Goal: Information Seeking & Learning: Compare options

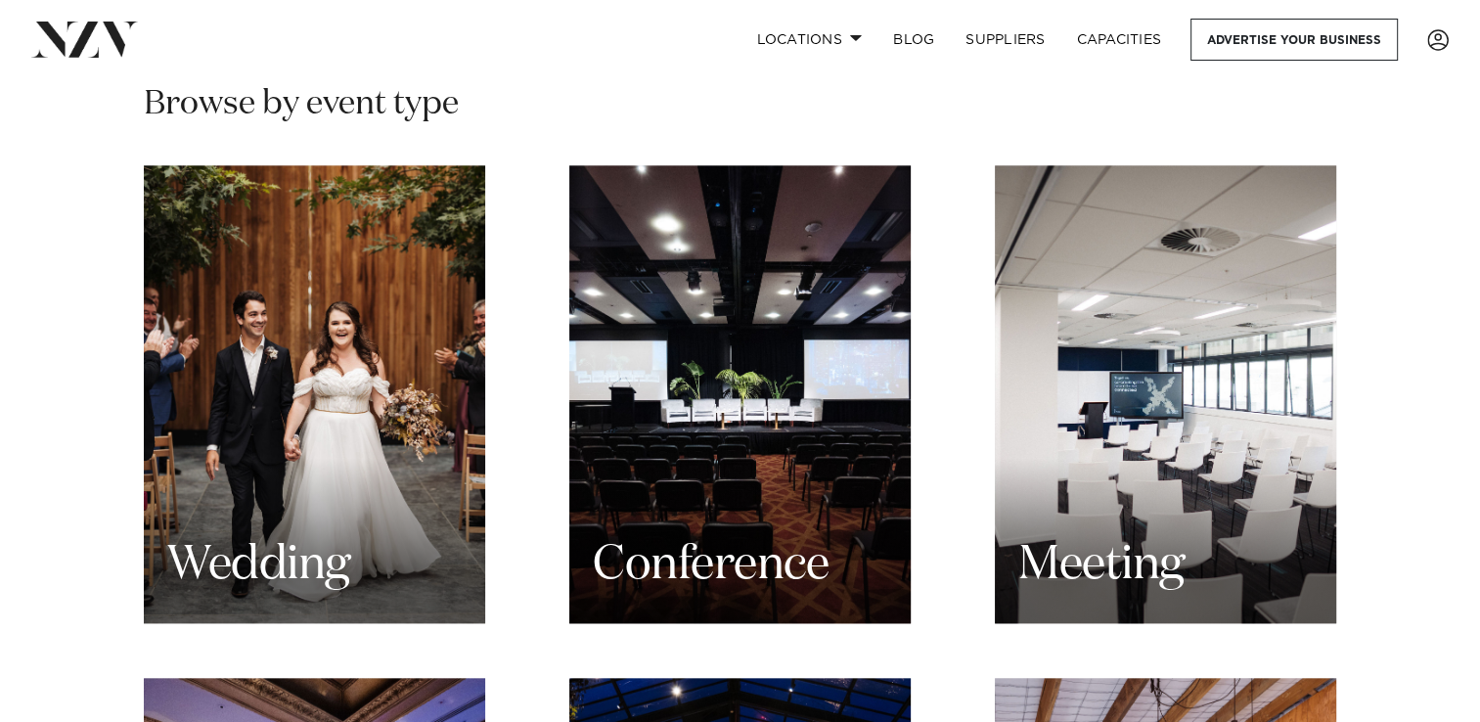
scroll to position [1861, 0]
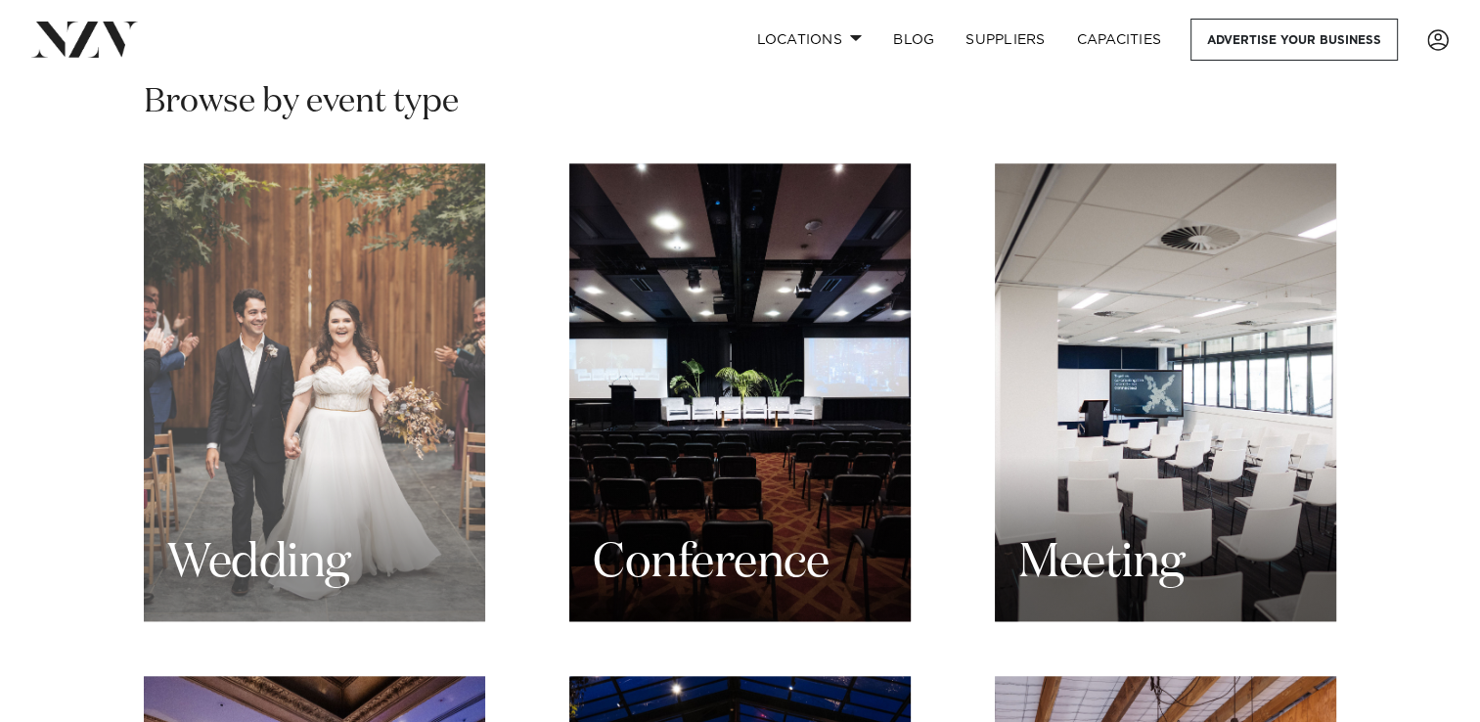
click at [393, 284] on div "Wedding" at bounding box center [314, 392] width 341 height 459
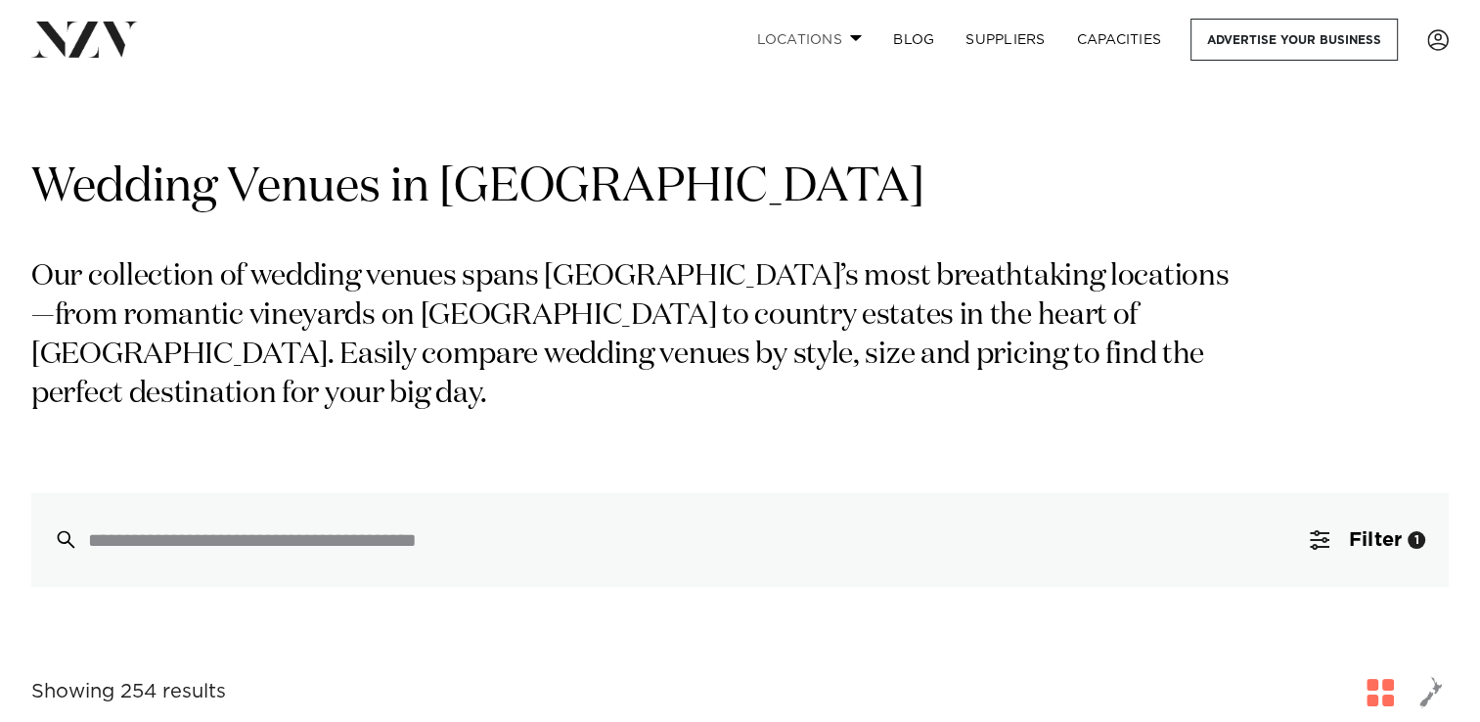
click at [844, 25] on link "Locations" at bounding box center [809, 40] width 137 height 42
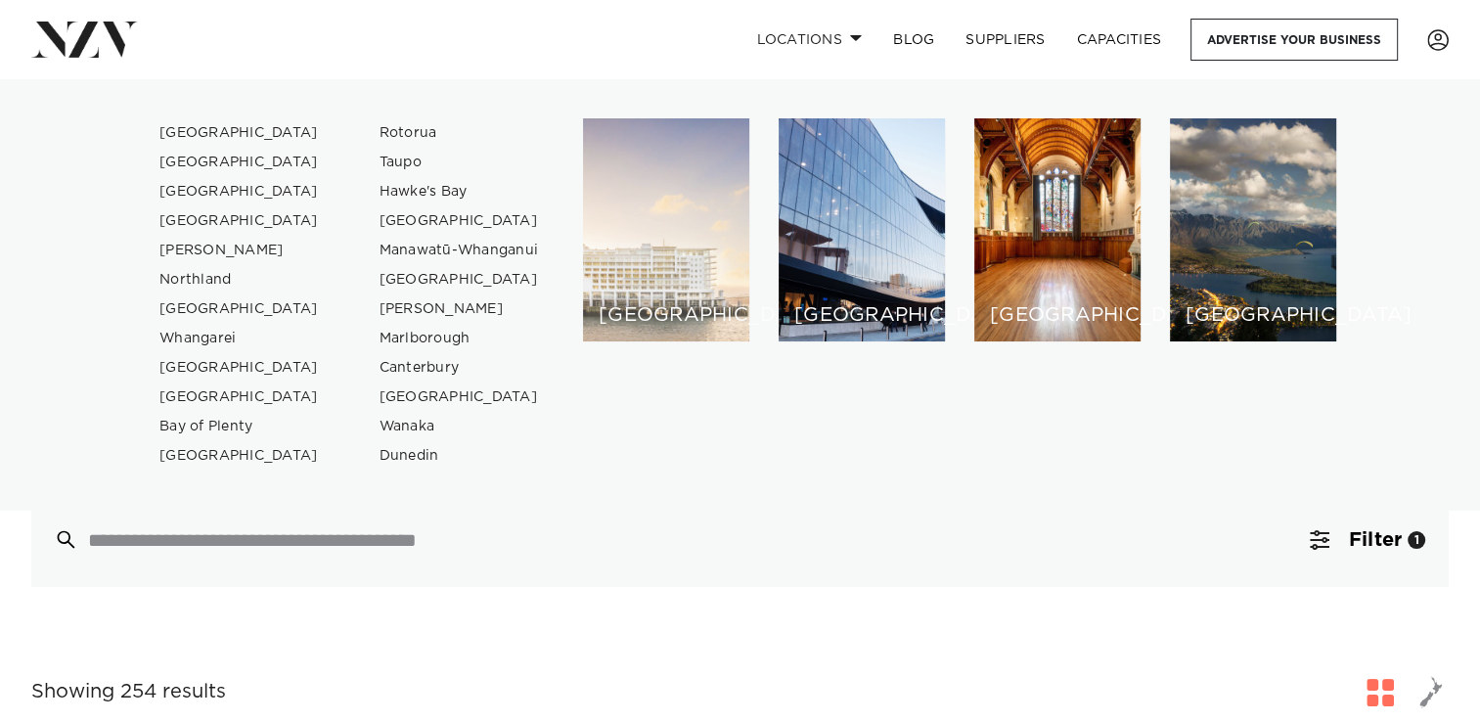
click at [656, 290] on div "[GEOGRAPHIC_DATA]" at bounding box center [666, 229] width 166 height 223
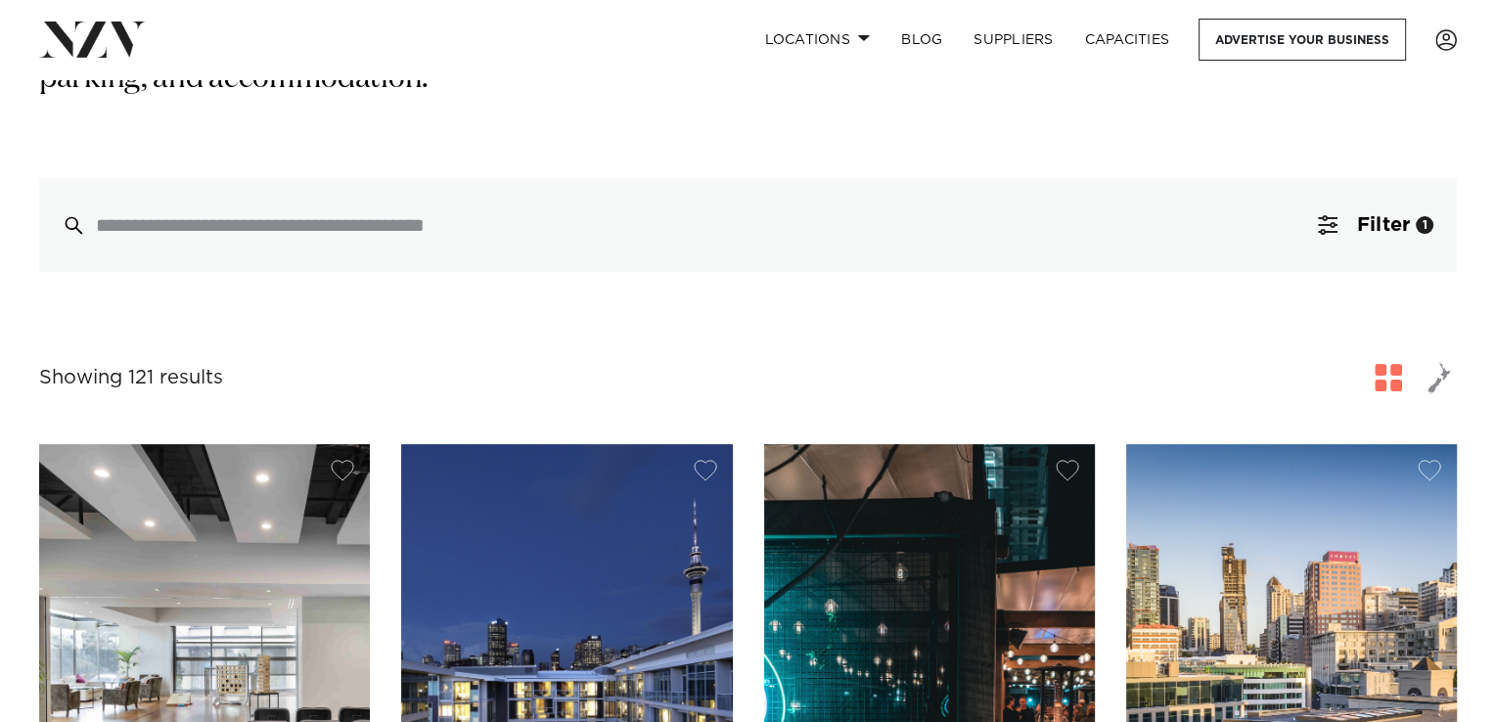
scroll to position [427, 0]
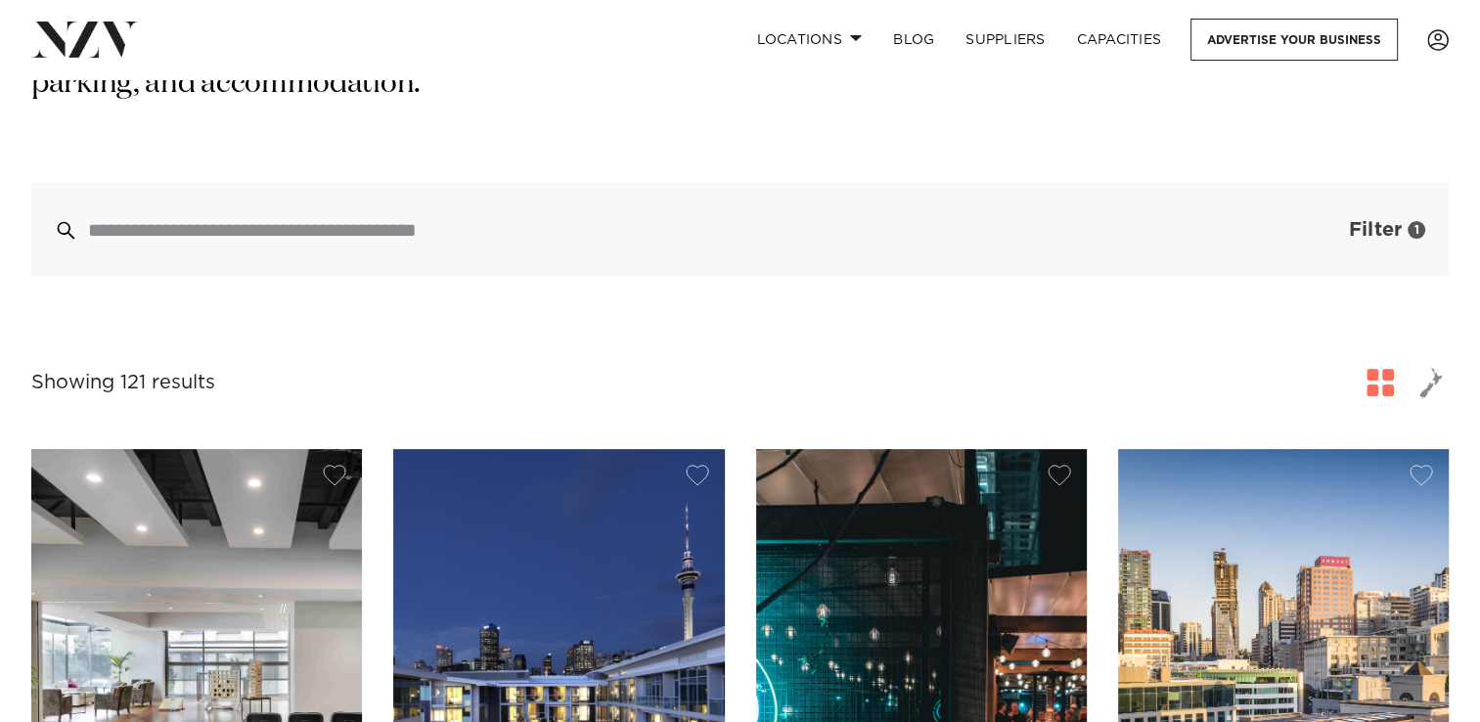
click at [1380, 220] on span "Filter" at bounding box center [1375, 230] width 53 height 20
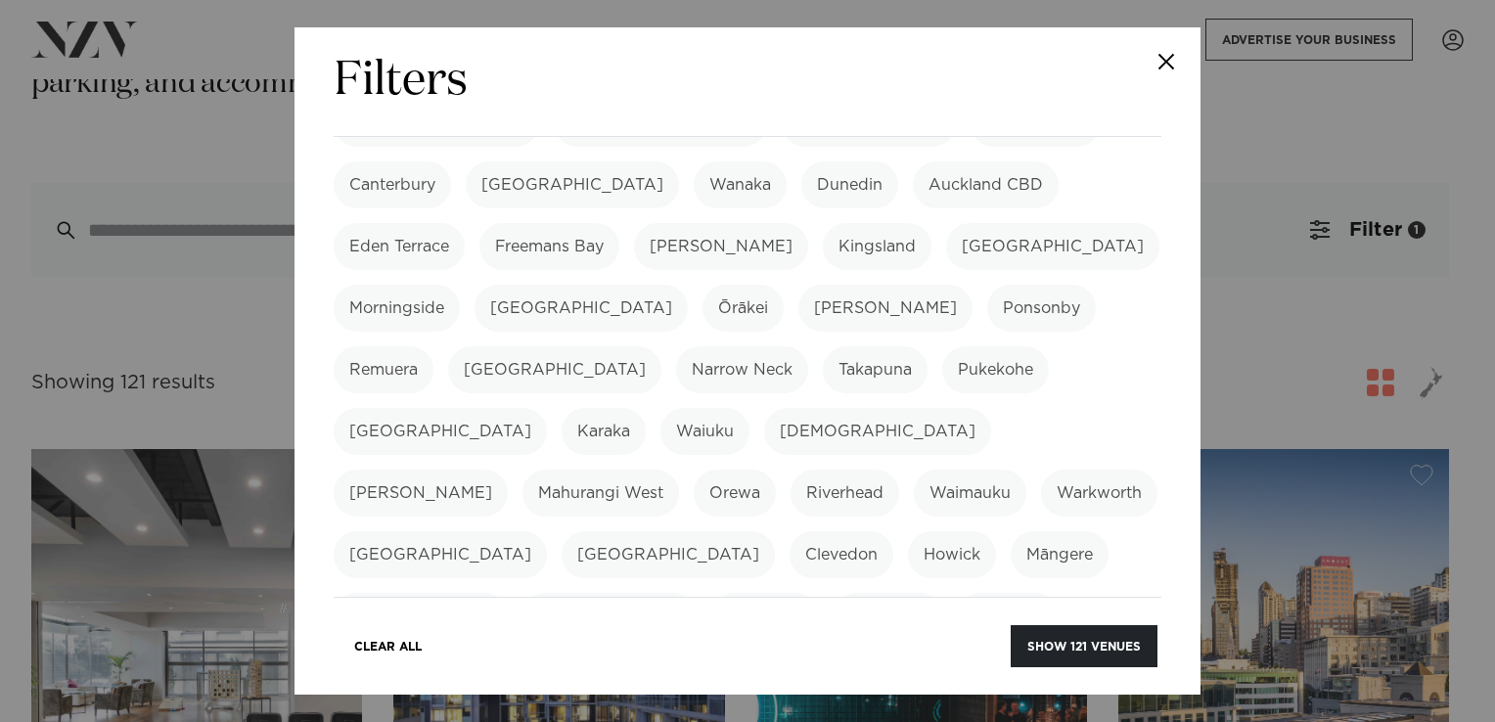
scroll to position [743, 0]
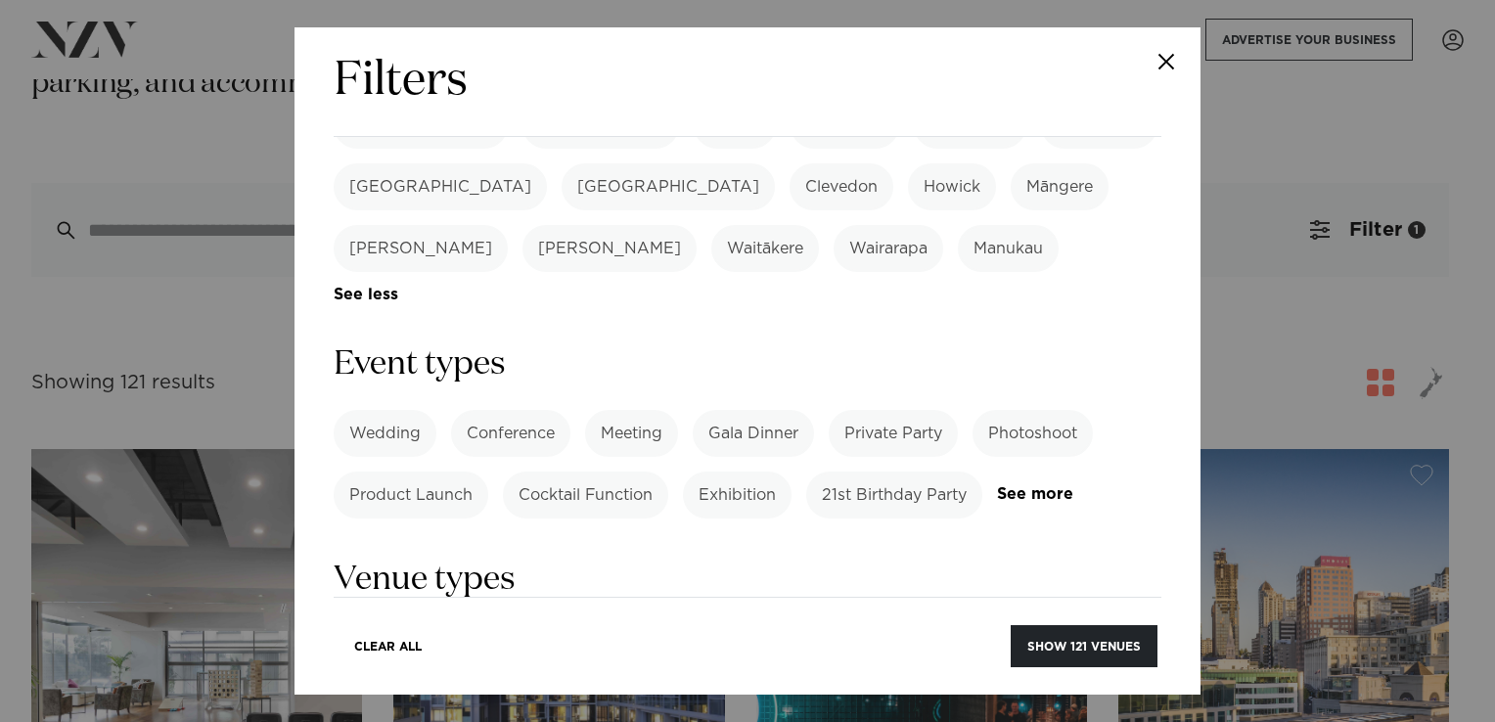
click at [376, 410] on label "Wedding" at bounding box center [385, 433] width 103 height 47
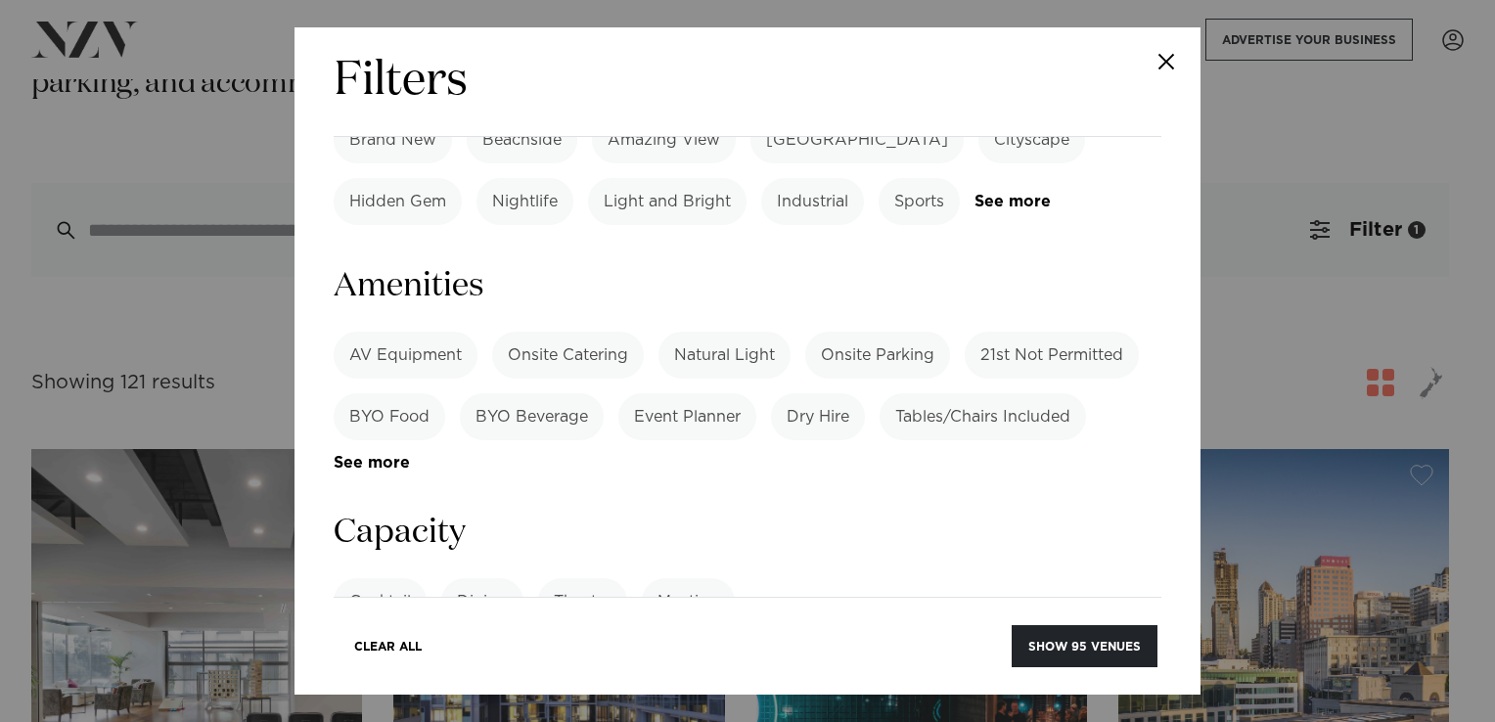
scroll to position [1251, 0]
click at [1105, 650] on button "Show 95 venues" at bounding box center [1085, 646] width 146 height 42
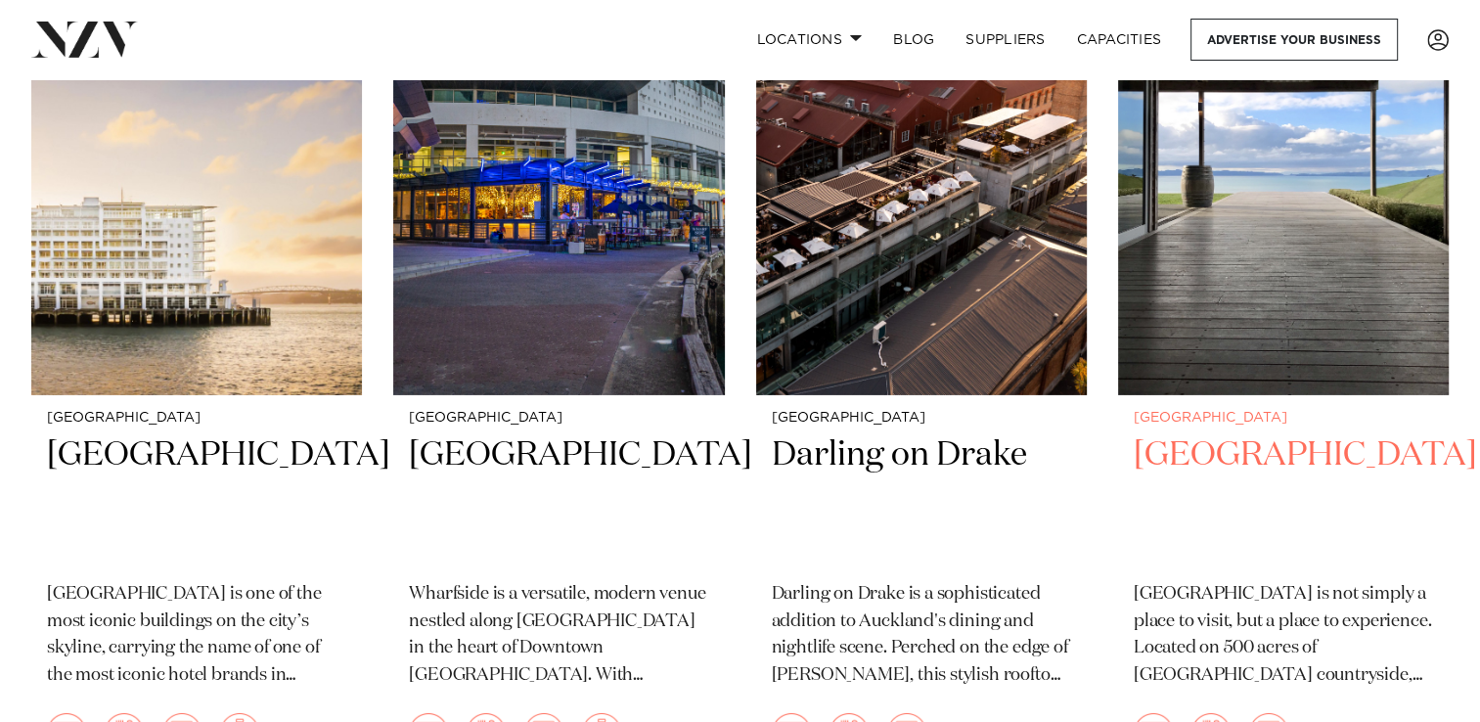
scroll to position [6136, 0]
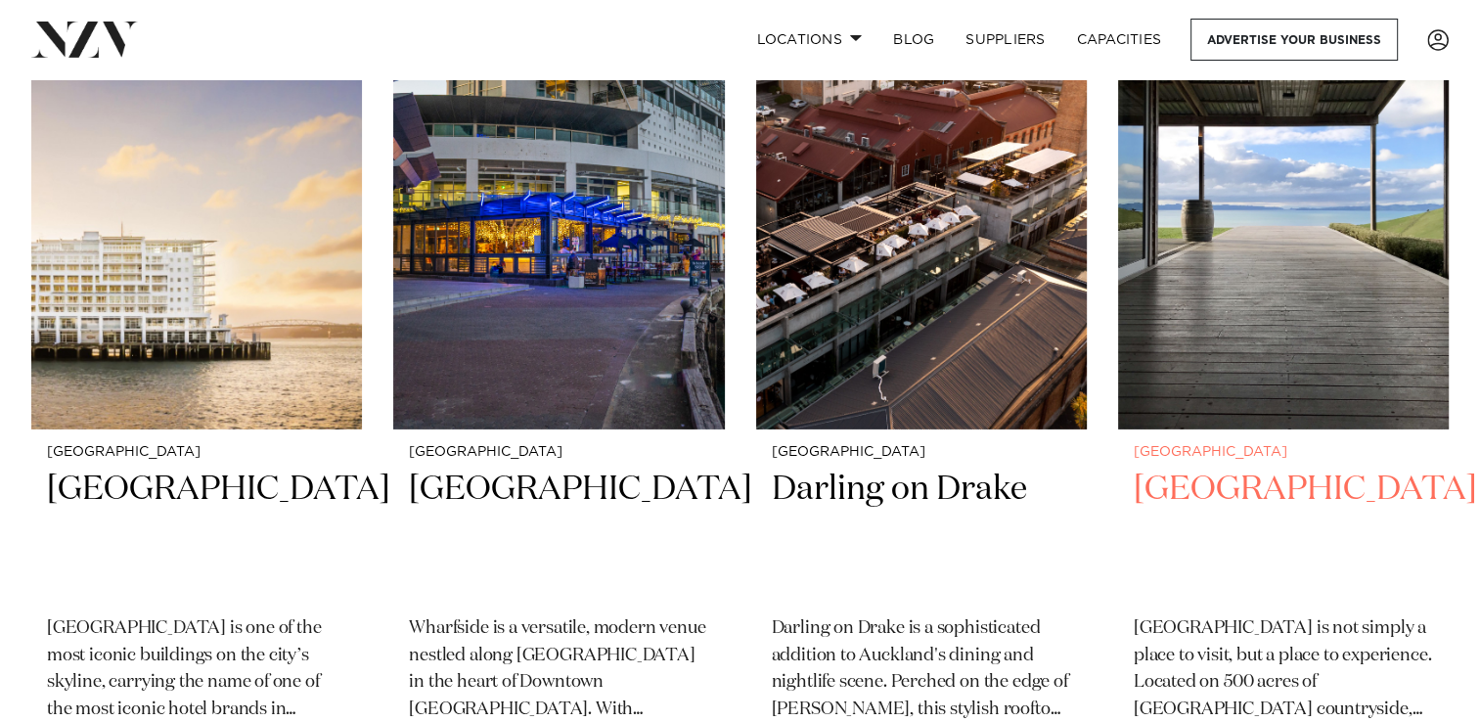
click at [1270, 401] on img at bounding box center [1283, 207] width 331 height 444
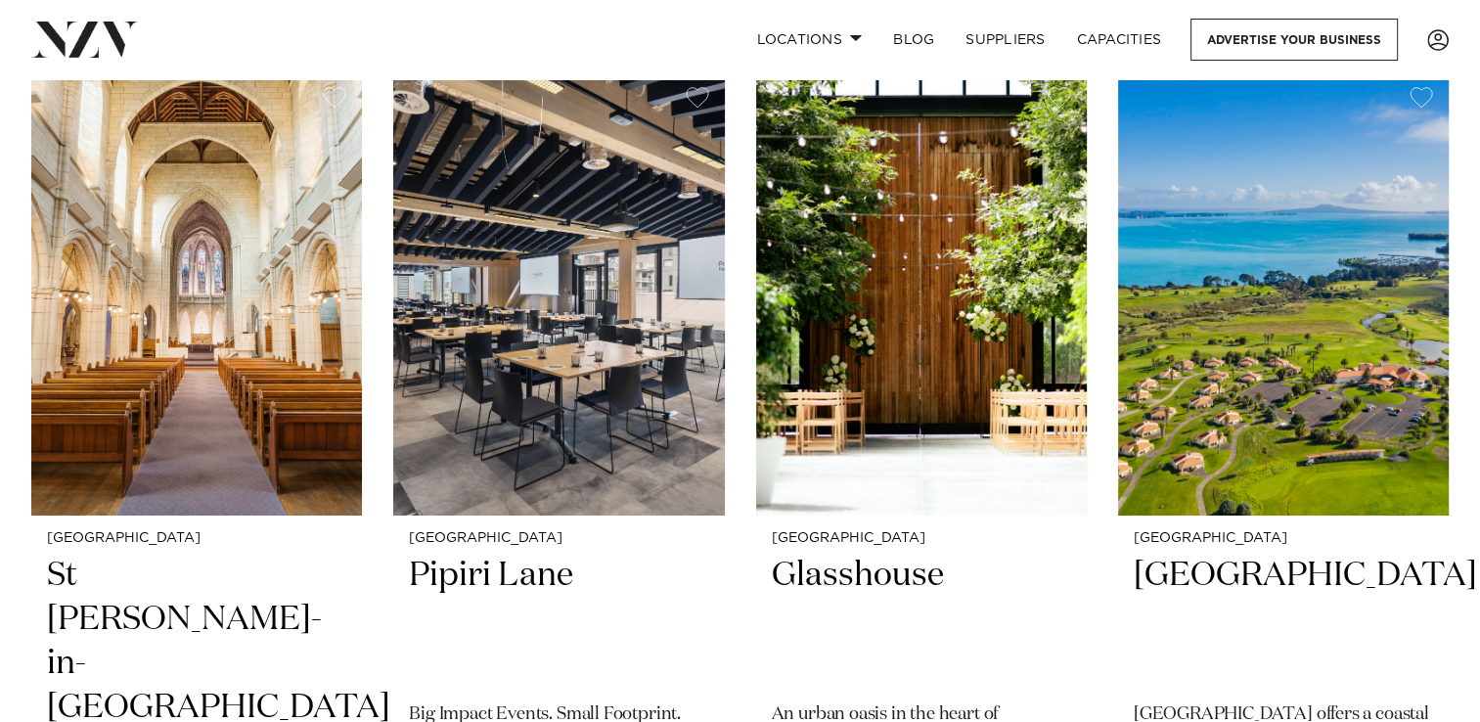
scroll to position [6915, 0]
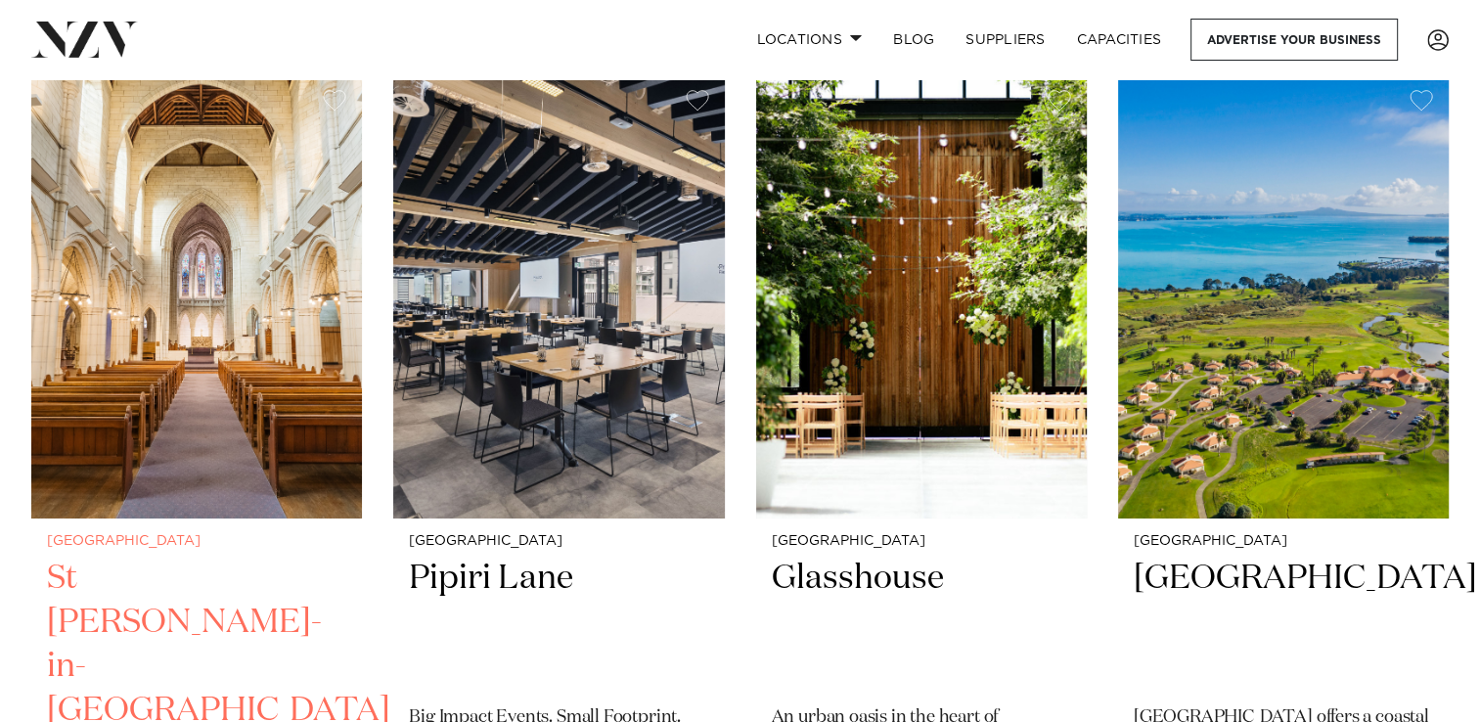
click at [219, 392] on img at bounding box center [196, 296] width 331 height 444
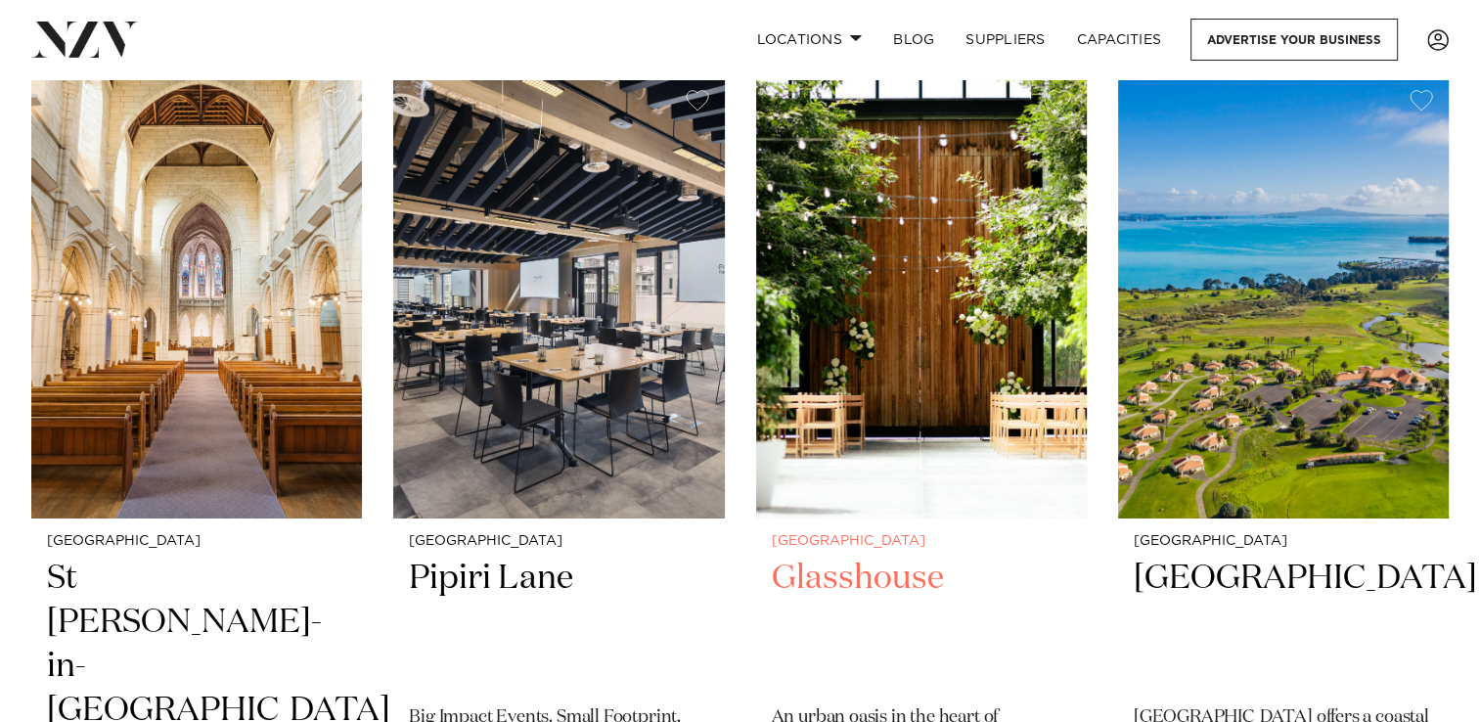
click at [903, 394] on img at bounding box center [921, 296] width 331 height 444
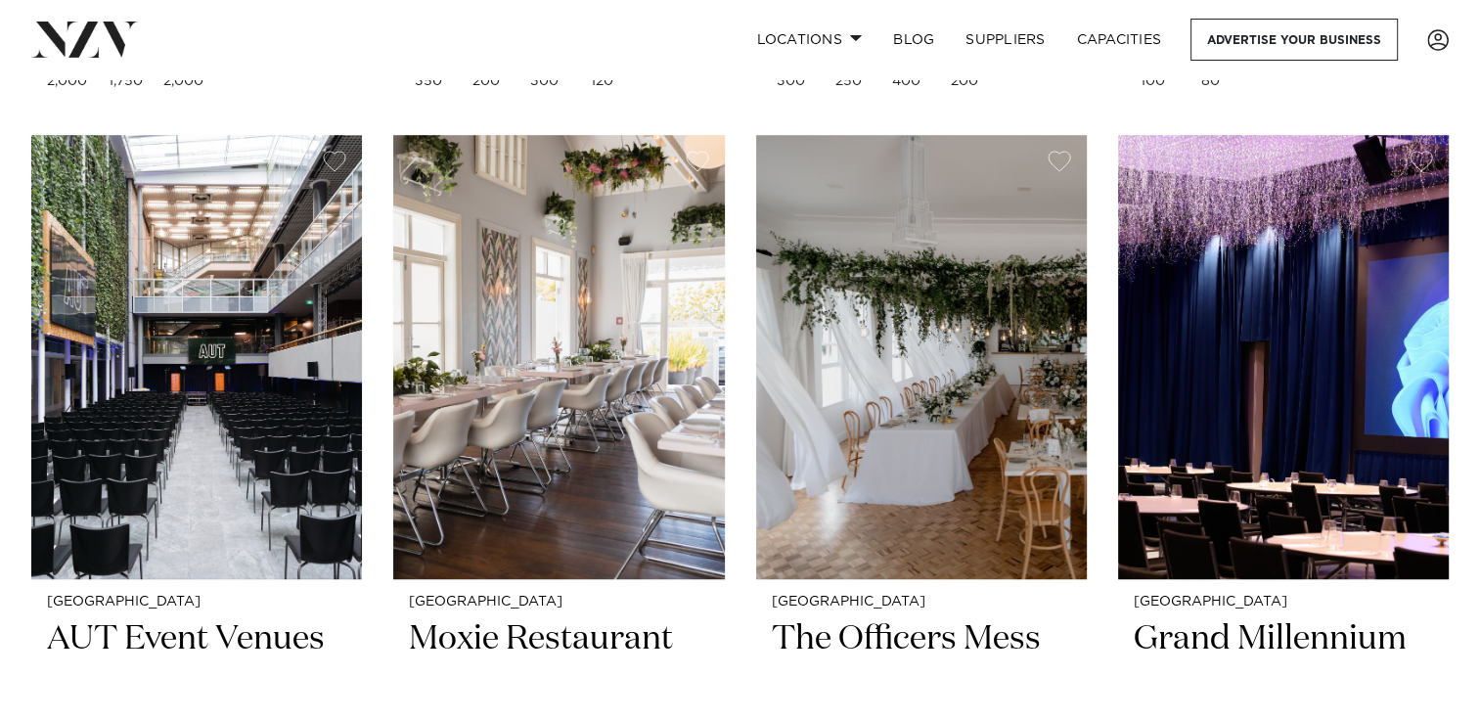
scroll to position [8634, 0]
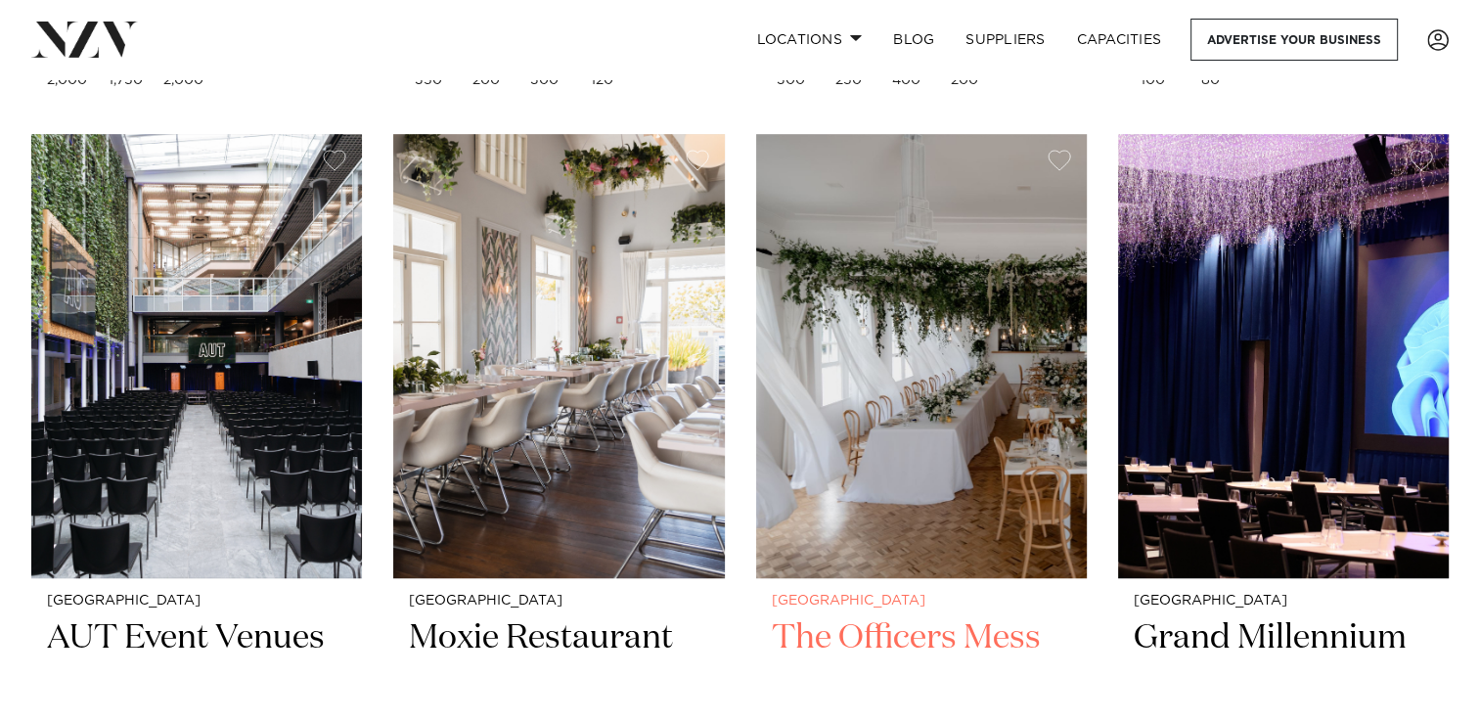
click at [892, 616] on h2 "The Officers Mess" at bounding box center [921, 682] width 299 height 132
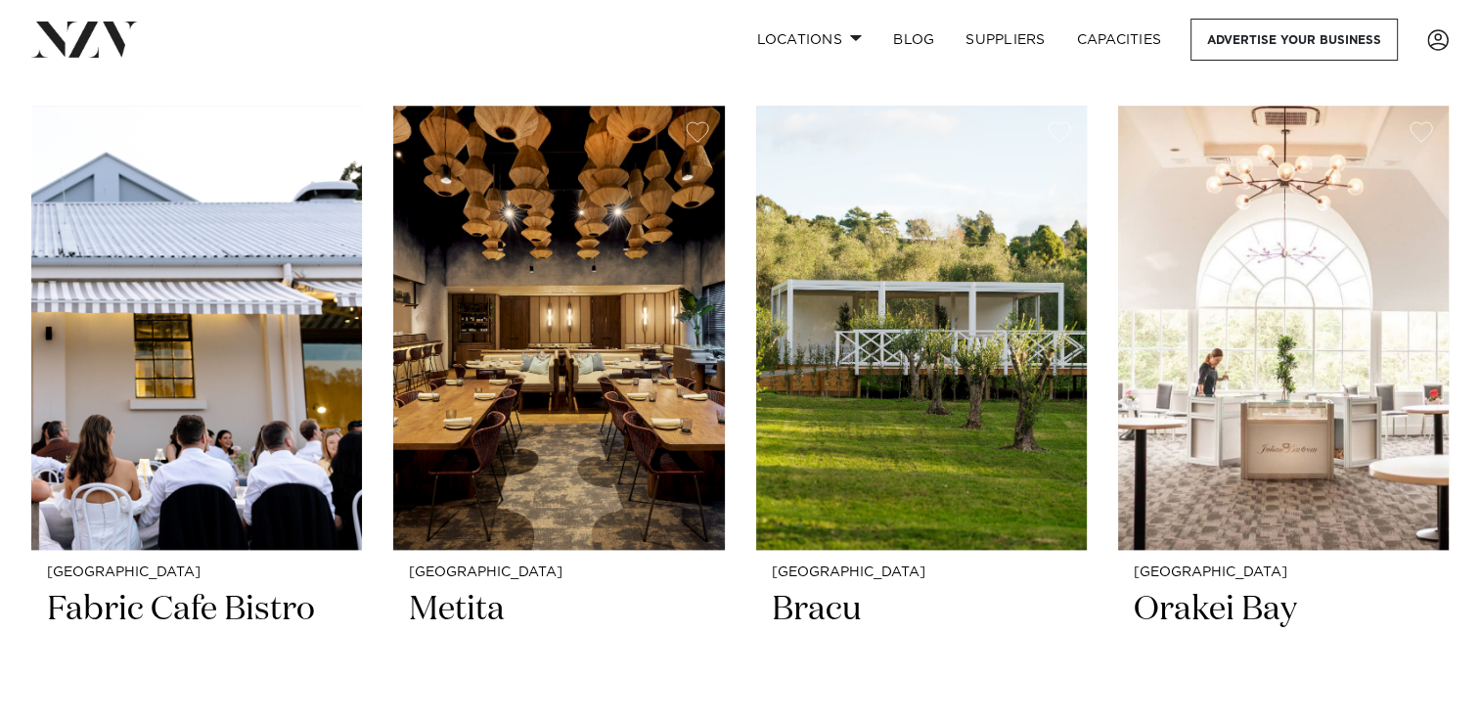
scroll to position [9530, 0]
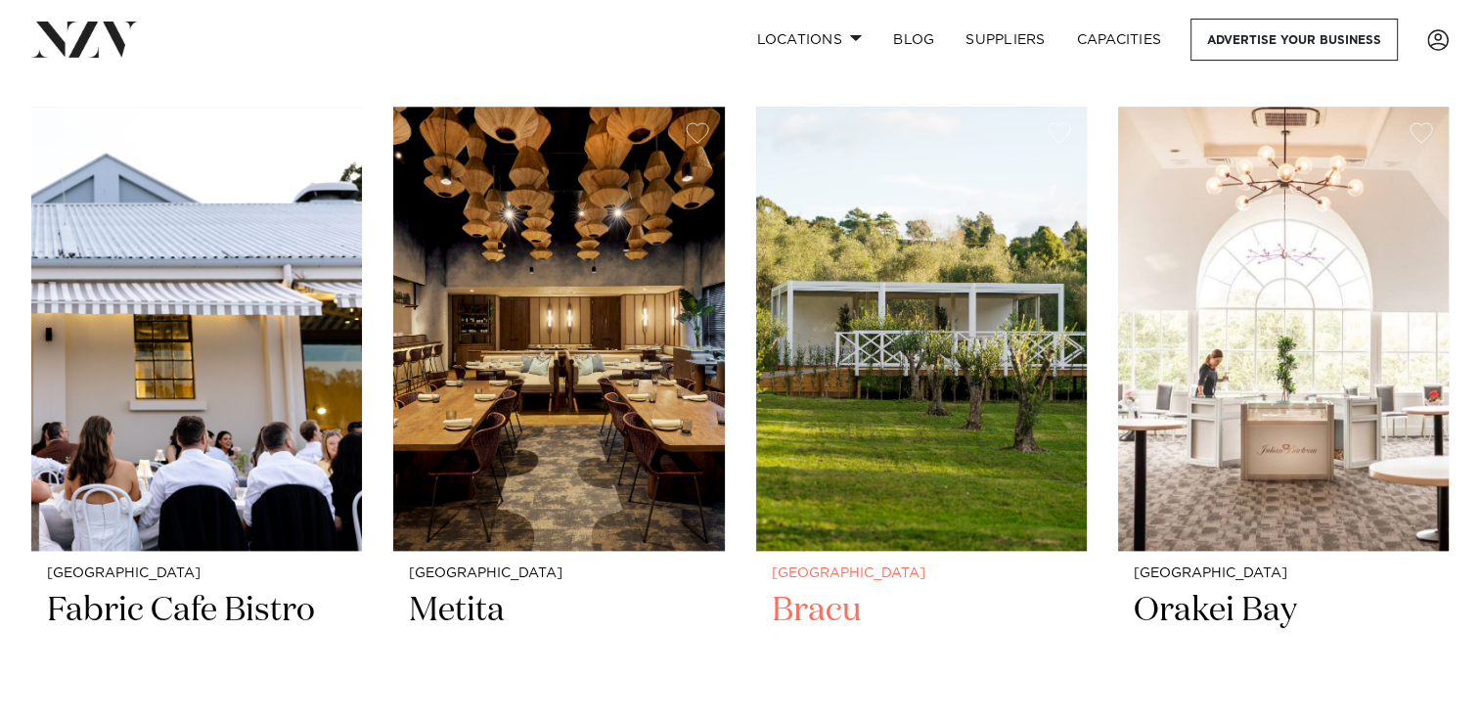
click at [957, 405] on img at bounding box center [921, 329] width 331 height 444
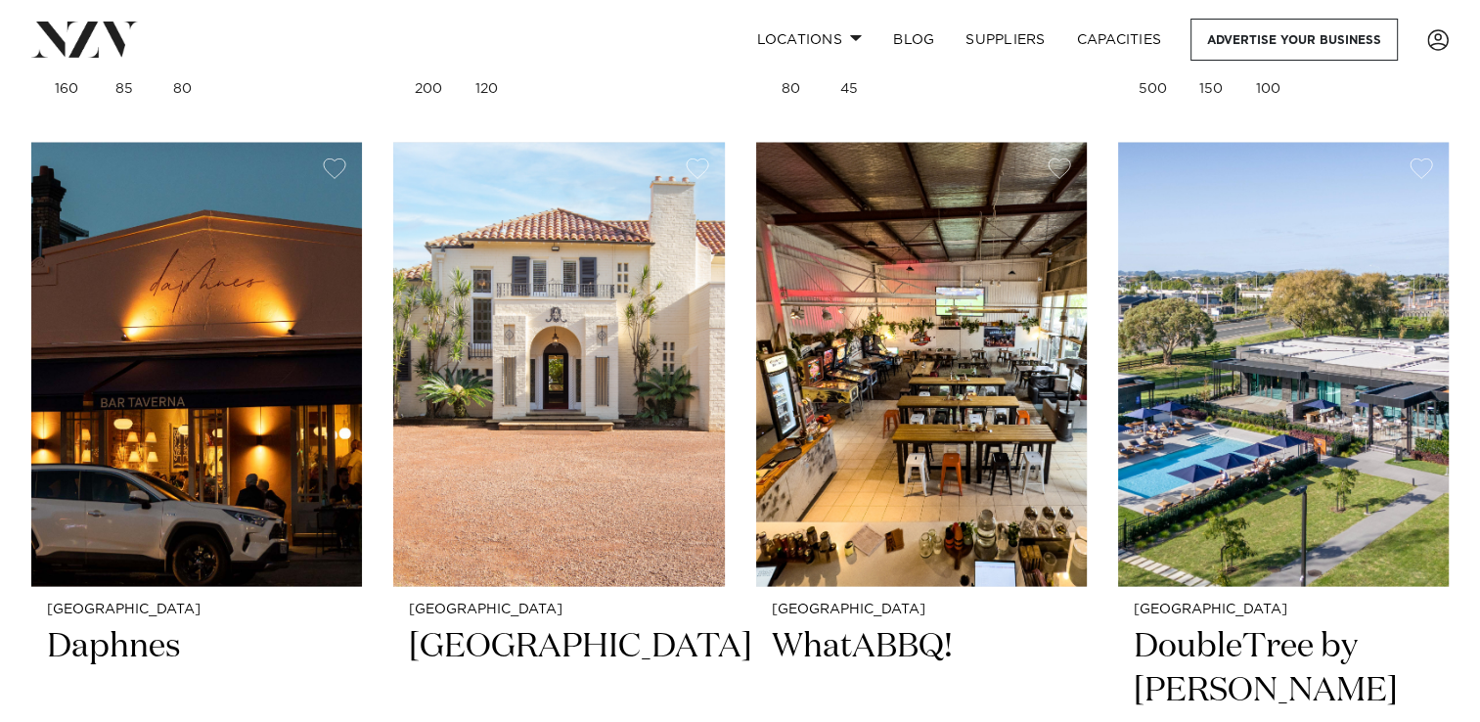
scroll to position [11231, 0]
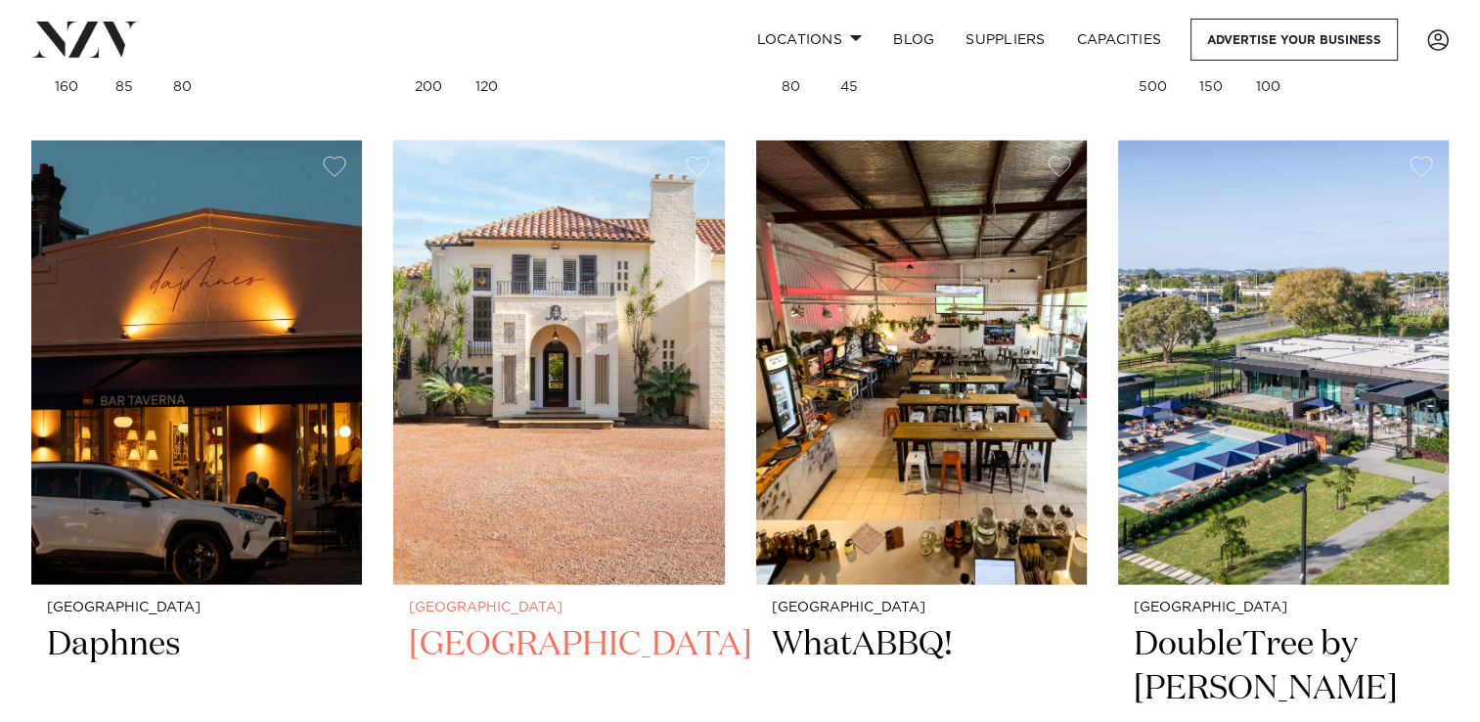
click at [576, 356] on img at bounding box center [558, 363] width 331 height 444
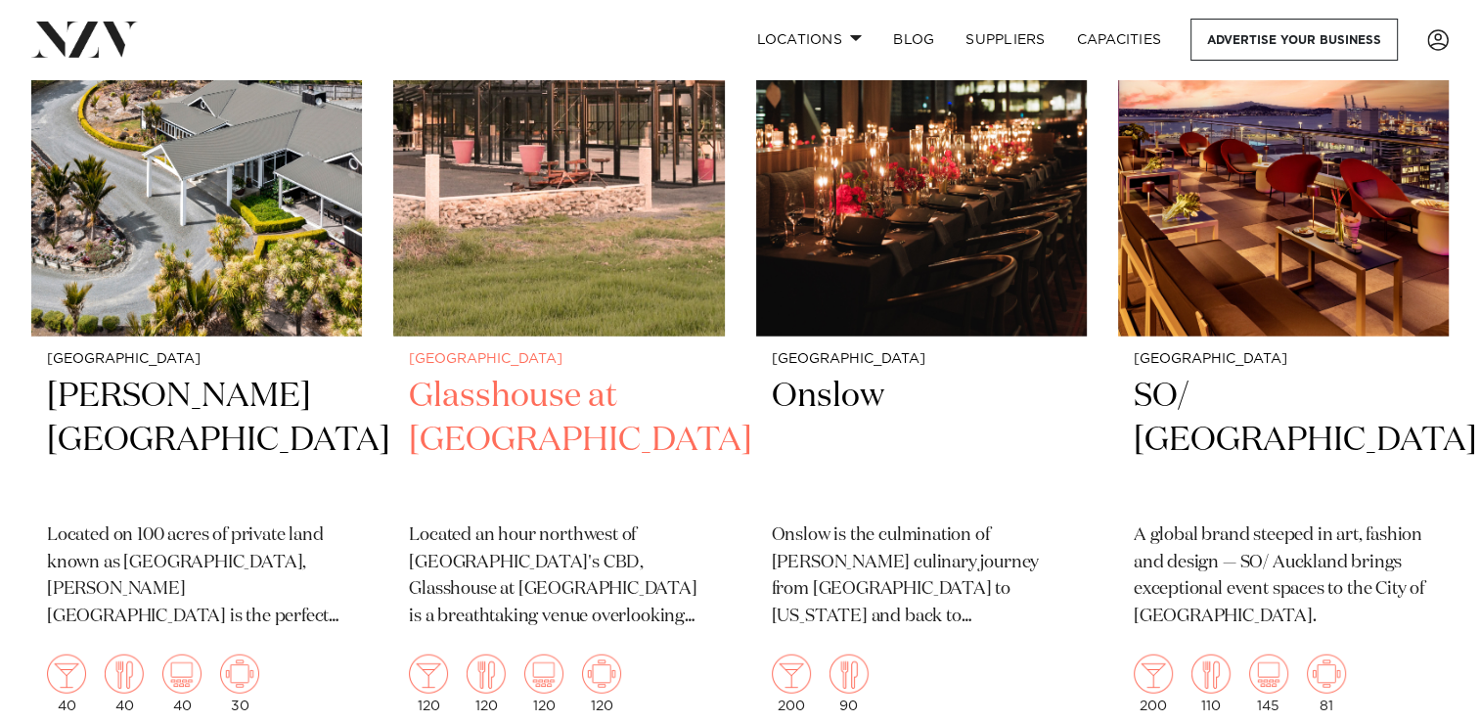
scroll to position [12358, 0]
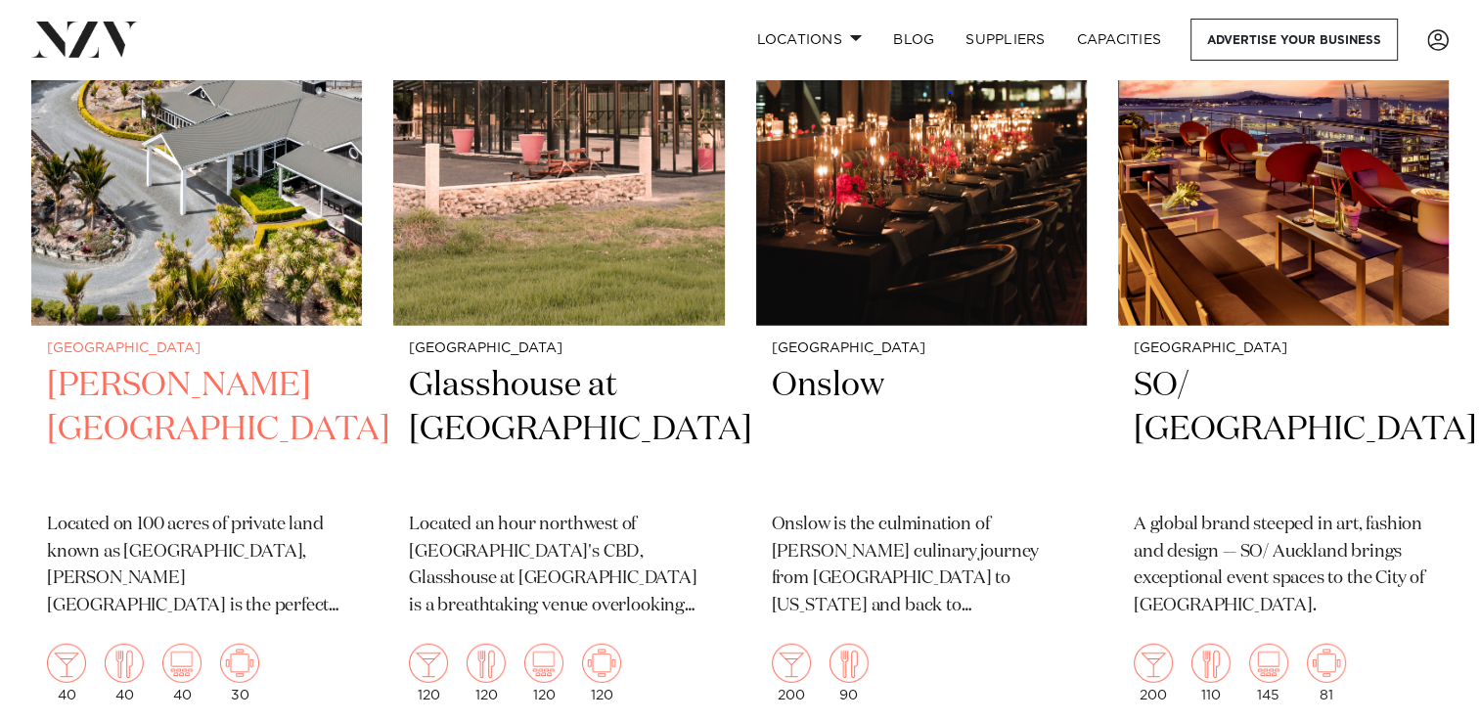
click at [266, 194] on img at bounding box center [196, 104] width 331 height 444
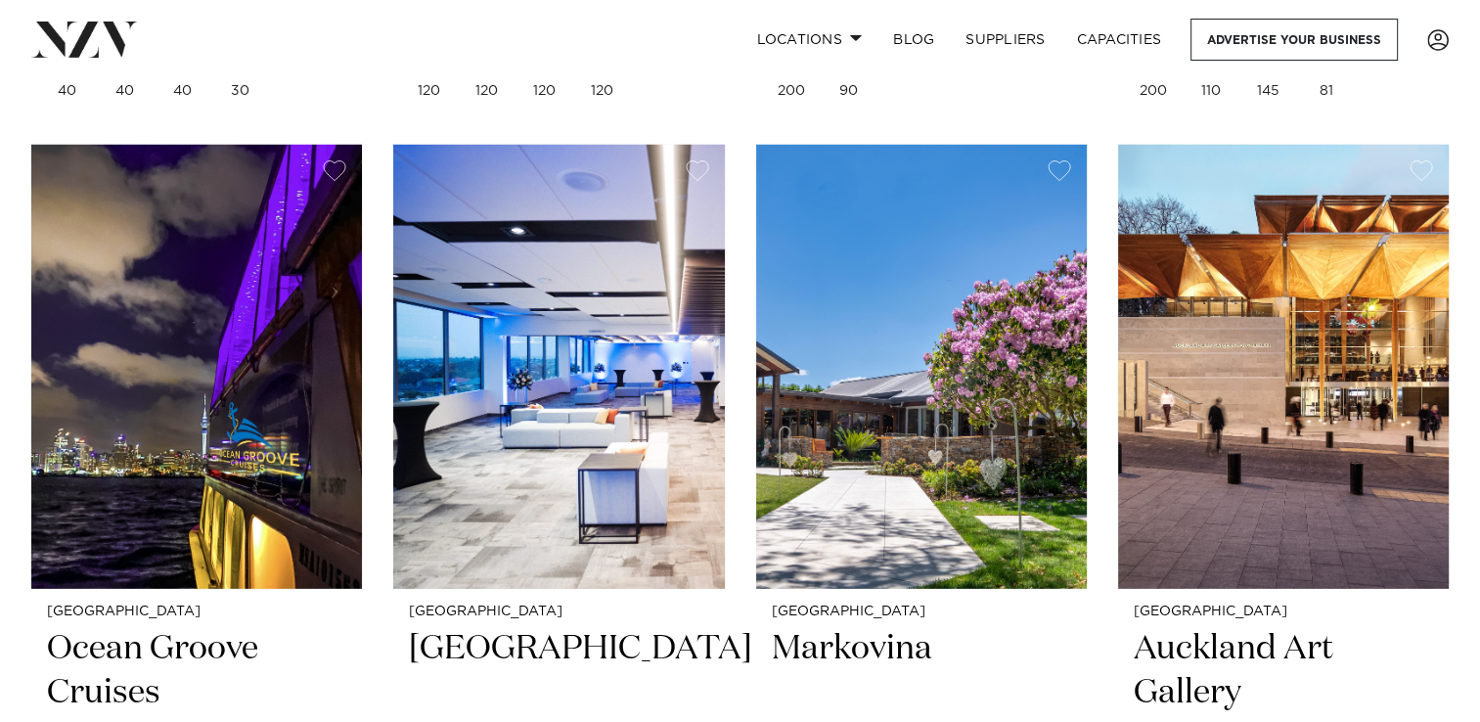
scroll to position [12960, 0]
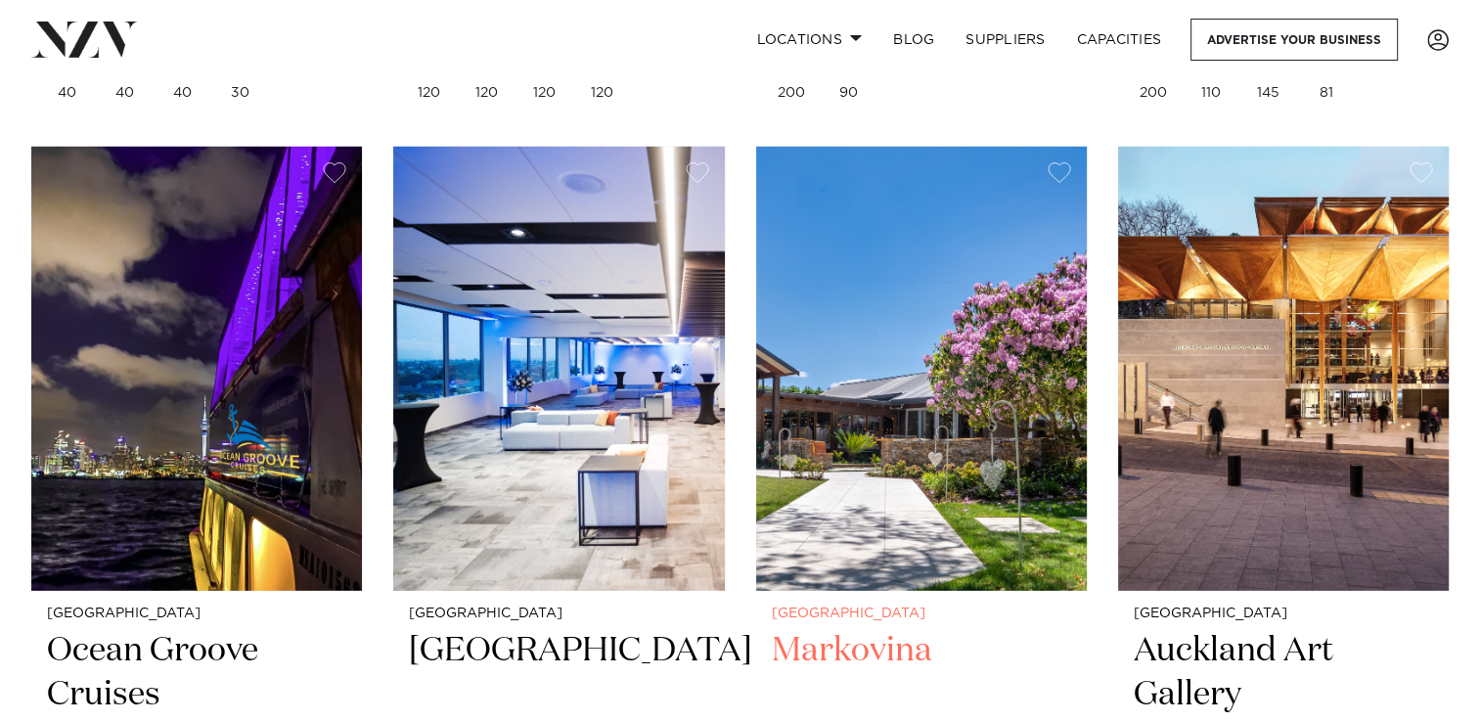
click at [852, 420] on img at bounding box center [921, 369] width 331 height 444
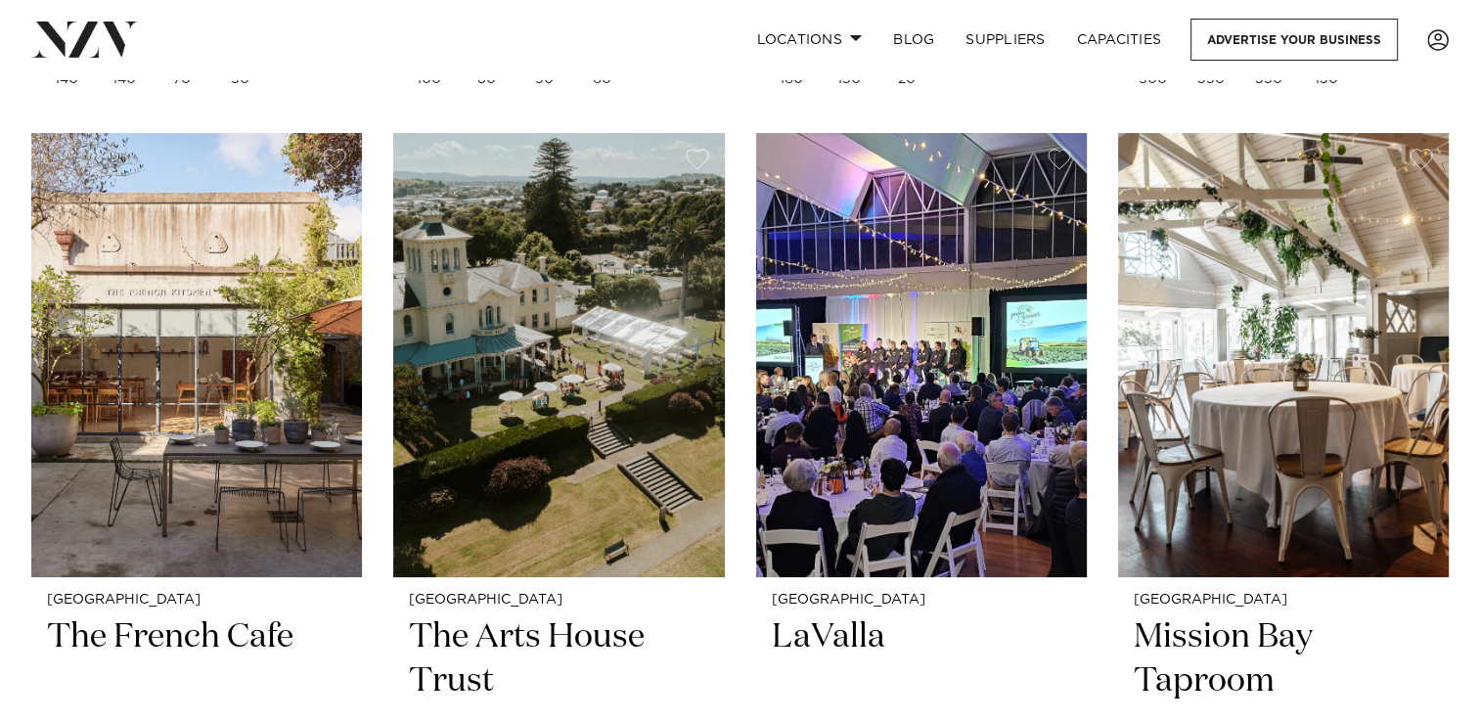
scroll to position [14717, 0]
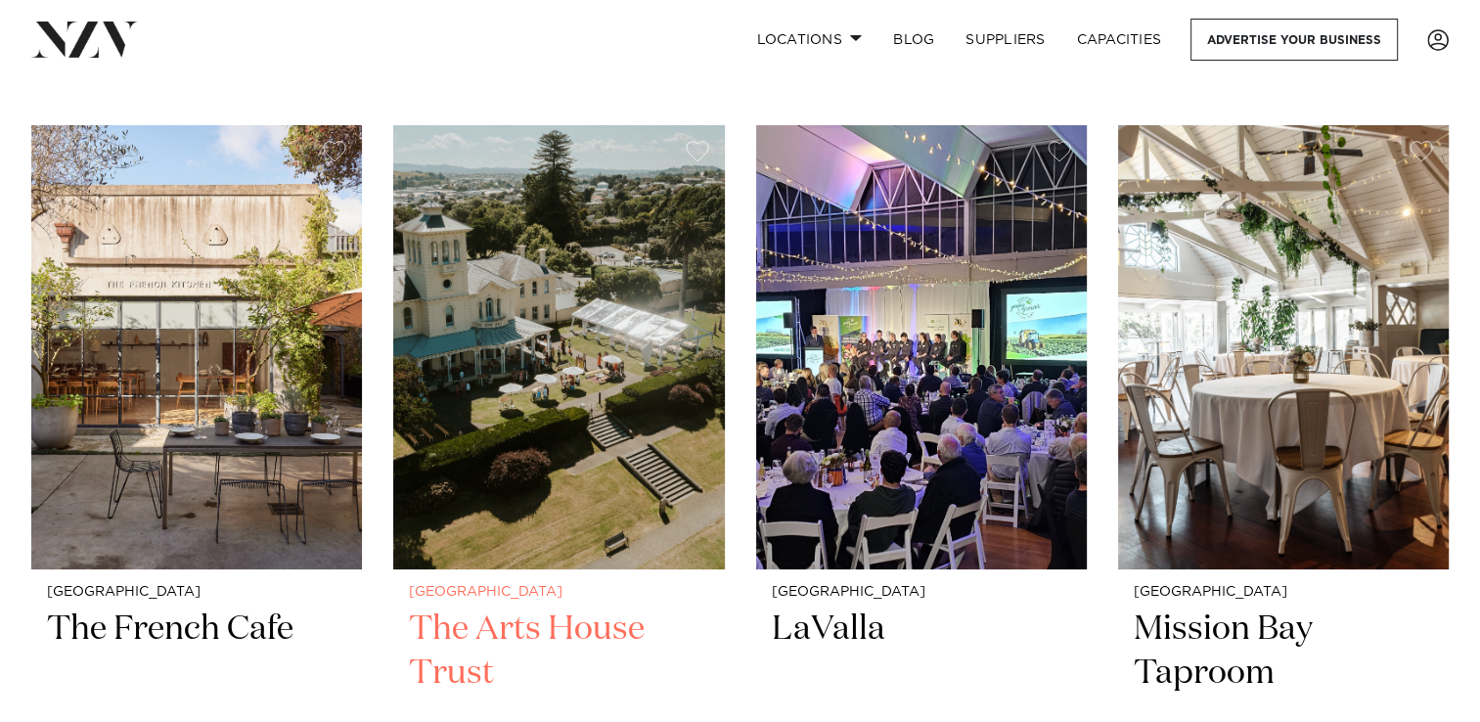
click at [623, 405] on img at bounding box center [558, 347] width 331 height 444
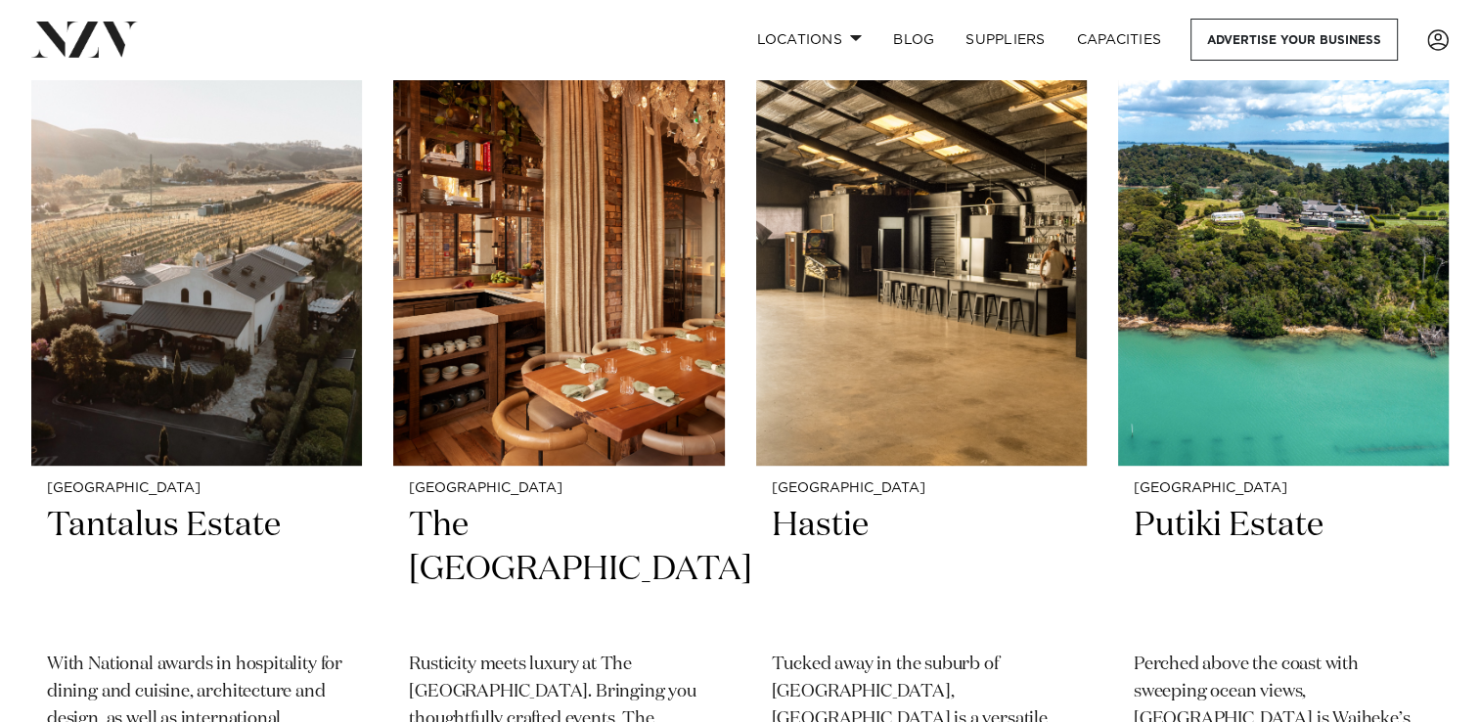
scroll to position [15691, 0]
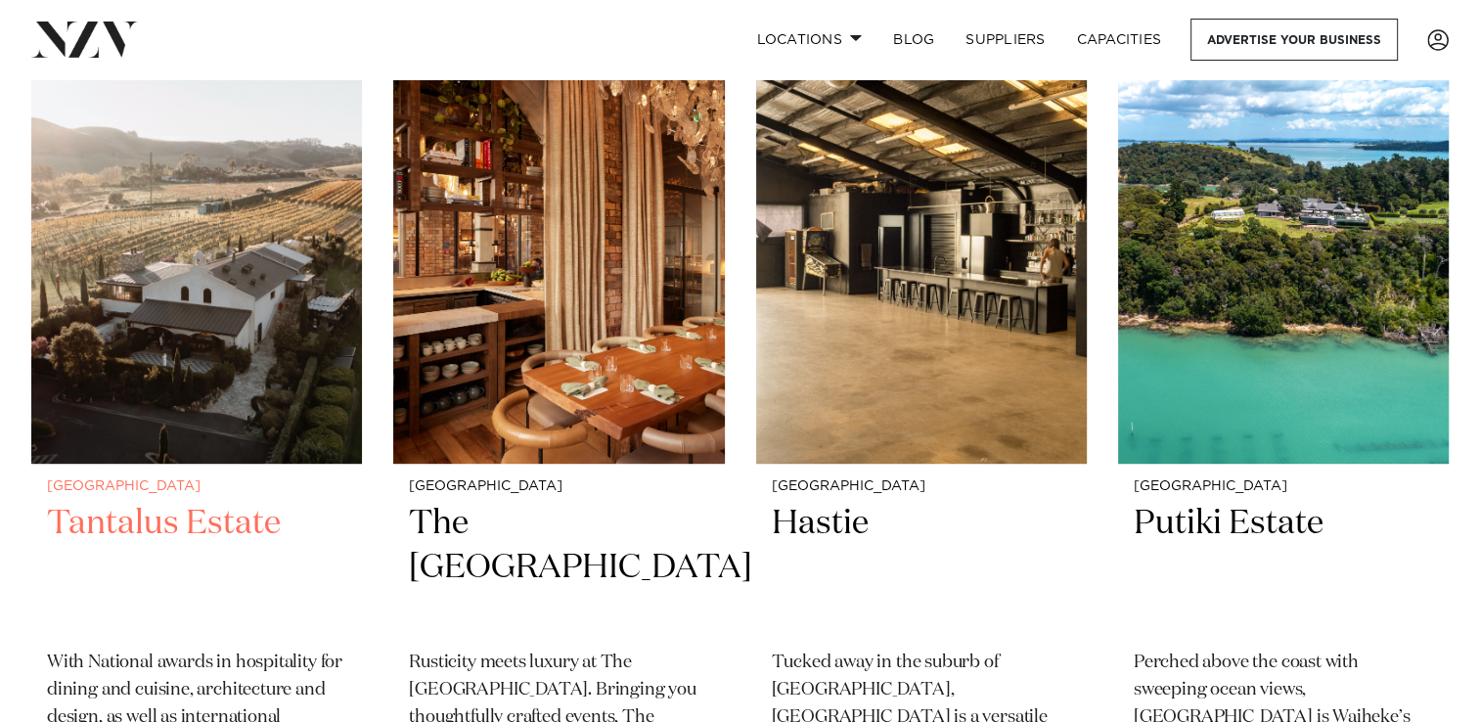
click at [187, 345] on img at bounding box center [196, 242] width 331 height 444
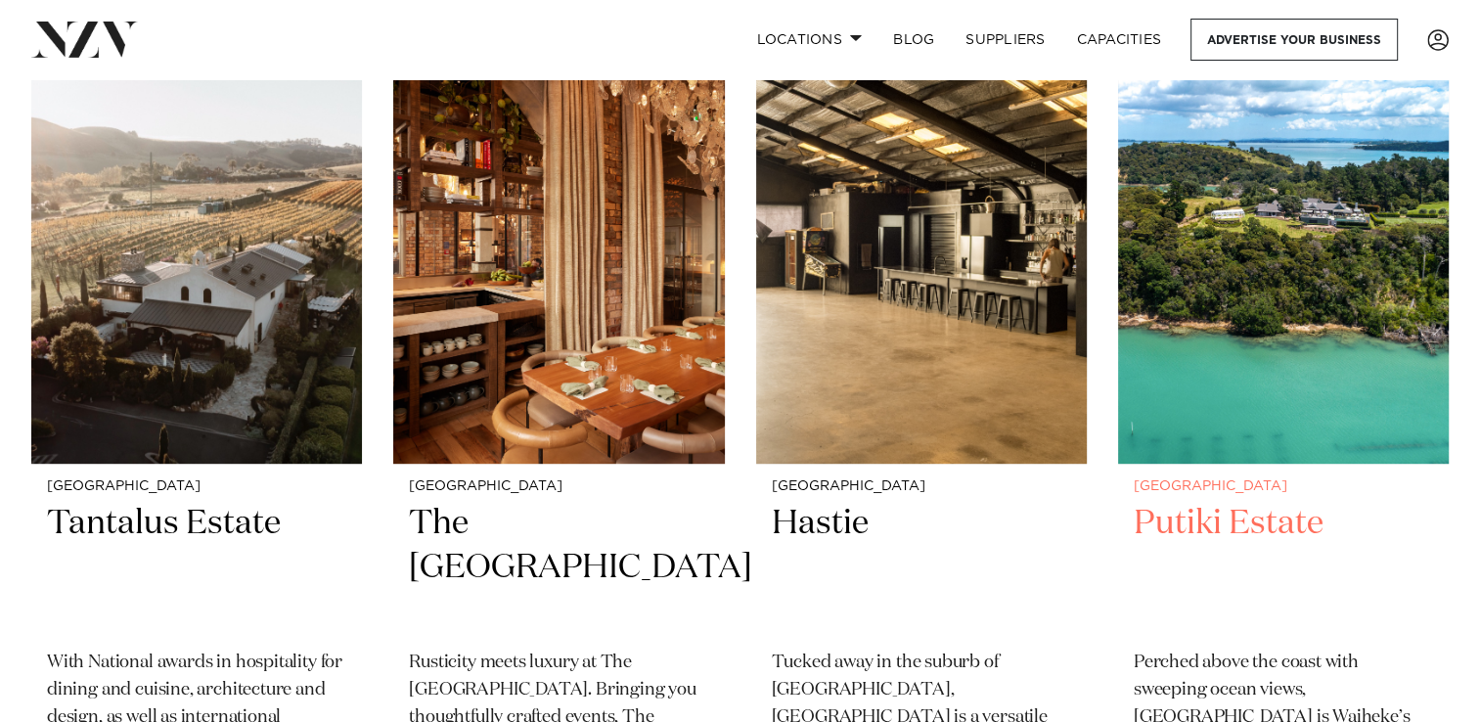
drag, startPoint x: 1316, startPoint y: 245, endPoint x: 1287, endPoint y: 237, distance: 29.4
click at [1287, 237] on img at bounding box center [1283, 242] width 331 height 444
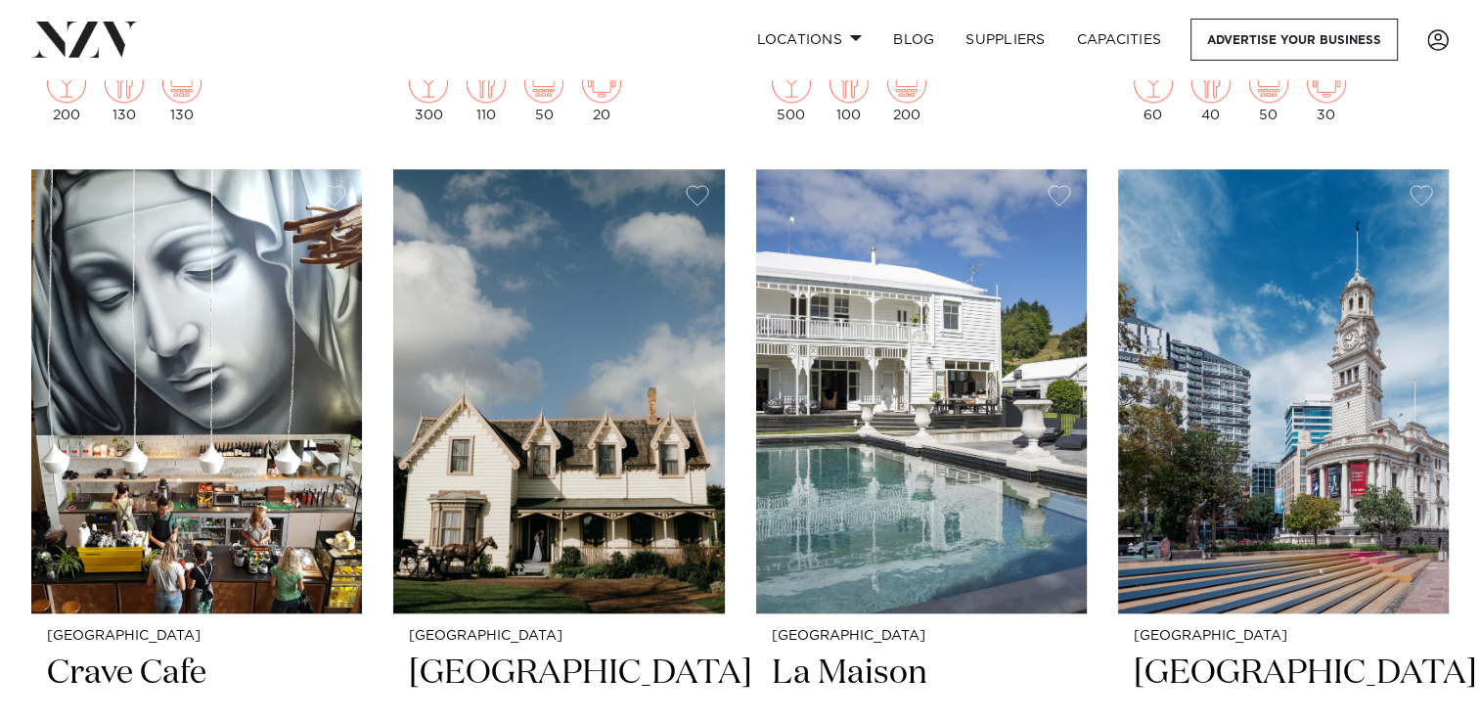
scroll to position [16411, 0]
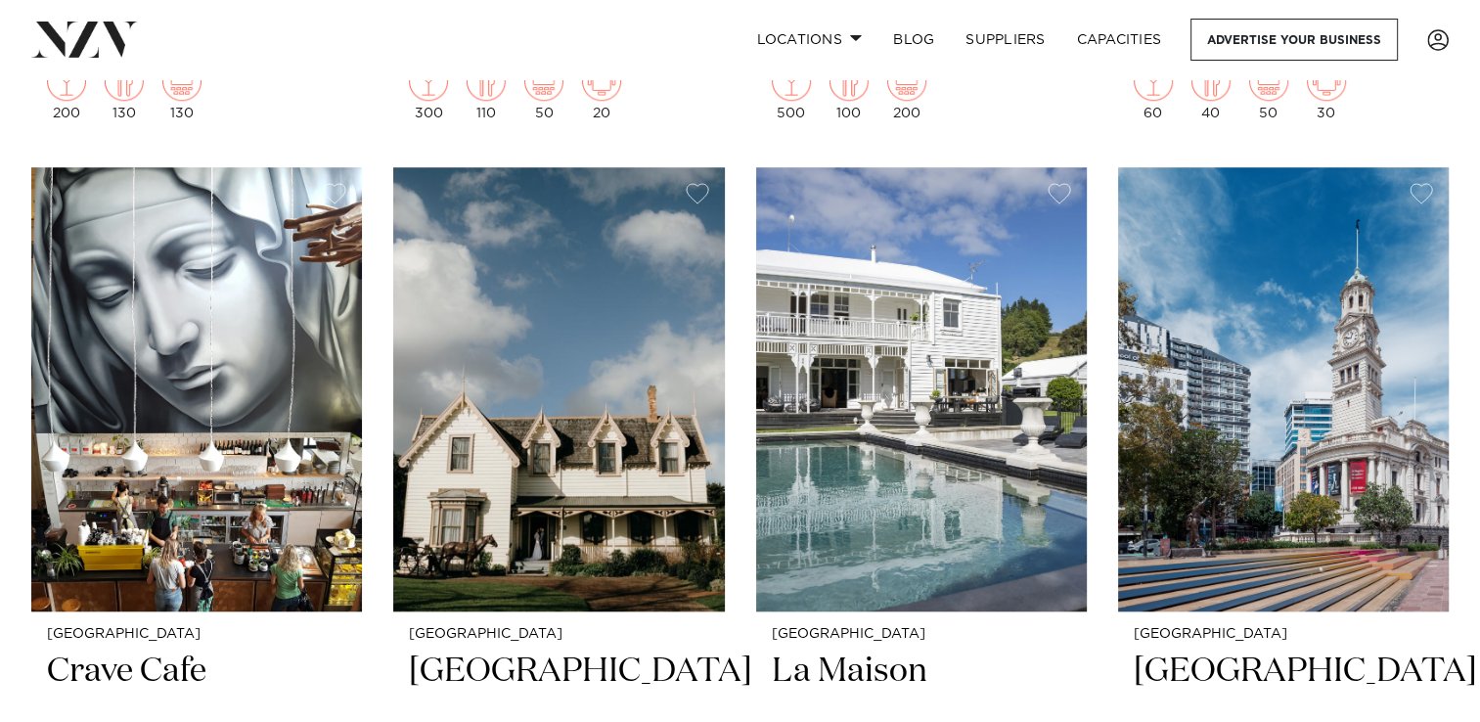
click at [562, 479] on img at bounding box center [558, 389] width 331 height 444
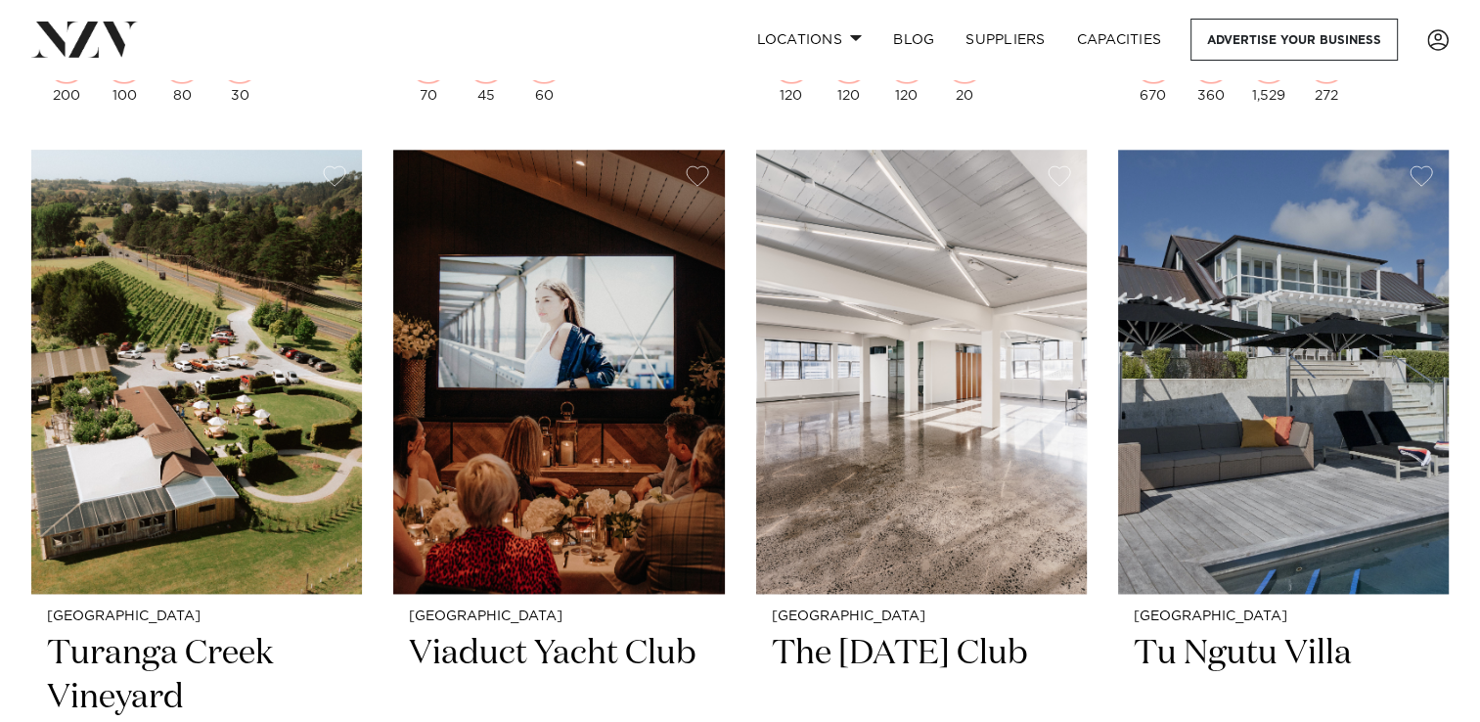
scroll to position [17296, 0]
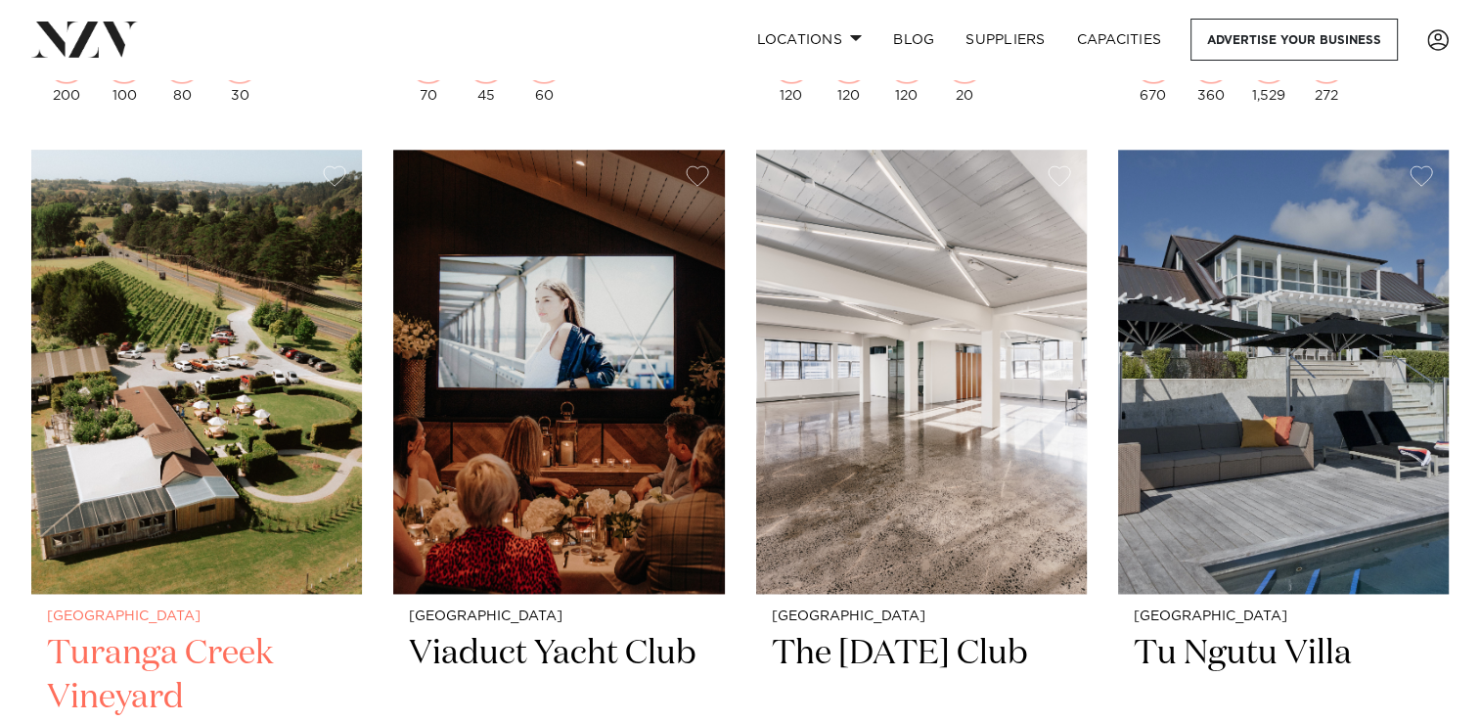
drag, startPoint x: 232, startPoint y: 427, endPoint x: 216, endPoint y: 430, distance: 16.1
click at [216, 430] on img at bounding box center [196, 372] width 331 height 444
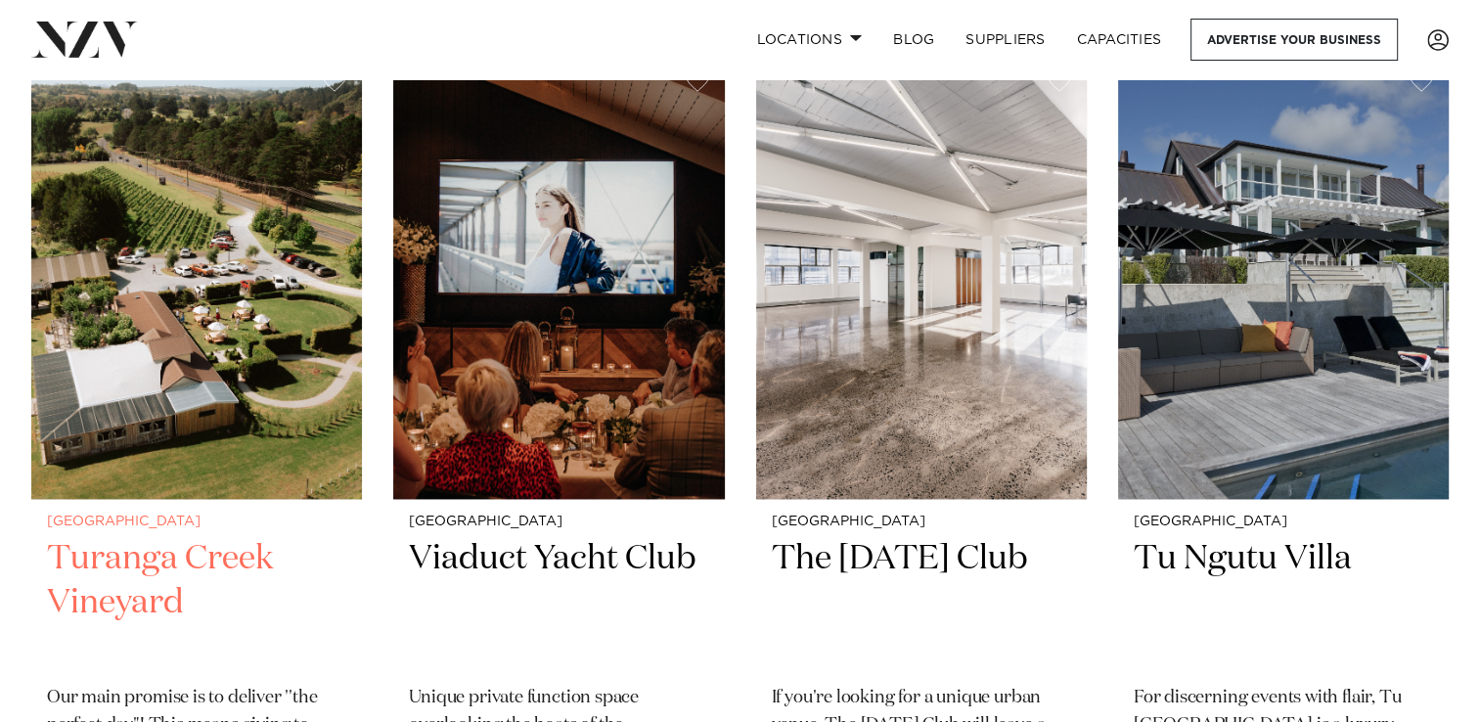
scroll to position [17374, 0]
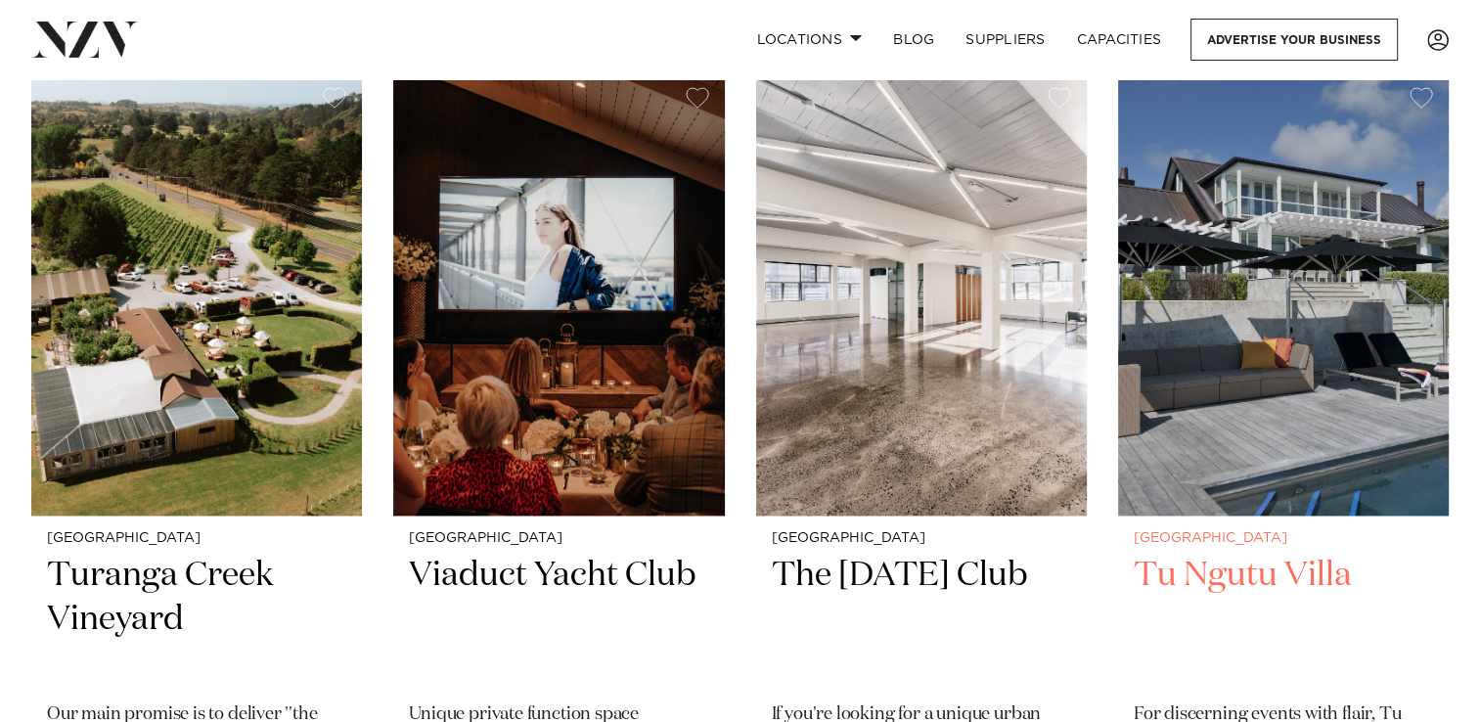
drag, startPoint x: 1209, startPoint y: 448, endPoint x: 1208, endPoint y: 465, distance: 16.7
drag, startPoint x: 1208, startPoint y: 465, endPoint x: 1127, endPoint y: 465, distance: 81.2
click at [1127, 465] on img at bounding box center [1283, 293] width 331 height 444
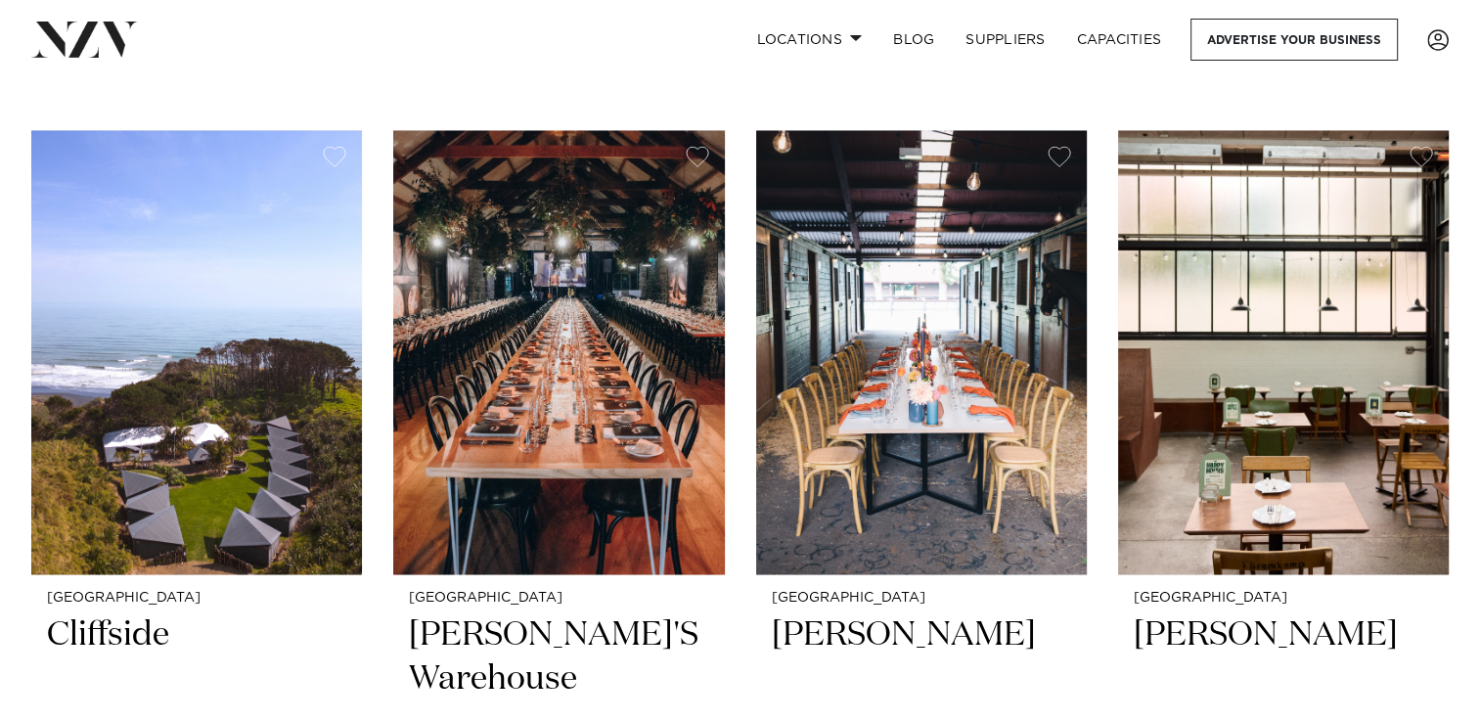
scroll to position [18182, 0]
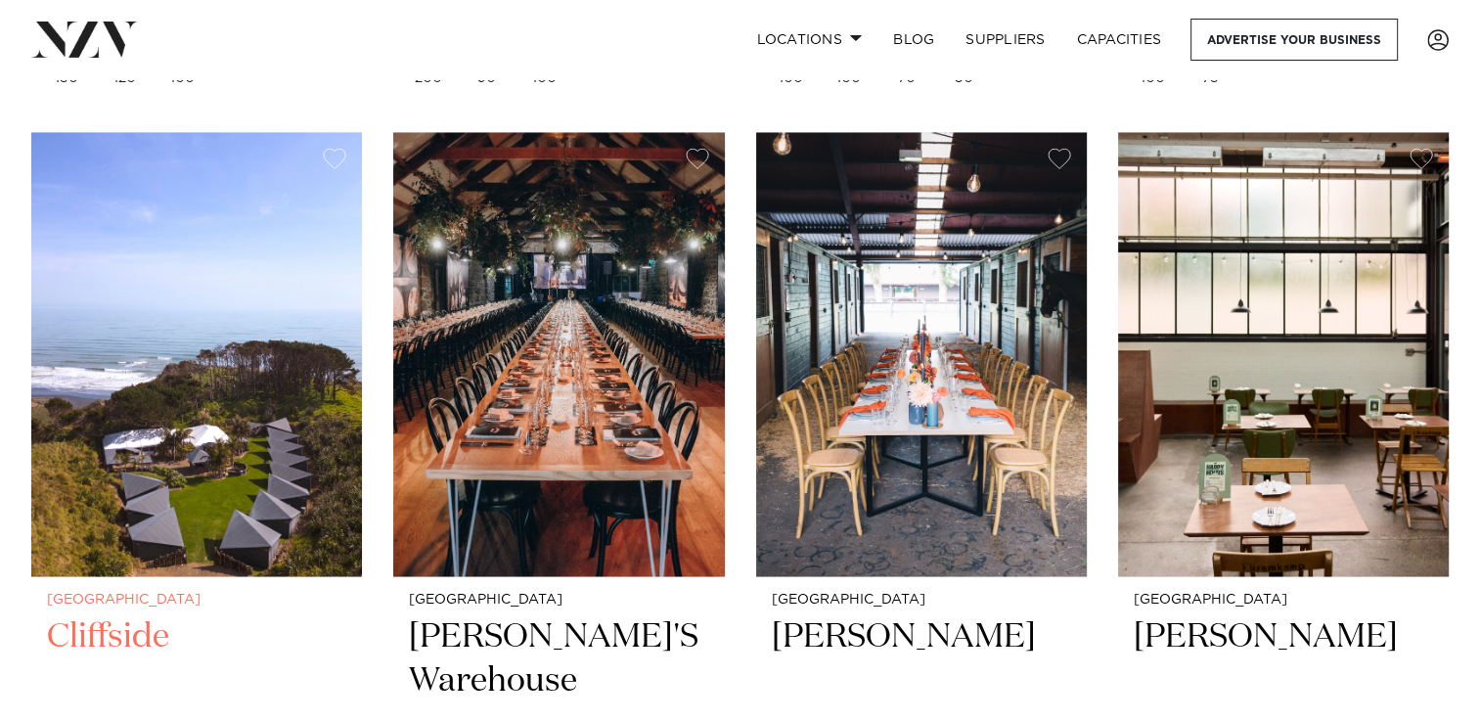
click at [152, 302] on img at bounding box center [196, 354] width 331 height 444
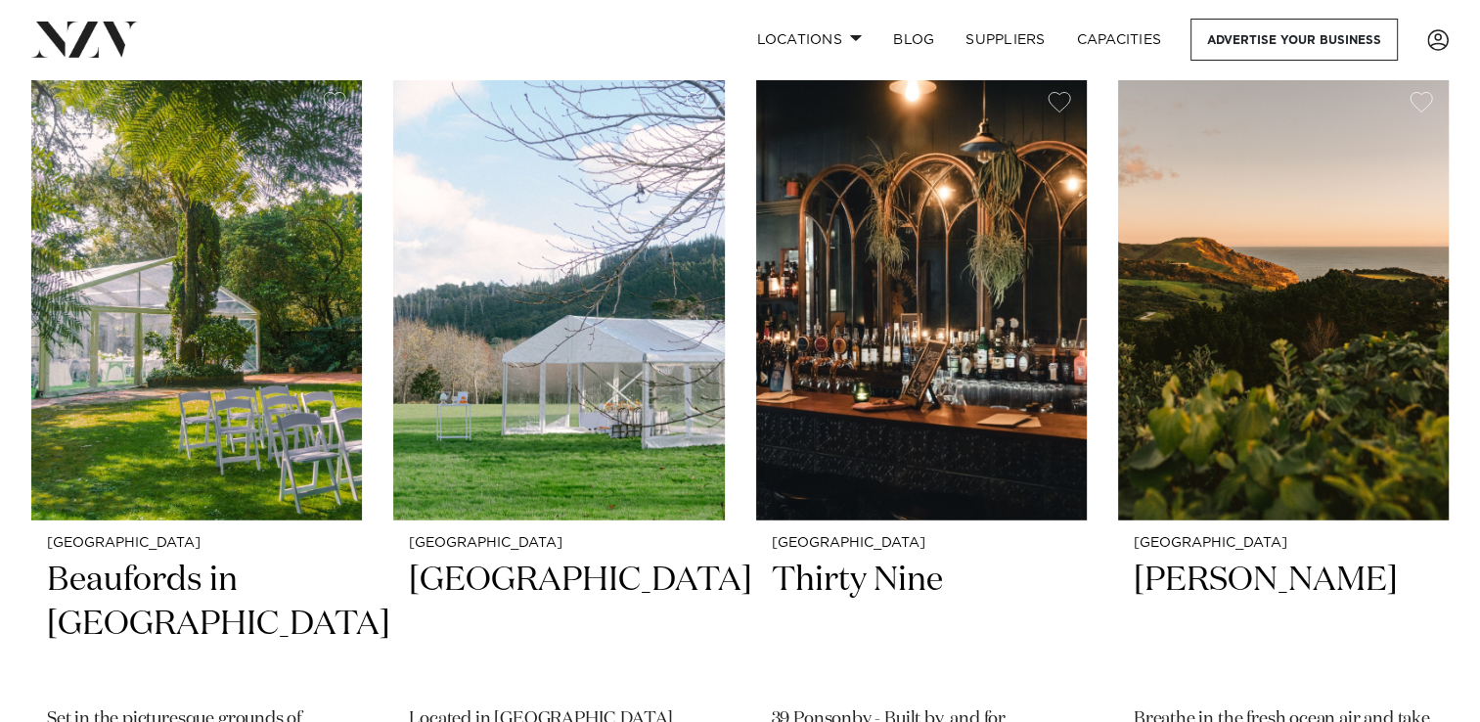
scroll to position [20004, 0]
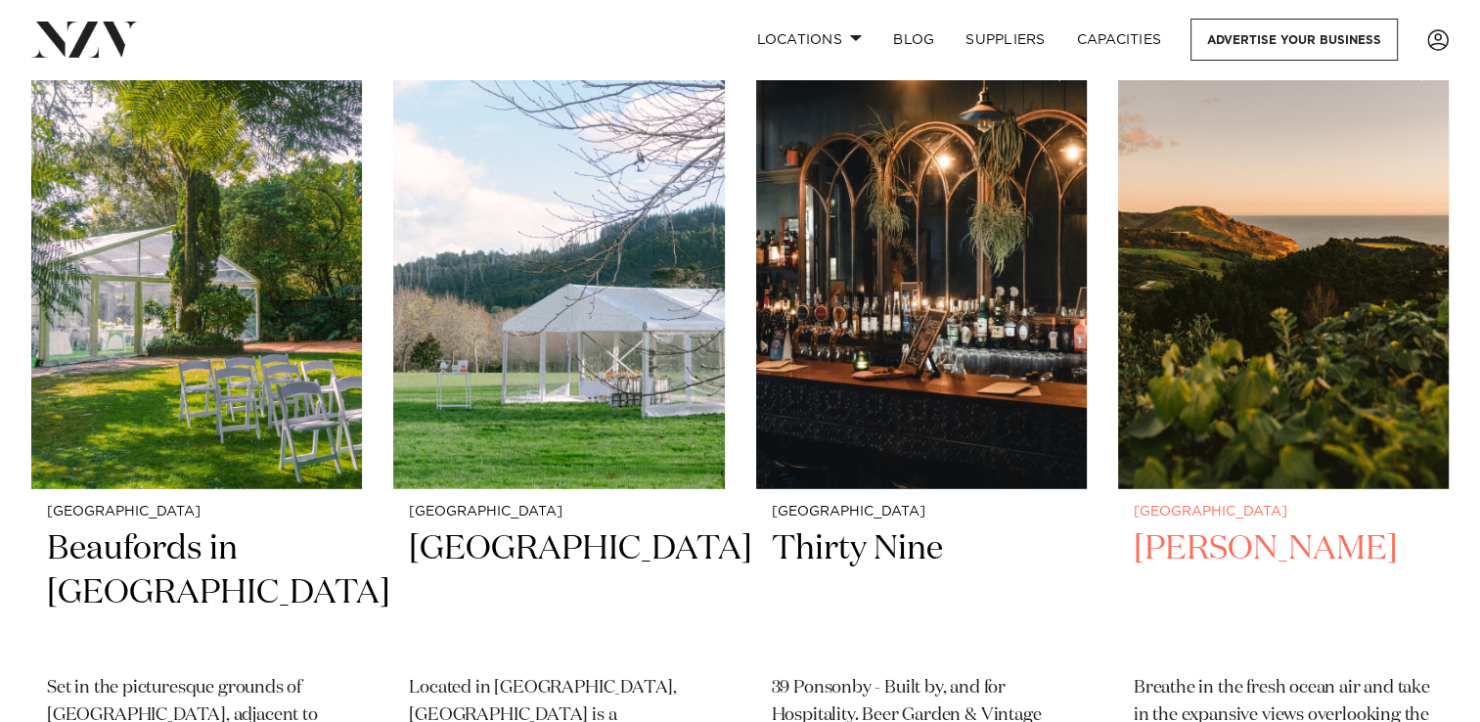
click at [1289, 354] on img at bounding box center [1283, 267] width 331 height 444
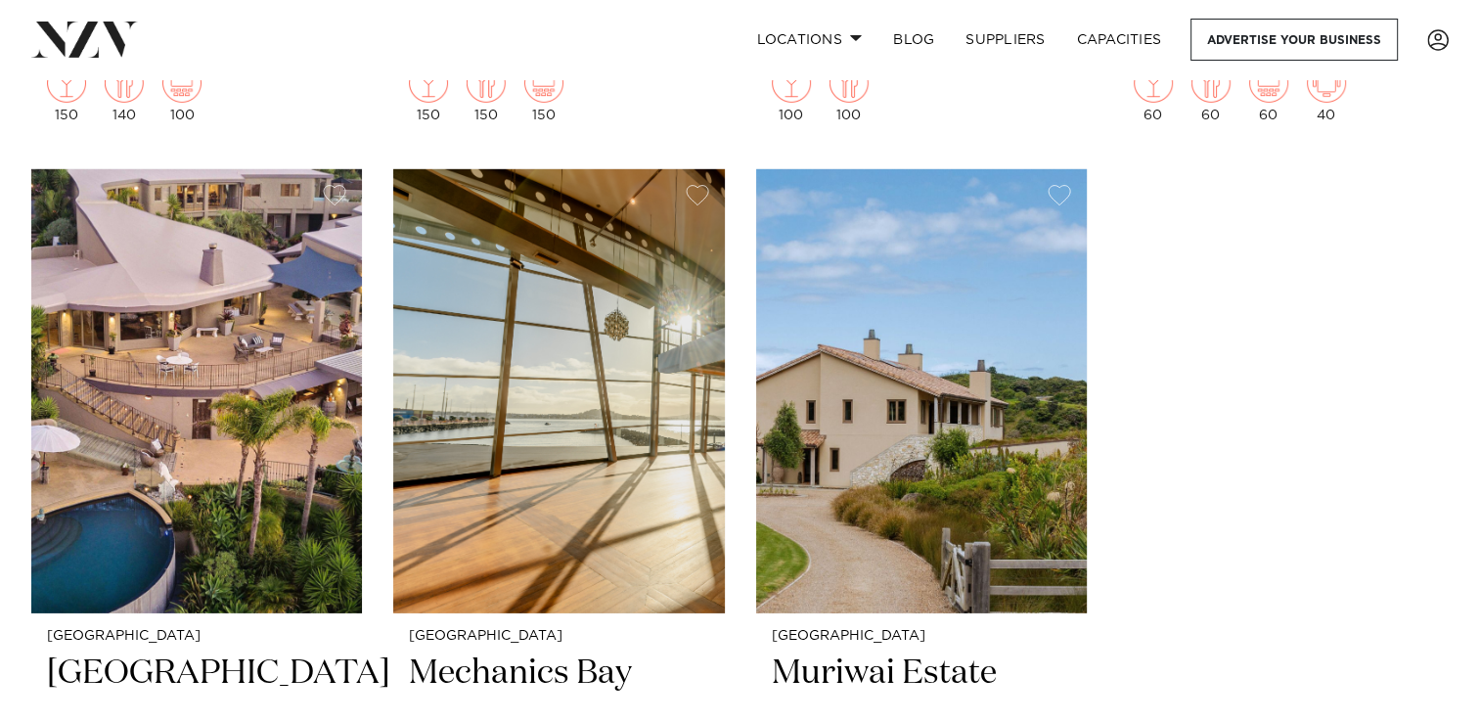
scroll to position [20748, 0]
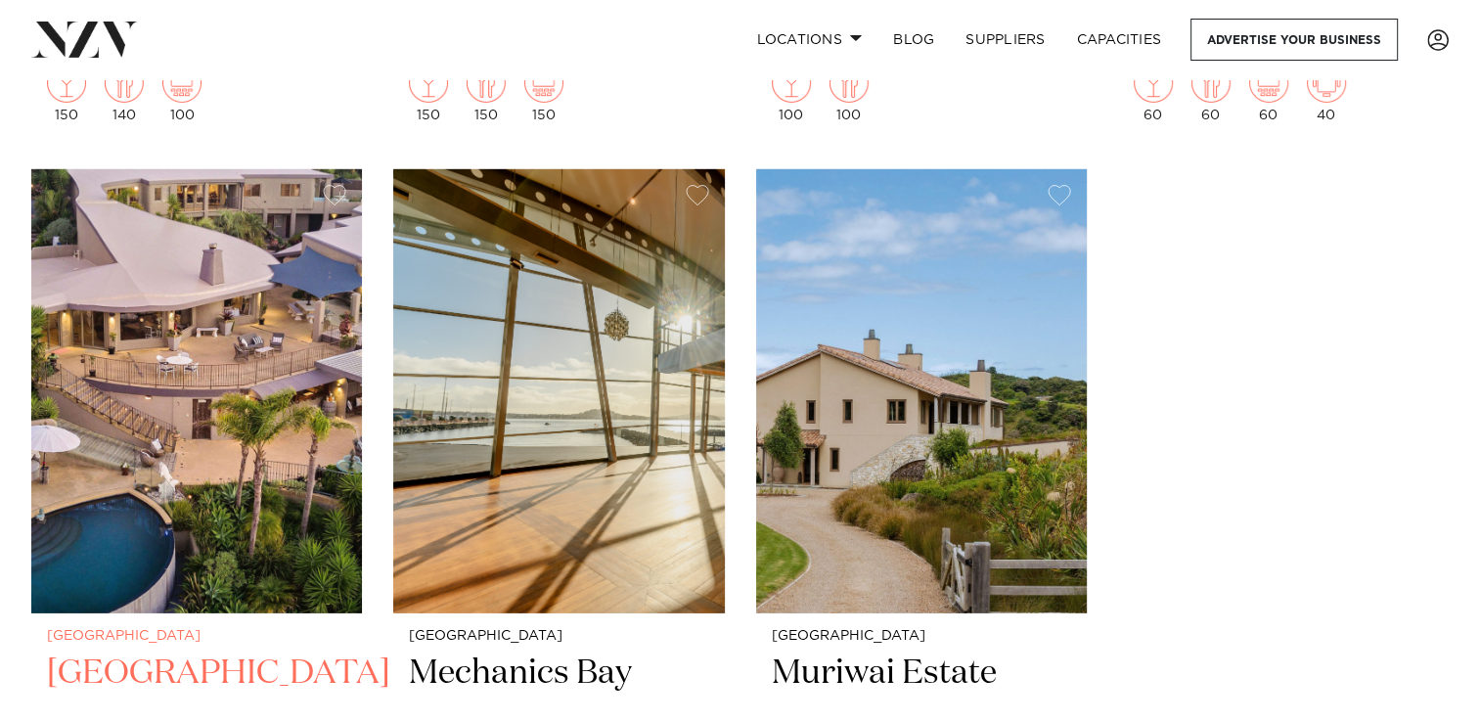
click at [247, 498] on img at bounding box center [196, 391] width 331 height 444
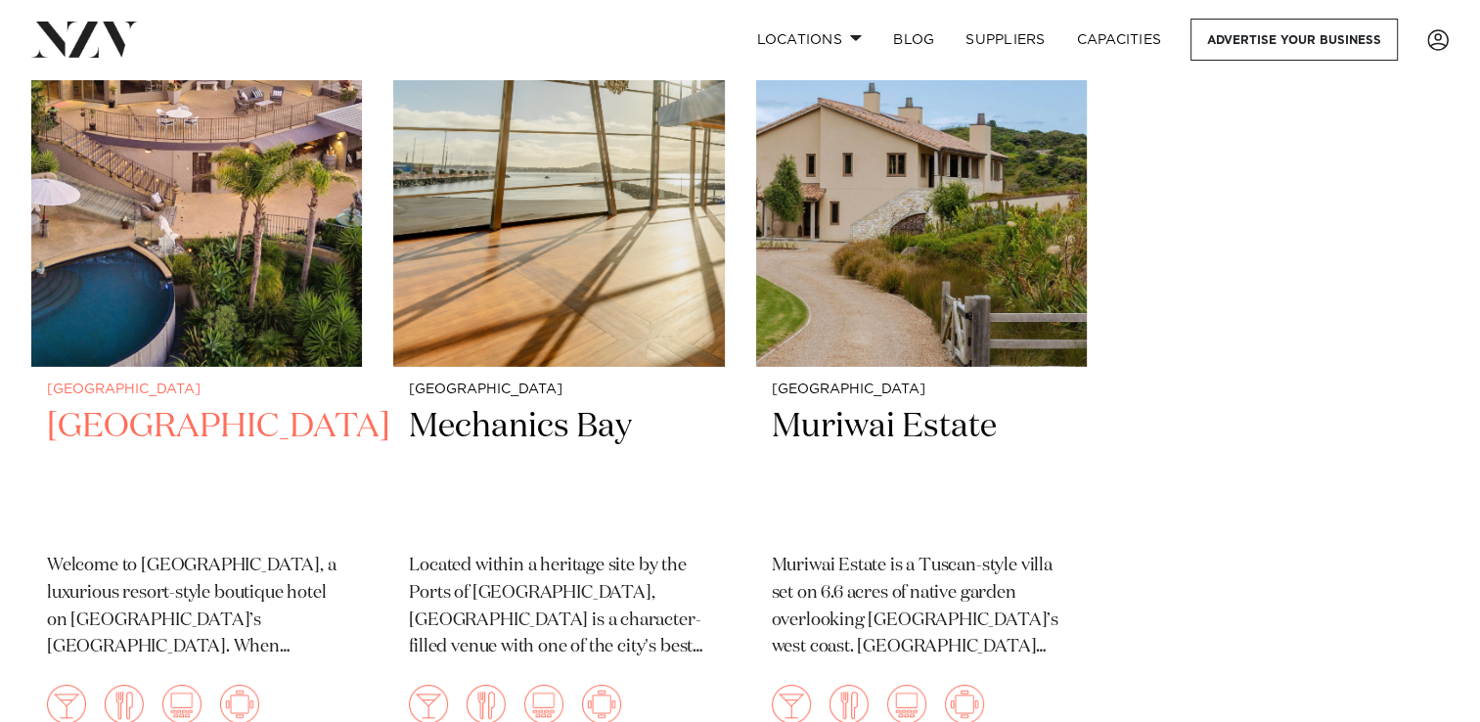
scroll to position [20986, 0]
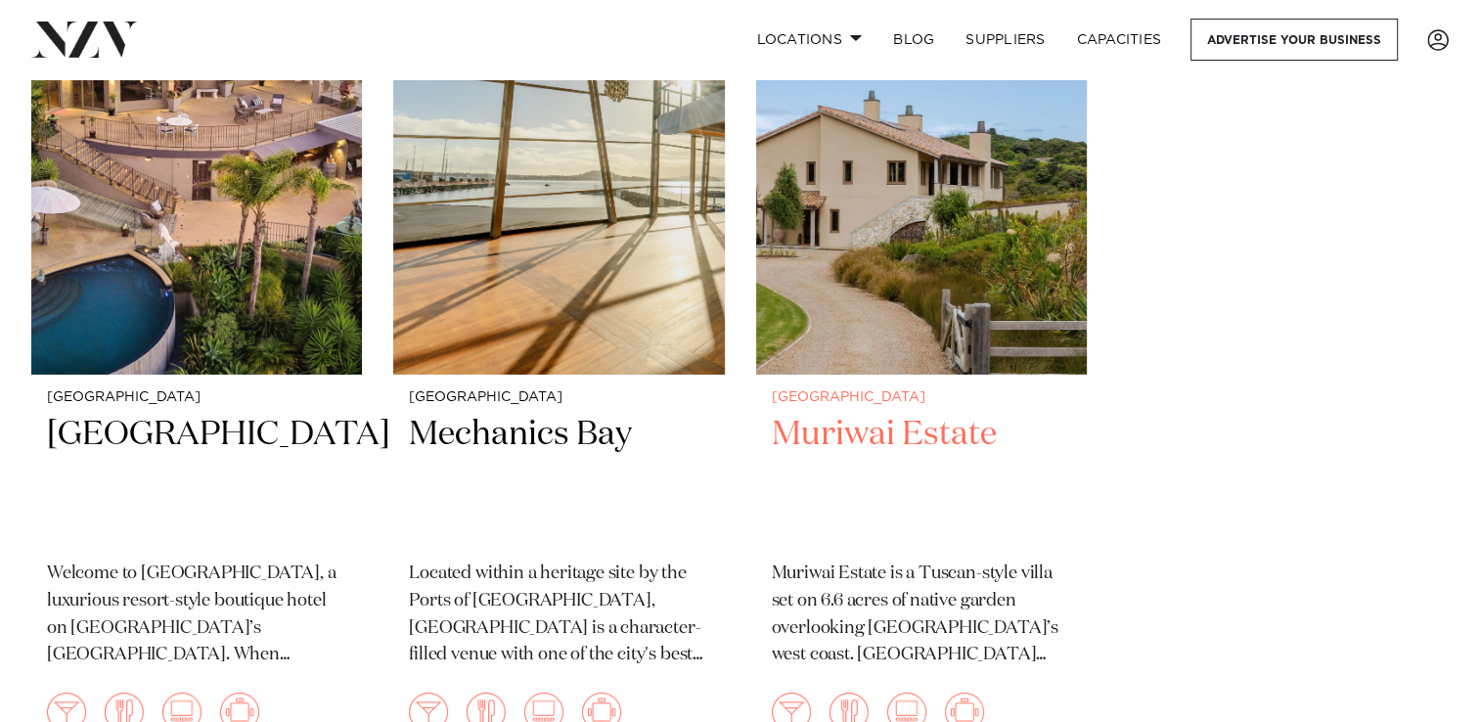
click at [901, 257] on img at bounding box center [921, 153] width 331 height 444
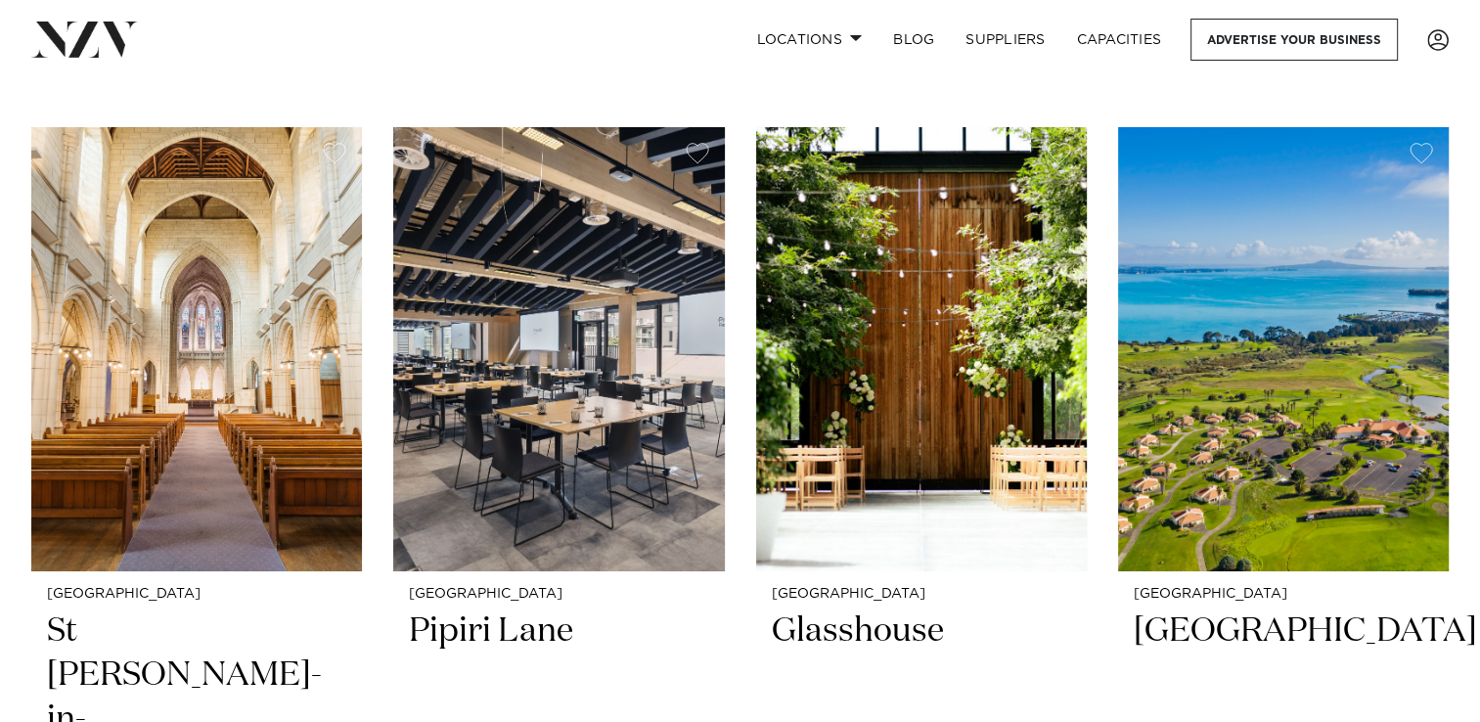
scroll to position [6870, 0]
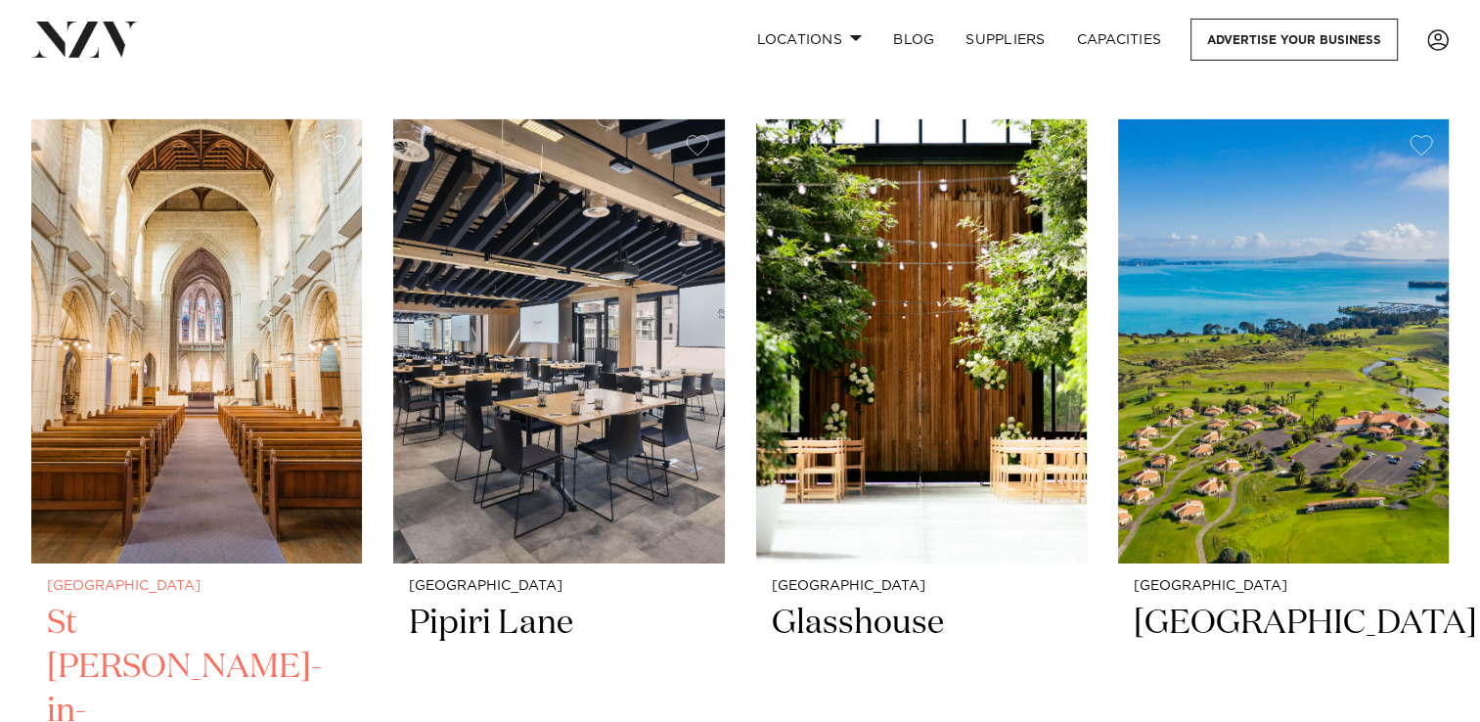
click at [175, 437] on img at bounding box center [196, 341] width 331 height 444
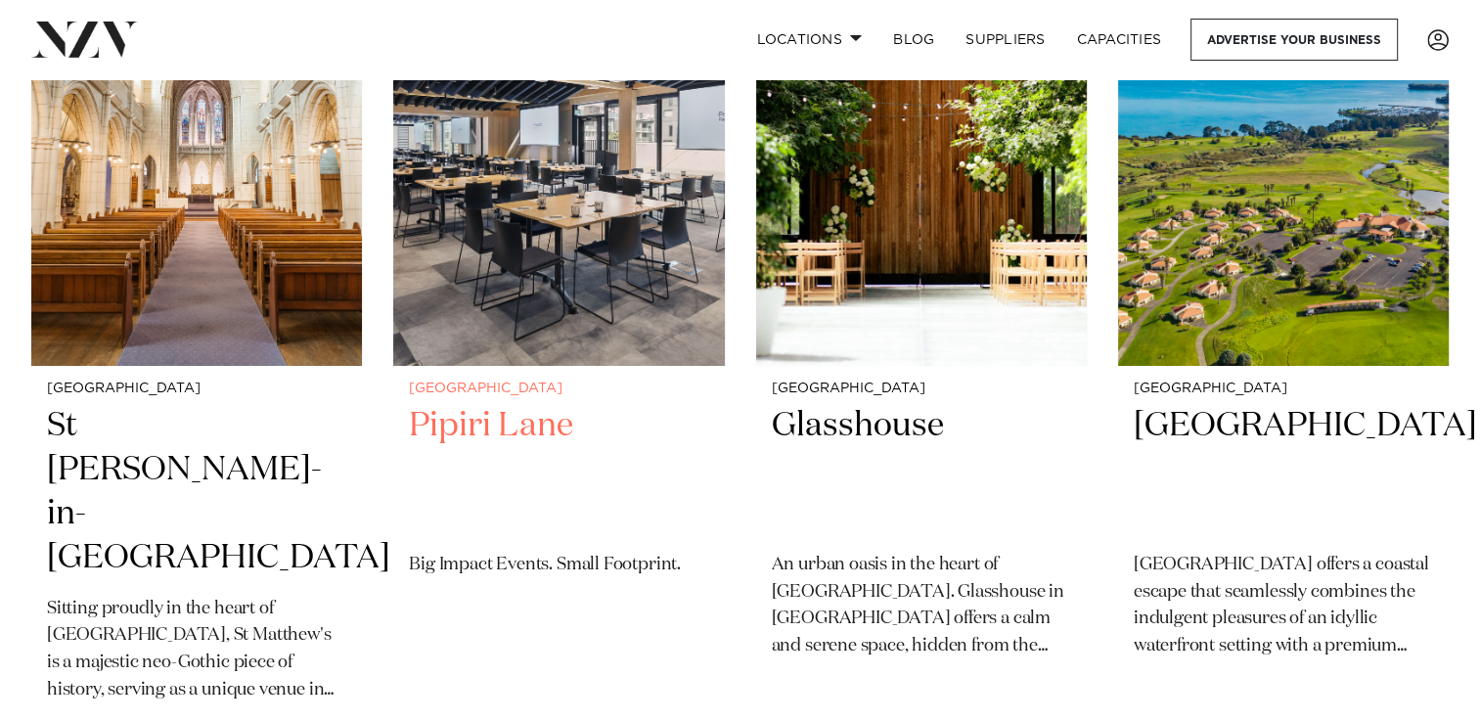
scroll to position [7059, 0]
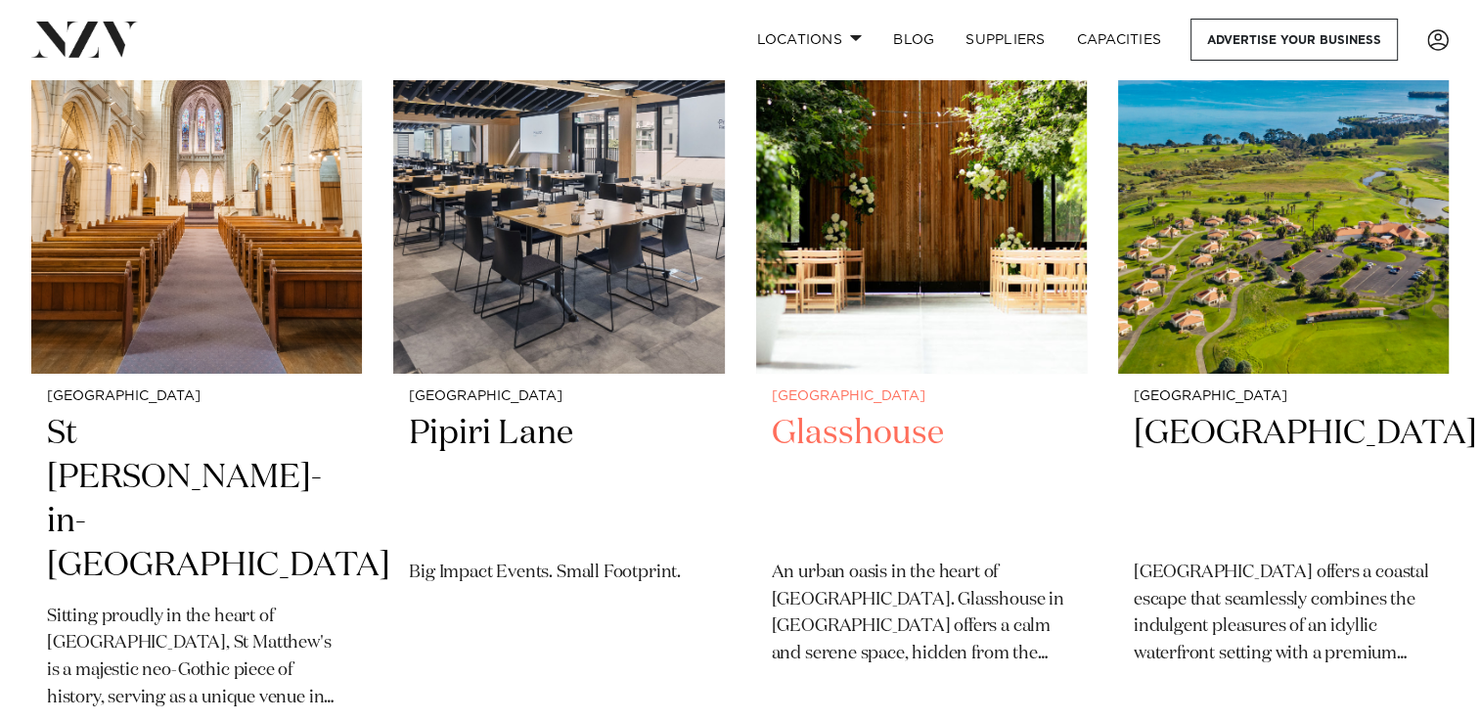
click at [857, 436] on h2 "Glasshouse" at bounding box center [921, 478] width 299 height 132
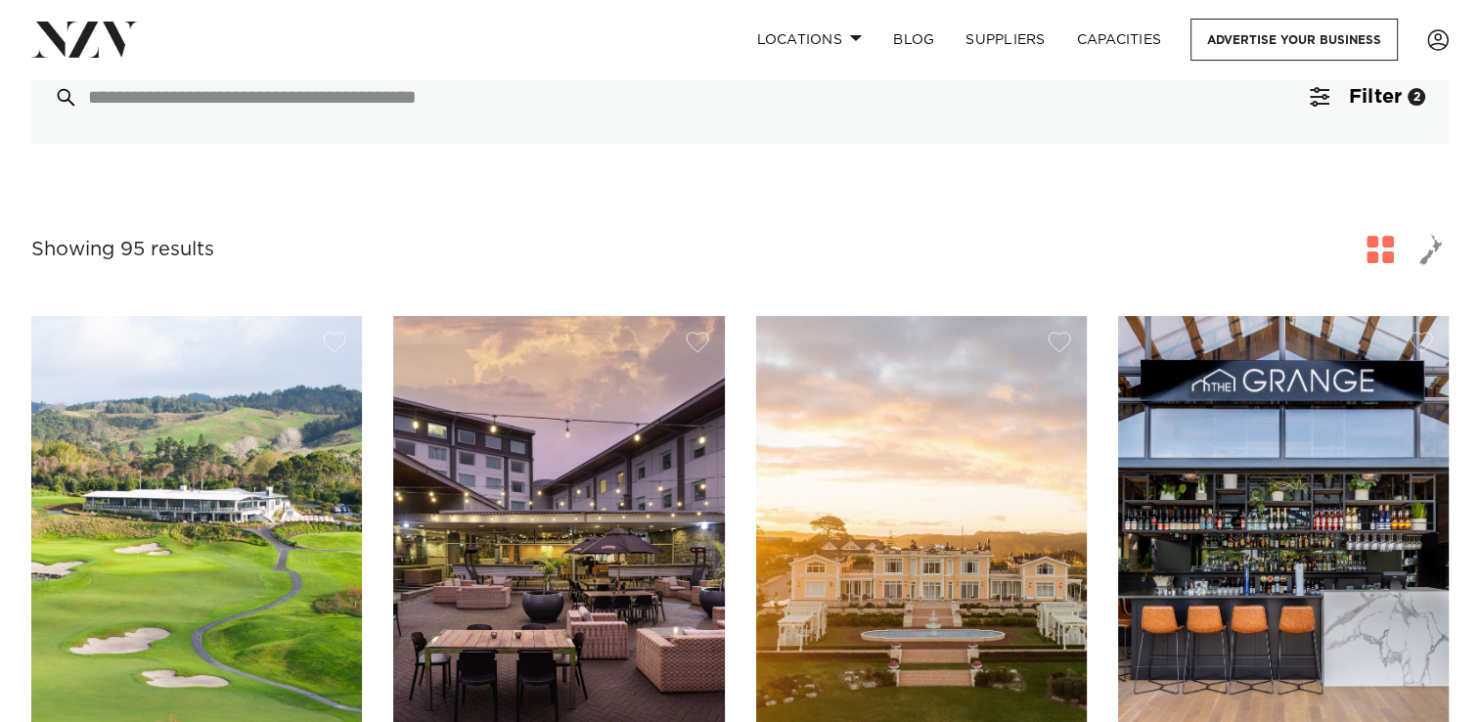
scroll to position [599, 0]
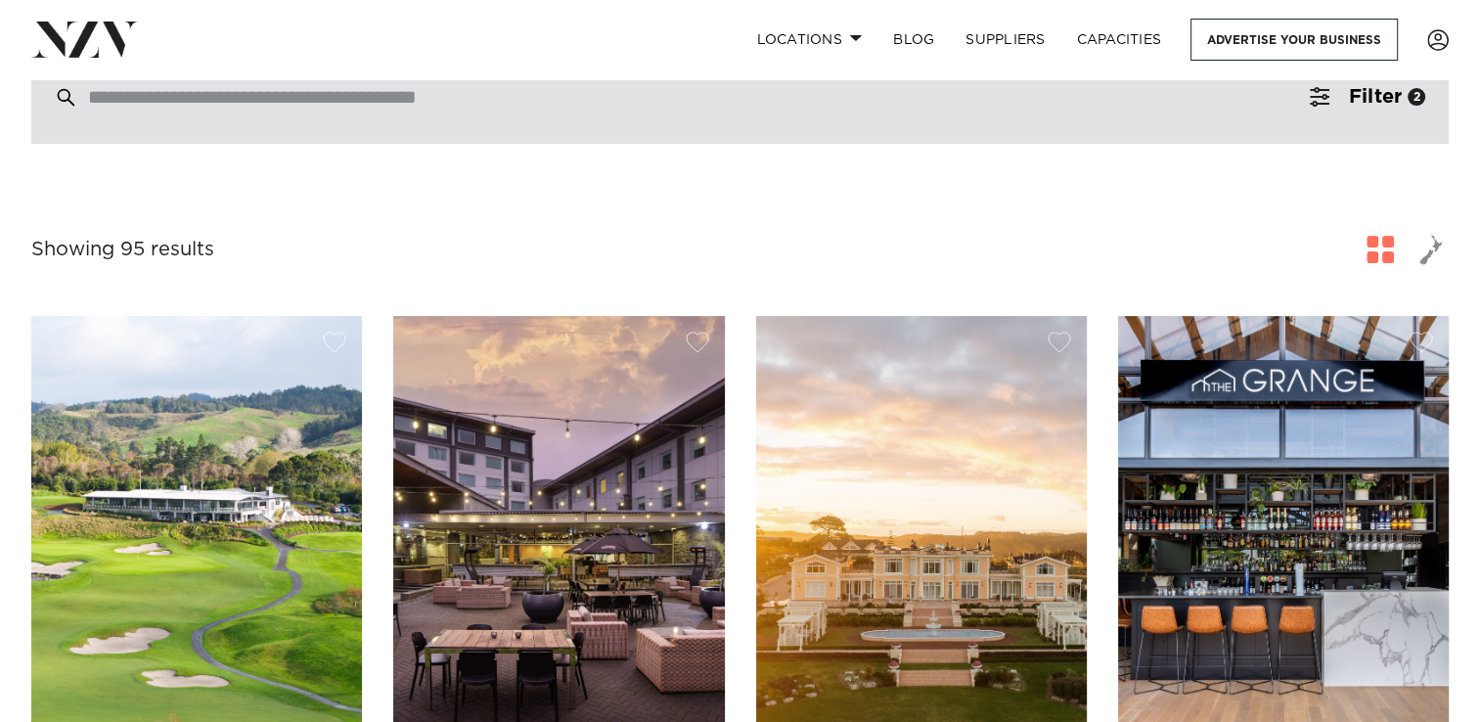
click at [416, 128] on div at bounding box center [740, 97] width 1418 height 94
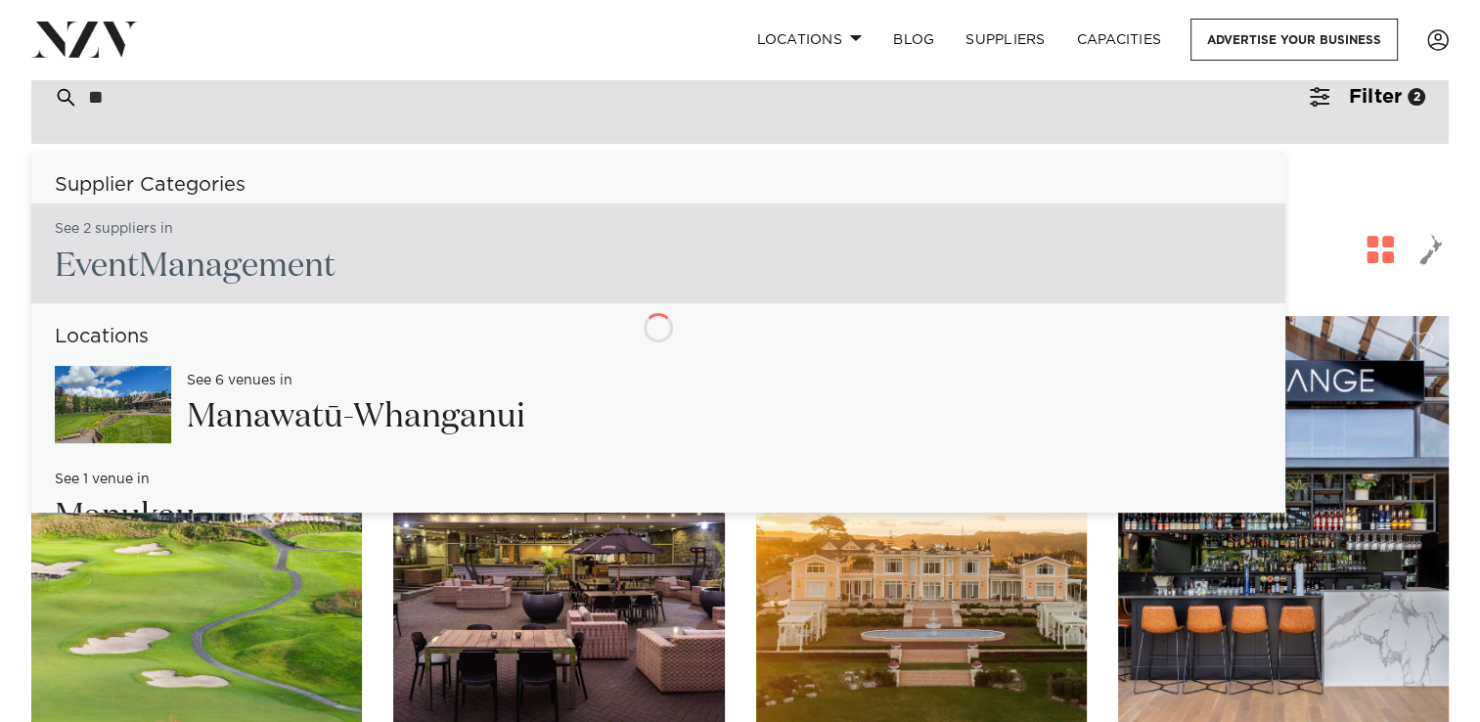
type input "*"
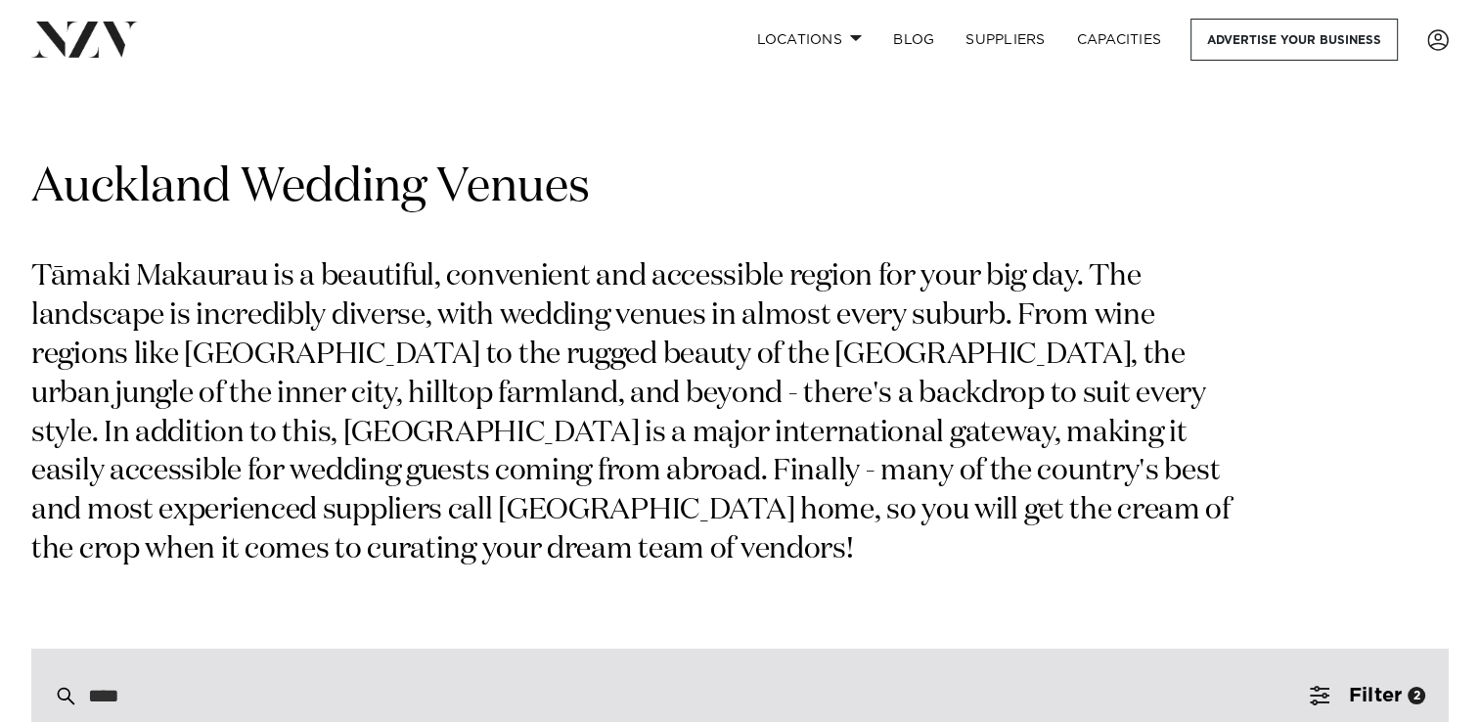
scroll to position [0, 0]
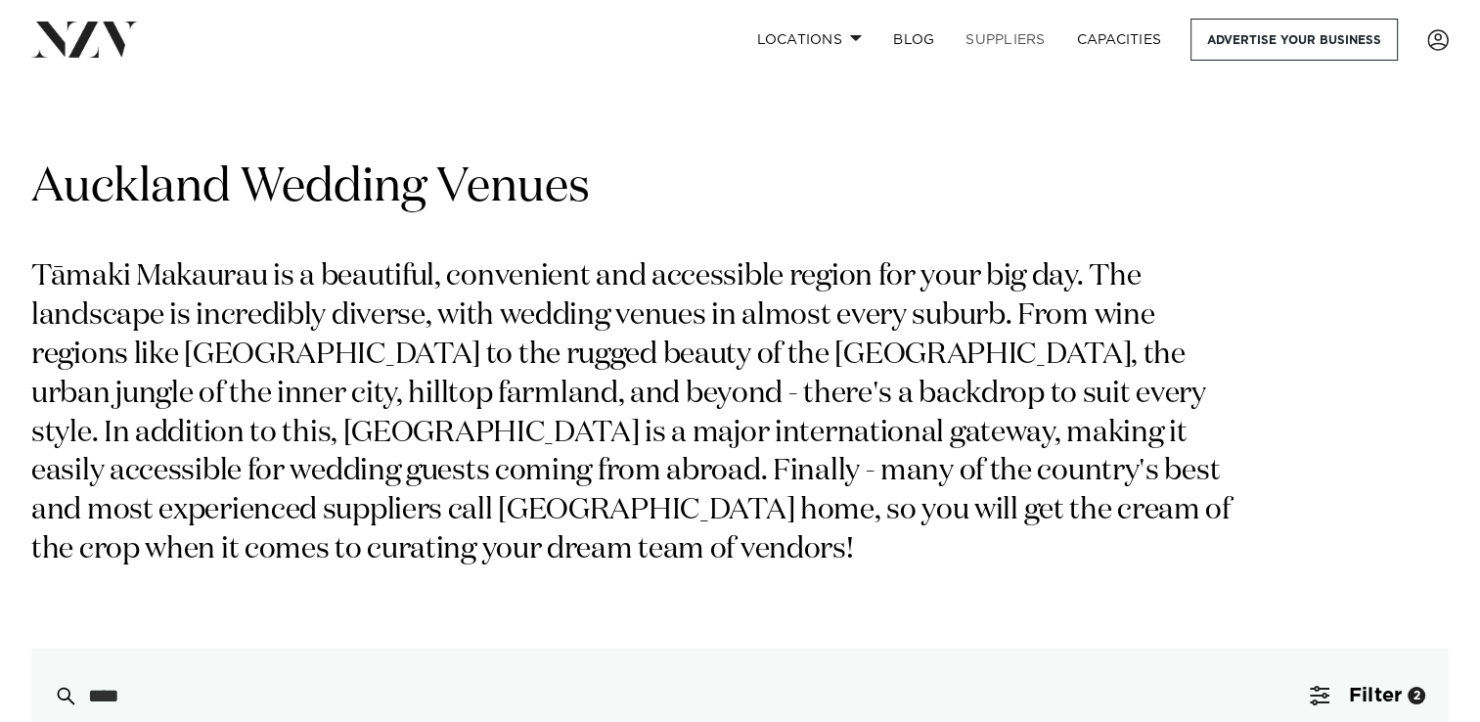
type input "****"
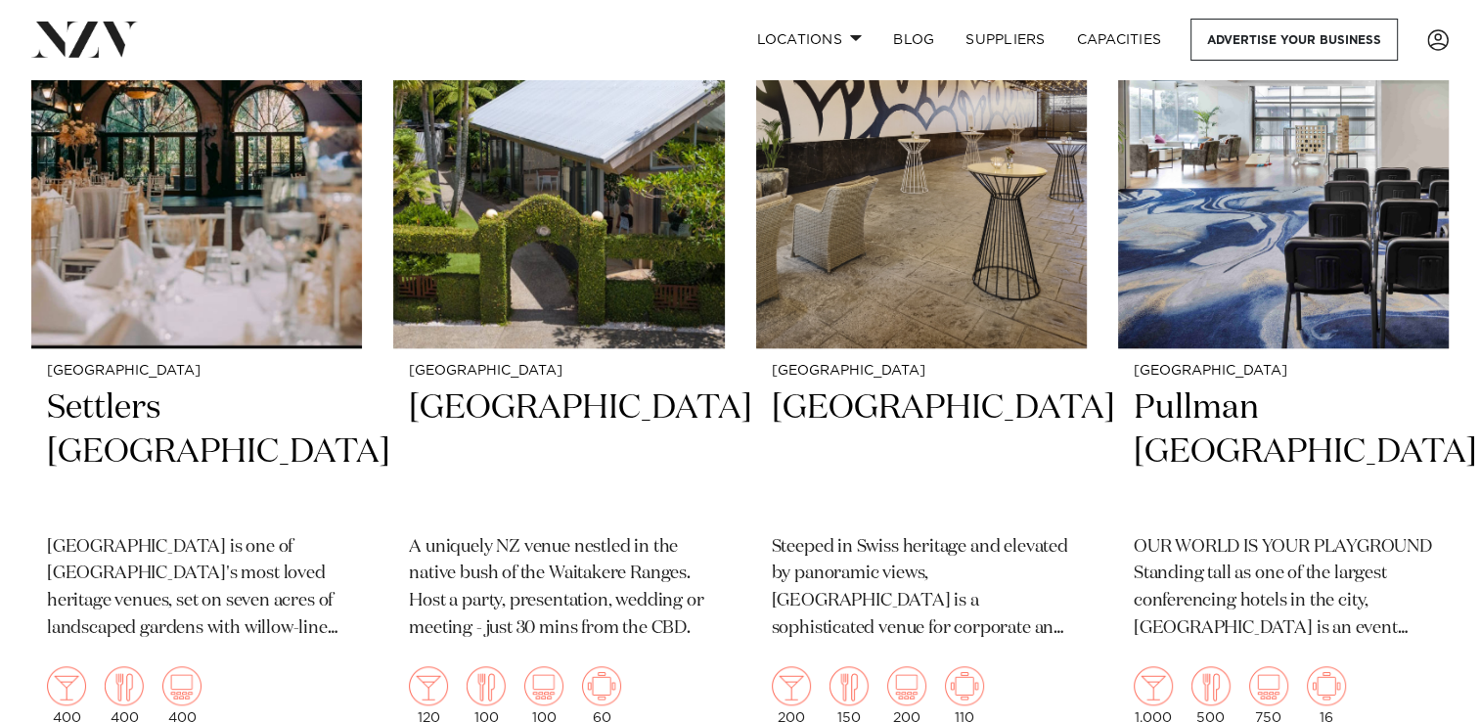
scroll to position [1874, 0]
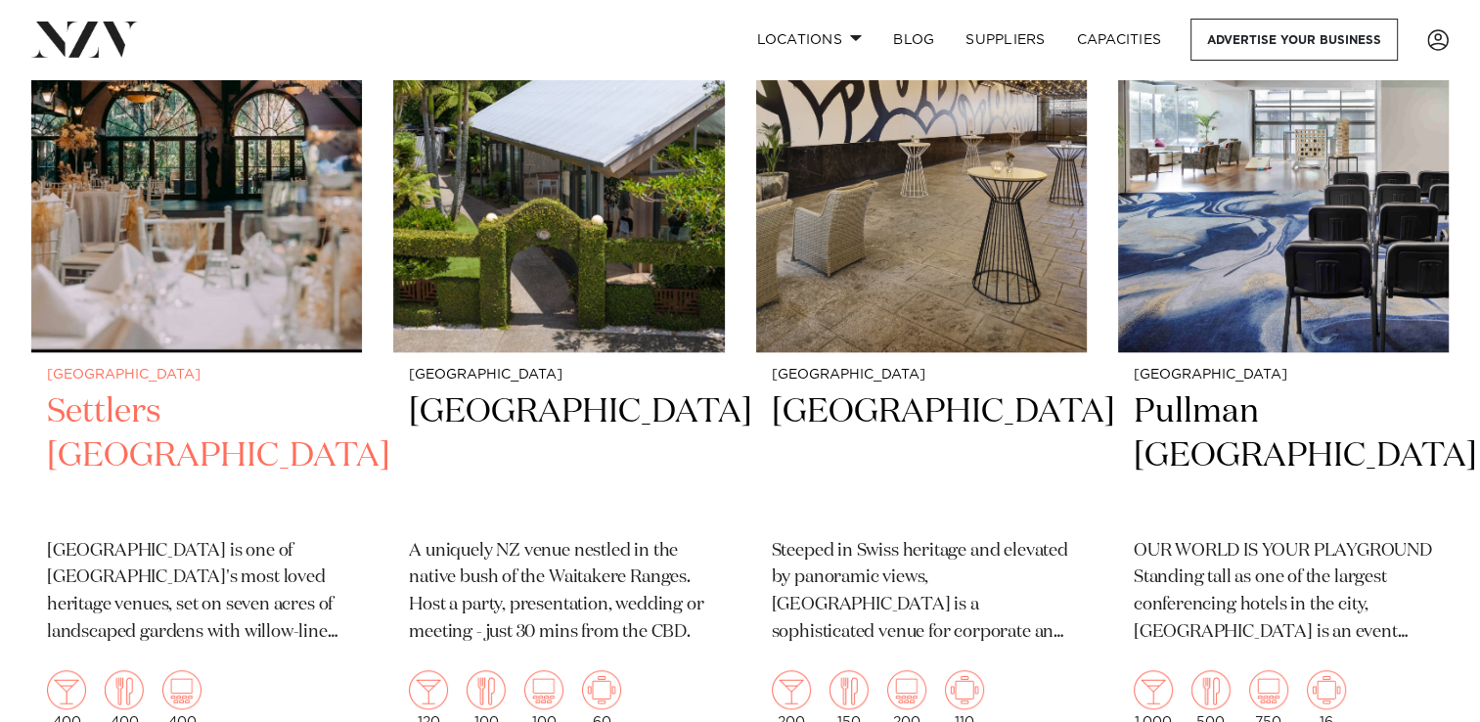
click at [138, 425] on h2 "Settlers Country Manor" at bounding box center [196, 456] width 299 height 132
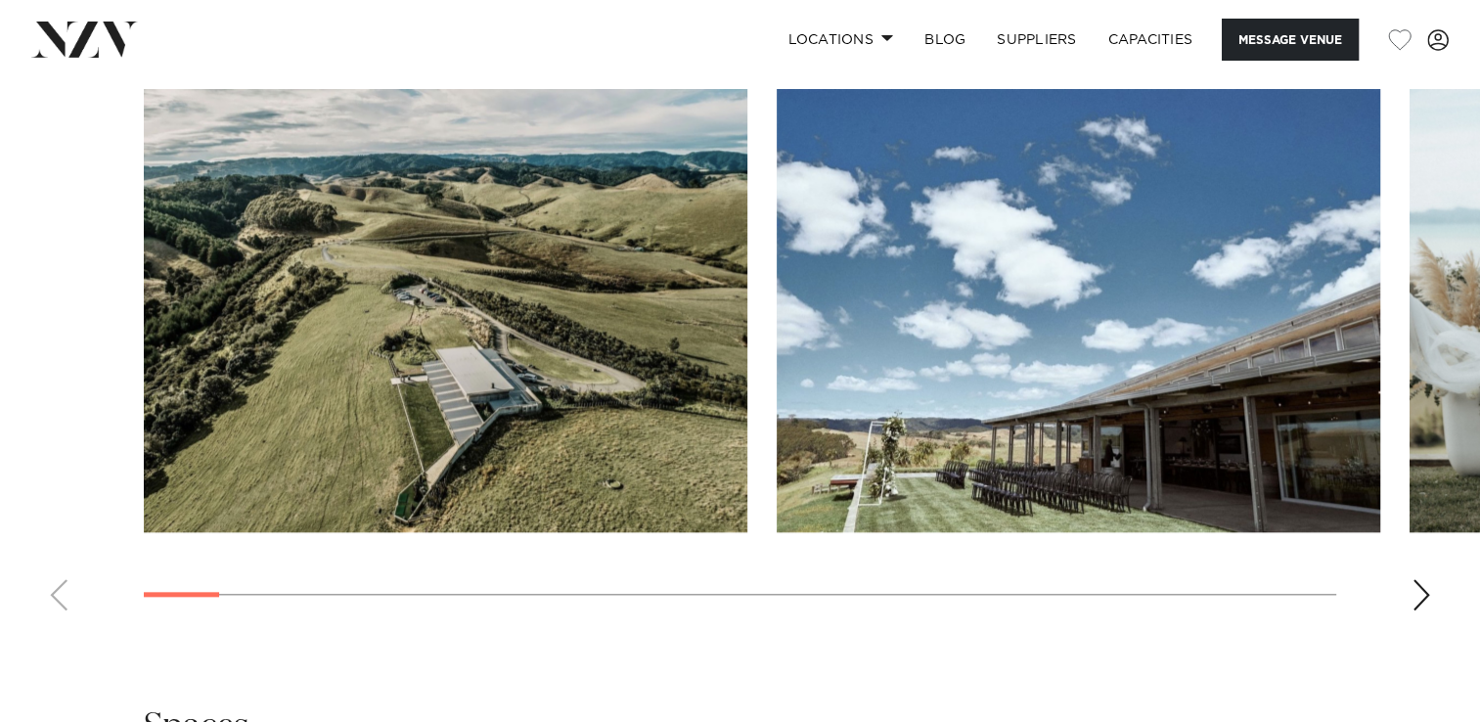
scroll to position [1923, 0]
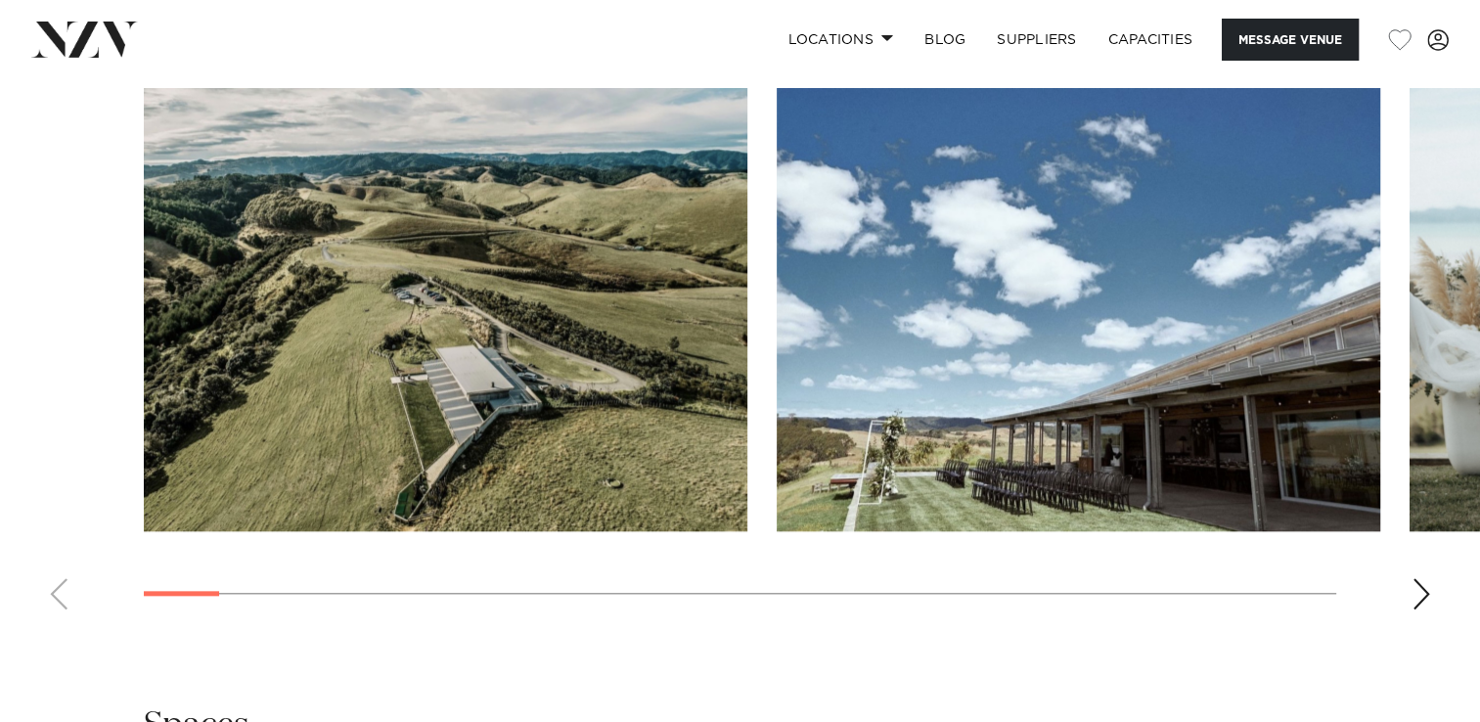
click at [571, 393] on img "1 / 30" at bounding box center [446, 309] width 604 height 443
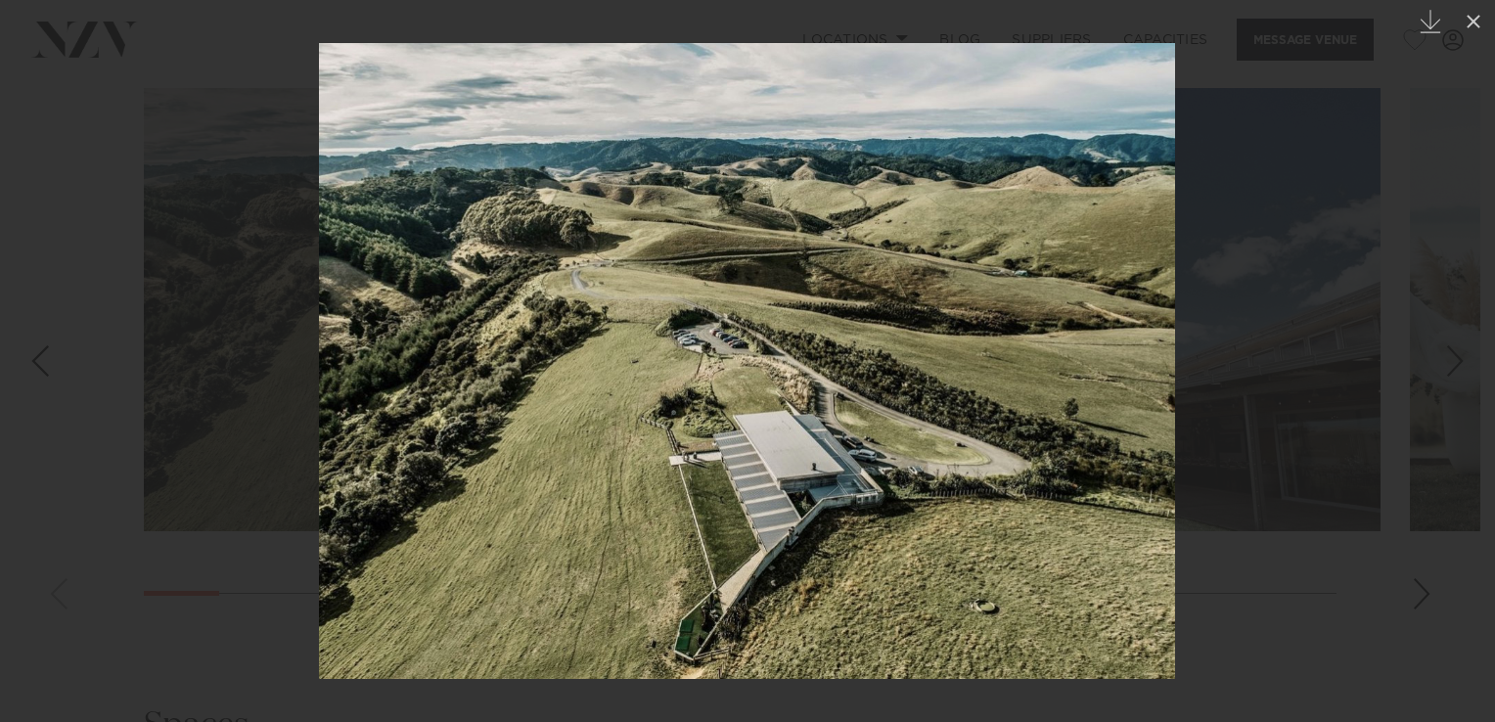
click at [1451, 356] on div "Next slide" at bounding box center [1455, 360] width 26 height 37
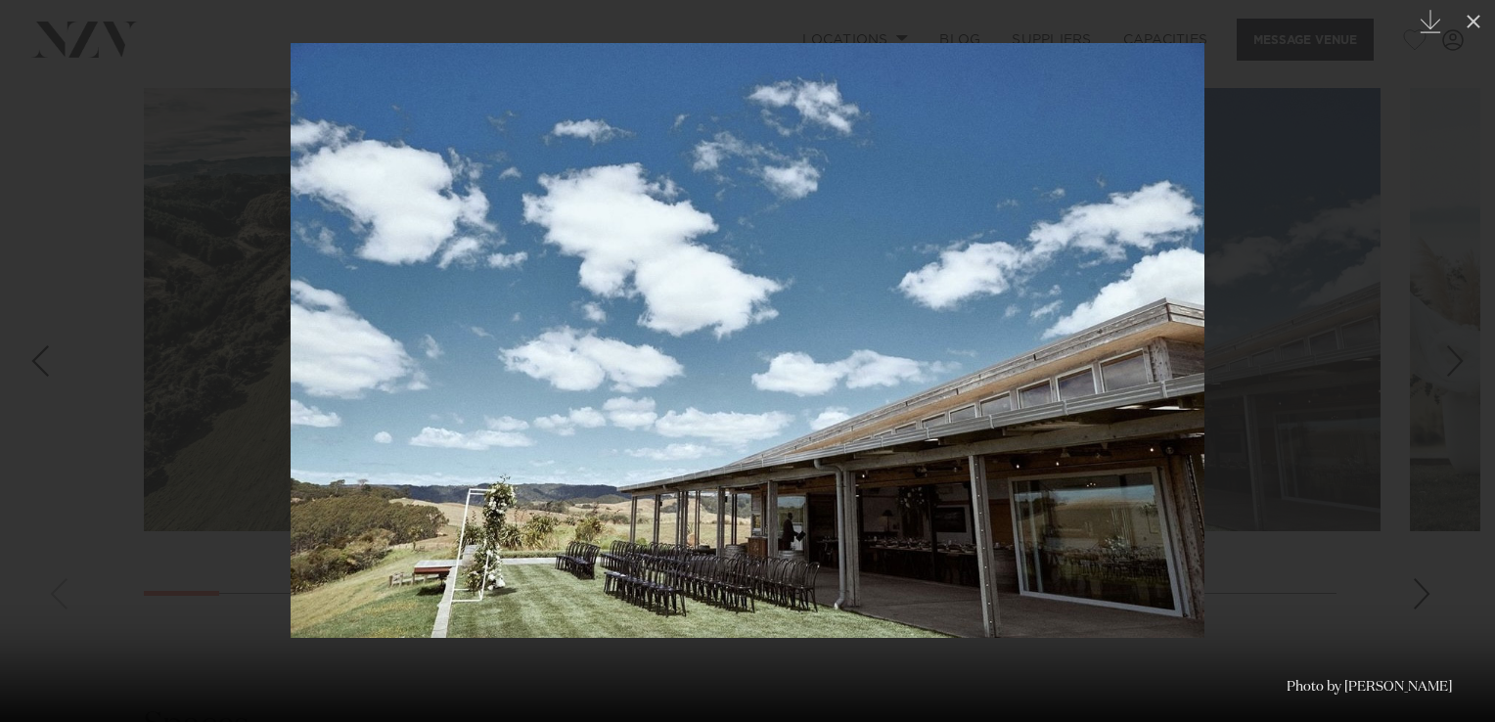
click at [1451, 356] on div "Next slide" at bounding box center [1455, 360] width 26 height 37
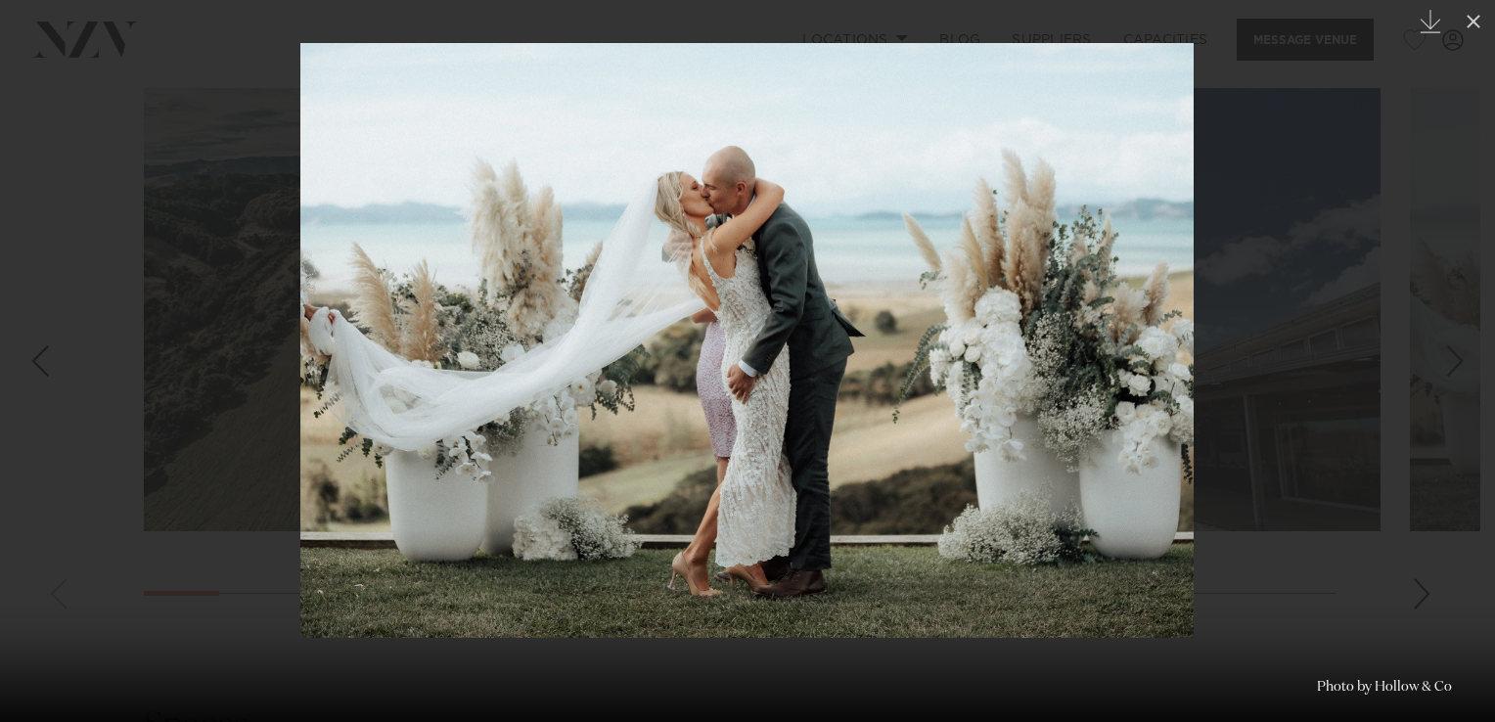
click at [1451, 356] on div "Next slide" at bounding box center [1455, 360] width 26 height 37
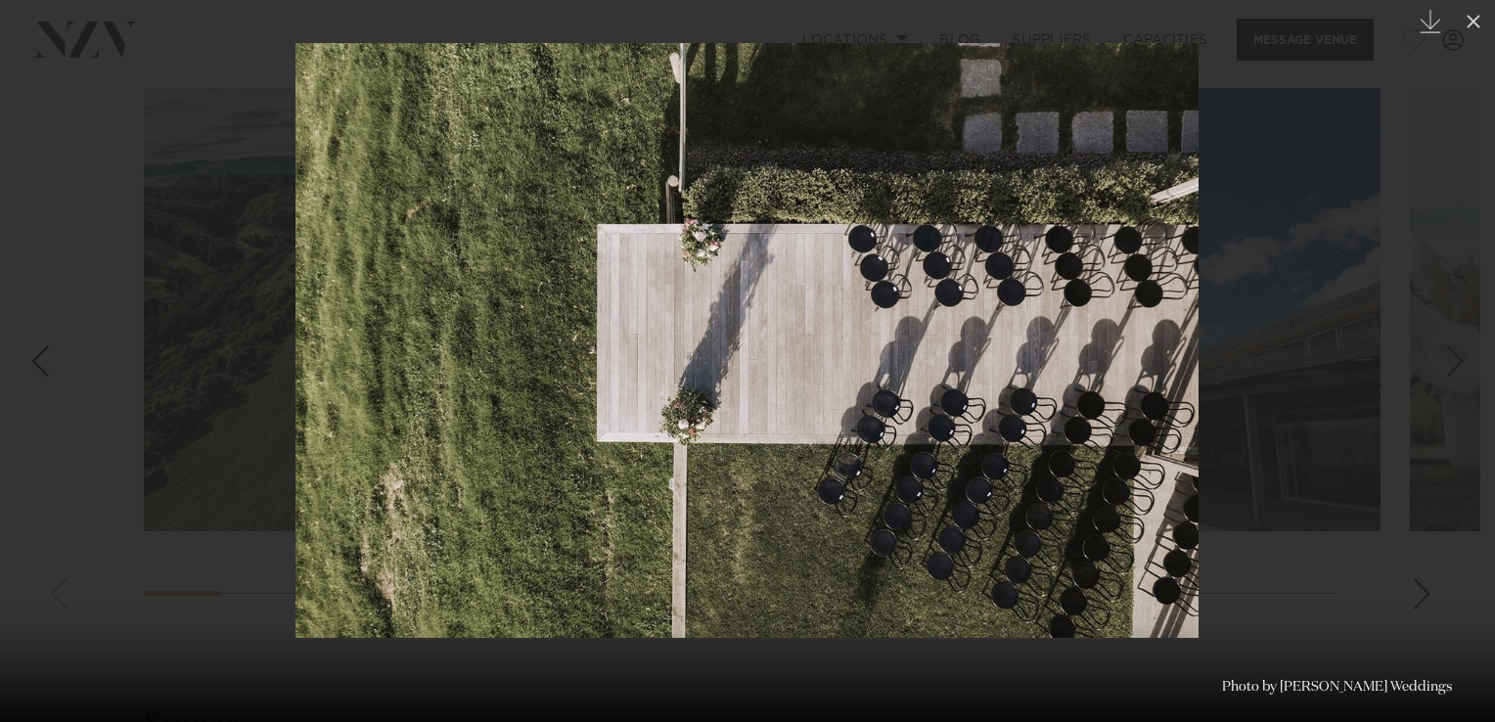
click at [1451, 356] on div "Next slide" at bounding box center [1455, 360] width 26 height 37
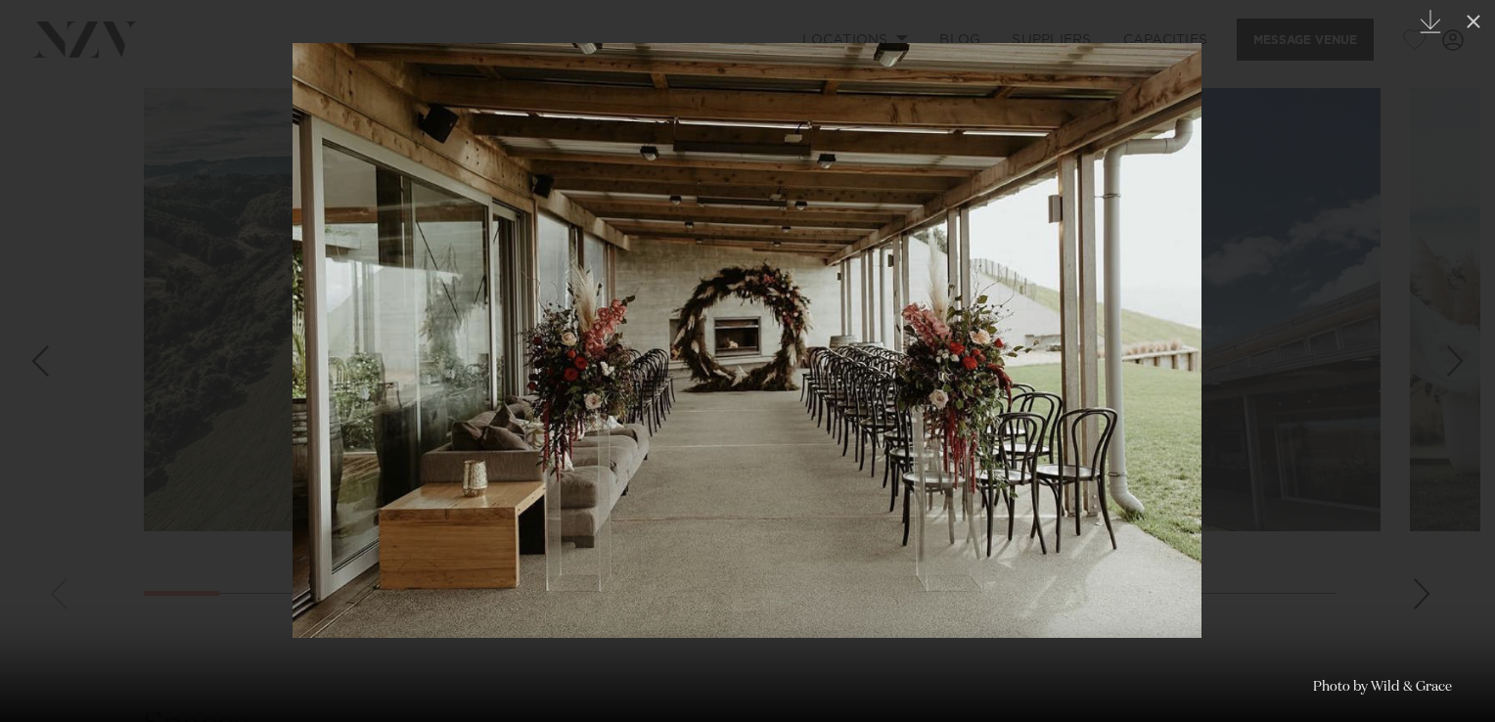
click at [1451, 356] on div "Next slide" at bounding box center [1455, 360] width 26 height 37
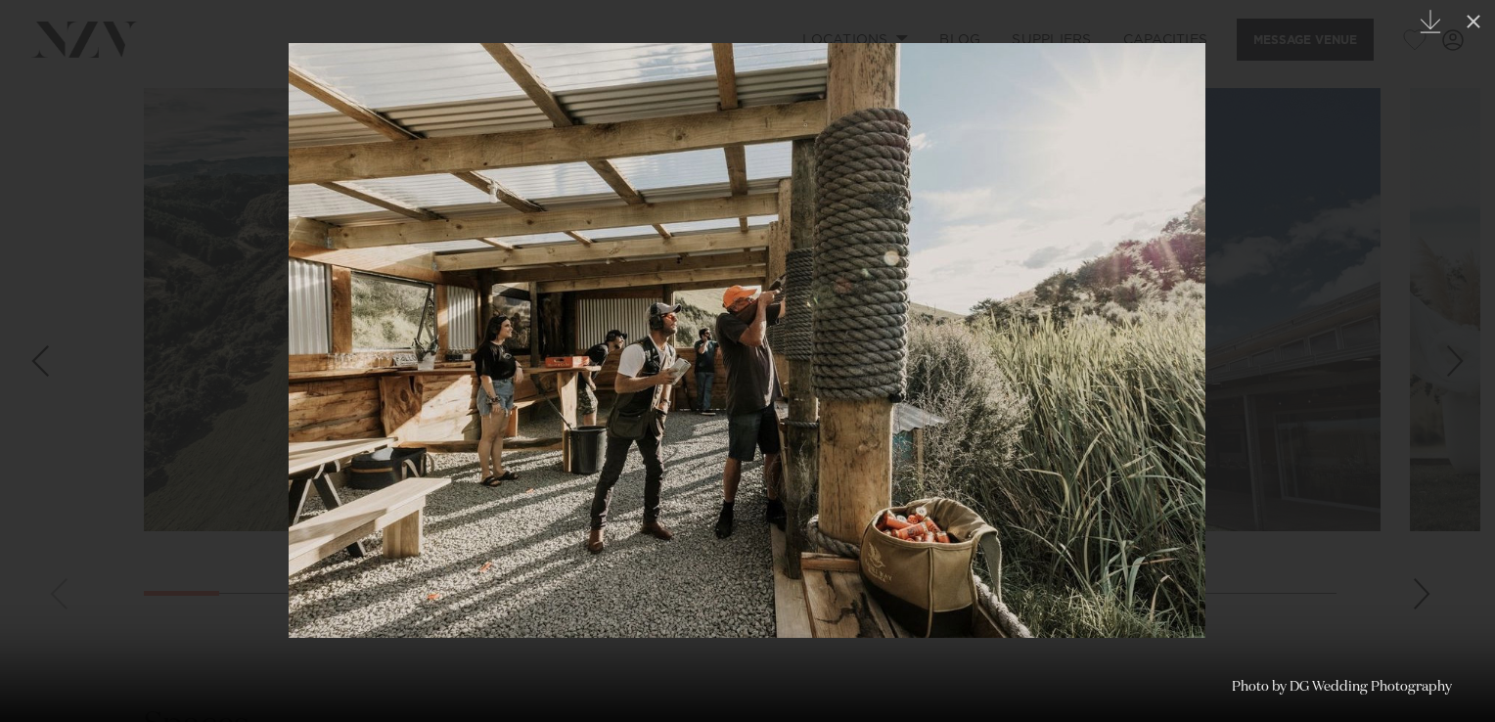
click at [1451, 356] on div "Next slide" at bounding box center [1455, 360] width 26 height 37
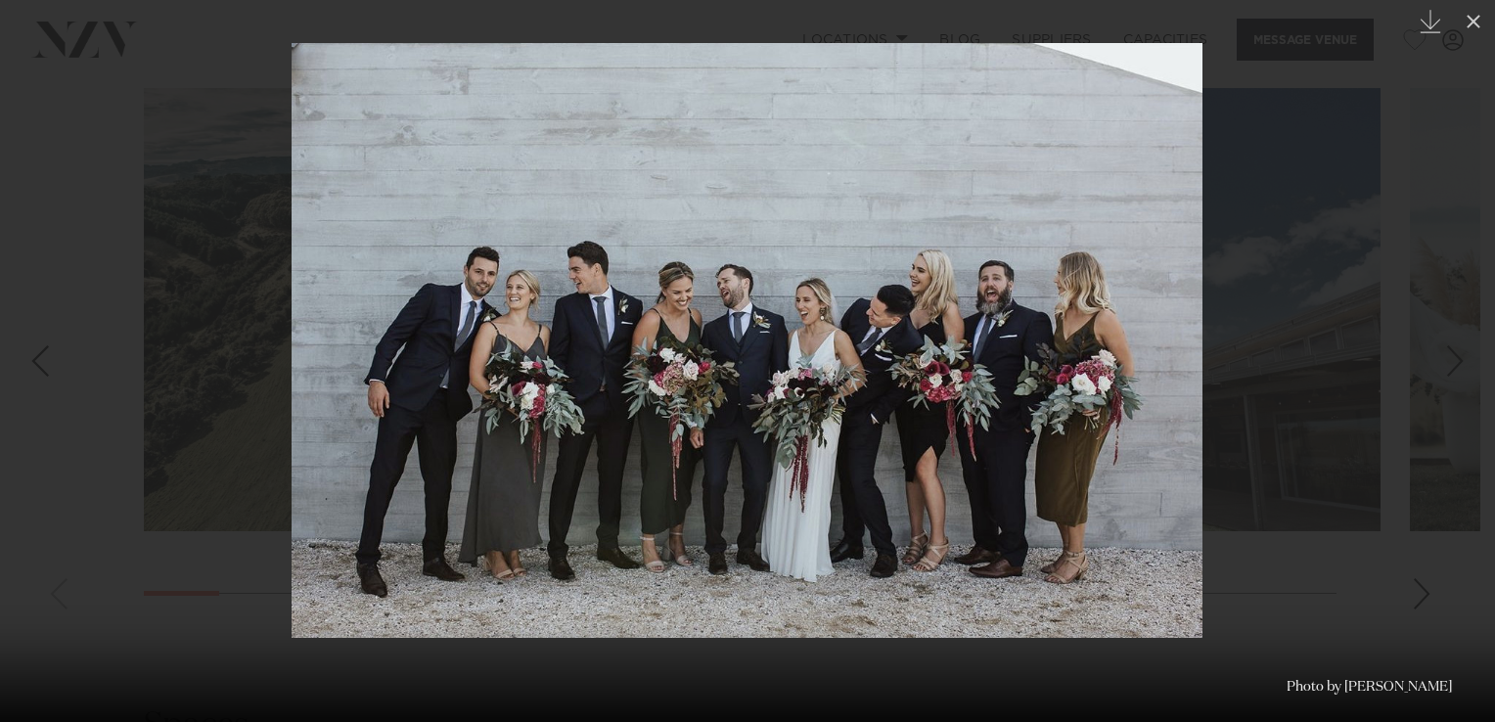
click at [1451, 356] on div "Next slide" at bounding box center [1455, 360] width 26 height 37
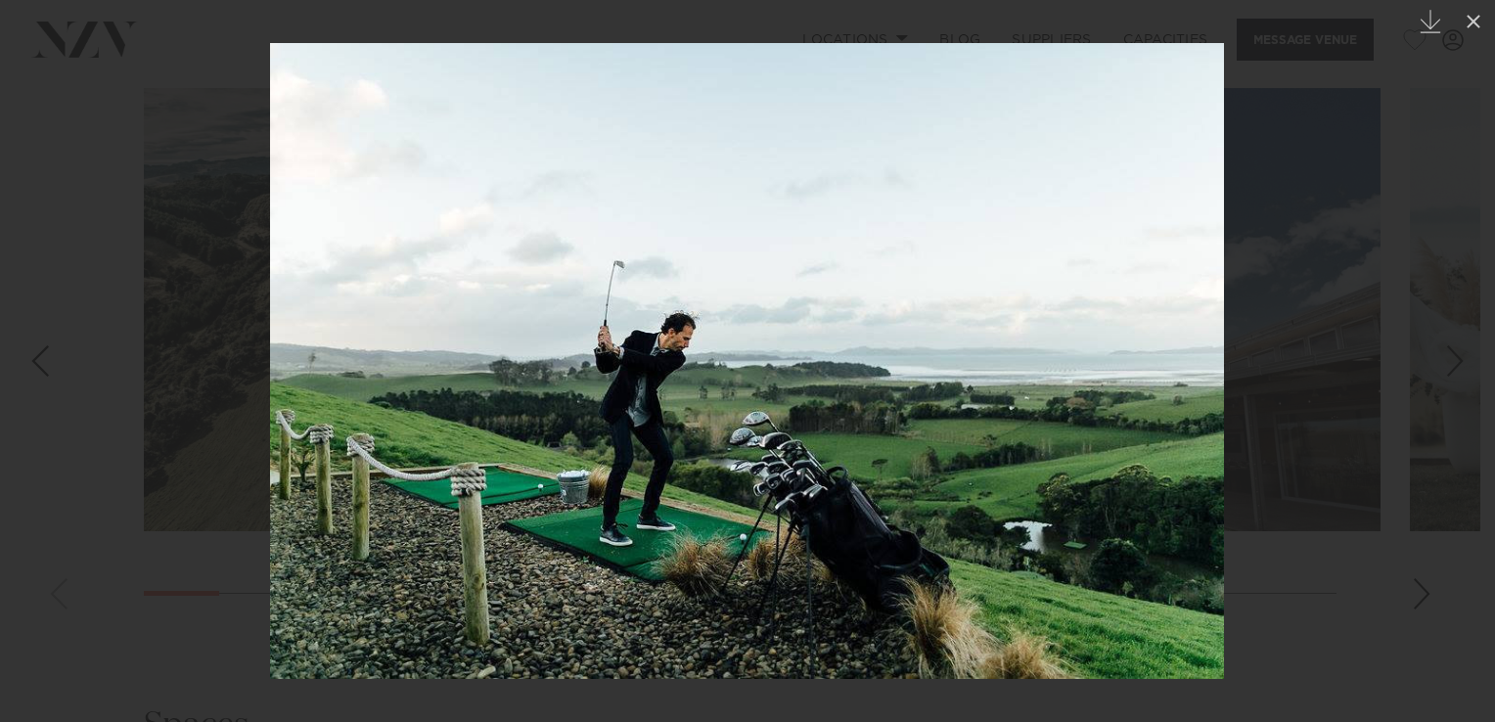
click at [1451, 356] on div "Next slide" at bounding box center [1455, 360] width 26 height 37
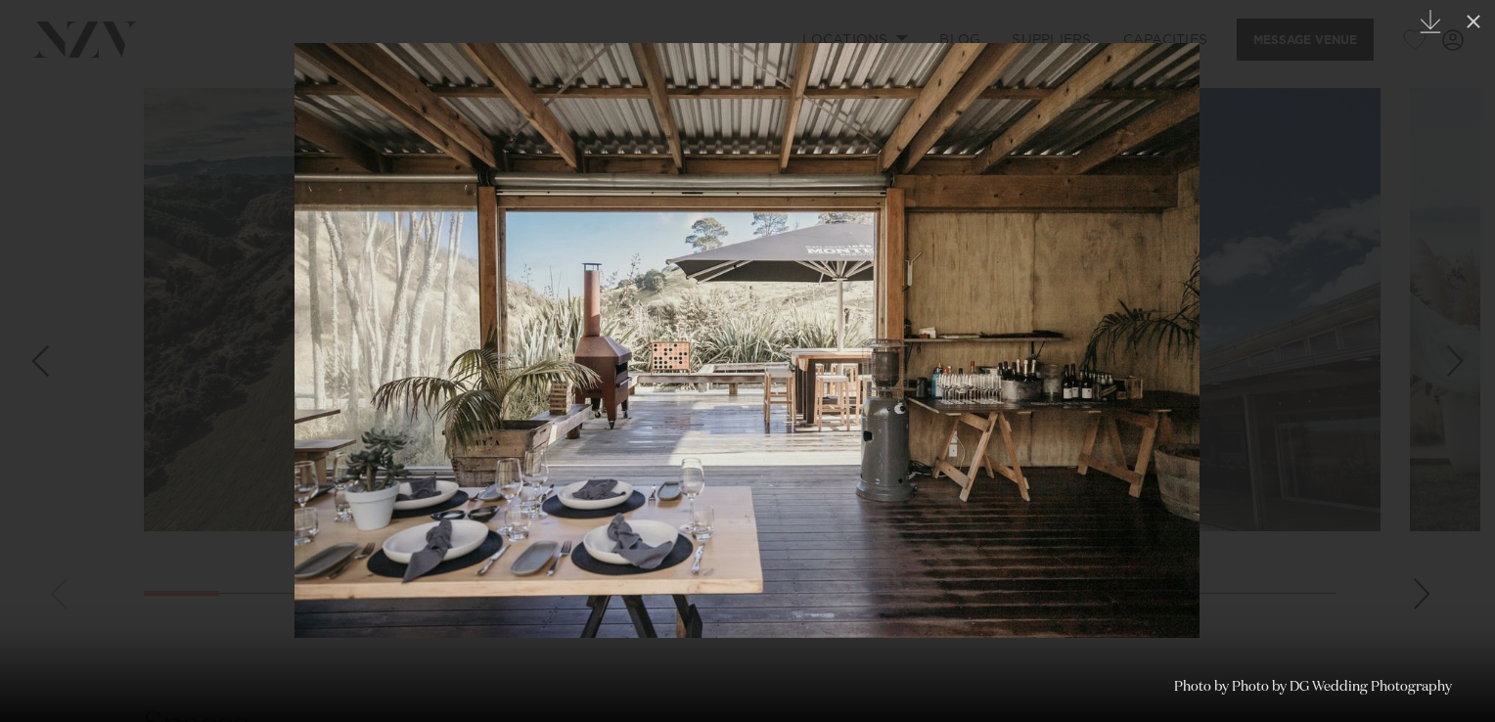
click at [1451, 356] on div "Next slide" at bounding box center [1455, 360] width 26 height 37
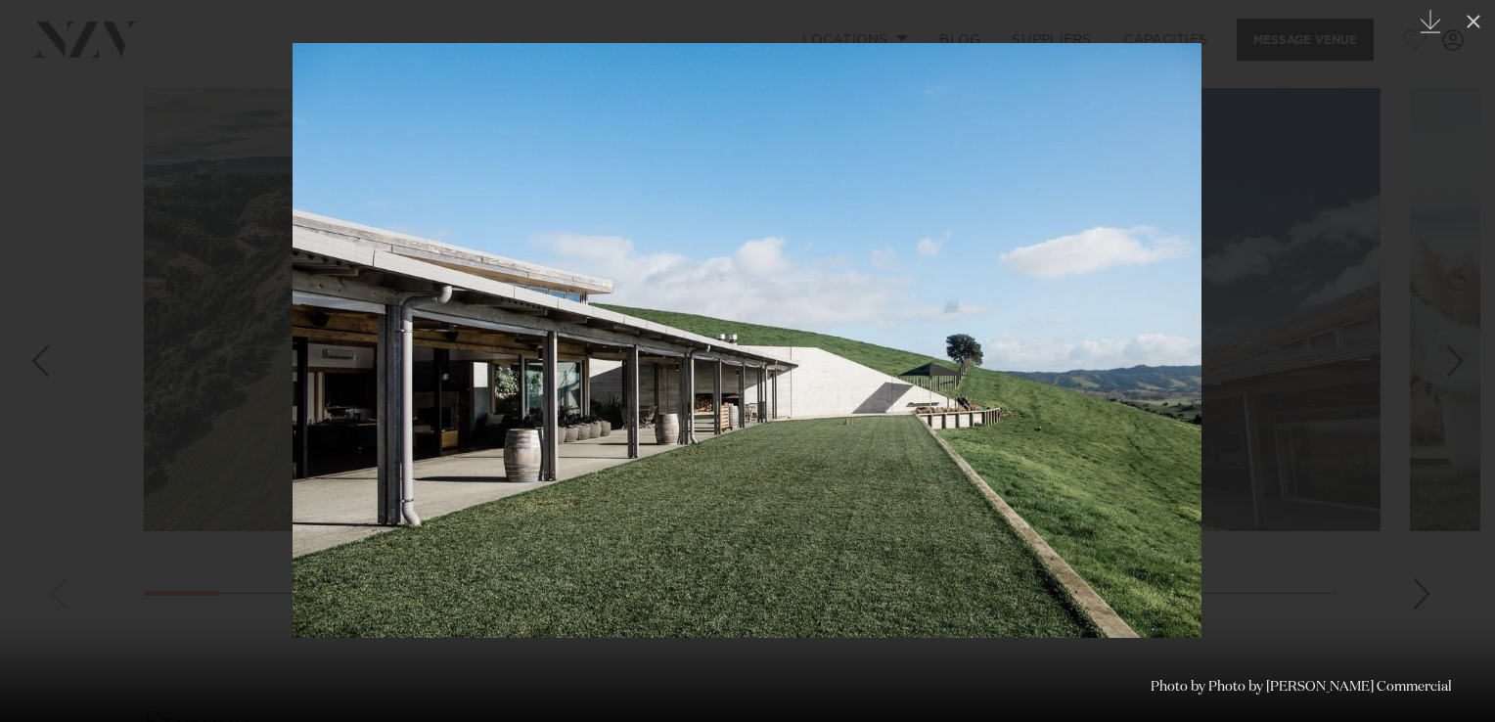
click at [1451, 356] on div "Next slide" at bounding box center [1455, 360] width 26 height 37
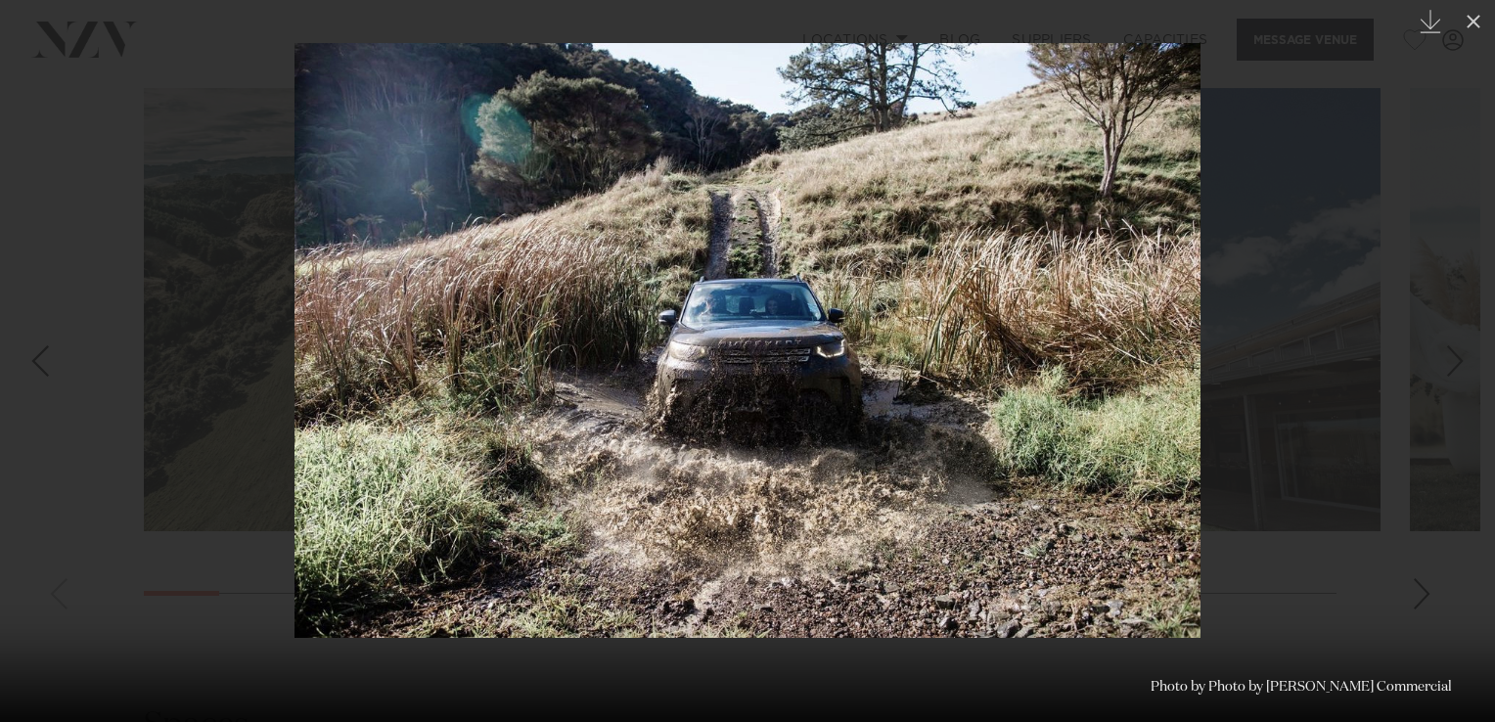
click at [1451, 356] on div "Next slide" at bounding box center [1455, 360] width 26 height 37
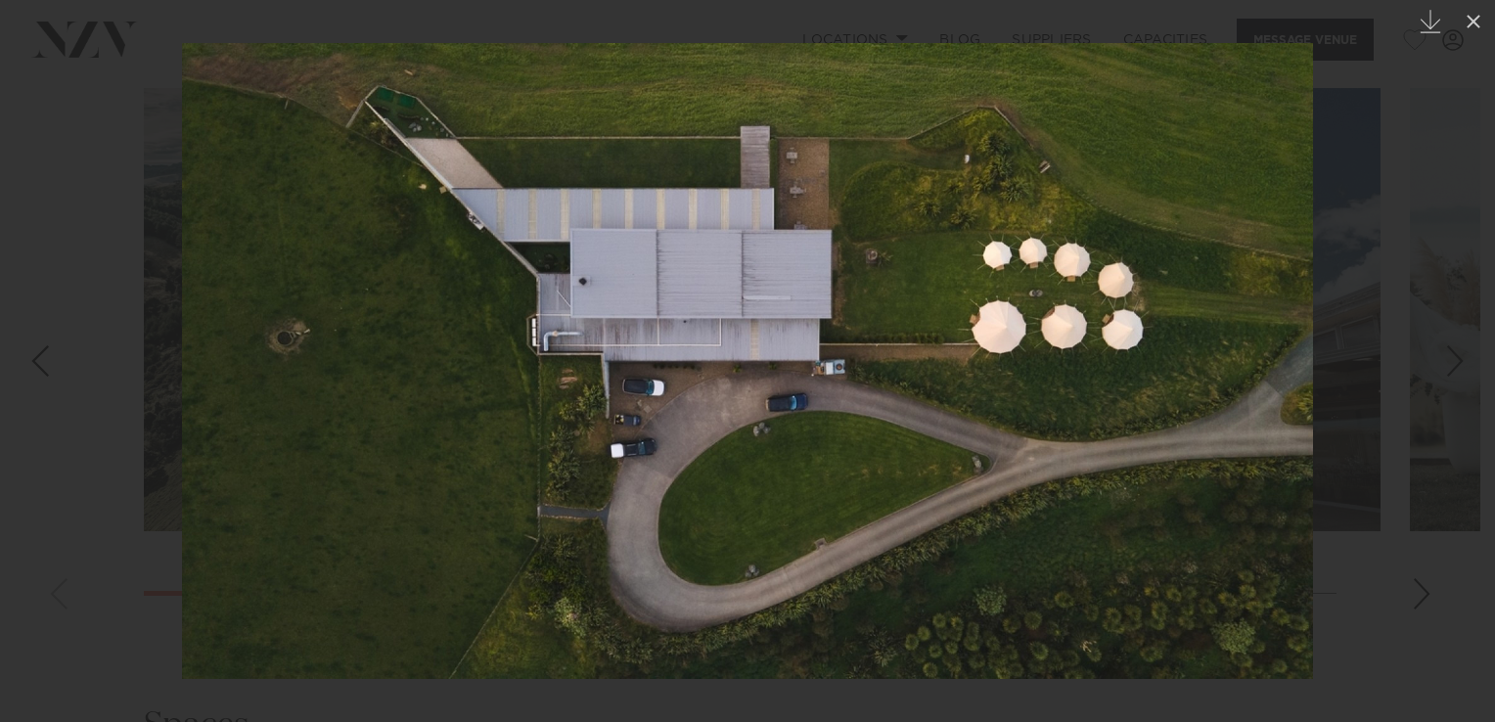
click at [1451, 356] on div "Next slide" at bounding box center [1455, 360] width 26 height 37
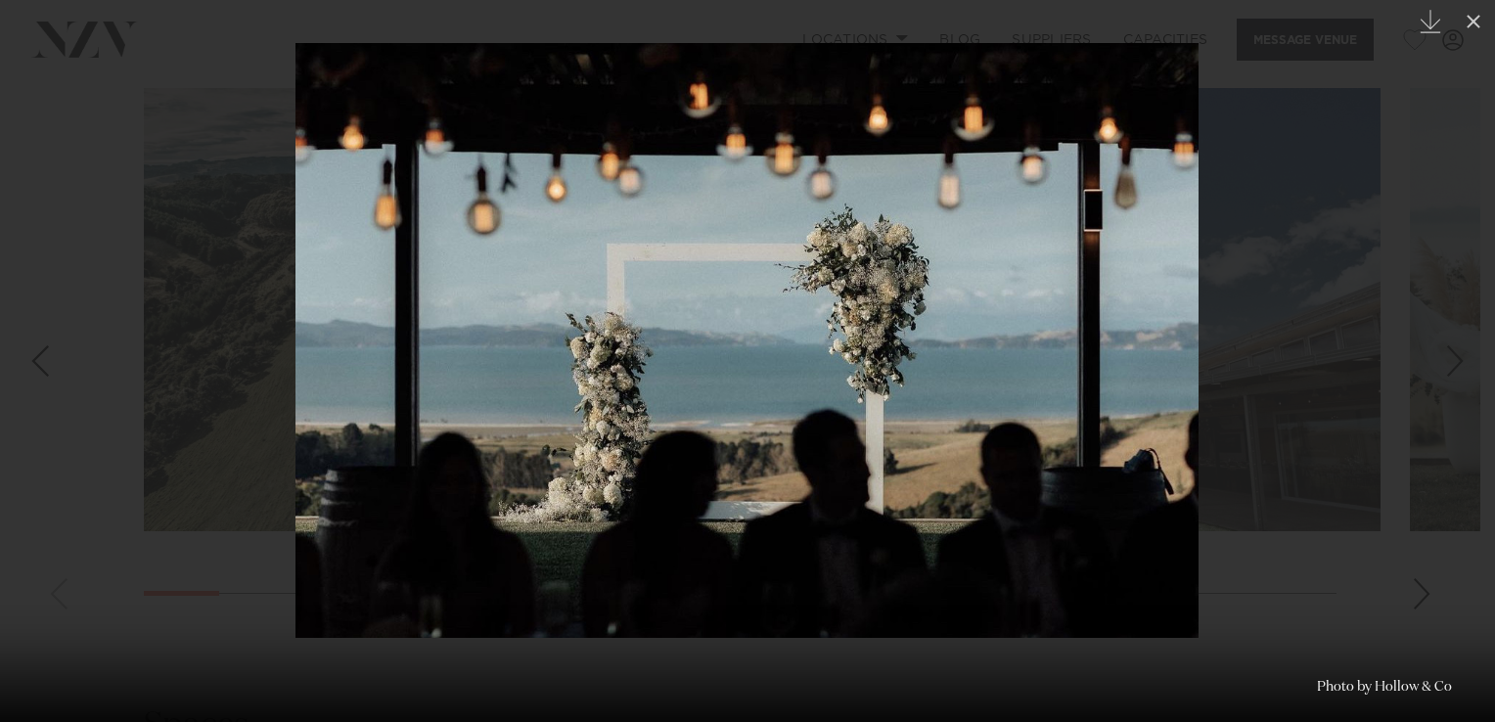
click at [1451, 356] on div "Next slide" at bounding box center [1455, 360] width 26 height 37
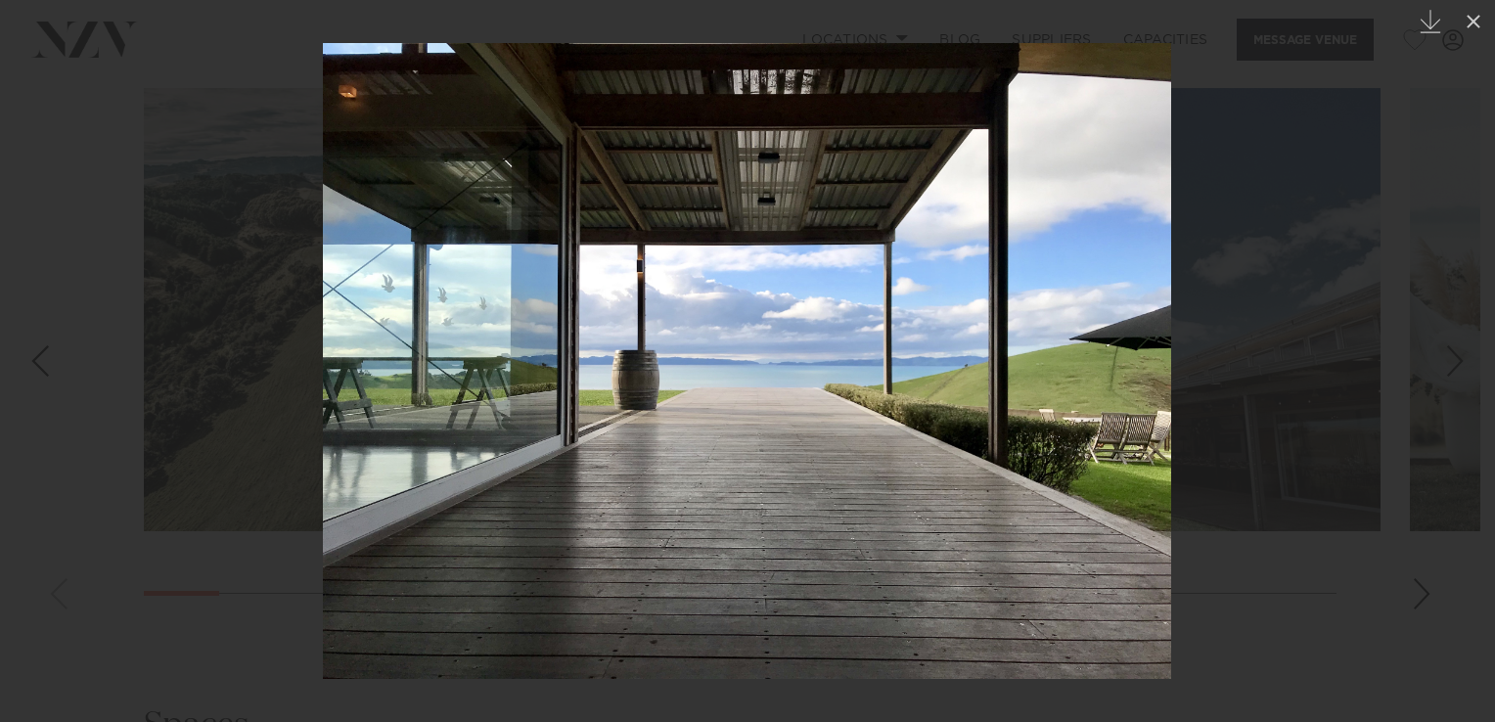
click at [1451, 356] on div "Next slide" at bounding box center [1455, 360] width 26 height 37
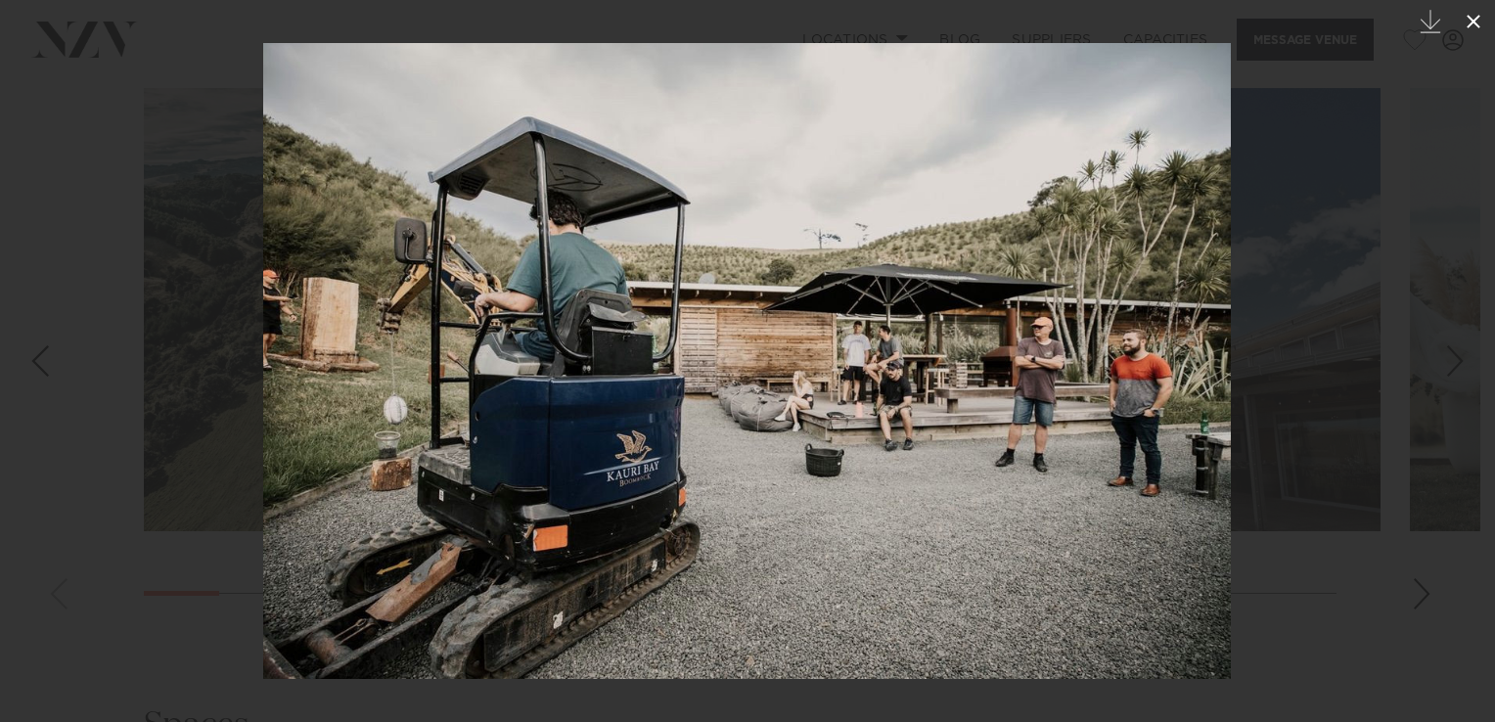
click at [1468, 24] on icon at bounding box center [1473, 22] width 14 height 14
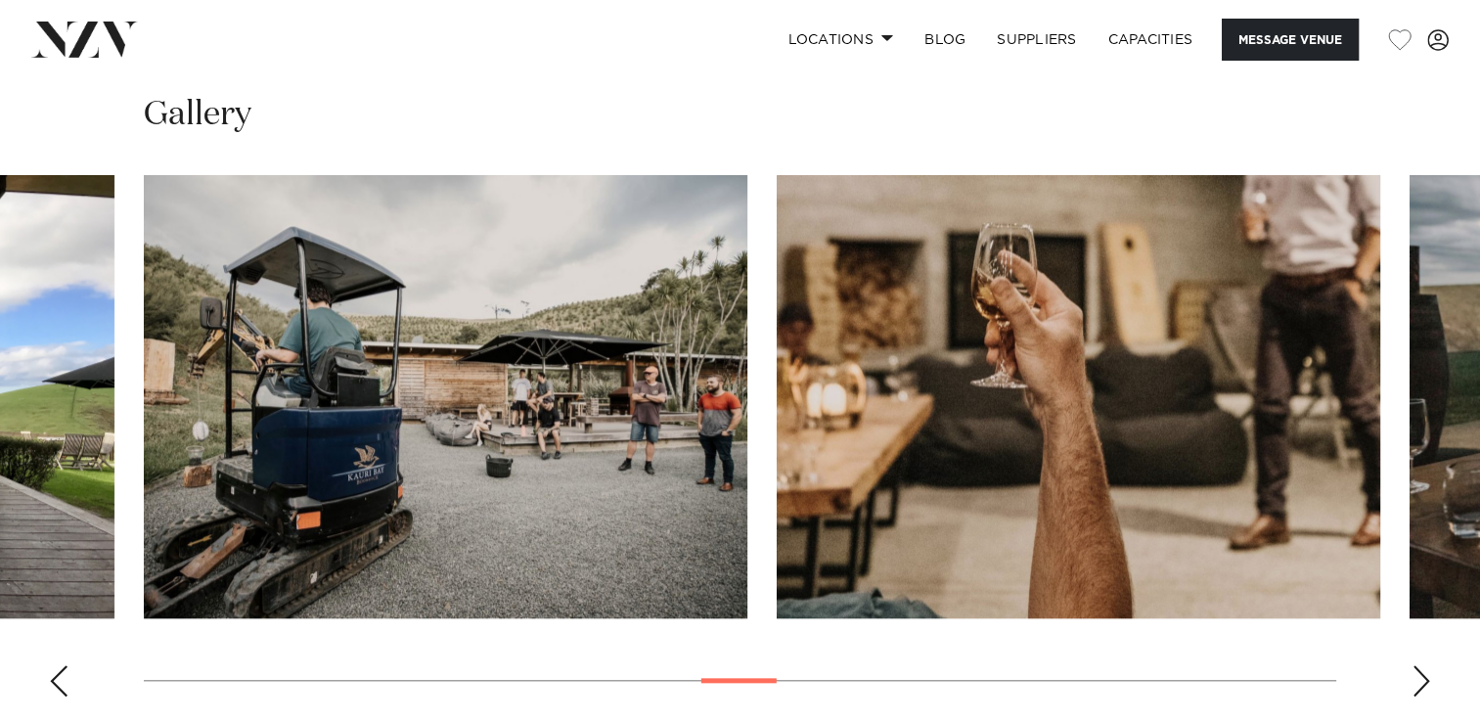
scroll to position [1837, 0]
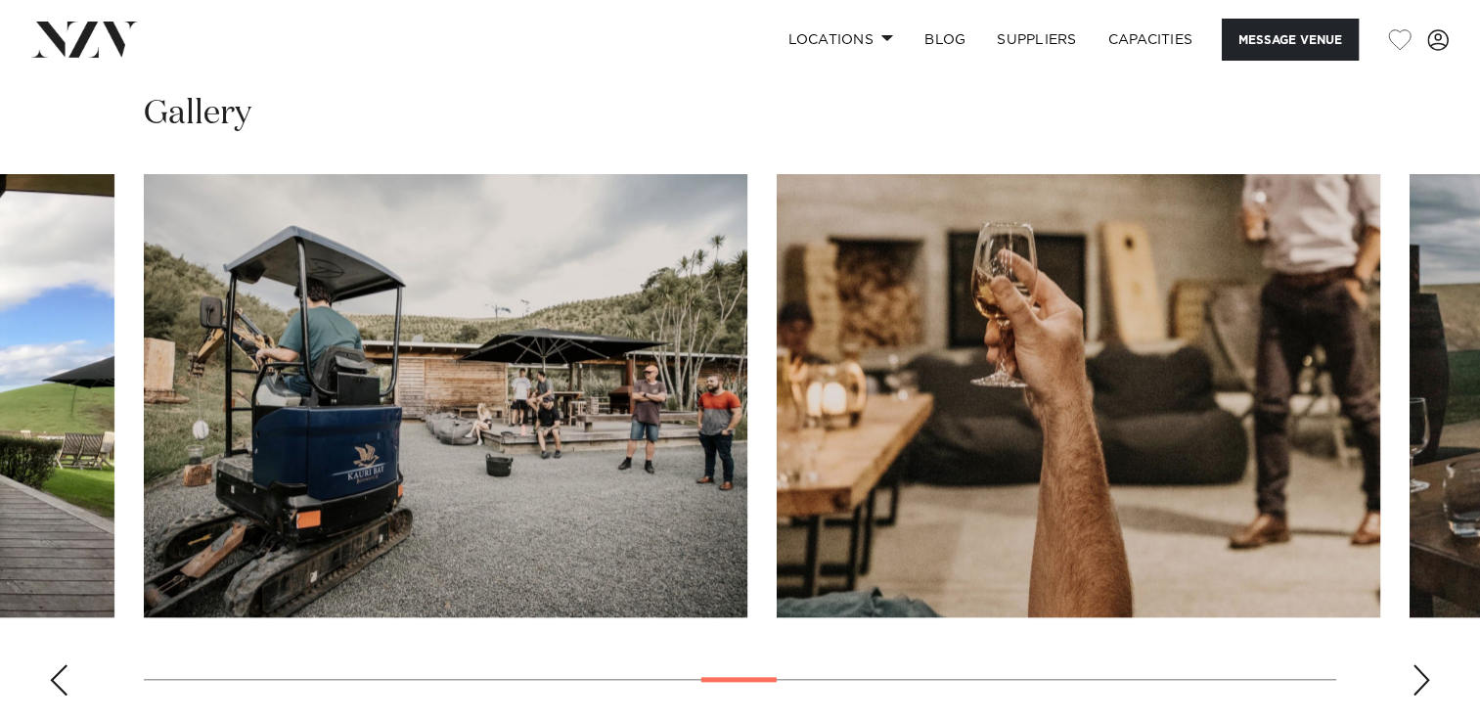
click at [961, 436] on img "16 / 30" at bounding box center [1079, 395] width 604 height 443
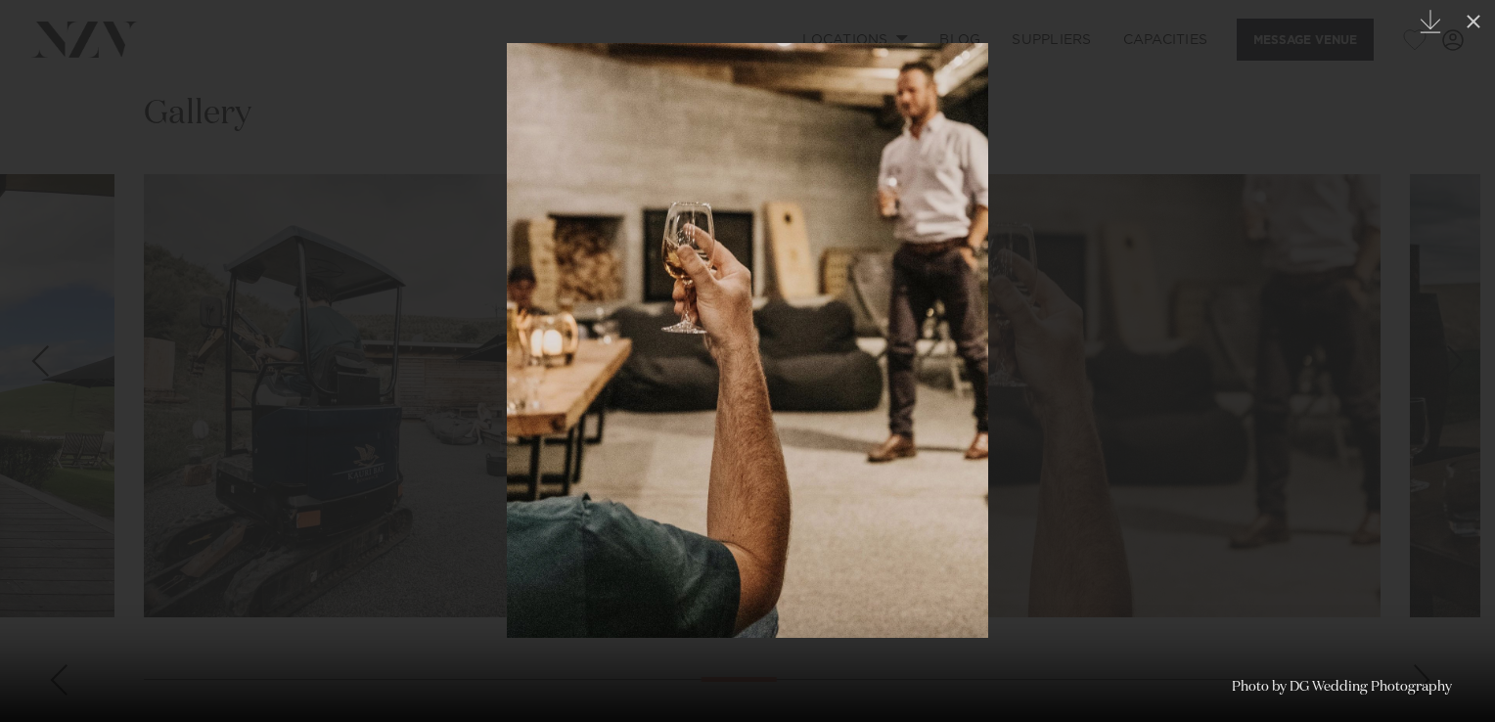
click at [1254, 313] on div at bounding box center [747, 361] width 1495 height 722
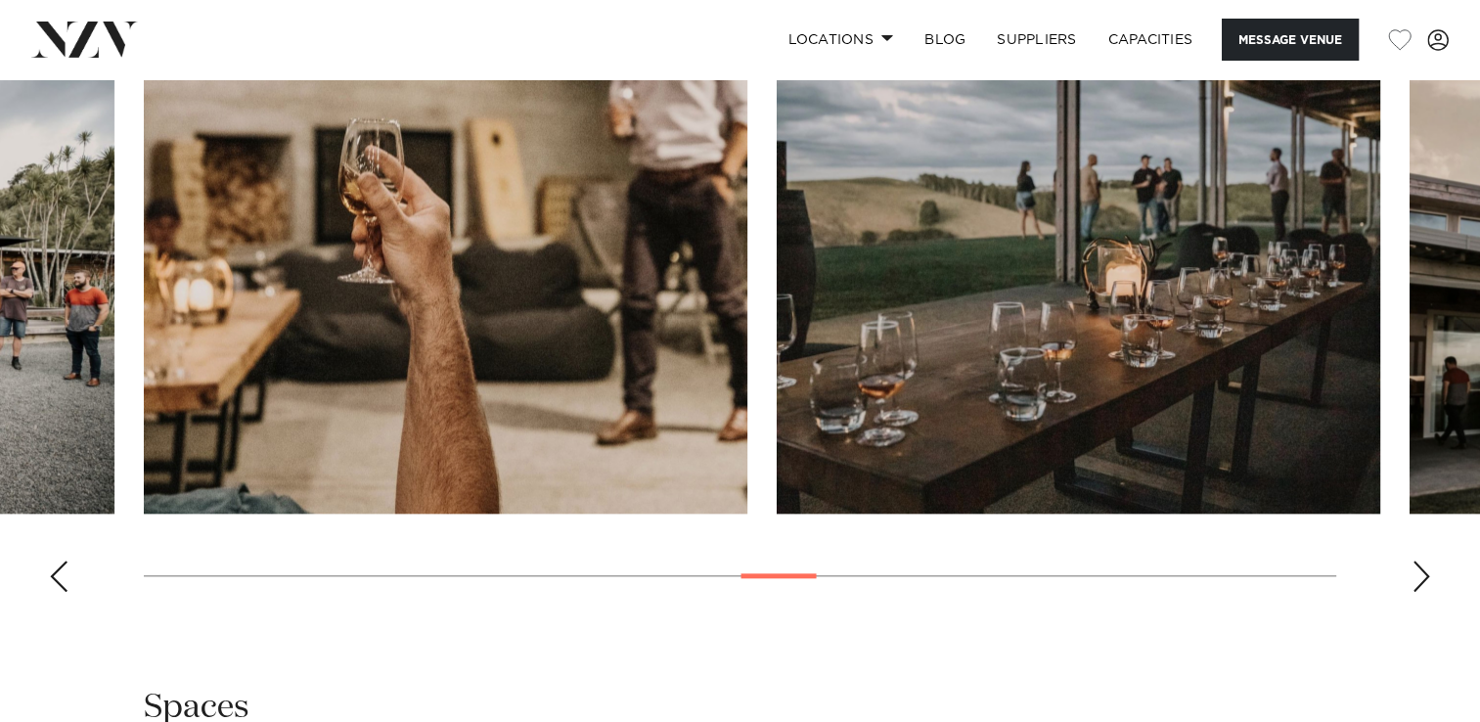
scroll to position [1943, 0]
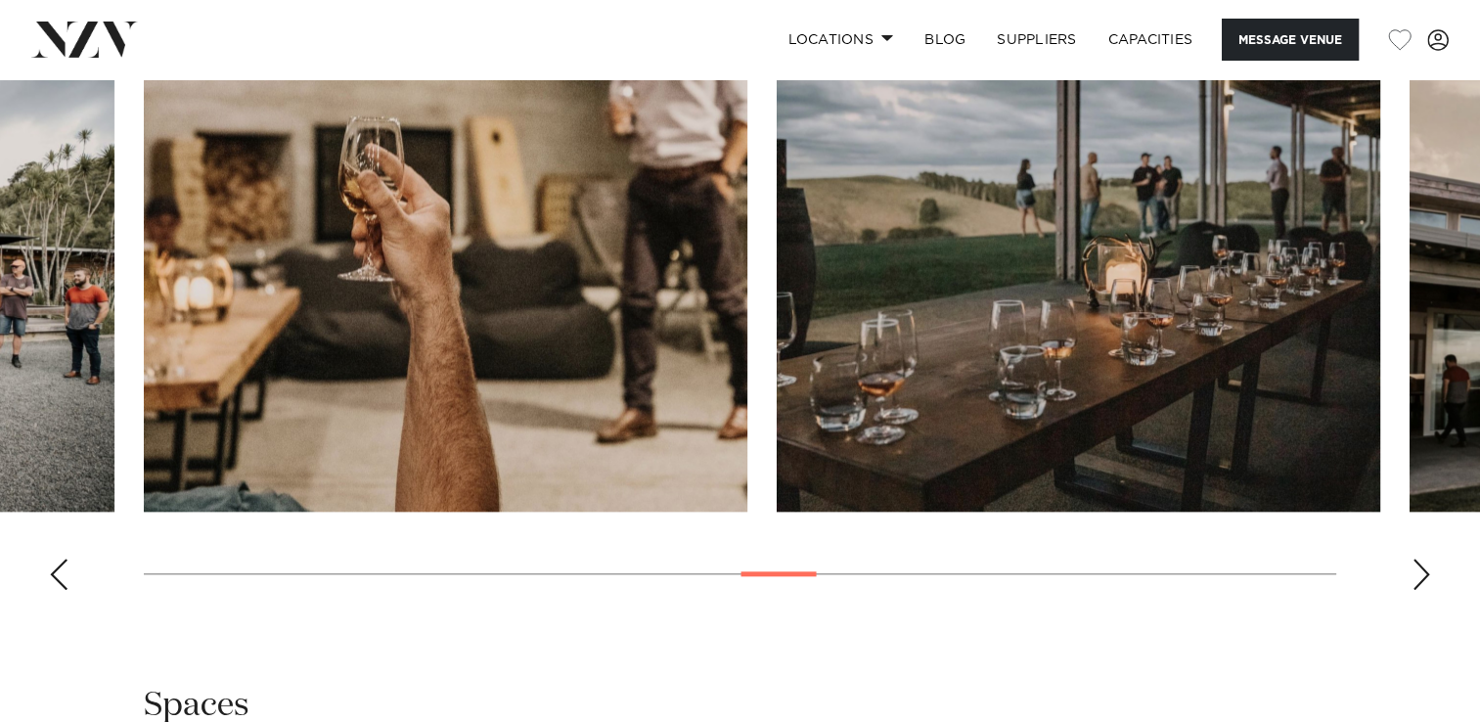
click at [1413, 573] on div "Next slide" at bounding box center [1422, 574] width 20 height 31
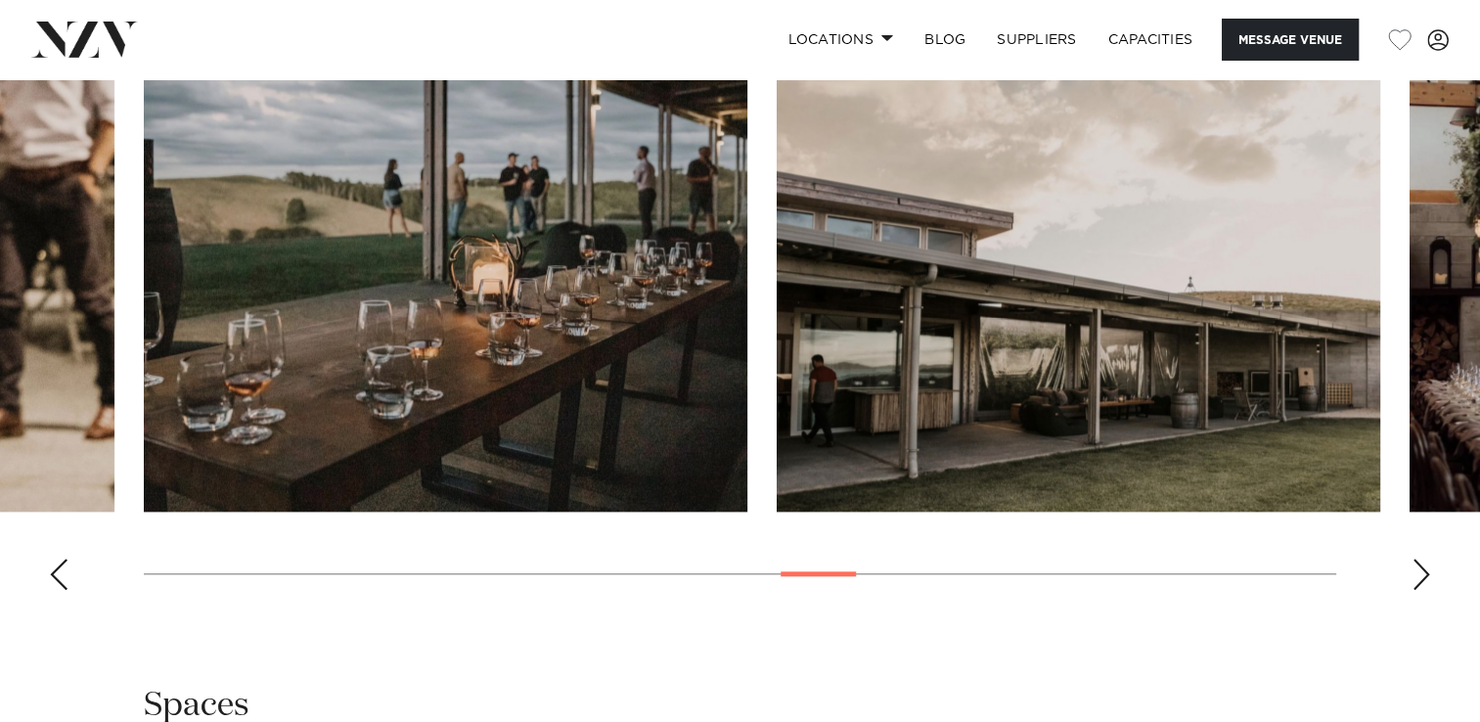
click at [1413, 573] on div "Next slide" at bounding box center [1422, 574] width 20 height 31
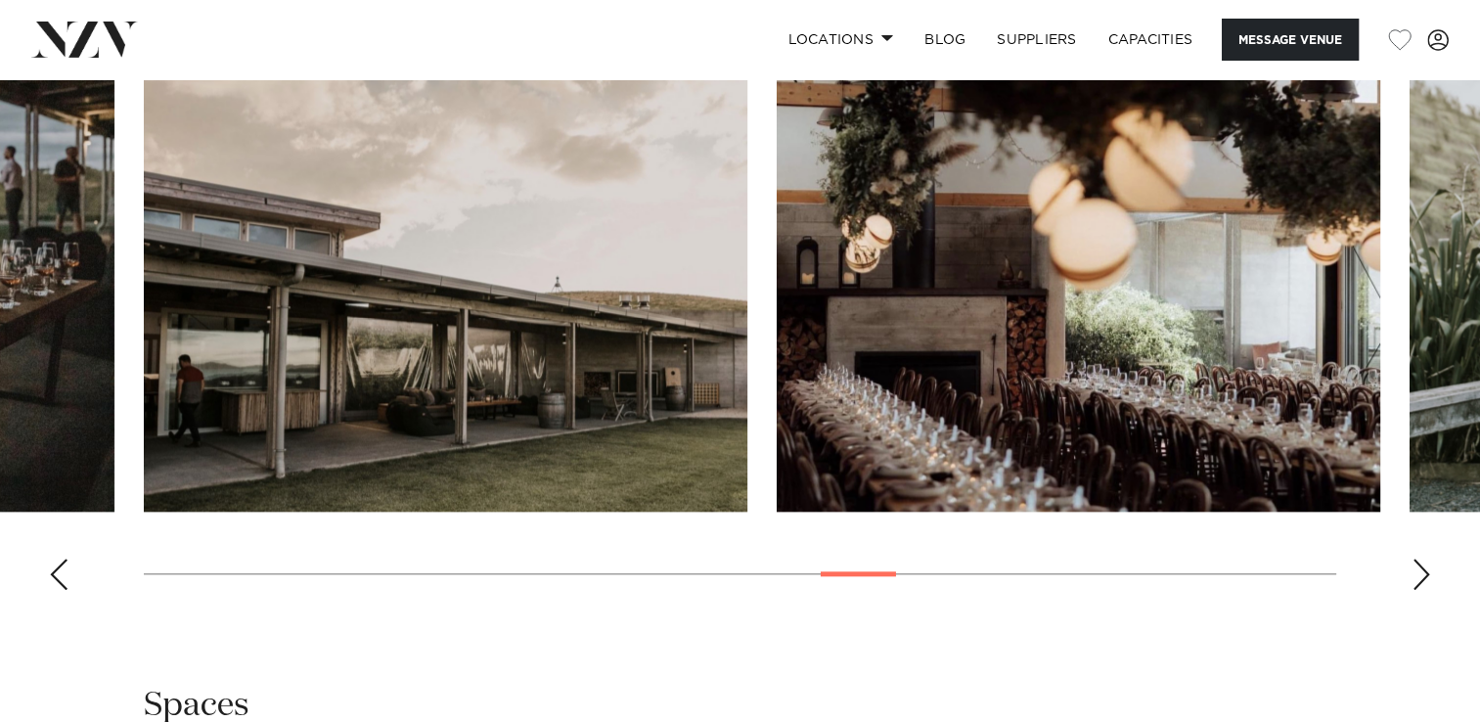
click at [1413, 573] on div "Next slide" at bounding box center [1422, 574] width 20 height 31
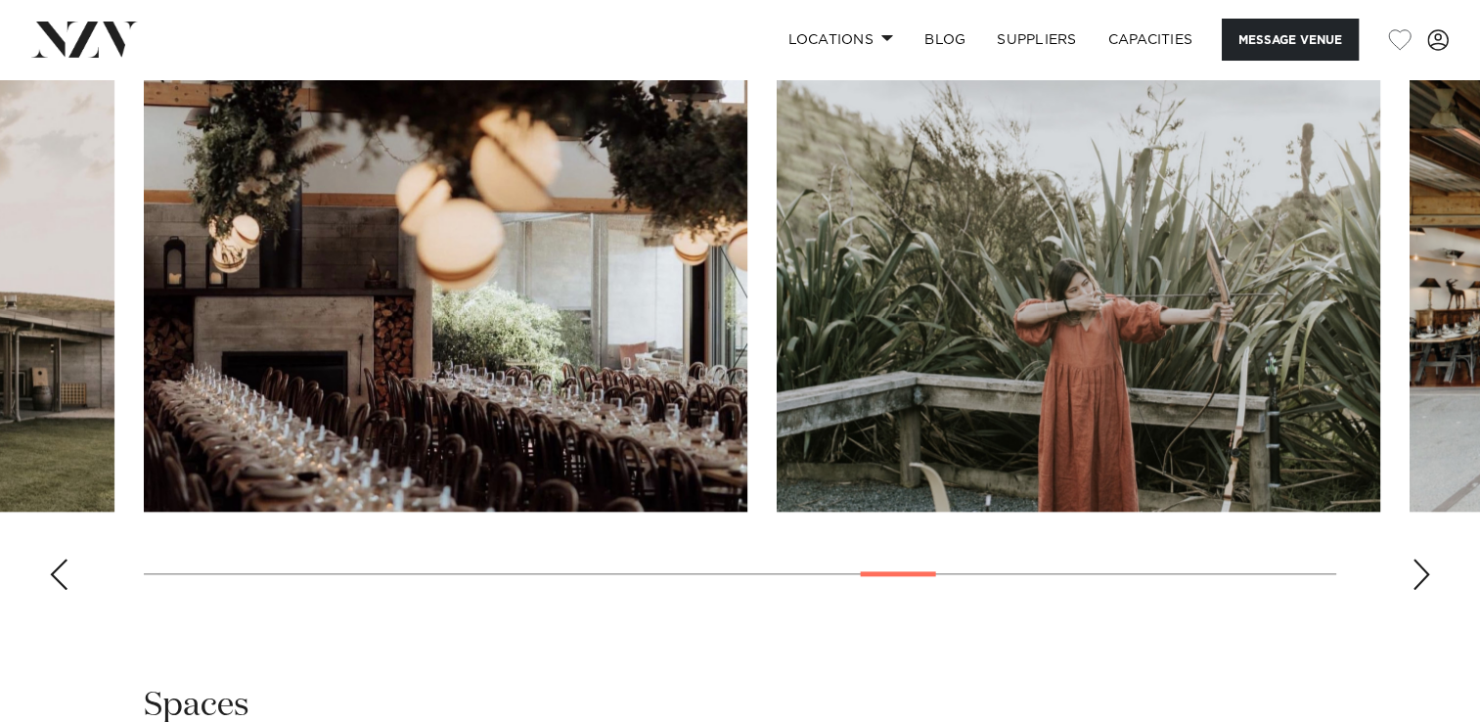
click at [1413, 573] on div "Next slide" at bounding box center [1422, 574] width 20 height 31
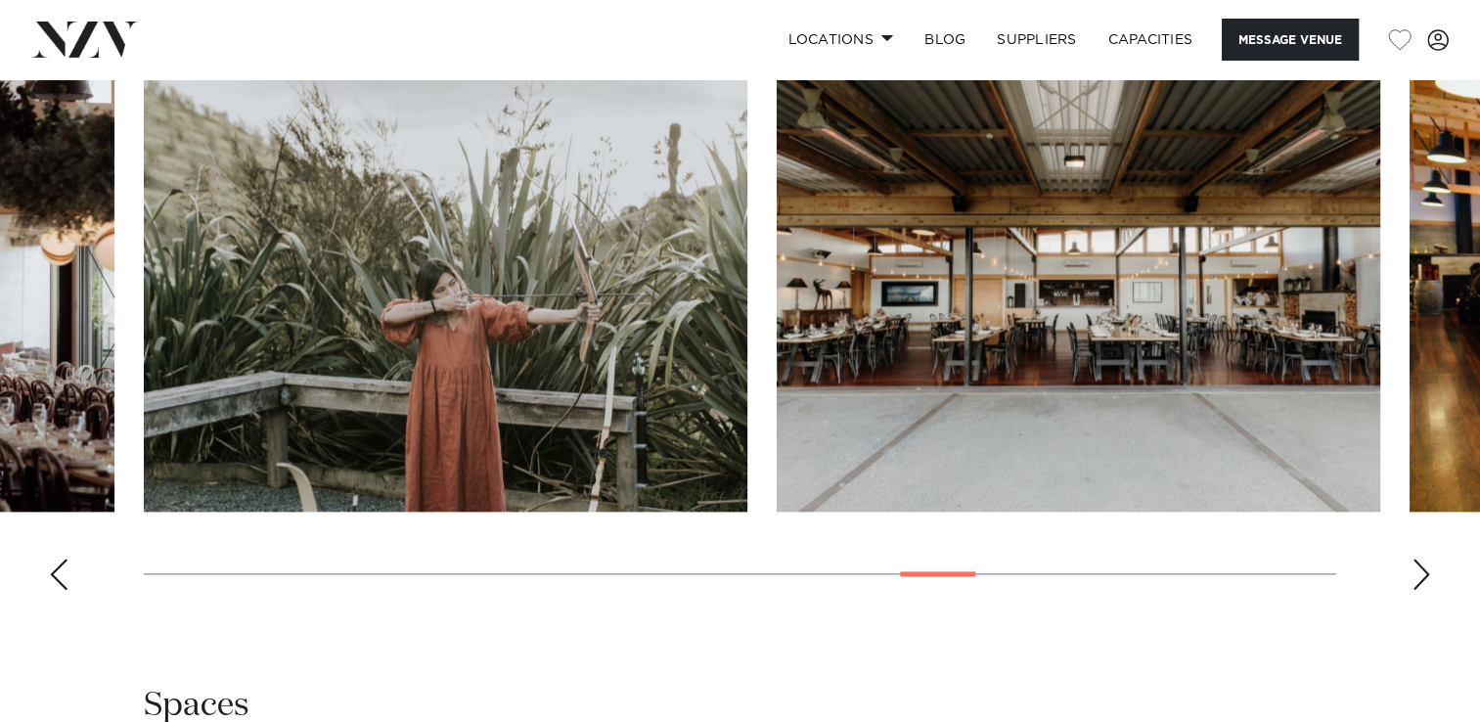
click at [1413, 573] on div "Next slide" at bounding box center [1422, 574] width 20 height 31
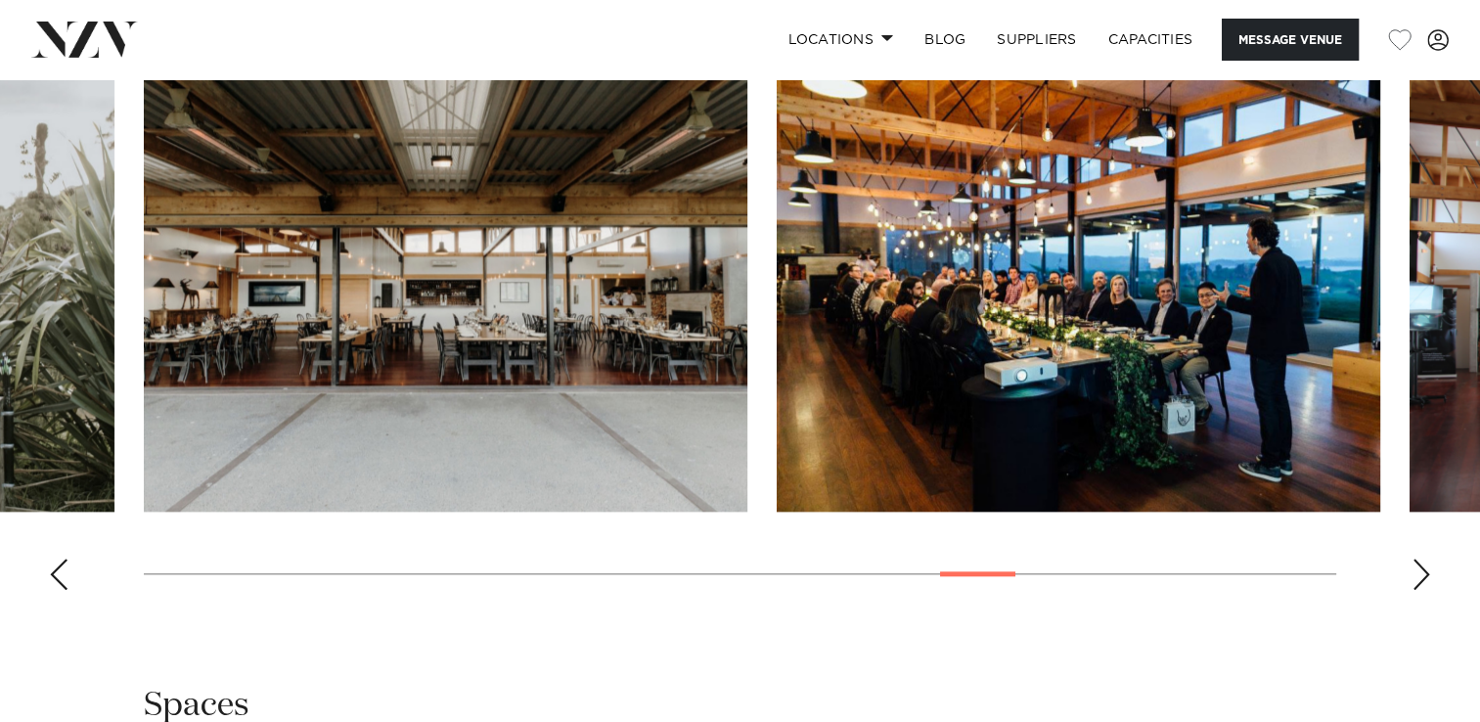
click at [1413, 573] on div "Next slide" at bounding box center [1422, 574] width 20 height 31
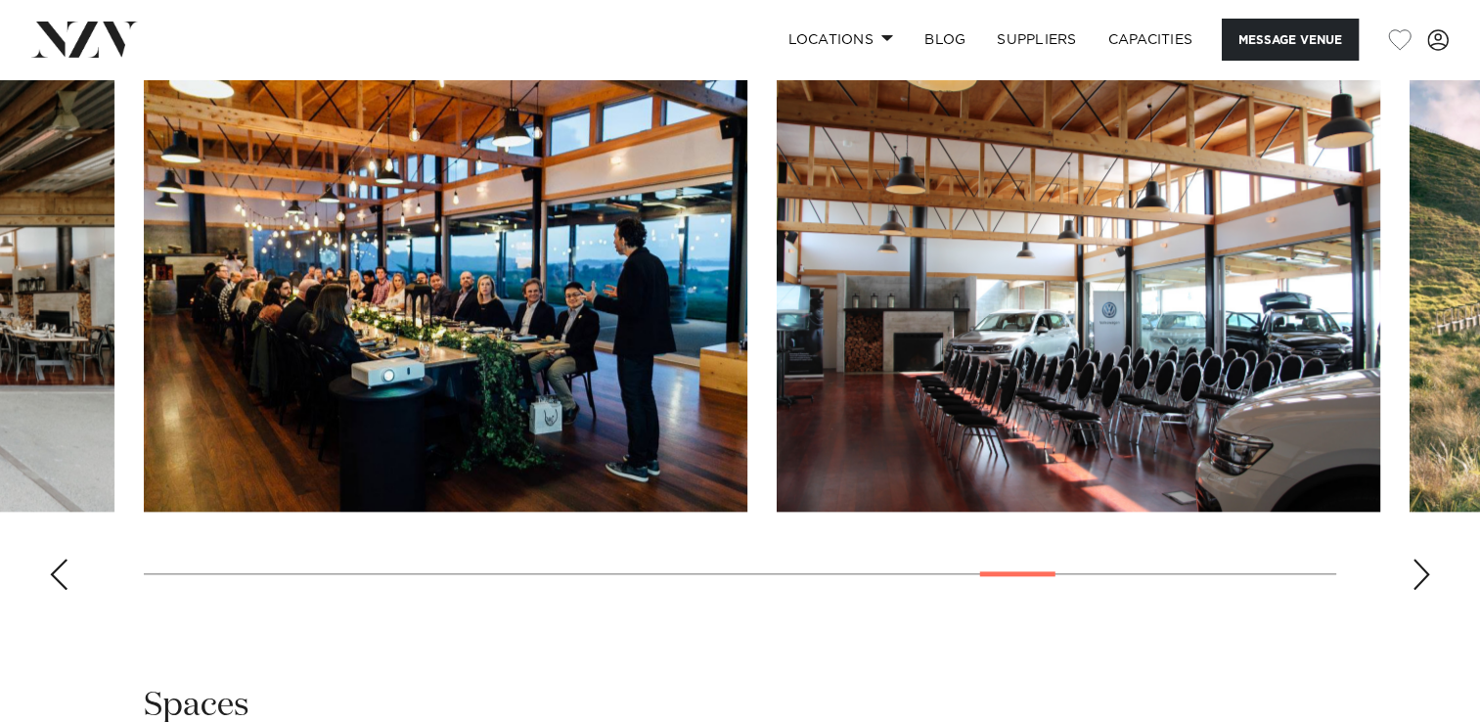
click at [1413, 573] on div "Next slide" at bounding box center [1422, 574] width 20 height 31
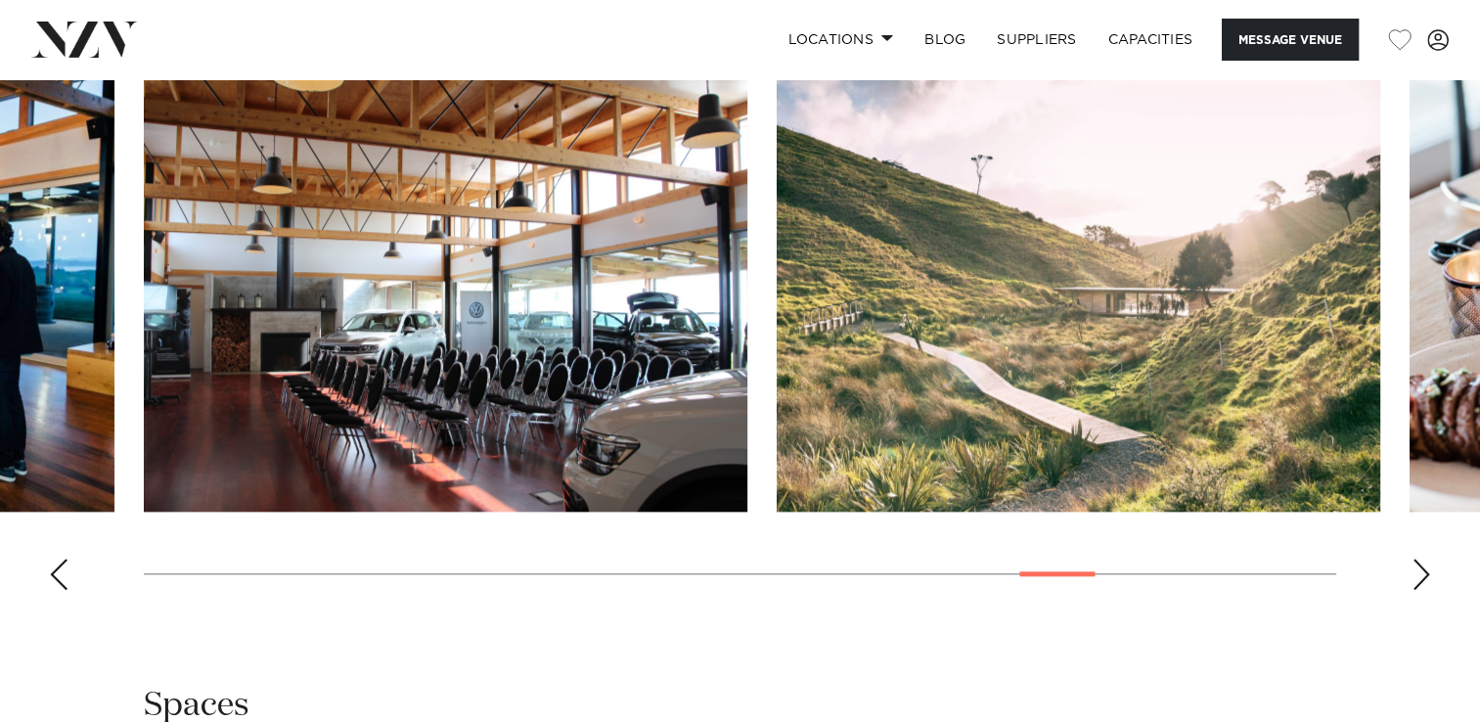
click at [1413, 573] on div "Next slide" at bounding box center [1422, 574] width 20 height 31
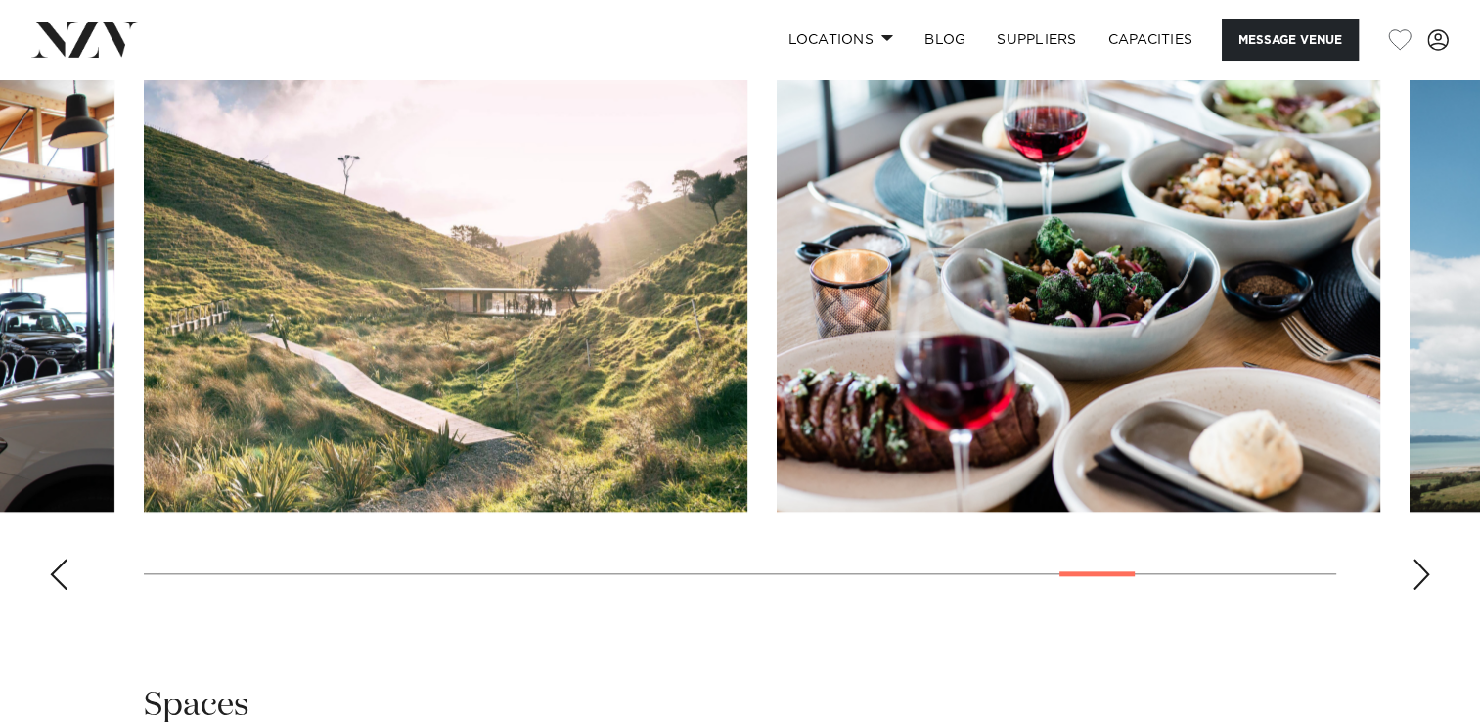
click at [1413, 573] on div "Next slide" at bounding box center [1422, 574] width 20 height 31
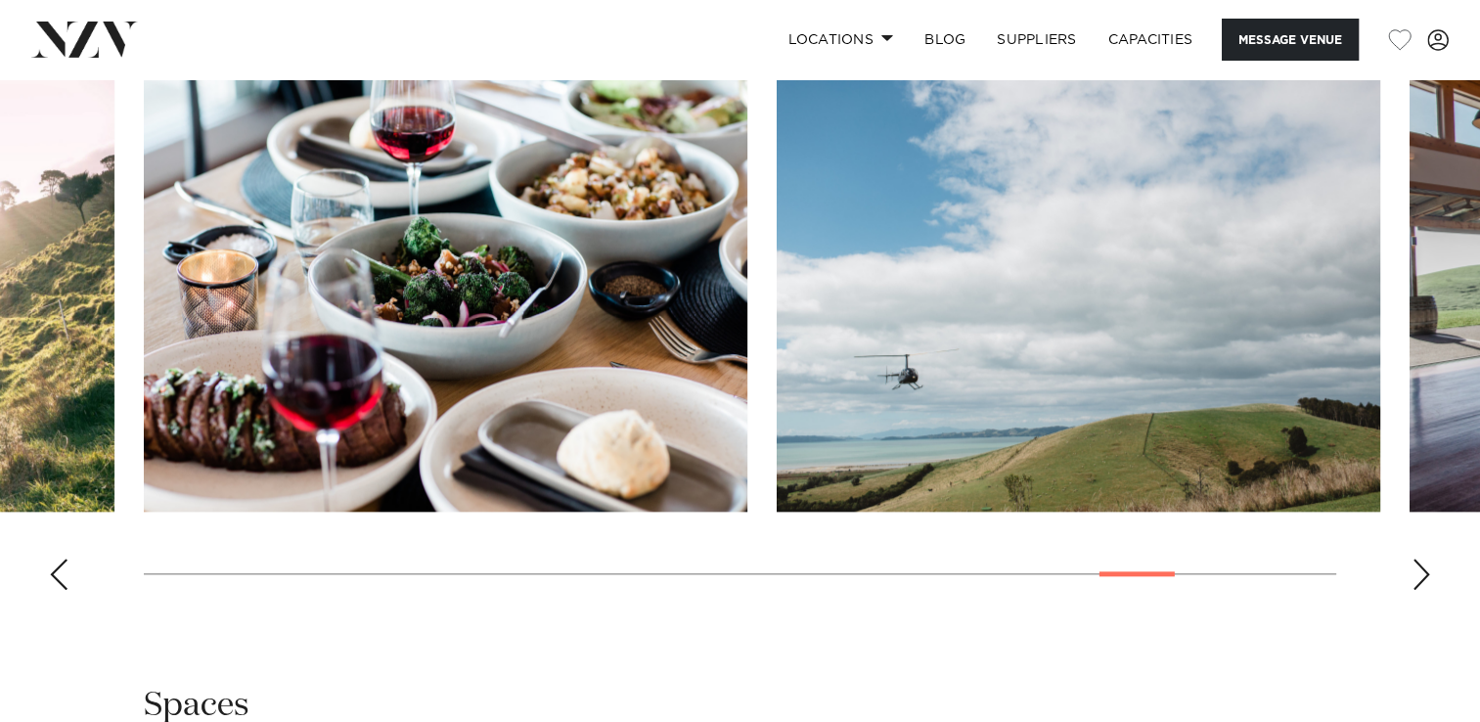
click at [1413, 573] on div "Next slide" at bounding box center [1422, 574] width 20 height 31
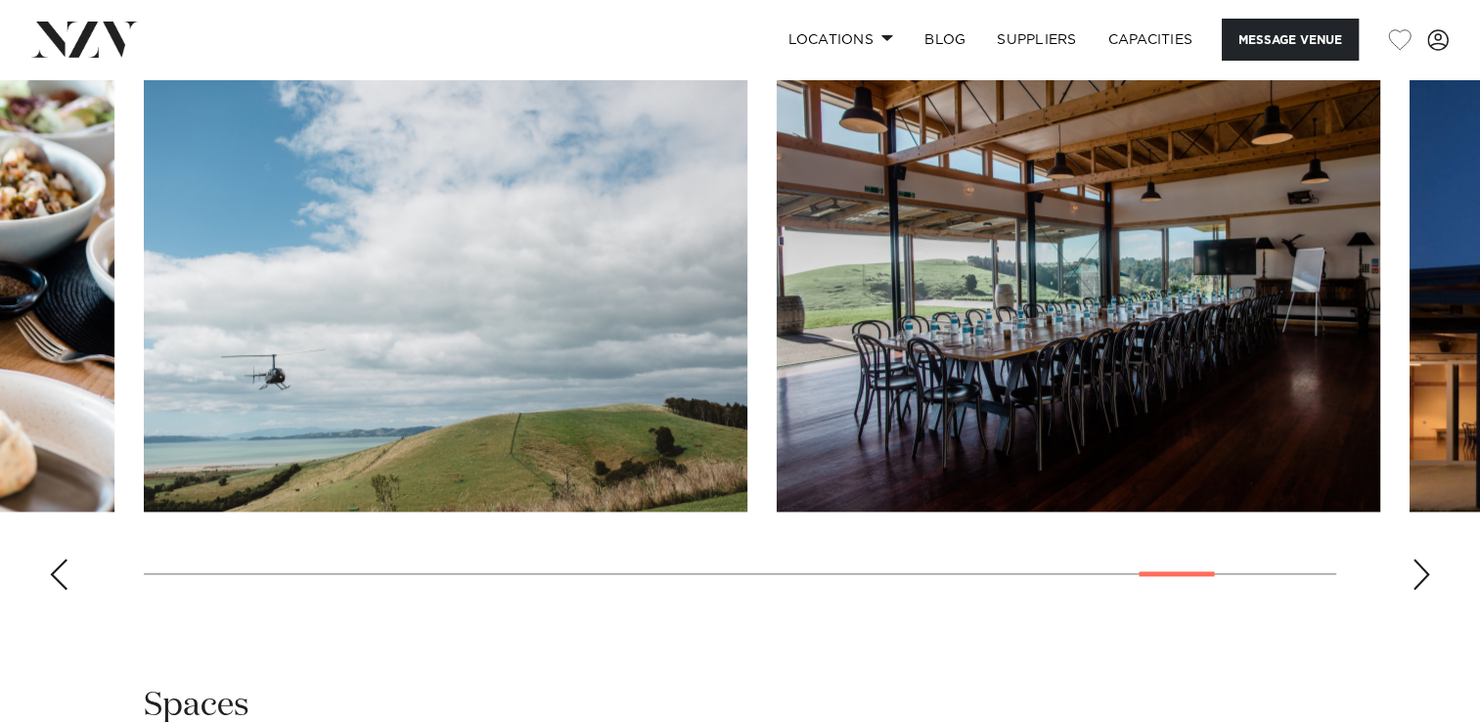
click at [1413, 573] on div "Next slide" at bounding box center [1422, 574] width 20 height 31
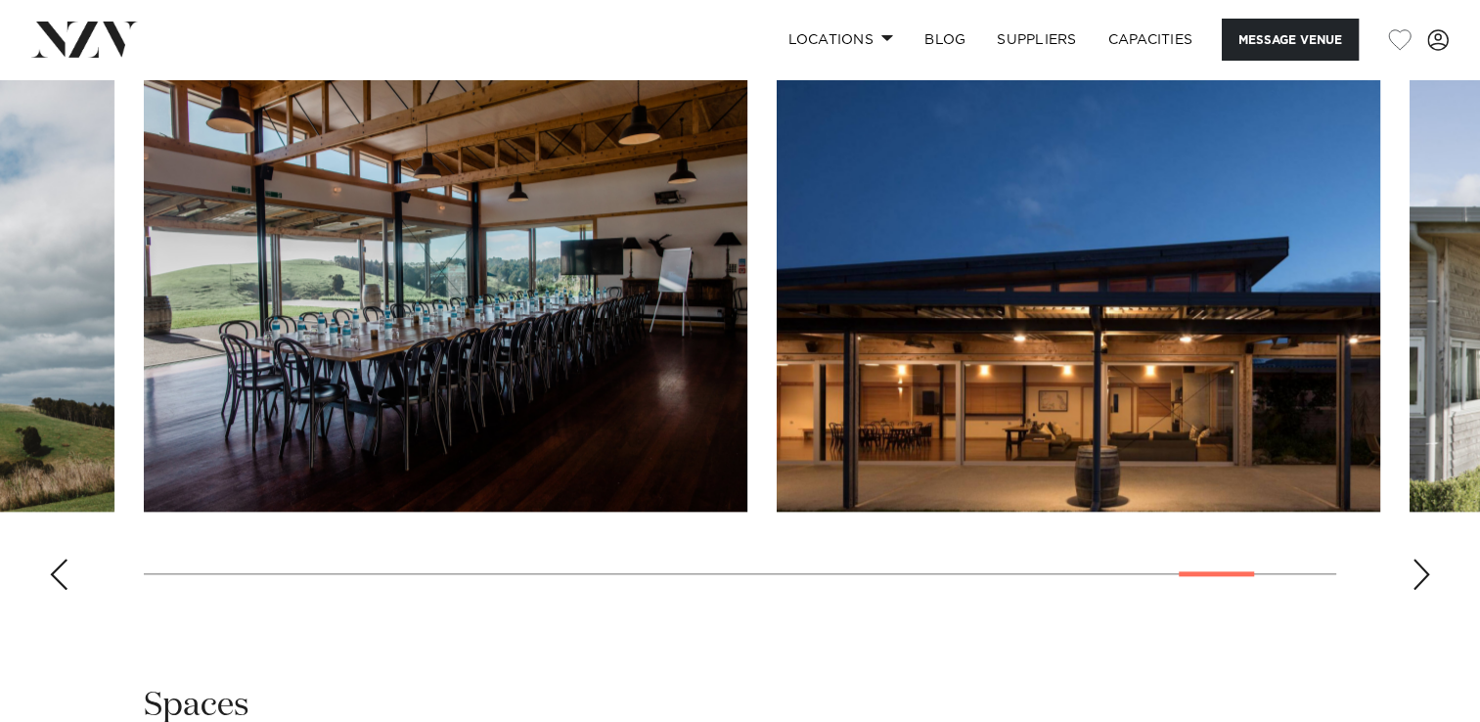
click at [1413, 573] on div "Next slide" at bounding box center [1422, 574] width 20 height 31
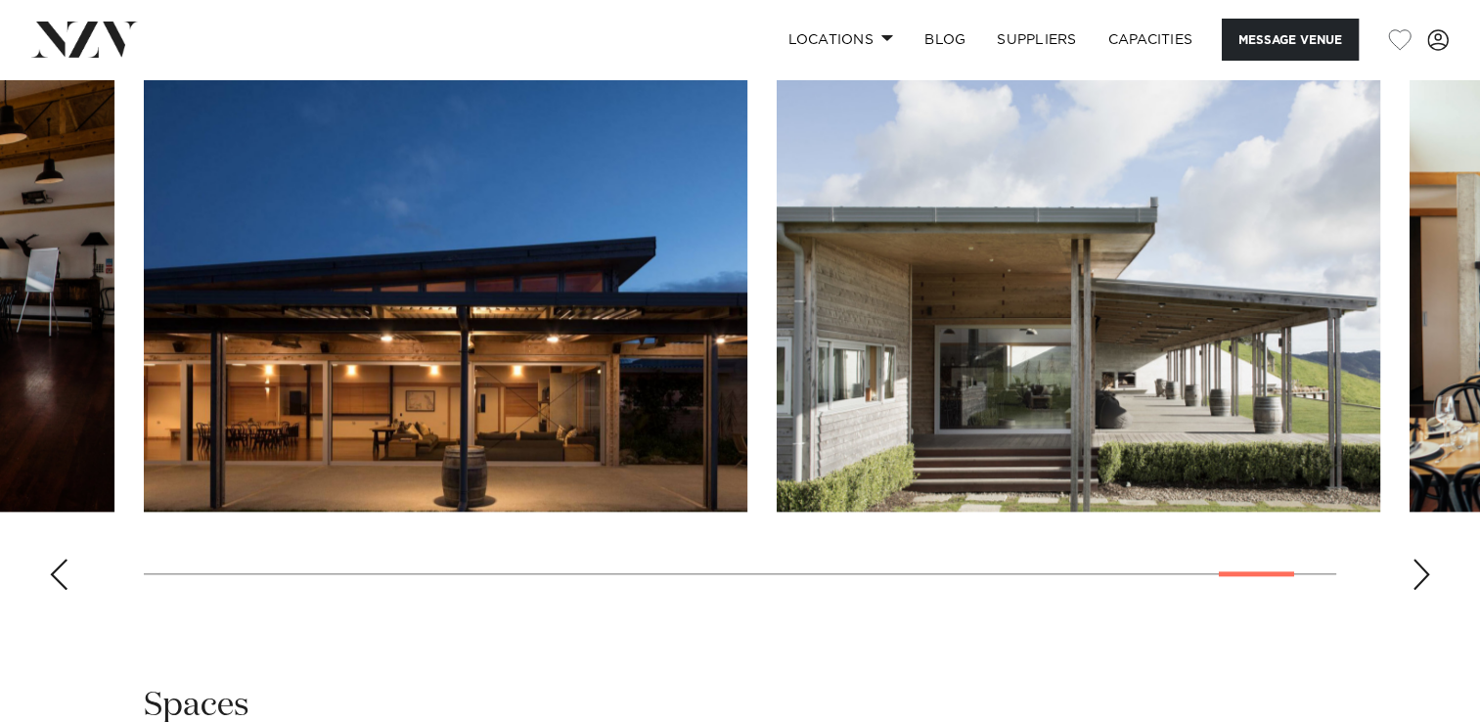
click at [1413, 573] on div "Next slide" at bounding box center [1422, 574] width 20 height 31
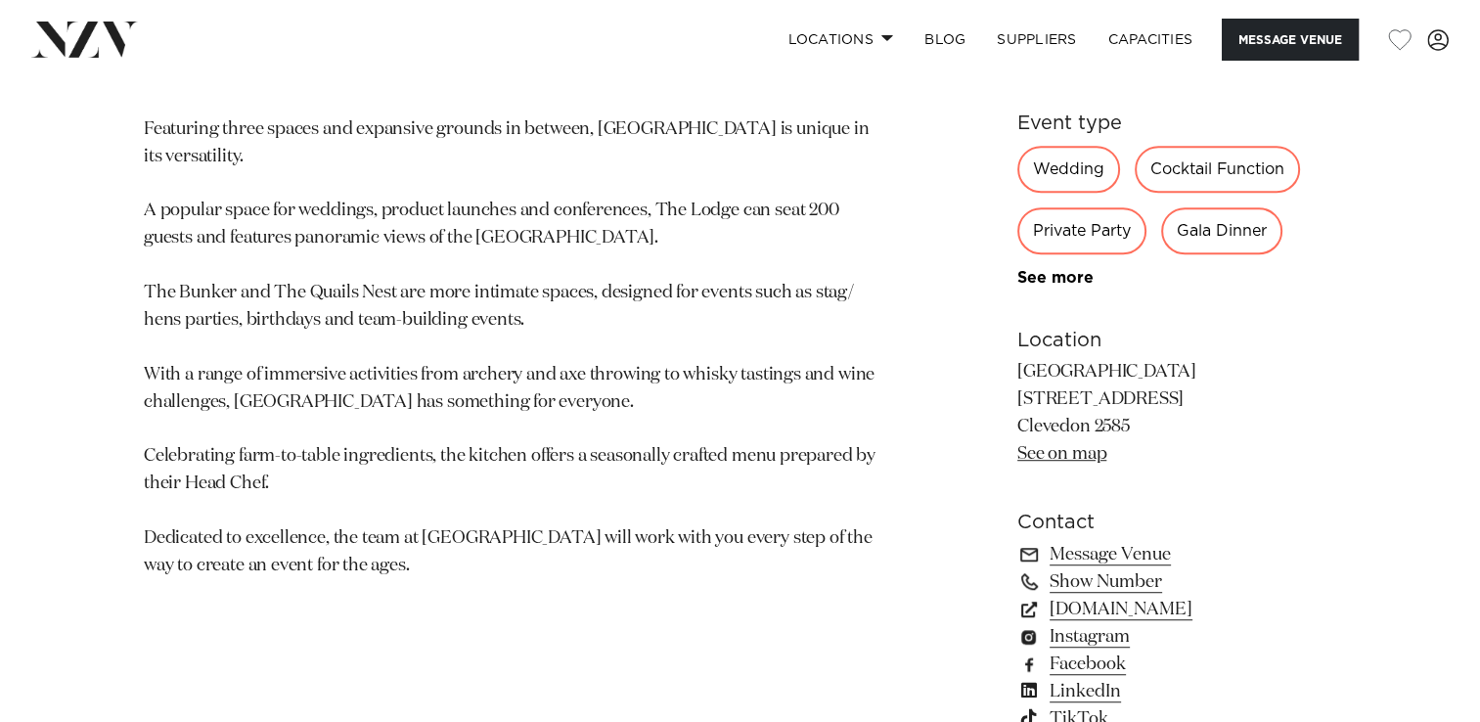
scroll to position [1086, 0]
click at [572, 350] on p "Featuring three spaces and expansive grounds in between, Kauri Bay is unique in…" at bounding box center [511, 349] width 735 height 464
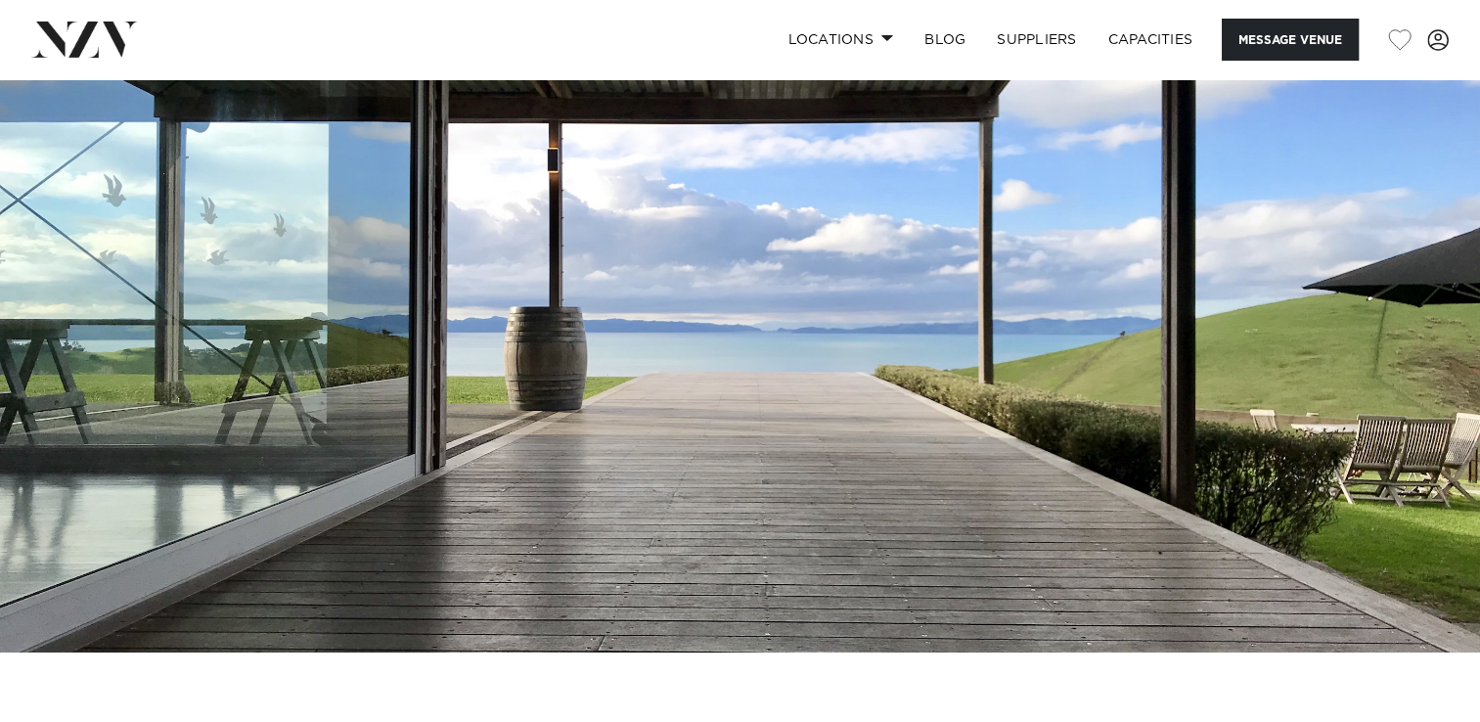
scroll to position [0, 0]
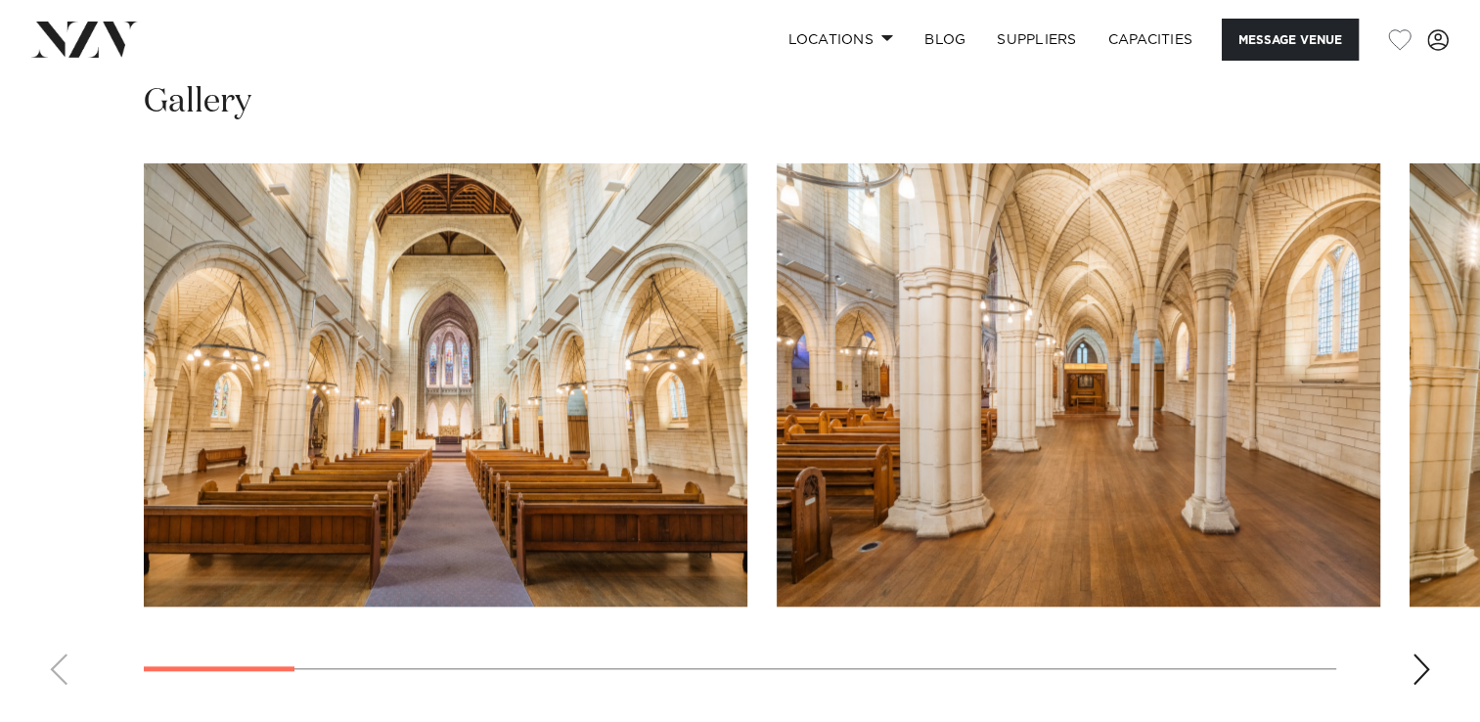
scroll to position [1740, 0]
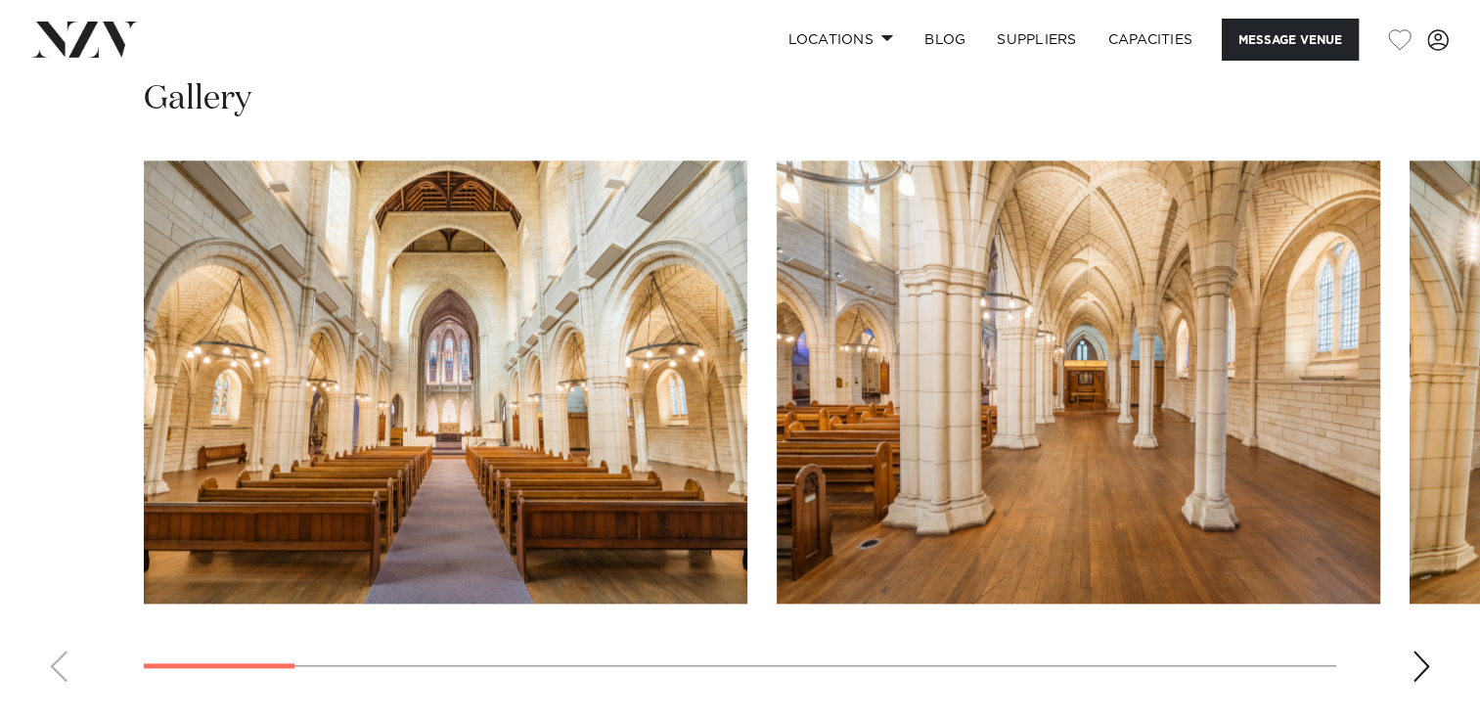
click at [533, 446] on img "1 / 15" at bounding box center [446, 381] width 604 height 443
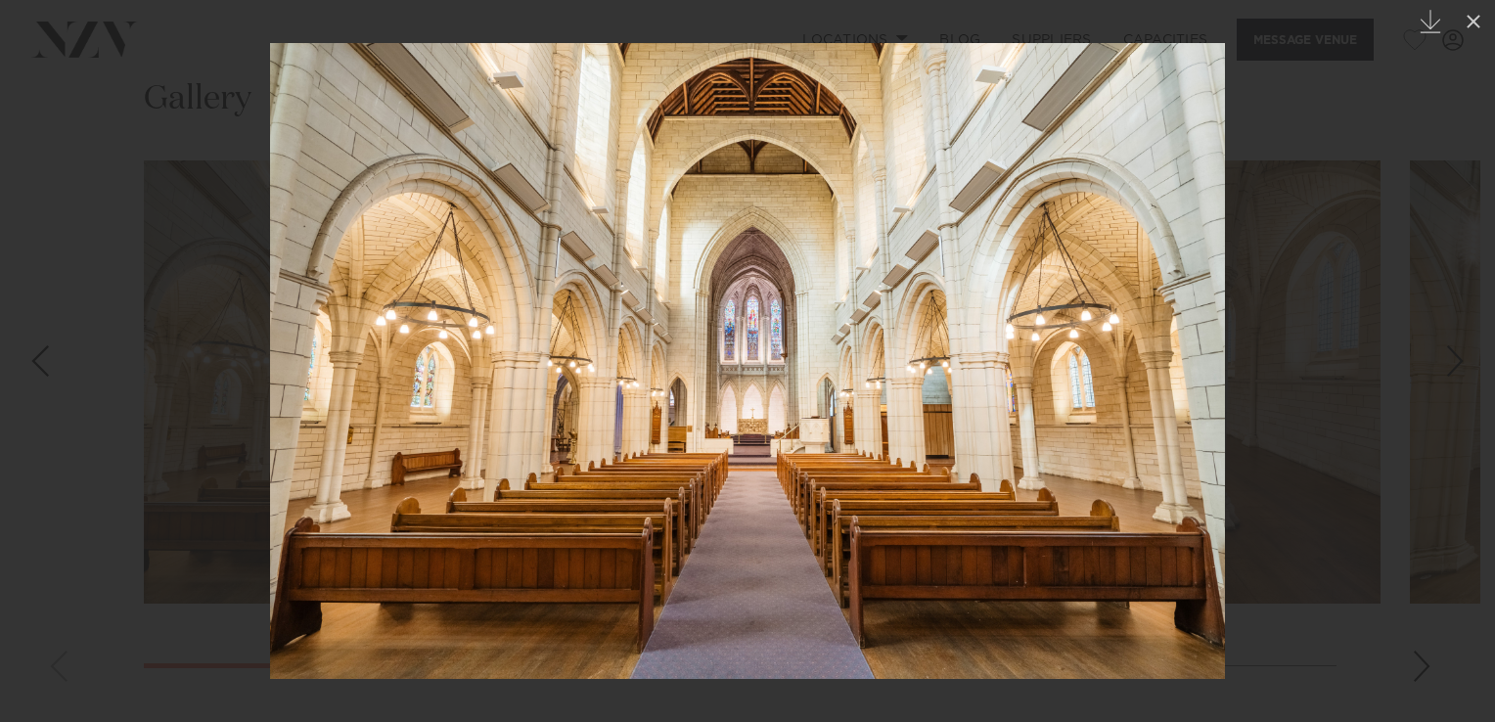
click at [1454, 361] on div "Next slide" at bounding box center [1455, 360] width 26 height 37
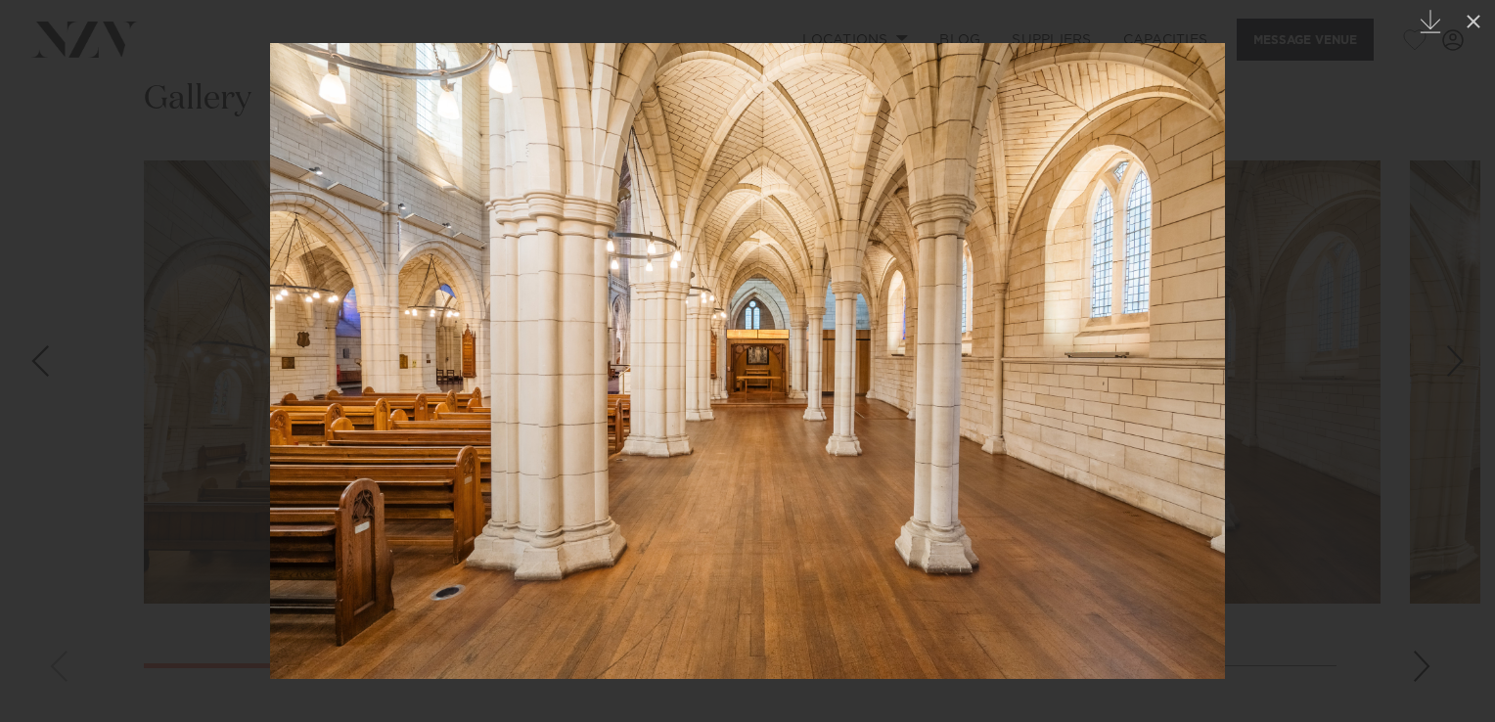
click at [1454, 361] on div "Next slide" at bounding box center [1455, 360] width 26 height 37
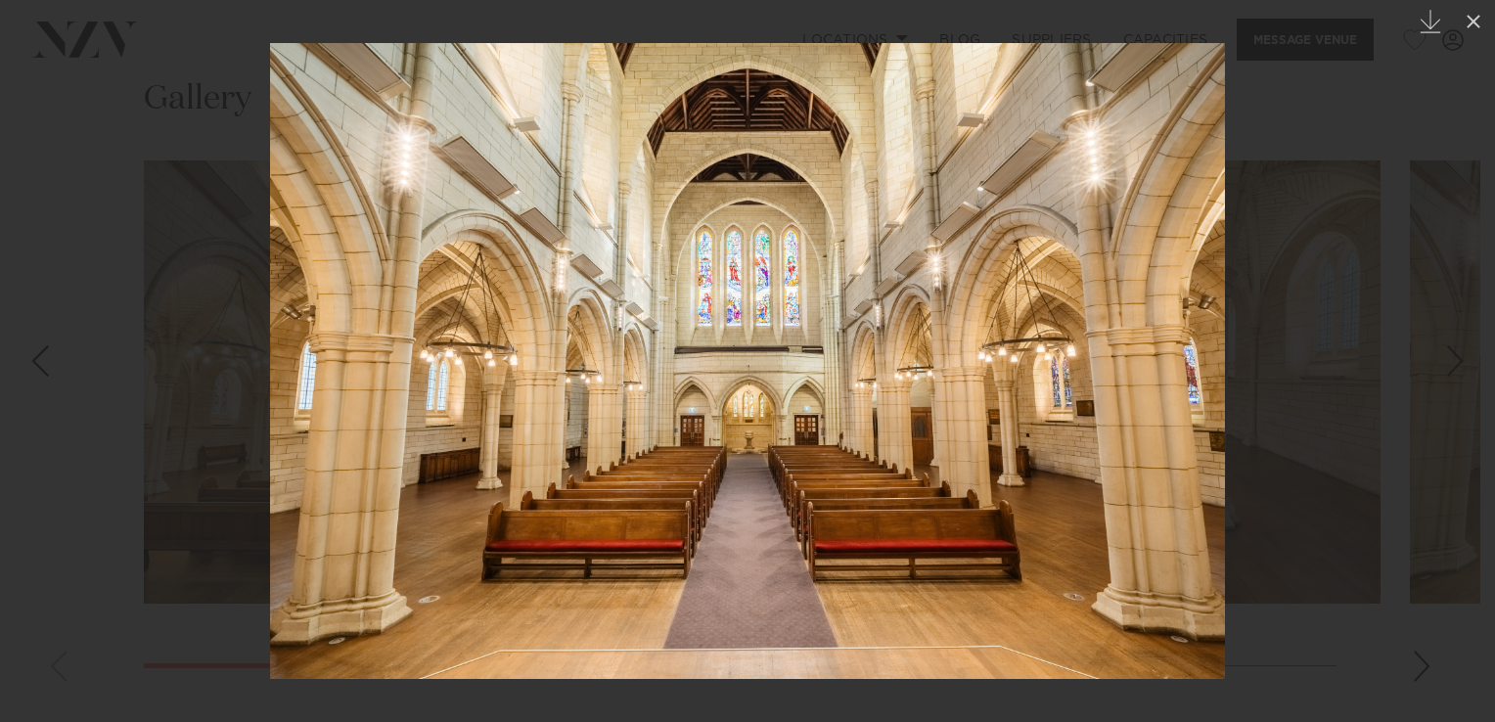
click at [1454, 361] on div "Next slide" at bounding box center [1455, 360] width 26 height 37
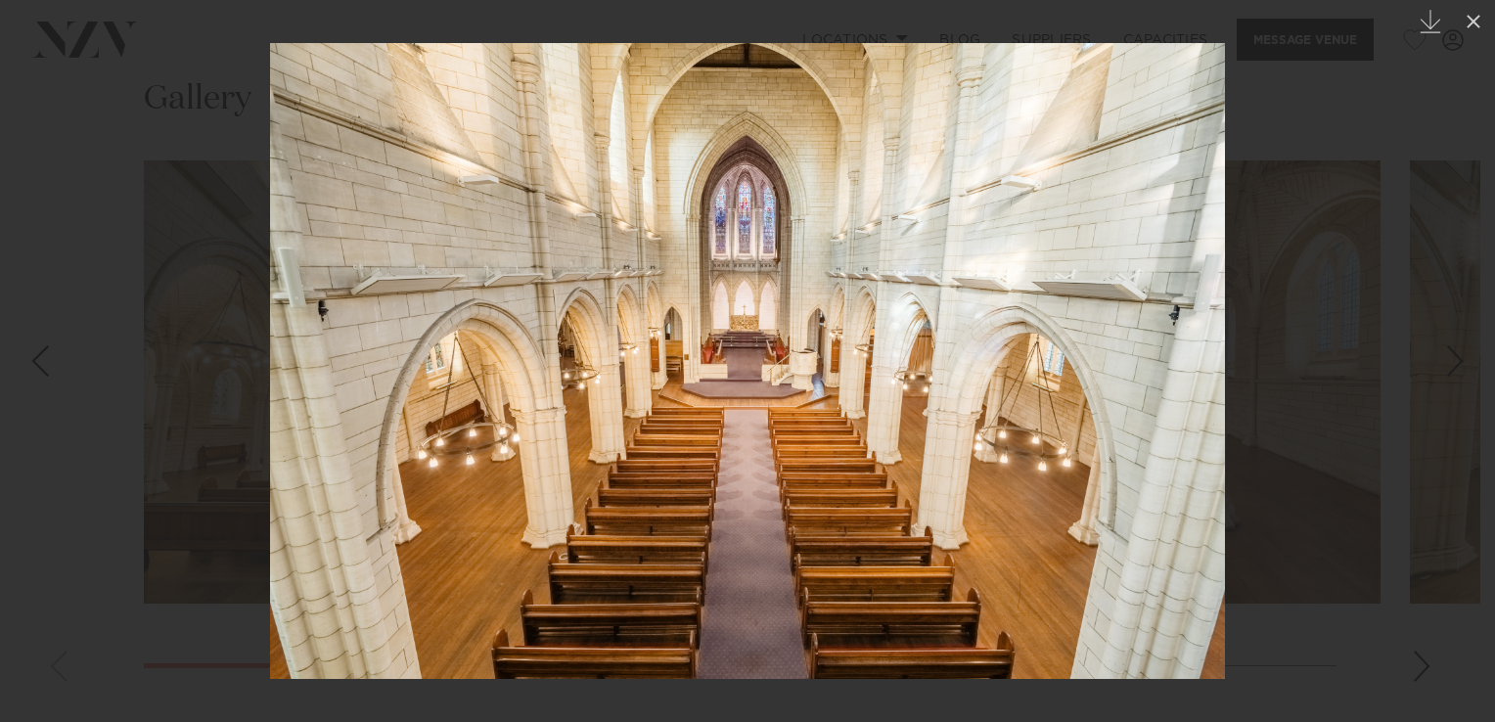
click at [1454, 361] on div "Next slide" at bounding box center [1455, 360] width 26 height 37
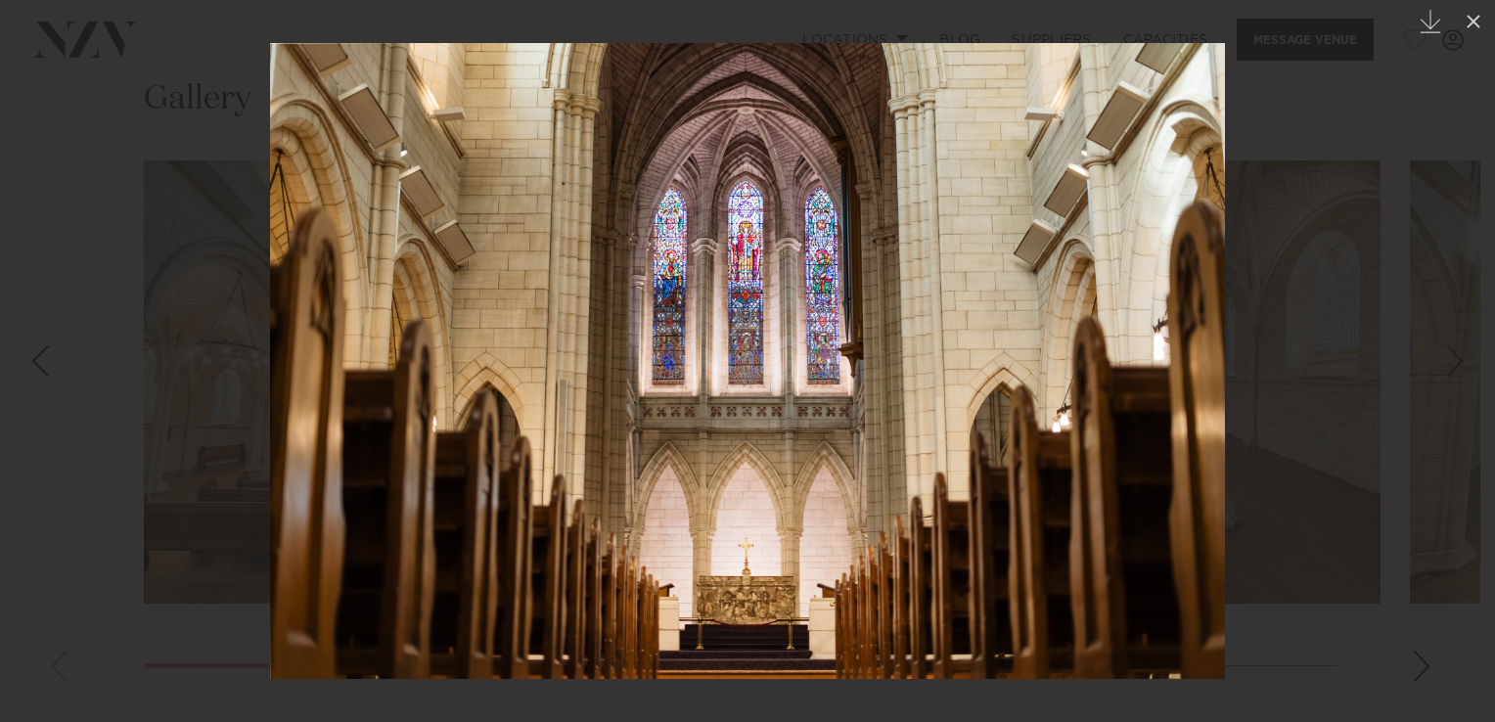
click at [1454, 361] on div "Next slide" at bounding box center [1455, 360] width 26 height 37
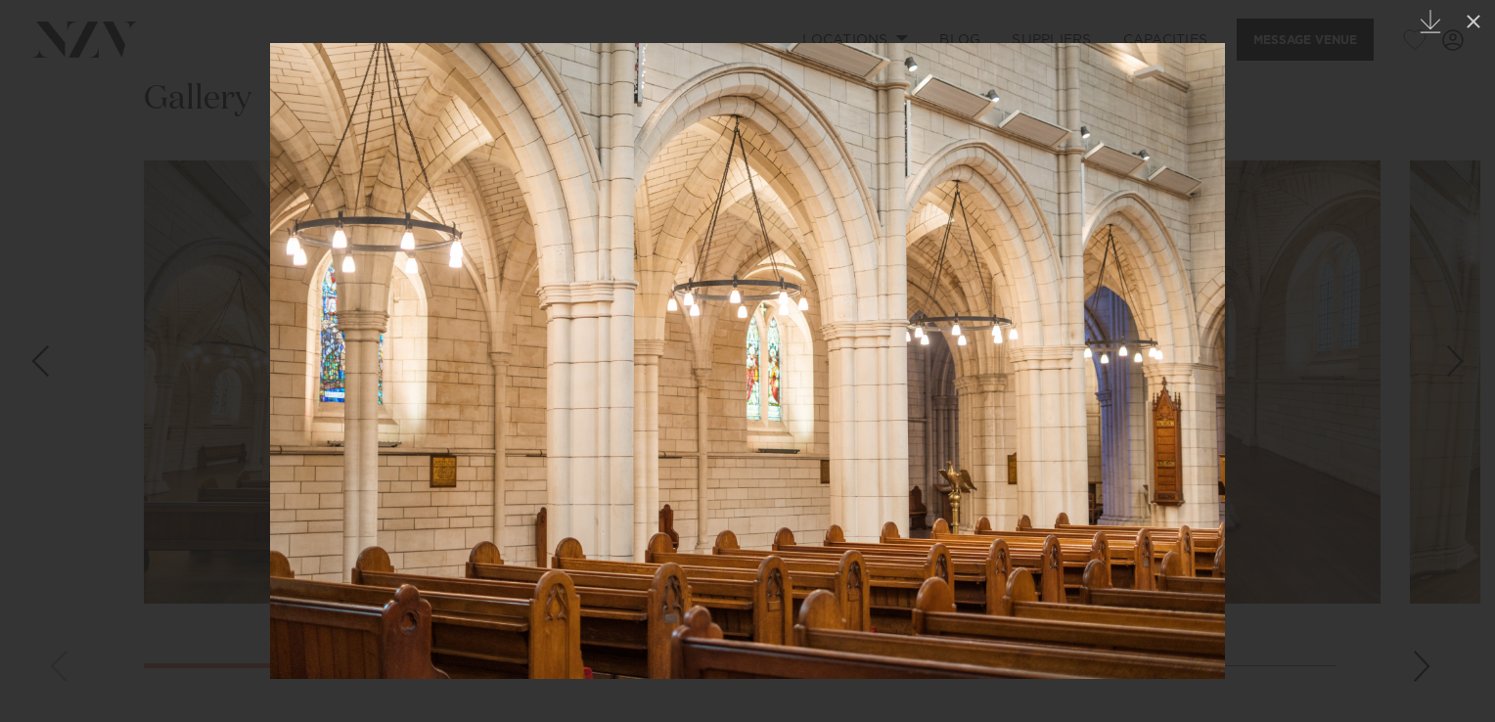
click at [1454, 361] on div "6 / 15 Created with Sketch." at bounding box center [747, 361] width 1495 height 722
click at [1454, 361] on div "Next slide" at bounding box center [1455, 360] width 26 height 37
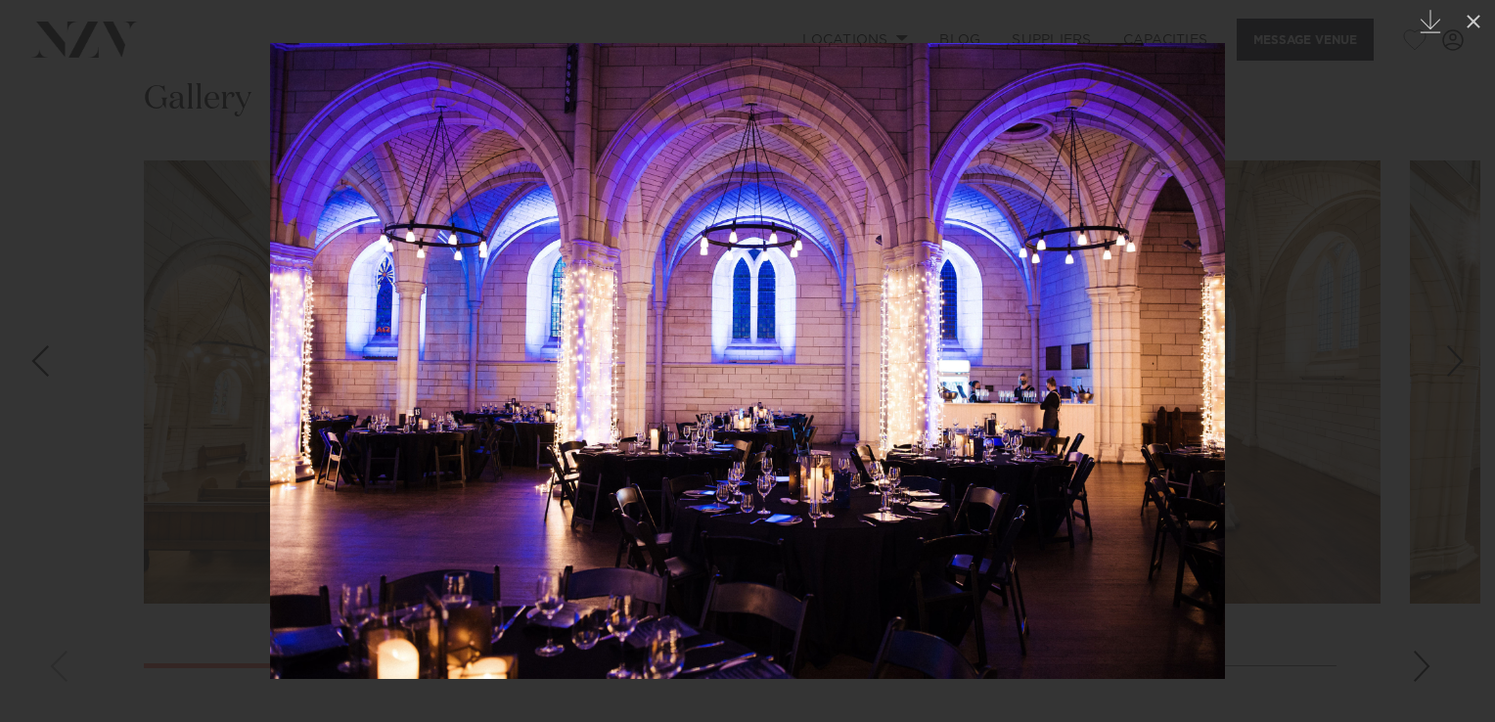
click at [1454, 361] on div "Next slide" at bounding box center [1455, 360] width 26 height 37
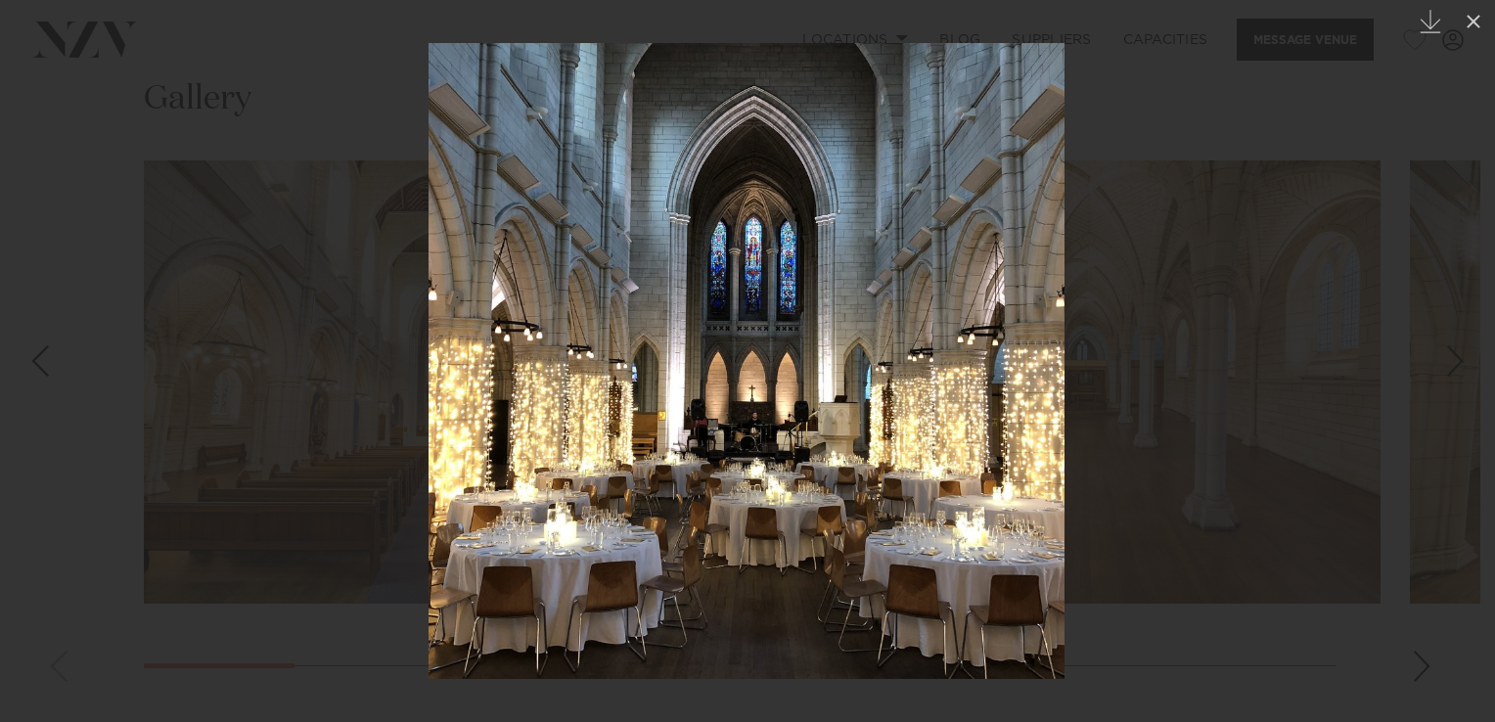
click at [1454, 361] on div "Next slide" at bounding box center [1455, 360] width 26 height 37
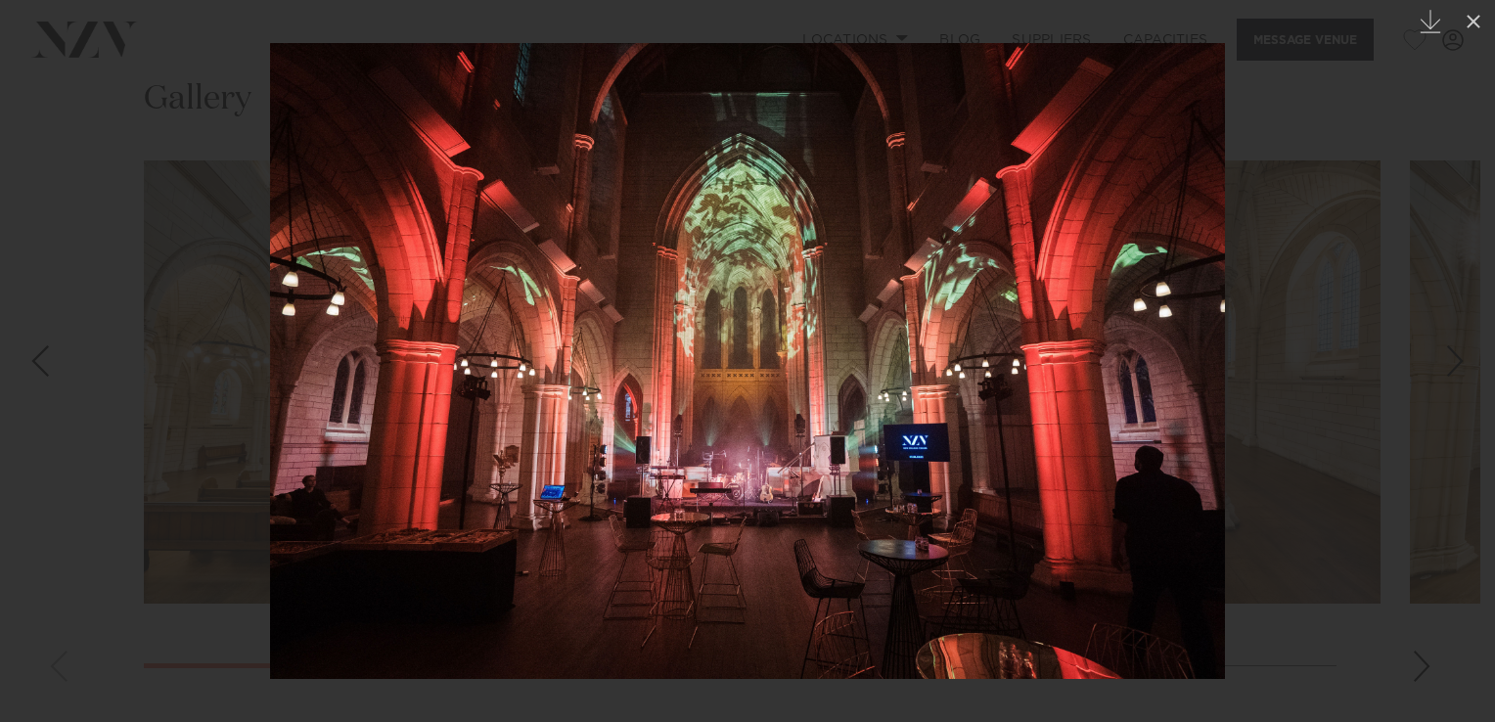
click at [1454, 361] on div "9 / 15 Created with Sketch." at bounding box center [747, 361] width 1495 height 722
click at [1454, 361] on div "Next slide" at bounding box center [1455, 360] width 26 height 37
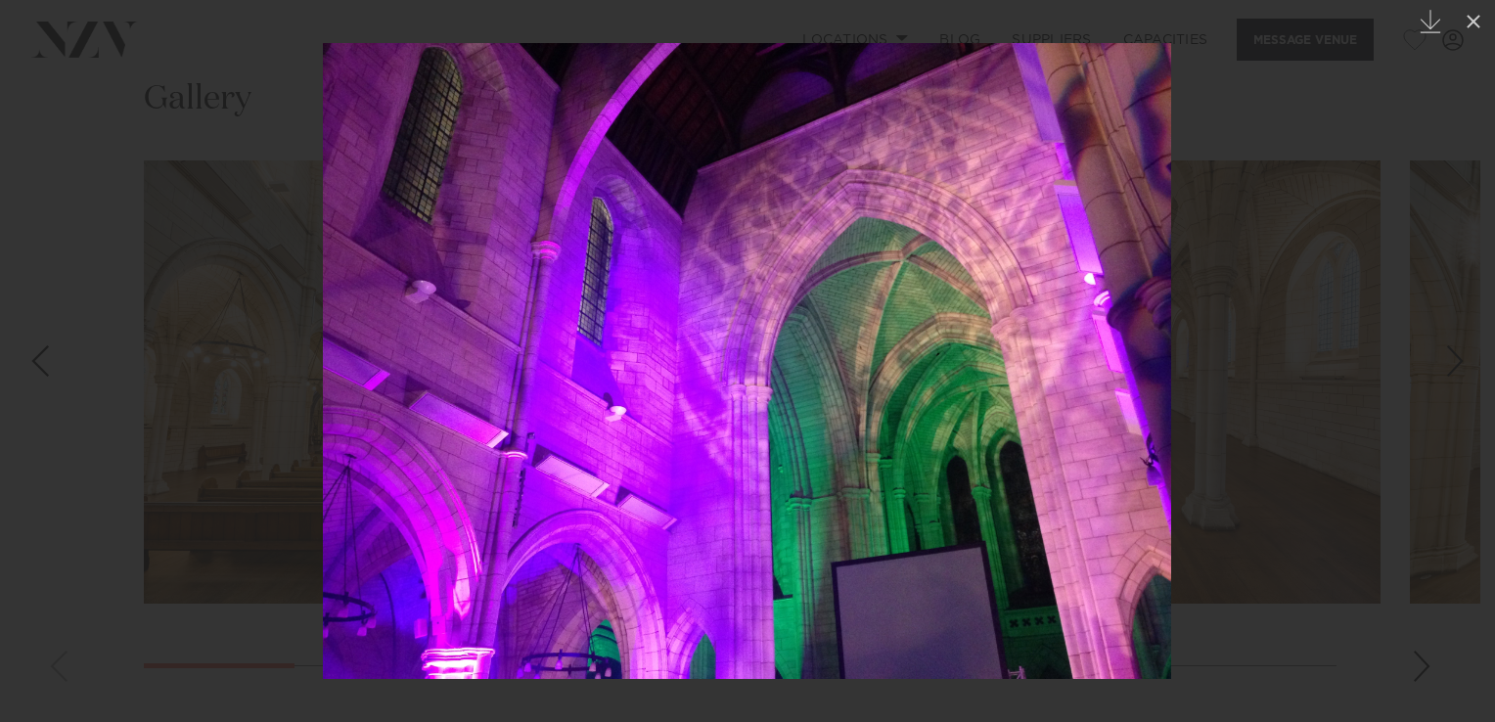
click at [1454, 361] on div "10 / 15 Created with Sketch." at bounding box center [747, 361] width 1495 height 722
click at [1454, 361] on div "Next slide" at bounding box center [1455, 360] width 26 height 37
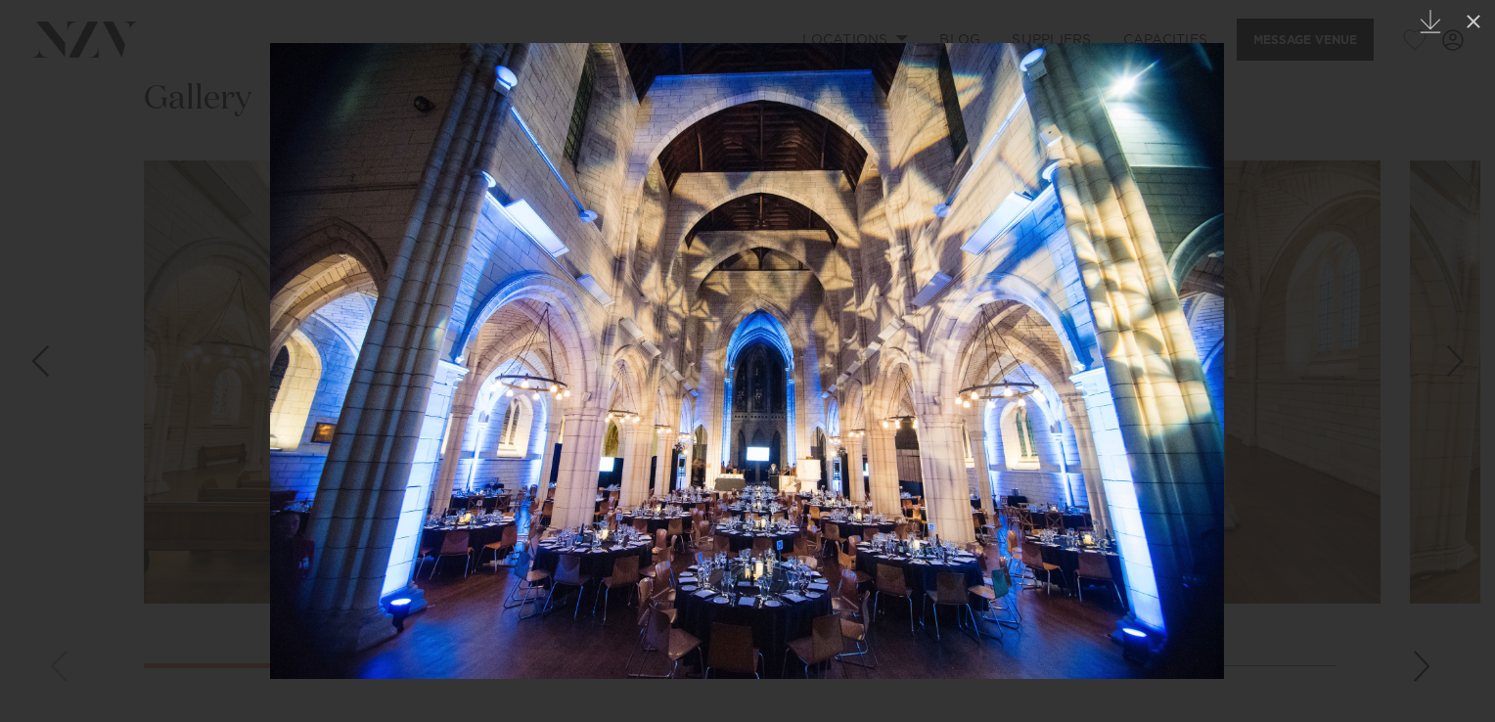
click at [1454, 361] on div "11 / 15 Created with Sketch." at bounding box center [747, 361] width 1495 height 722
click at [1457, 364] on div "Next slide" at bounding box center [1455, 360] width 26 height 37
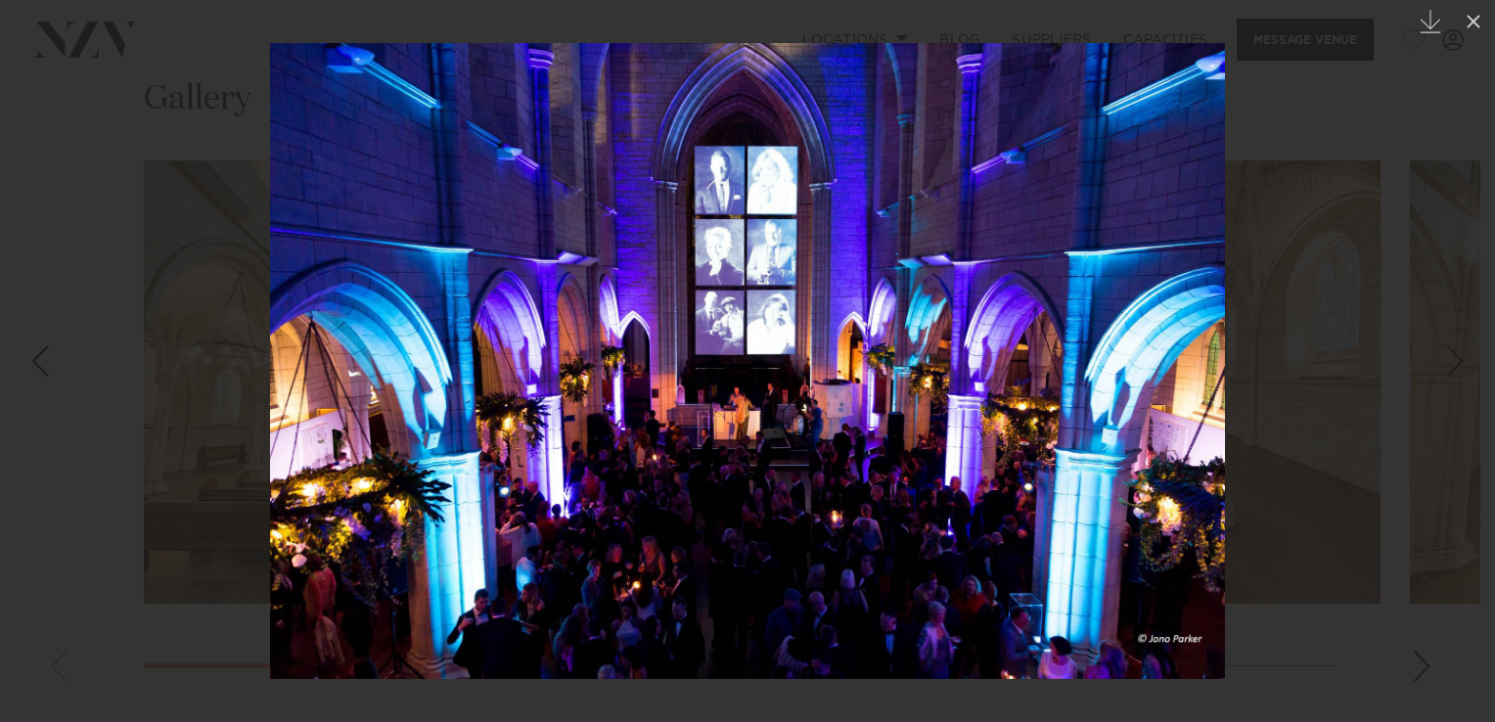
click at [1454, 365] on div "Next slide" at bounding box center [1455, 360] width 26 height 37
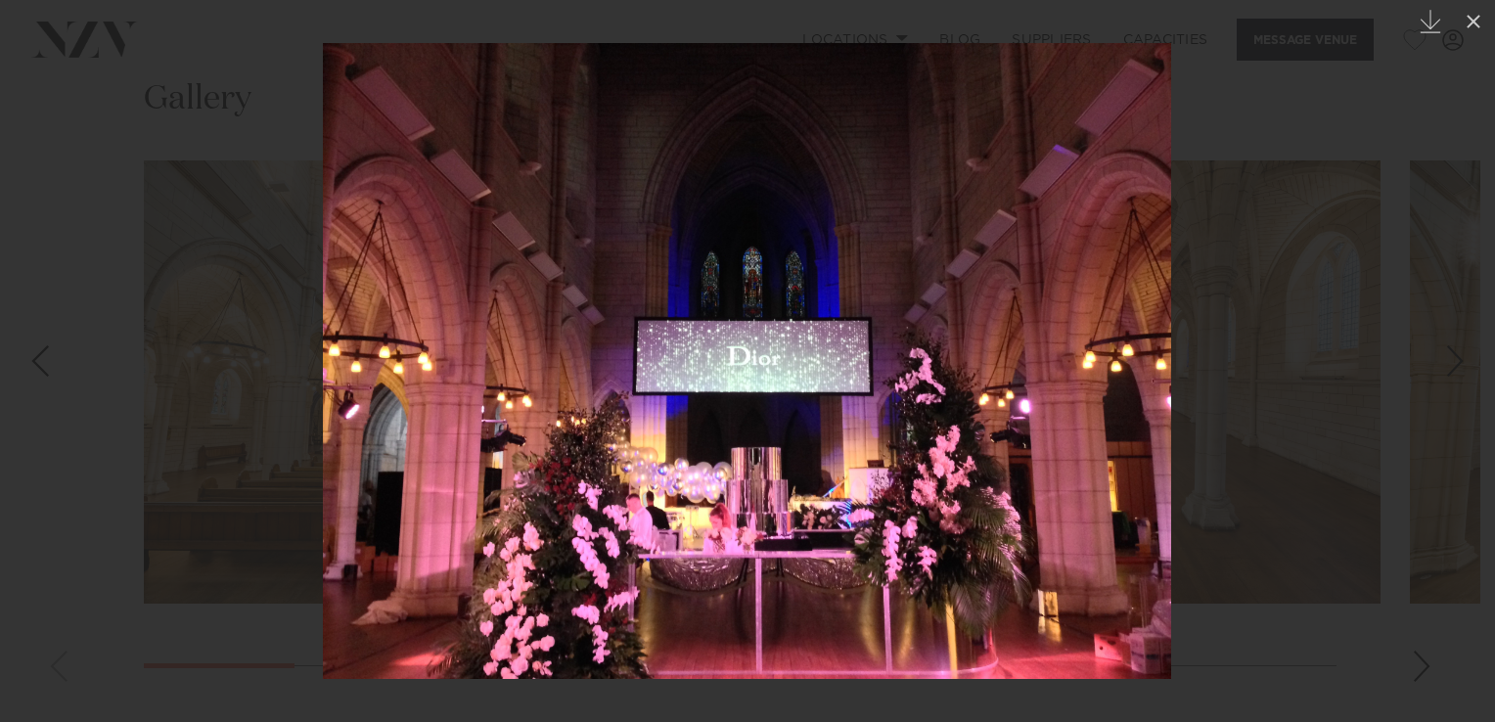
click at [1454, 365] on div "Next slide" at bounding box center [1455, 360] width 26 height 37
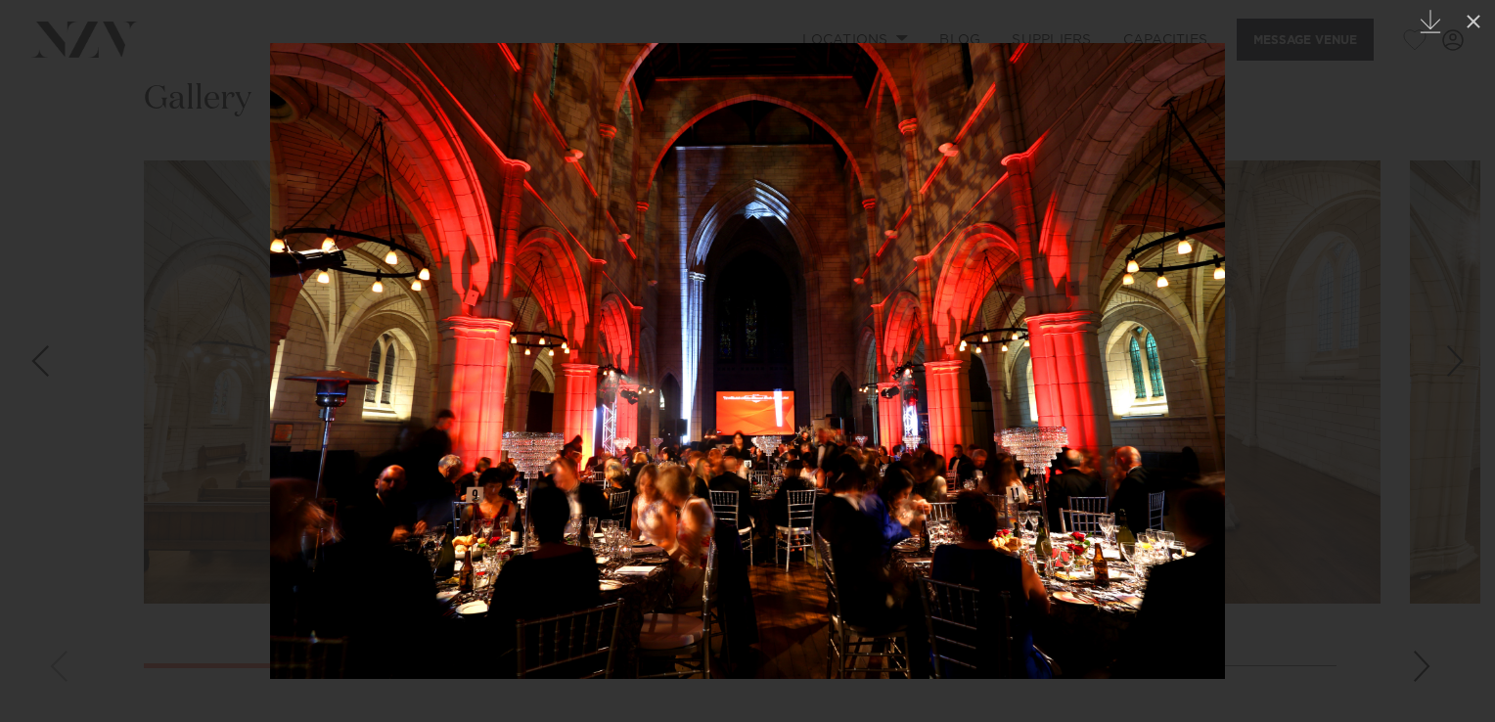
click at [1454, 365] on div "Next slide" at bounding box center [1455, 360] width 26 height 37
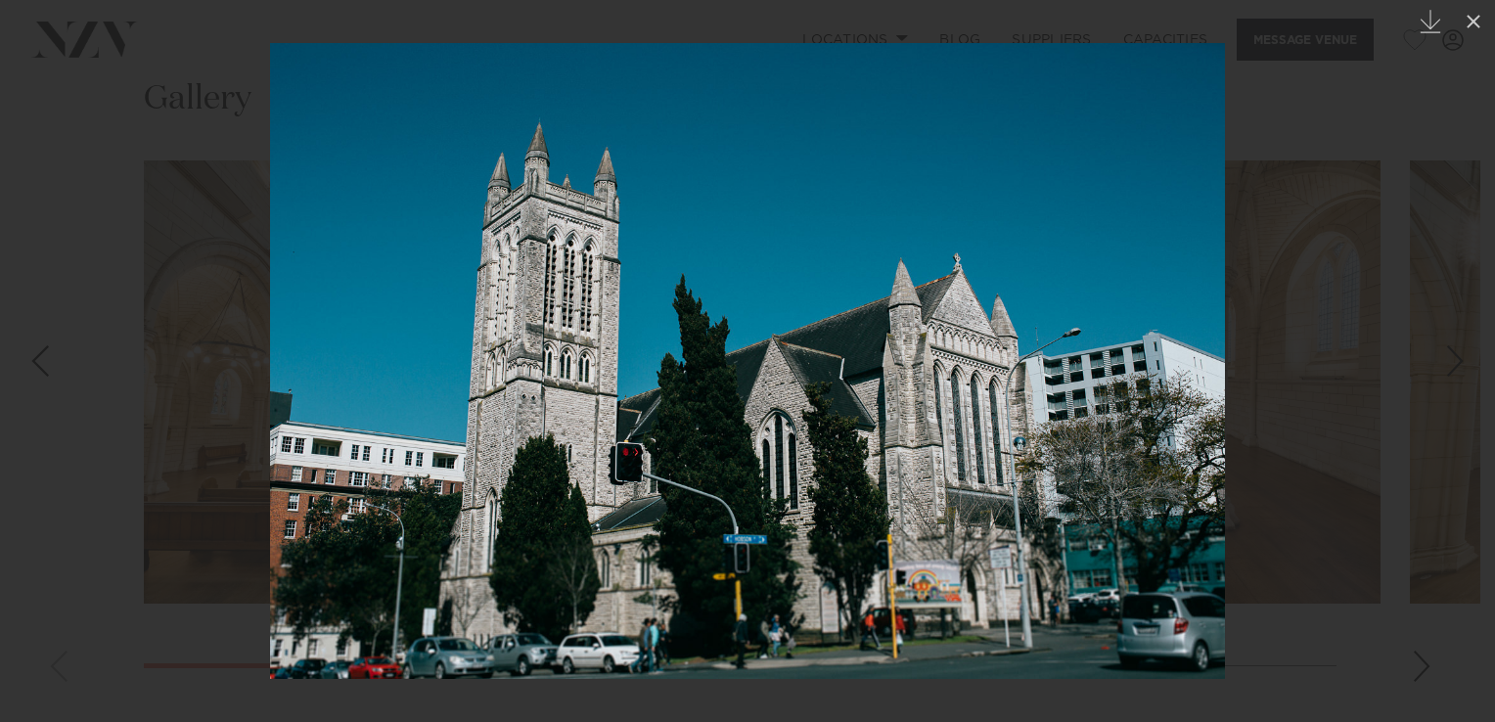
click at [1461, 362] on div "Next slide" at bounding box center [1455, 360] width 26 height 37
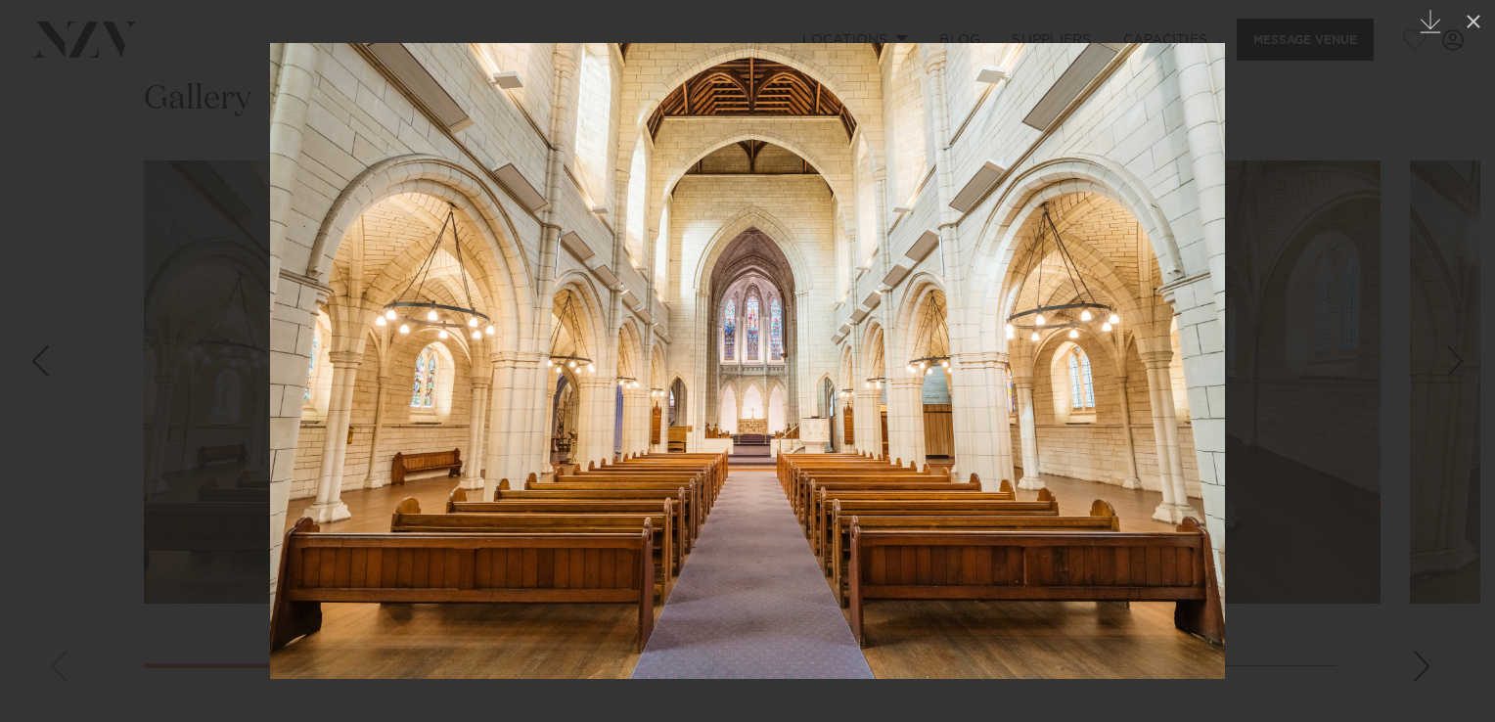
click at [1461, 362] on div "Next slide" at bounding box center [1455, 360] width 26 height 37
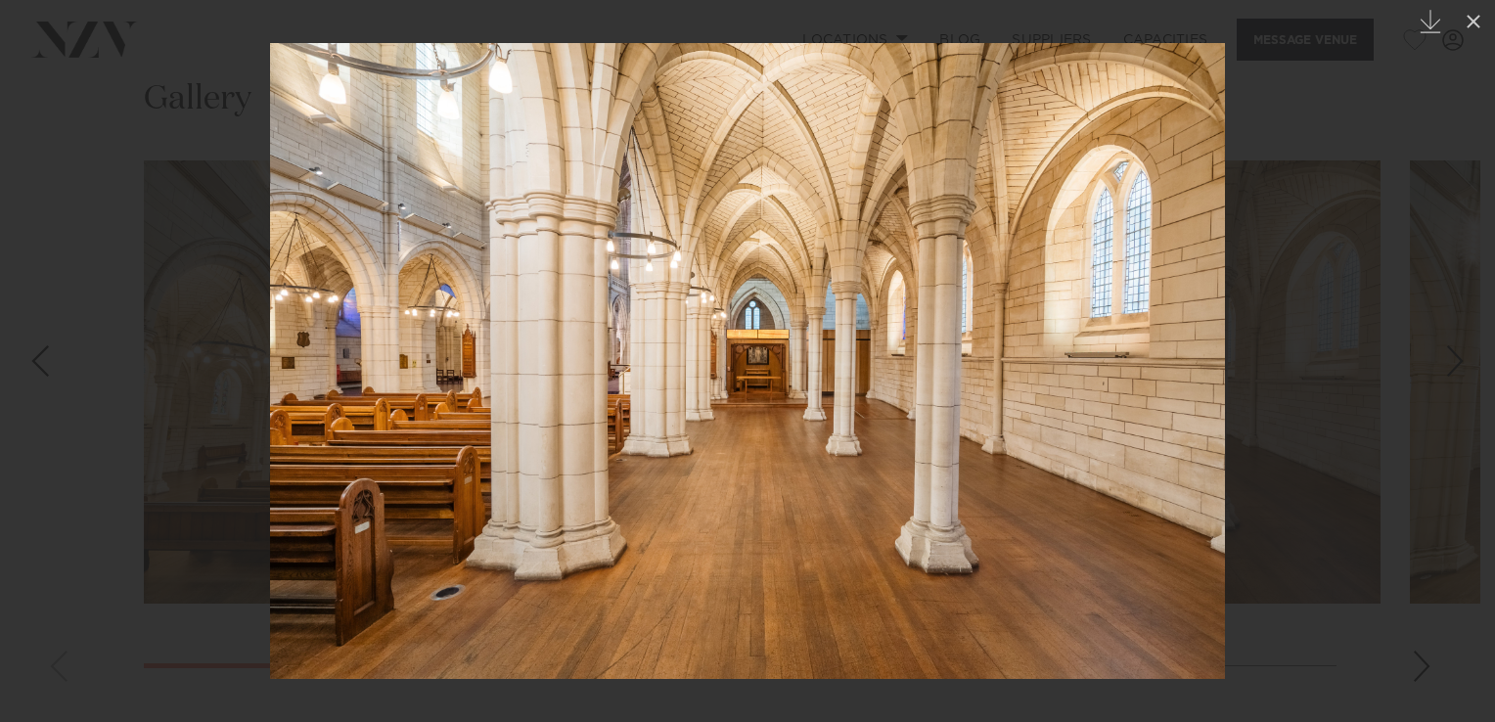
click at [1461, 362] on div "Next slide" at bounding box center [1455, 360] width 26 height 37
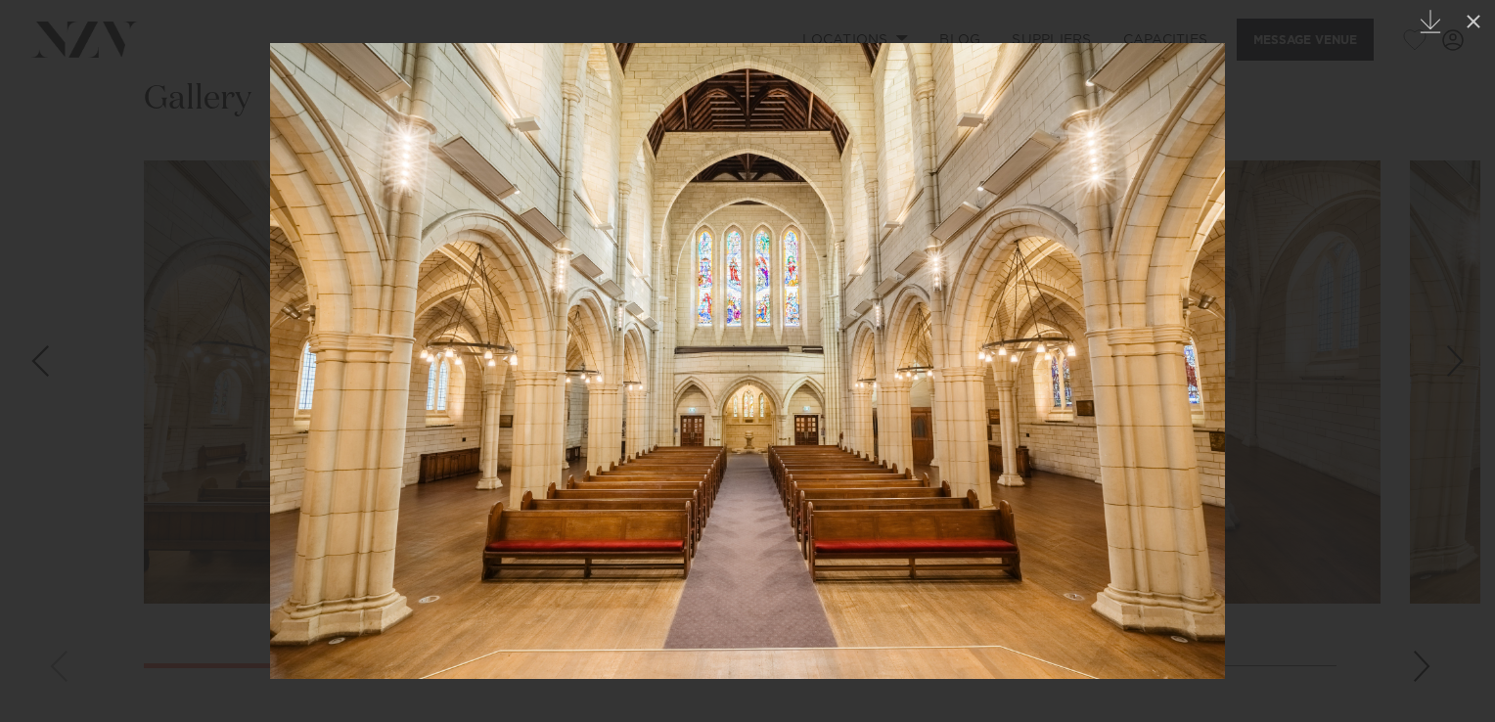
click at [1461, 362] on div "Next slide" at bounding box center [1455, 360] width 26 height 37
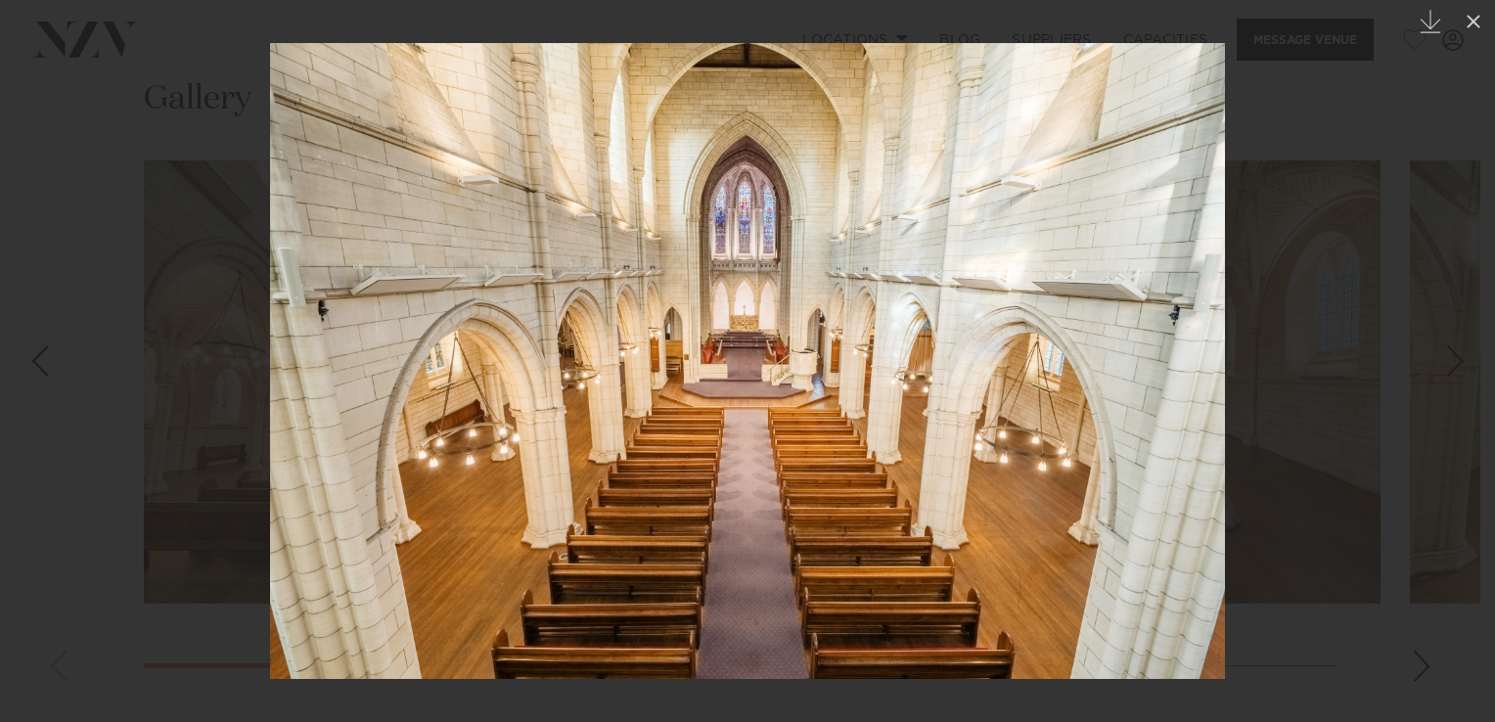
click at [1461, 362] on div "Next slide" at bounding box center [1455, 360] width 26 height 37
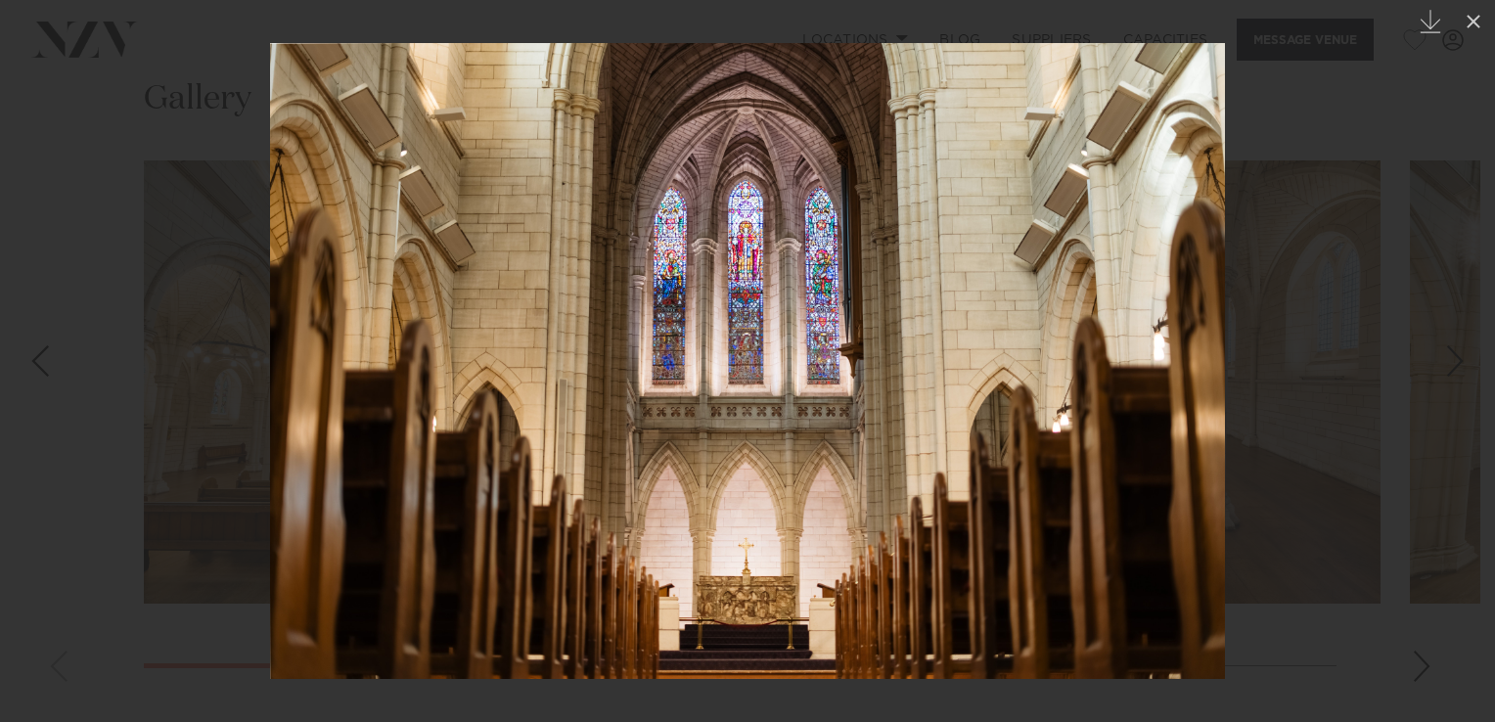
click at [1461, 362] on div "Next slide" at bounding box center [1455, 360] width 26 height 37
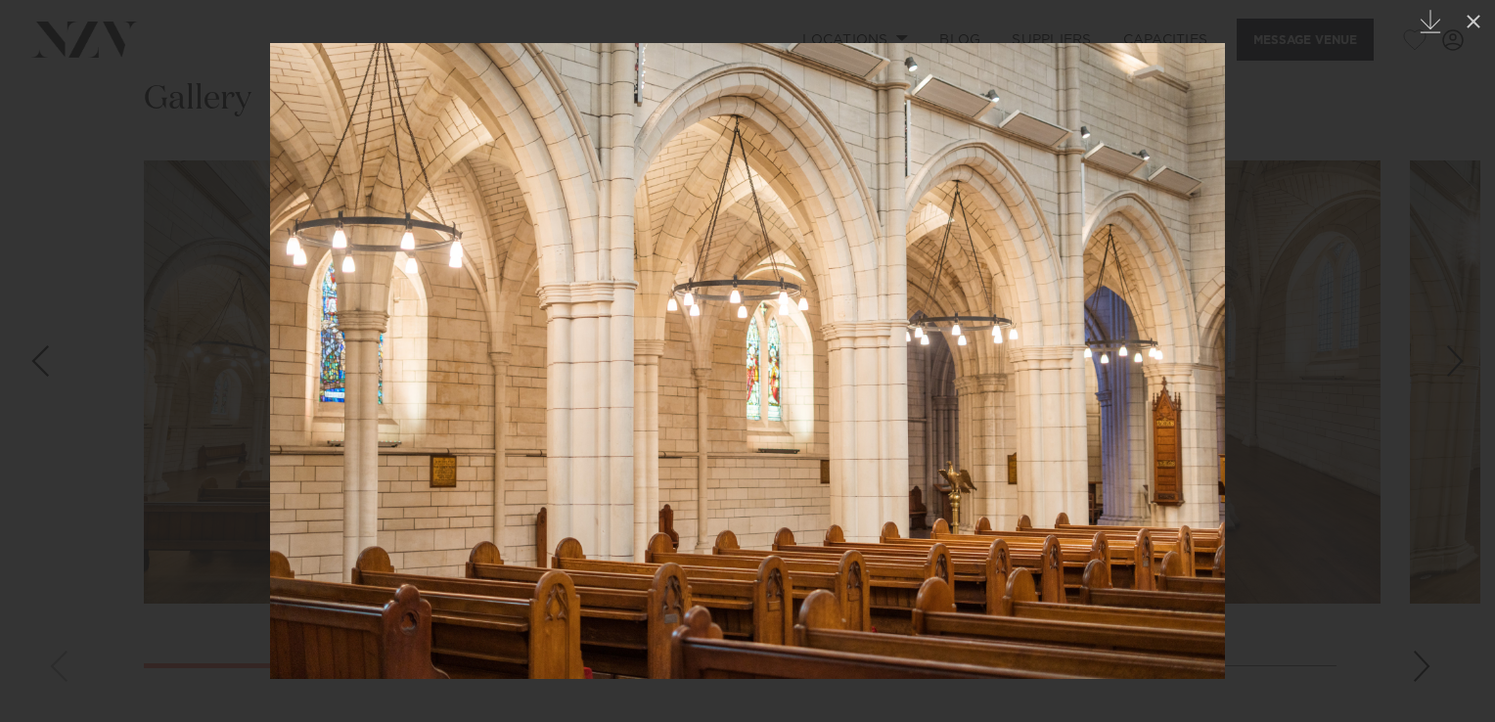
click at [1461, 362] on div "Next slide" at bounding box center [1455, 360] width 26 height 37
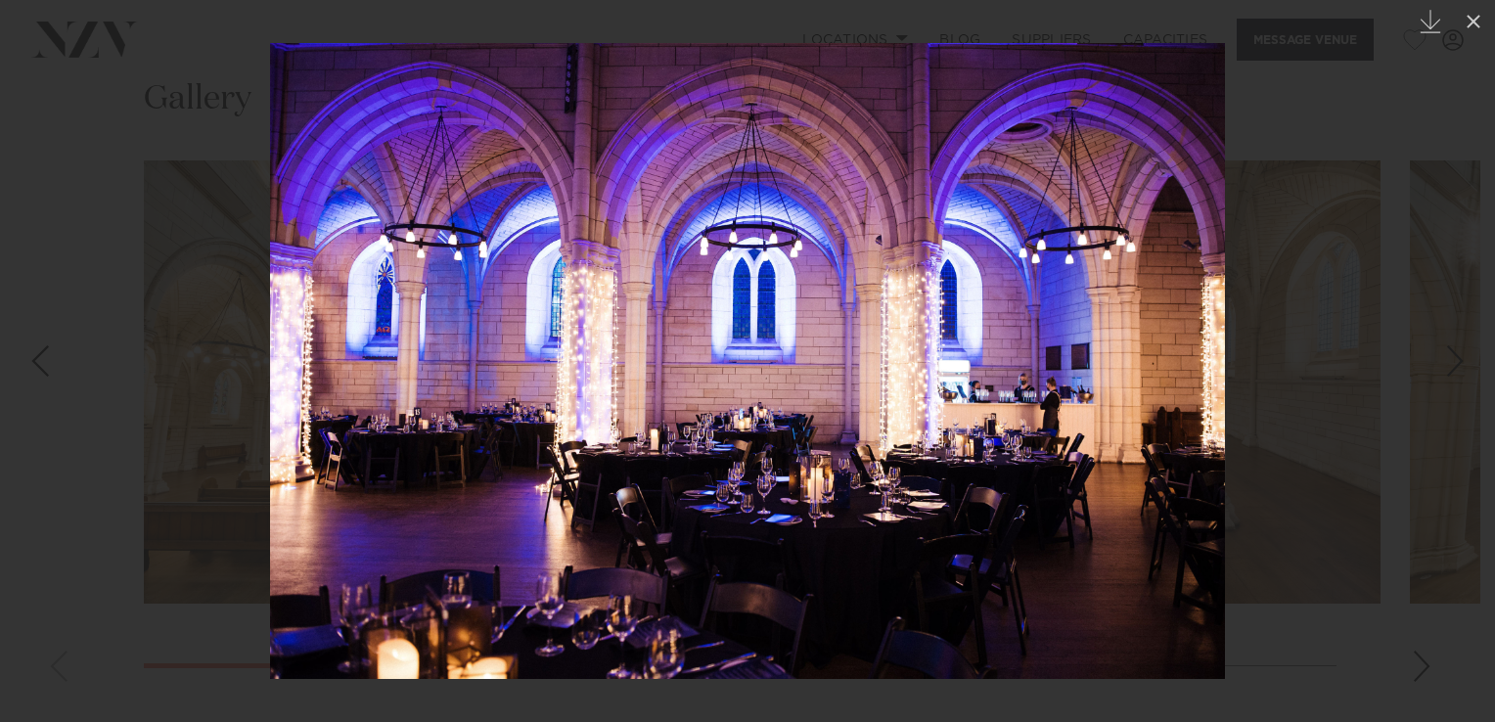
click at [1461, 362] on div "Next slide" at bounding box center [1455, 360] width 26 height 37
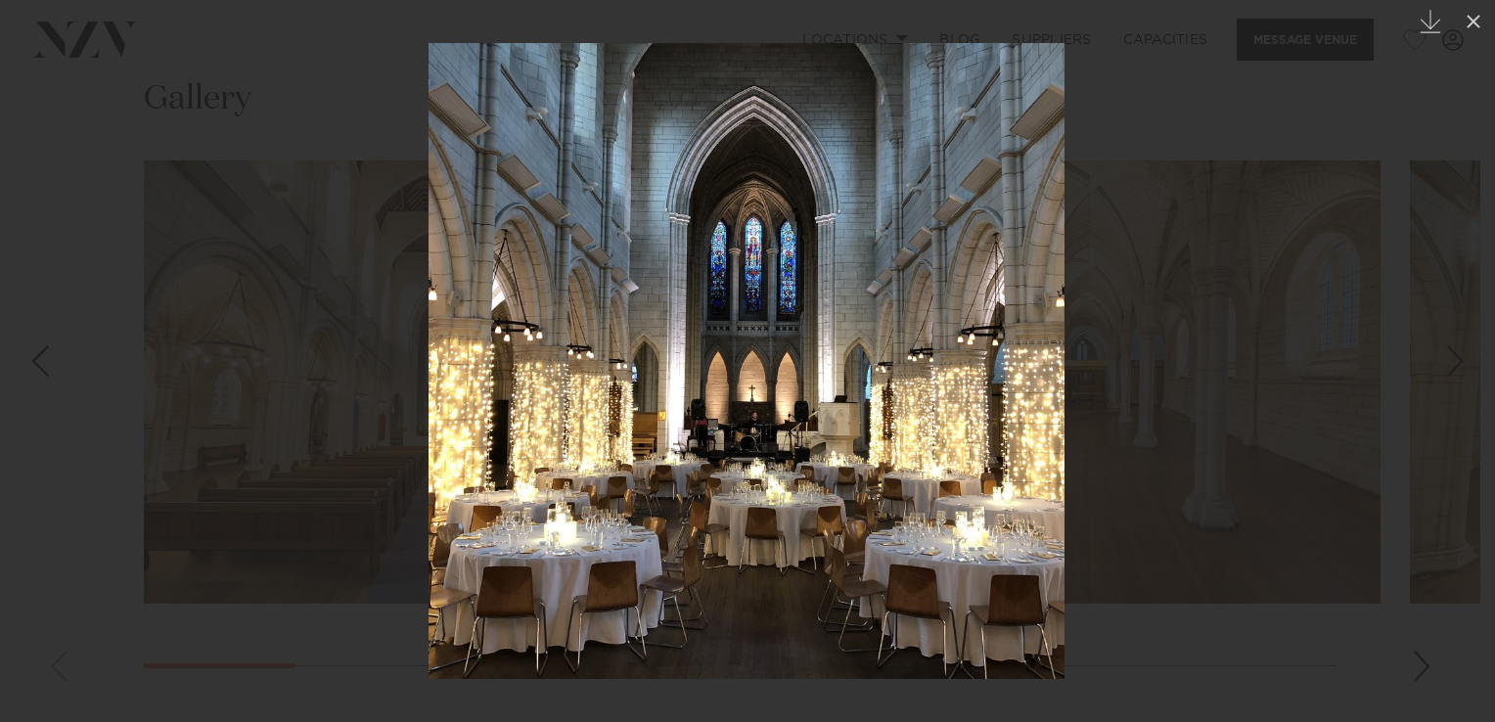
click at [1461, 362] on div "Next slide" at bounding box center [1455, 360] width 26 height 37
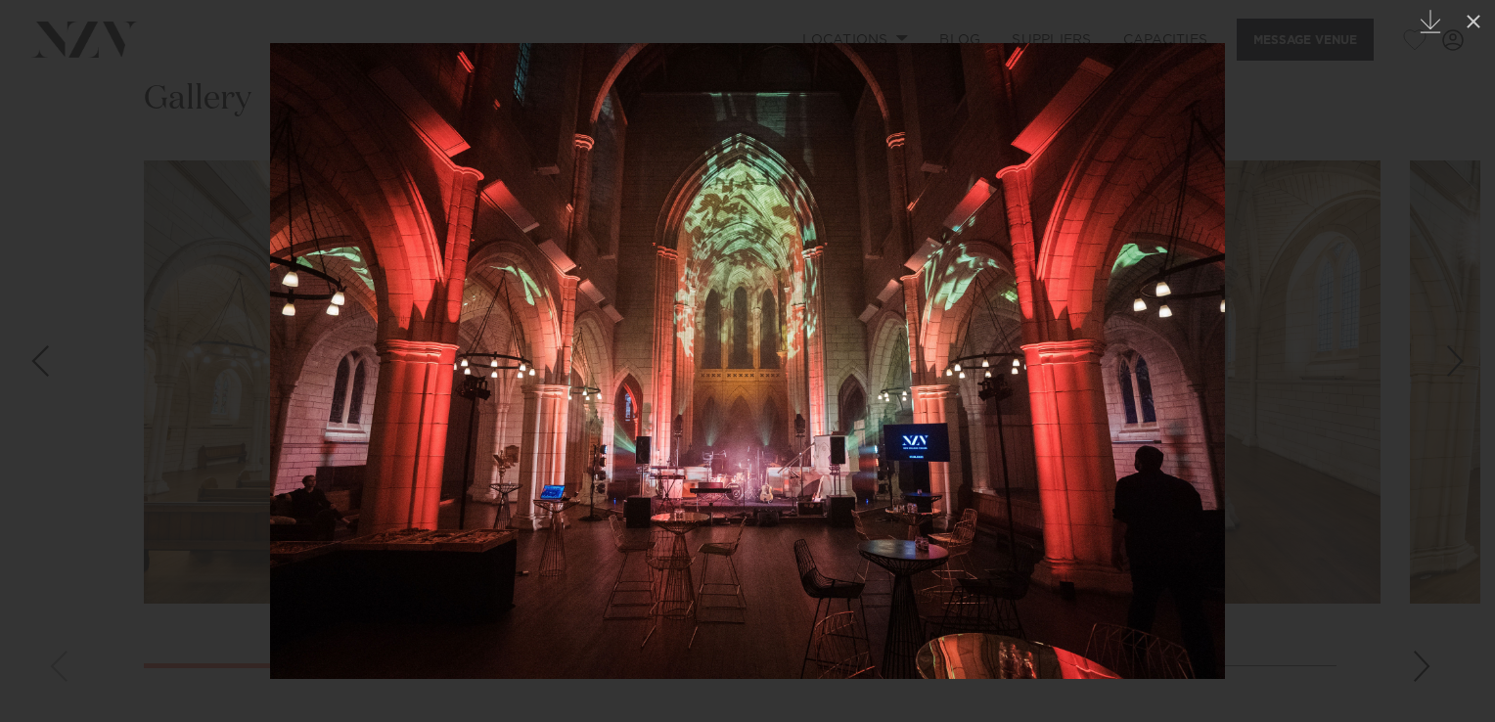
click at [1461, 362] on div "Next slide" at bounding box center [1455, 360] width 26 height 37
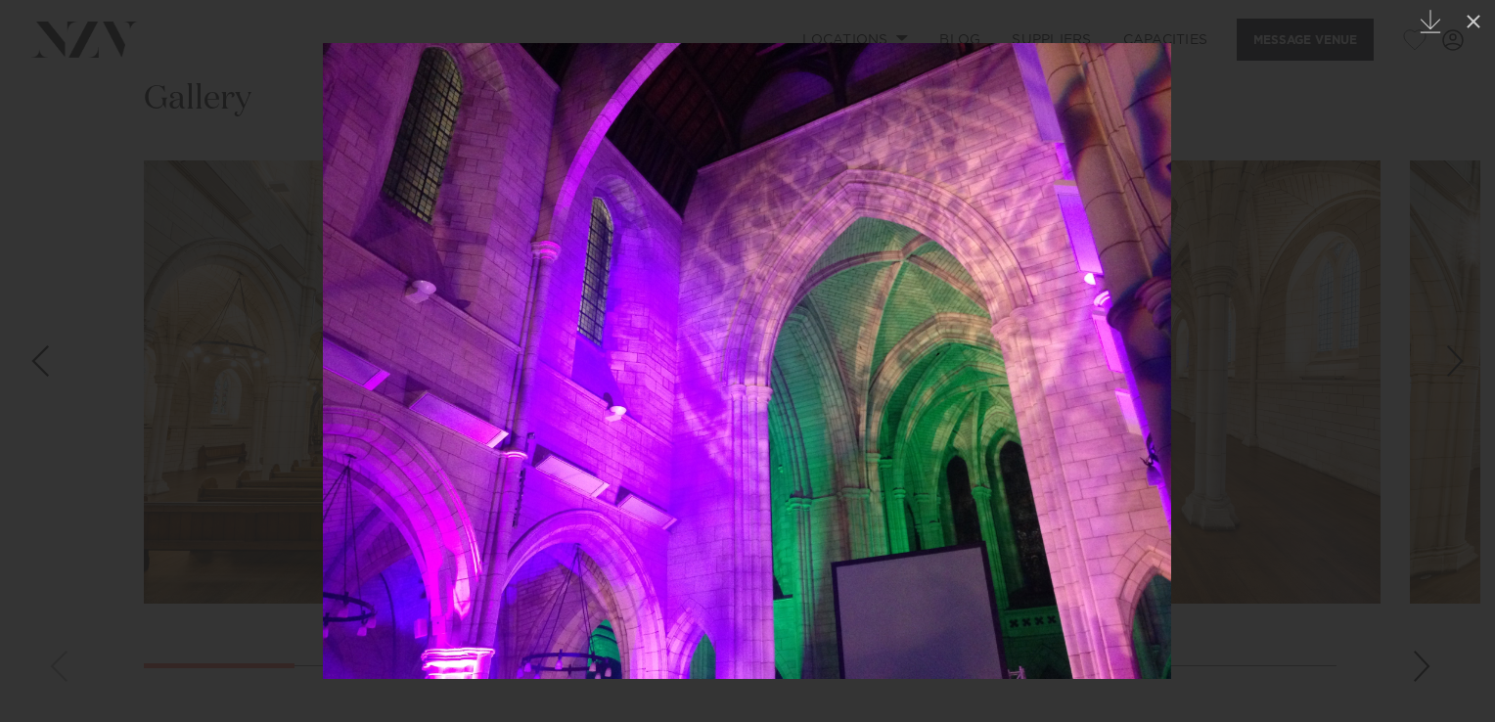
click at [1461, 362] on div "Next slide" at bounding box center [1455, 360] width 26 height 37
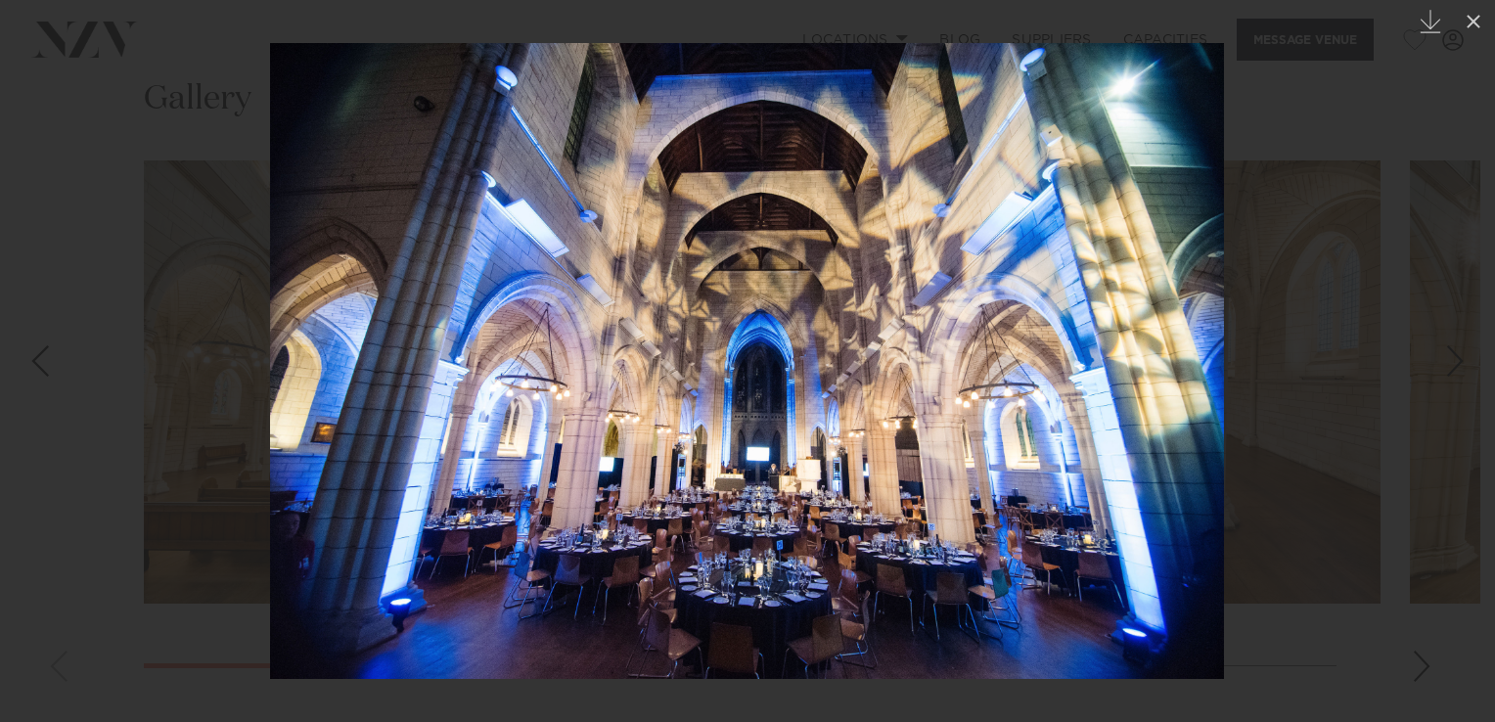
click at [1461, 362] on div "Next slide" at bounding box center [1455, 360] width 26 height 37
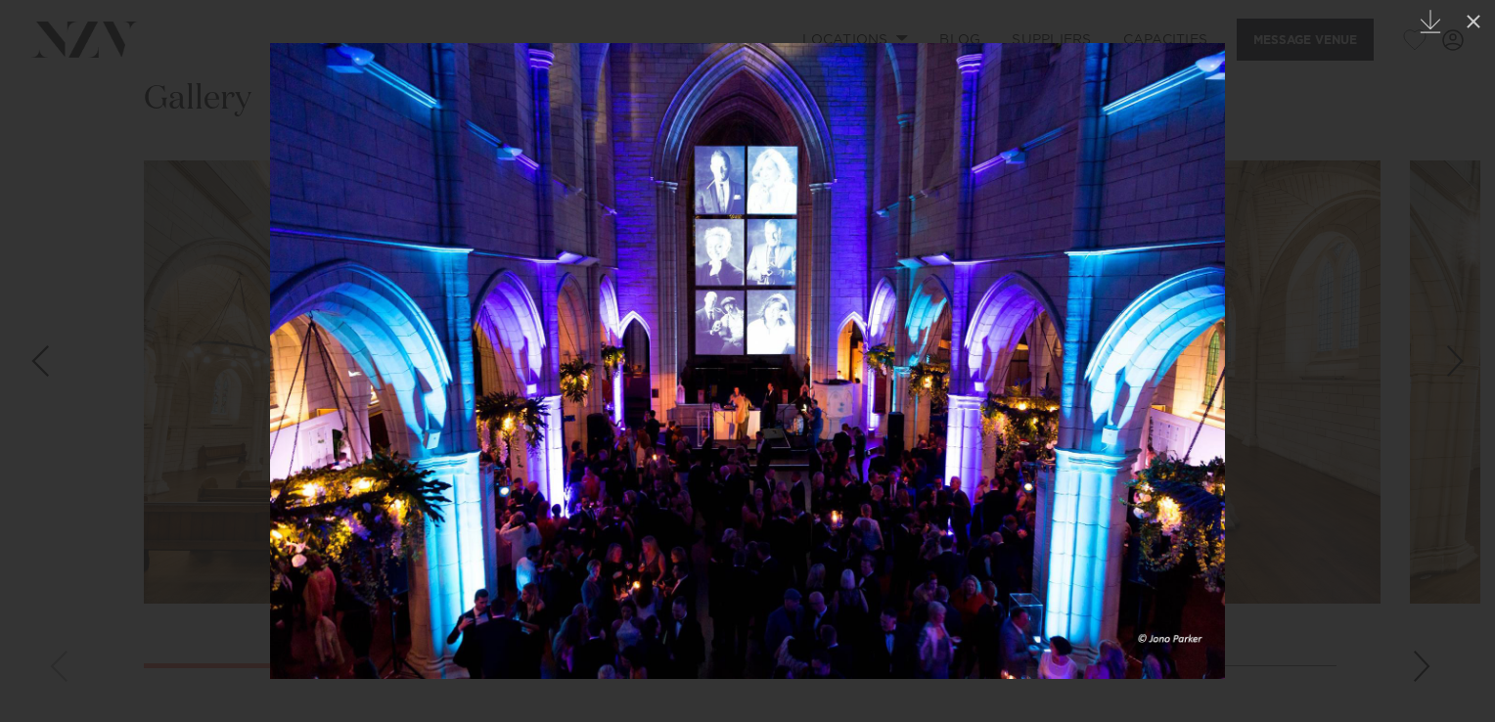
click at [1461, 362] on div "Next slide" at bounding box center [1455, 360] width 26 height 37
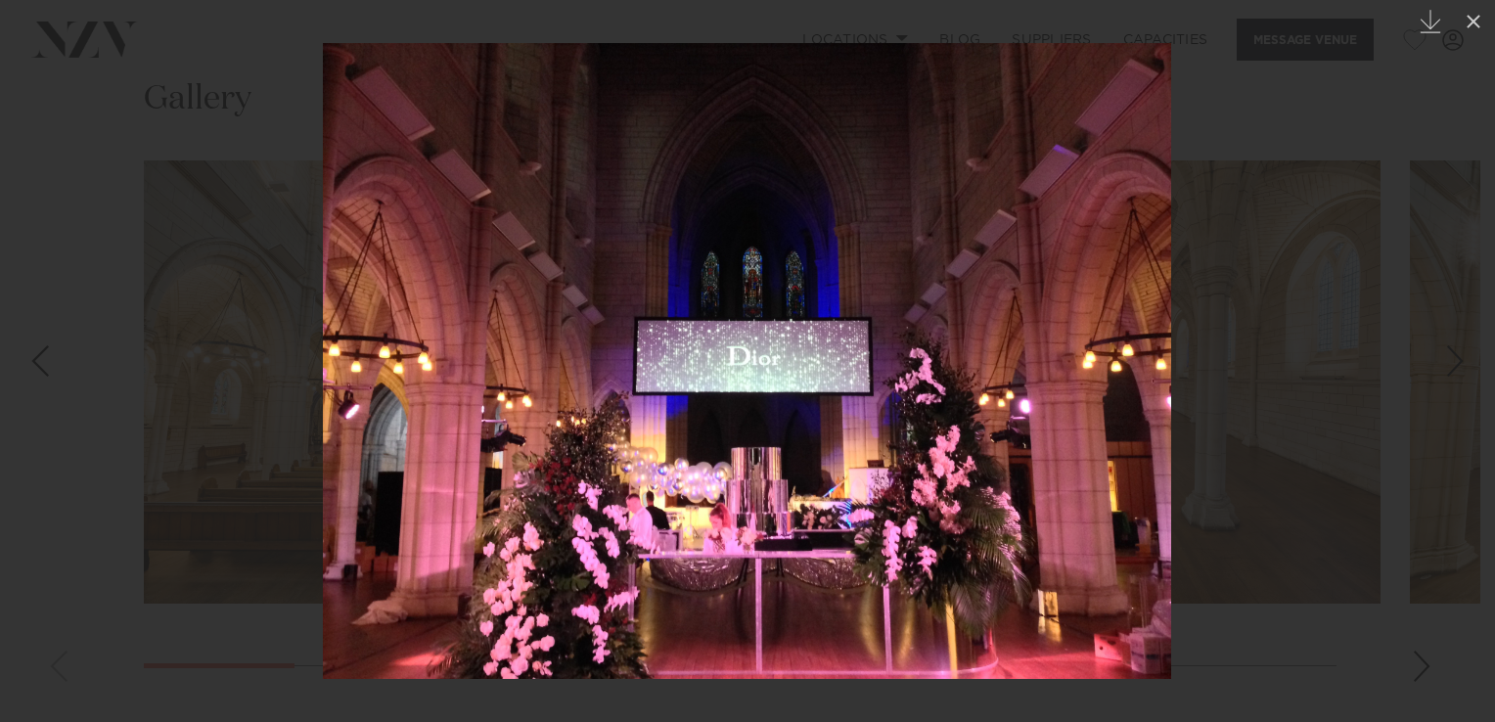
click at [1461, 362] on div "Next slide" at bounding box center [1455, 360] width 26 height 37
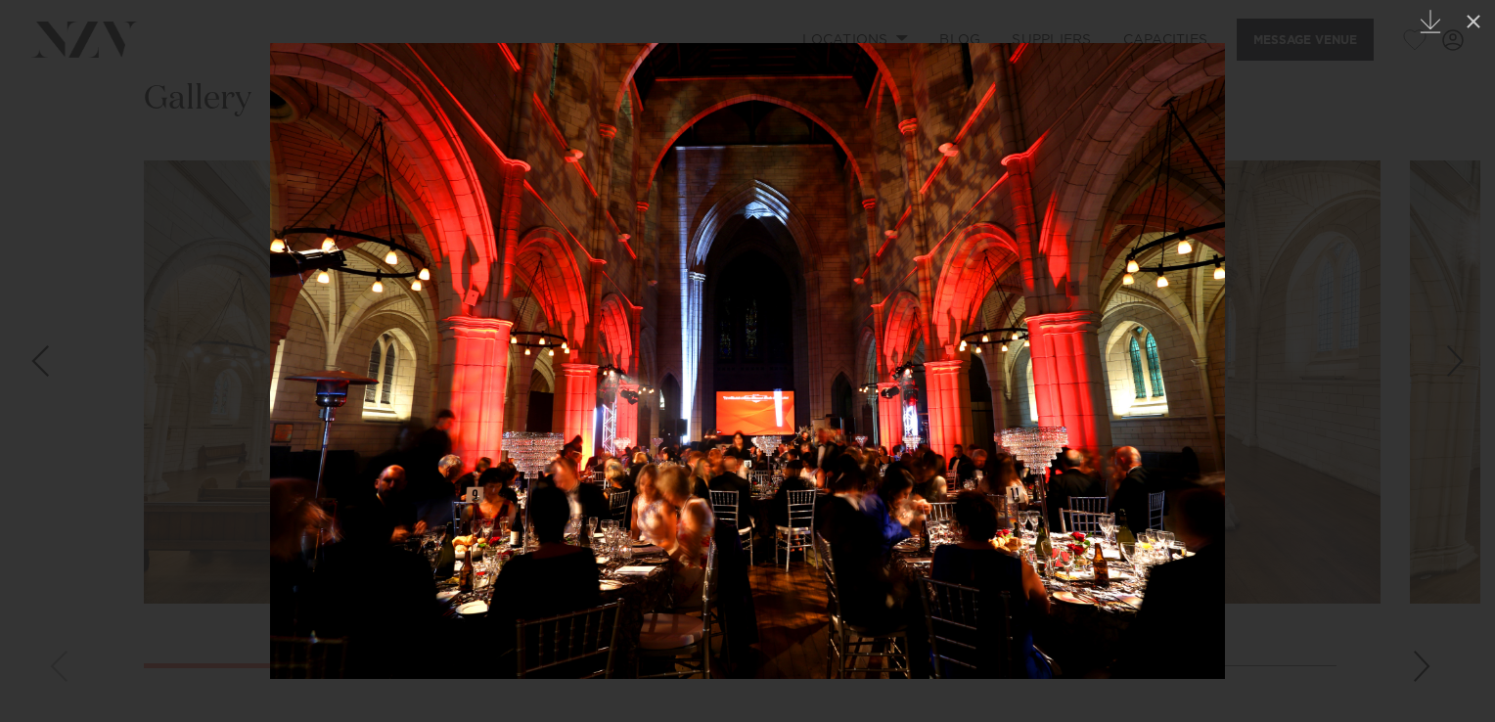
click at [1461, 362] on div "Next slide" at bounding box center [1455, 360] width 26 height 37
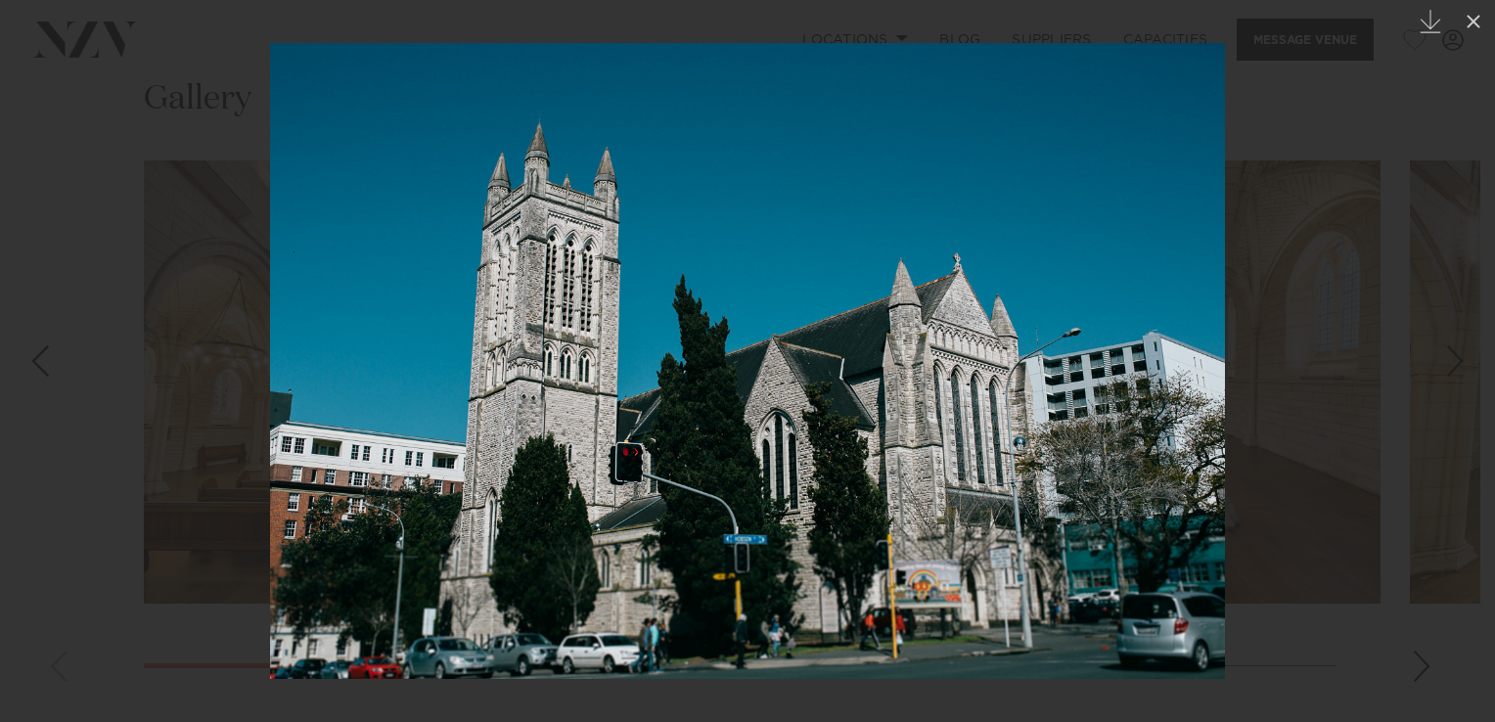
click at [1461, 362] on div "Next slide" at bounding box center [1455, 360] width 26 height 37
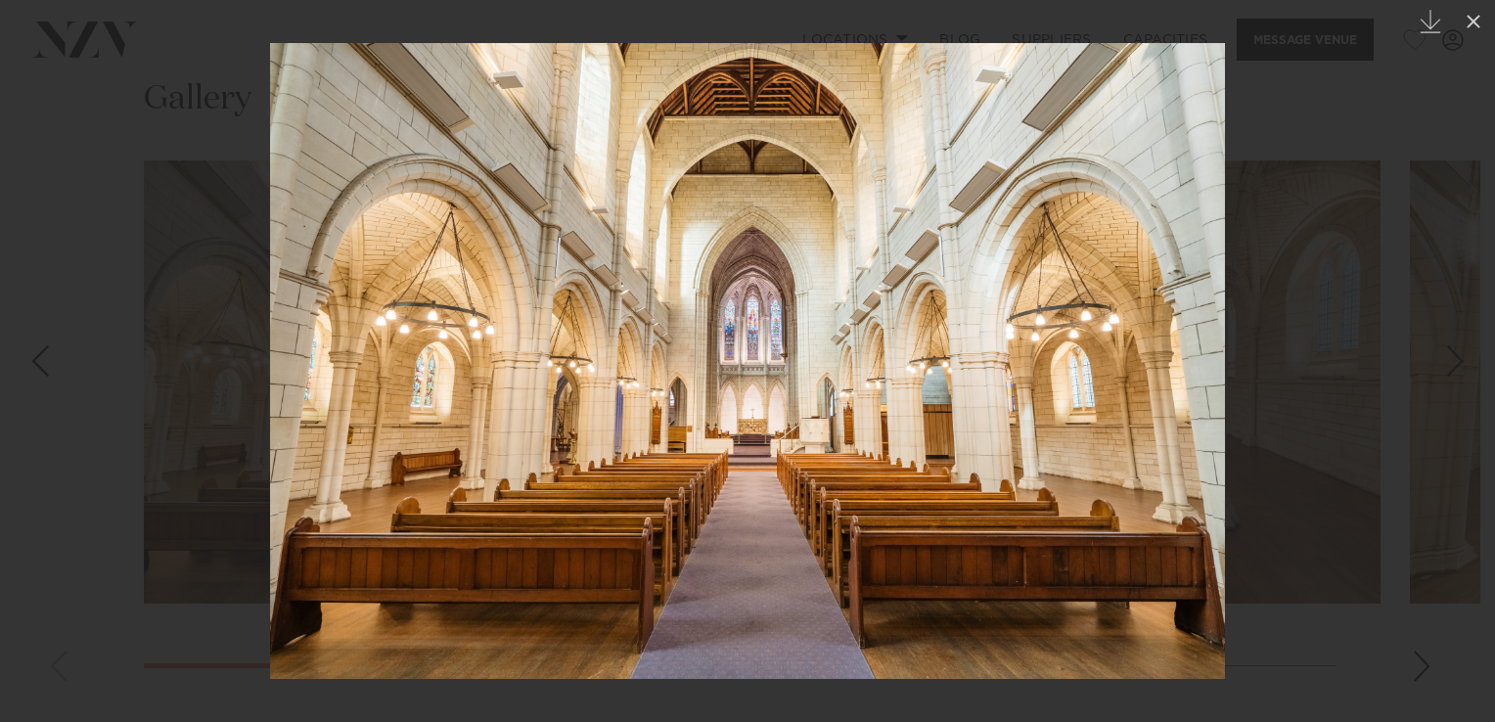
click at [1461, 362] on div "1 / 15 Created with Sketch." at bounding box center [747, 361] width 1495 height 722
click at [1468, 23] on icon at bounding box center [1473, 21] width 23 height 23
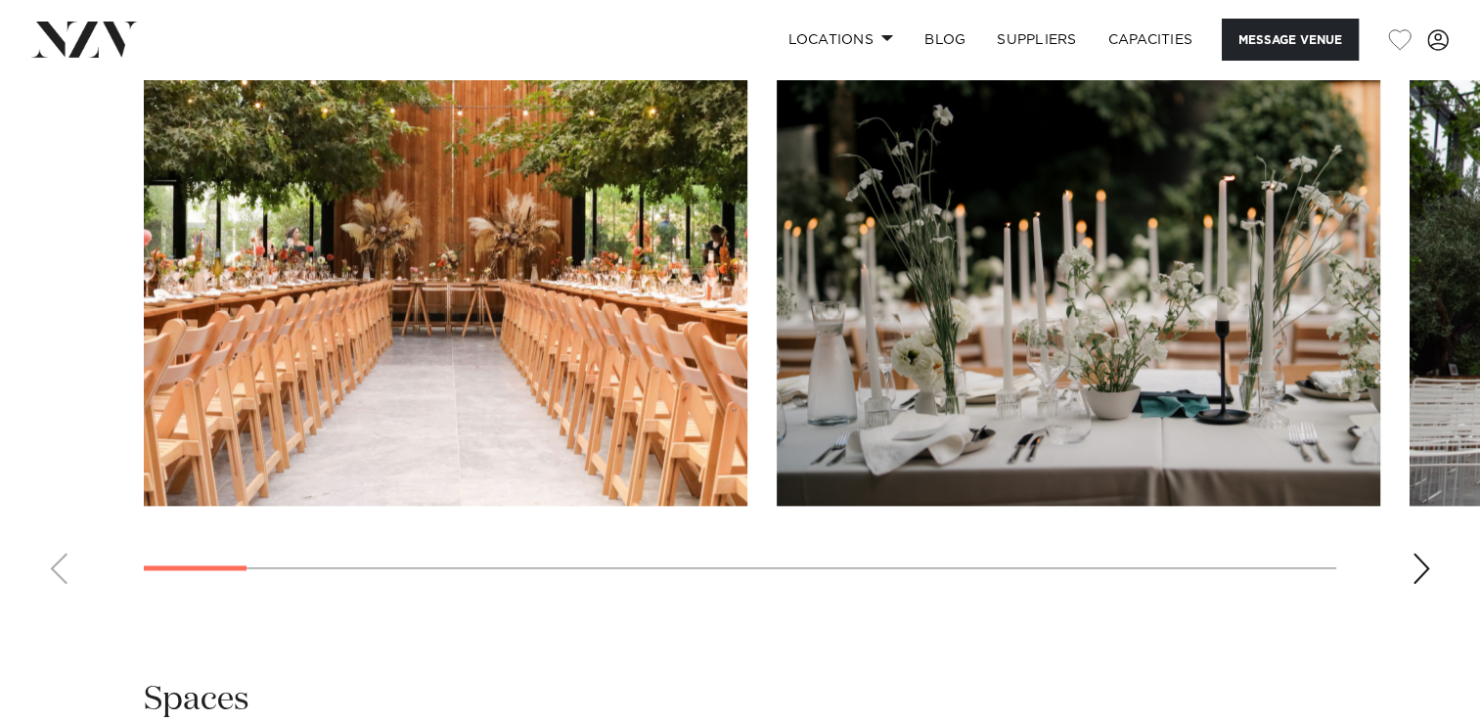
scroll to position [1893, 0]
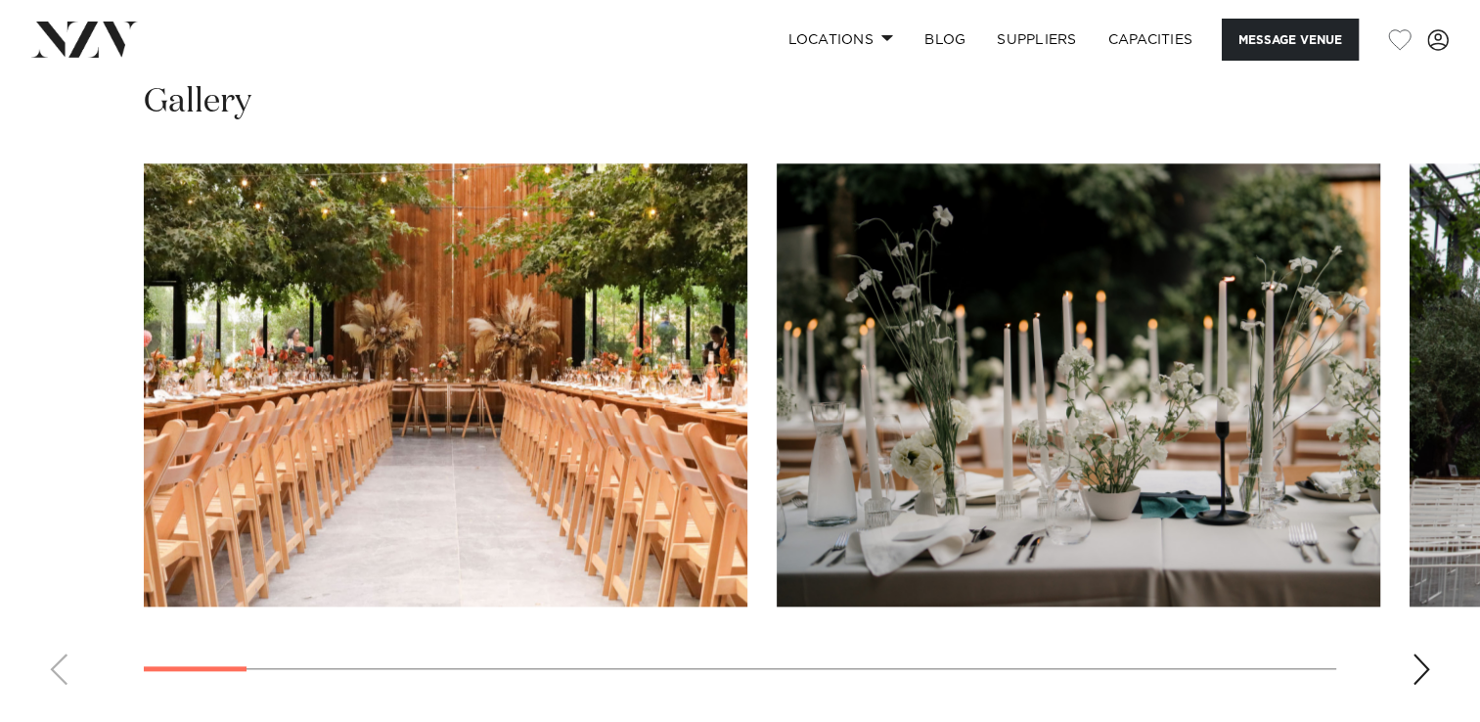
click at [534, 486] on img "1 / 22" at bounding box center [446, 384] width 604 height 443
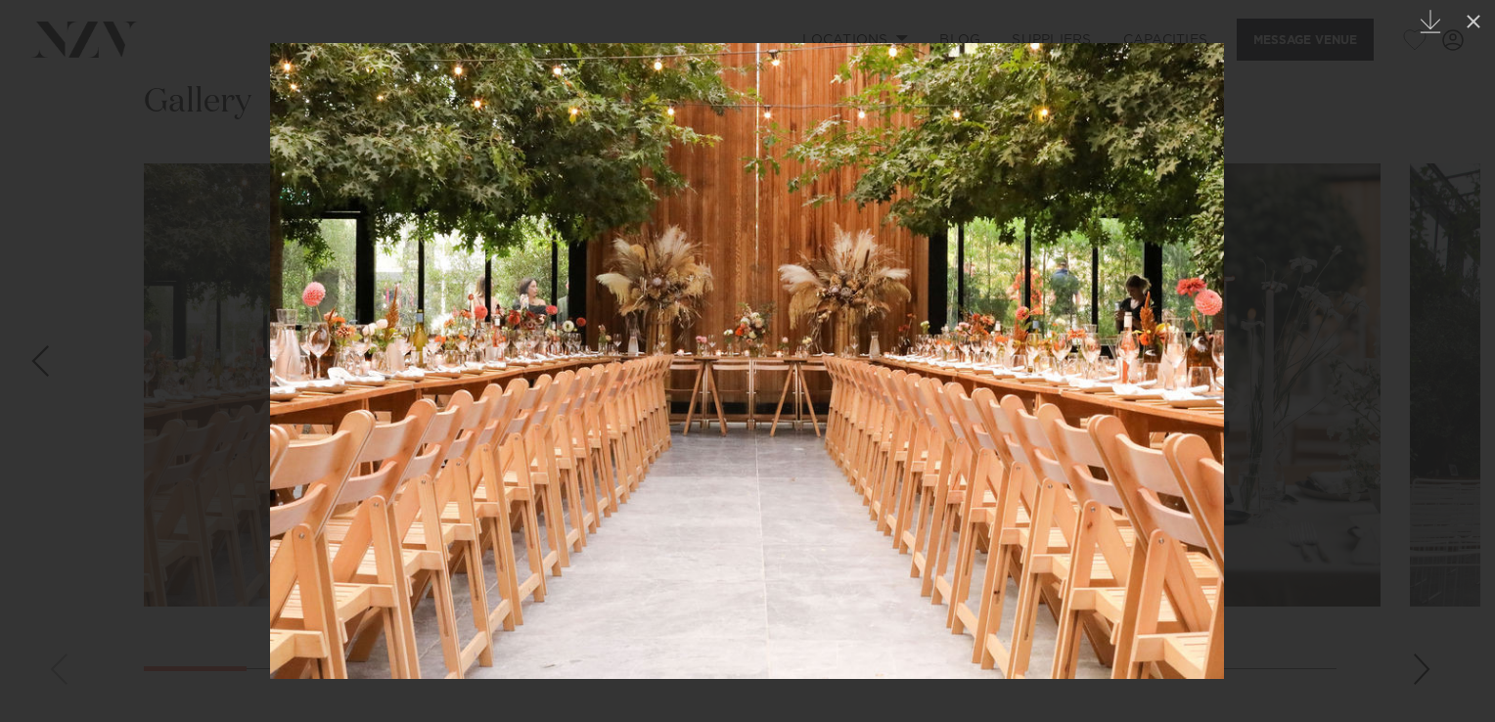
click at [1472, 346] on link at bounding box center [1460, 361] width 68 height 98
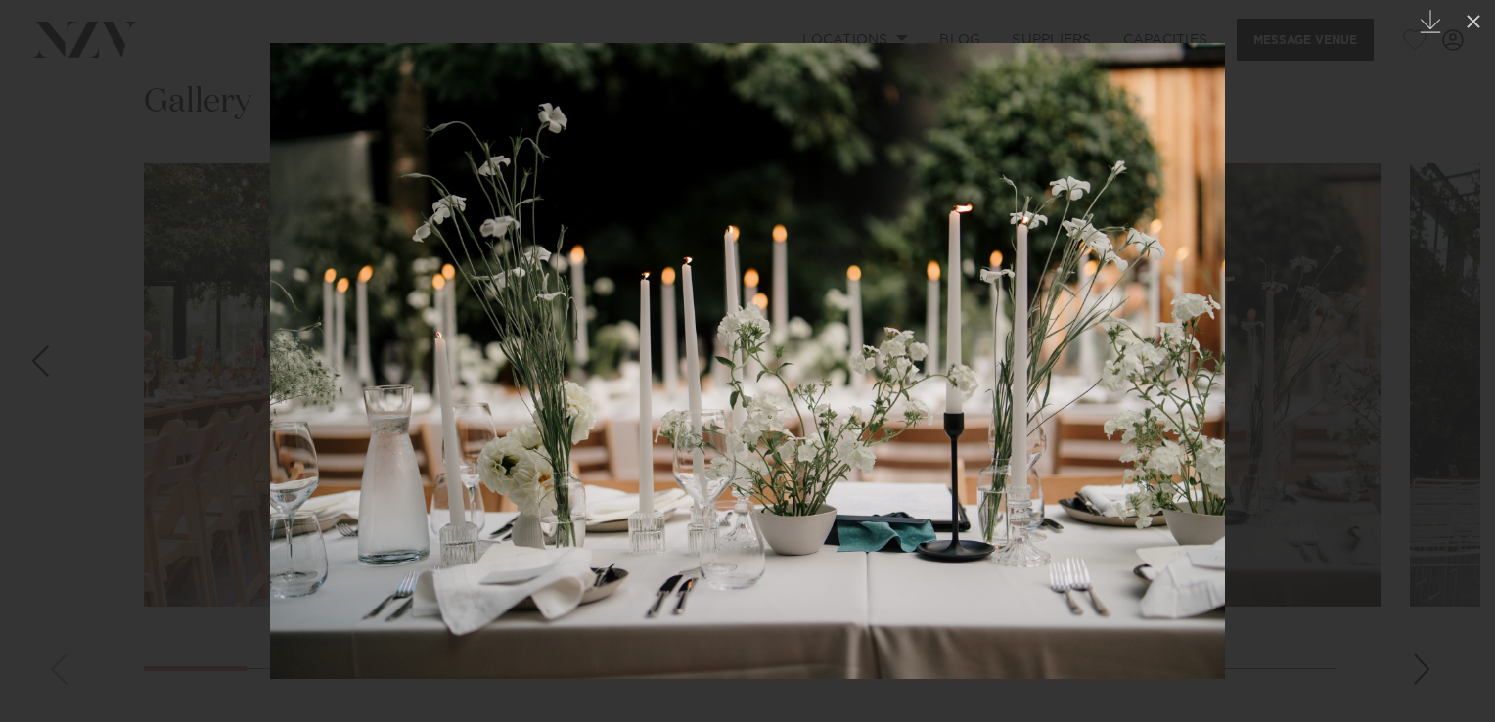
click at [1472, 346] on link at bounding box center [1460, 361] width 68 height 98
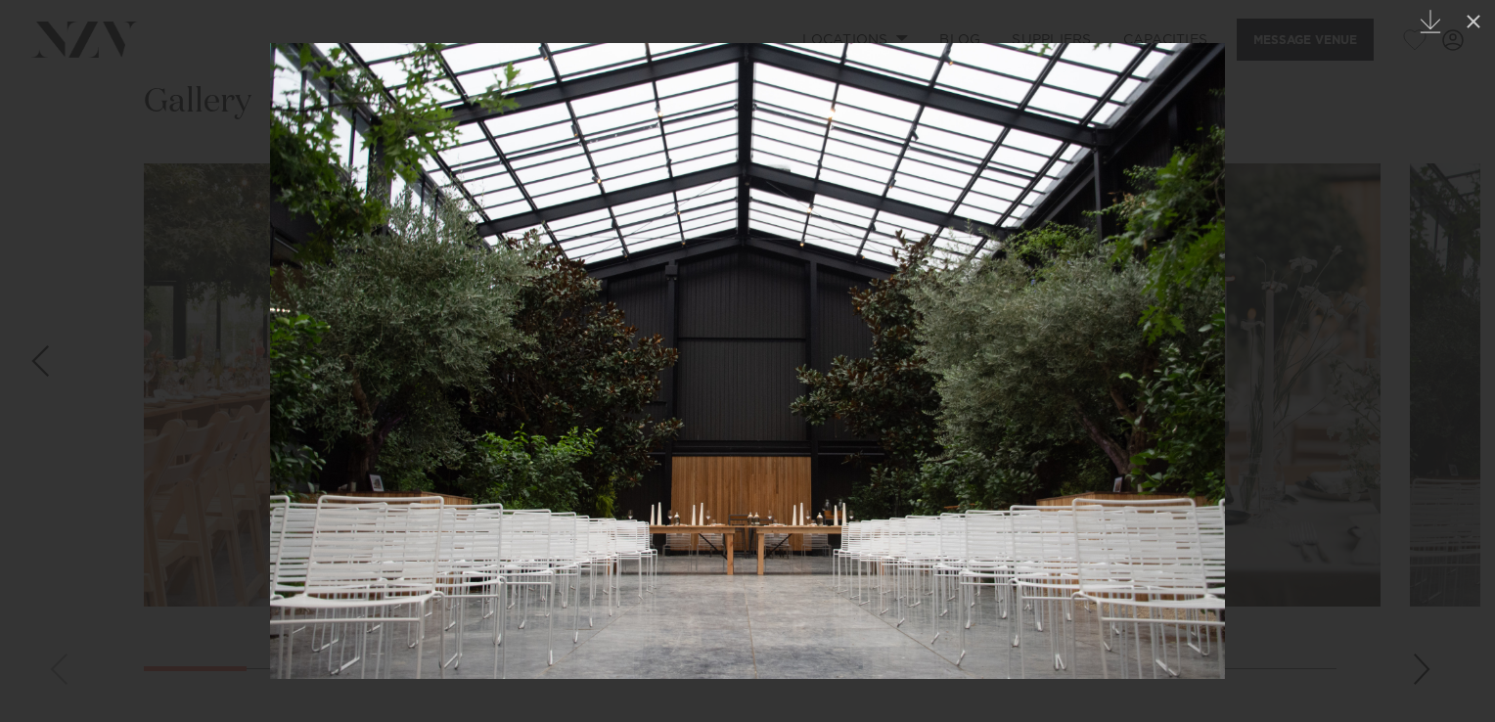
click at [1472, 346] on link at bounding box center [1460, 361] width 68 height 98
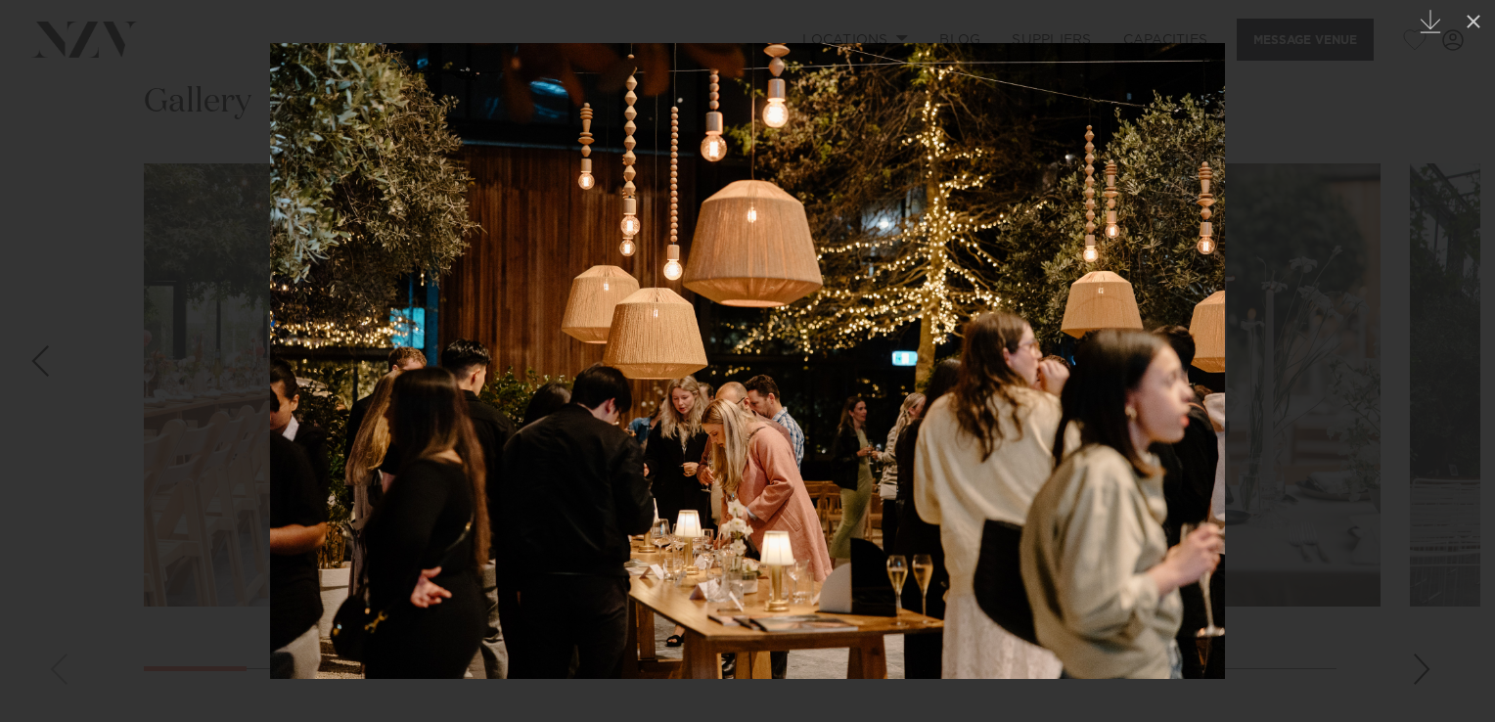
click at [1472, 346] on link at bounding box center [1460, 361] width 68 height 98
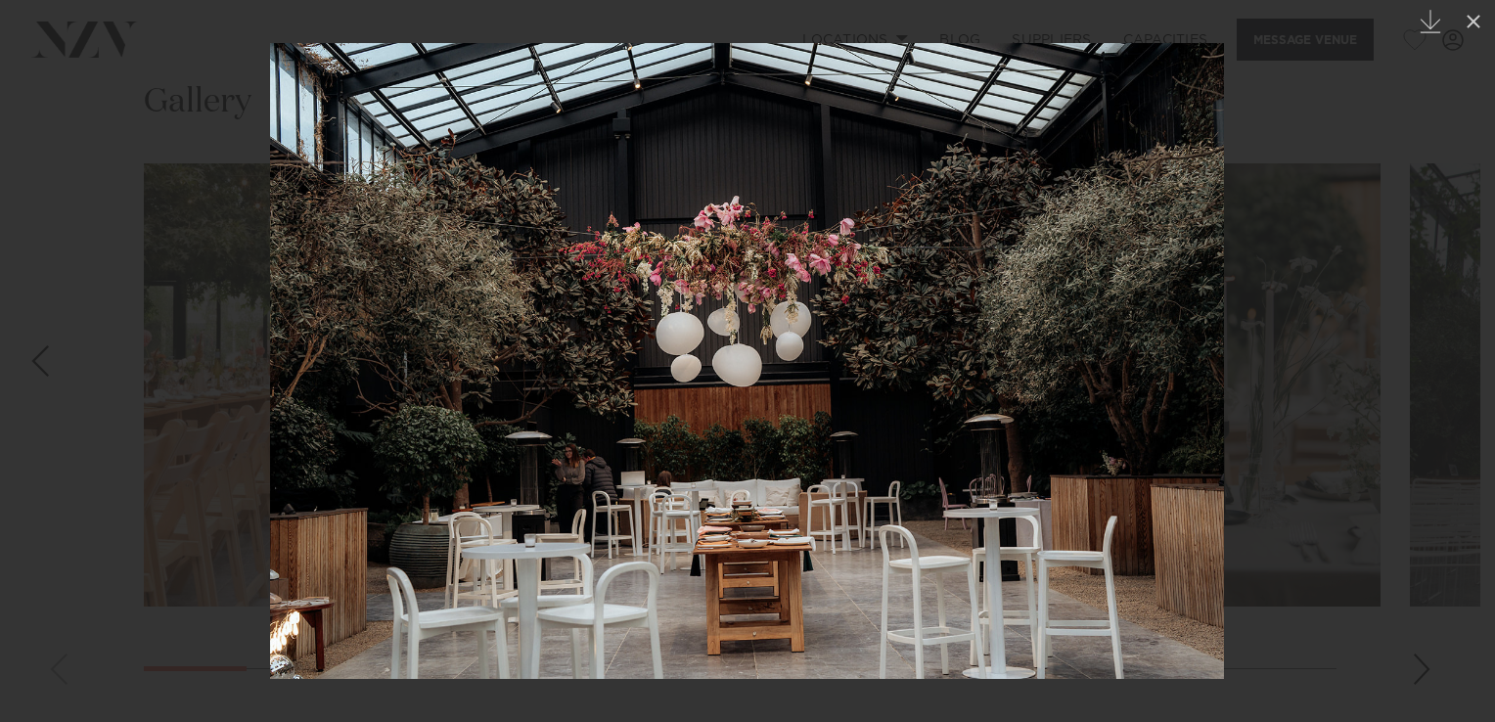
click at [1472, 346] on link at bounding box center [1460, 361] width 68 height 98
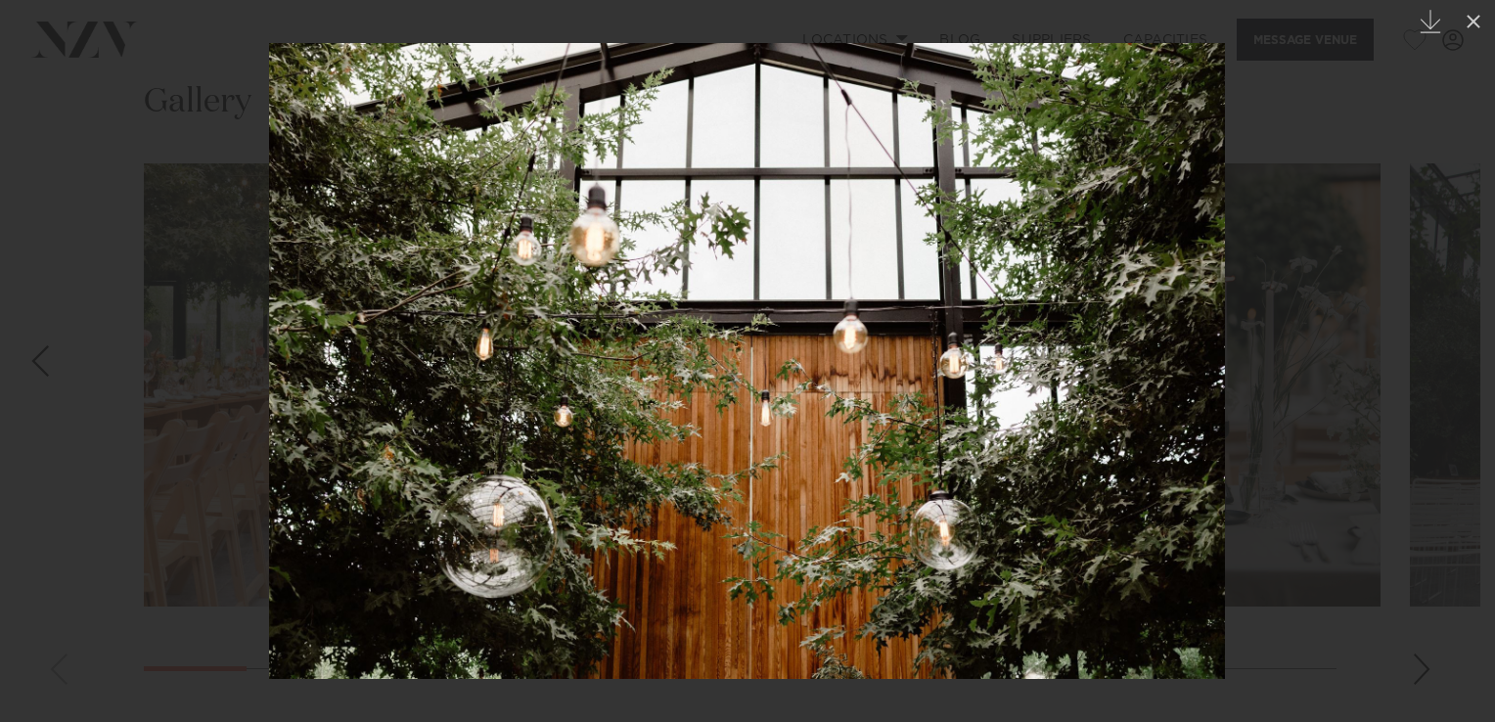
click at [1472, 346] on link at bounding box center [1460, 361] width 68 height 98
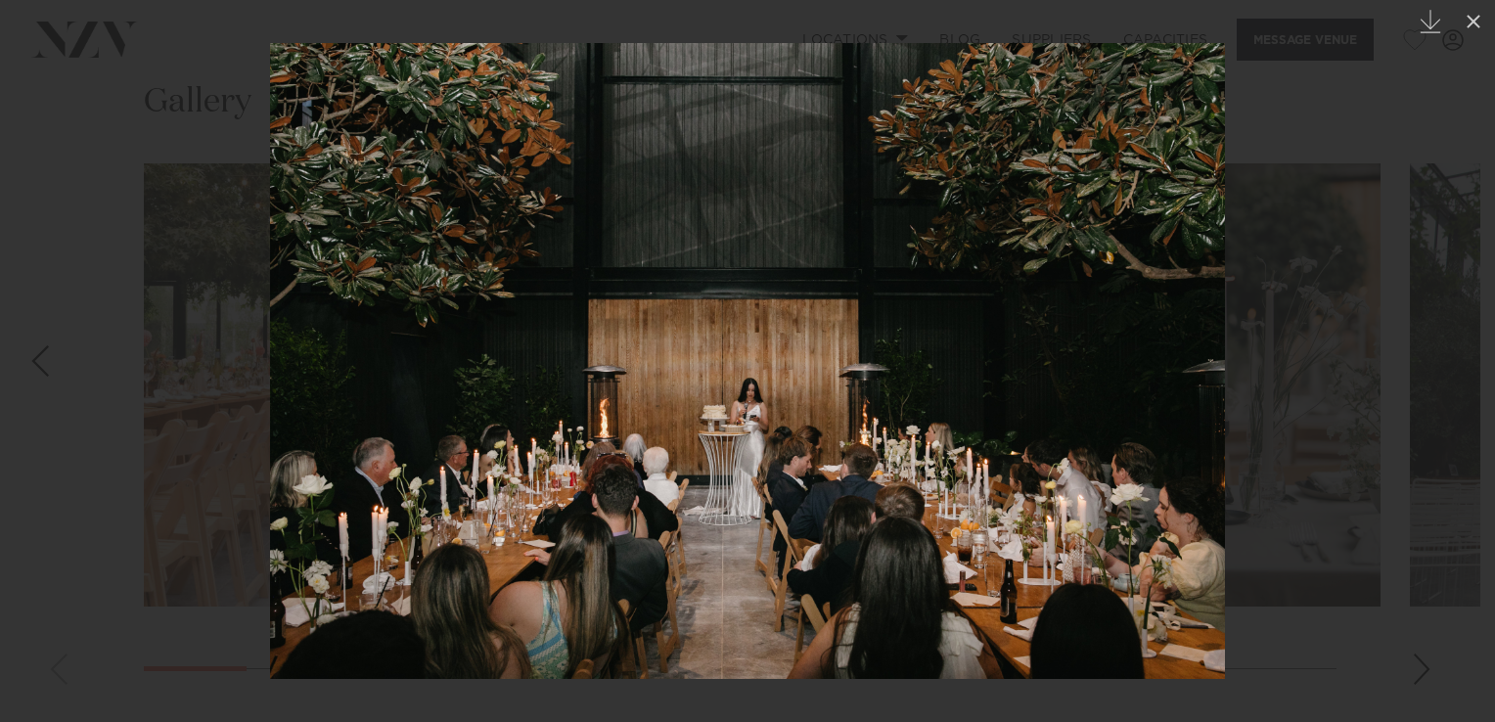
click at [1472, 346] on link at bounding box center [1460, 361] width 68 height 98
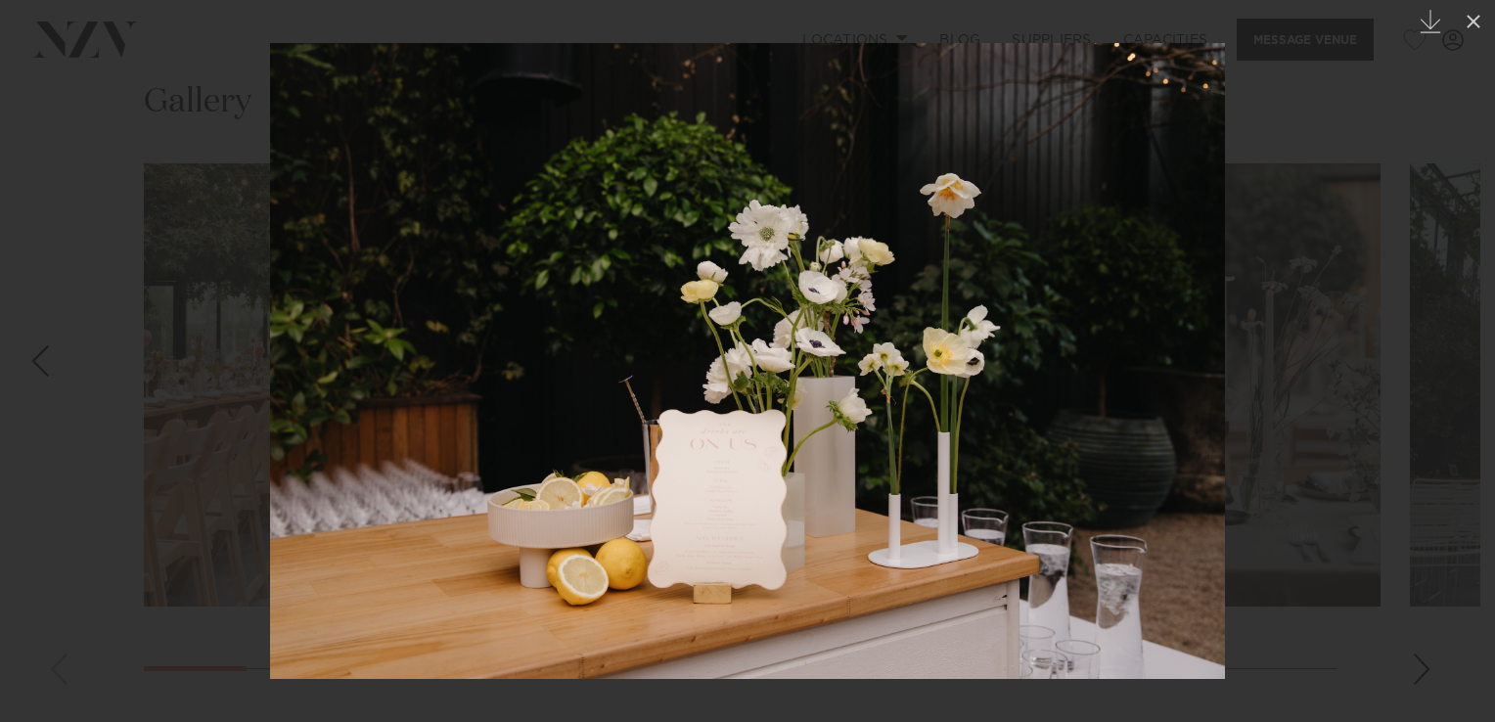
click at [1472, 346] on link at bounding box center [1460, 361] width 68 height 98
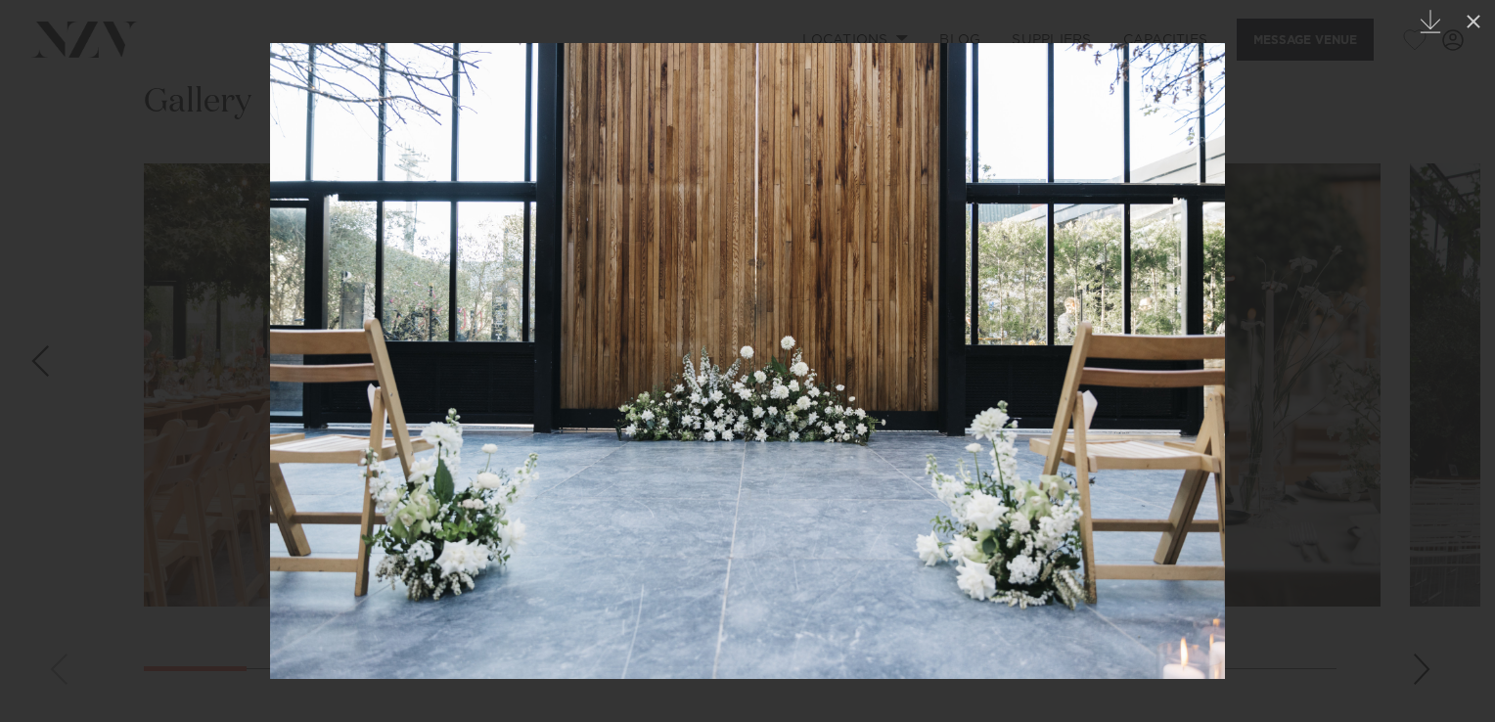
click at [1472, 346] on link at bounding box center [1460, 361] width 68 height 98
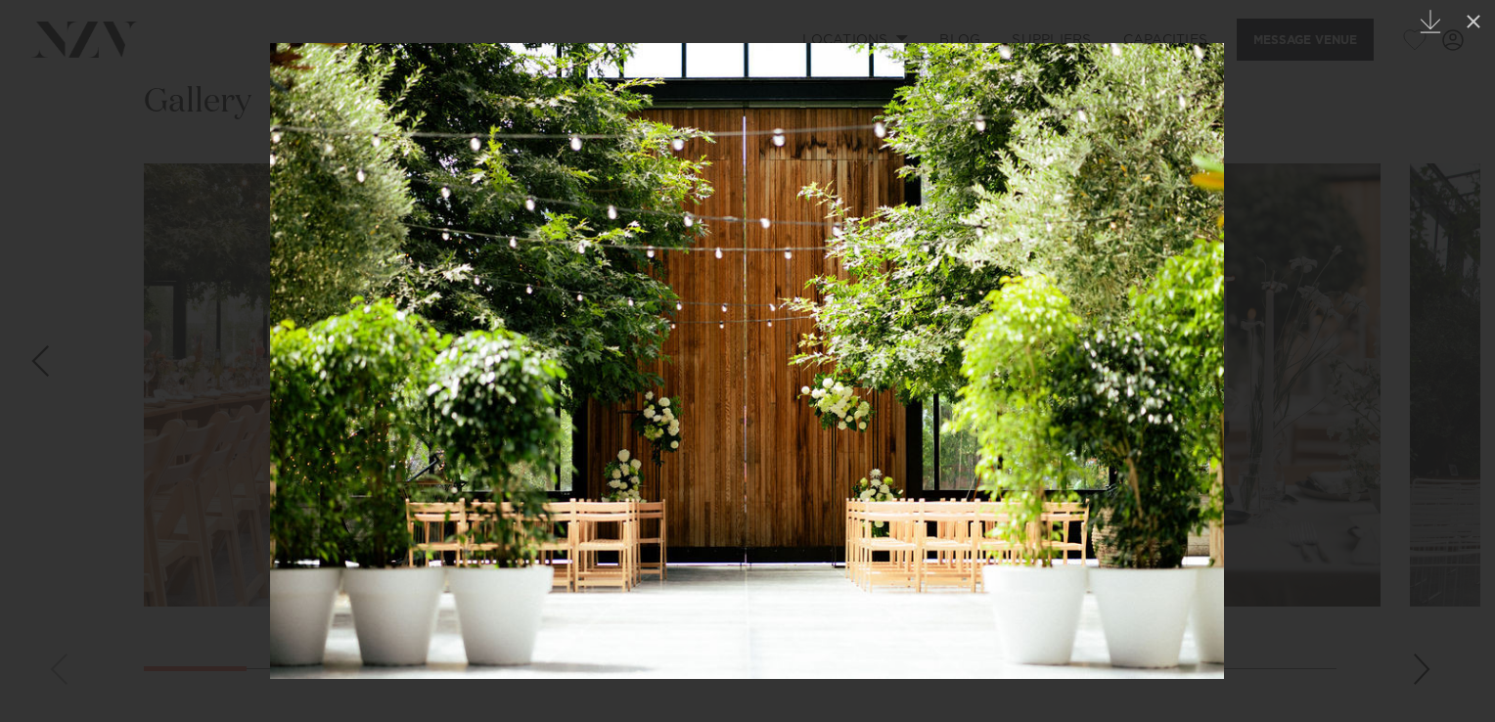
click at [1472, 346] on link at bounding box center [1460, 361] width 68 height 98
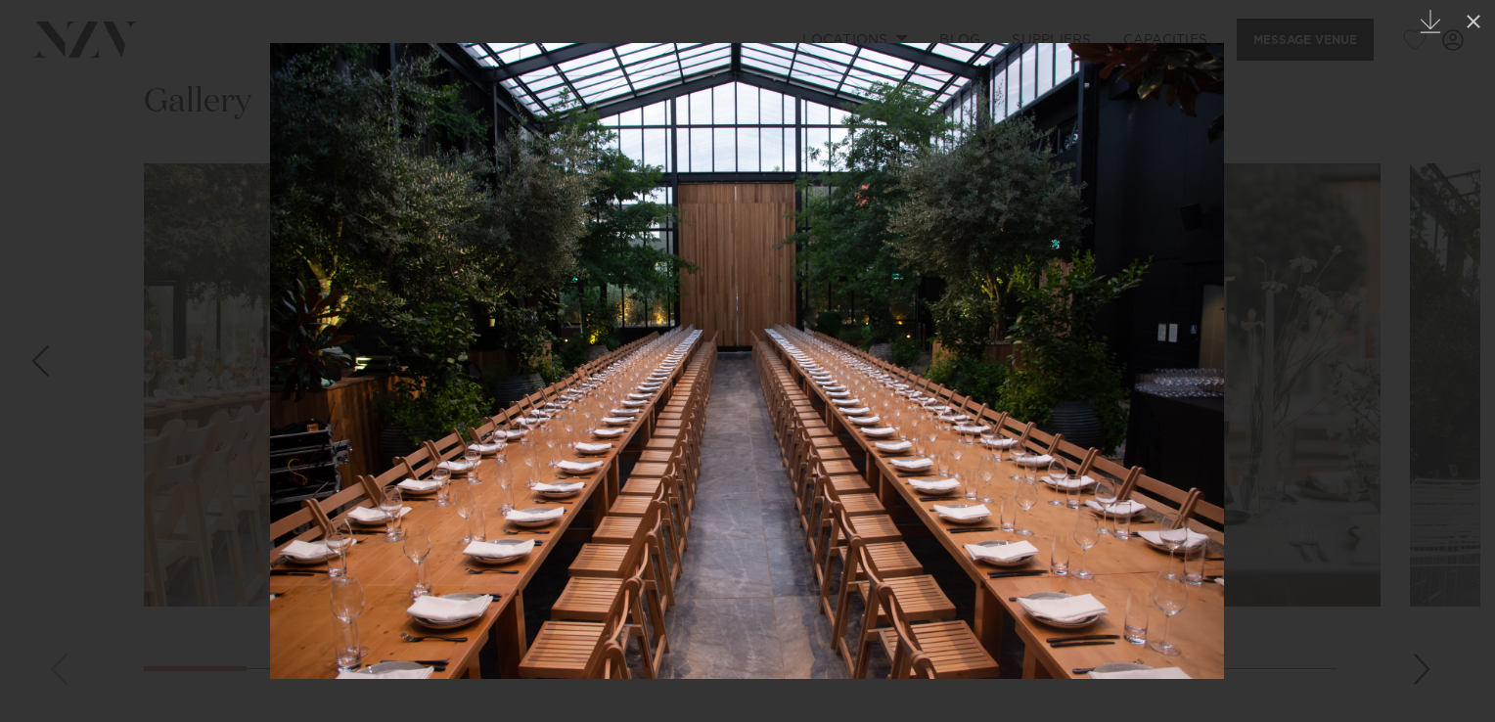
click at [1472, 346] on link at bounding box center [1460, 361] width 68 height 98
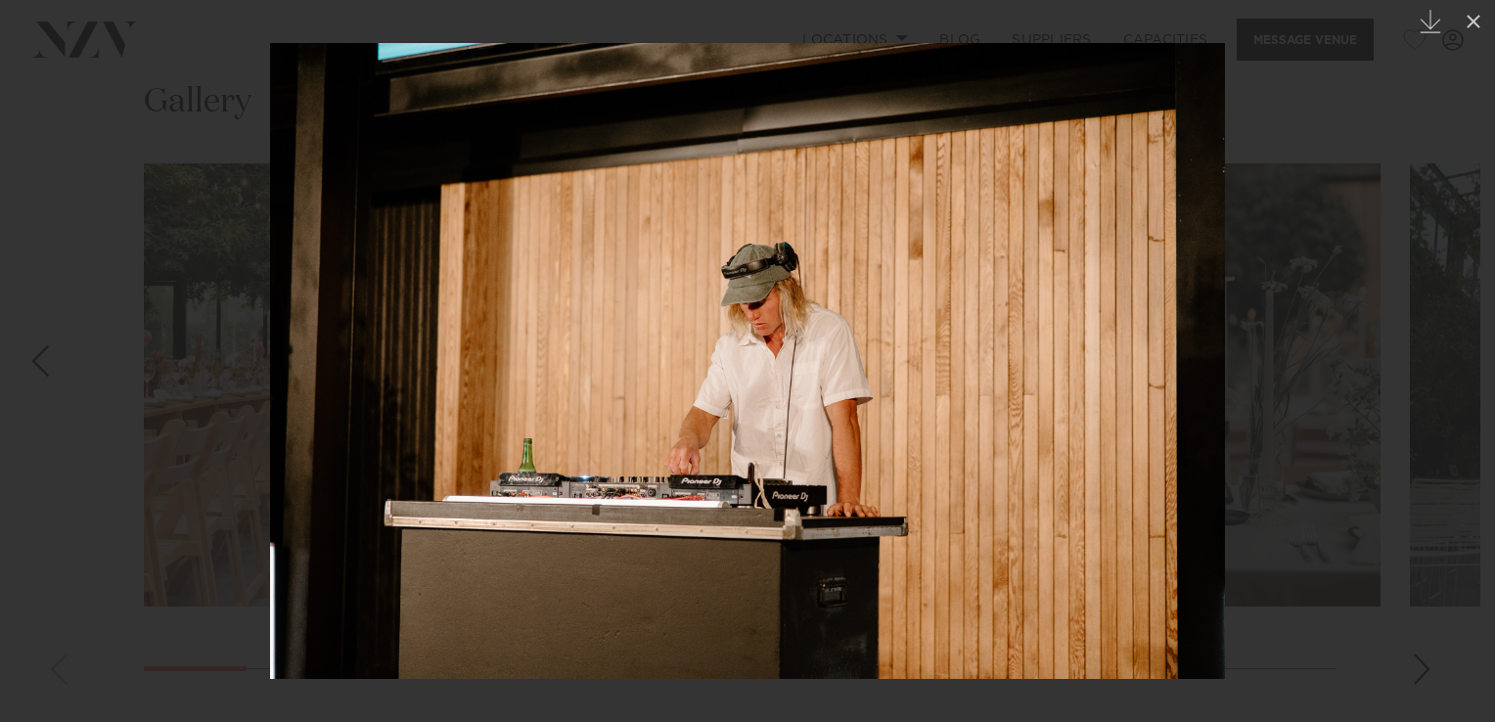
click at [1472, 346] on link at bounding box center [1460, 361] width 68 height 98
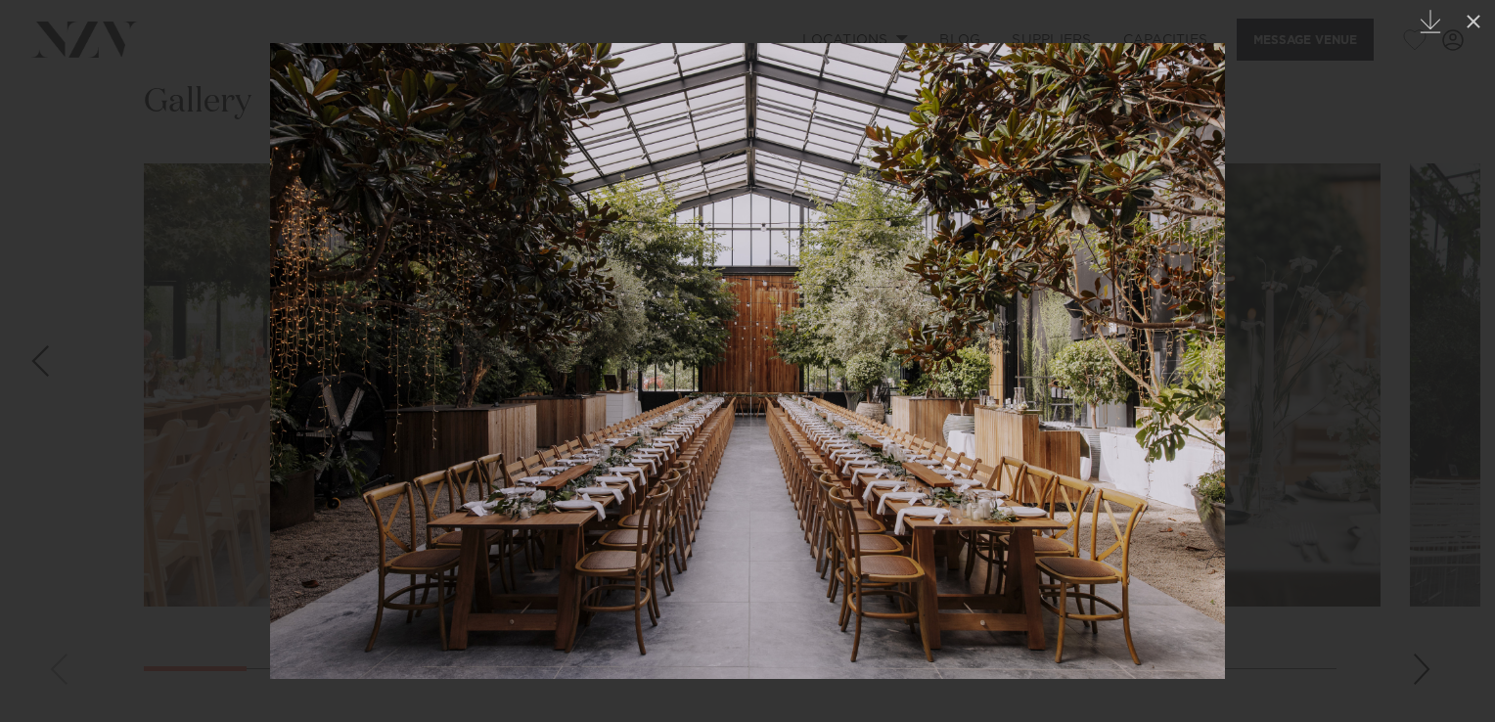
click at [1472, 344] on link at bounding box center [1460, 361] width 68 height 98
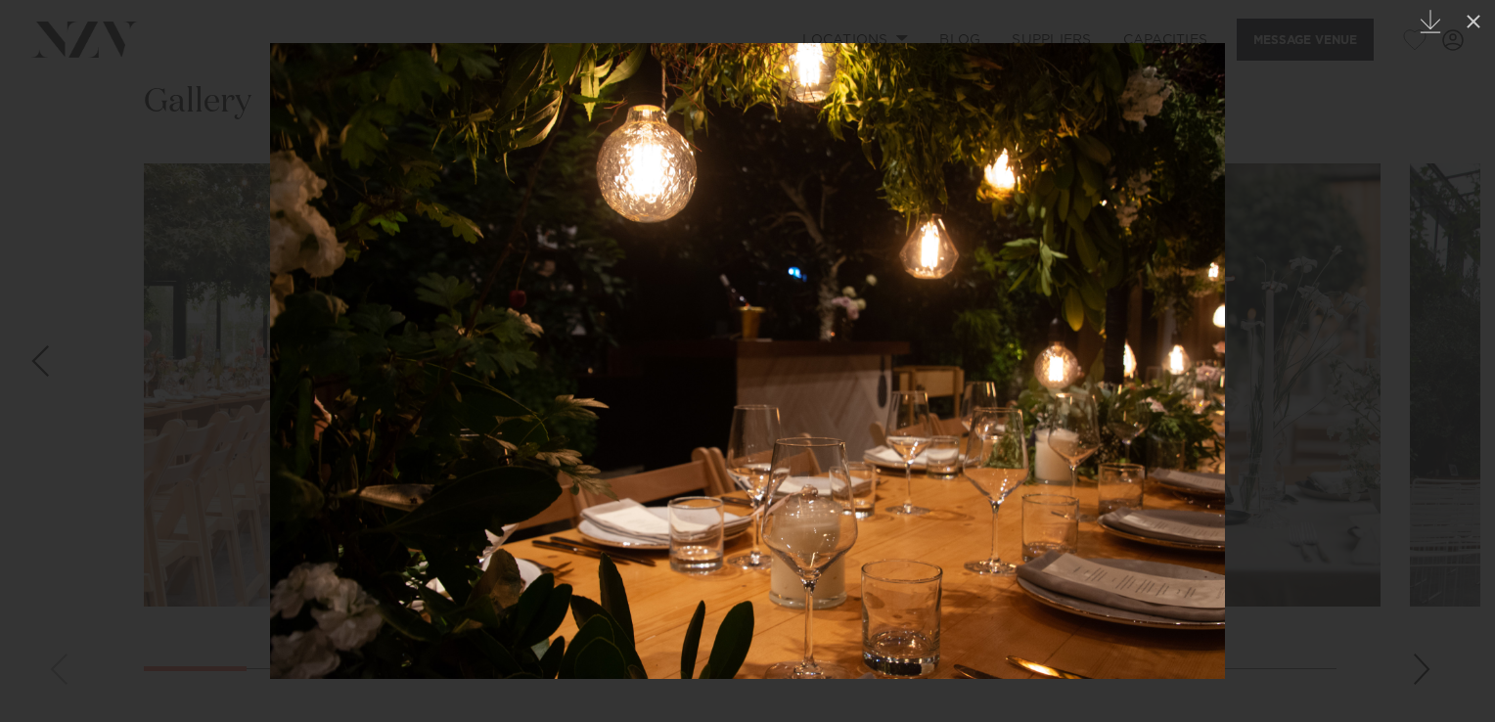
click at [1473, 344] on link at bounding box center [1460, 361] width 68 height 98
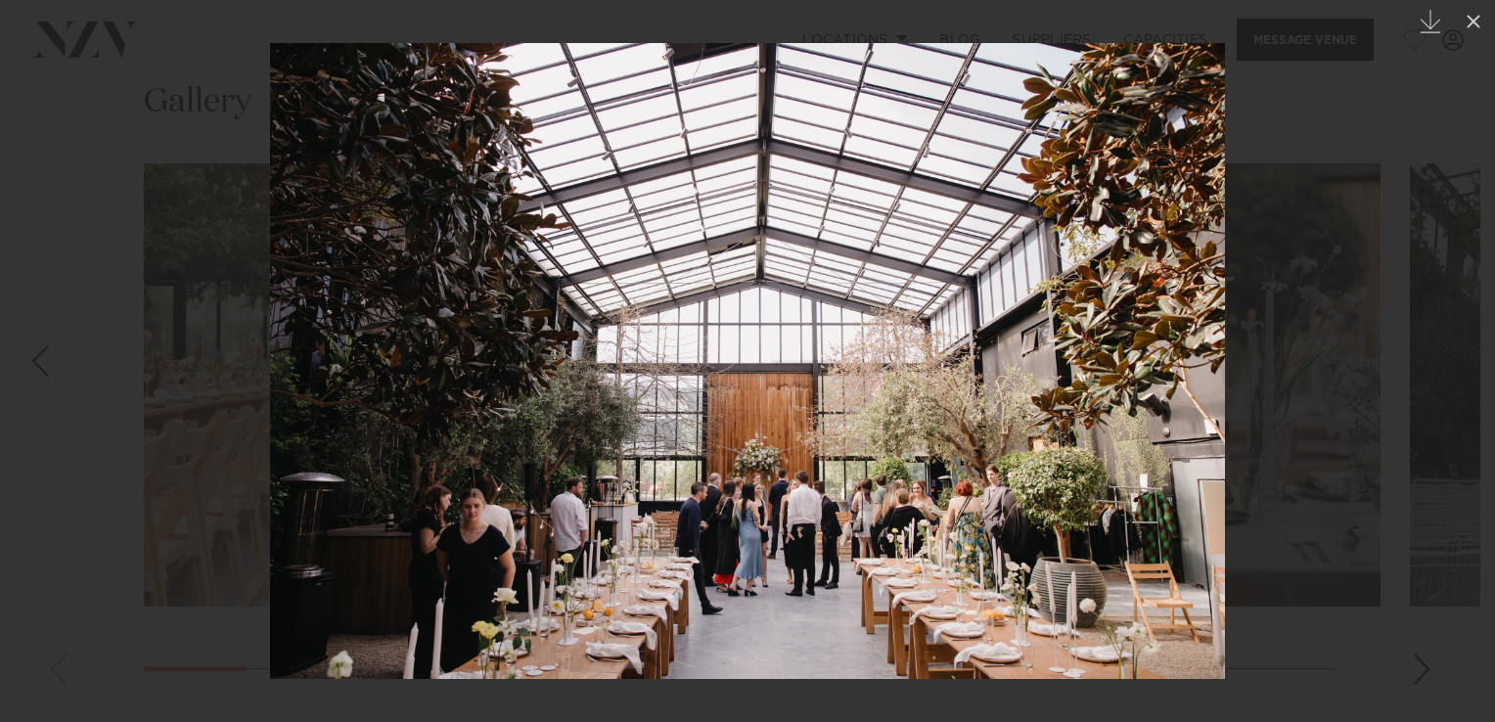
click at [1473, 344] on link at bounding box center [1460, 361] width 68 height 98
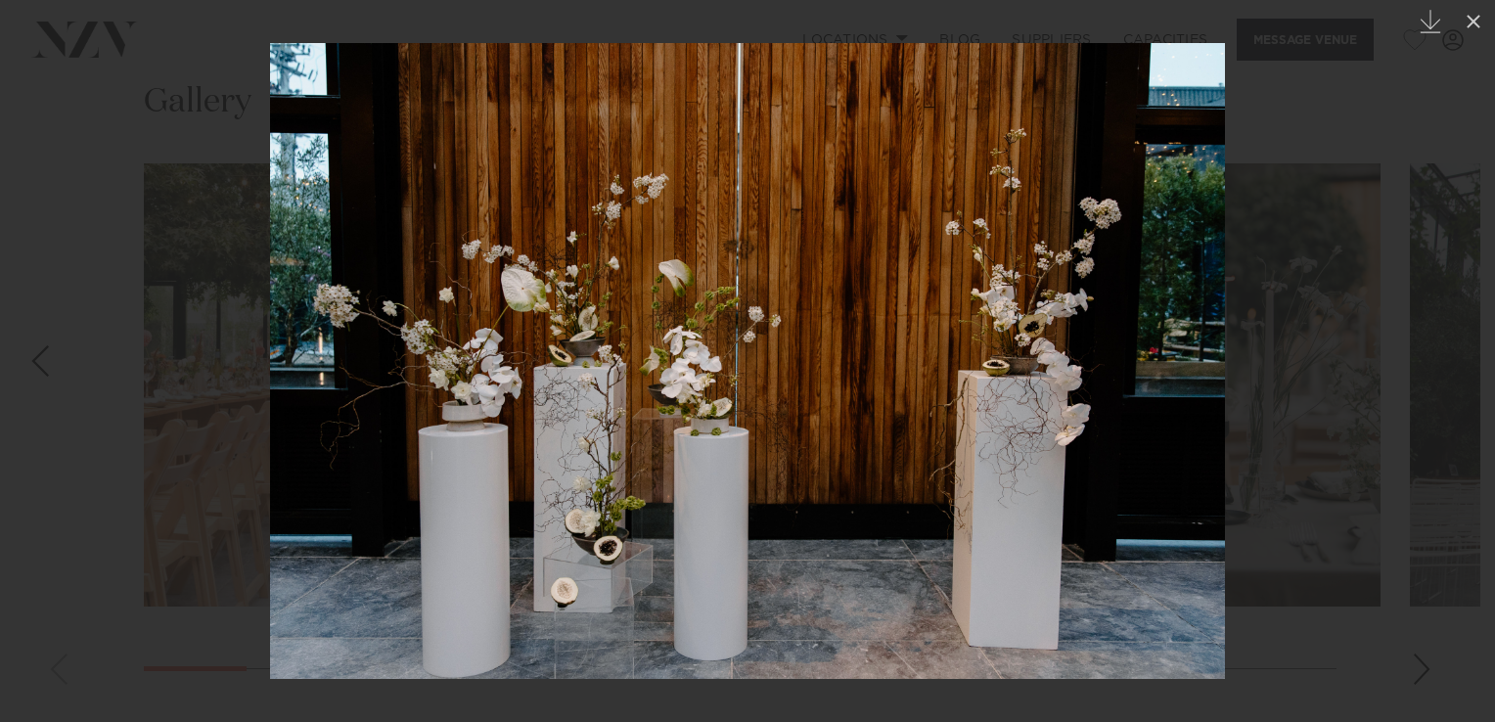
click at [1473, 344] on link at bounding box center [1460, 361] width 68 height 98
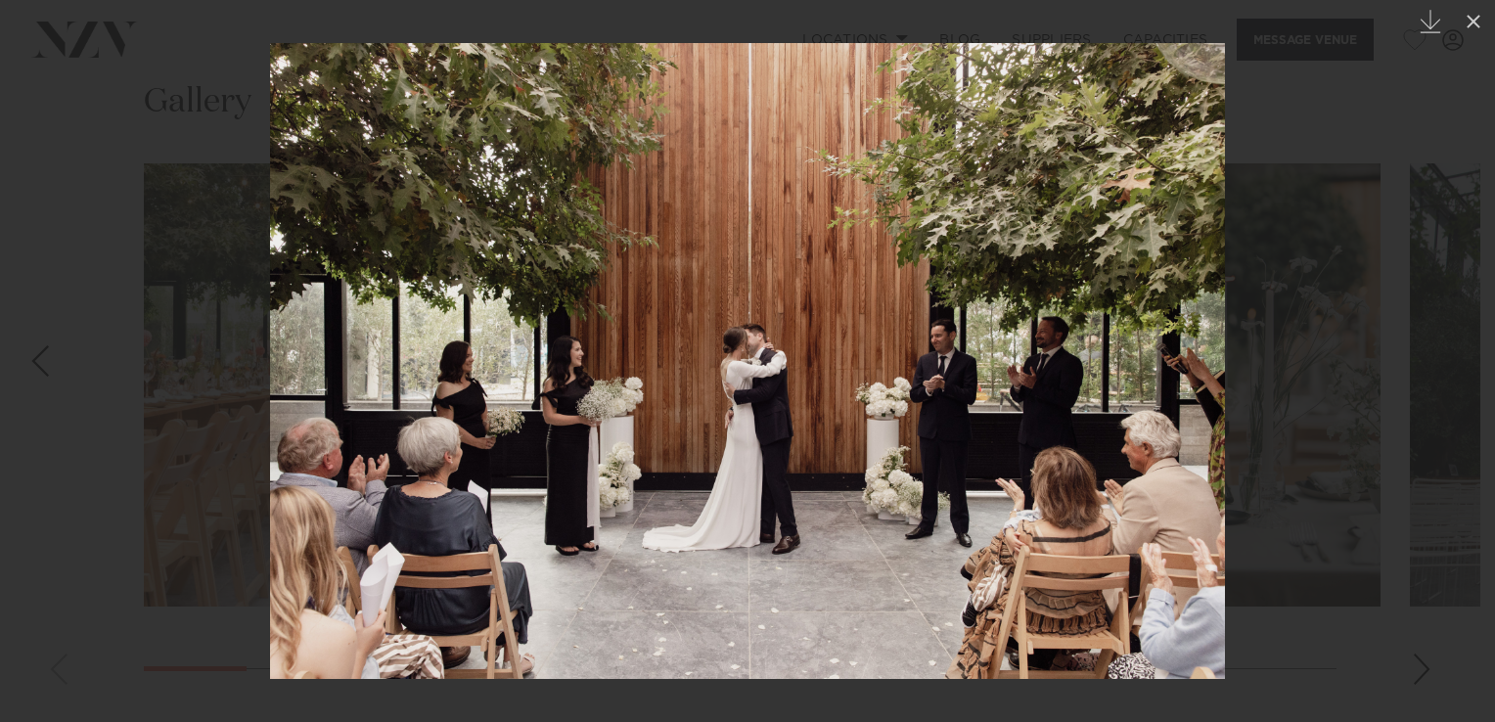
click at [1473, 344] on link at bounding box center [1460, 361] width 68 height 98
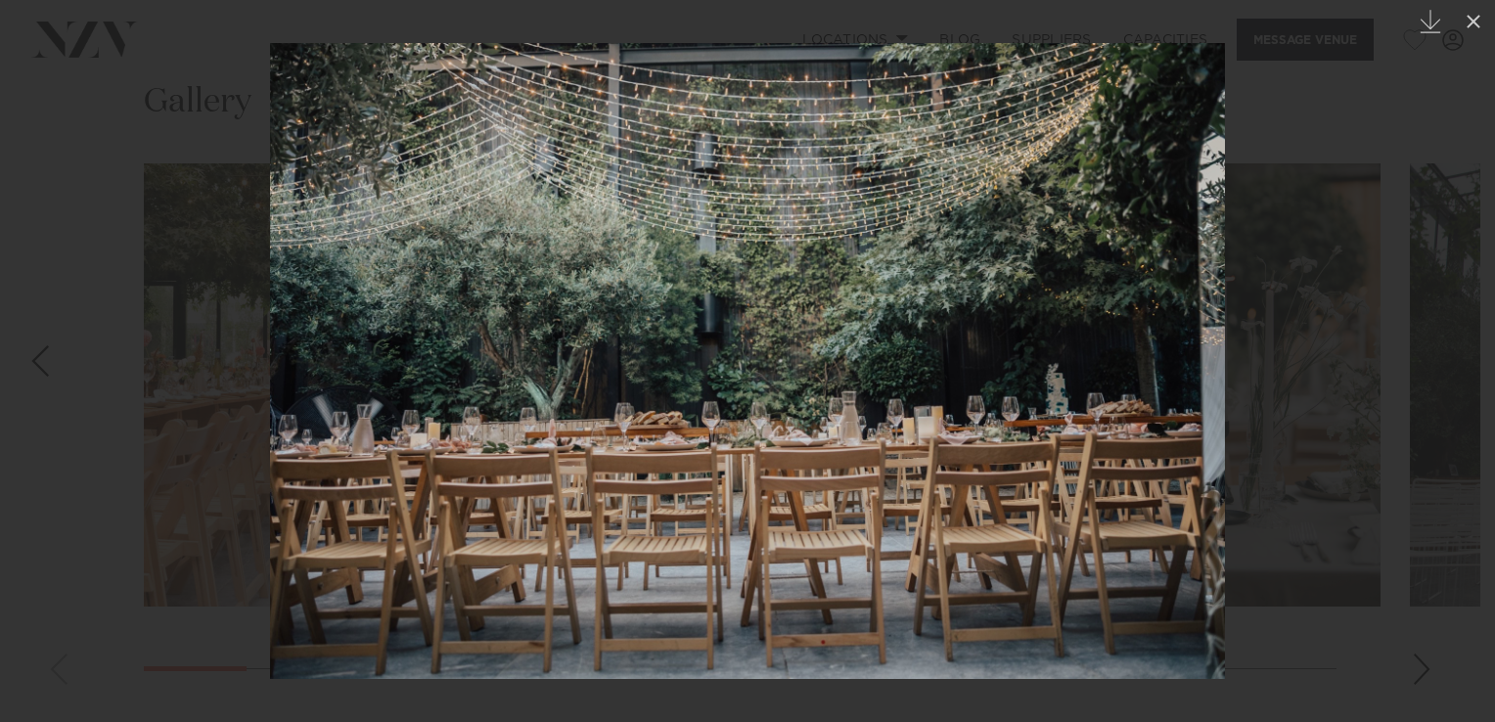
click at [1473, 344] on link at bounding box center [1460, 361] width 68 height 98
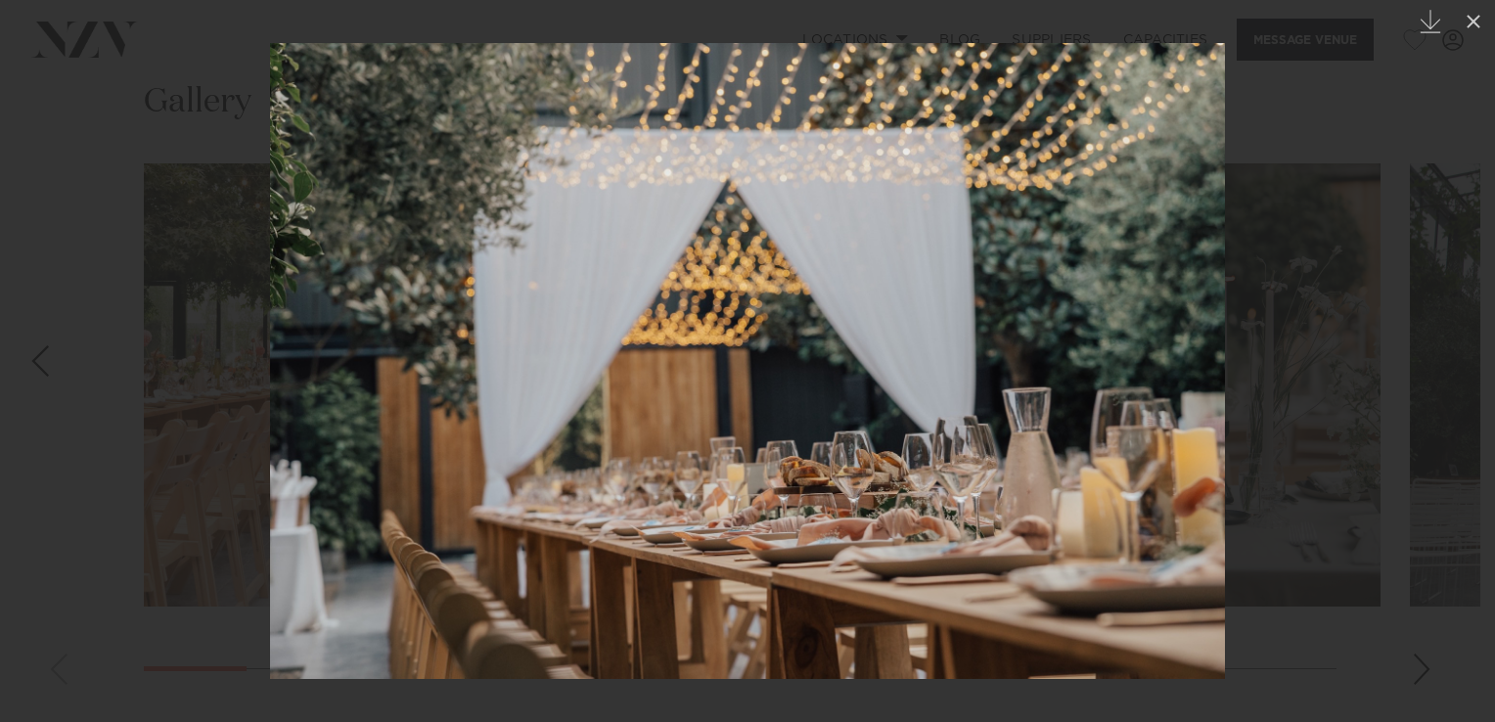
click at [1473, 344] on link at bounding box center [1460, 361] width 68 height 98
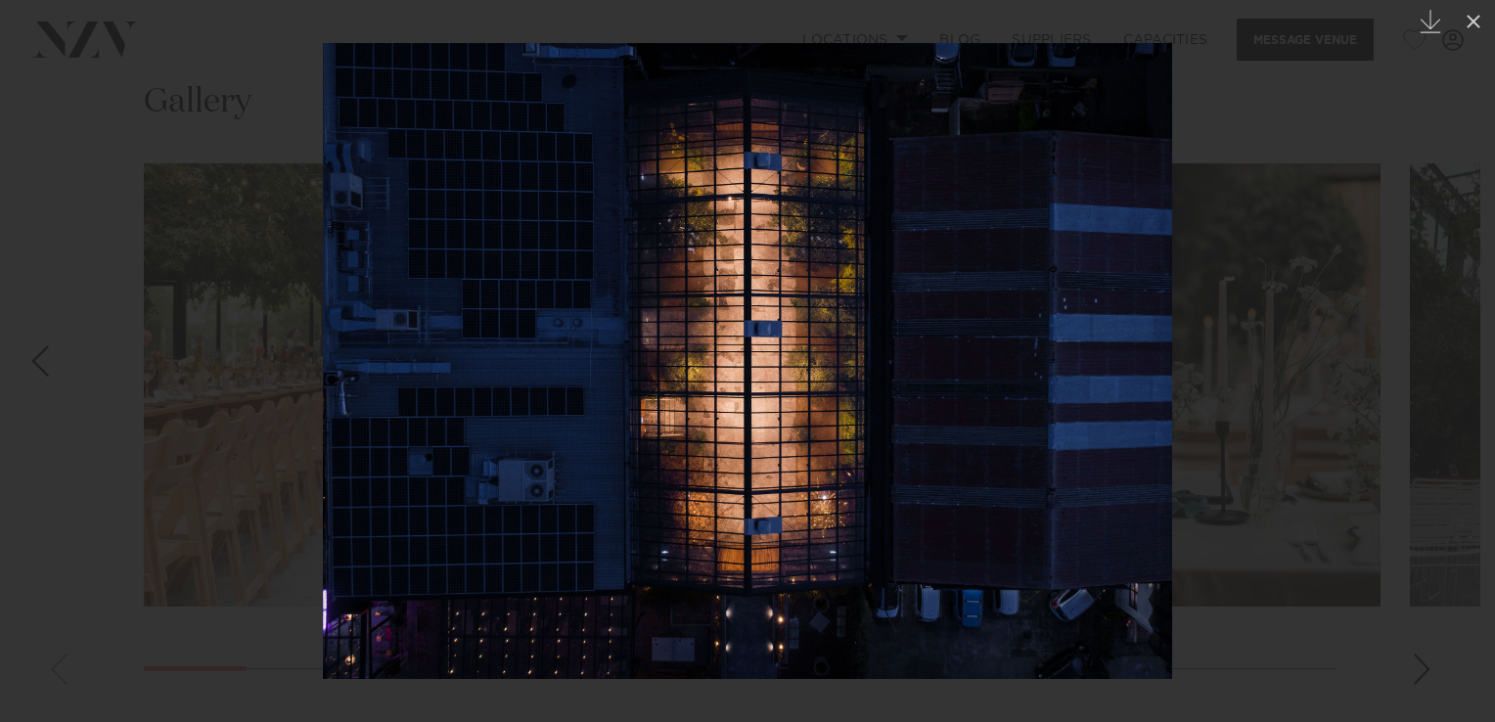
click at [1474, 344] on link at bounding box center [1460, 361] width 68 height 98
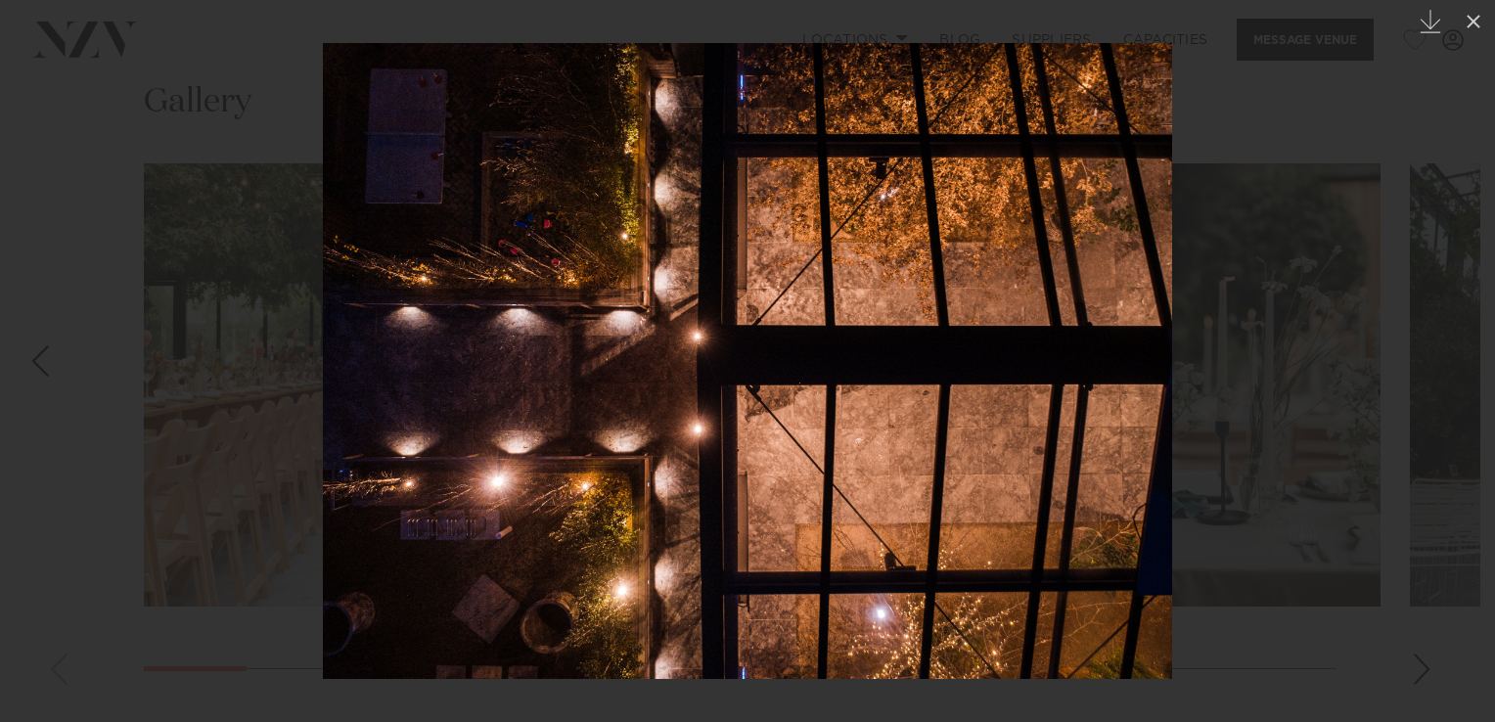
click at [1474, 346] on link at bounding box center [1460, 361] width 68 height 98
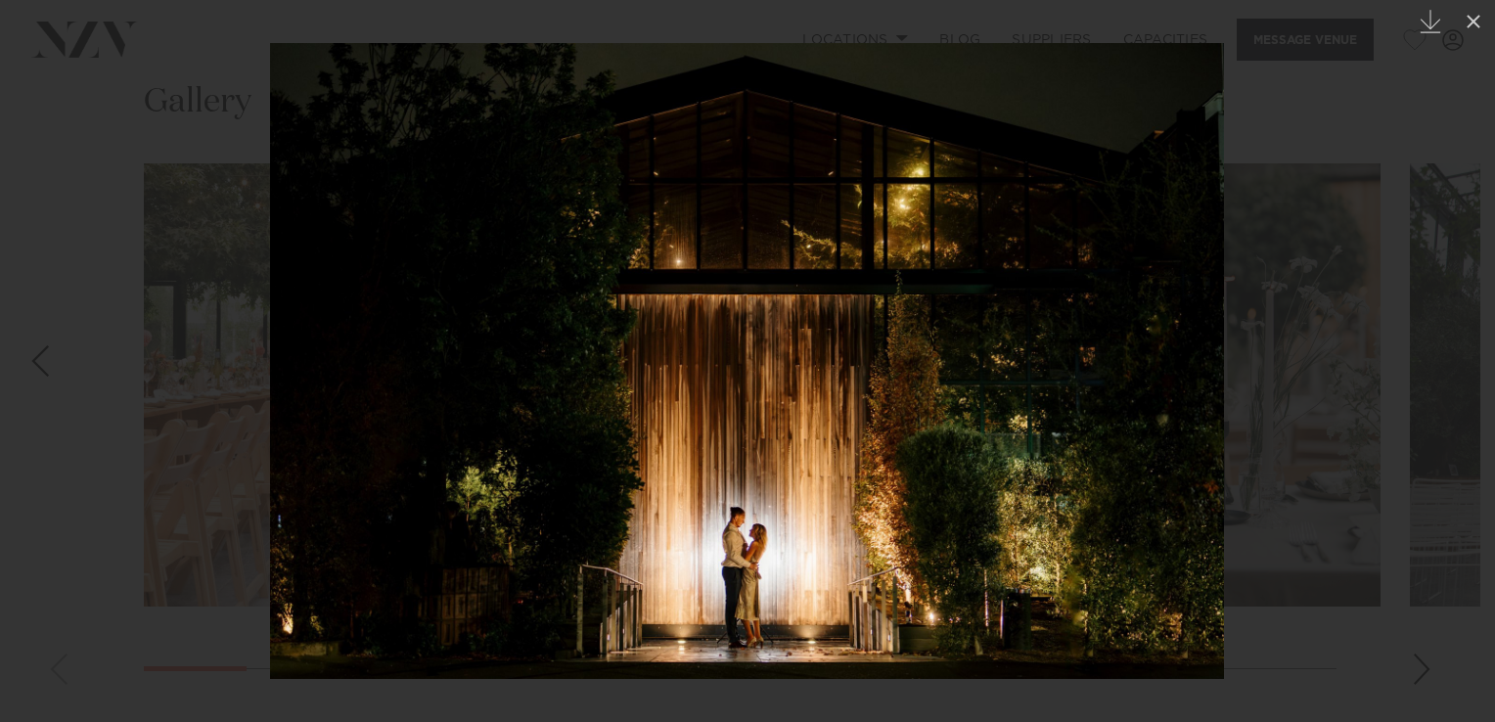
click at [1474, 346] on link at bounding box center [1460, 361] width 68 height 98
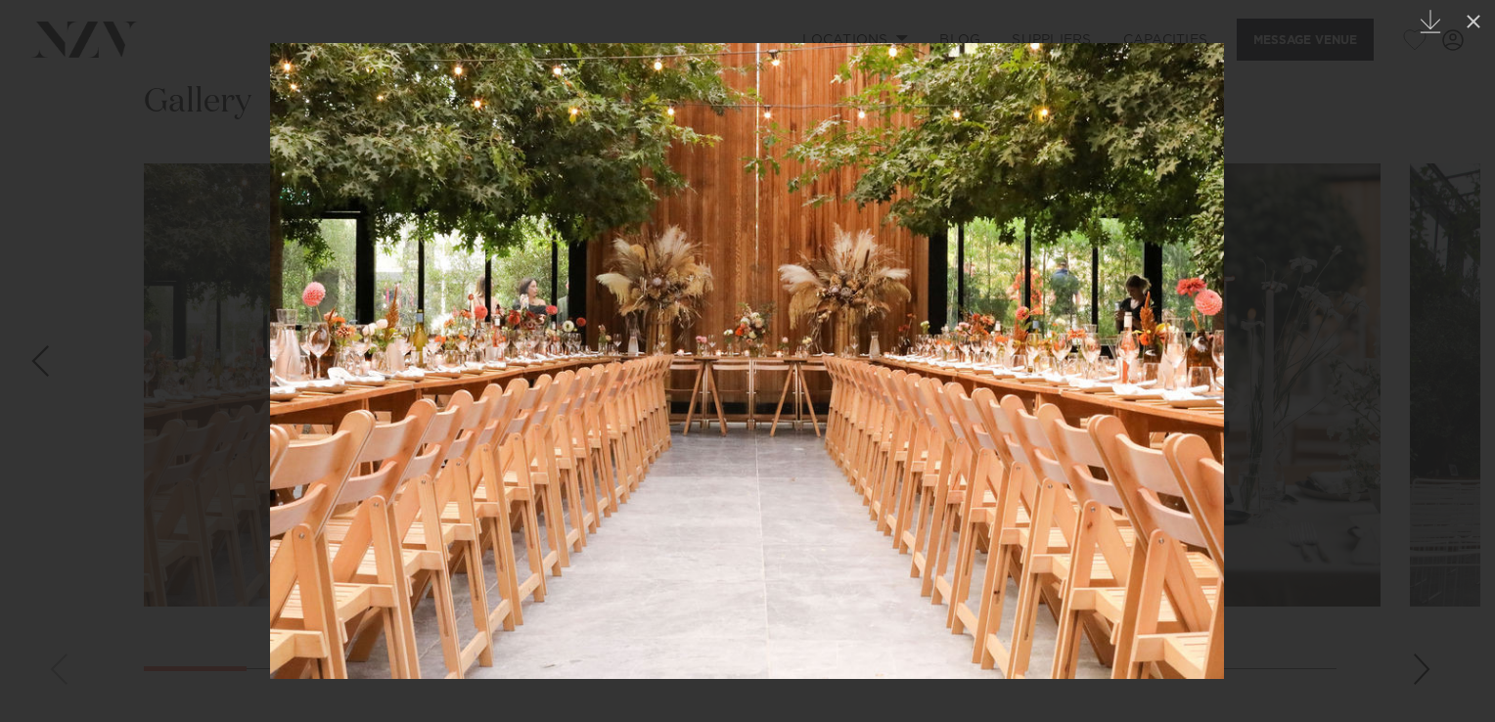
click at [1475, 346] on link at bounding box center [1460, 361] width 68 height 98
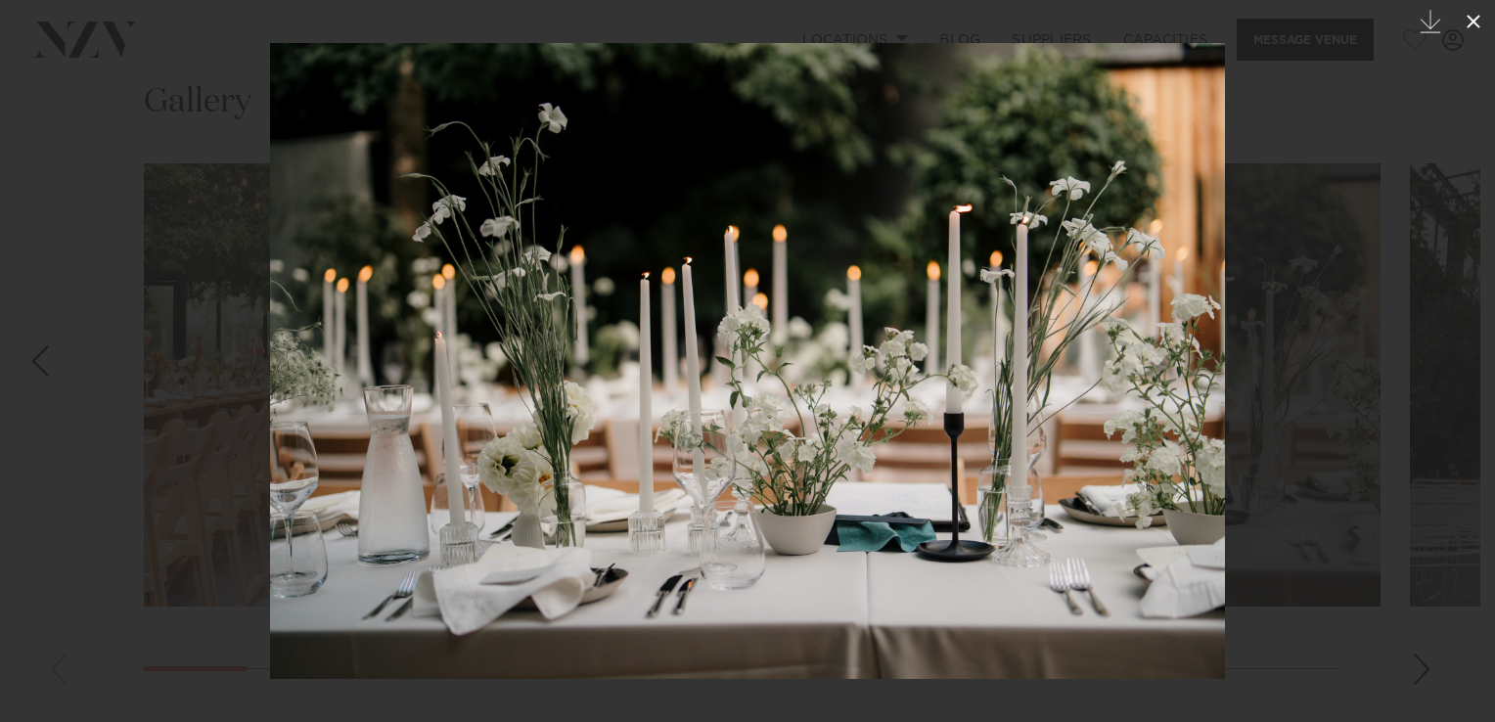
click at [1470, 23] on icon at bounding box center [1473, 22] width 14 height 14
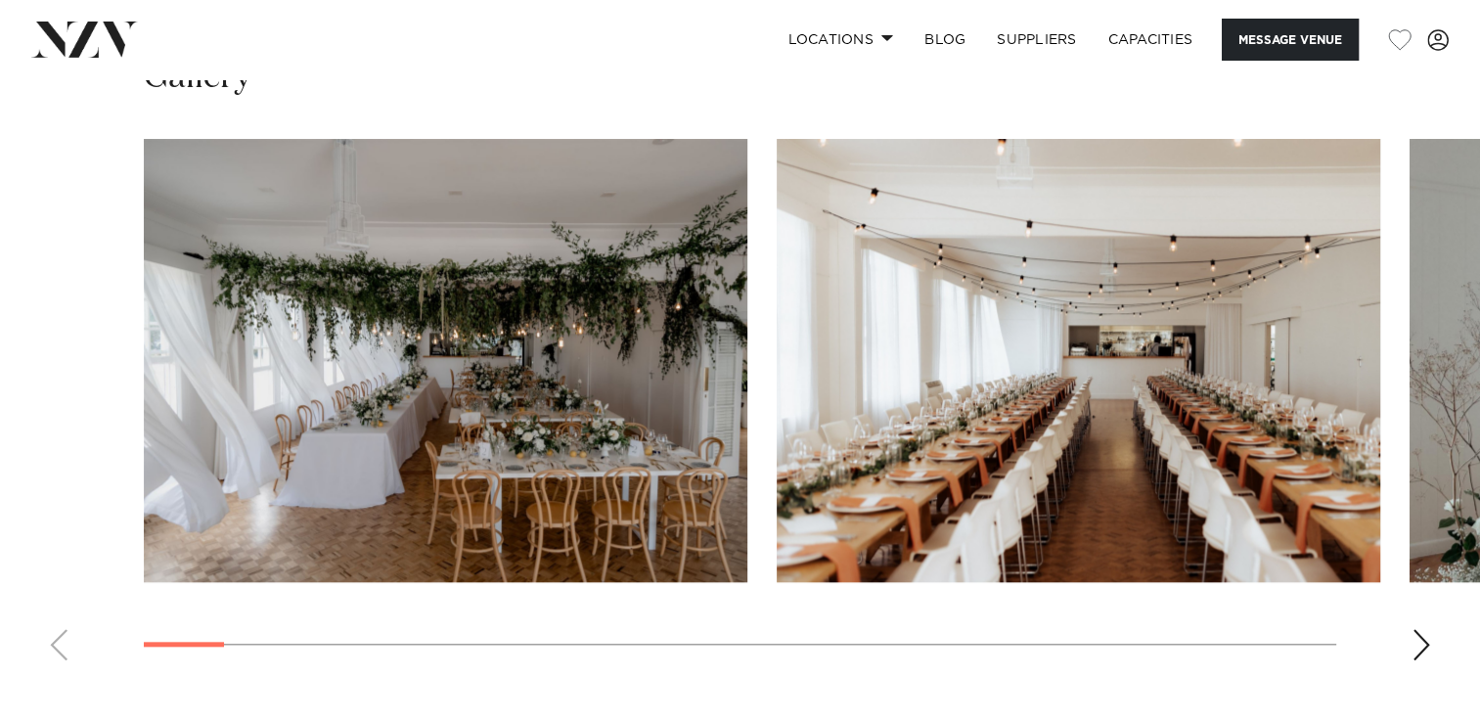
scroll to position [1859, 0]
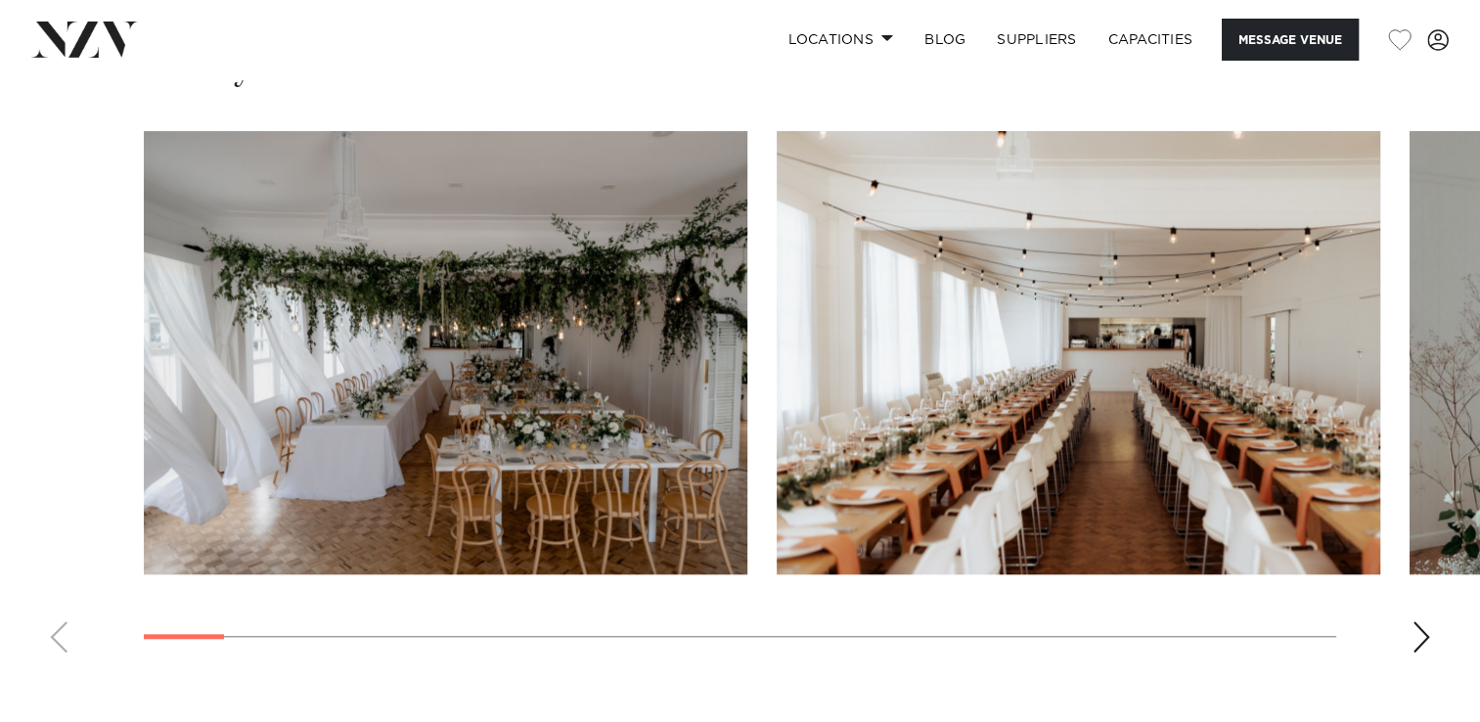
click at [606, 445] on img "1 / 28" at bounding box center [446, 352] width 604 height 443
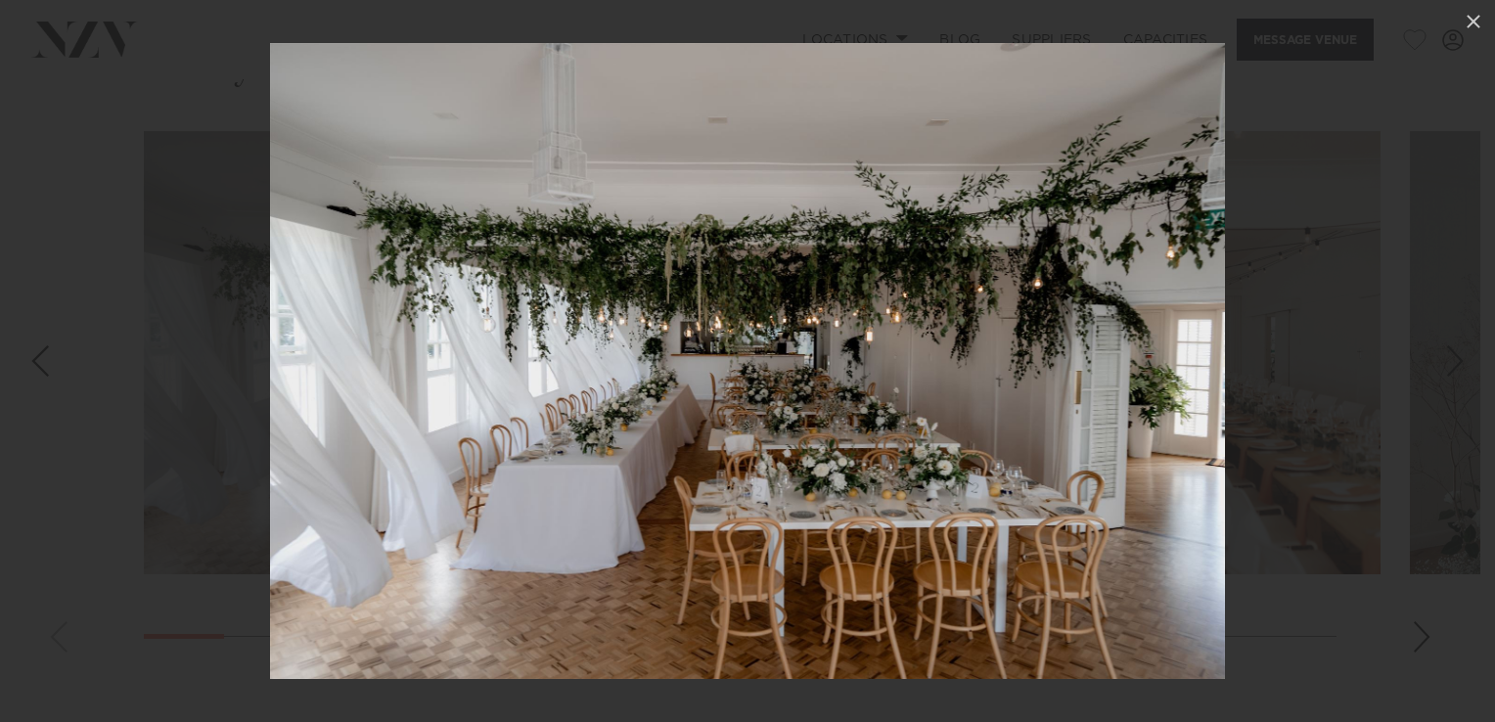
click at [1461, 370] on div "Next slide" at bounding box center [1455, 360] width 26 height 37
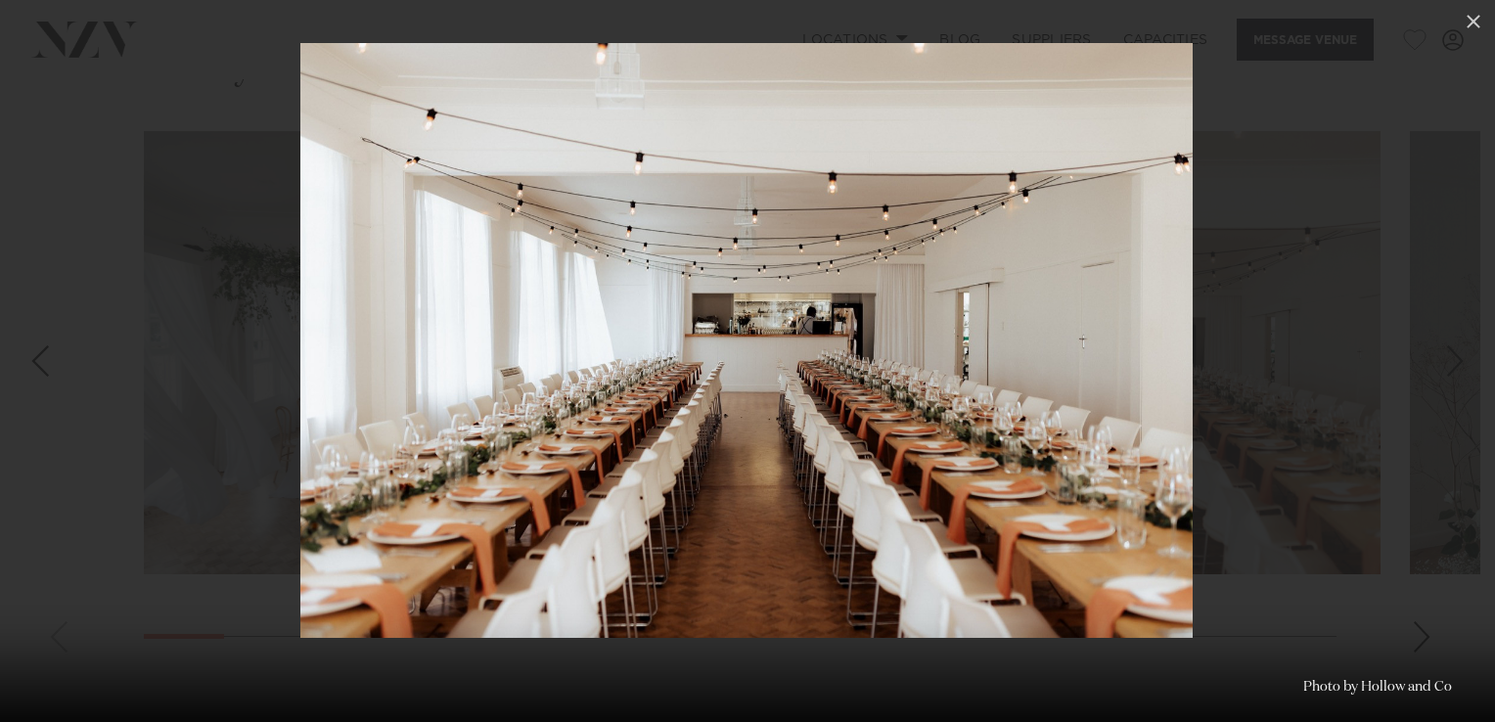
click at [1461, 370] on div "Next slide" at bounding box center [1455, 360] width 26 height 37
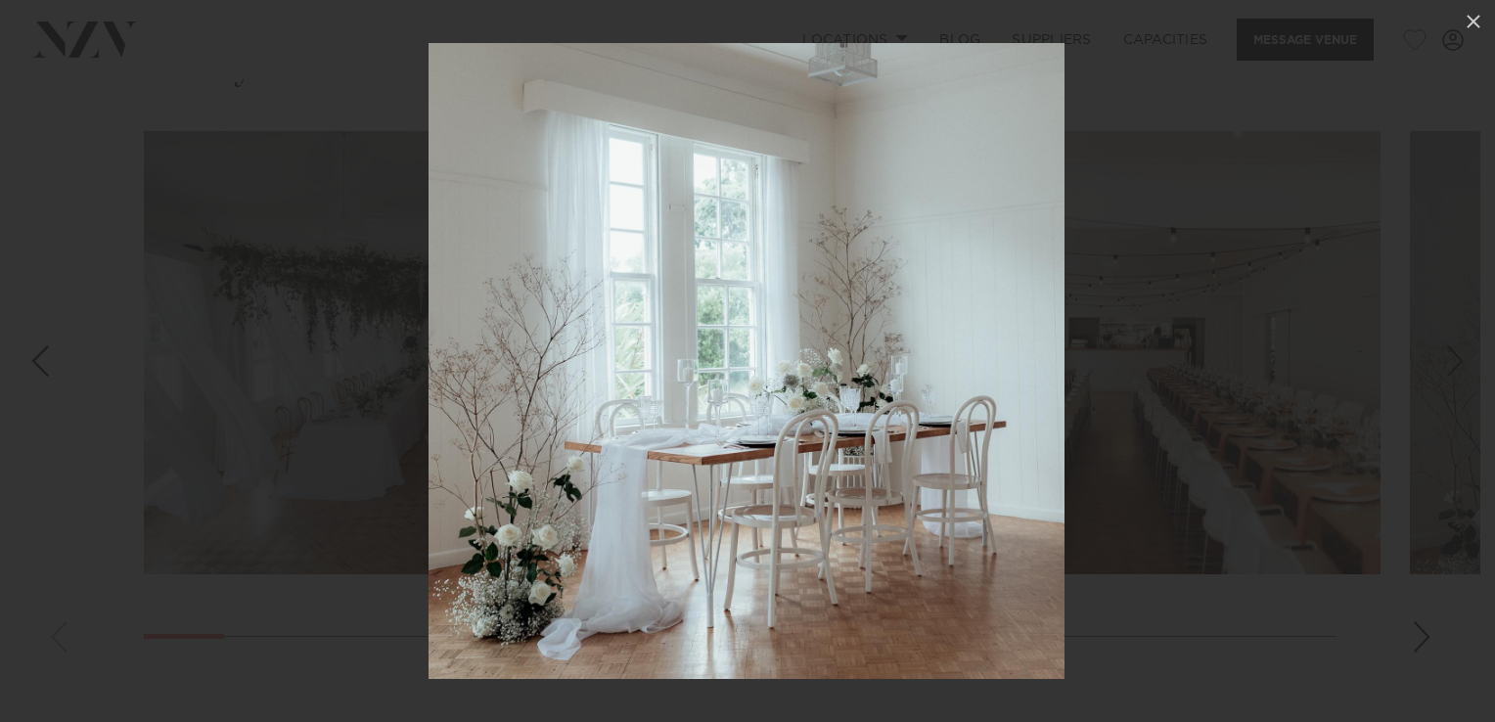
click at [1461, 370] on div "Next slide" at bounding box center [1455, 360] width 26 height 37
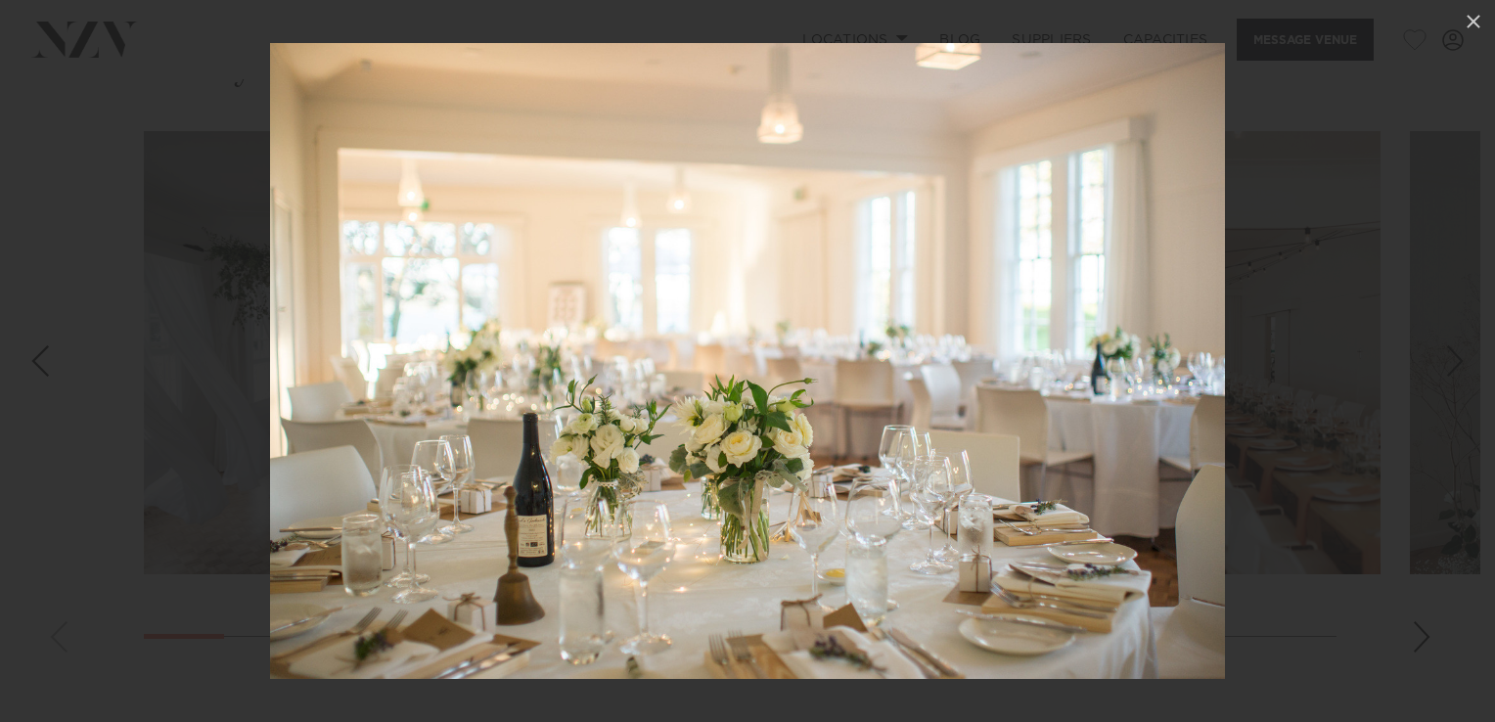
click at [1461, 370] on div "Next slide" at bounding box center [1455, 360] width 26 height 37
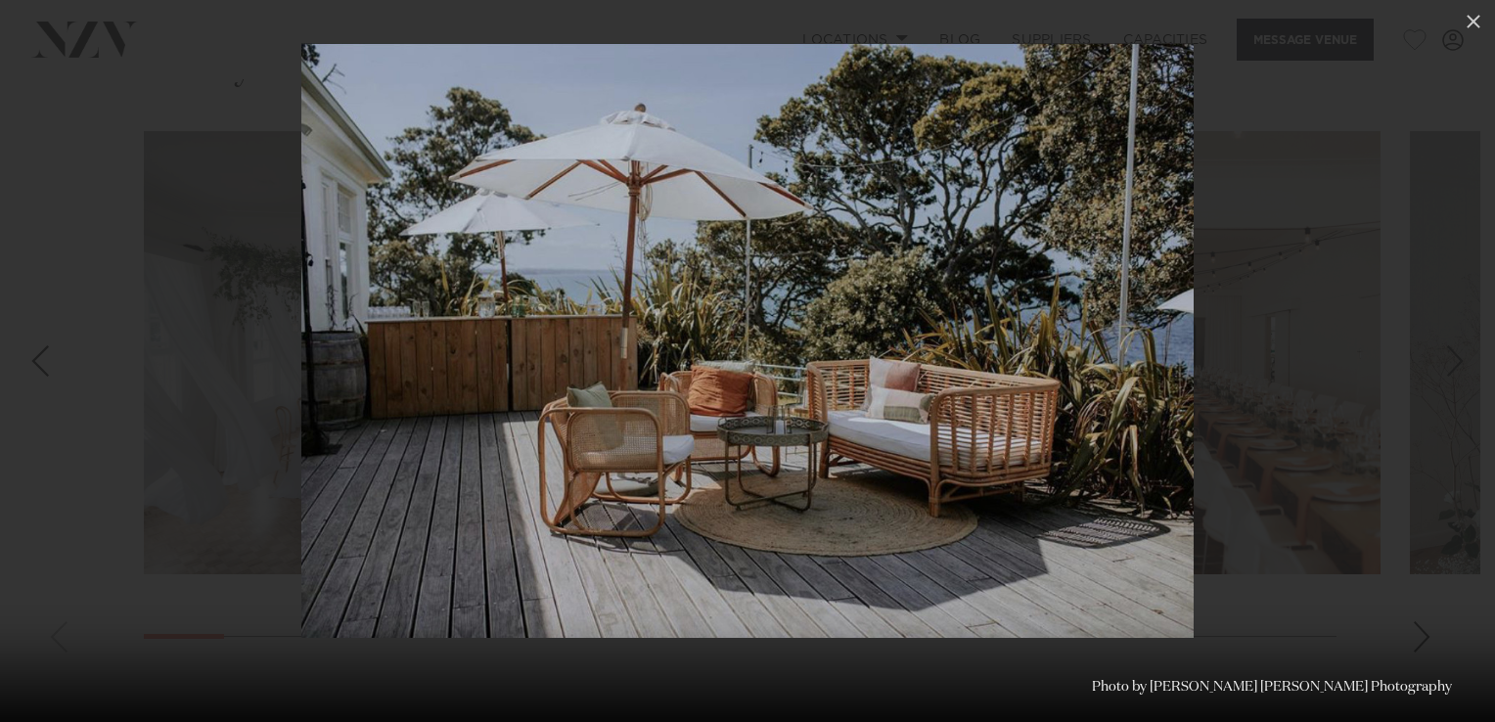
click at [1461, 370] on div "Next slide" at bounding box center [1455, 360] width 26 height 37
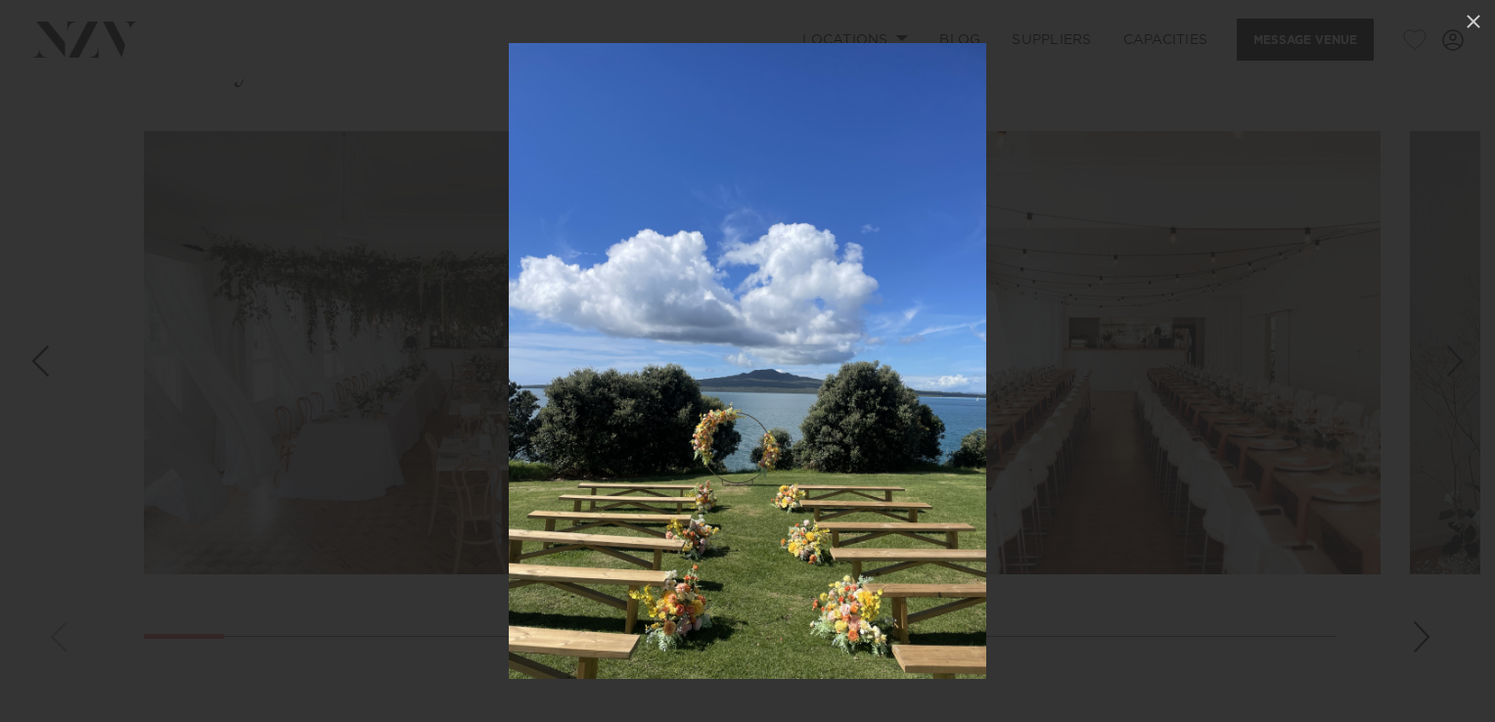
click at [1461, 370] on div "6 / 28 Photo by [PERSON_NAME] [PERSON_NAME] Photography" at bounding box center [747, 361] width 1495 height 722
click at [1458, 363] on div "Next slide" at bounding box center [1455, 360] width 26 height 37
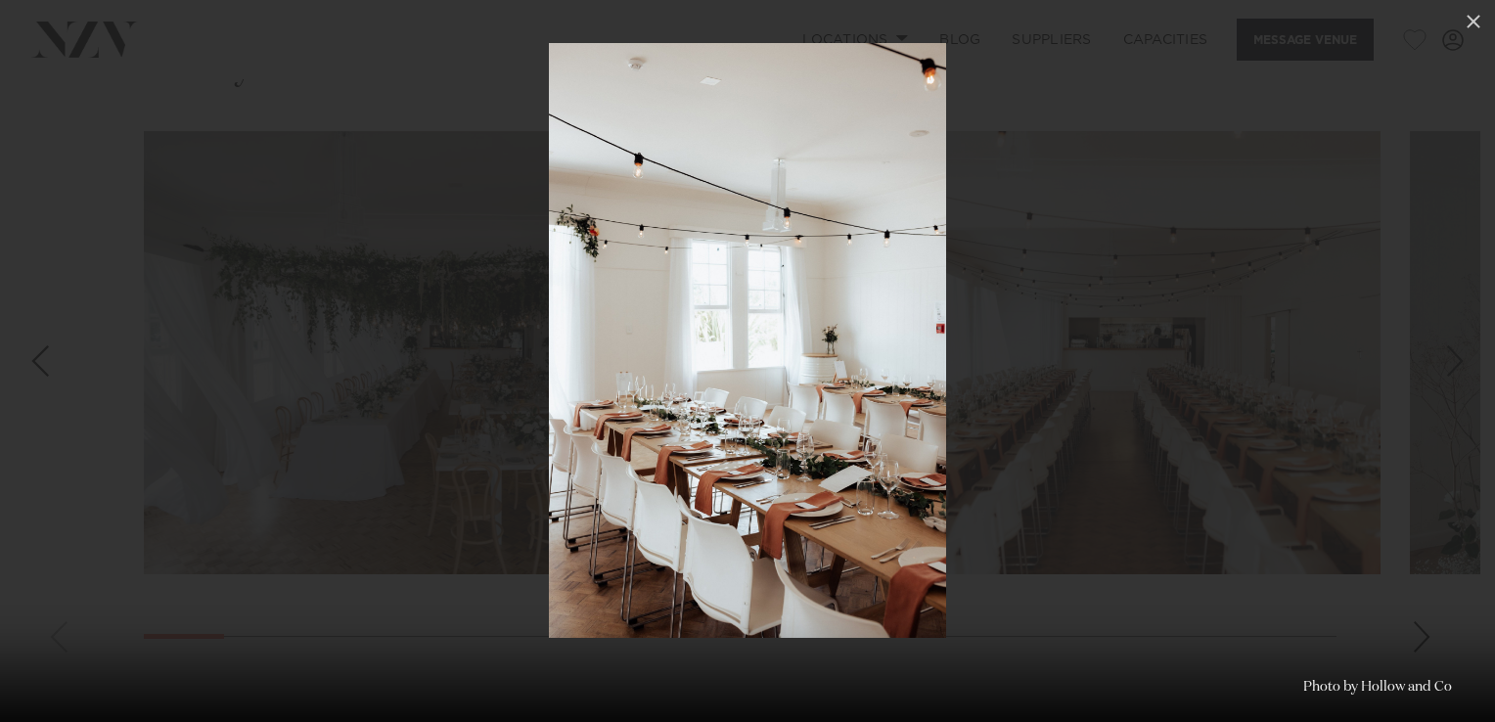
click at [1458, 363] on div "Next slide" at bounding box center [1455, 360] width 26 height 37
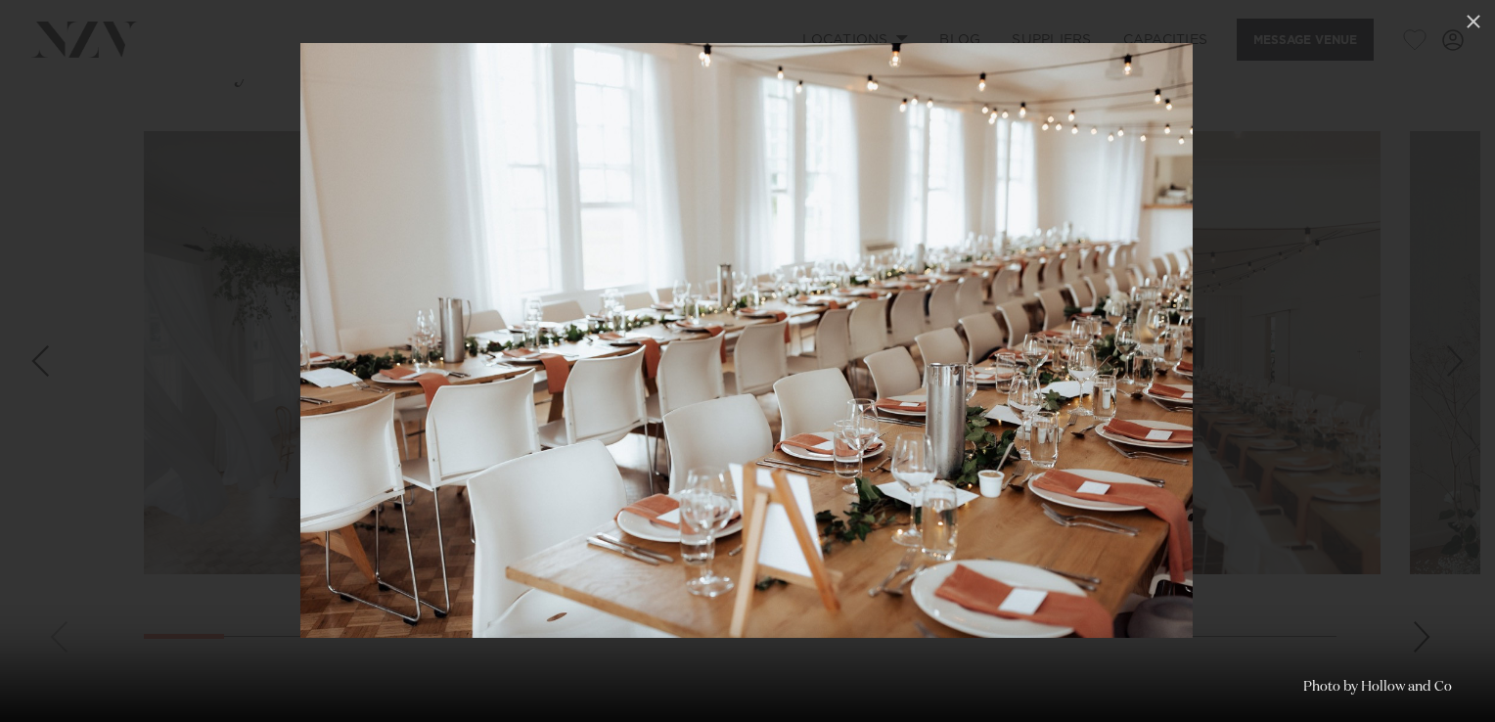
click at [1458, 363] on div "Next slide" at bounding box center [1455, 360] width 26 height 37
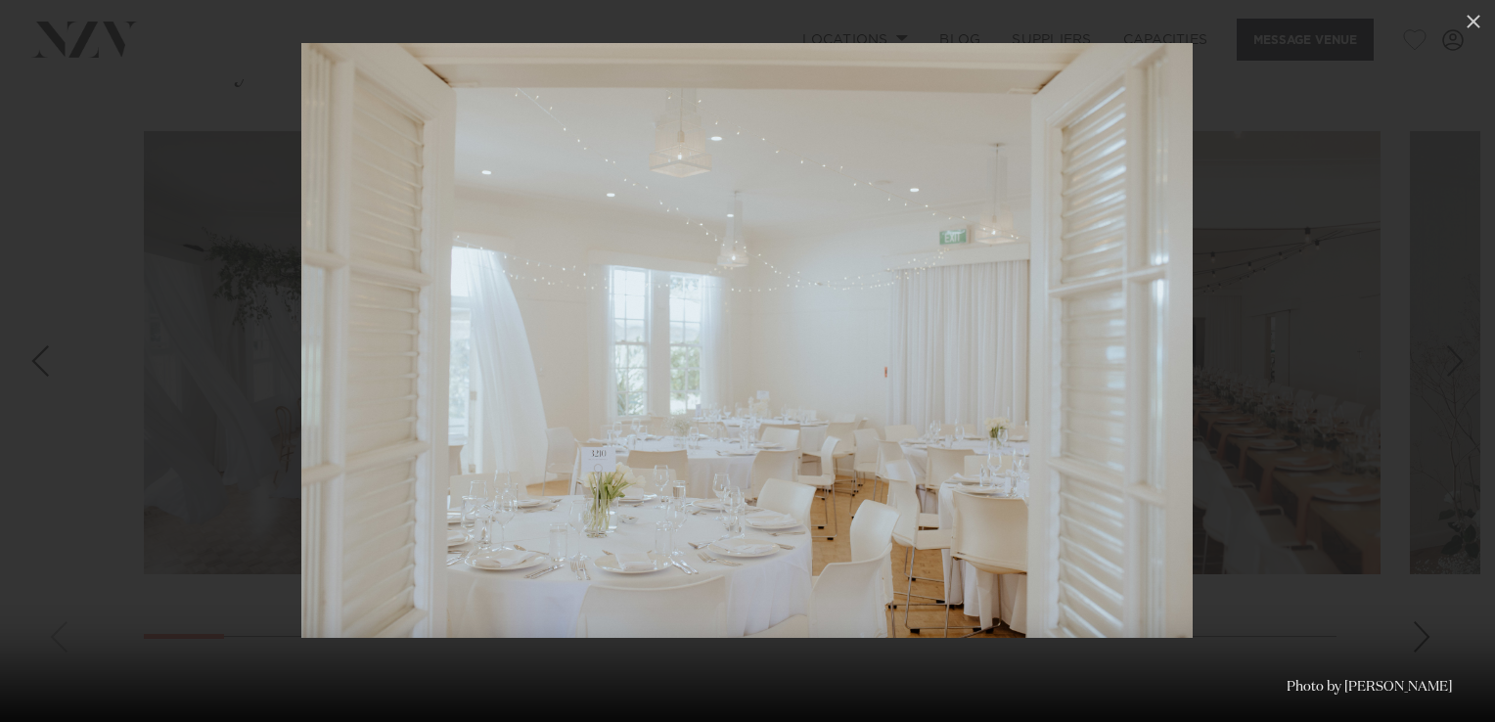
click at [1458, 363] on div "9 / 28 Photo by [PERSON_NAME]" at bounding box center [747, 361] width 1495 height 722
click at [1470, 24] on icon at bounding box center [1473, 22] width 14 height 14
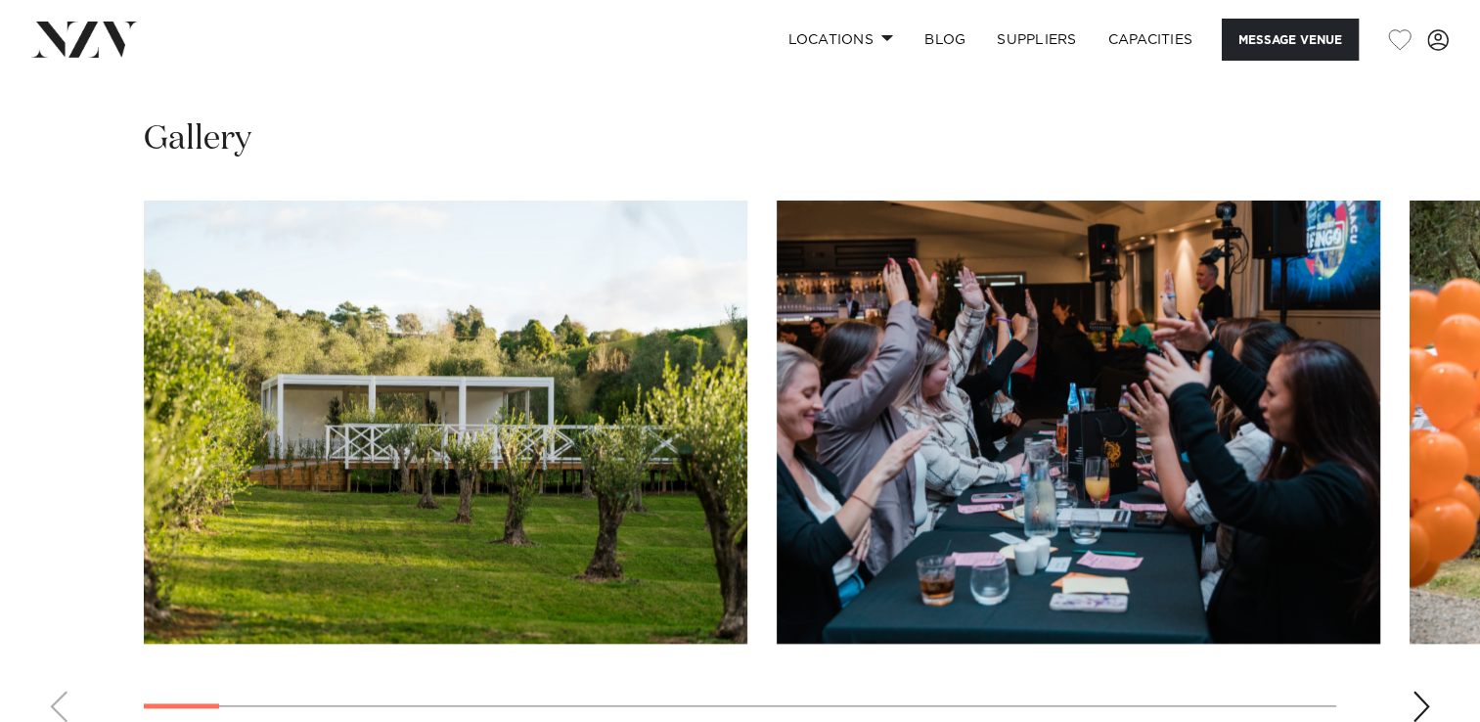
scroll to position [2021, 0]
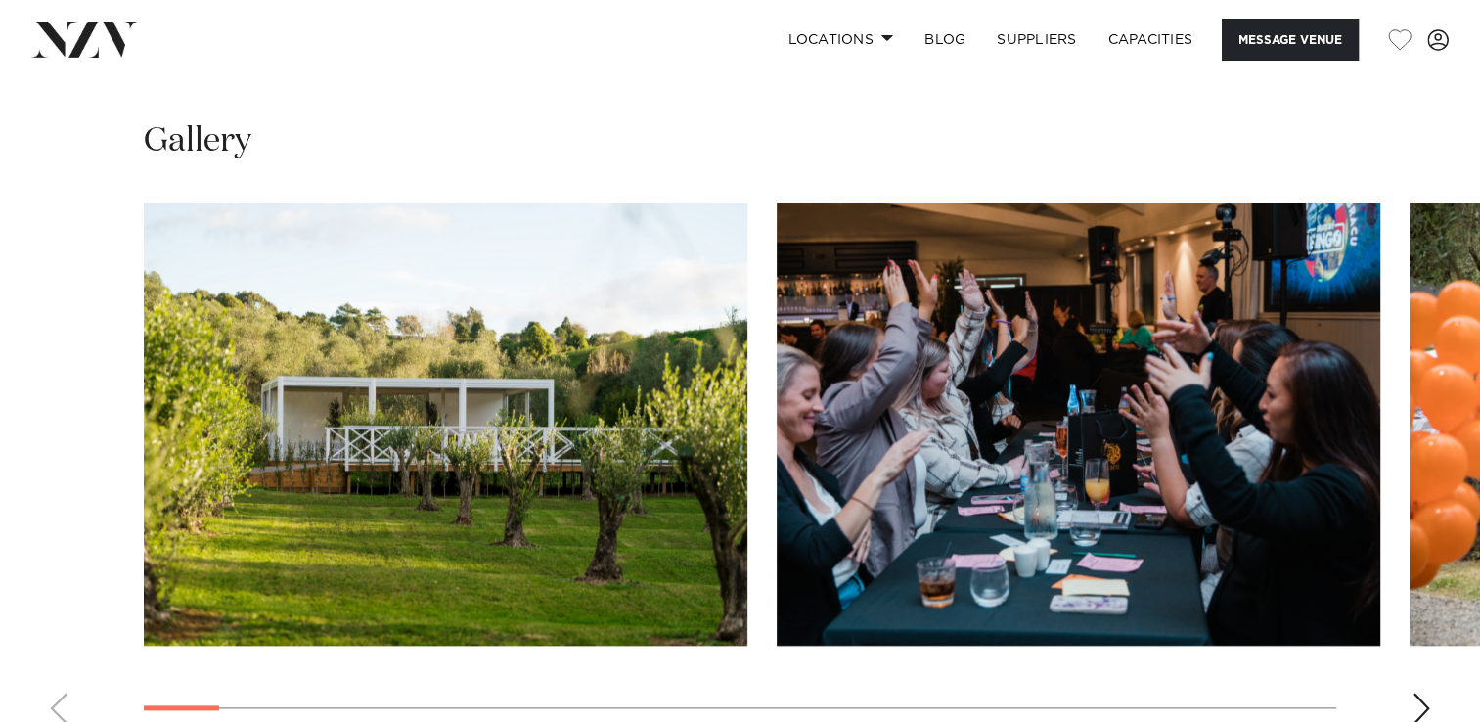
click at [591, 503] on img "1 / 30" at bounding box center [446, 424] width 604 height 443
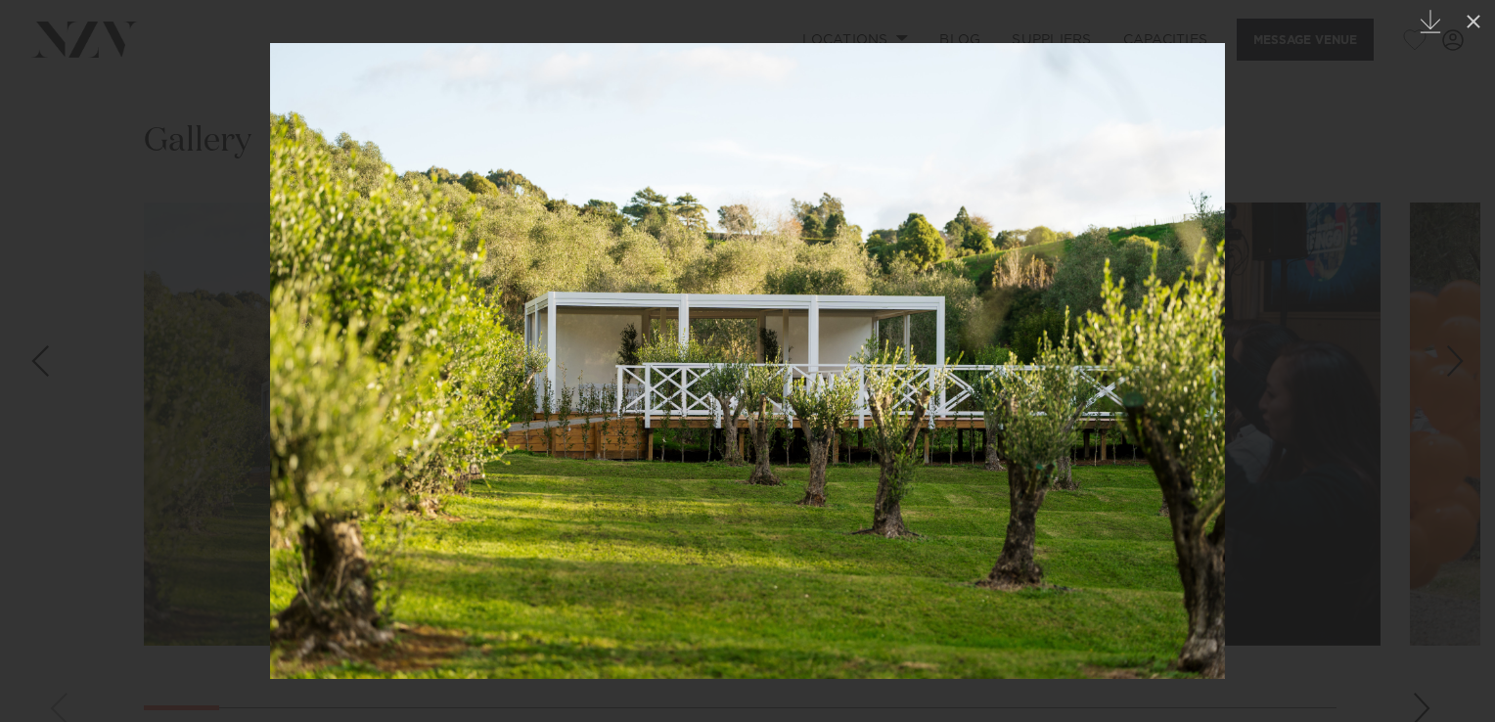
click at [1453, 365] on div "Next slide" at bounding box center [1455, 360] width 26 height 37
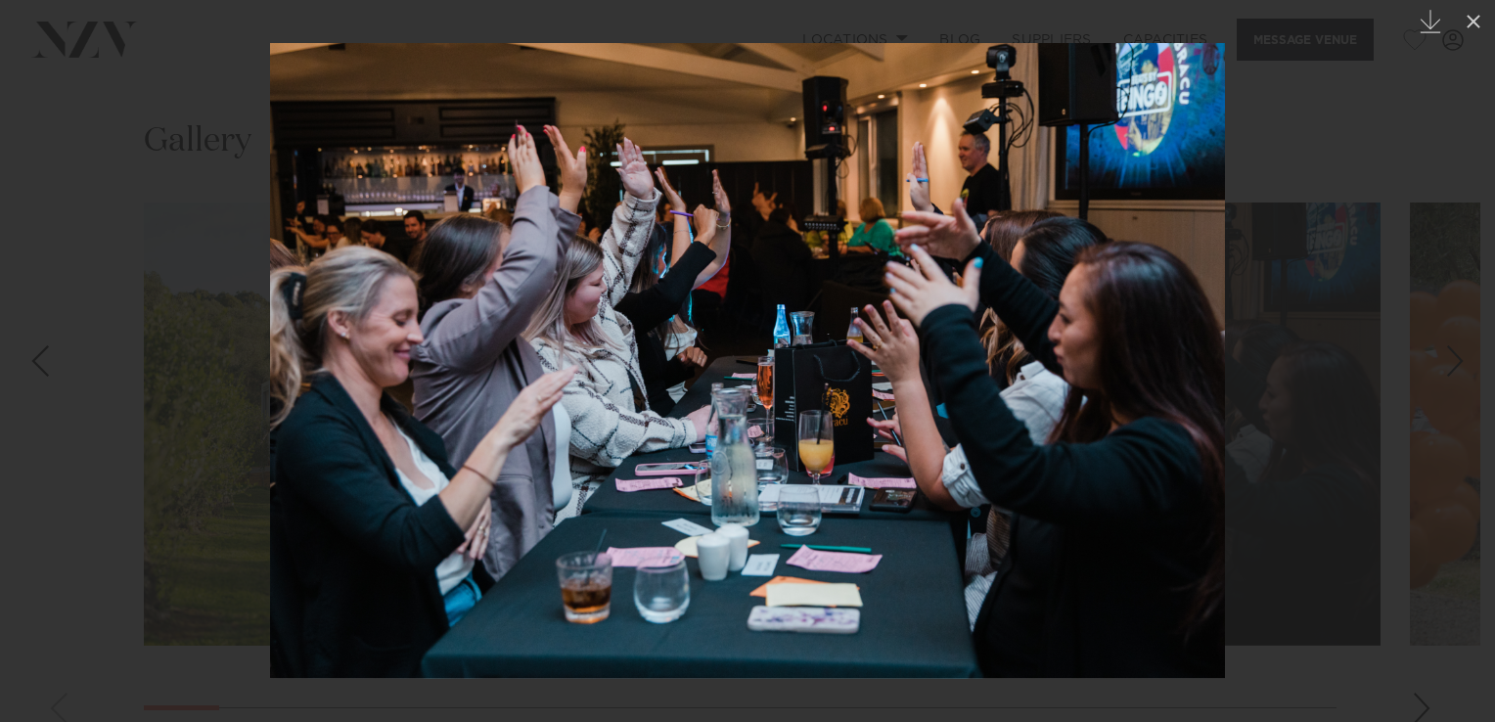
click at [1453, 365] on div "Next slide" at bounding box center [1455, 360] width 26 height 37
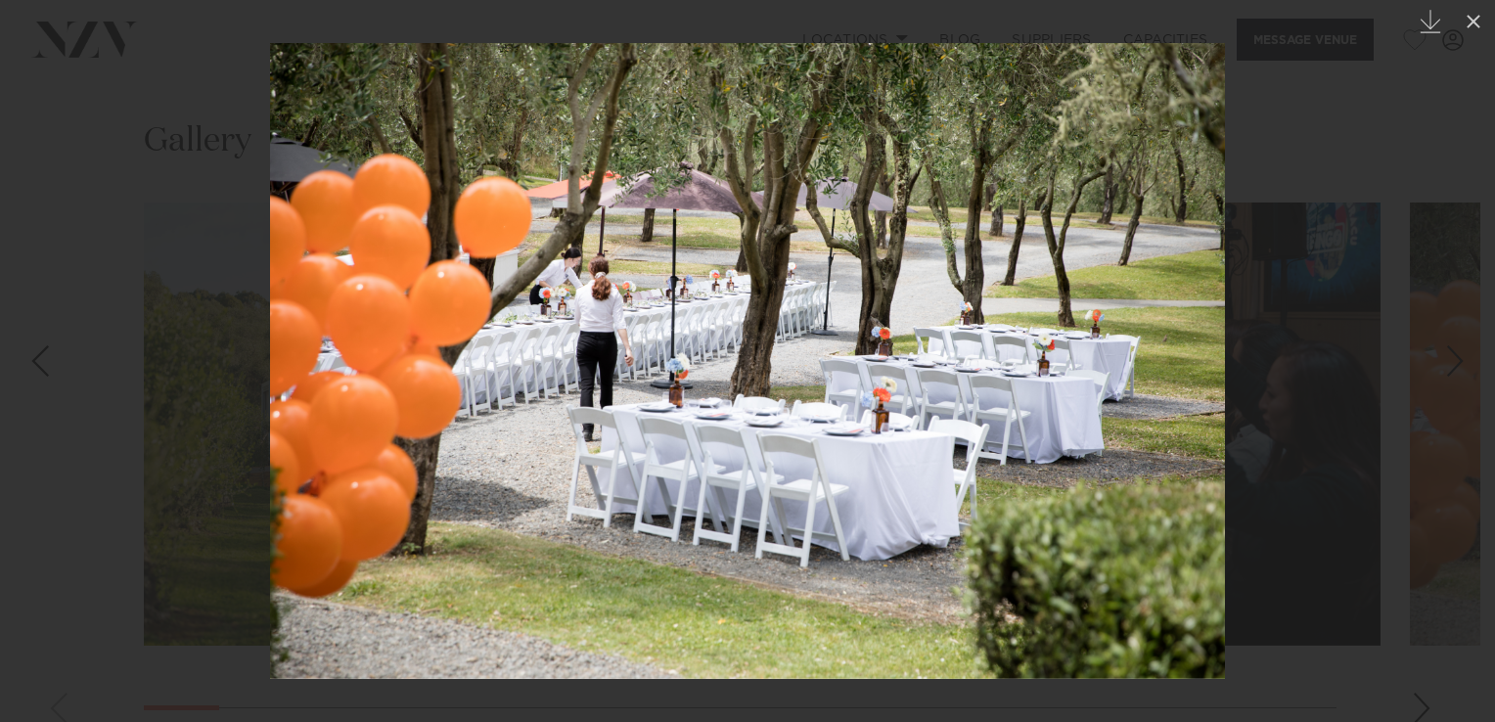
click at [1453, 370] on div "Next slide" at bounding box center [1455, 360] width 26 height 37
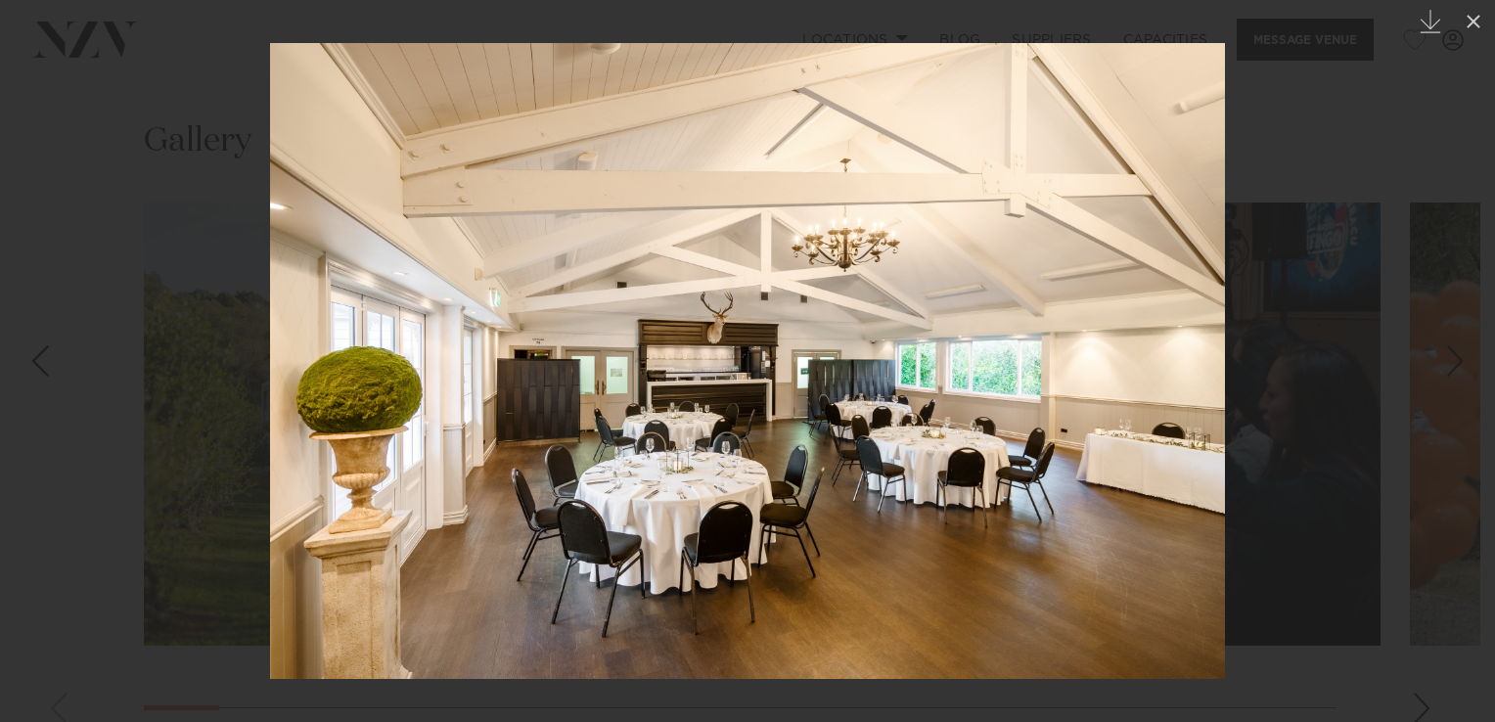
click at [1453, 370] on div "Next slide" at bounding box center [1455, 360] width 26 height 37
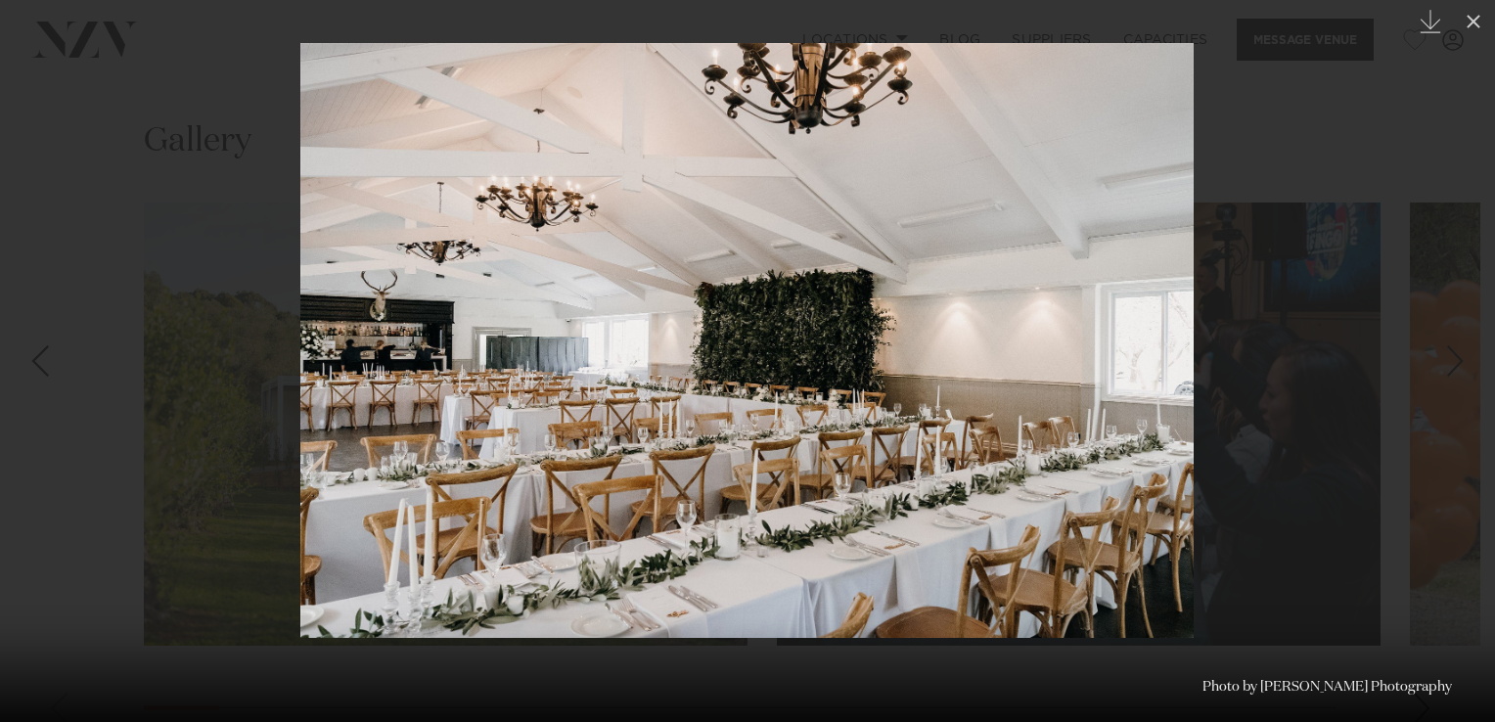
click at [1453, 370] on div "Next slide" at bounding box center [1455, 360] width 26 height 37
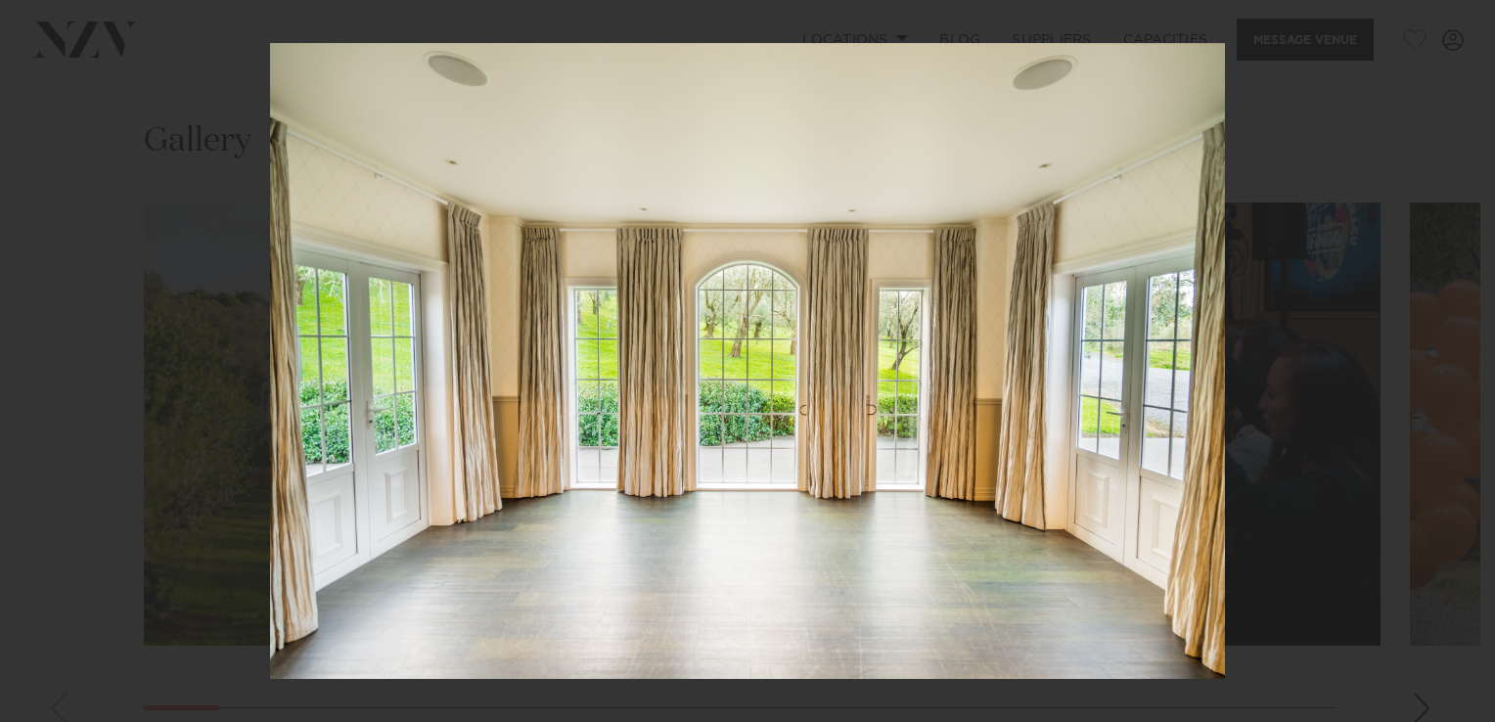
click at [1453, 370] on div "Next slide" at bounding box center [1455, 360] width 26 height 37
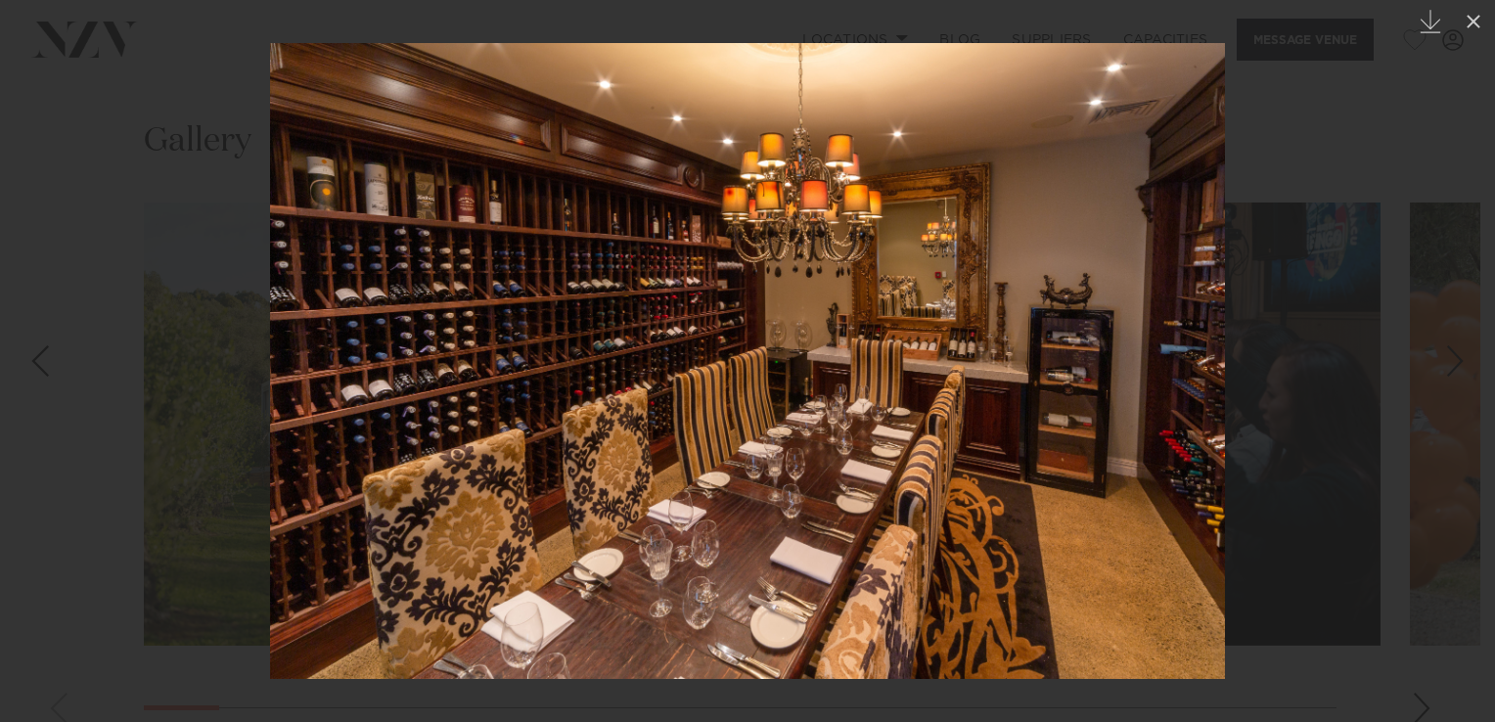
click at [1453, 370] on div "Next slide" at bounding box center [1455, 360] width 26 height 37
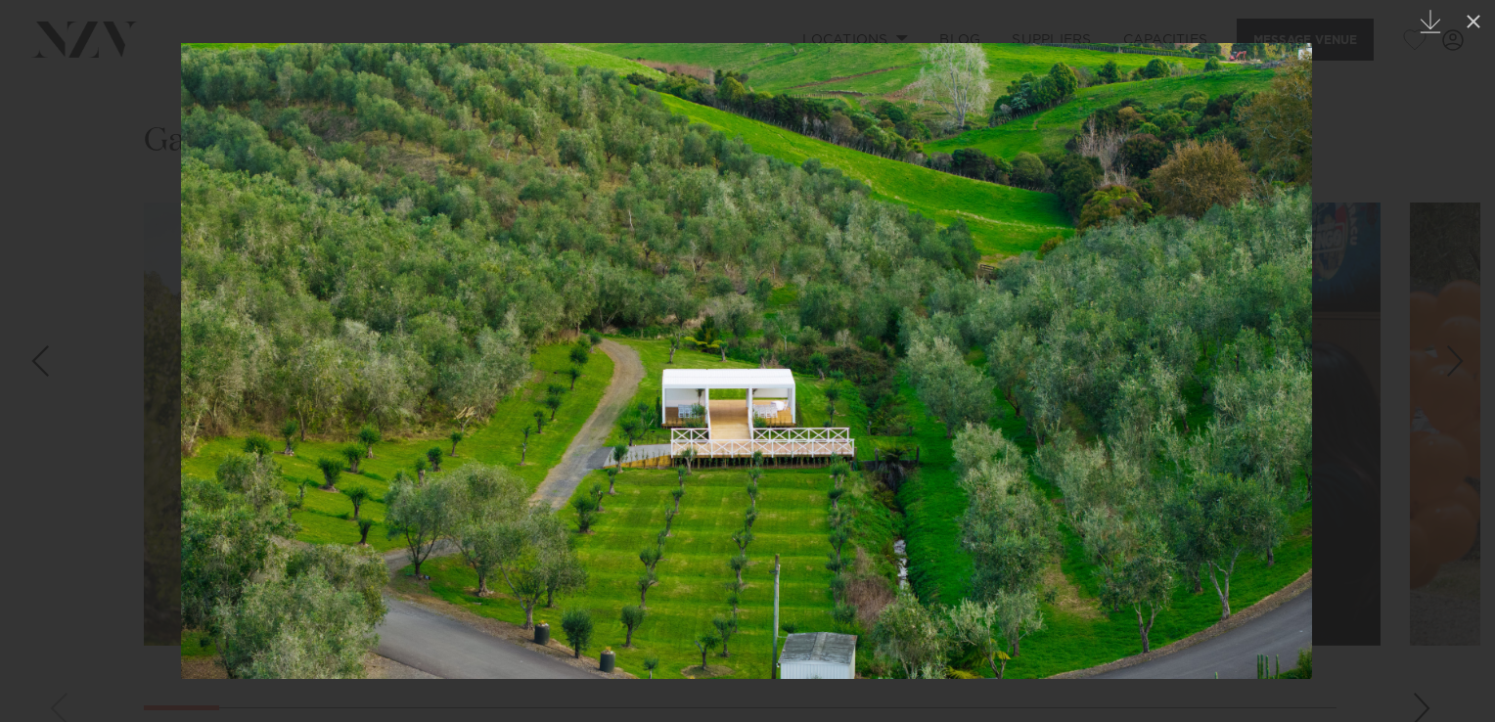
click at [1453, 370] on div "8 / 30 Created with Sketch. Photo by Samantha Donaldson Photography" at bounding box center [747, 361] width 1495 height 722
click at [1471, 29] on icon at bounding box center [1473, 21] width 23 height 23
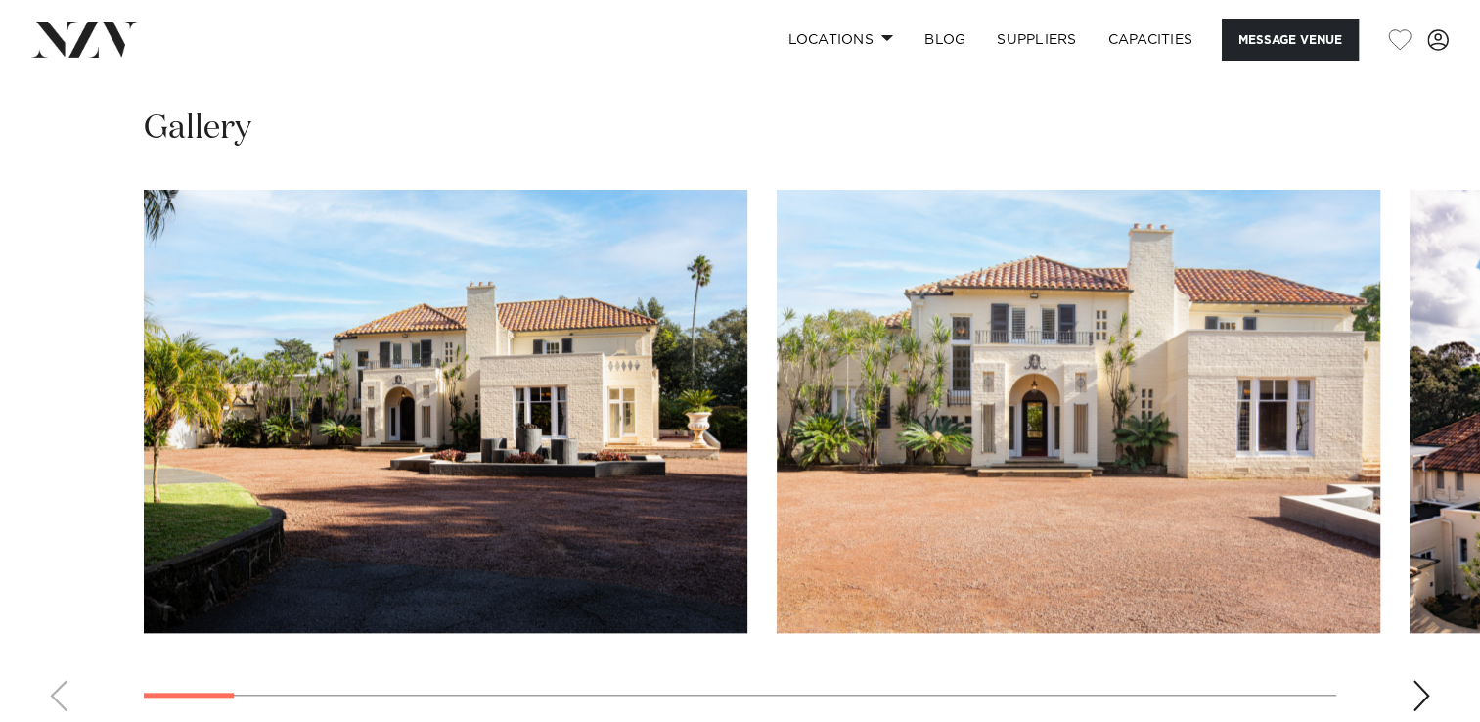
scroll to position [1851, 0]
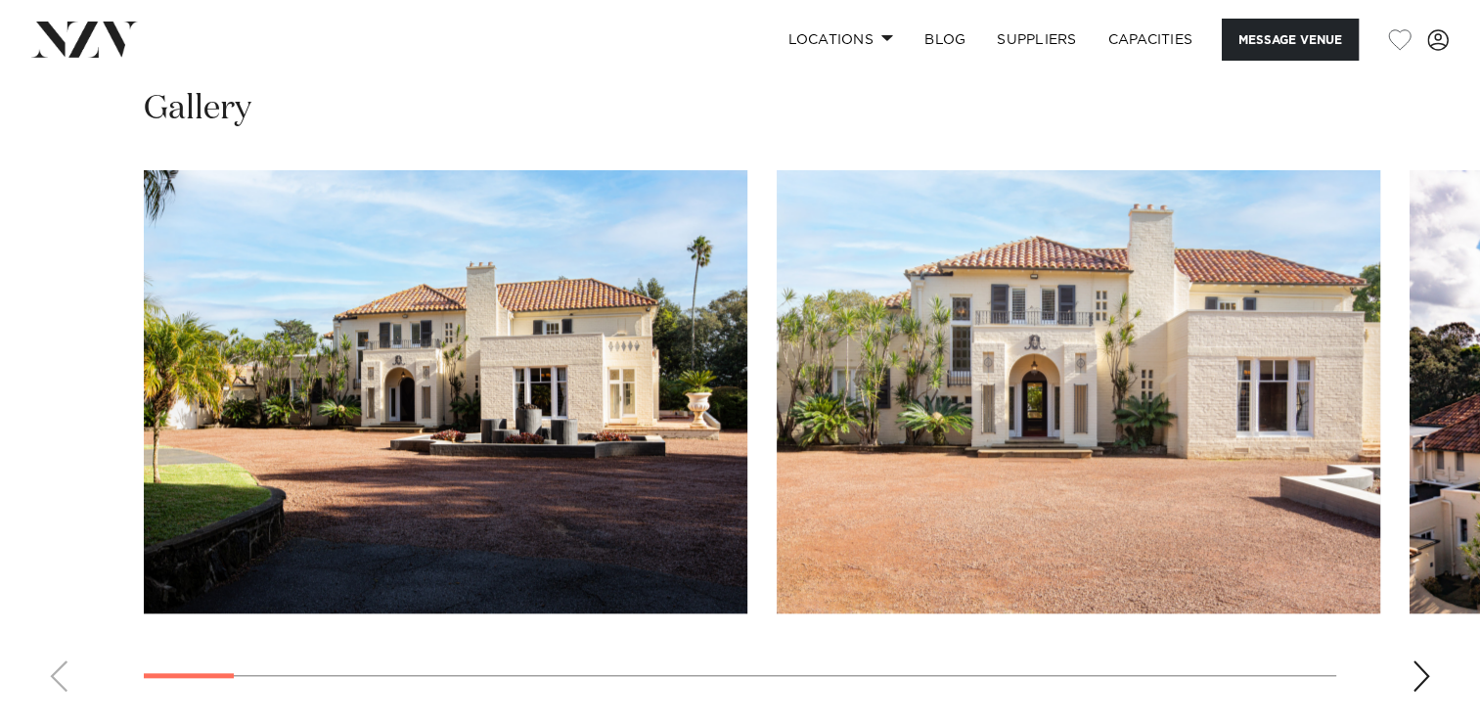
click at [549, 409] on img "1 / 25" at bounding box center [446, 391] width 604 height 443
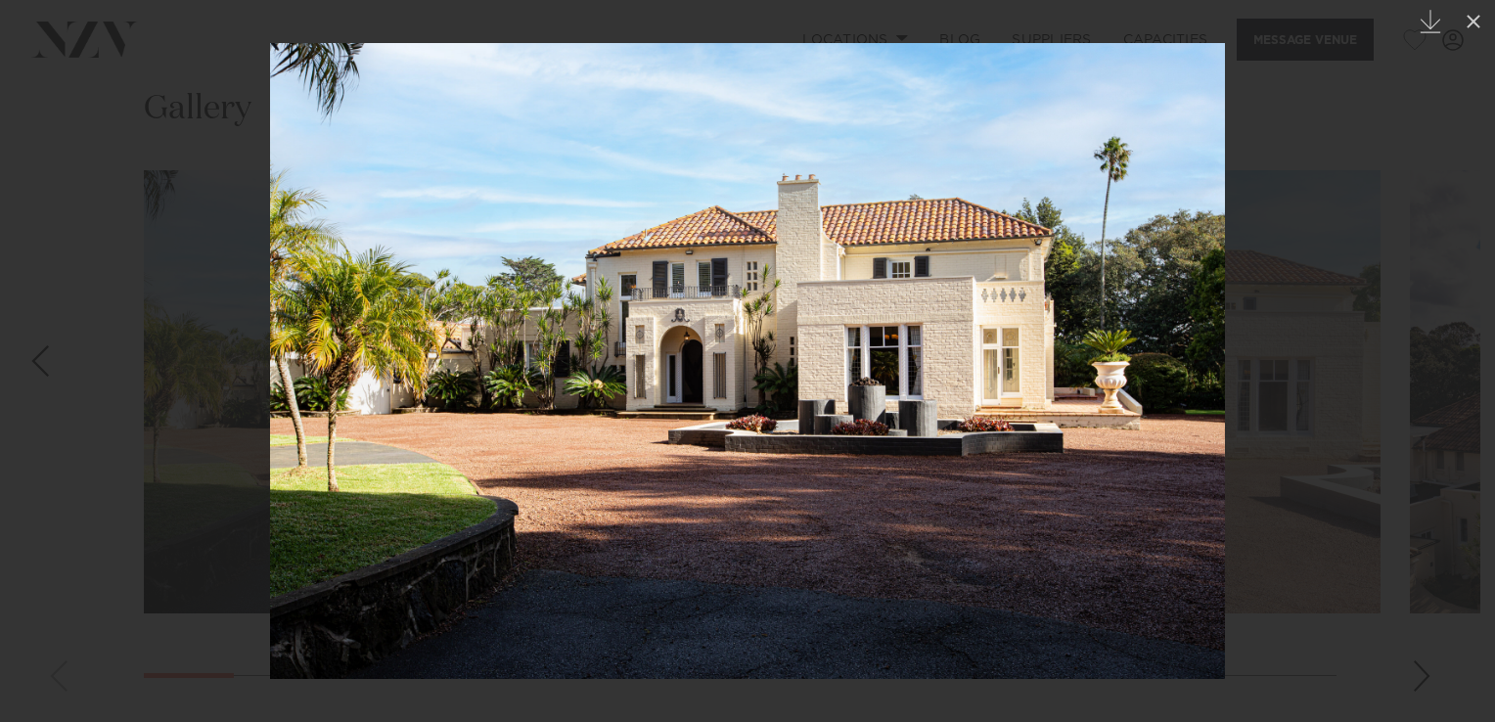
click at [1471, 388] on link at bounding box center [1460, 361] width 68 height 98
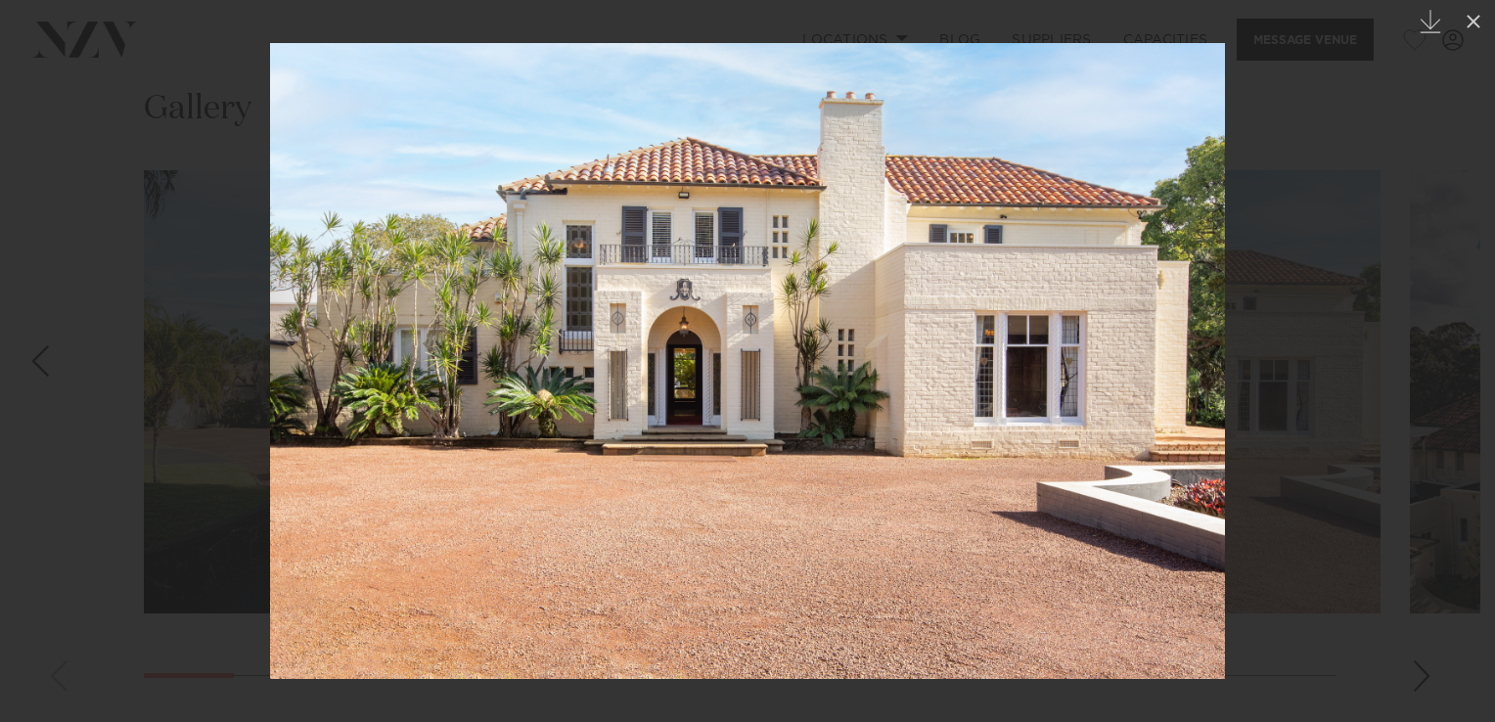
click at [1471, 388] on link at bounding box center [1460, 361] width 68 height 98
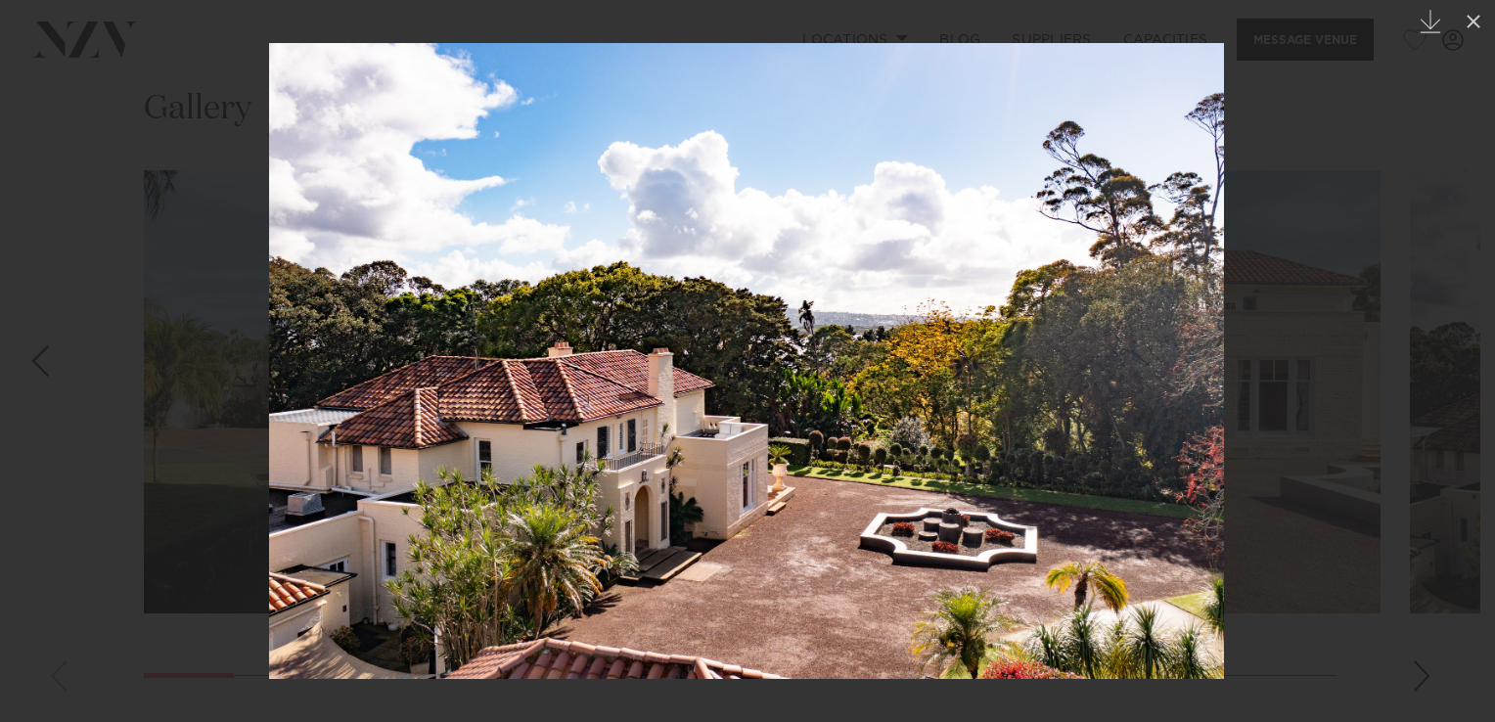
click at [1471, 388] on link at bounding box center [1460, 361] width 68 height 98
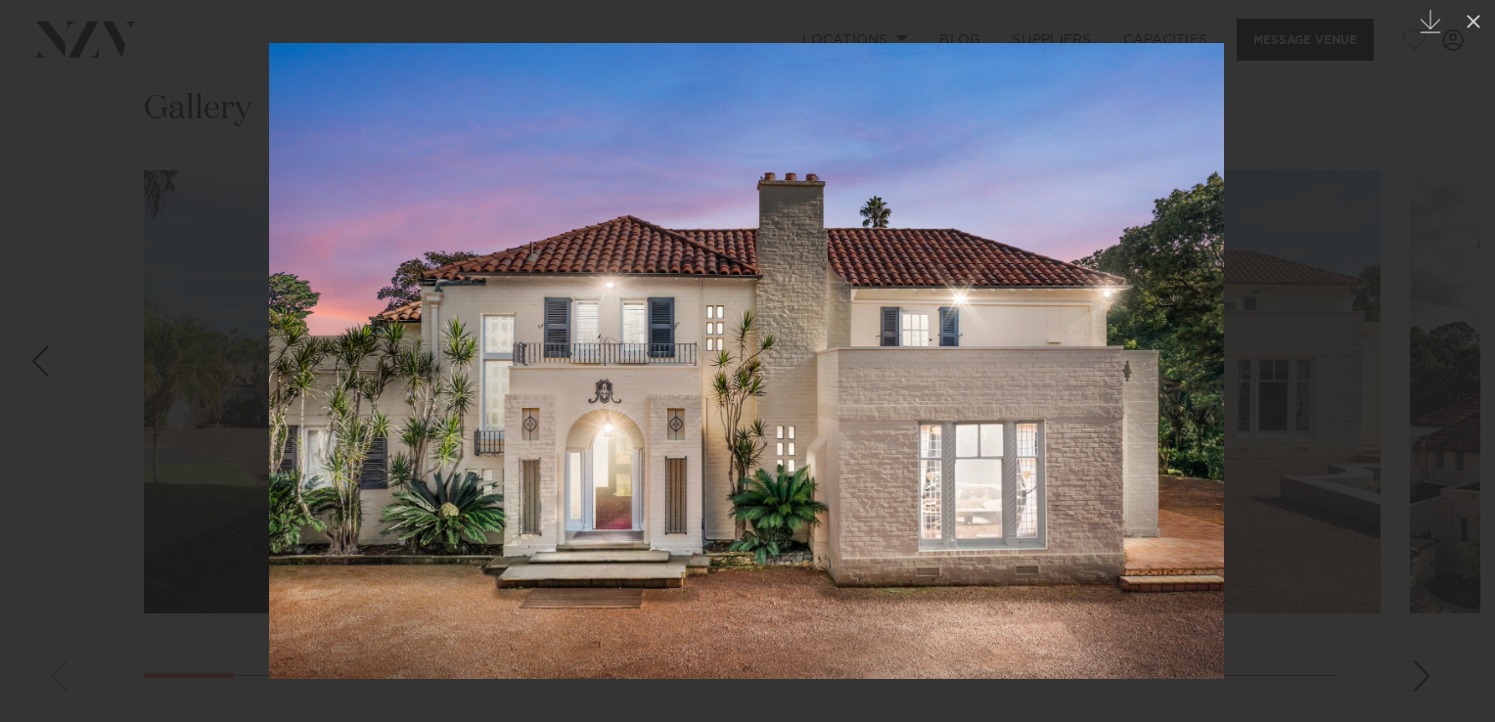
click at [1471, 388] on link at bounding box center [1460, 361] width 68 height 98
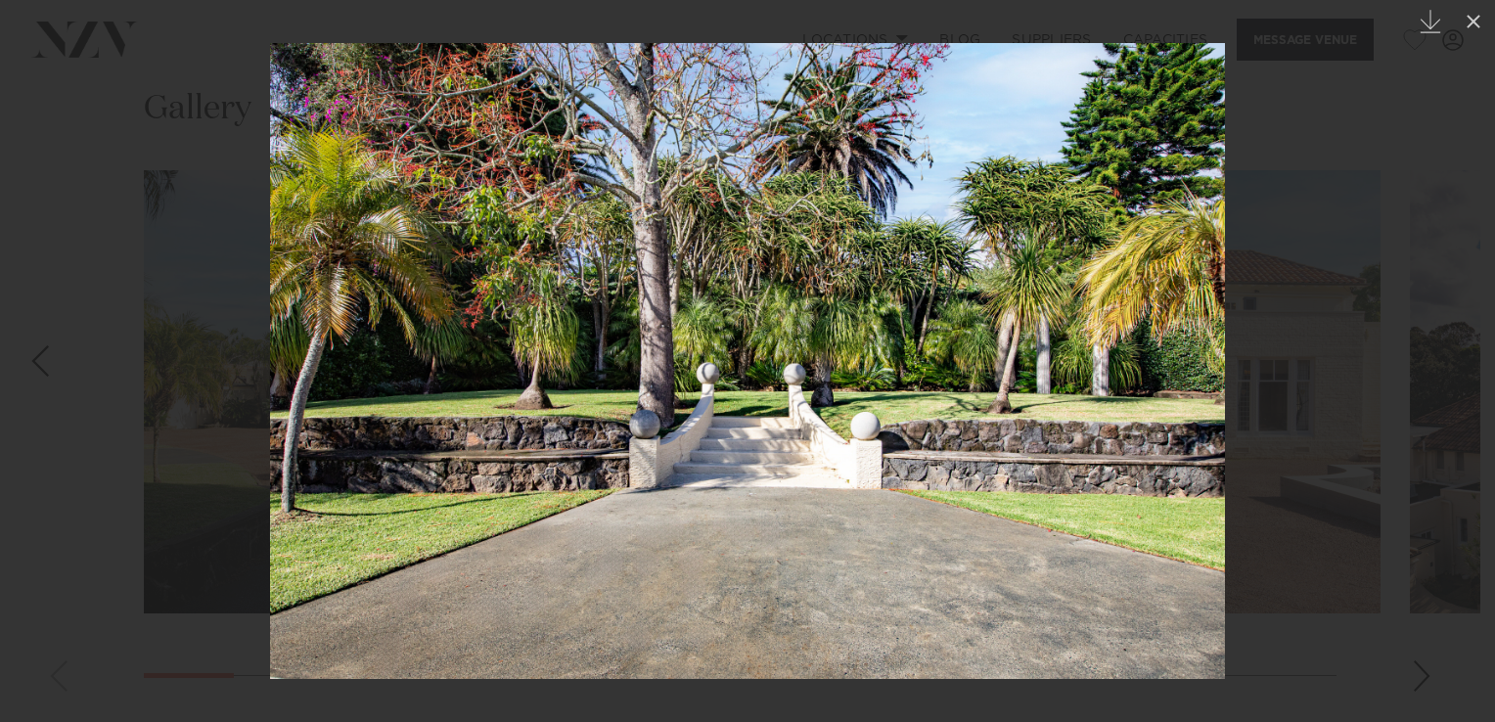
click at [1471, 388] on link at bounding box center [1460, 361] width 68 height 98
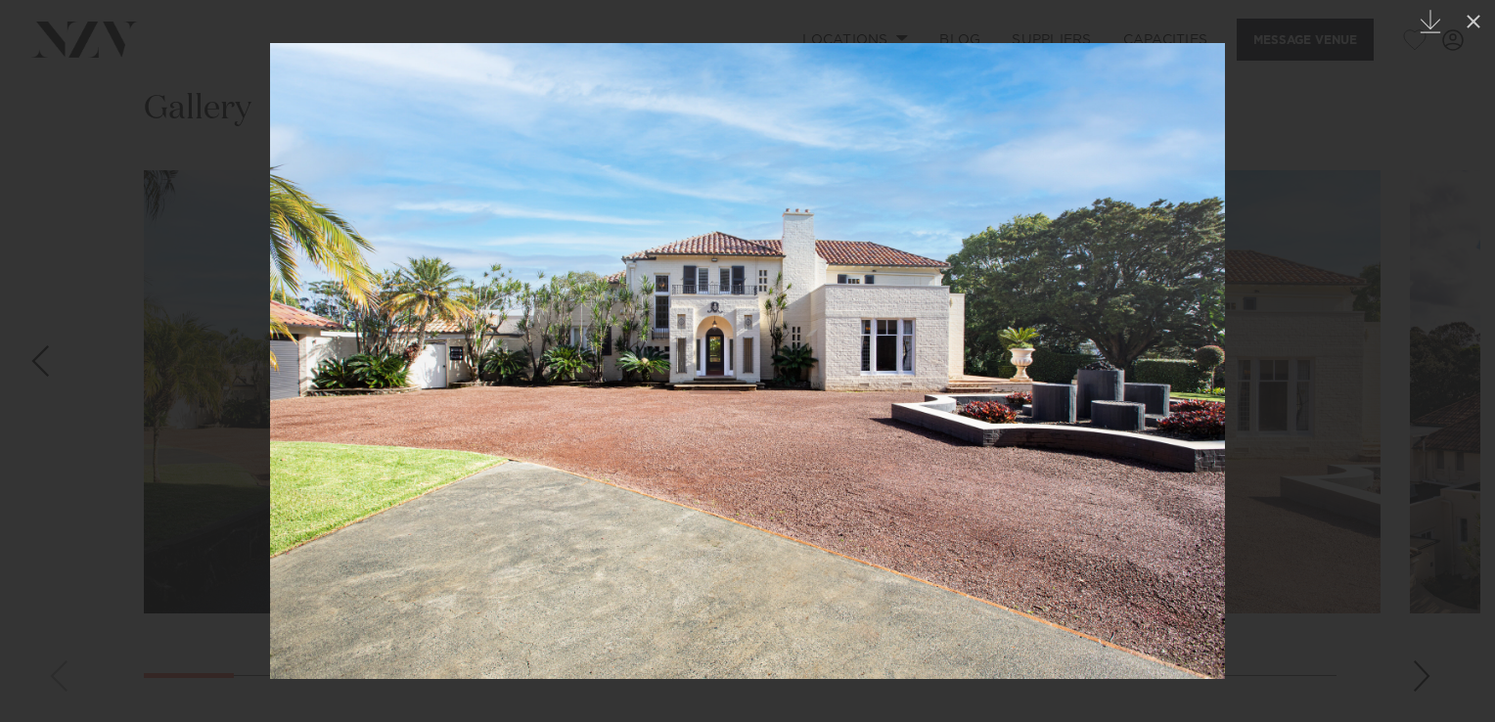
click at [1471, 388] on link at bounding box center [1460, 361] width 68 height 98
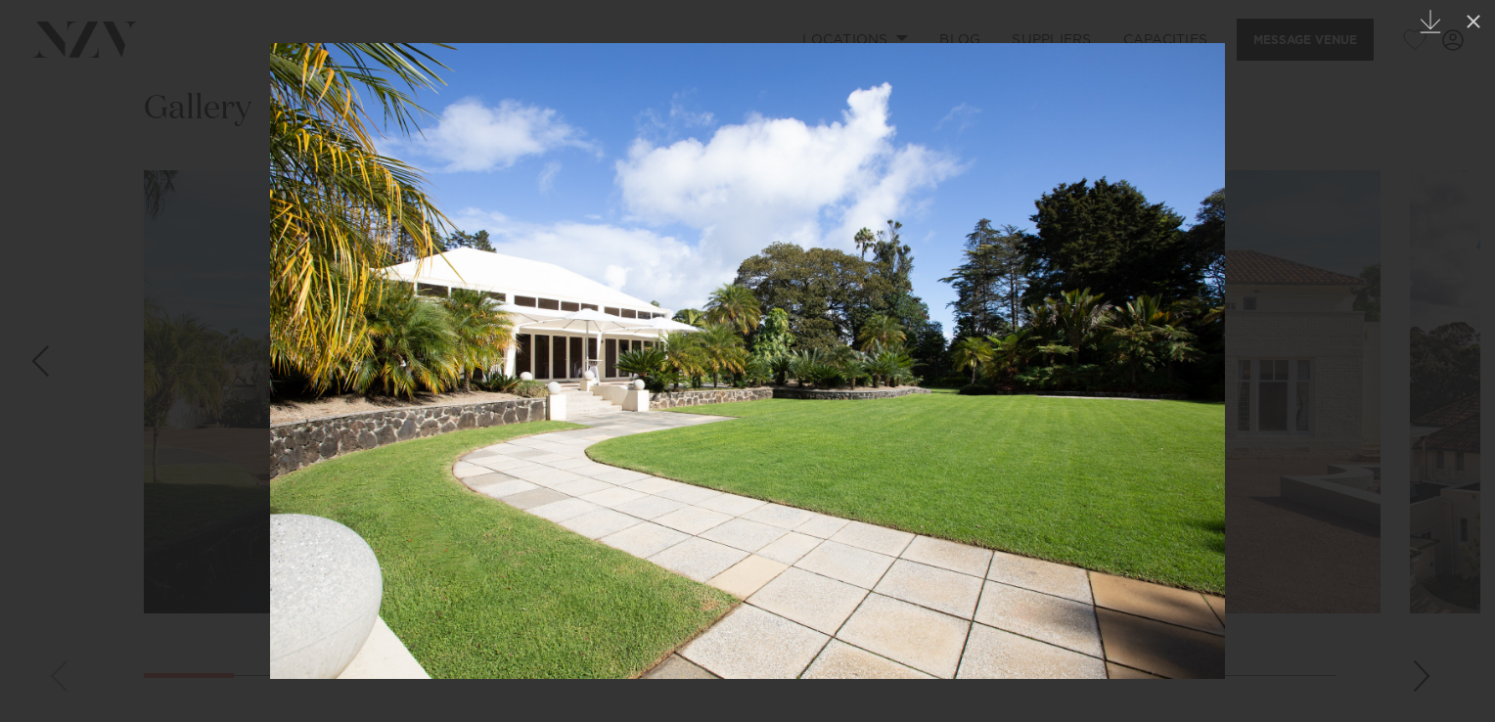
click at [1471, 388] on link at bounding box center [1460, 361] width 68 height 98
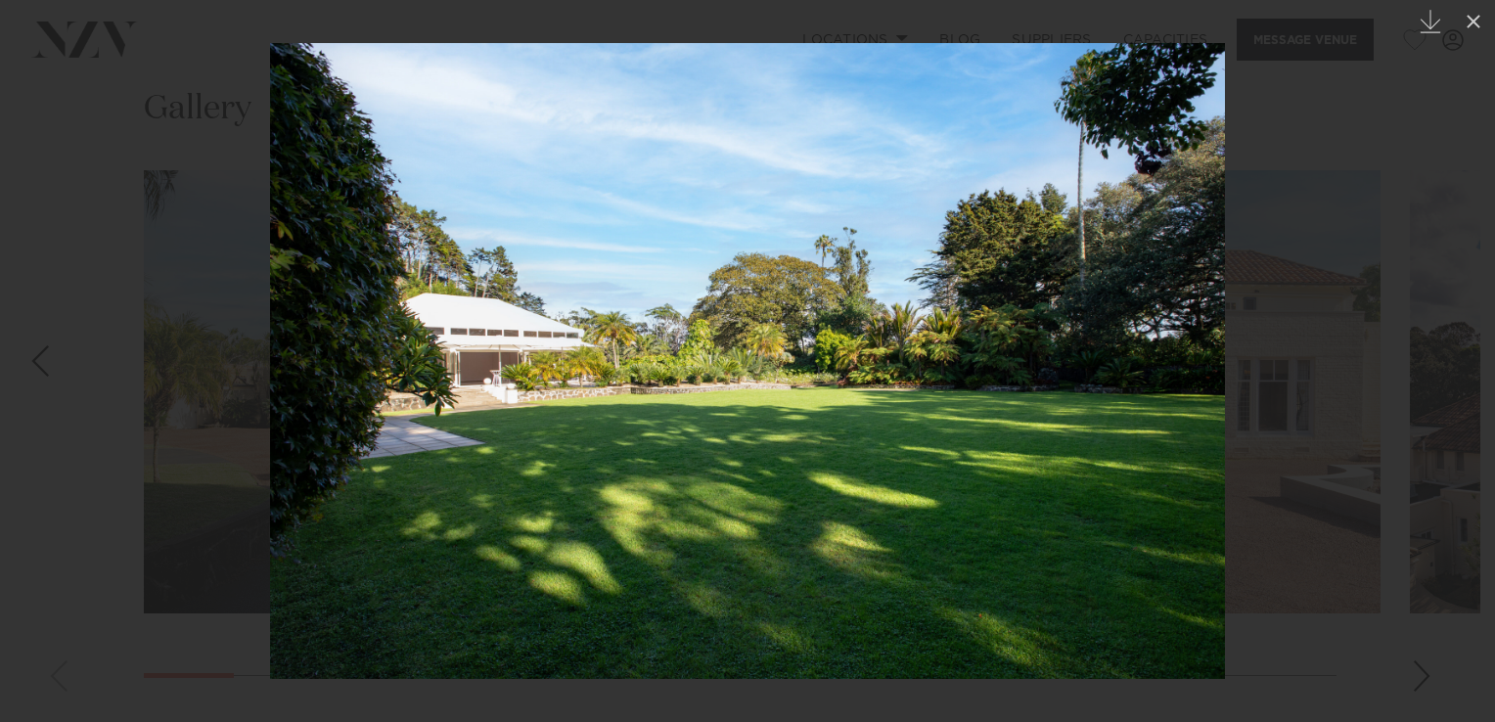
click at [1471, 388] on link at bounding box center [1460, 361] width 68 height 98
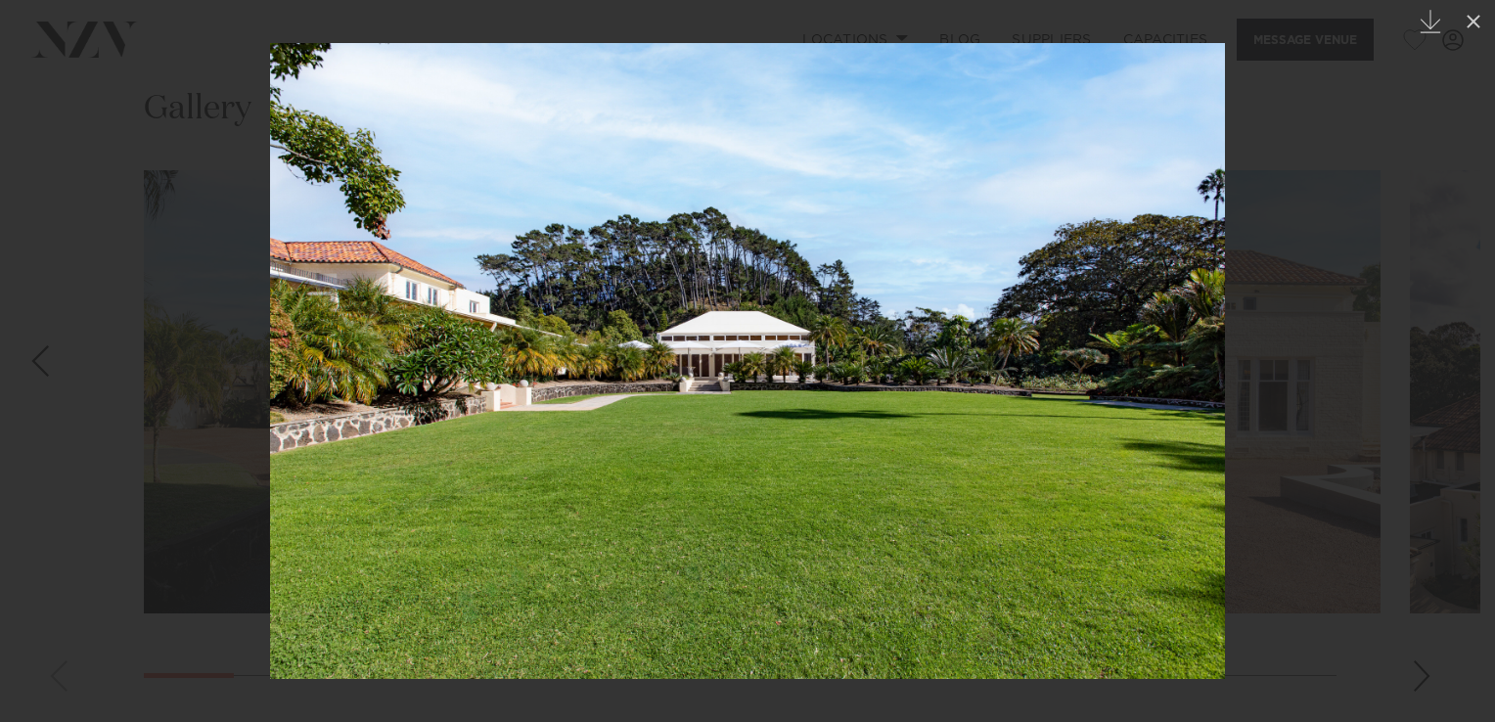
click at [1471, 388] on link at bounding box center [1460, 361] width 68 height 98
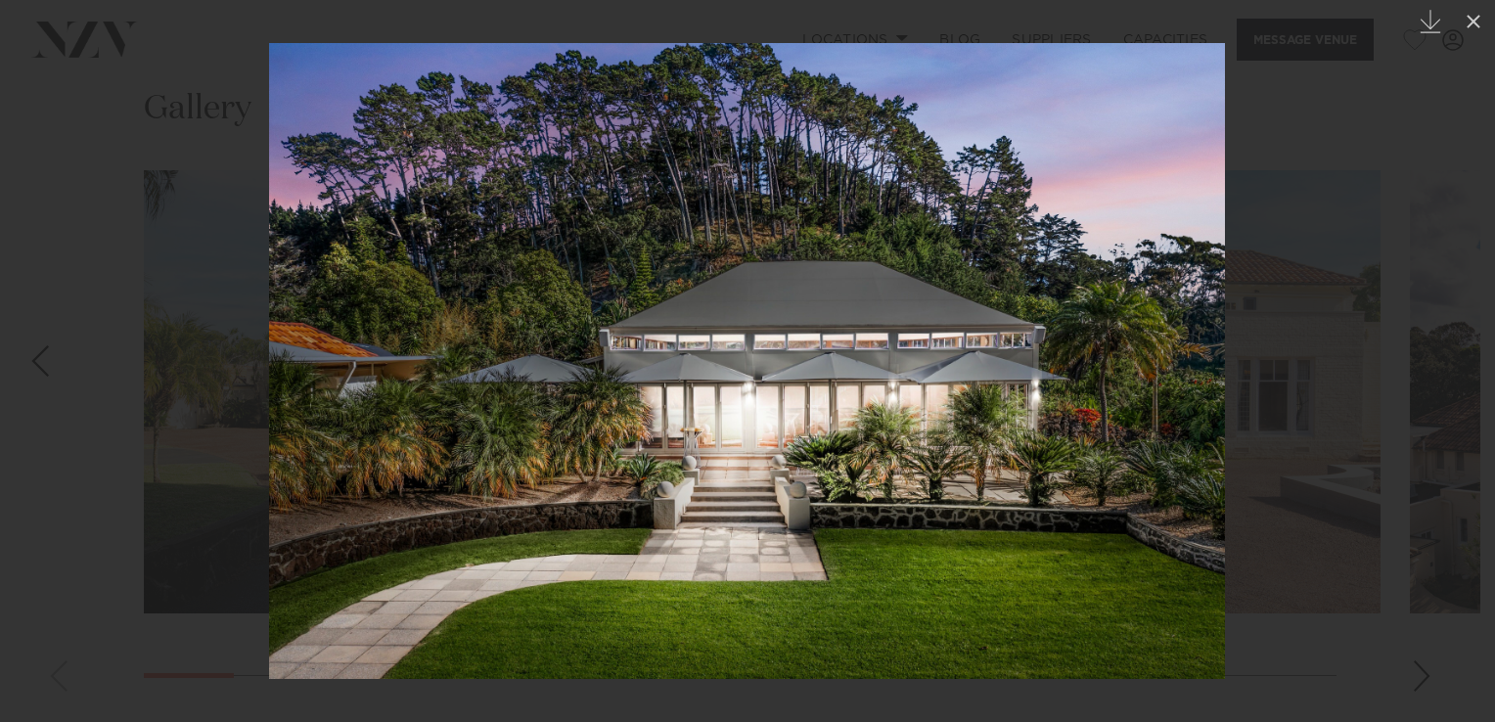
click at [1471, 388] on link at bounding box center [1460, 361] width 68 height 98
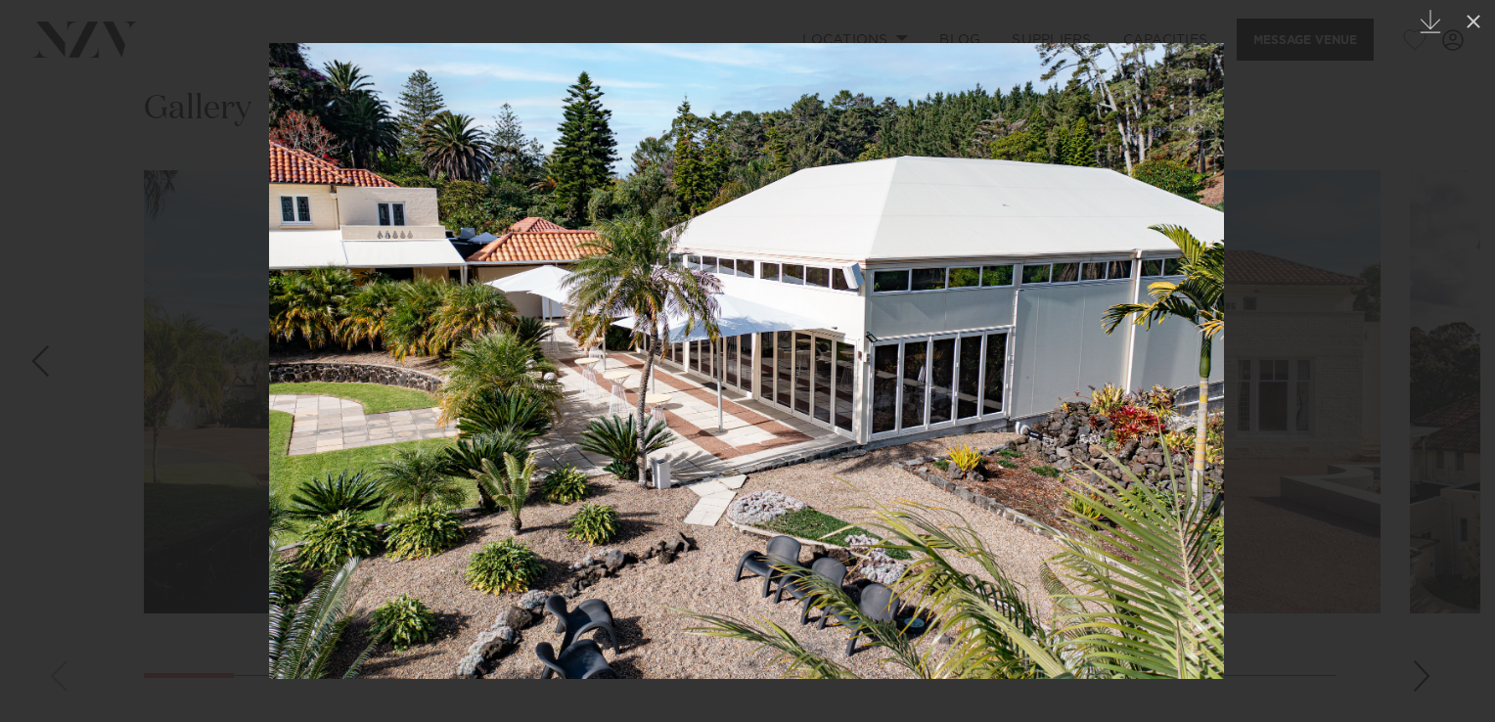
click at [1471, 388] on link at bounding box center [1460, 361] width 68 height 98
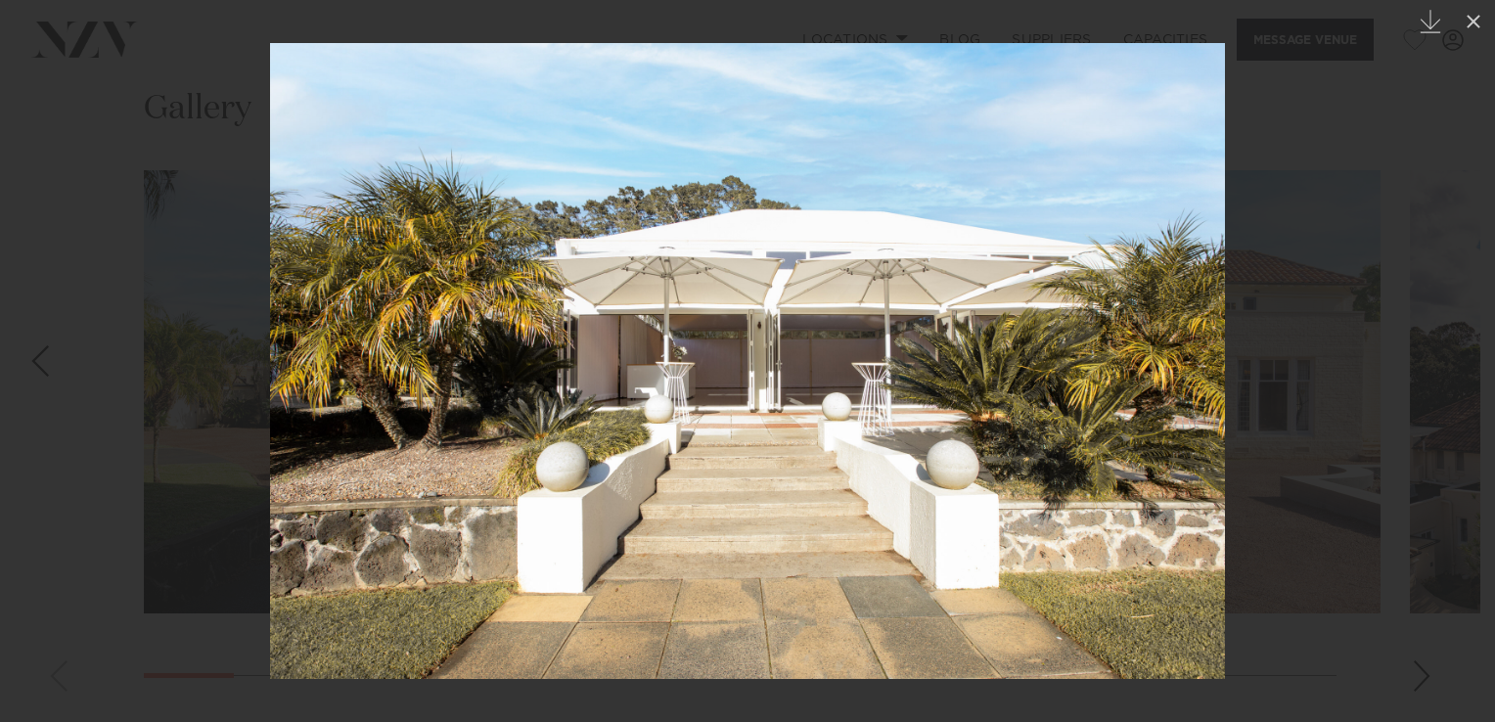
click at [1471, 388] on link at bounding box center [1460, 361] width 68 height 98
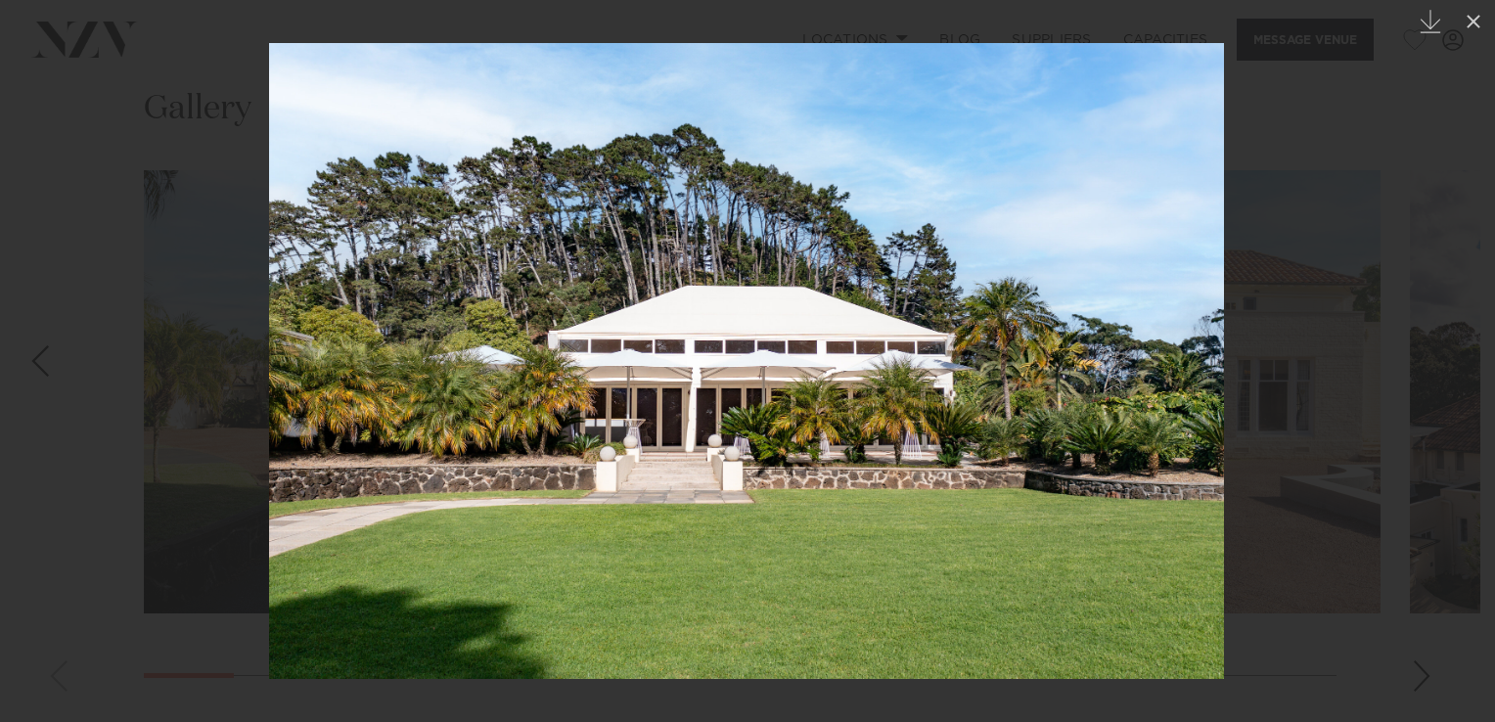
click at [1471, 388] on link at bounding box center [1460, 361] width 68 height 98
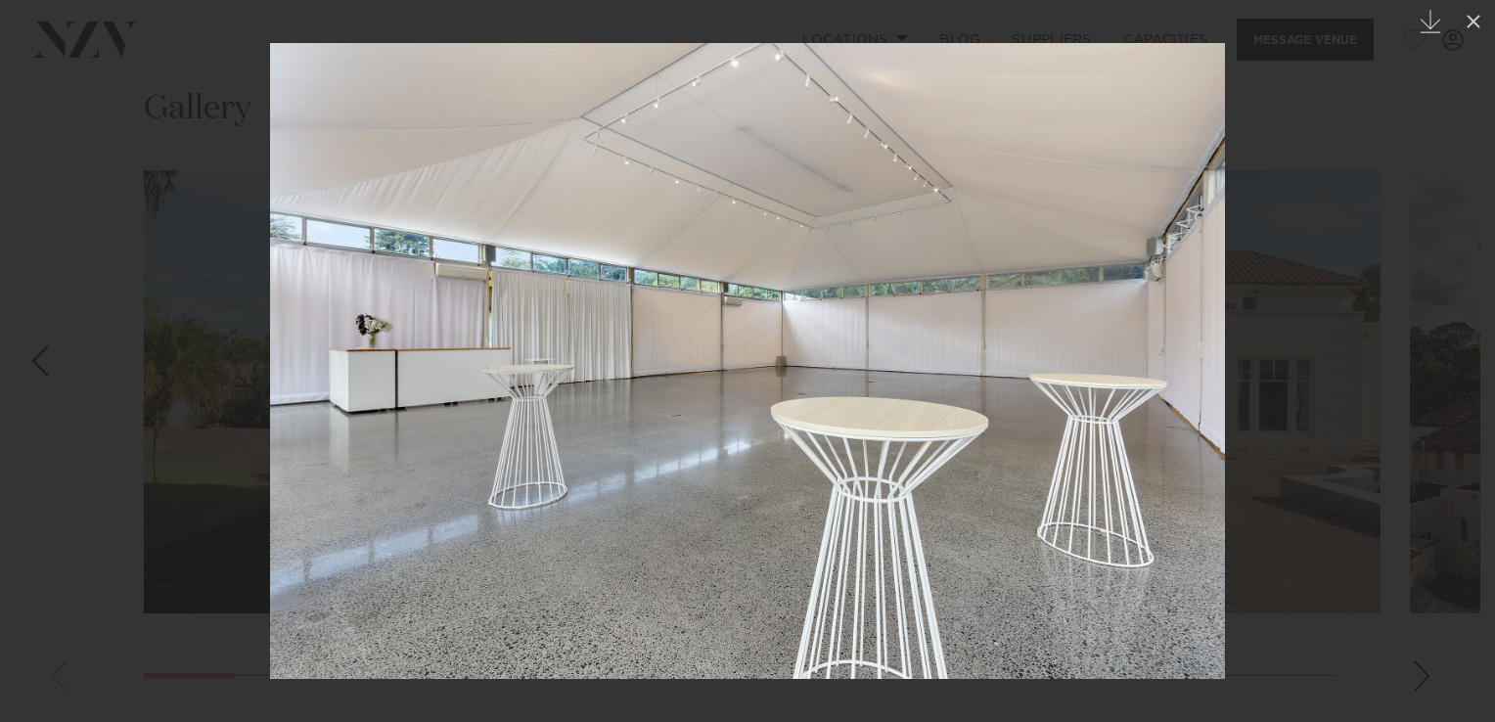
click at [1471, 388] on link at bounding box center [1460, 361] width 68 height 98
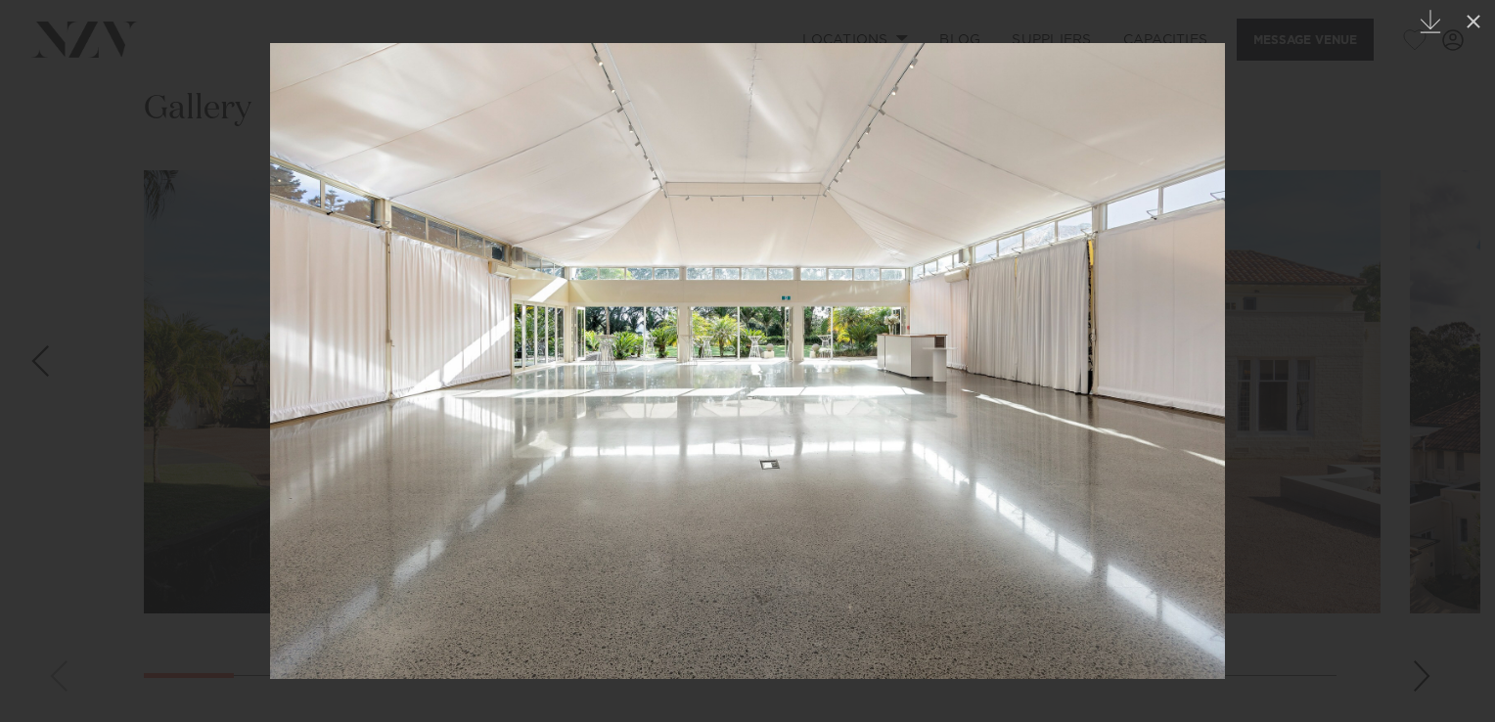
click at [1471, 388] on link at bounding box center [1460, 361] width 68 height 98
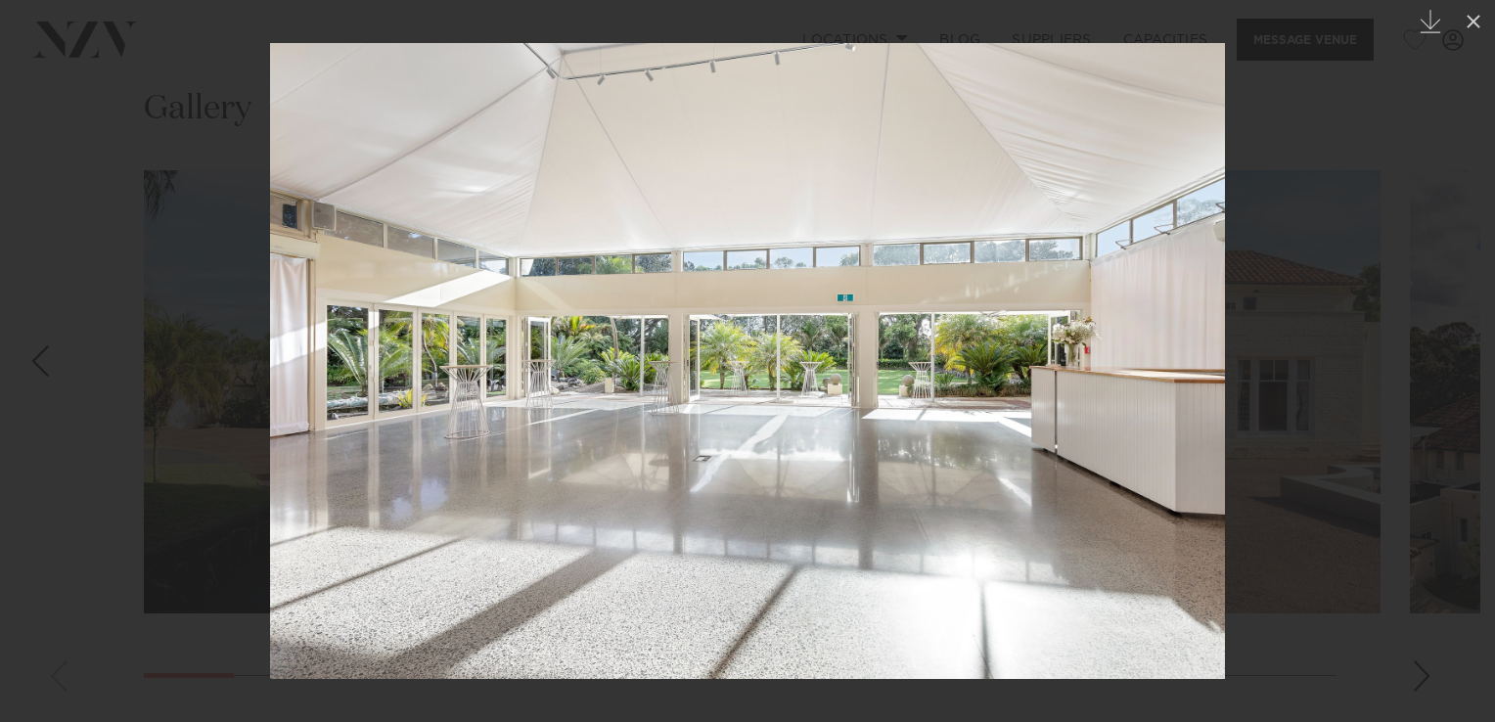
click at [1471, 388] on link at bounding box center [1460, 361] width 68 height 98
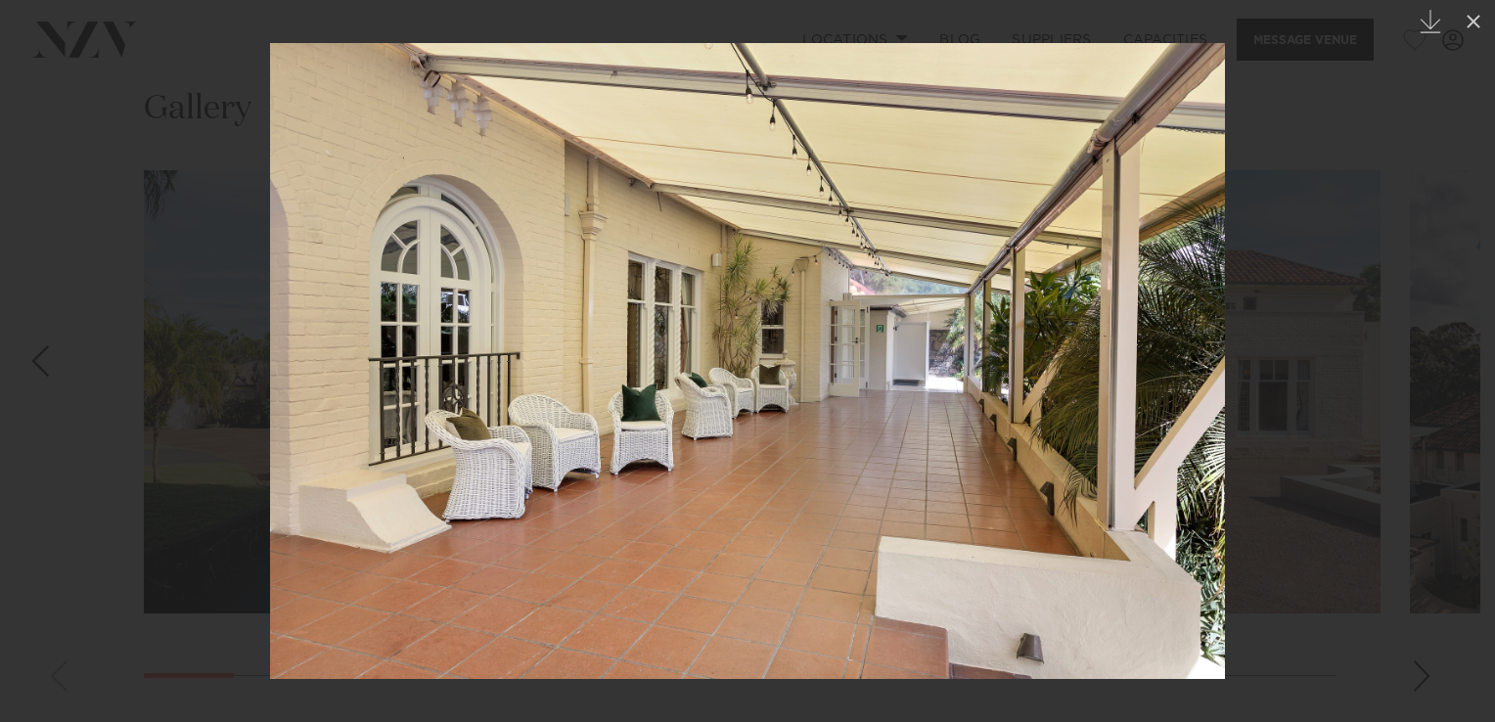
click at [1471, 388] on link at bounding box center [1460, 361] width 68 height 98
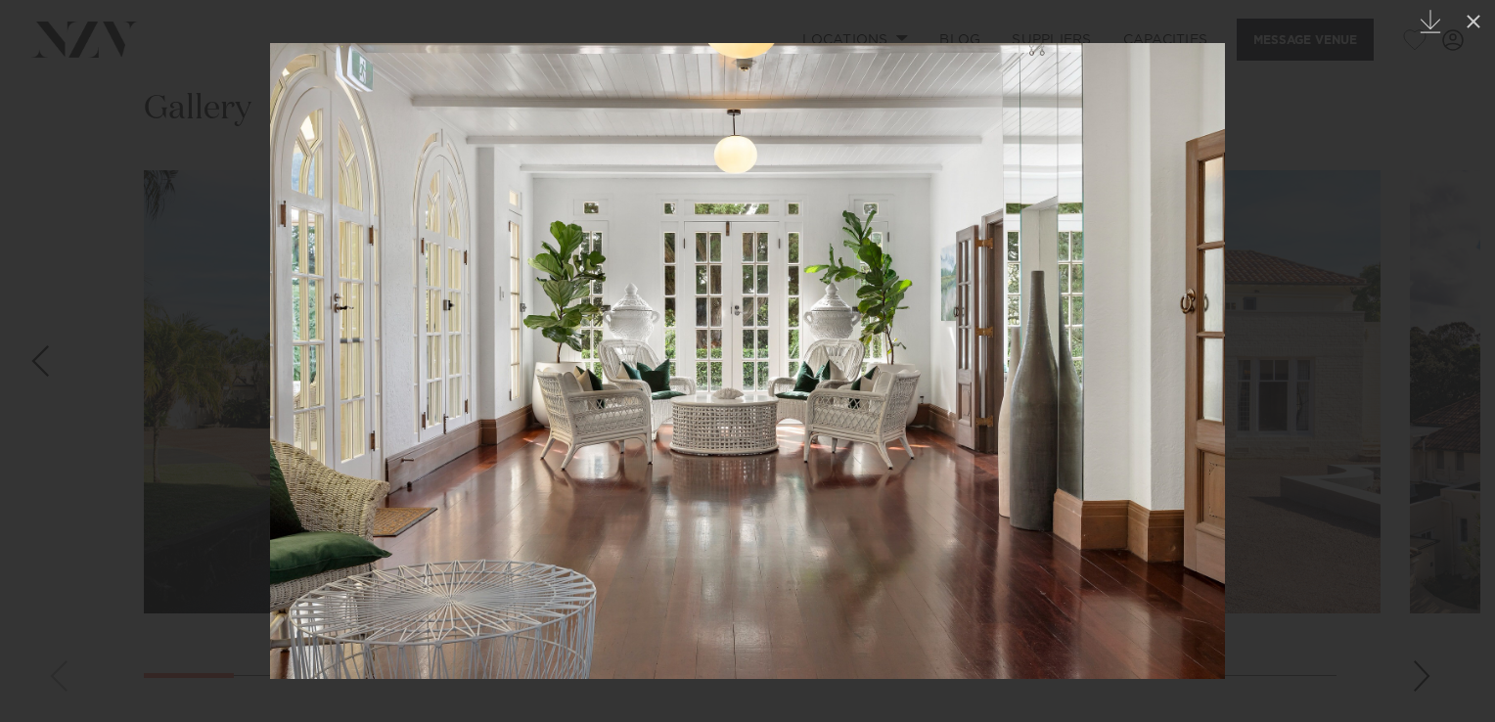
click at [1471, 388] on link at bounding box center [1460, 361] width 68 height 98
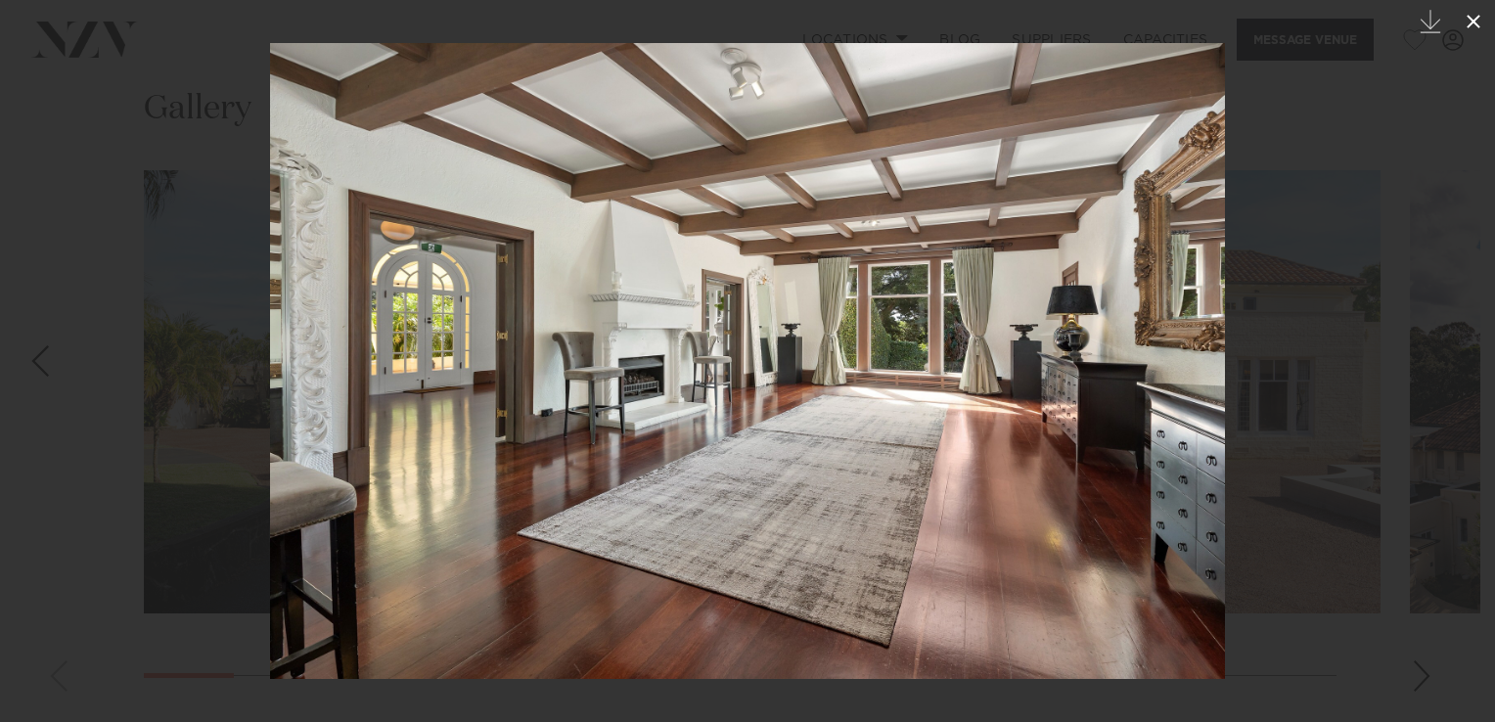
click at [1479, 18] on icon at bounding box center [1473, 21] width 23 height 23
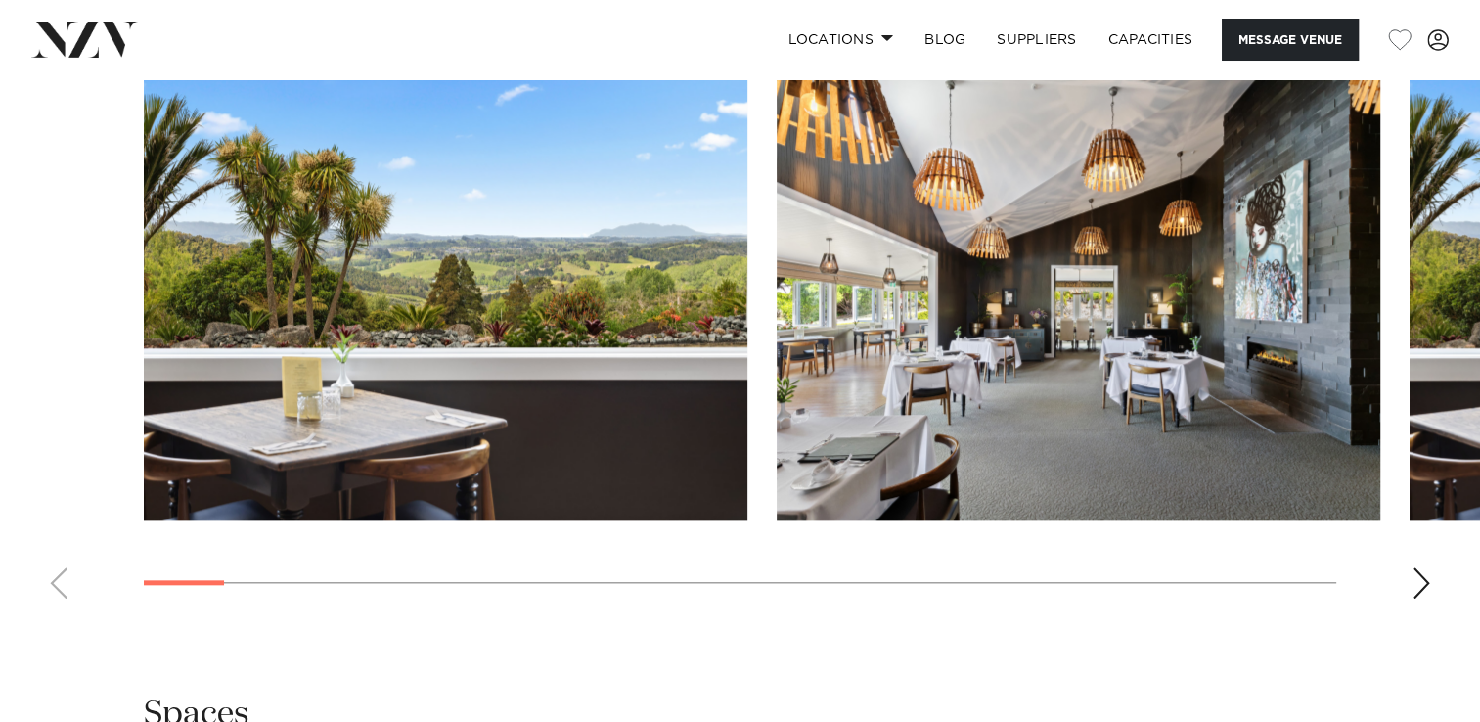
scroll to position [1970, 0]
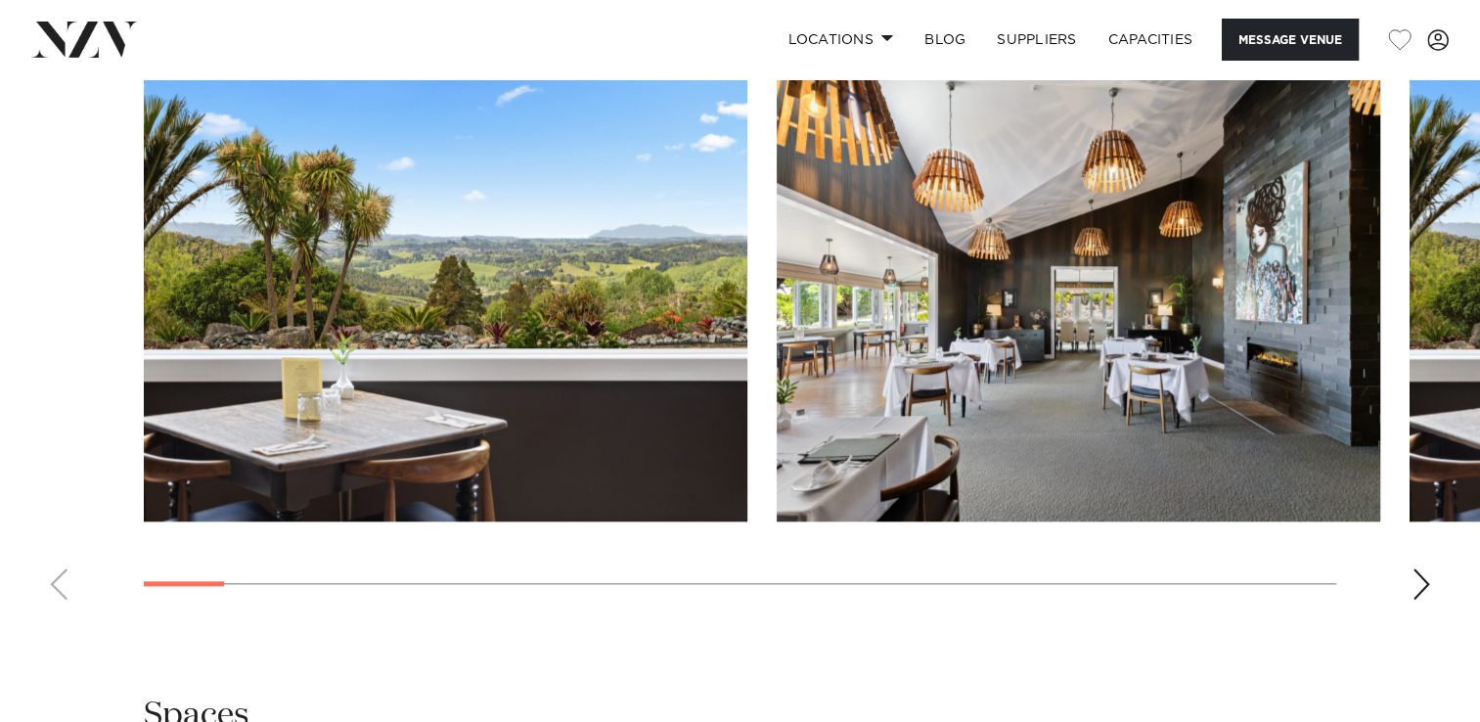
click at [1425, 580] on div "Next slide" at bounding box center [1422, 583] width 20 height 31
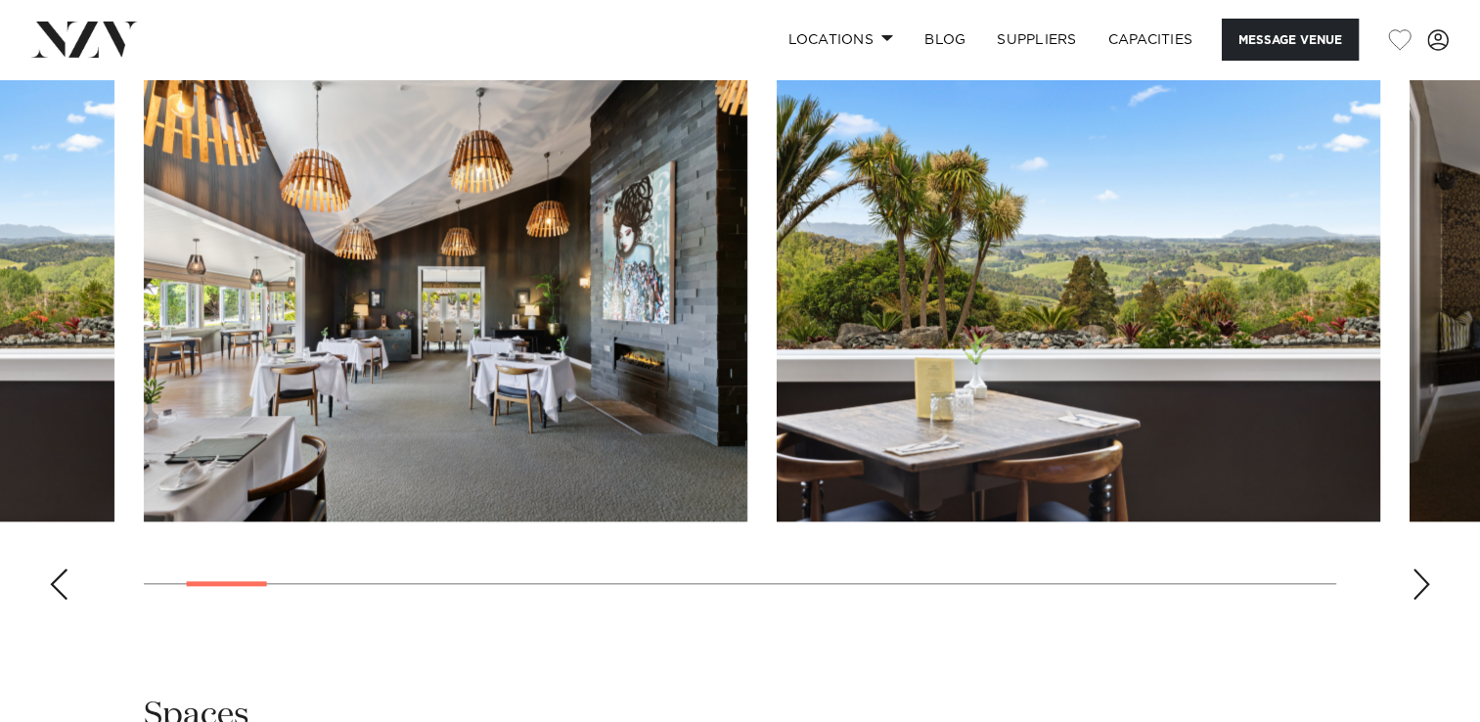
click at [1425, 581] on div "Next slide" at bounding box center [1422, 583] width 20 height 31
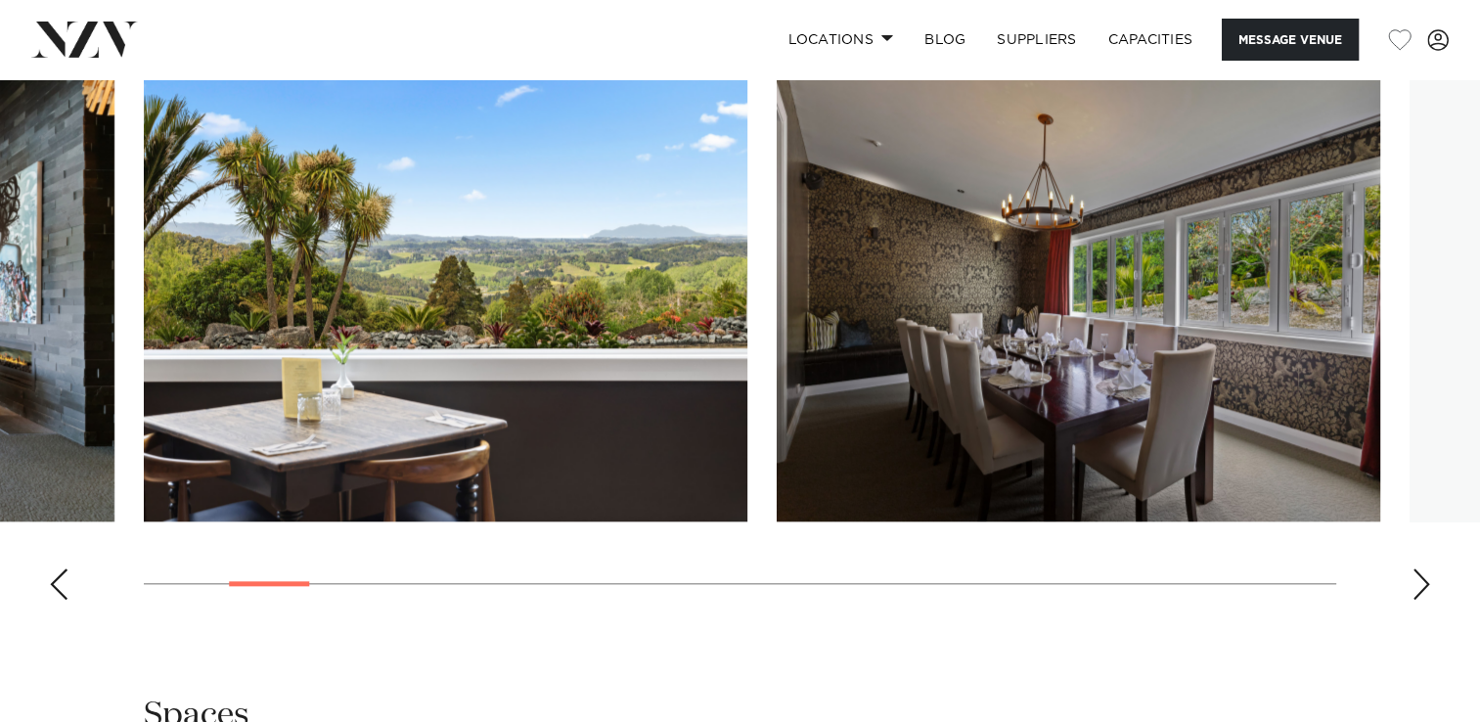
click at [1425, 581] on div "Next slide" at bounding box center [1422, 583] width 20 height 31
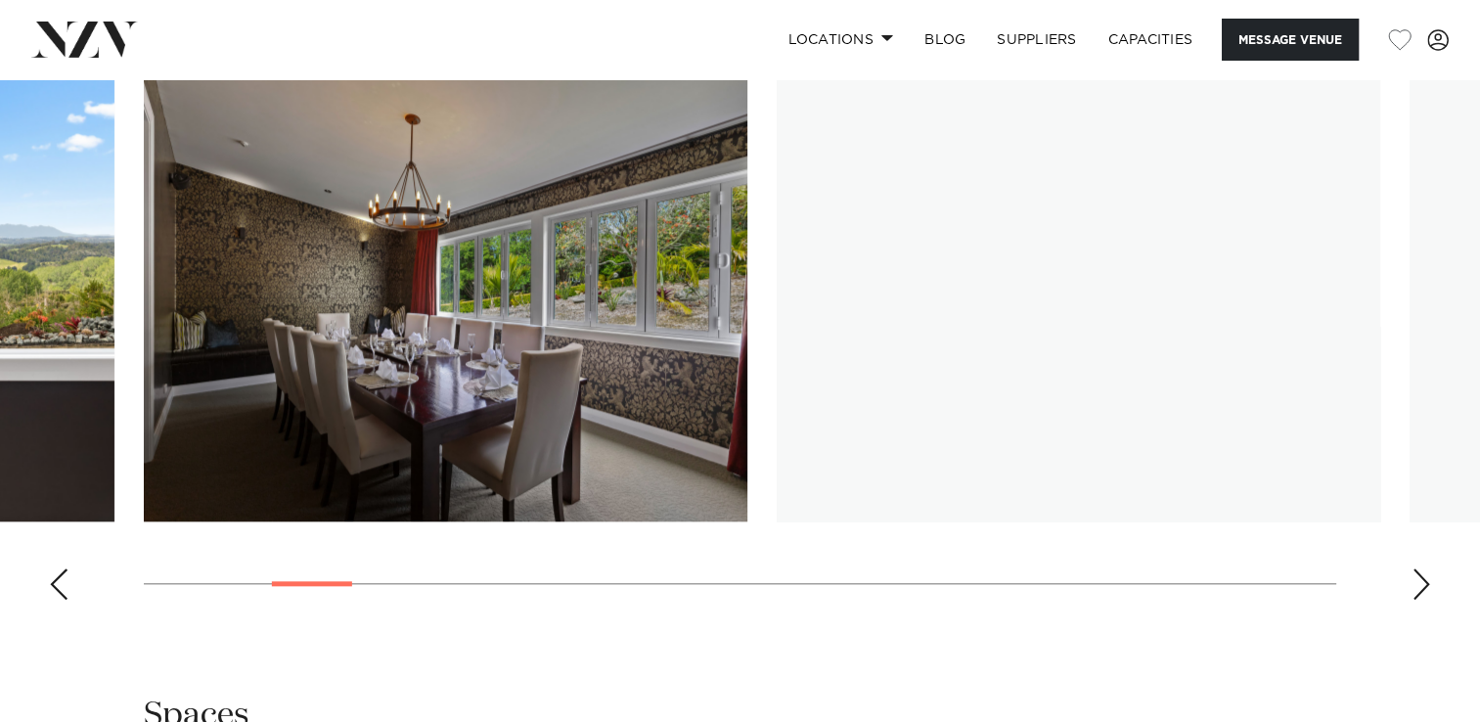
click at [1425, 581] on div "Next slide" at bounding box center [1422, 583] width 20 height 31
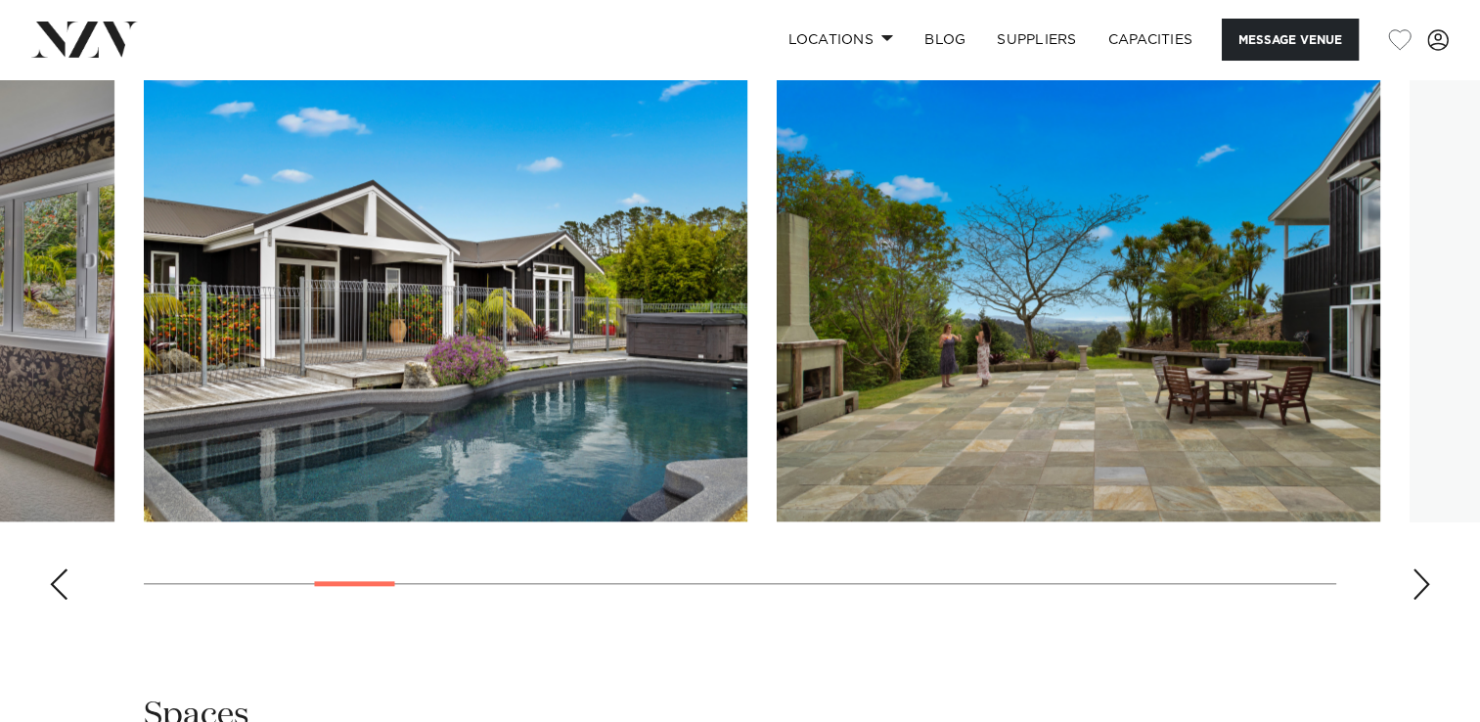
click at [1425, 581] on div "Next slide" at bounding box center [1422, 583] width 20 height 31
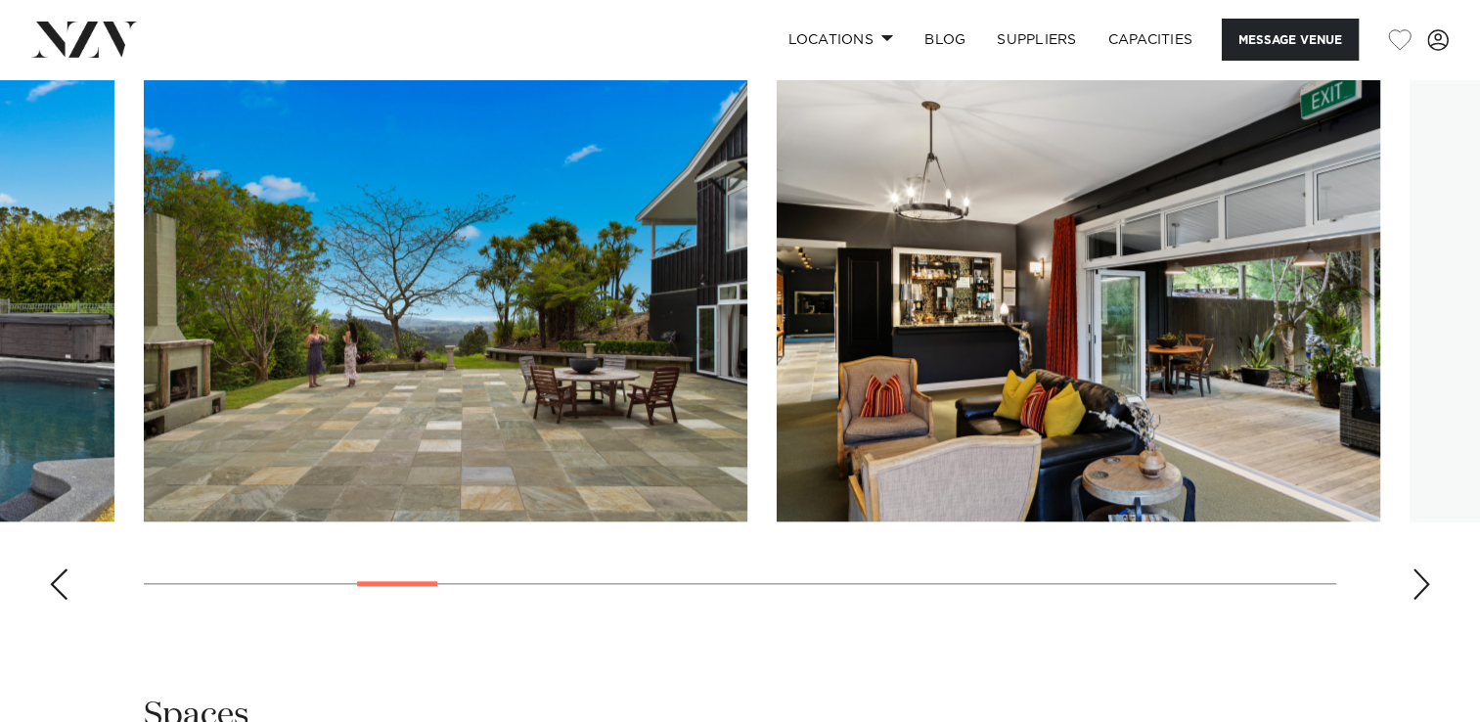
click at [1425, 581] on div "Next slide" at bounding box center [1422, 583] width 20 height 31
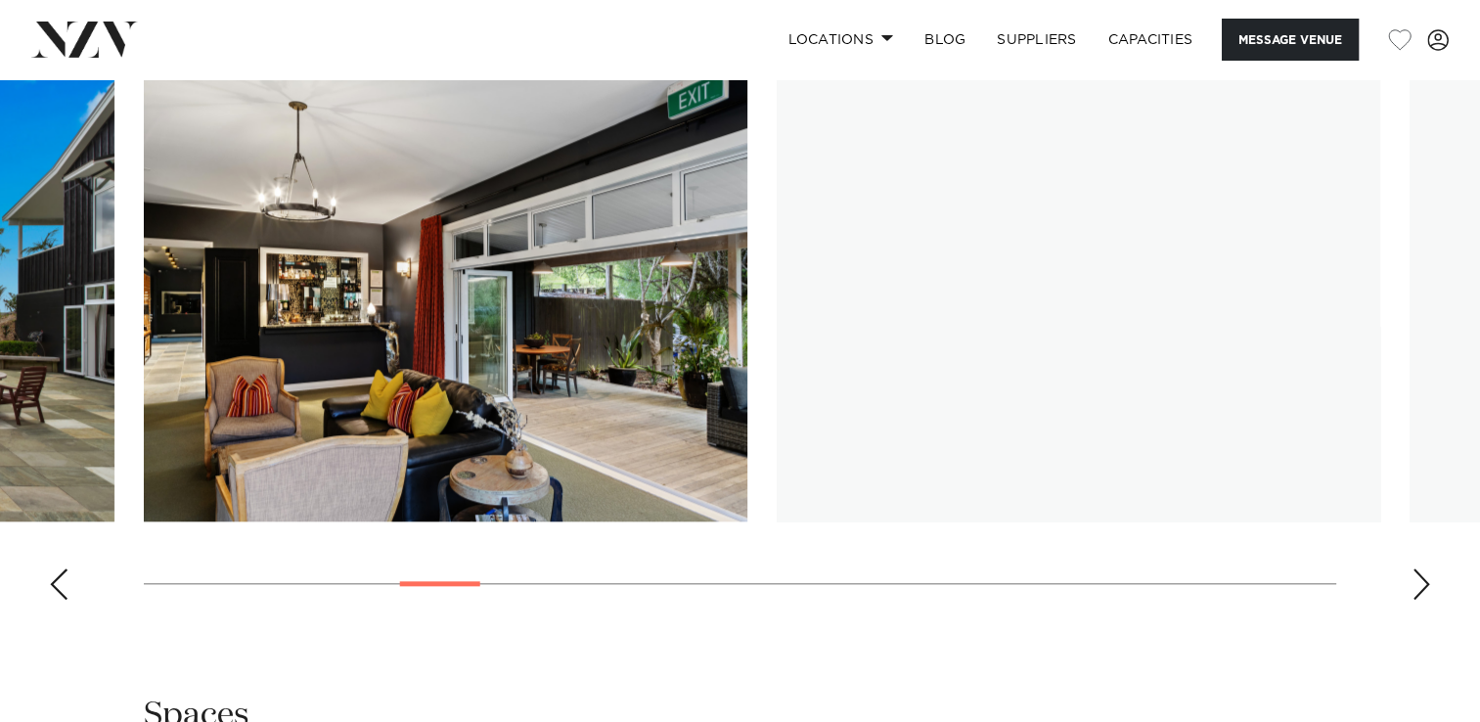
click at [1425, 581] on div "Next slide" at bounding box center [1422, 583] width 20 height 31
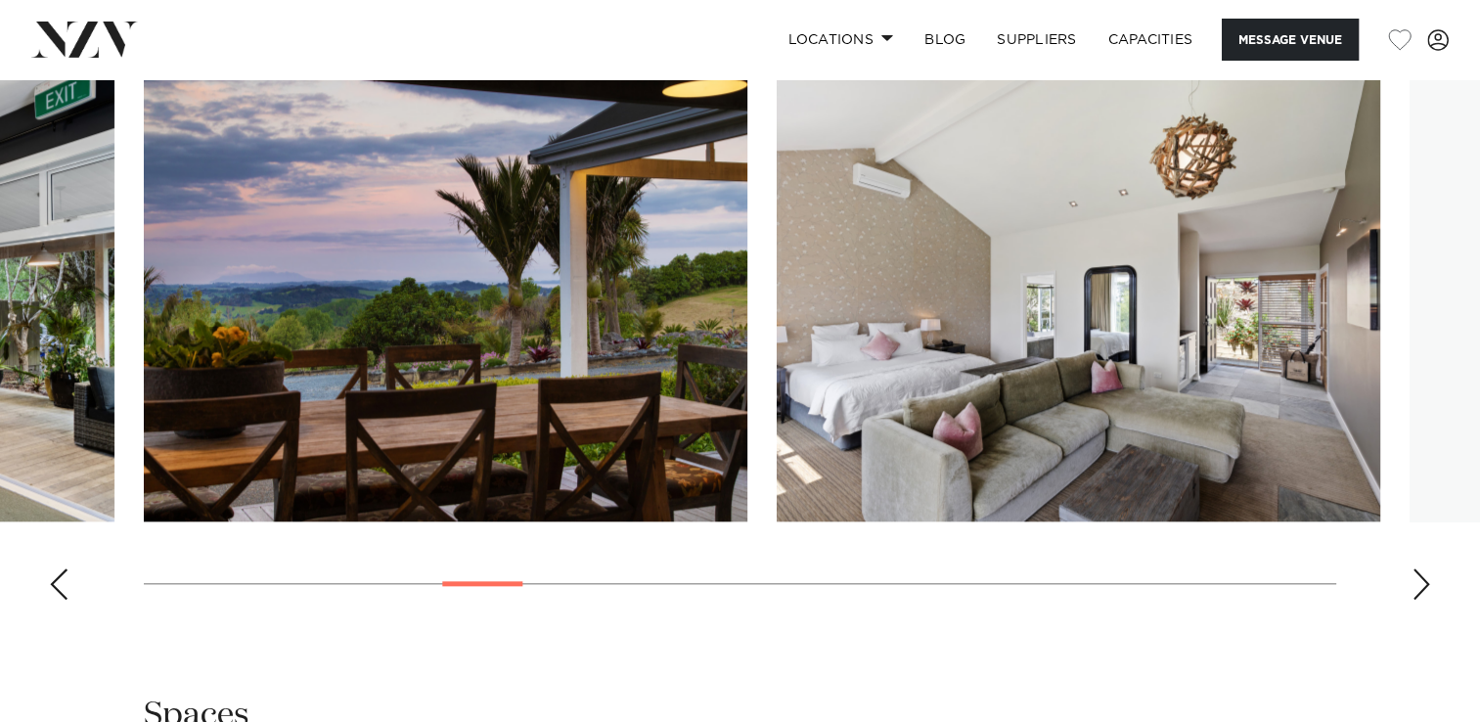
click at [1425, 581] on div "Next slide" at bounding box center [1422, 583] width 20 height 31
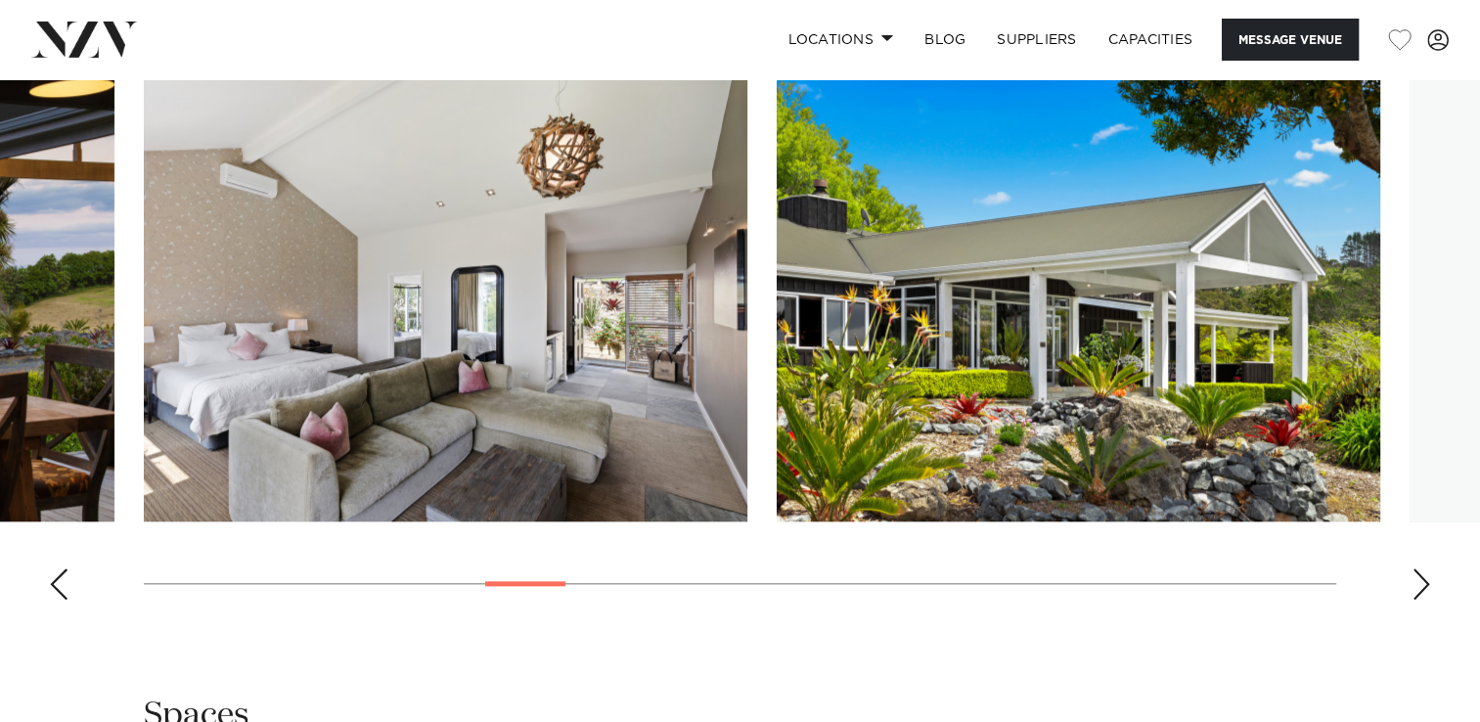
click at [1425, 581] on div "Next slide" at bounding box center [1422, 583] width 20 height 31
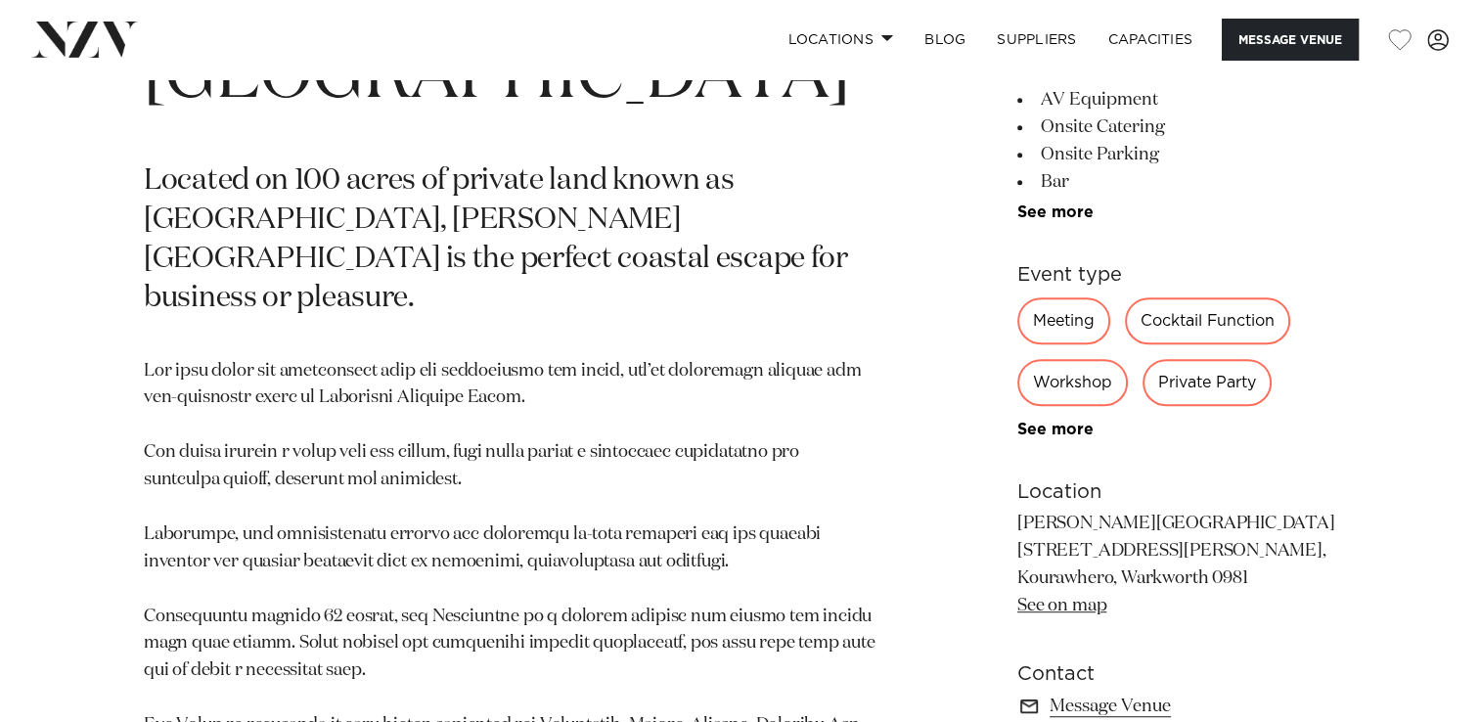
scroll to position [929, 0]
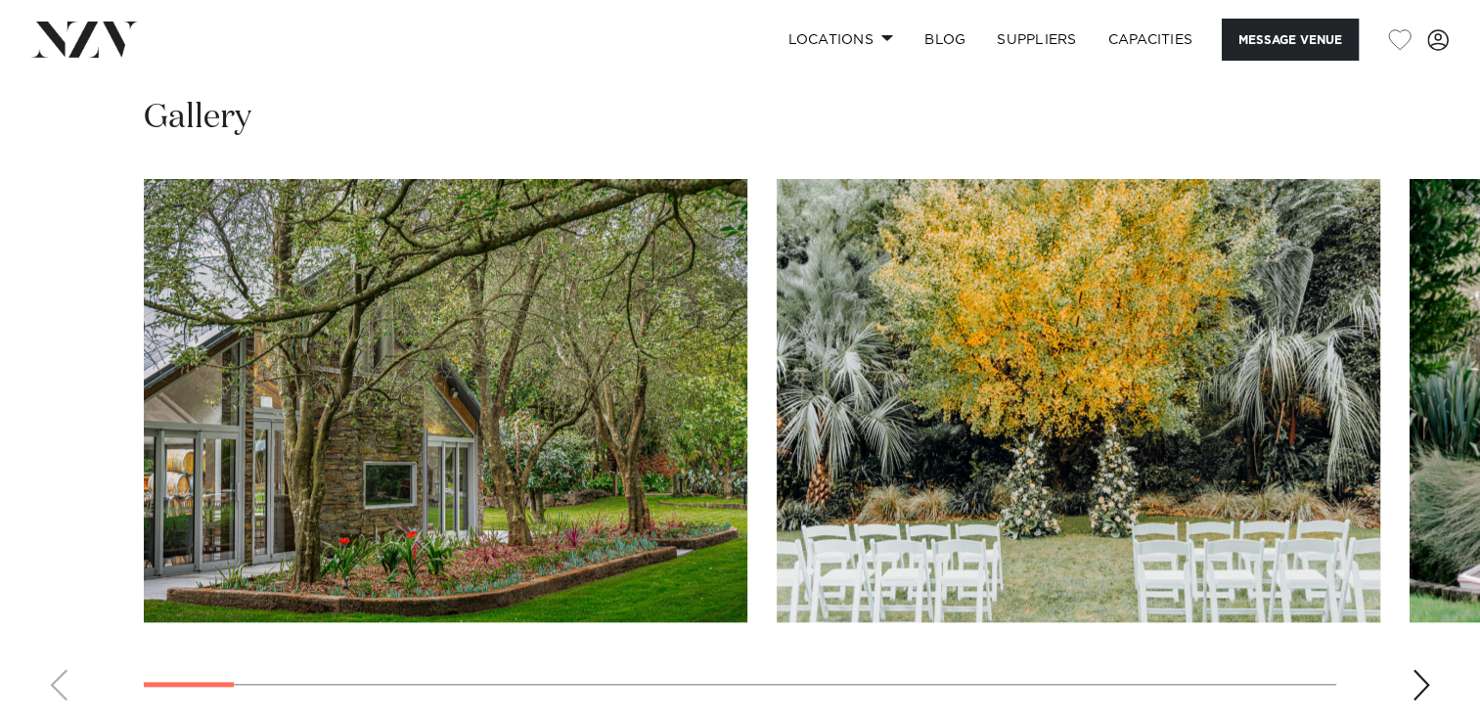
scroll to position [2011, 0]
click at [1415, 668] on div "Next slide" at bounding box center [1422, 683] width 20 height 31
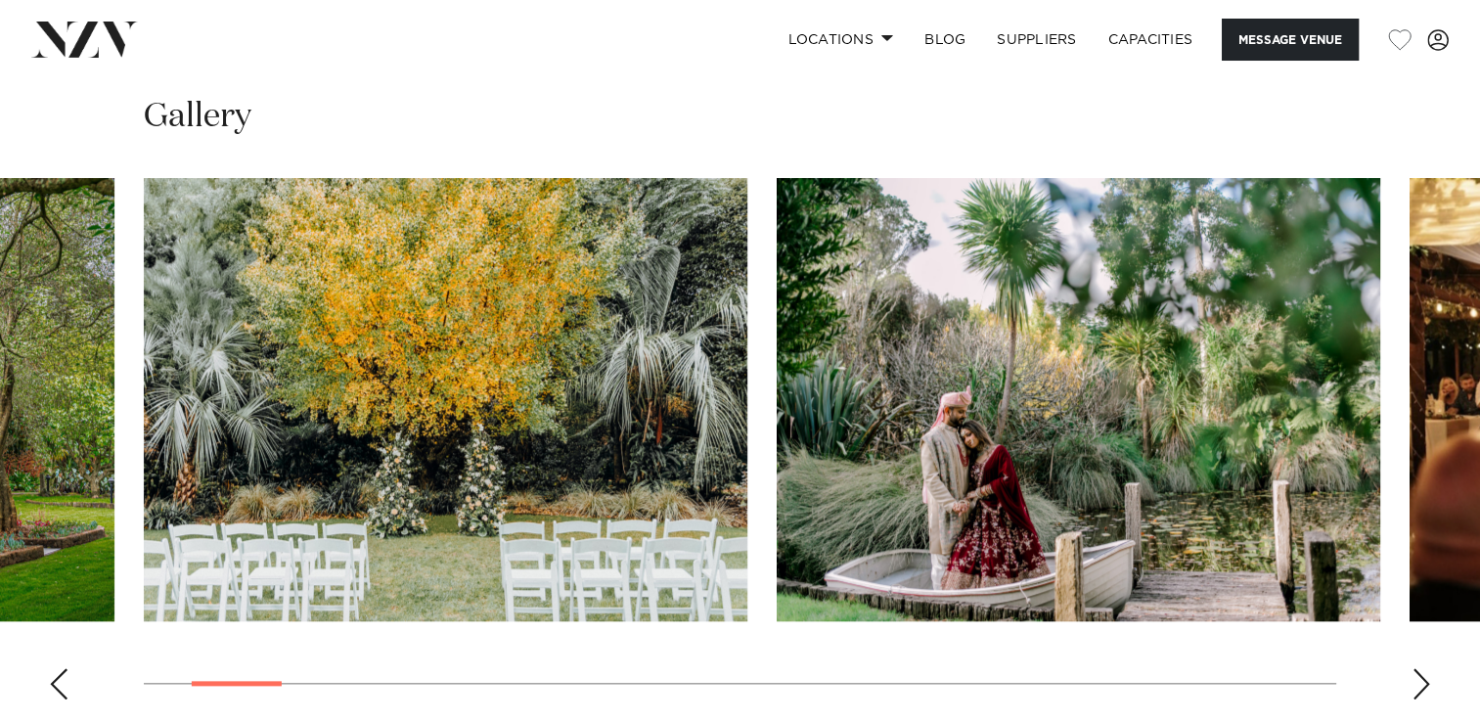
click at [1415, 668] on div "Next slide" at bounding box center [1422, 683] width 20 height 31
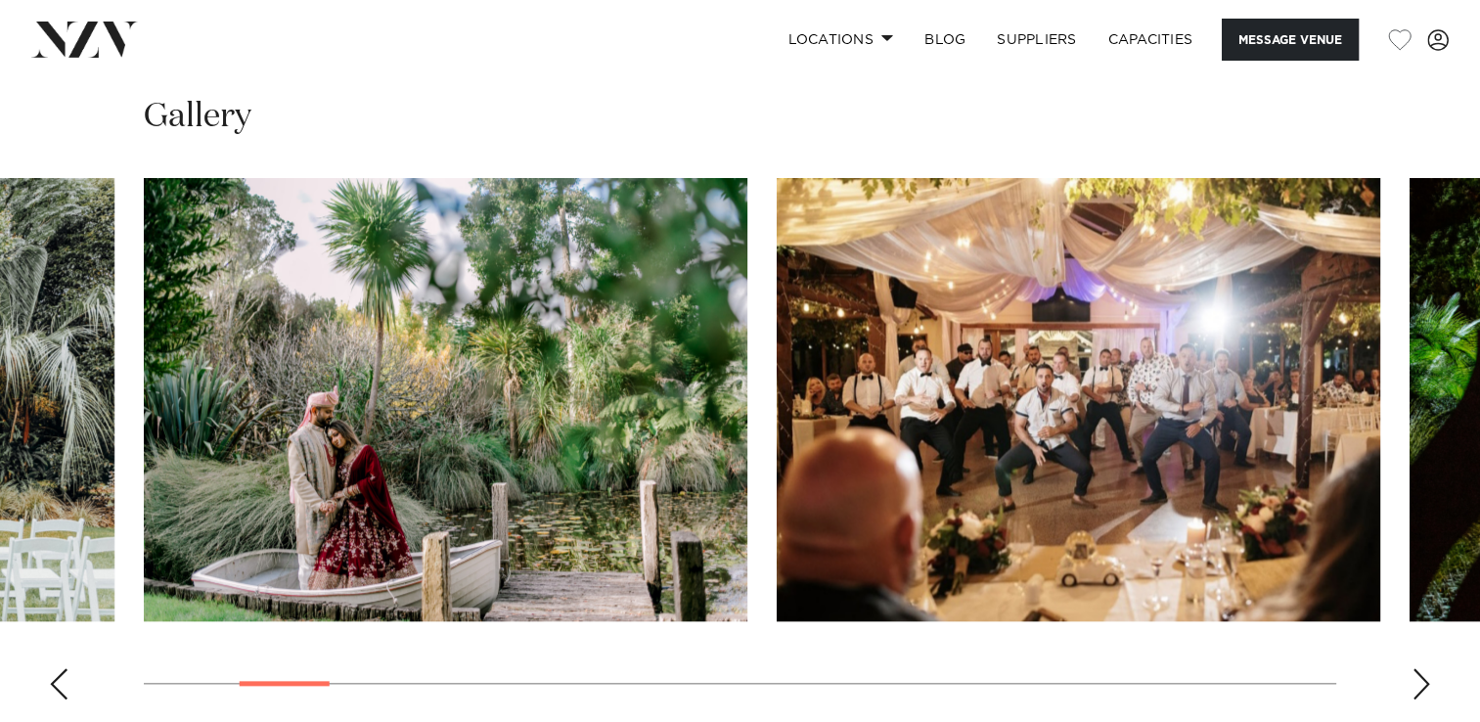
click at [1415, 668] on div "Next slide" at bounding box center [1422, 683] width 20 height 31
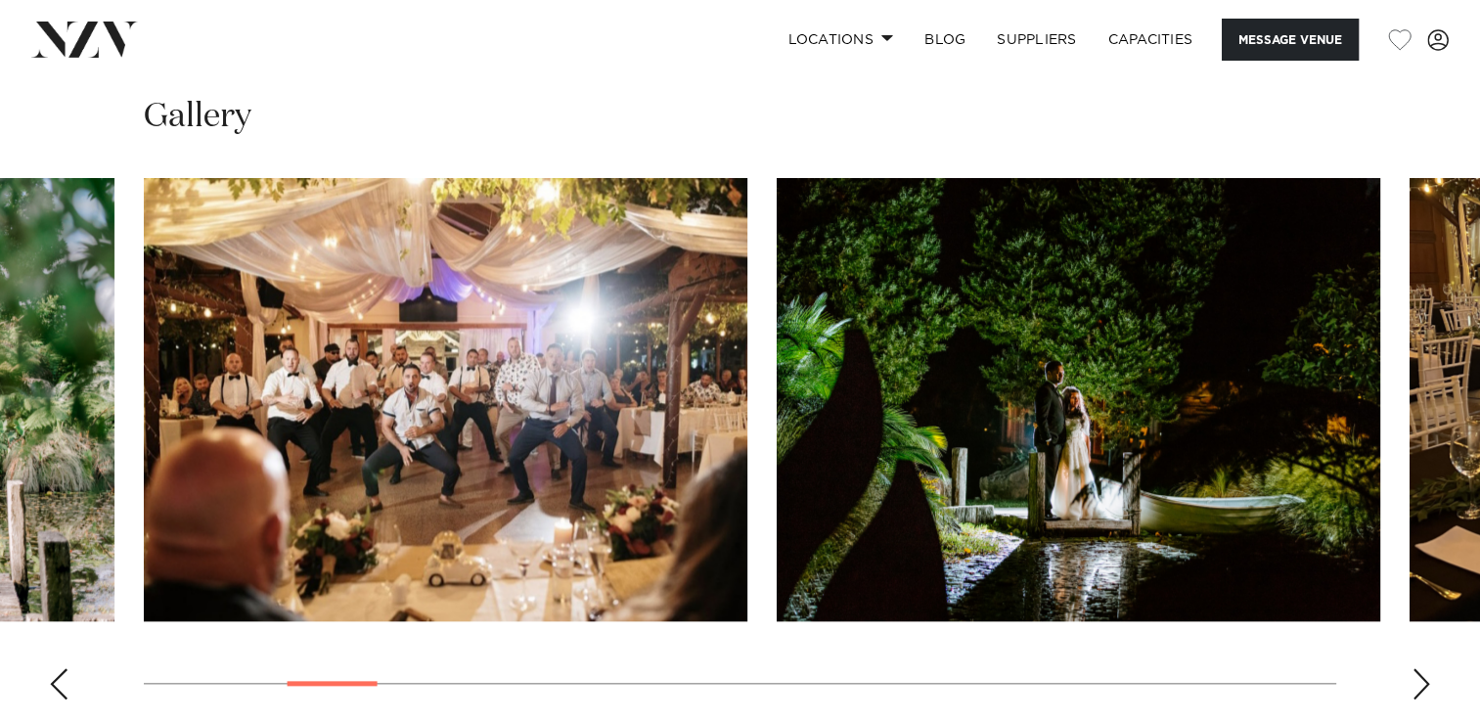
click at [1415, 668] on div "Next slide" at bounding box center [1422, 683] width 20 height 31
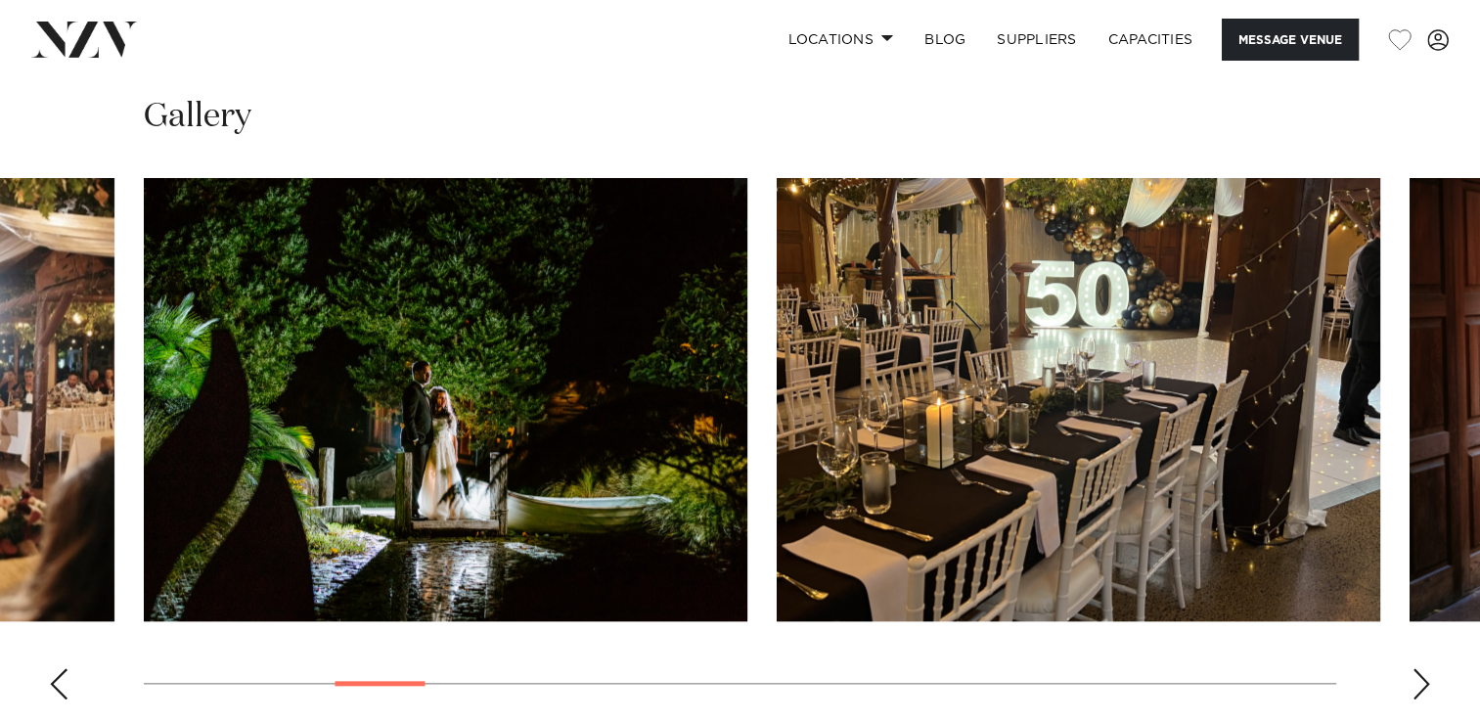
click at [1415, 668] on div "Next slide" at bounding box center [1422, 683] width 20 height 31
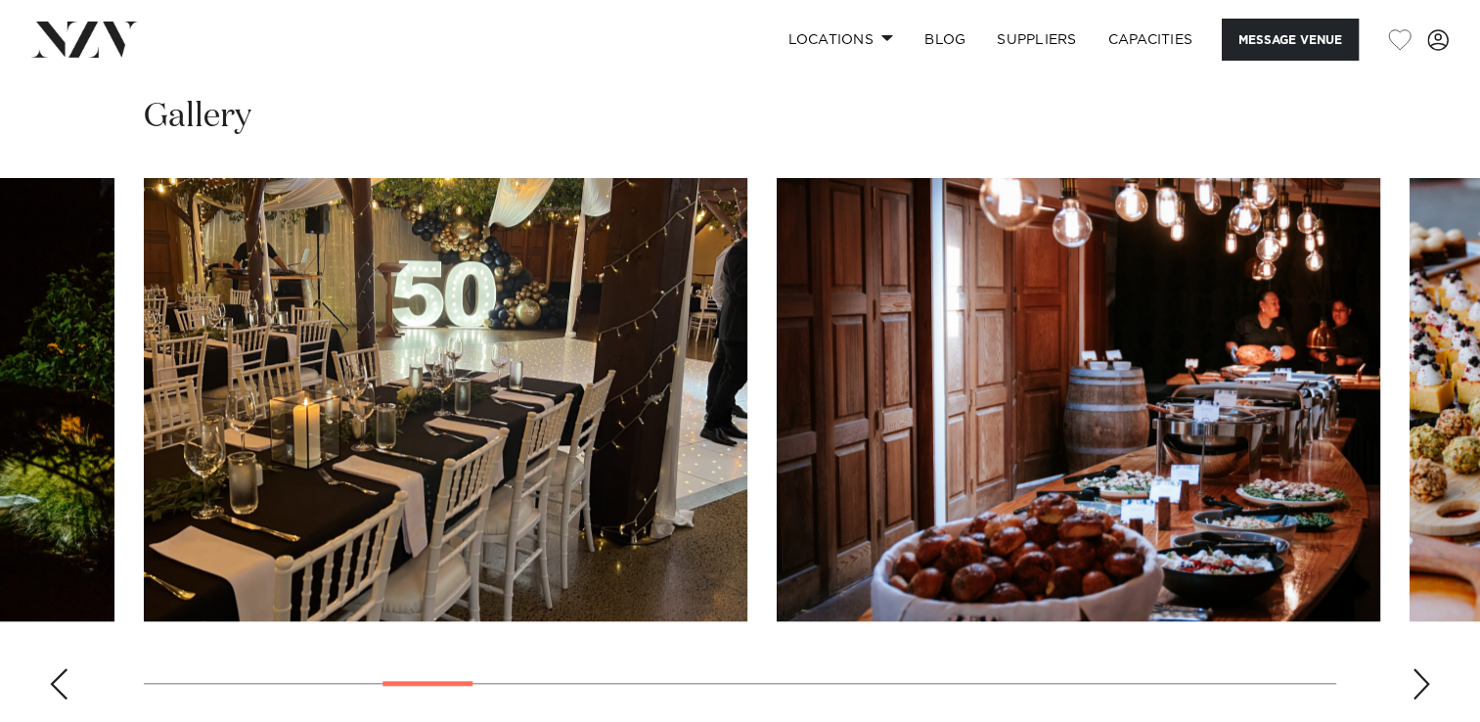
click at [1415, 668] on div "Next slide" at bounding box center [1422, 683] width 20 height 31
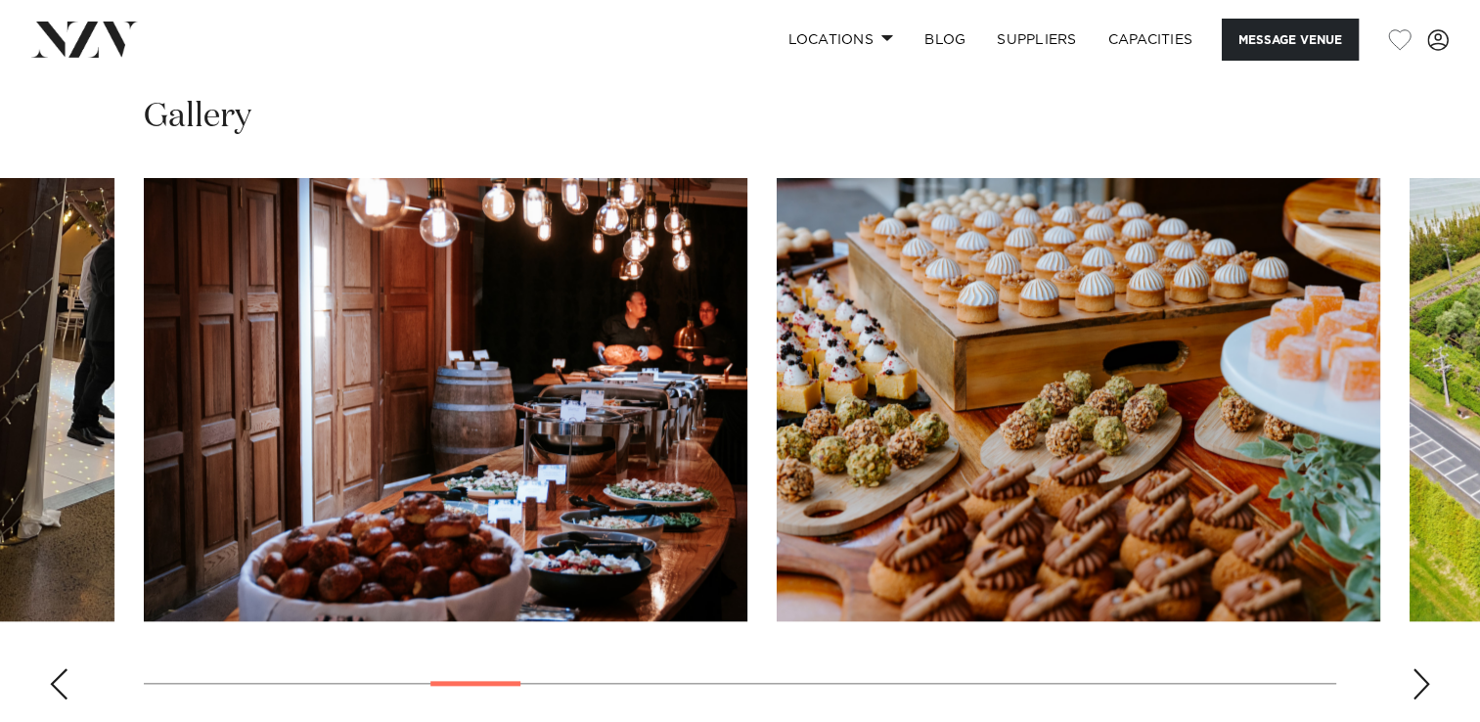
click at [1415, 668] on div "Next slide" at bounding box center [1422, 683] width 20 height 31
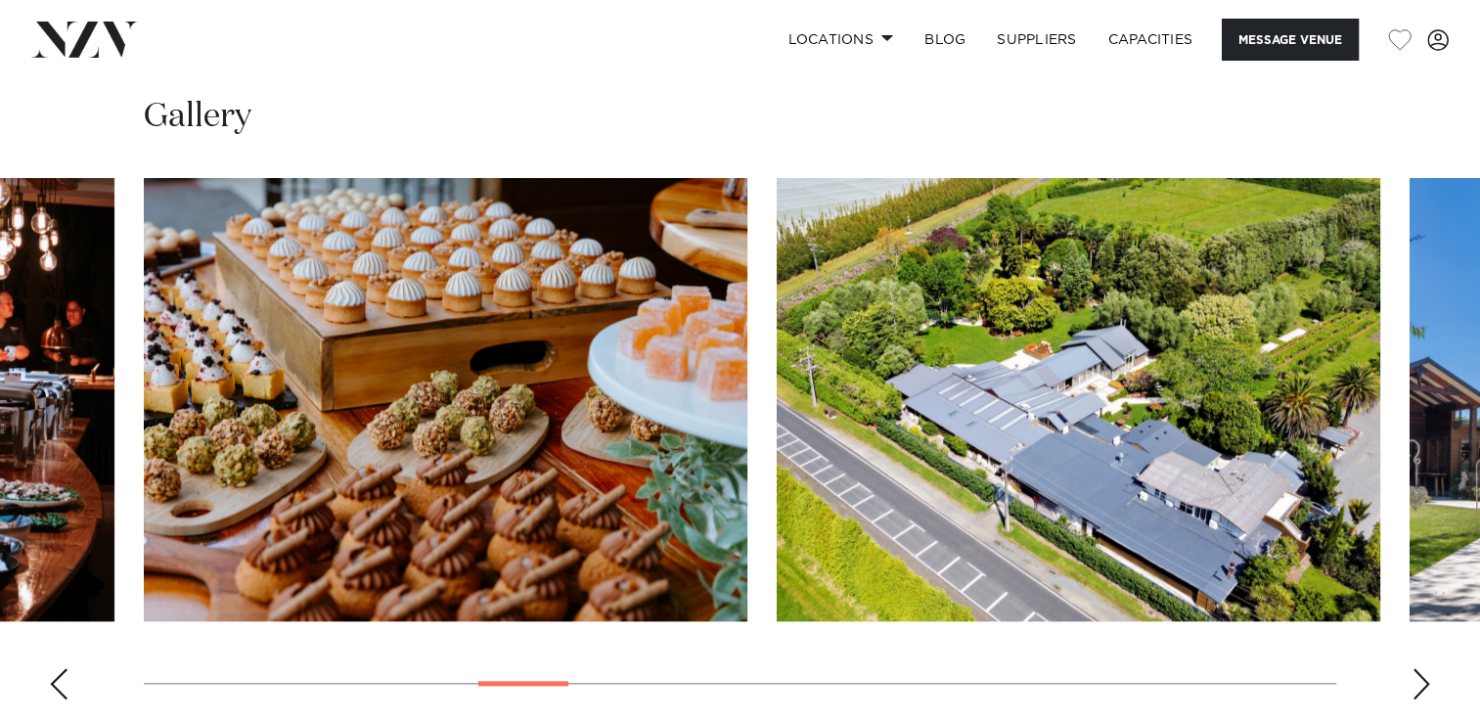
click at [1415, 668] on div "Next slide" at bounding box center [1422, 683] width 20 height 31
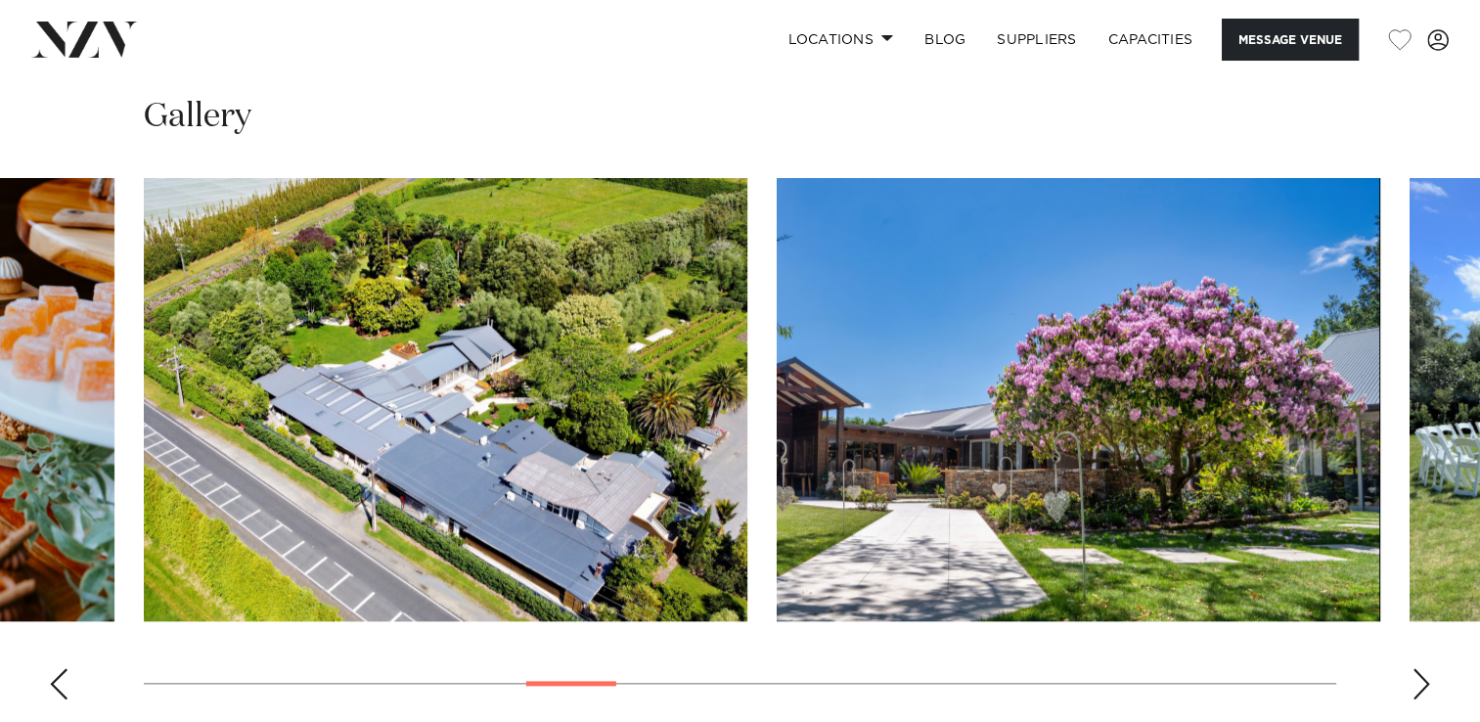
click at [1415, 668] on div "Next slide" at bounding box center [1422, 683] width 20 height 31
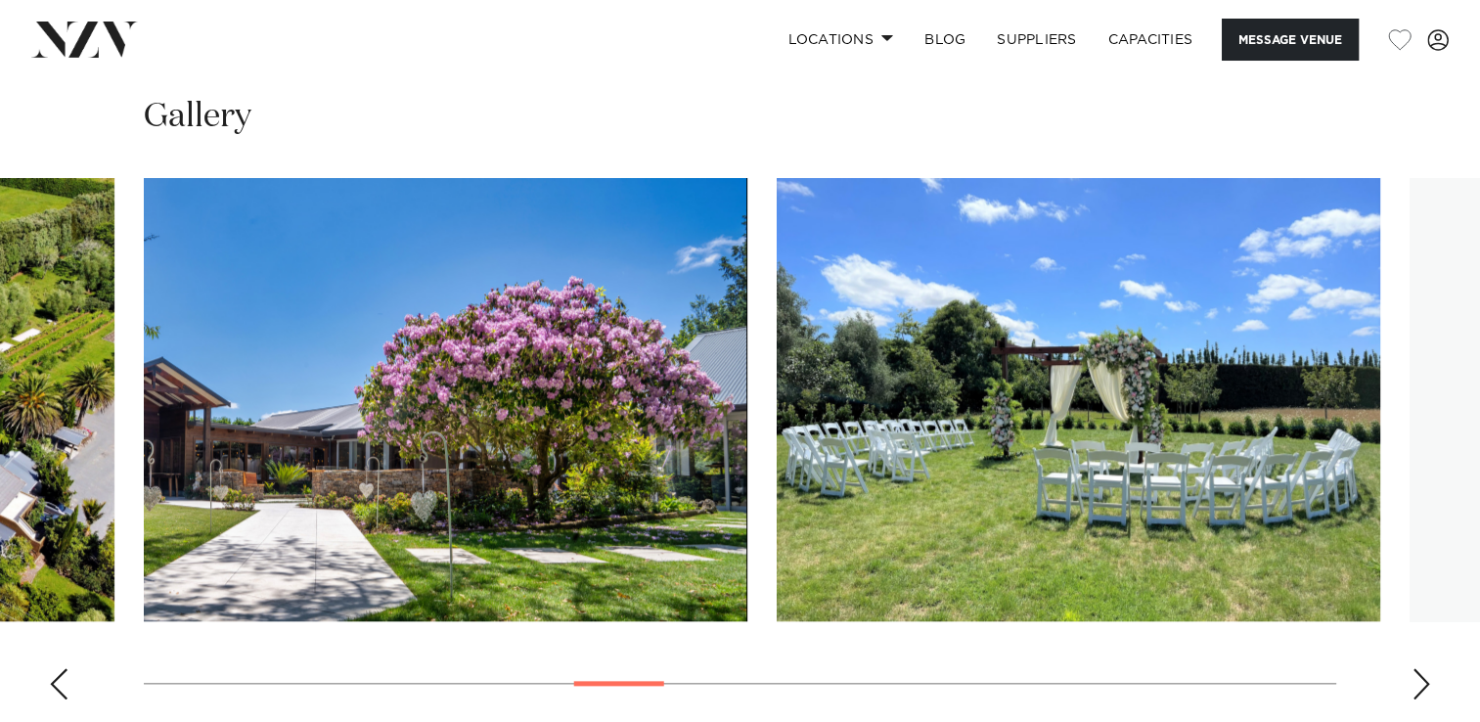
click at [1415, 668] on div "Next slide" at bounding box center [1422, 683] width 20 height 31
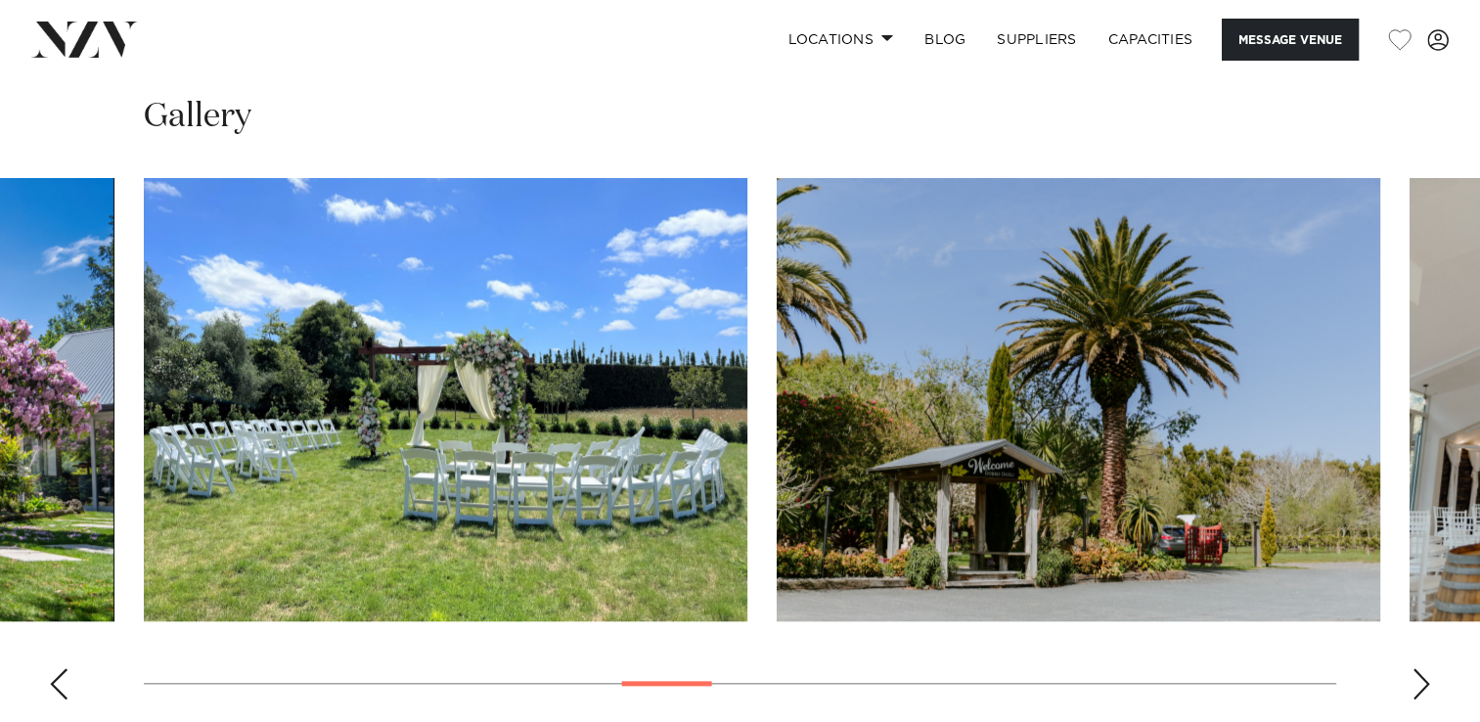
click at [1415, 668] on div "Next slide" at bounding box center [1422, 683] width 20 height 31
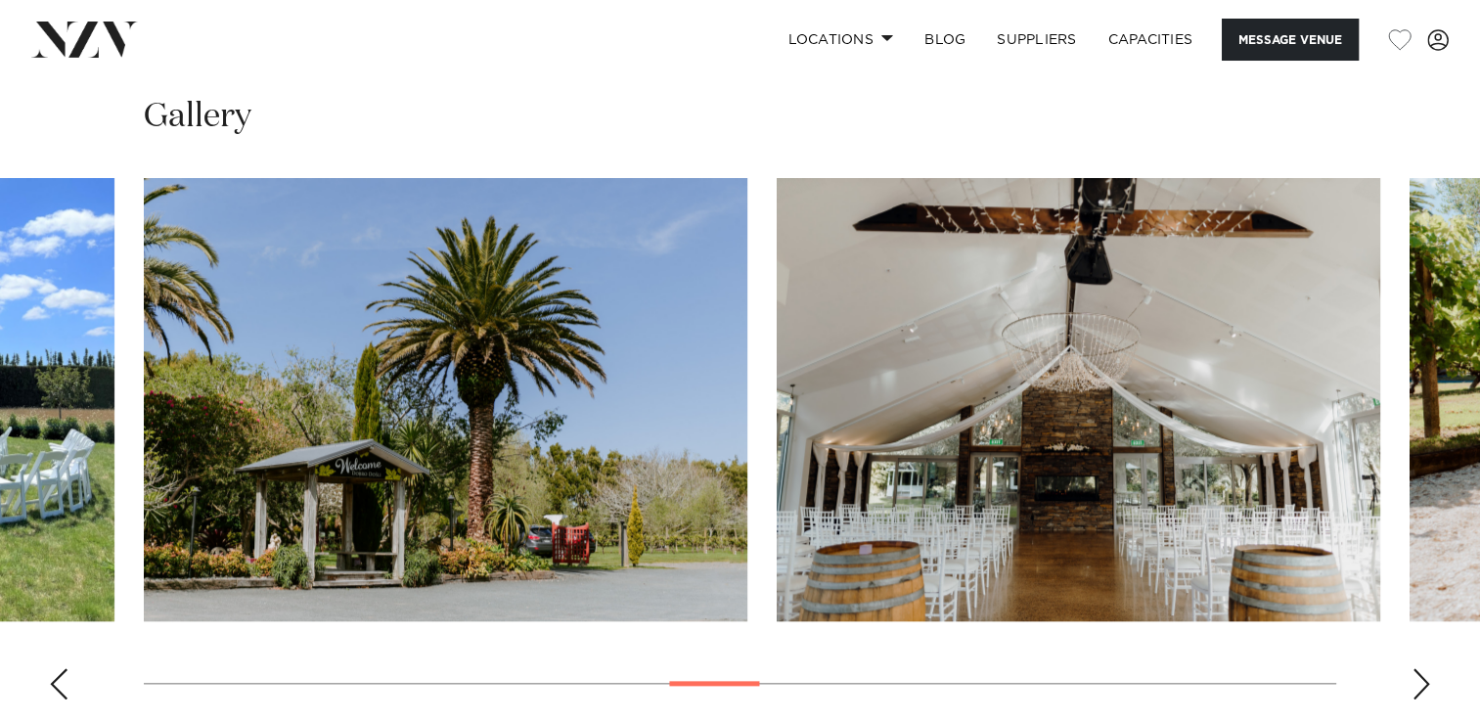
click at [1415, 668] on div "Next slide" at bounding box center [1422, 683] width 20 height 31
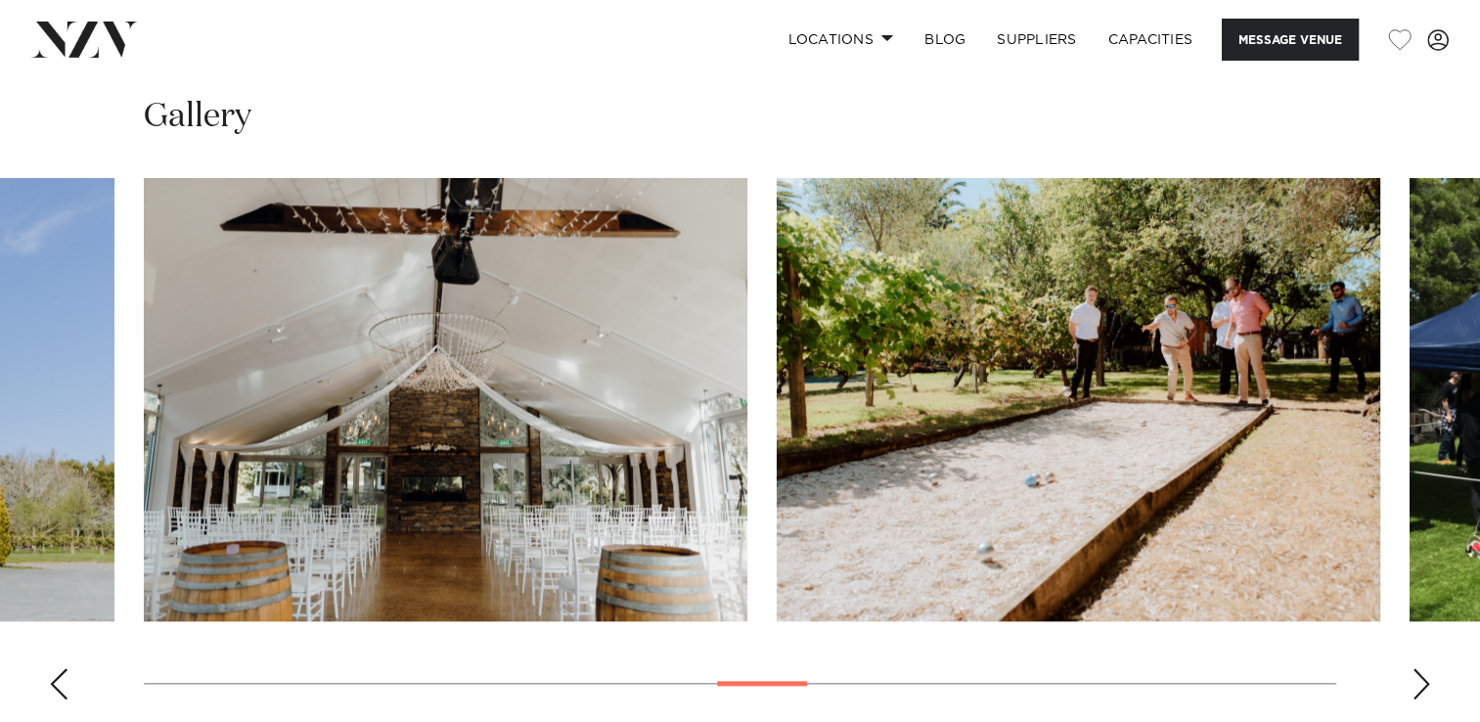
click at [1415, 668] on div "Next slide" at bounding box center [1422, 683] width 20 height 31
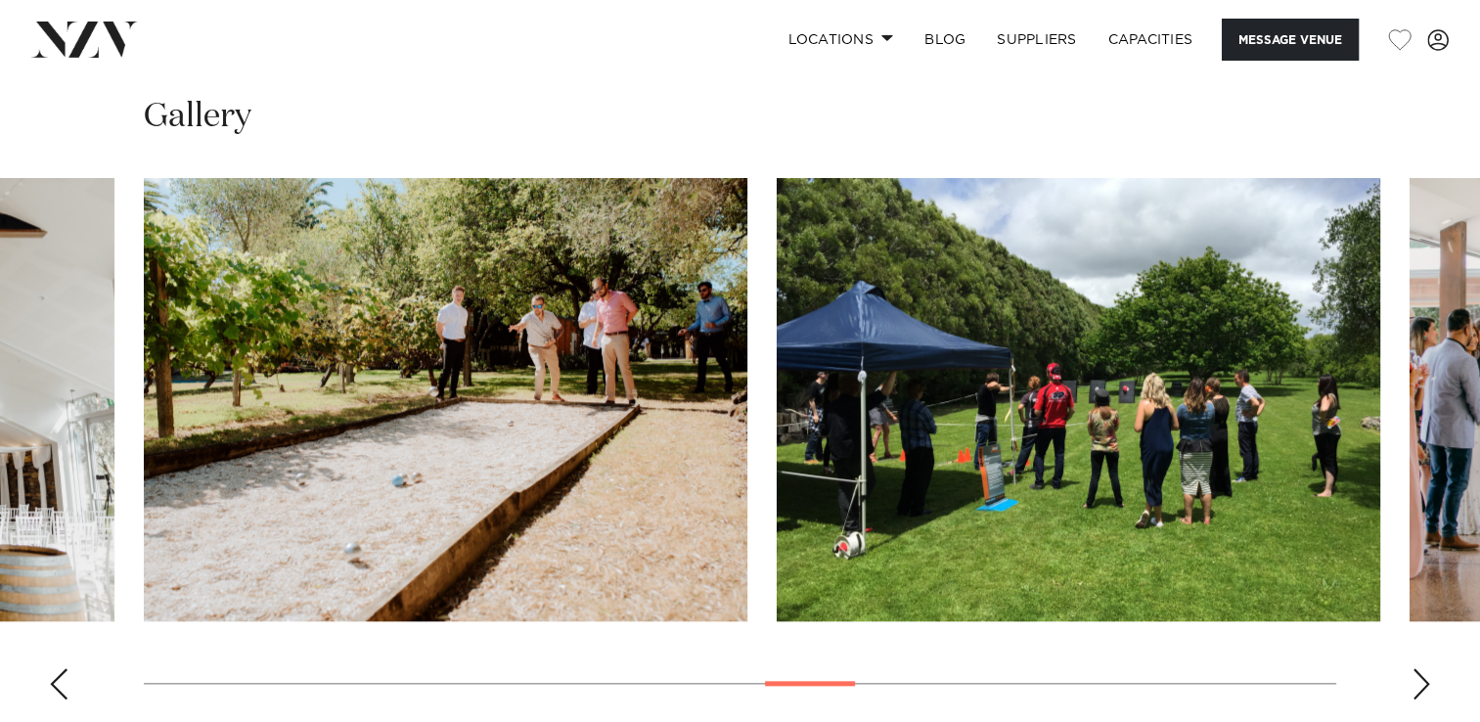
click at [1415, 668] on div "Next slide" at bounding box center [1422, 683] width 20 height 31
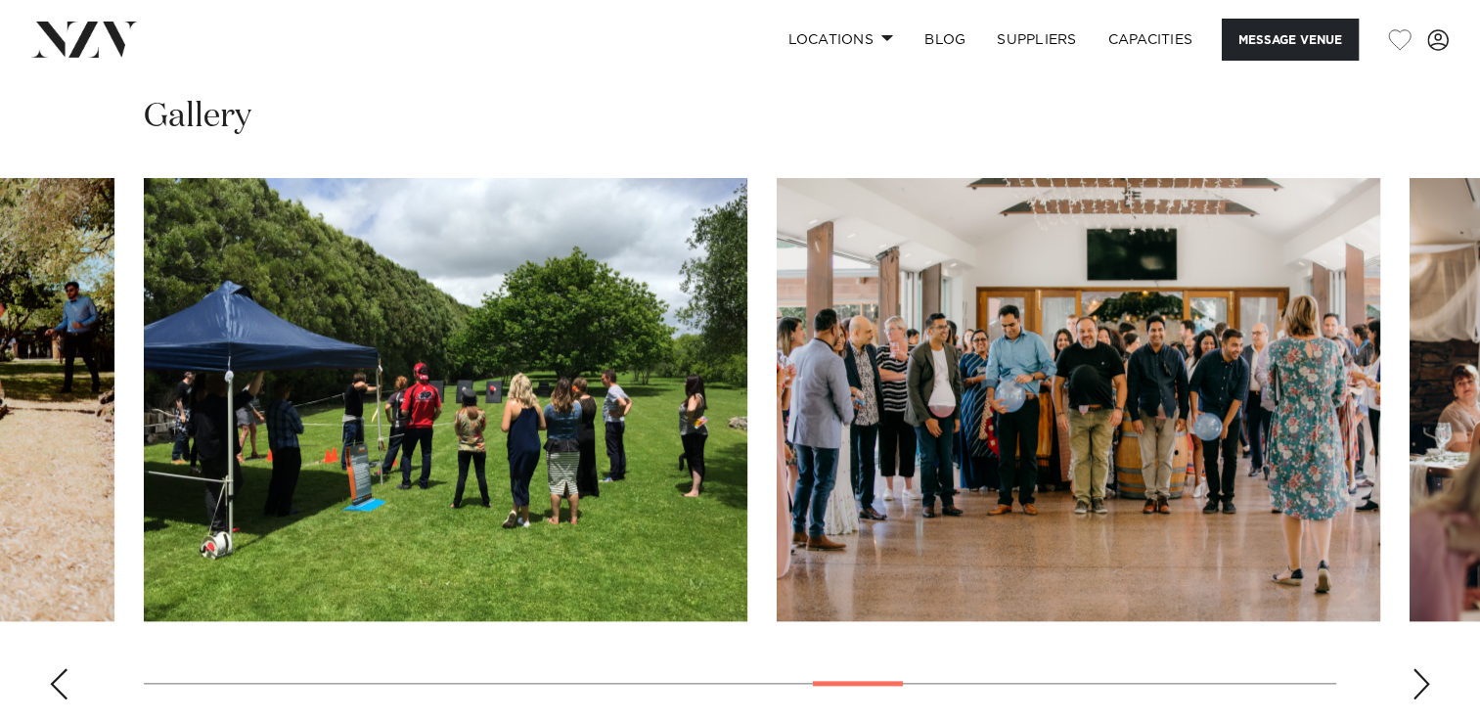
click at [1415, 668] on div "Next slide" at bounding box center [1422, 683] width 20 height 31
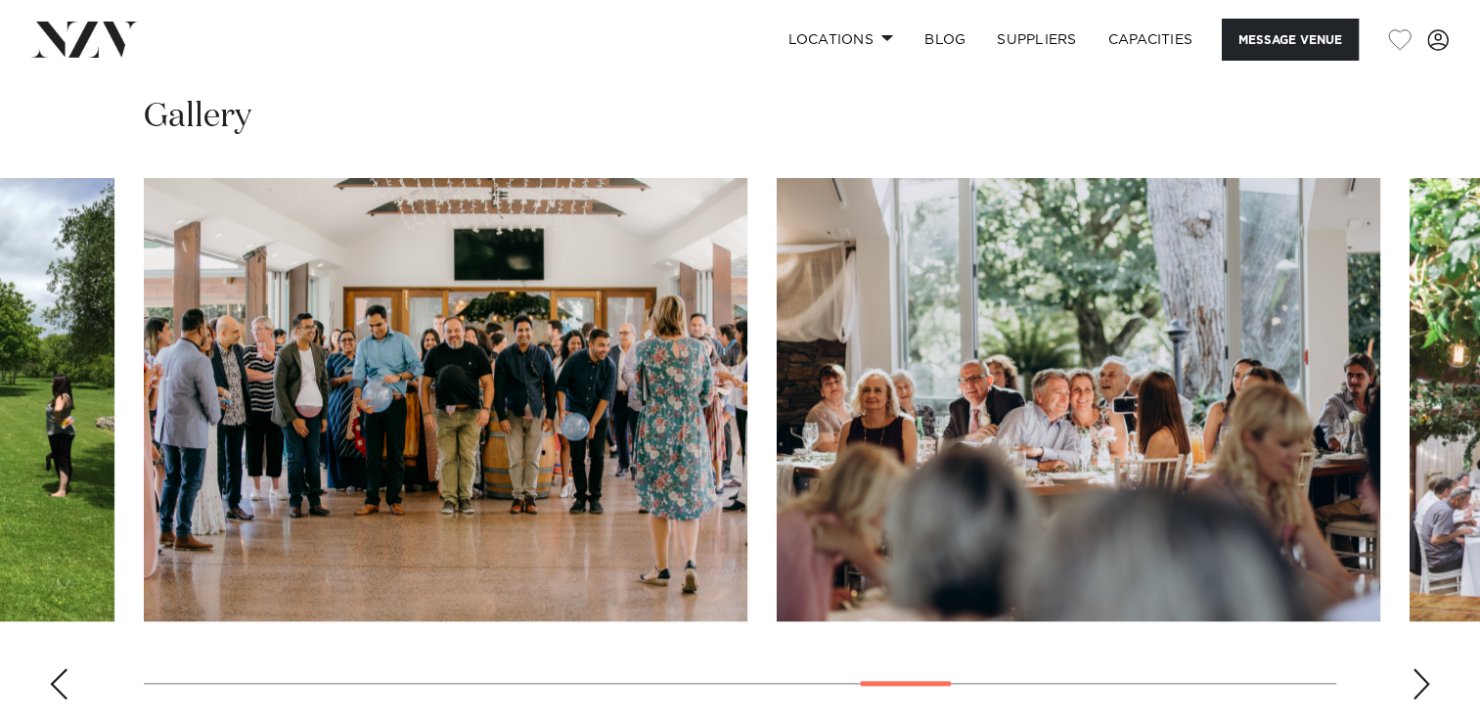
click at [1415, 668] on div "Next slide" at bounding box center [1422, 683] width 20 height 31
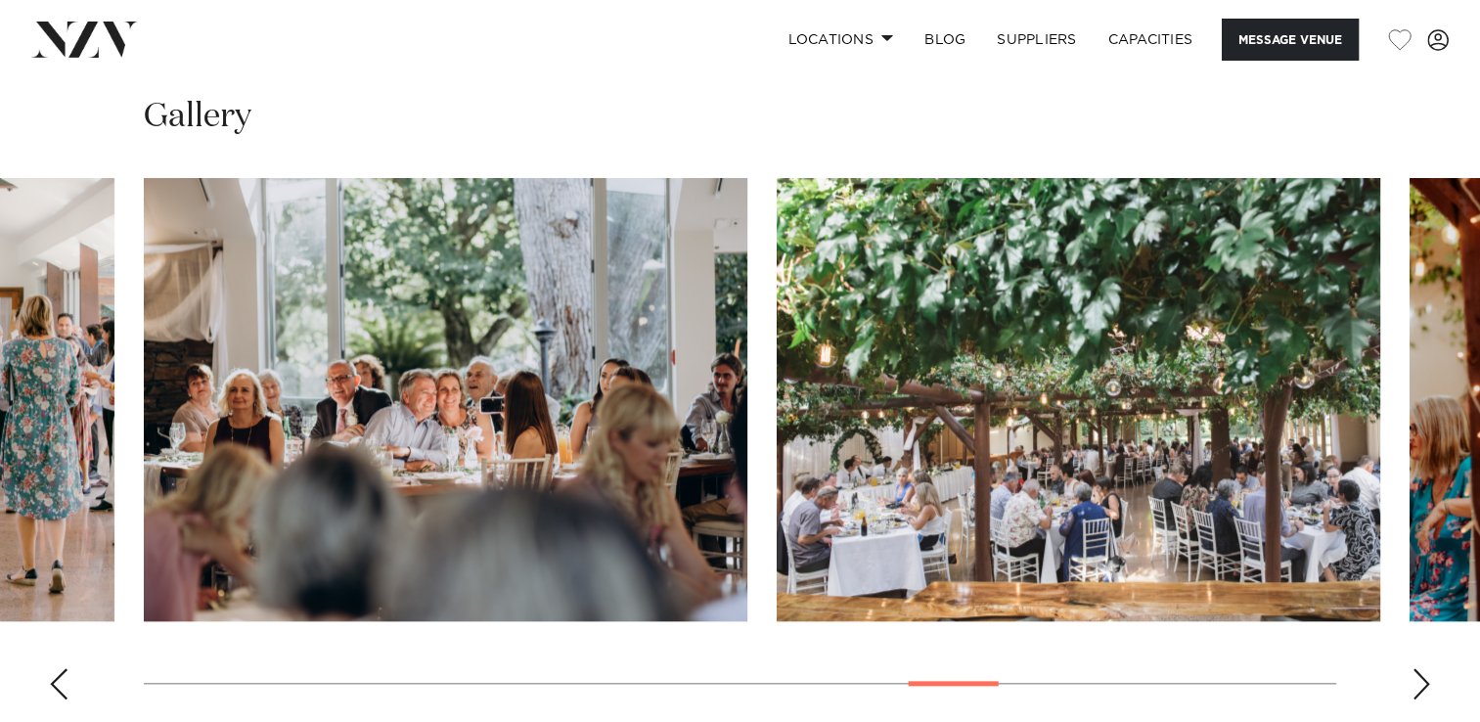
click at [1415, 668] on div "Next slide" at bounding box center [1422, 683] width 20 height 31
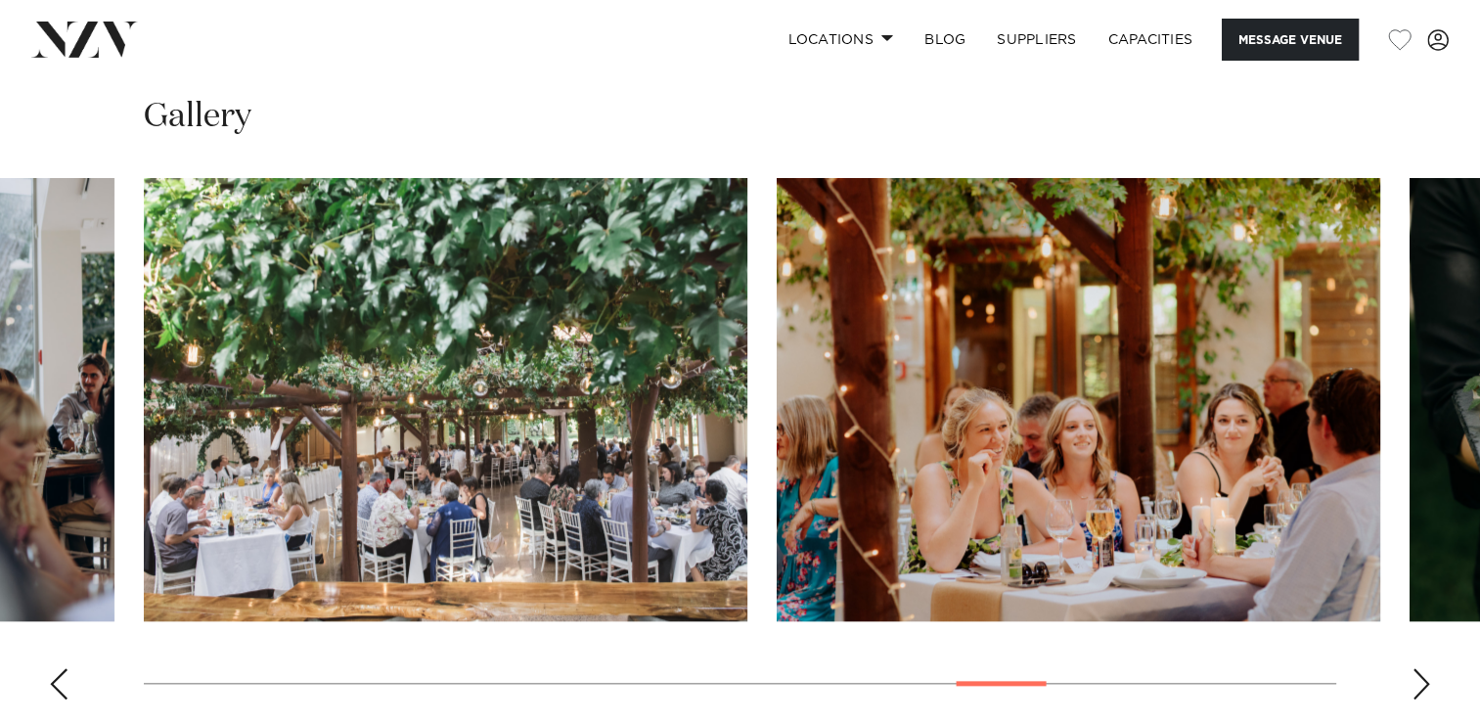
click at [1415, 668] on div "Next slide" at bounding box center [1422, 683] width 20 height 31
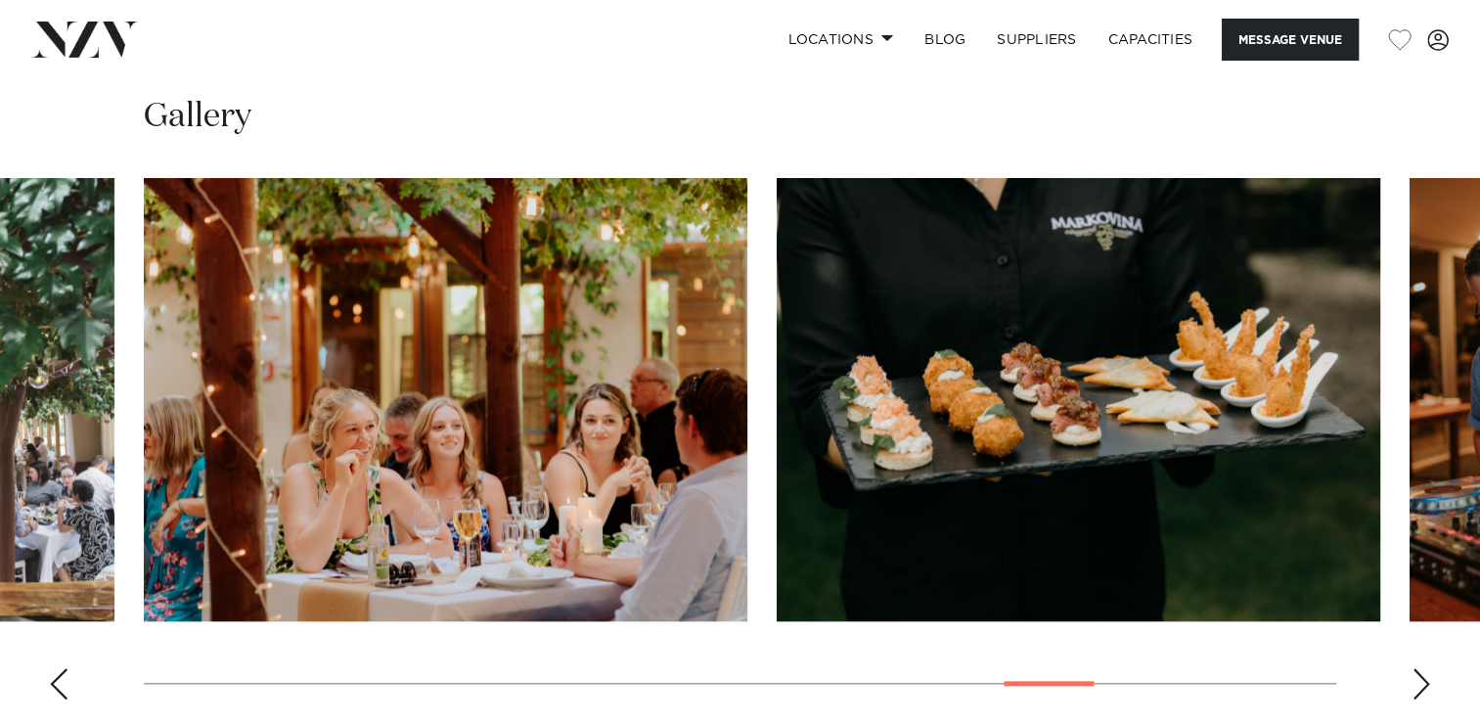
click at [1415, 668] on div "Next slide" at bounding box center [1422, 683] width 20 height 31
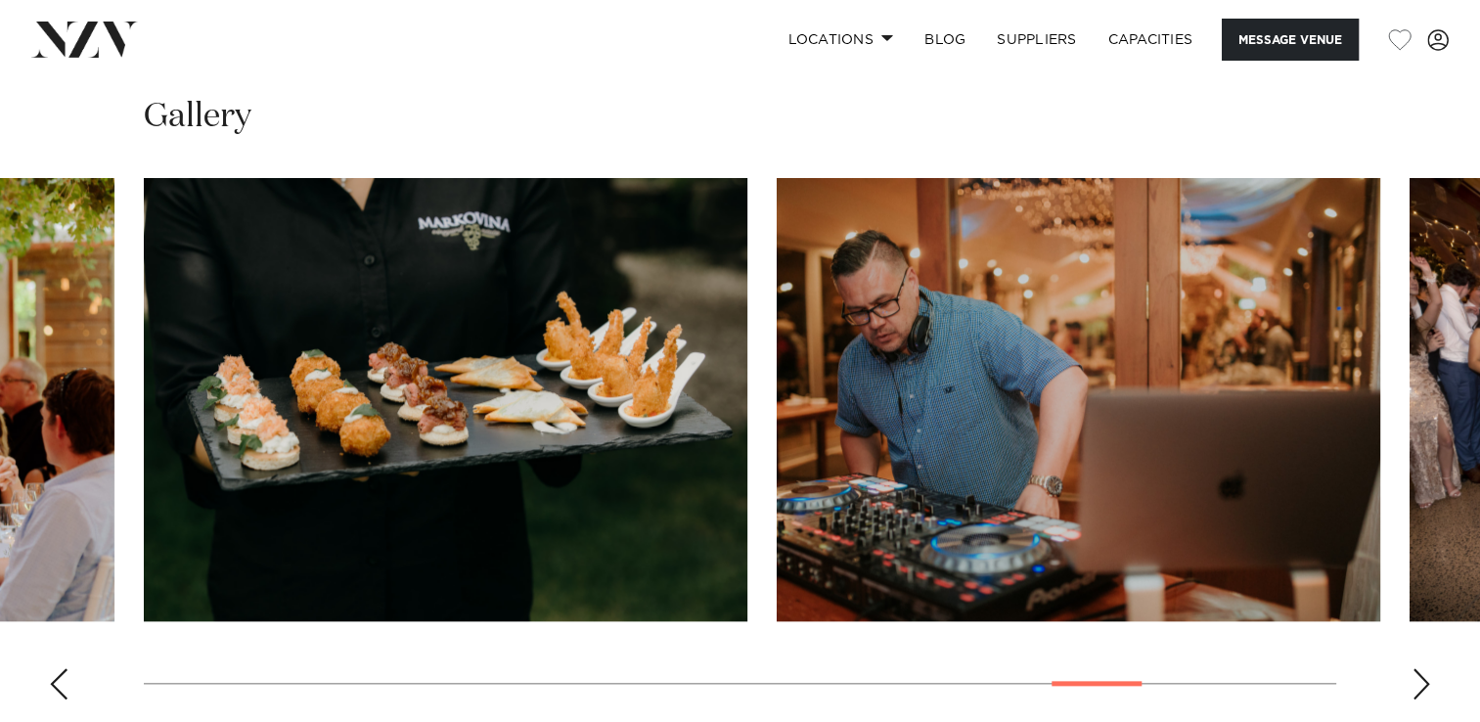
click at [1415, 668] on div "Next slide" at bounding box center [1422, 683] width 20 height 31
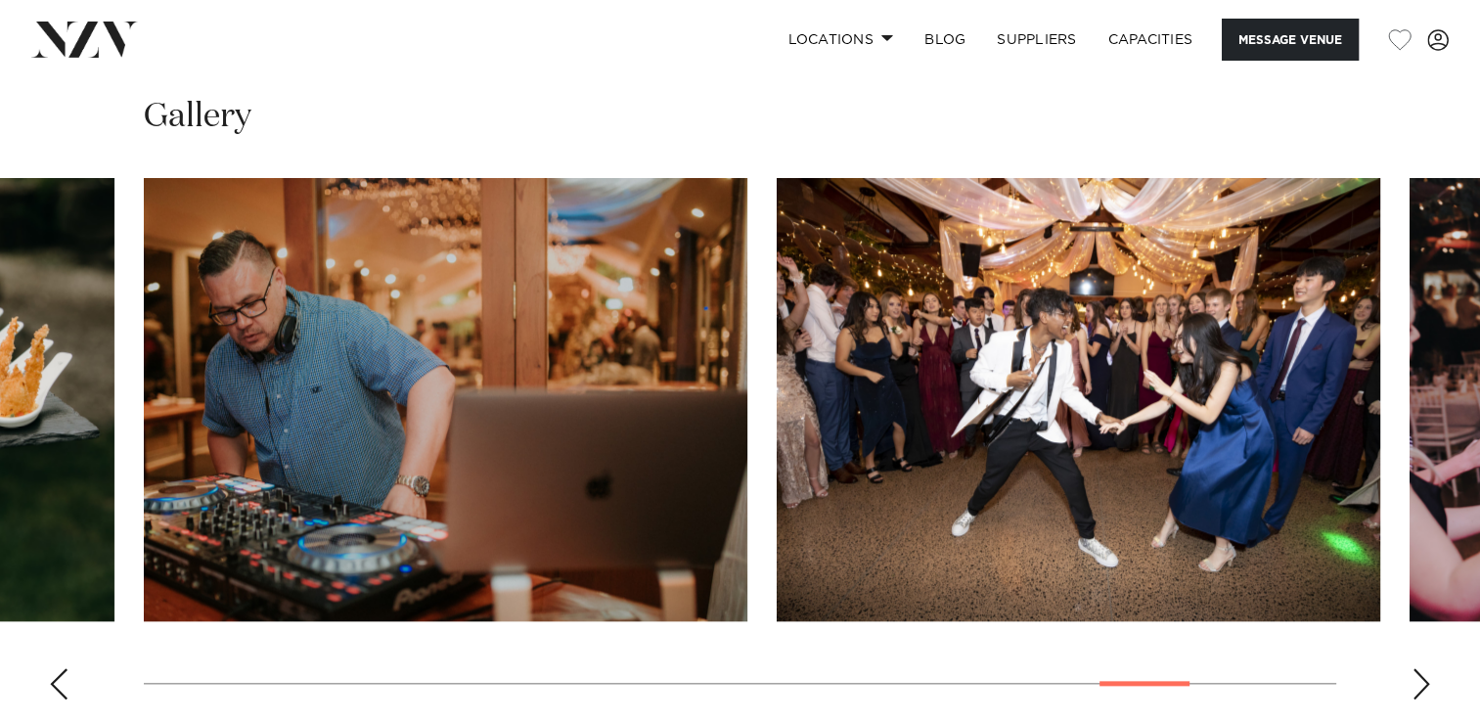
click at [1415, 668] on div "Next slide" at bounding box center [1422, 683] width 20 height 31
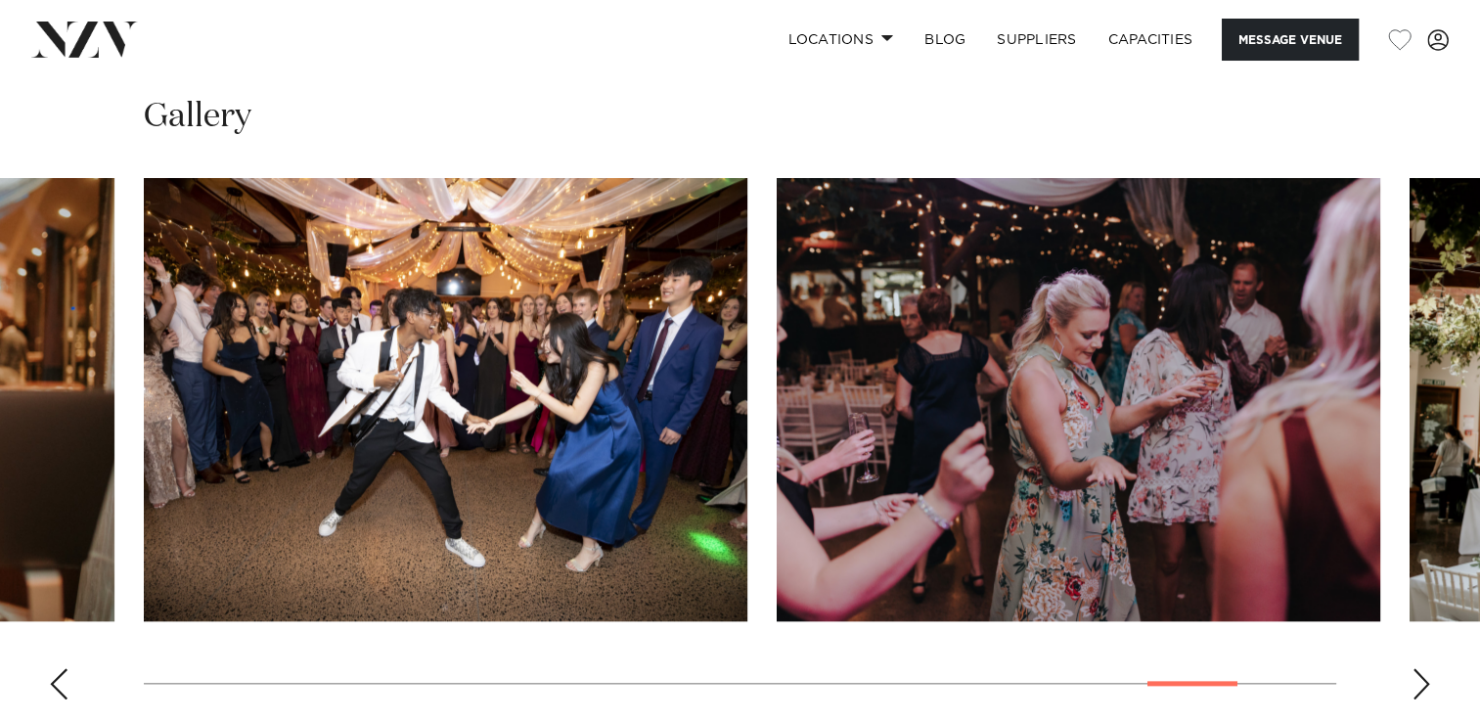
click at [1415, 668] on div "Next slide" at bounding box center [1422, 683] width 20 height 31
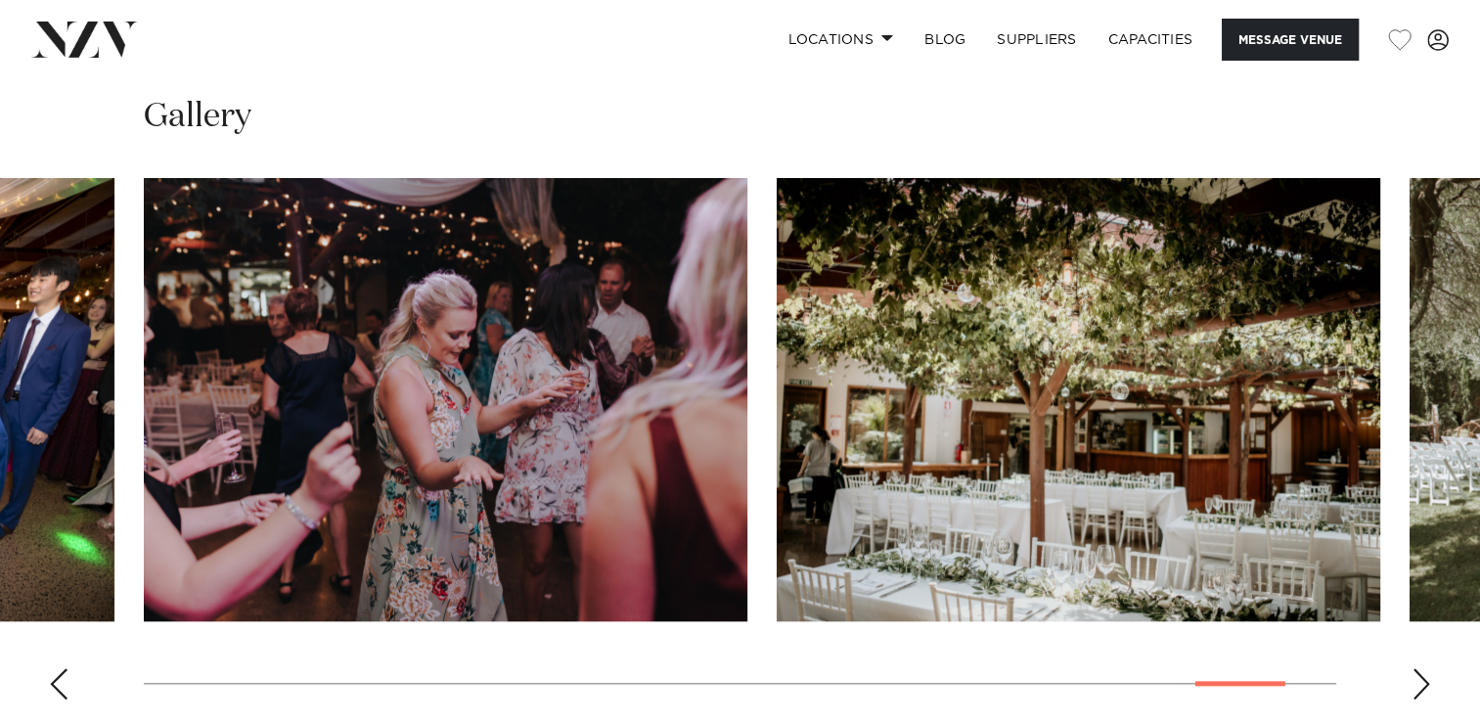
click at [1415, 668] on div "Next slide" at bounding box center [1422, 683] width 20 height 31
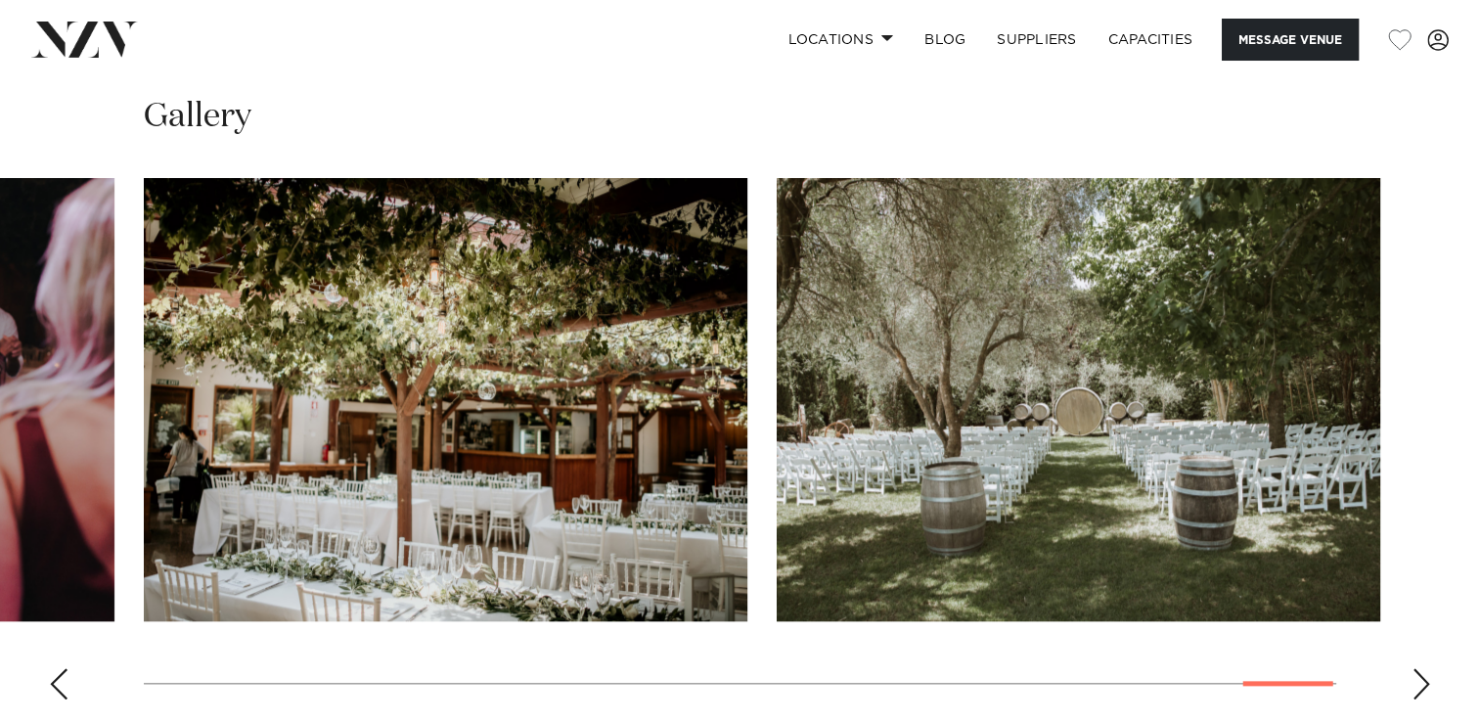
click at [1415, 668] on div "Next slide" at bounding box center [1422, 683] width 20 height 31
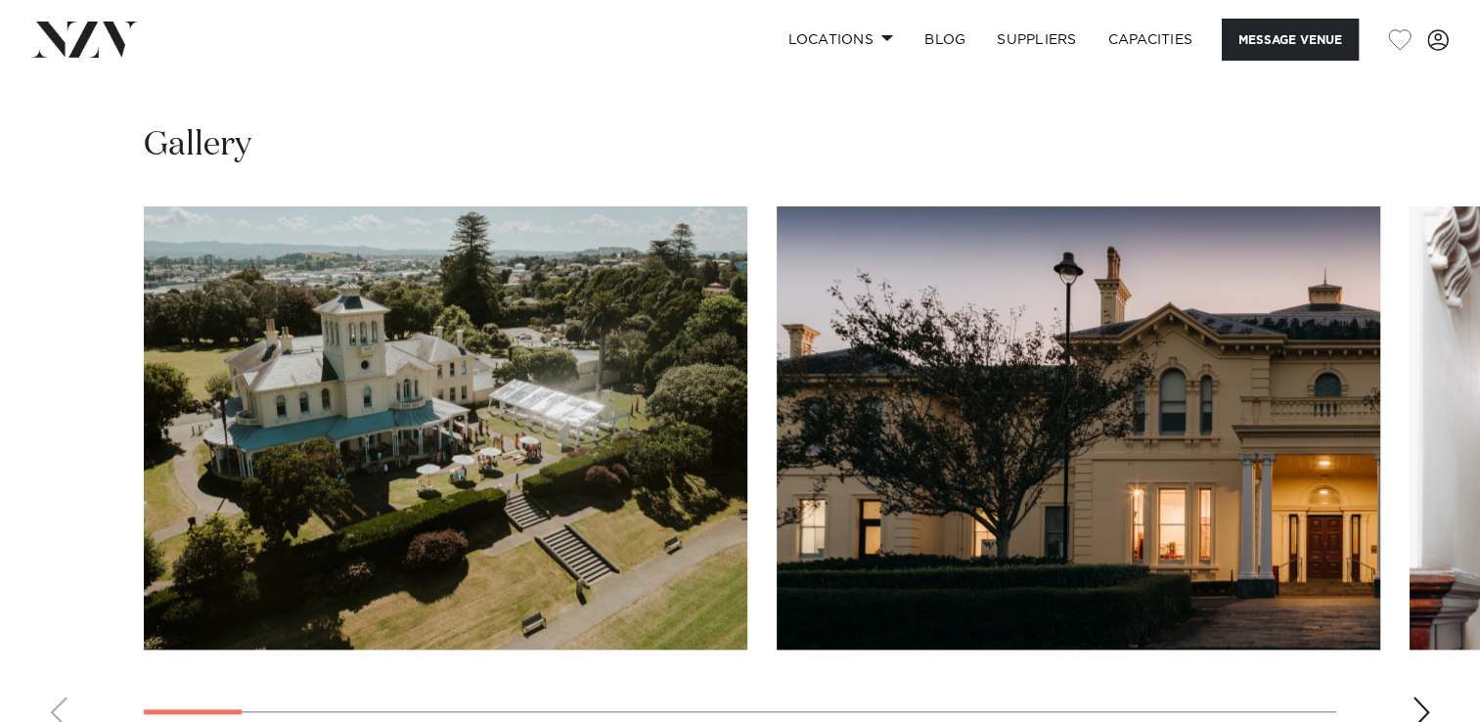
scroll to position [1820, 0]
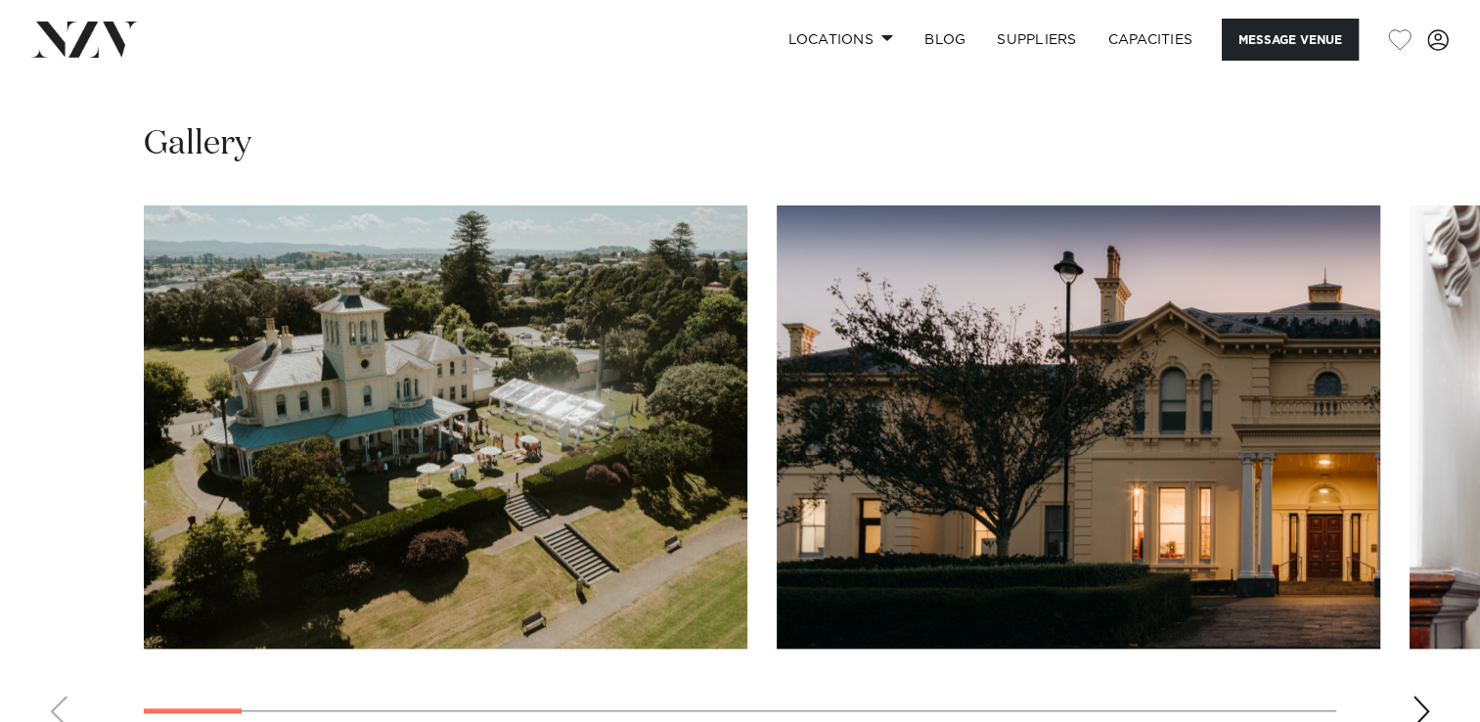
click at [1424, 696] on div "Next slide" at bounding box center [1422, 711] width 20 height 31
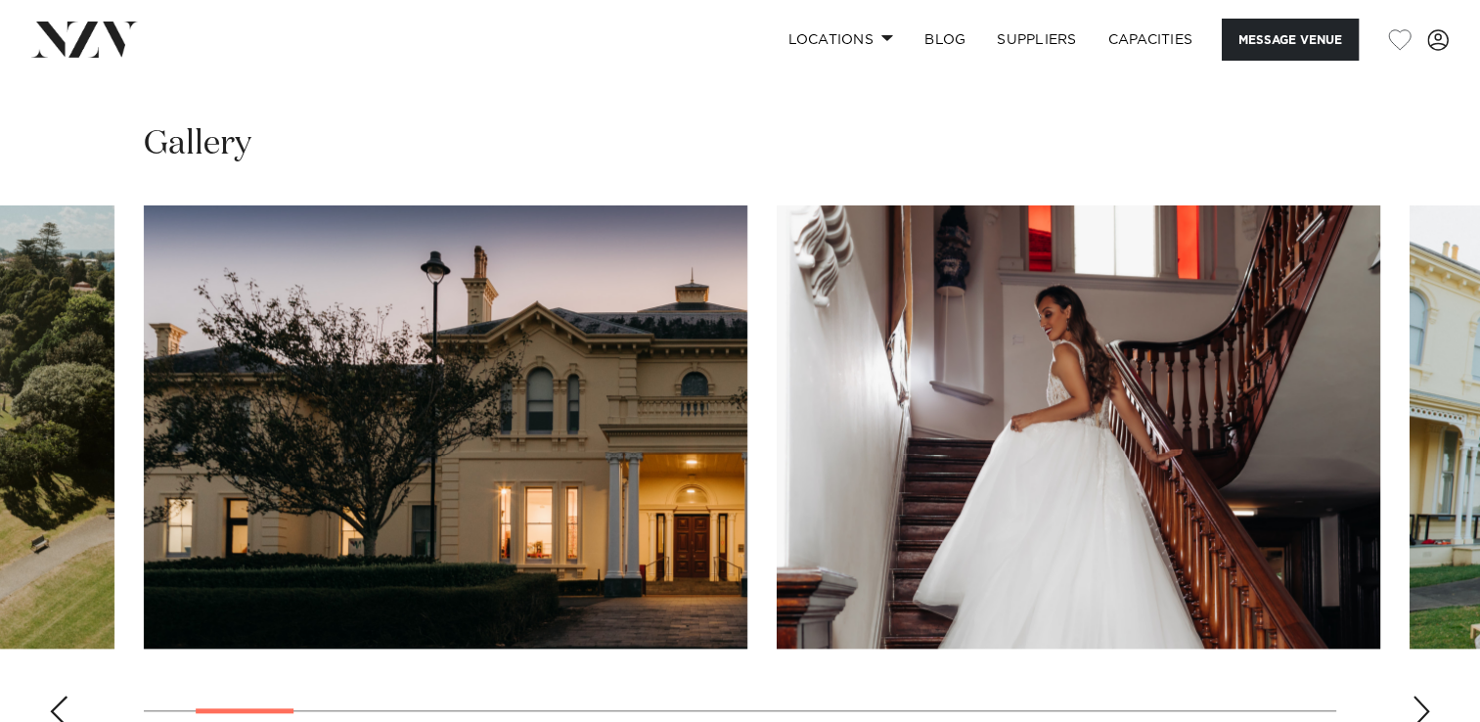
click at [1424, 696] on div "Next slide" at bounding box center [1422, 711] width 20 height 31
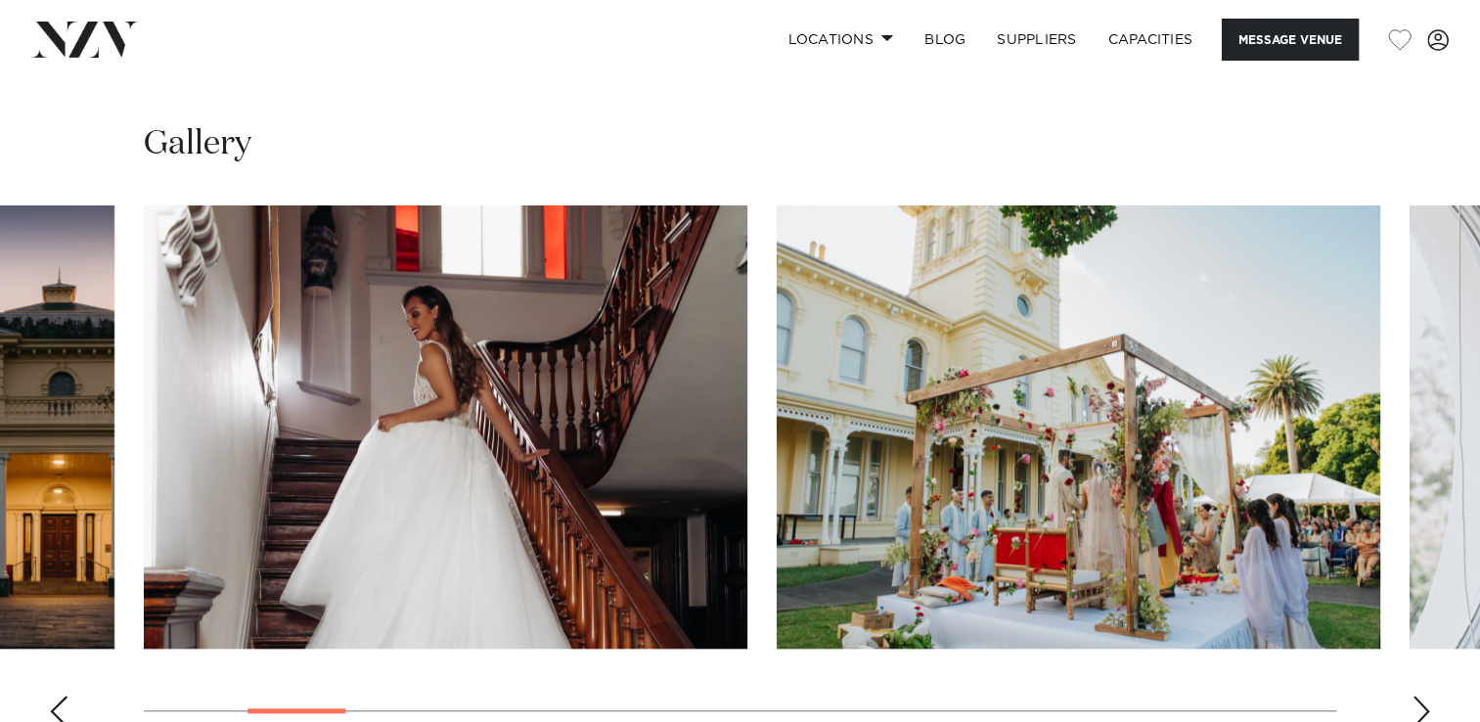
click at [1424, 696] on div "Next slide" at bounding box center [1422, 711] width 20 height 31
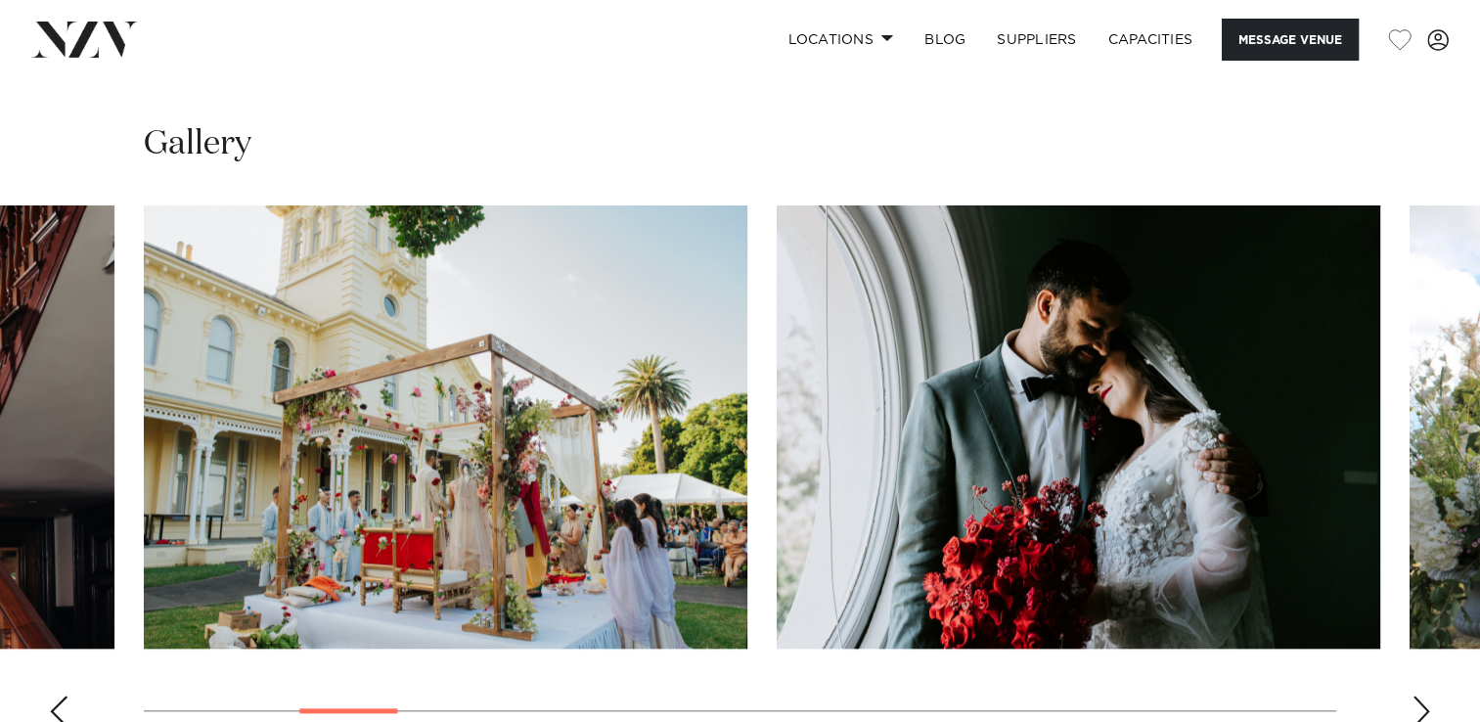
click at [1424, 696] on div "Next slide" at bounding box center [1422, 711] width 20 height 31
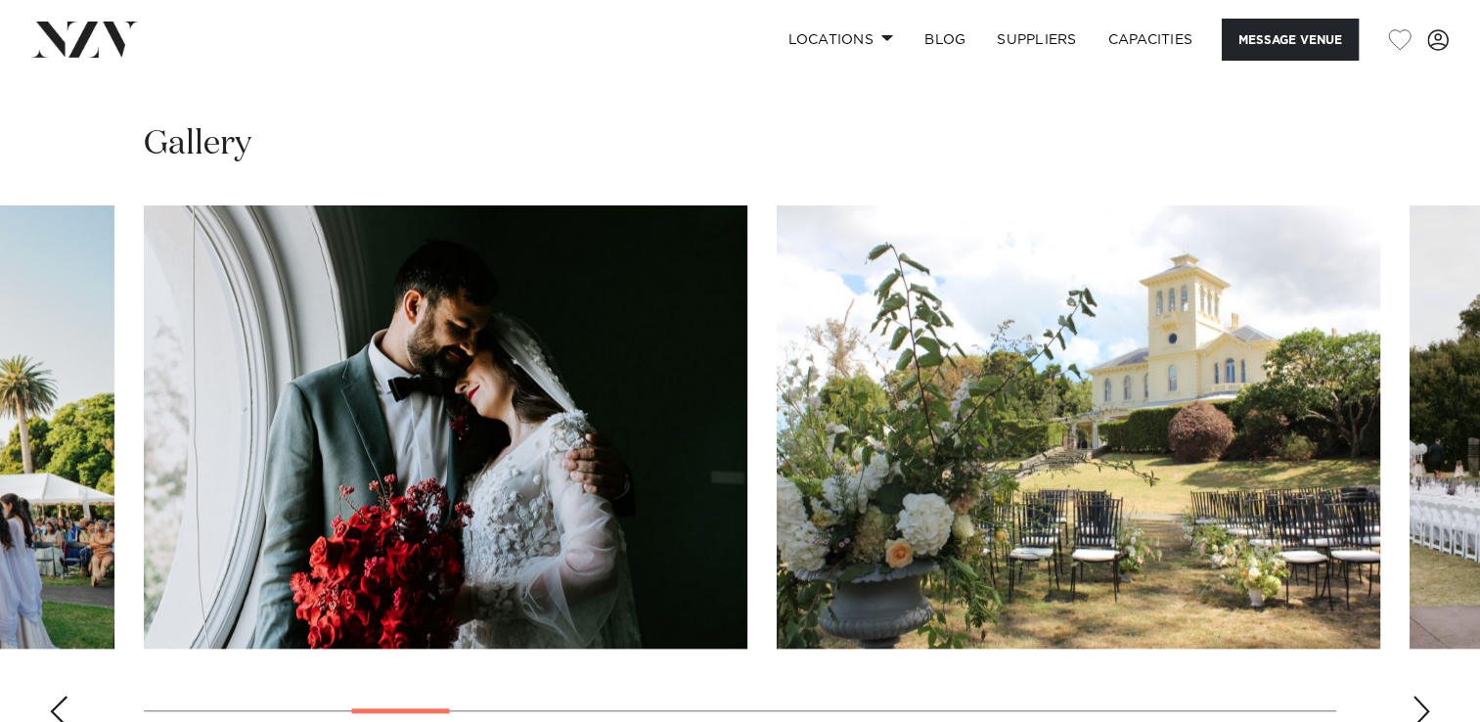
click at [1424, 696] on div "Next slide" at bounding box center [1422, 711] width 20 height 31
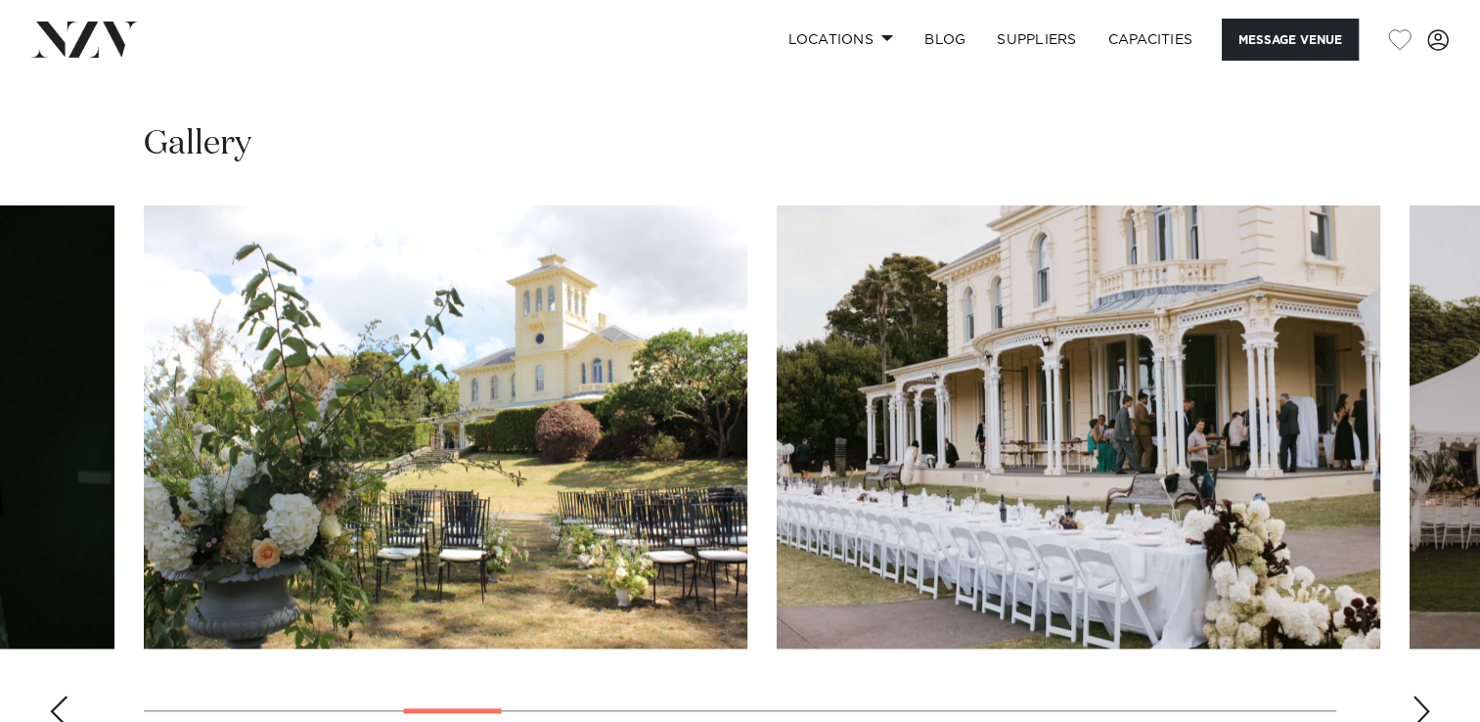
click at [1424, 696] on div "Next slide" at bounding box center [1422, 711] width 20 height 31
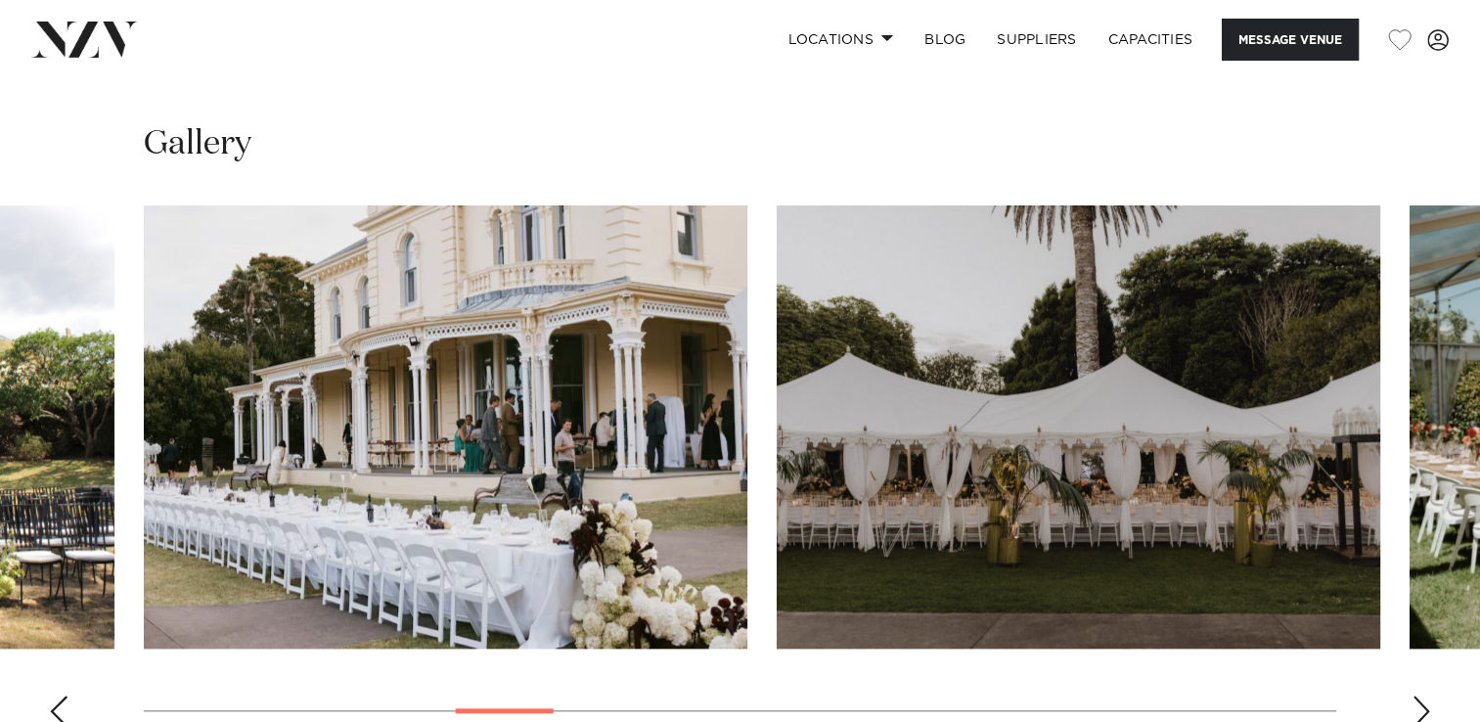
click at [1424, 696] on div "Next slide" at bounding box center [1422, 711] width 20 height 31
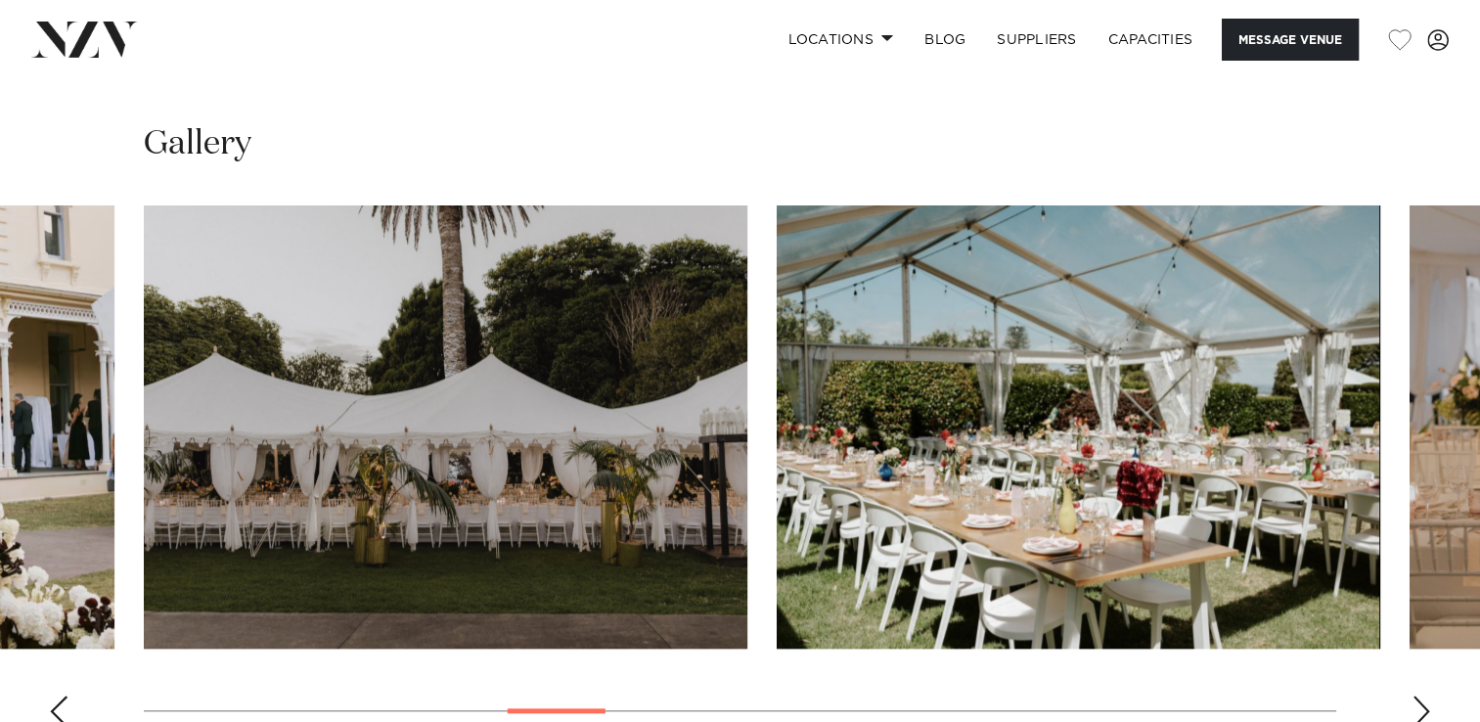
click at [1424, 696] on div "Next slide" at bounding box center [1422, 711] width 20 height 31
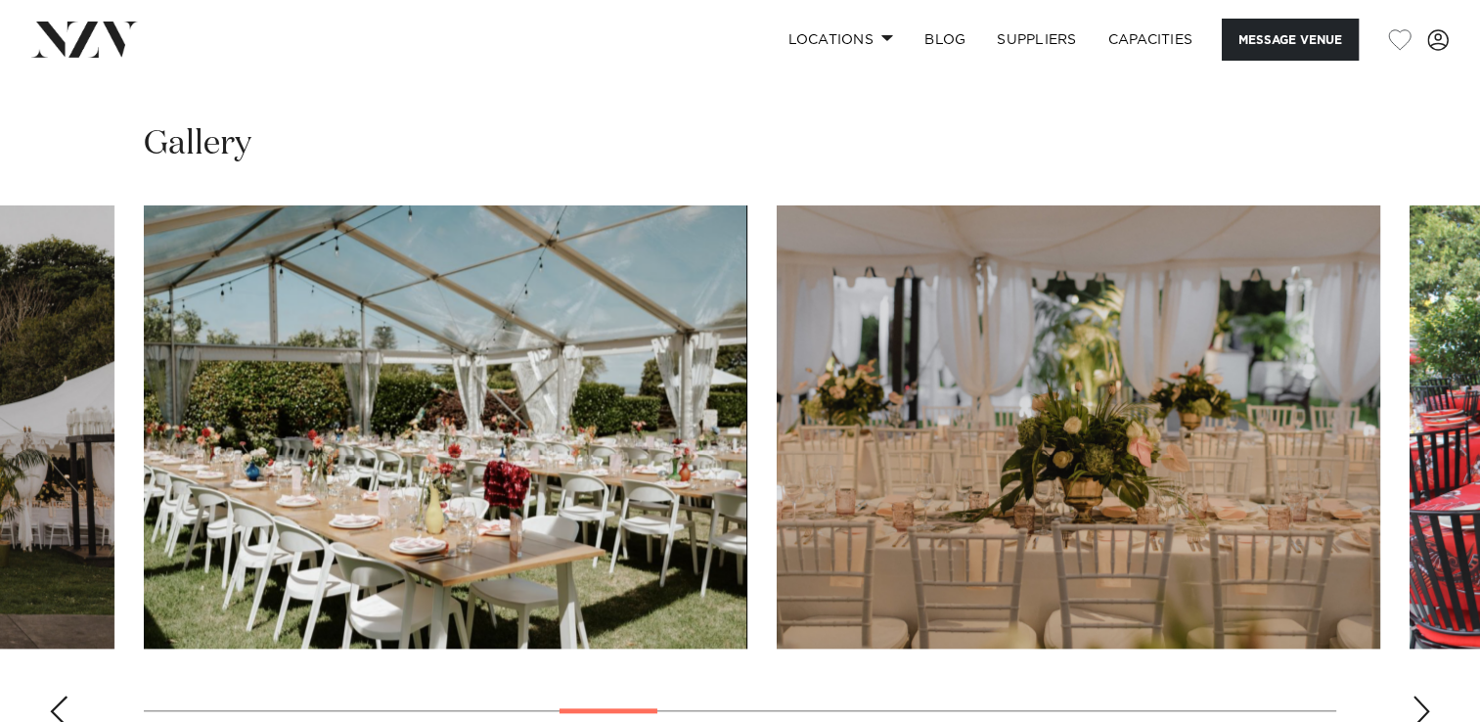
click at [1424, 696] on div "Next slide" at bounding box center [1422, 711] width 20 height 31
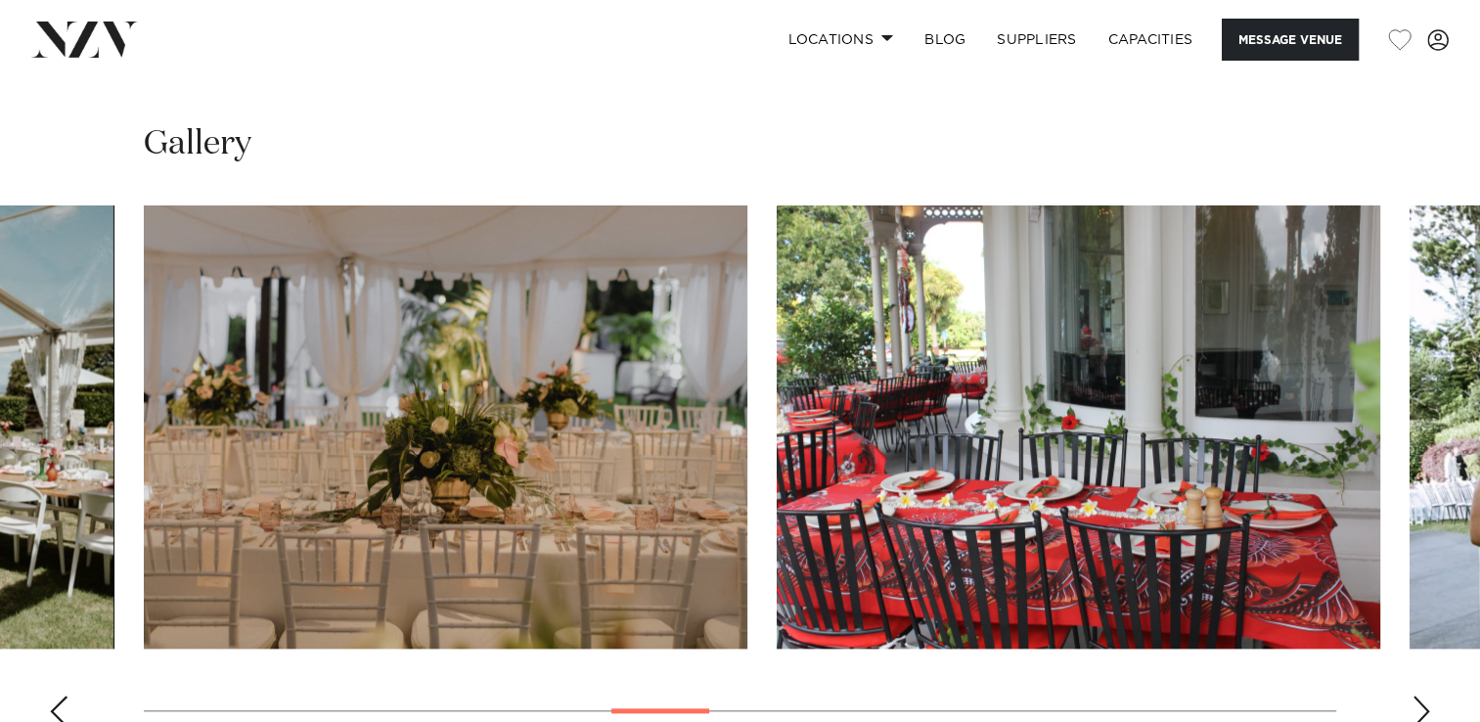
click at [1424, 696] on div "Next slide" at bounding box center [1422, 711] width 20 height 31
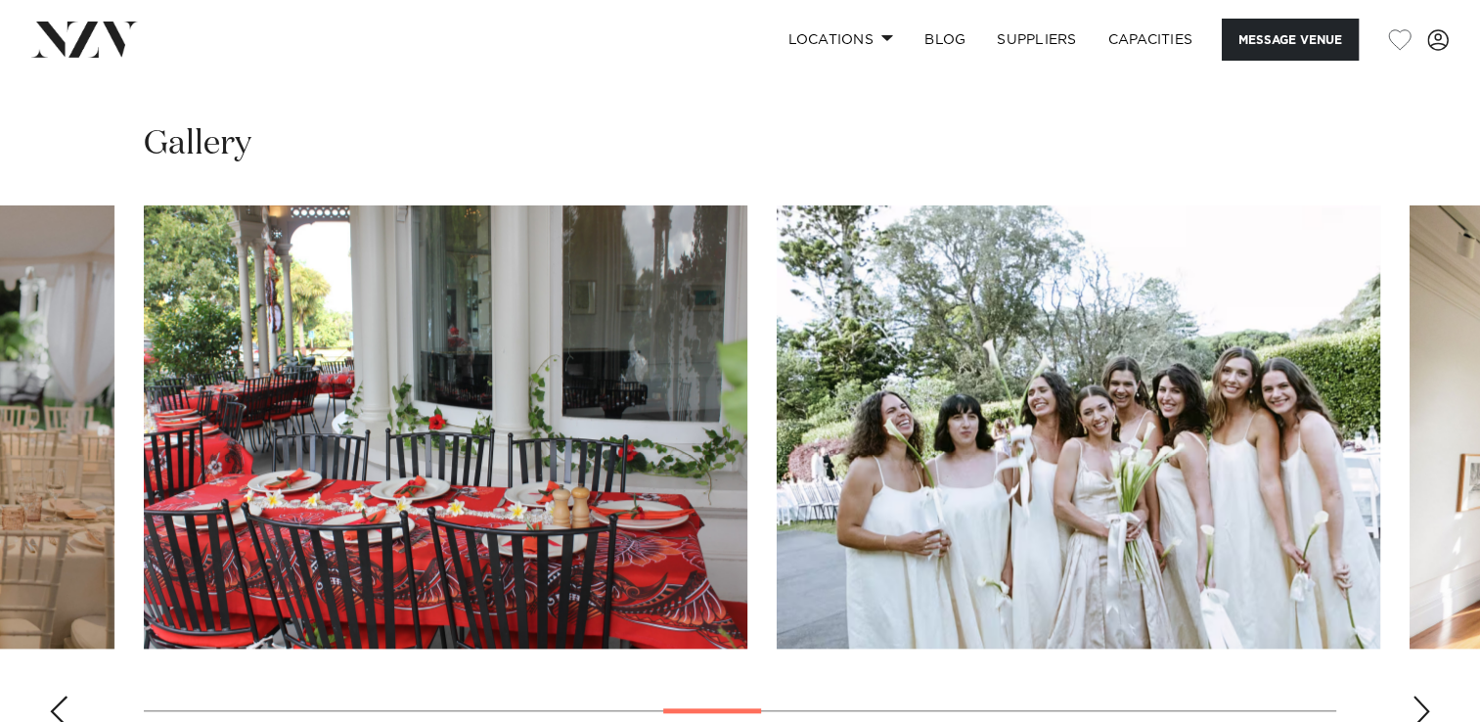
click at [1424, 696] on div "Next slide" at bounding box center [1422, 711] width 20 height 31
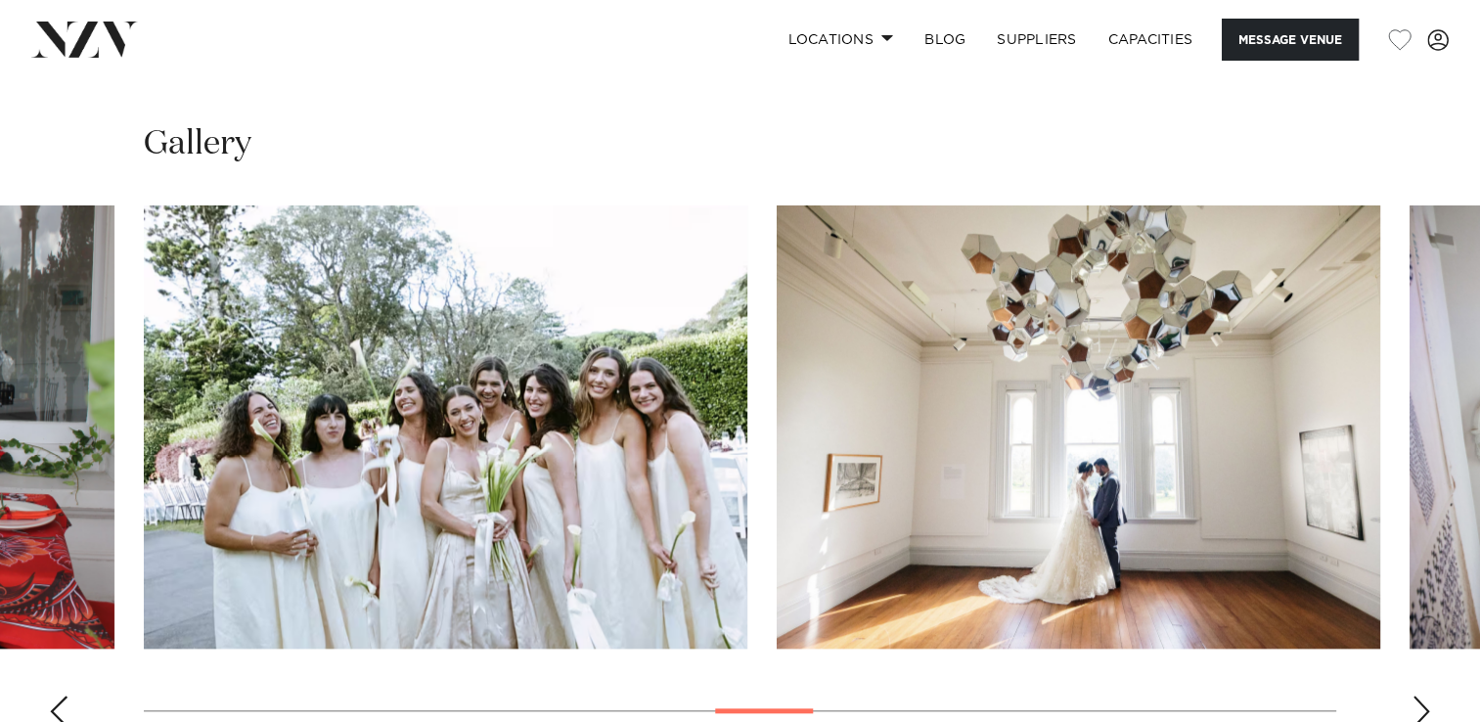
click at [1424, 696] on div "Next slide" at bounding box center [1422, 711] width 20 height 31
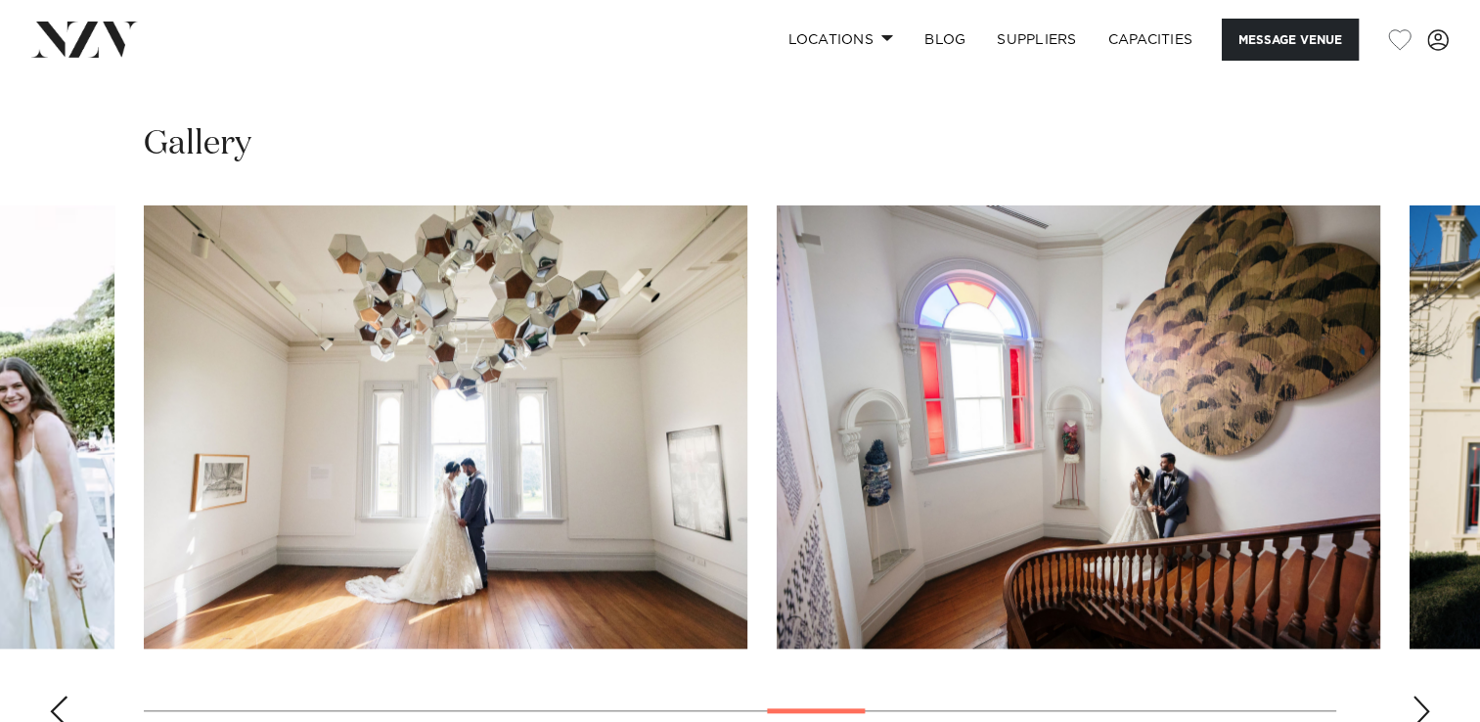
click at [1424, 696] on div "Next slide" at bounding box center [1422, 711] width 20 height 31
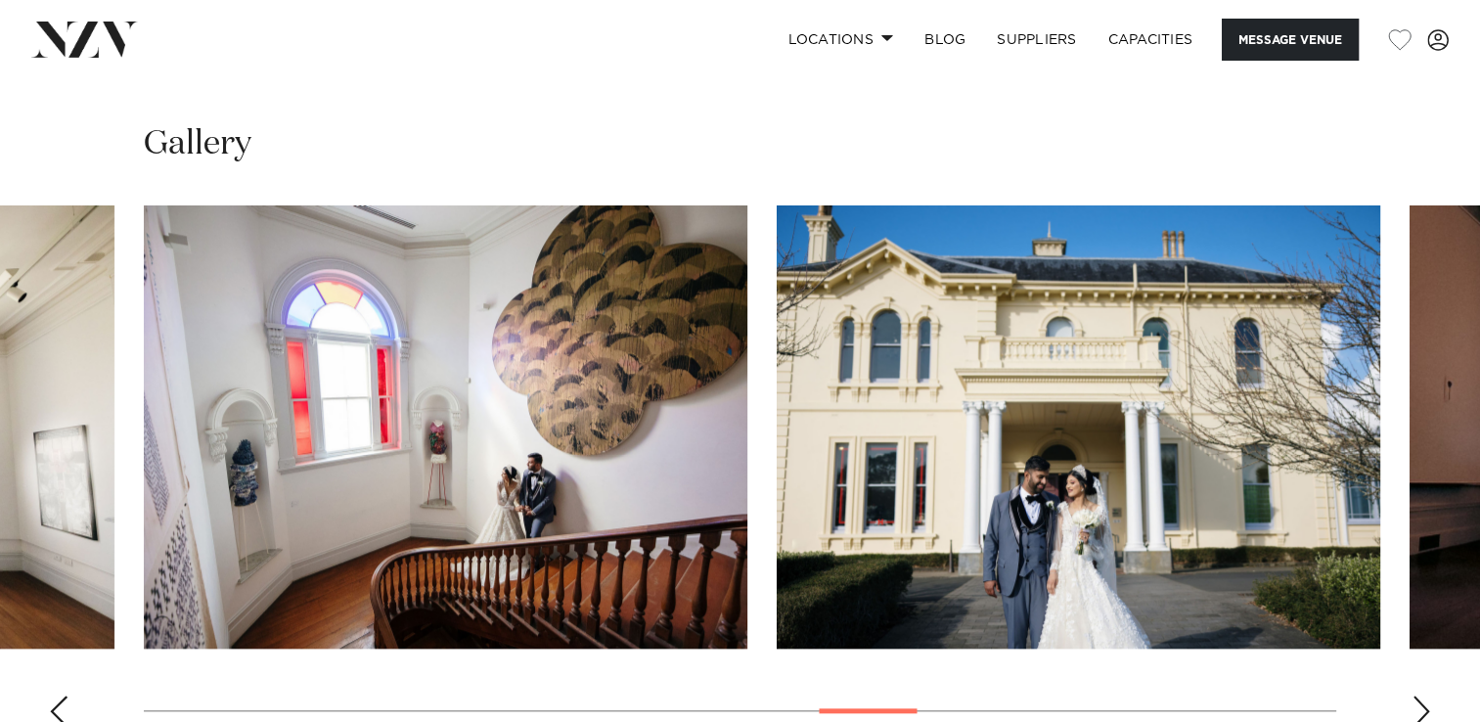
click at [1424, 696] on div "Next slide" at bounding box center [1422, 711] width 20 height 31
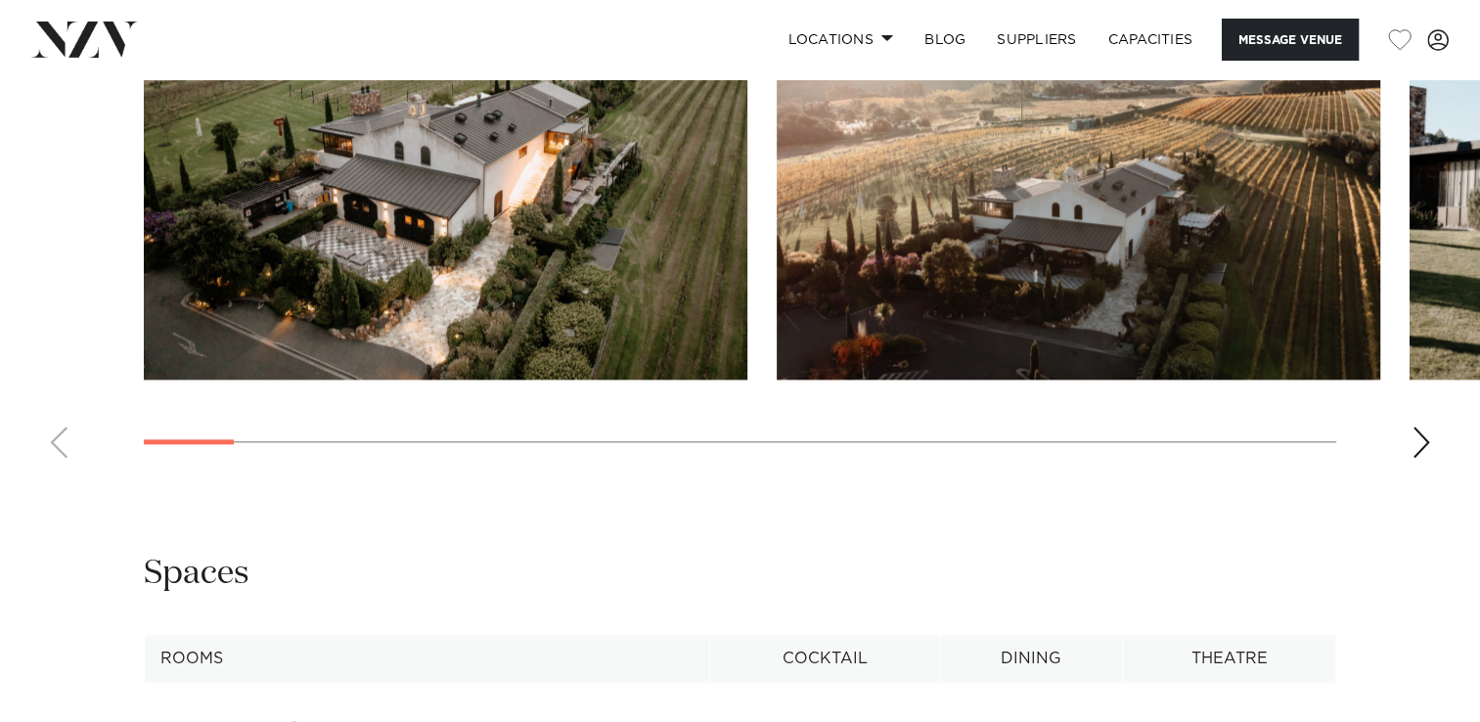
scroll to position [2033, 0]
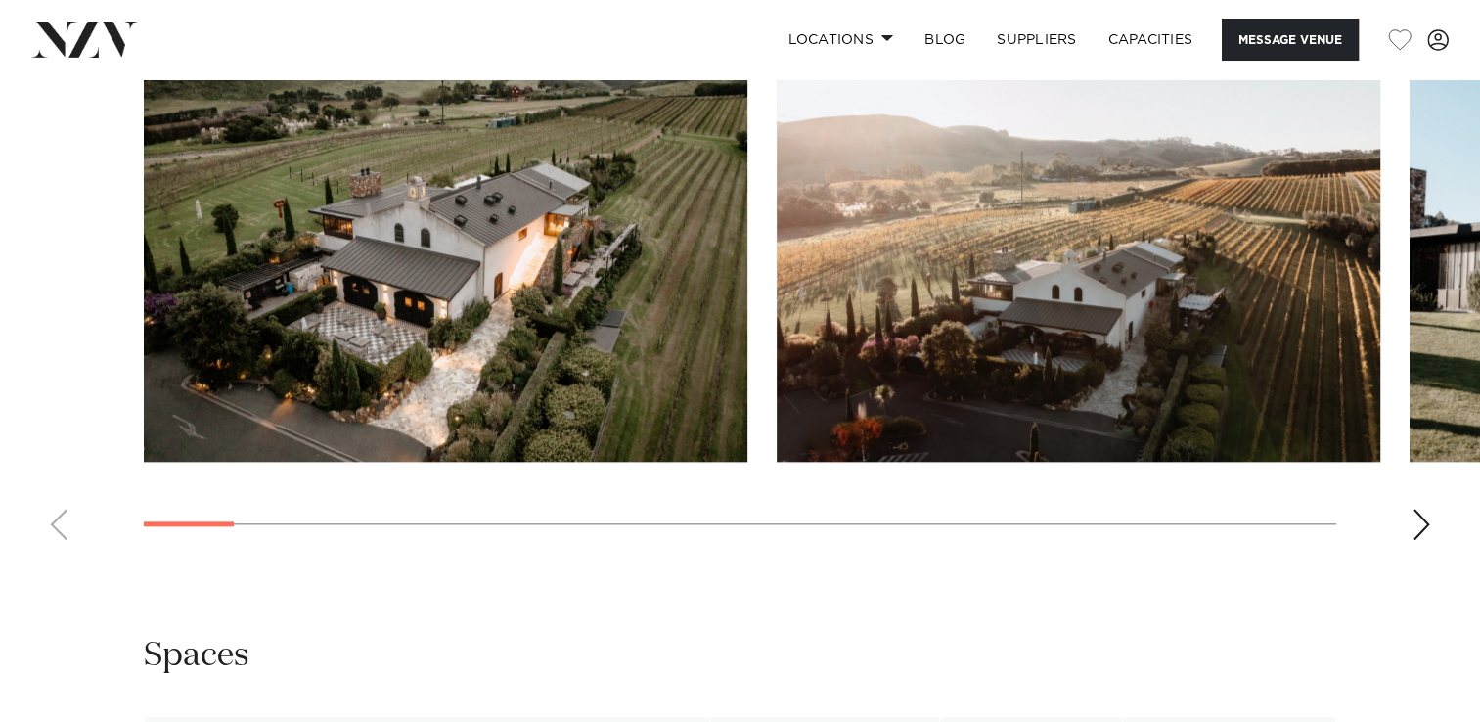
click at [1414, 522] on div "Next slide" at bounding box center [1422, 524] width 20 height 31
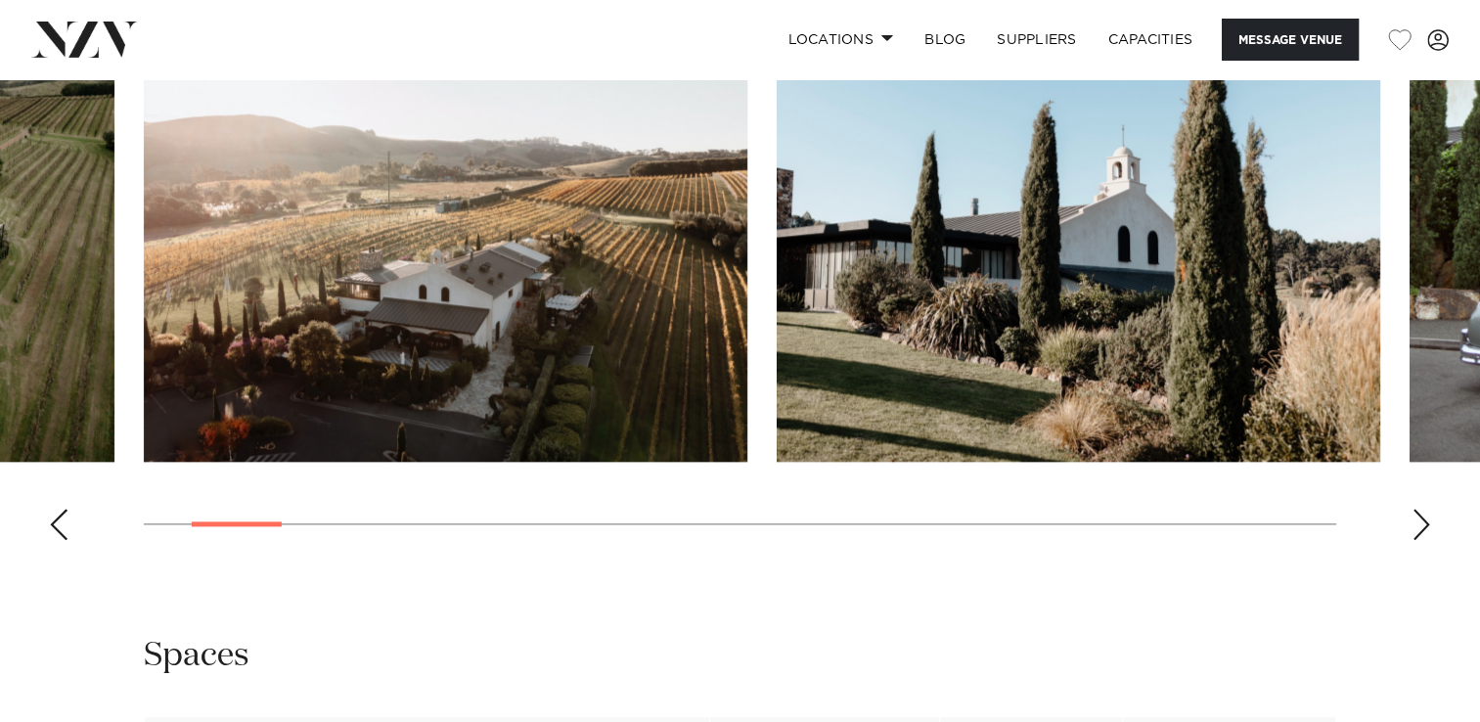
click at [1414, 522] on div "Next slide" at bounding box center [1422, 524] width 20 height 31
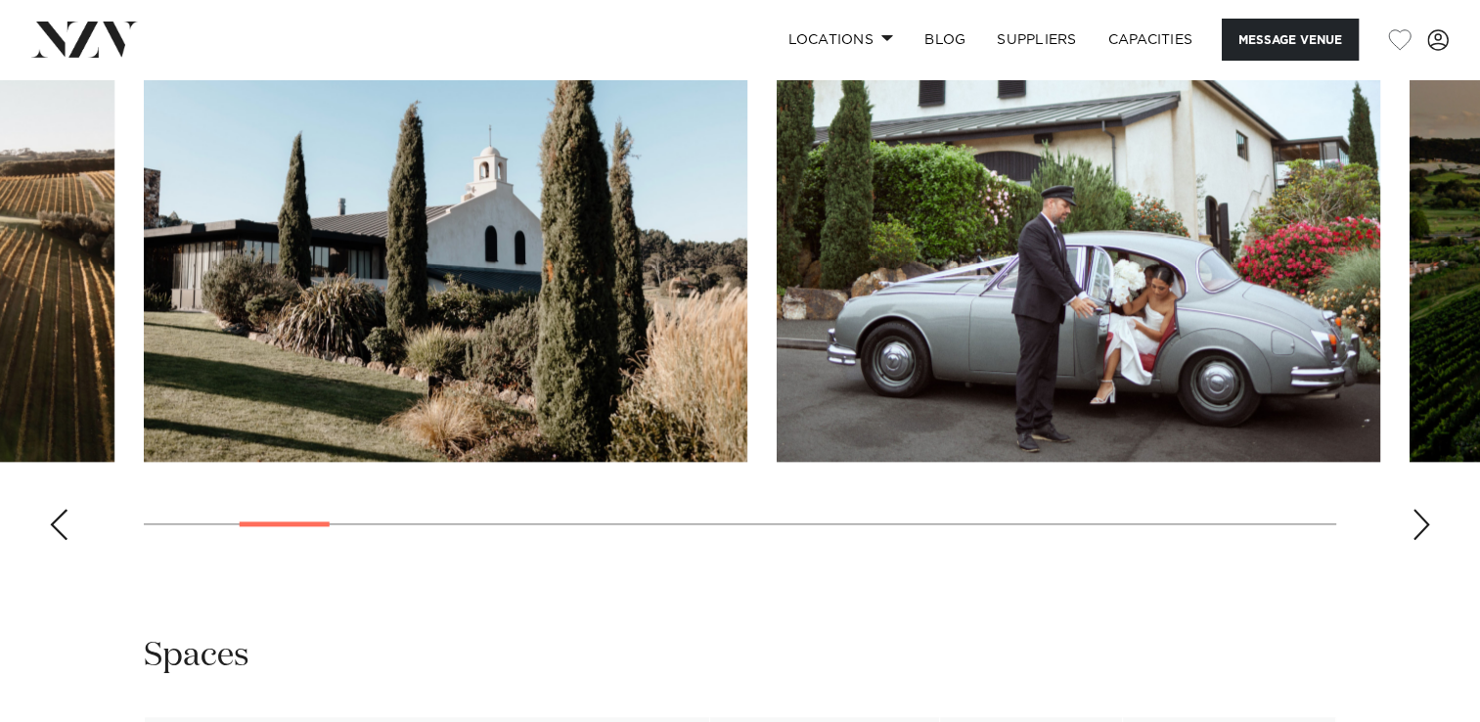
click at [1413, 523] on div "Next slide" at bounding box center [1422, 524] width 20 height 31
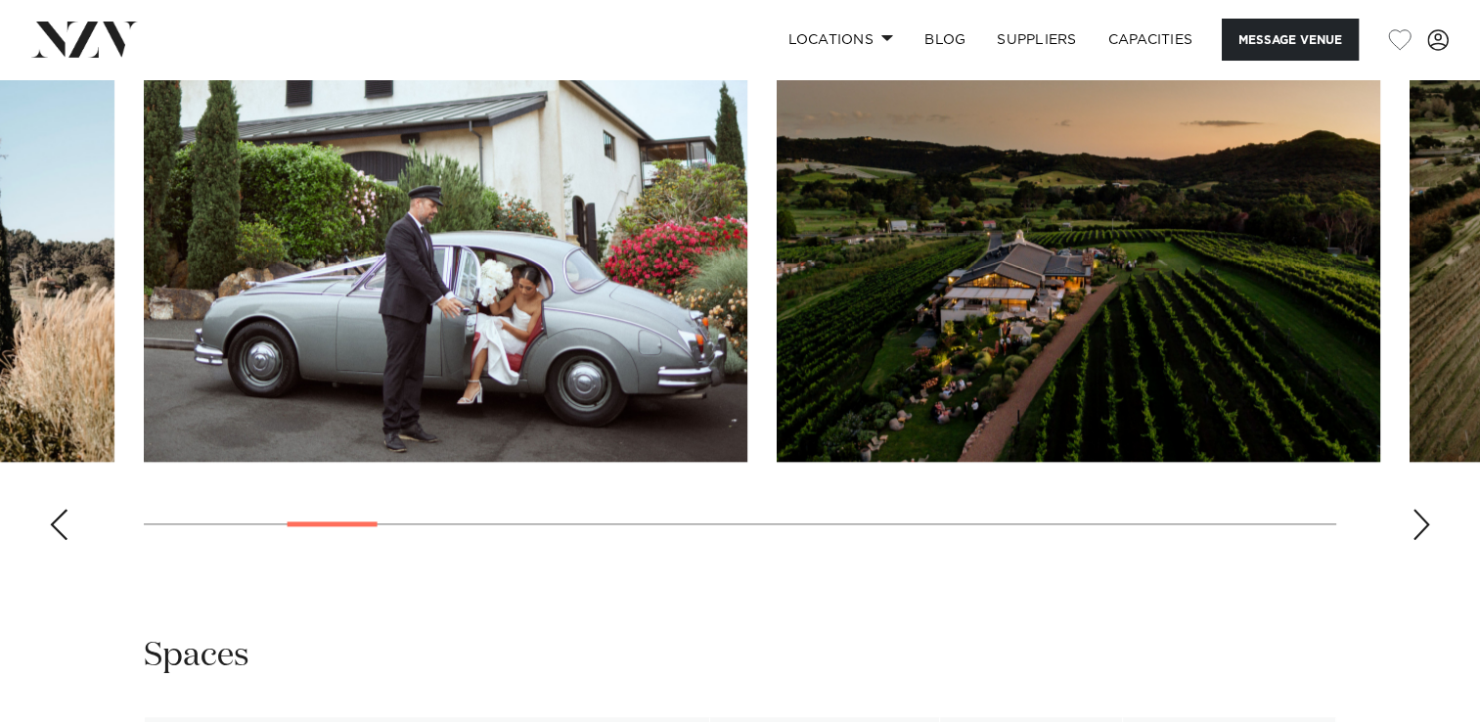
click at [1413, 523] on div "Next slide" at bounding box center [1422, 524] width 20 height 31
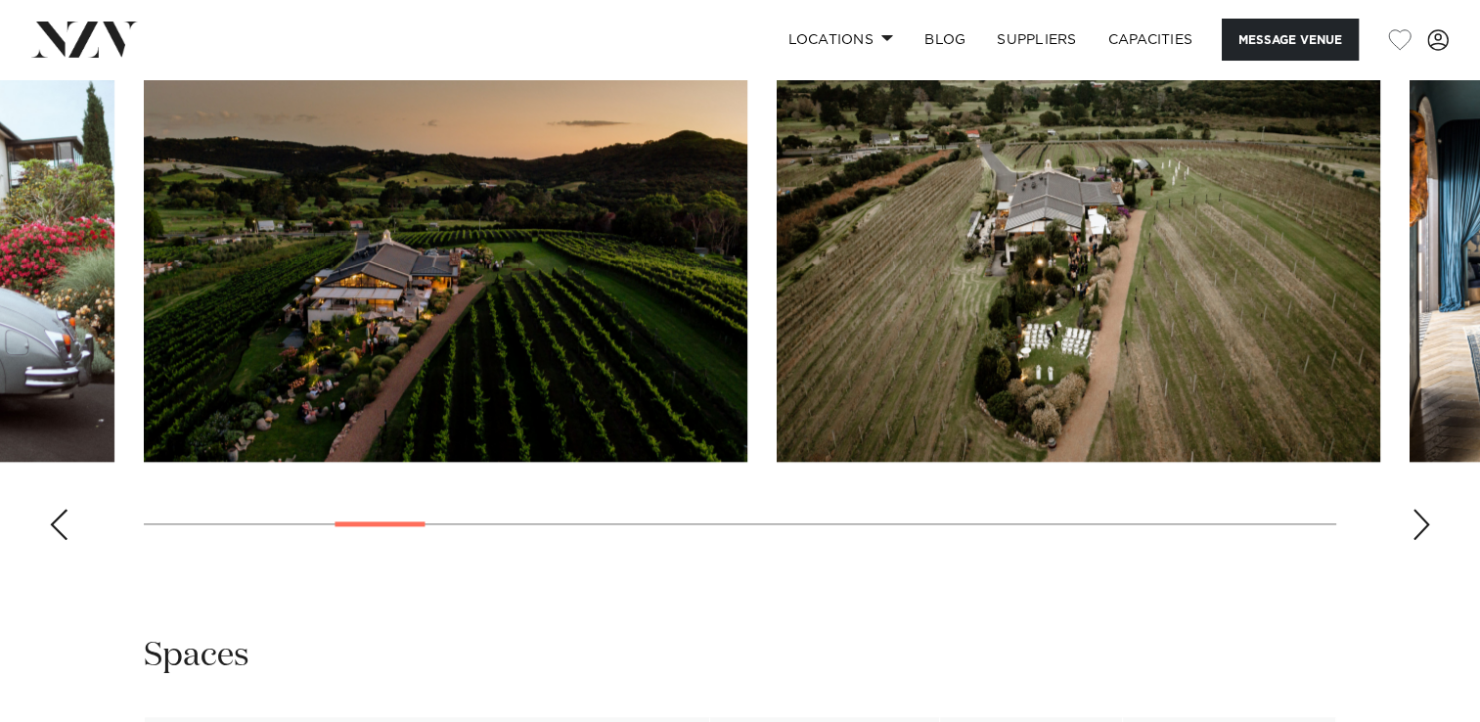
click at [1414, 526] on div "Next slide" at bounding box center [1422, 524] width 20 height 31
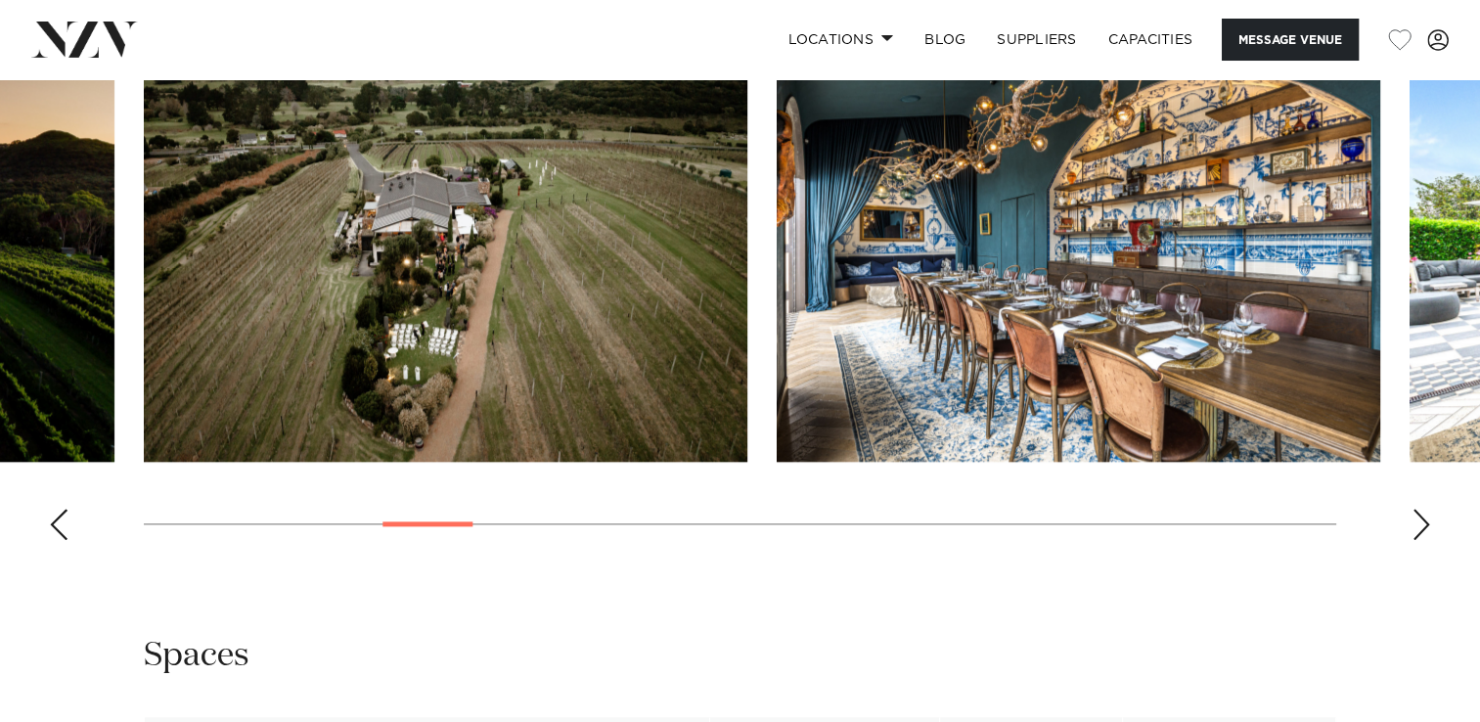
click at [1414, 526] on div "Next slide" at bounding box center [1422, 524] width 20 height 31
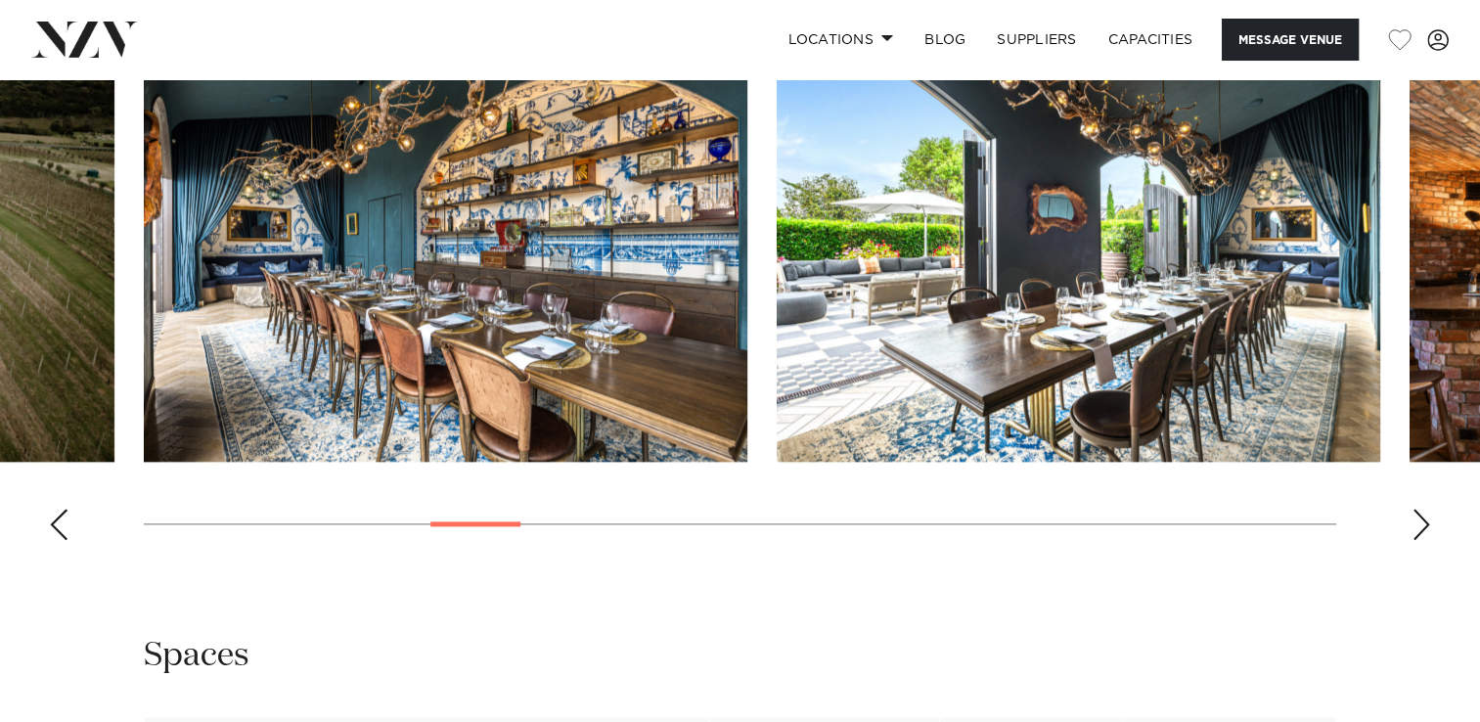
click at [1414, 527] on div "Next slide" at bounding box center [1422, 524] width 20 height 31
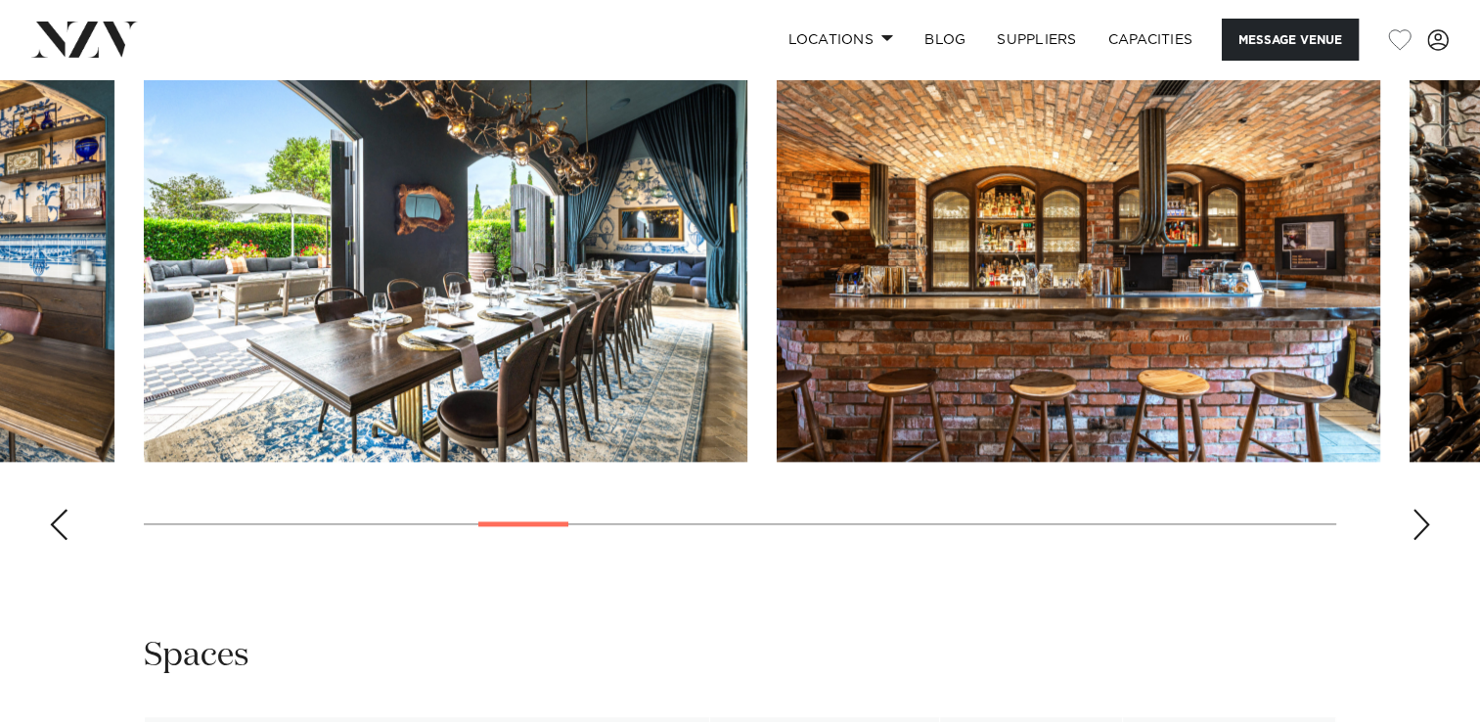
click at [1414, 527] on div "Next slide" at bounding box center [1422, 524] width 20 height 31
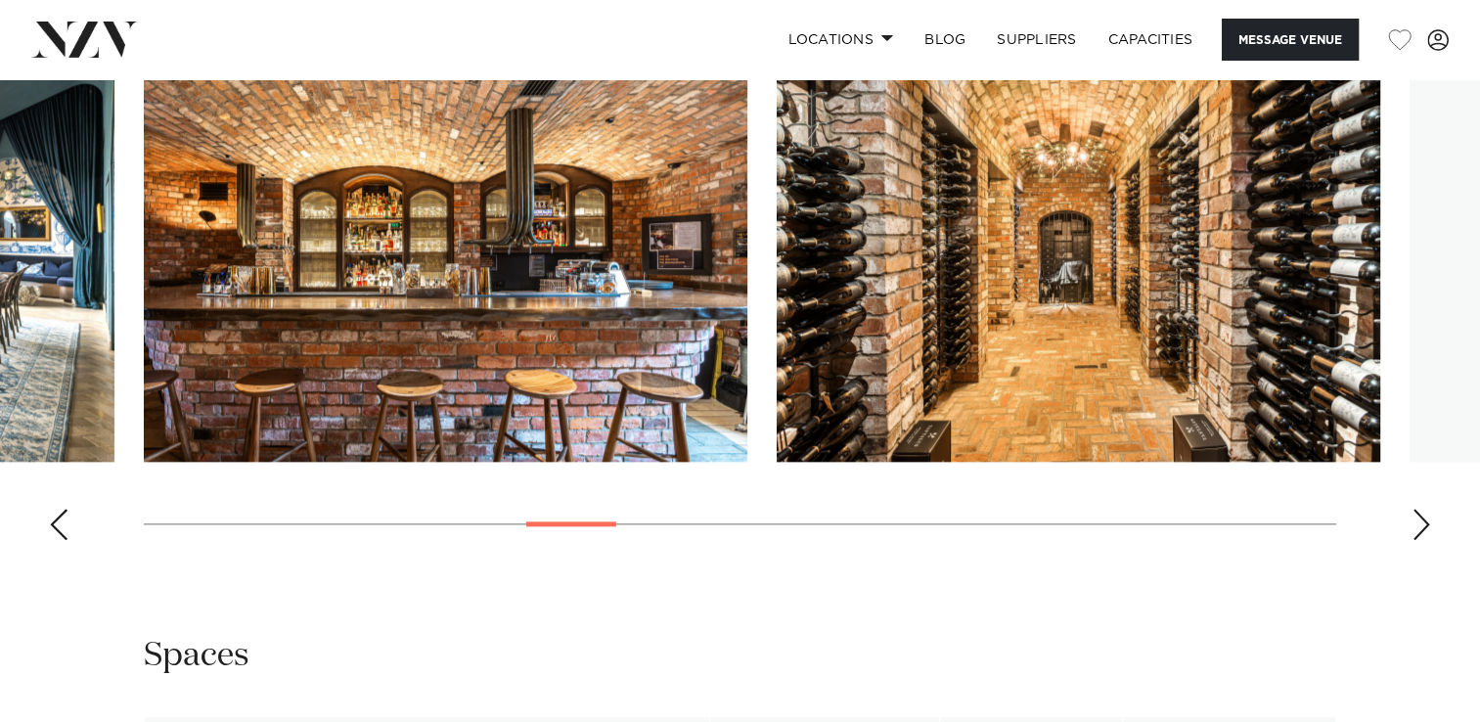
click at [1414, 527] on div "Next slide" at bounding box center [1422, 524] width 20 height 31
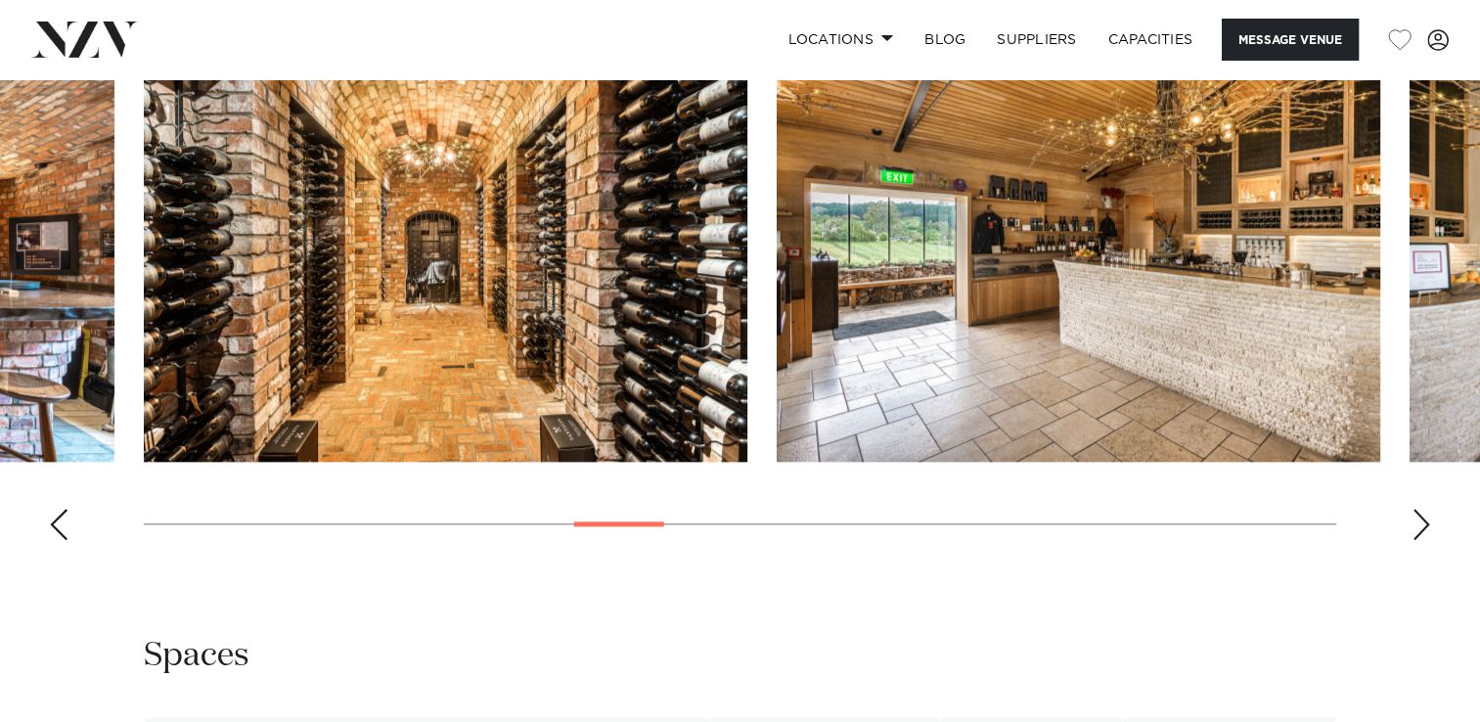
click at [1414, 527] on div "Next slide" at bounding box center [1422, 524] width 20 height 31
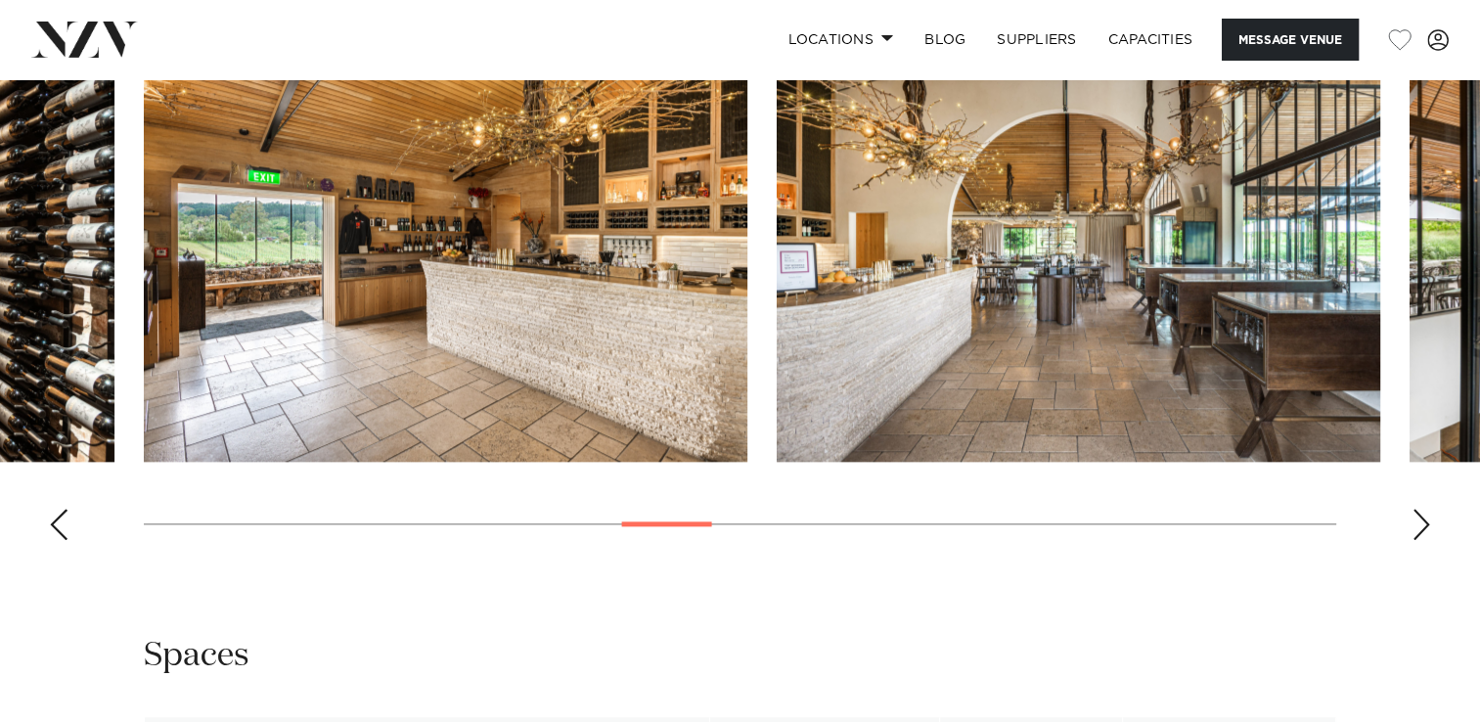
click at [1414, 527] on div "Next slide" at bounding box center [1422, 524] width 20 height 31
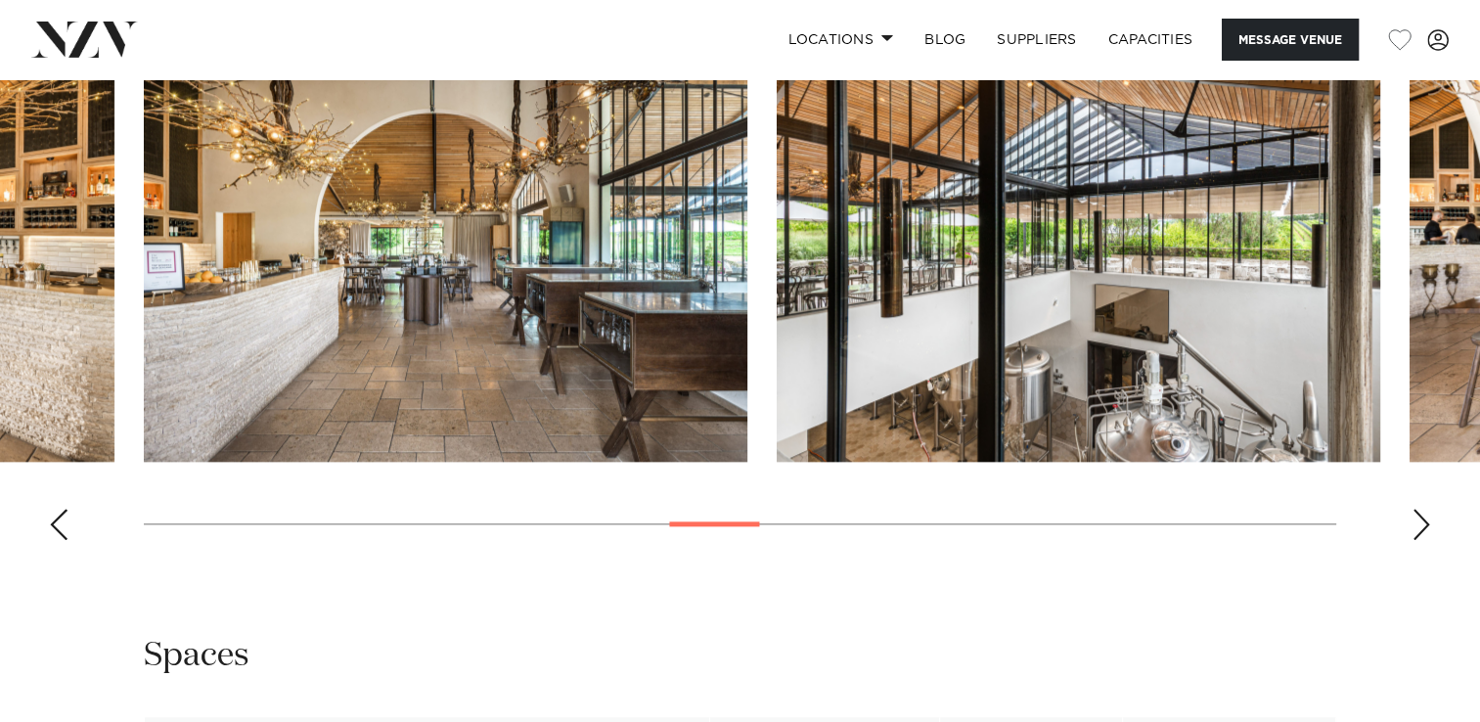
click at [1414, 527] on div "Next slide" at bounding box center [1422, 524] width 20 height 31
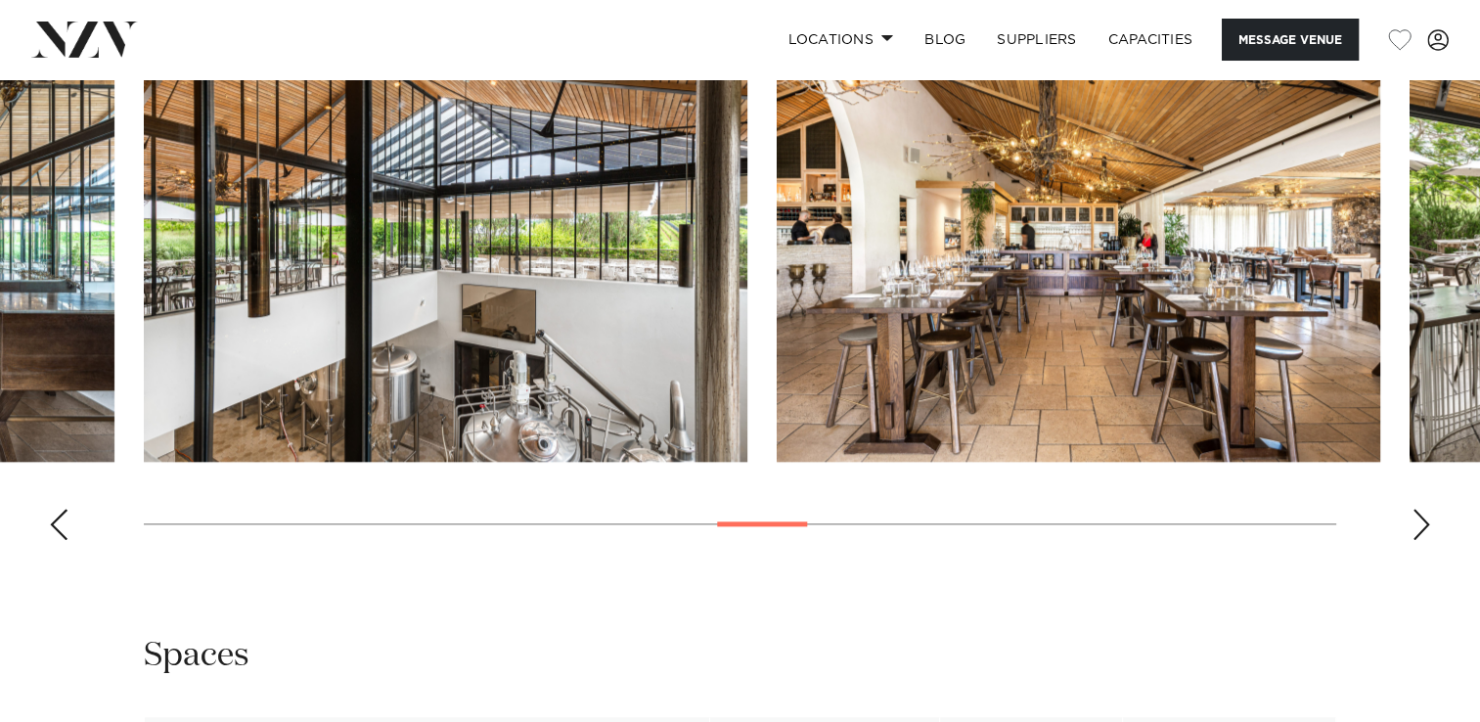
click at [1414, 527] on div "Next slide" at bounding box center [1422, 524] width 20 height 31
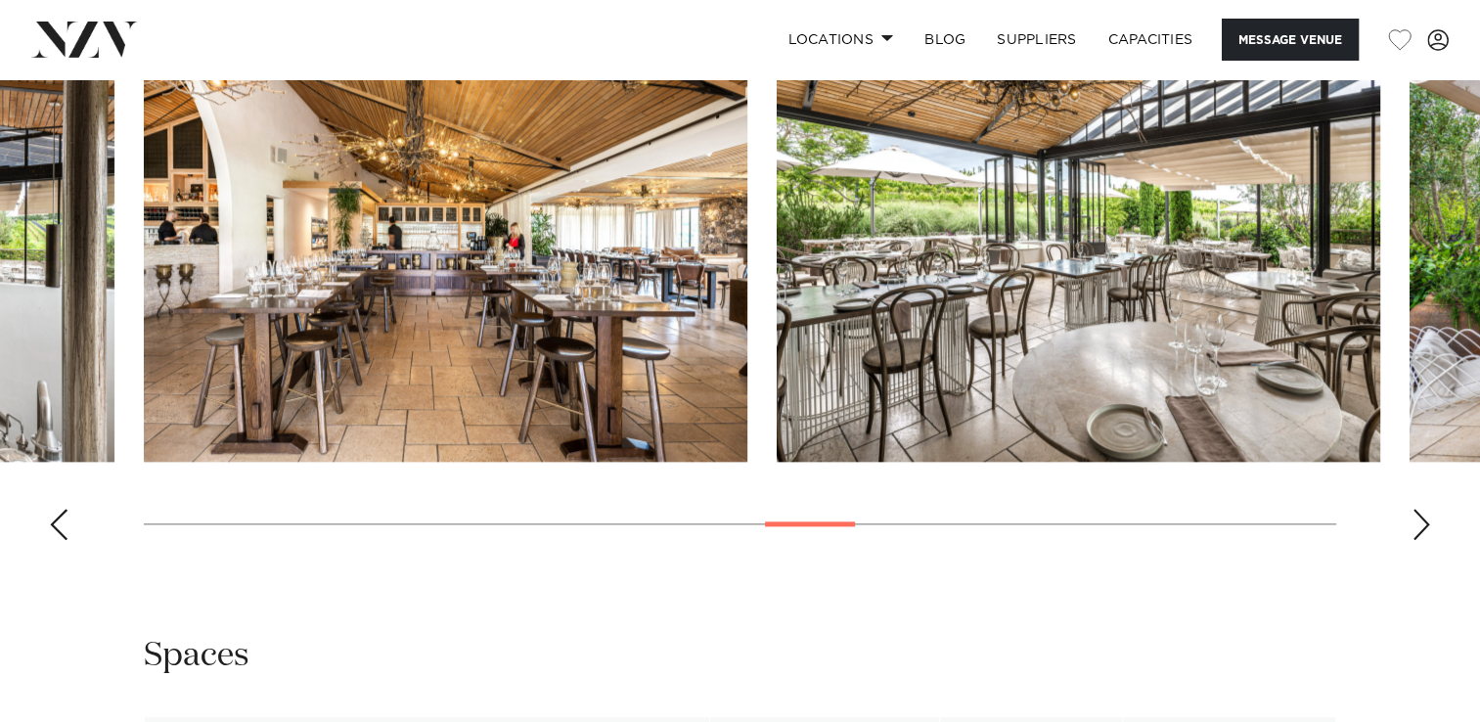
click at [1414, 527] on div "Next slide" at bounding box center [1422, 524] width 20 height 31
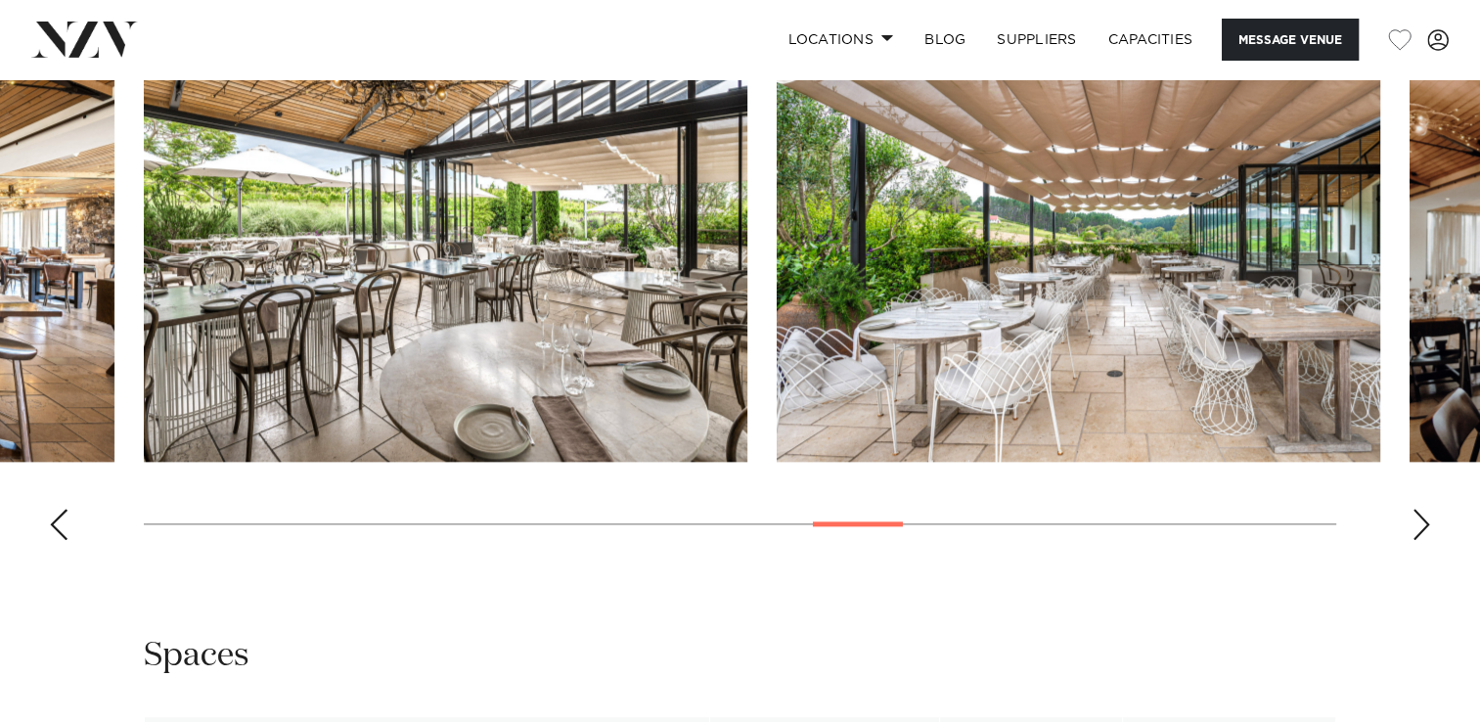
click at [1414, 527] on div "Next slide" at bounding box center [1422, 524] width 20 height 31
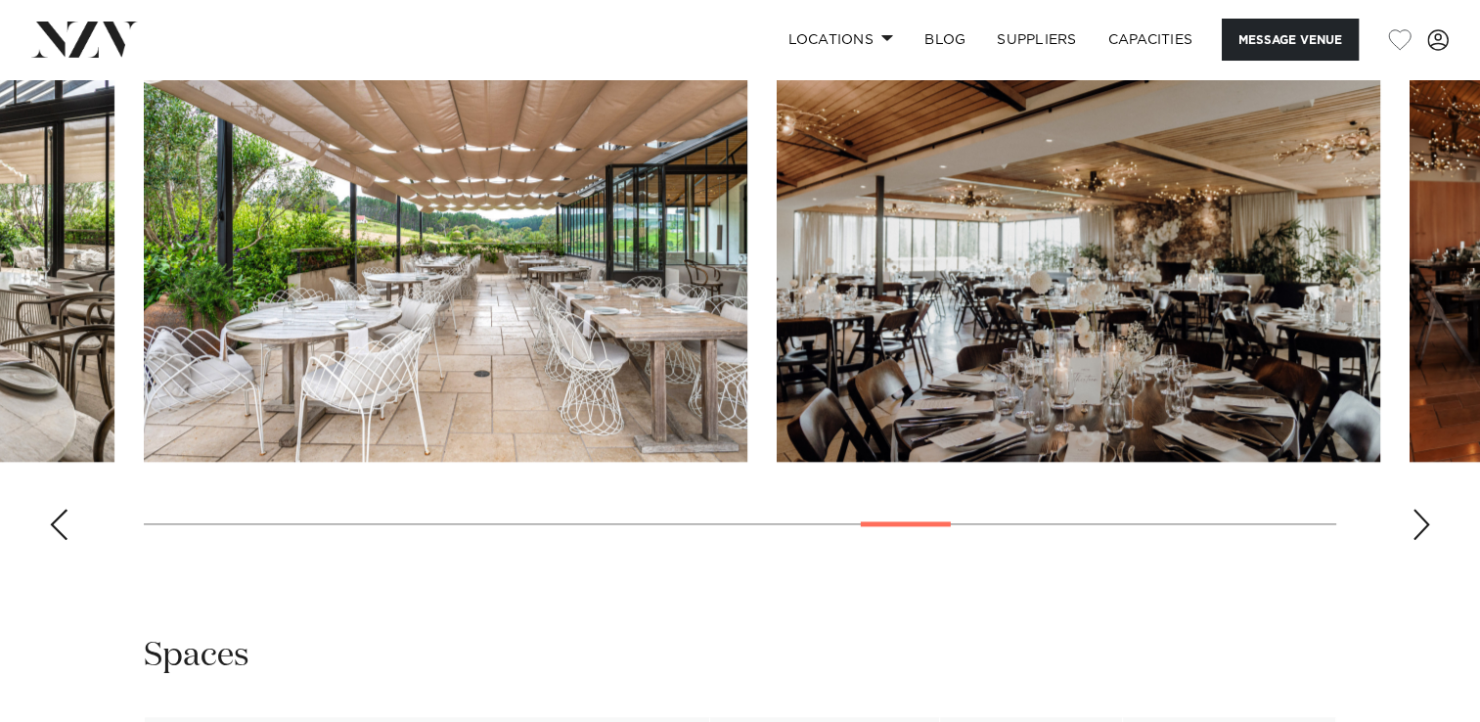
click at [1414, 527] on div "Next slide" at bounding box center [1422, 524] width 20 height 31
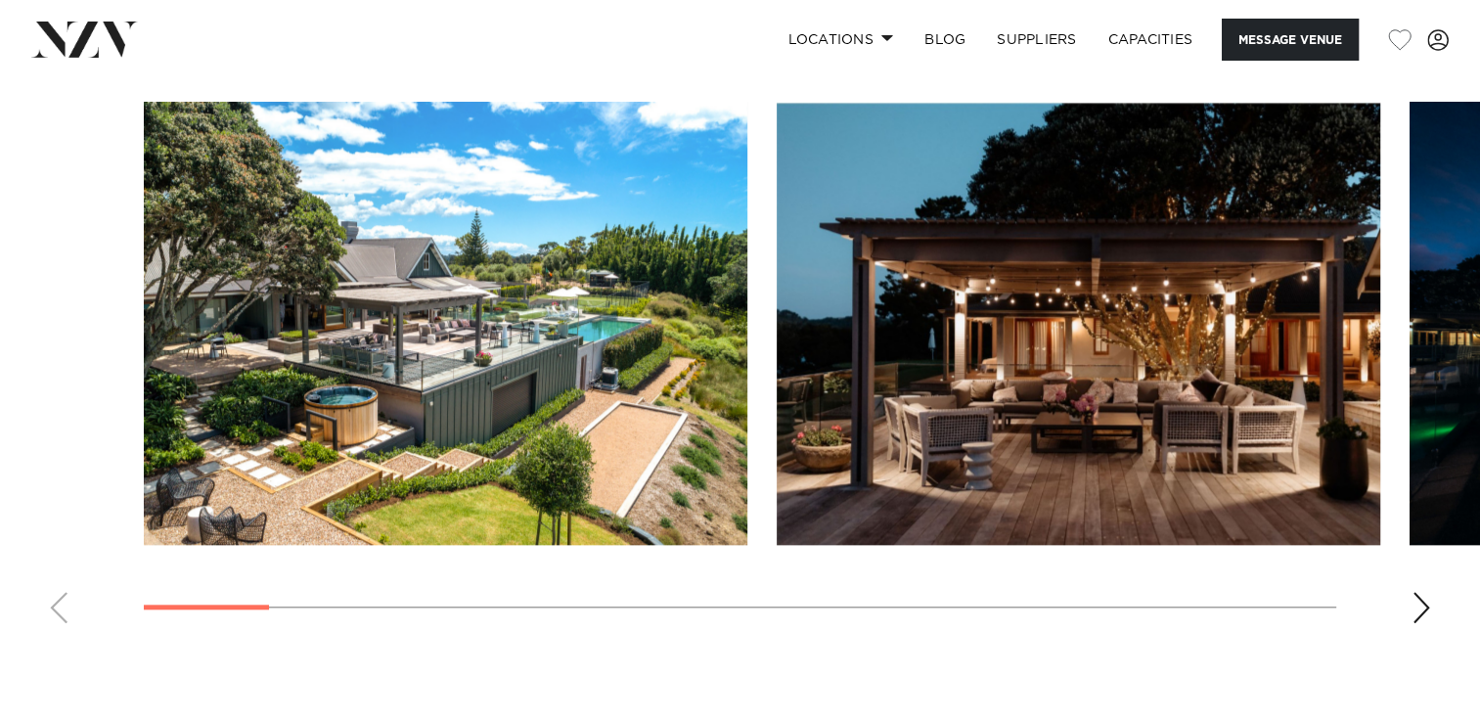
scroll to position [1825, 0]
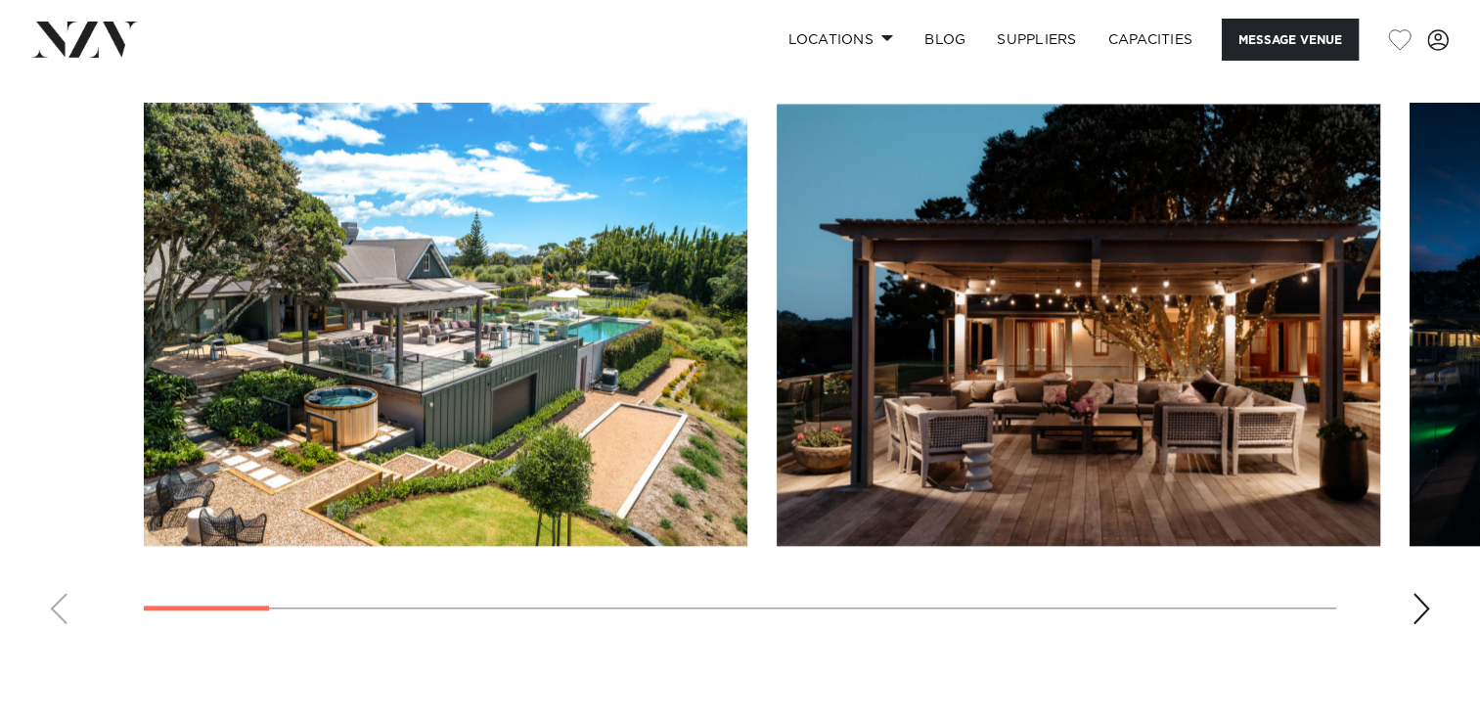
click at [1421, 629] on swiper-container at bounding box center [740, 371] width 1480 height 537
click at [1416, 616] on div "Next slide" at bounding box center [1422, 608] width 20 height 31
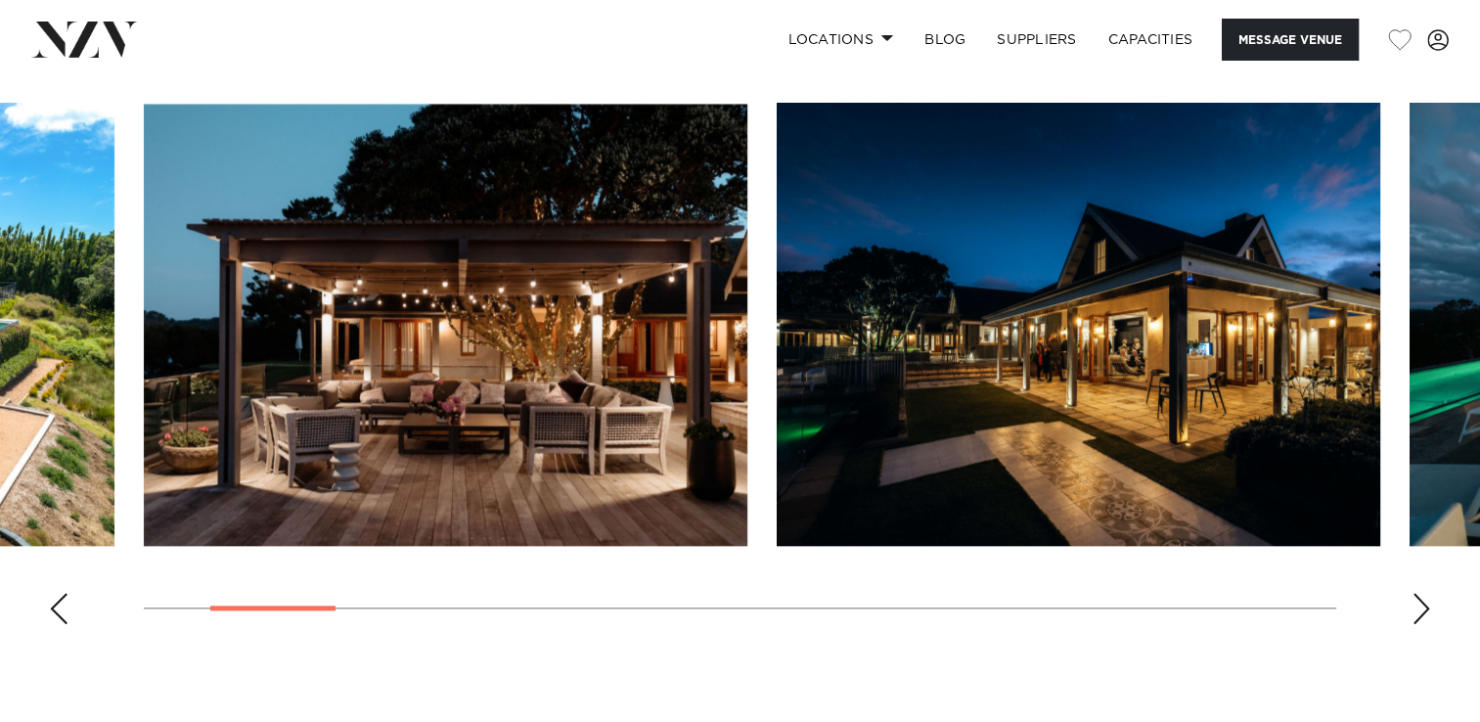
click at [1416, 616] on div "Next slide" at bounding box center [1422, 608] width 20 height 31
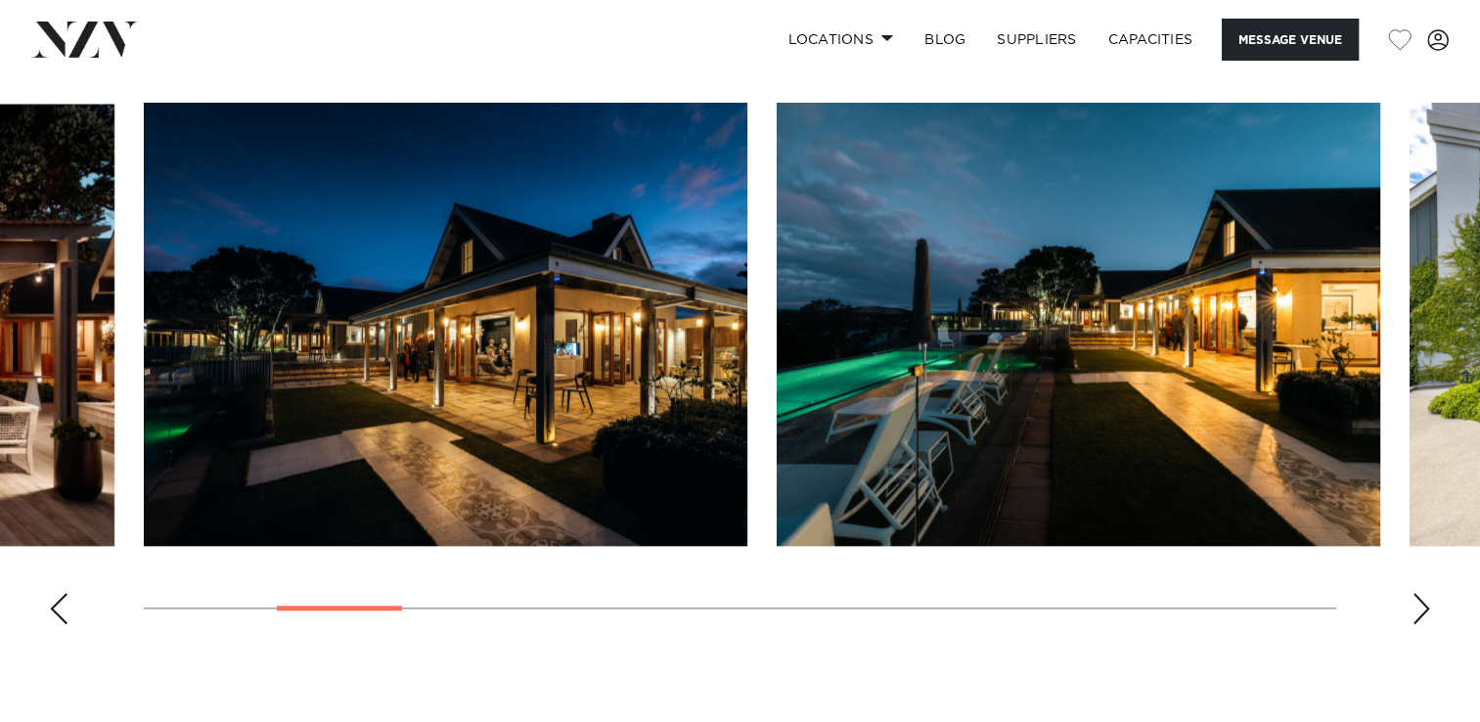
click at [1416, 616] on div "Next slide" at bounding box center [1422, 608] width 20 height 31
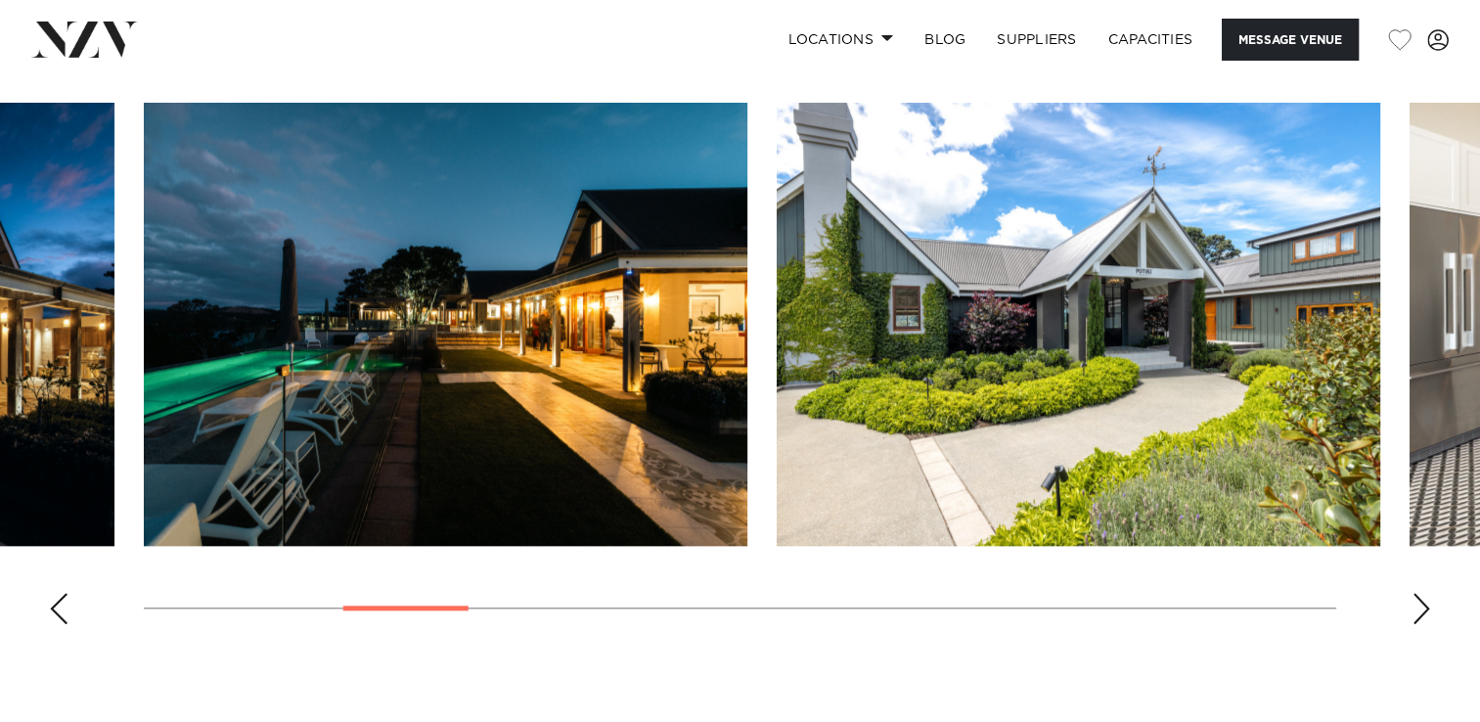
click at [1416, 616] on div "Next slide" at bounding box center [1422, 608] width 20 height 31
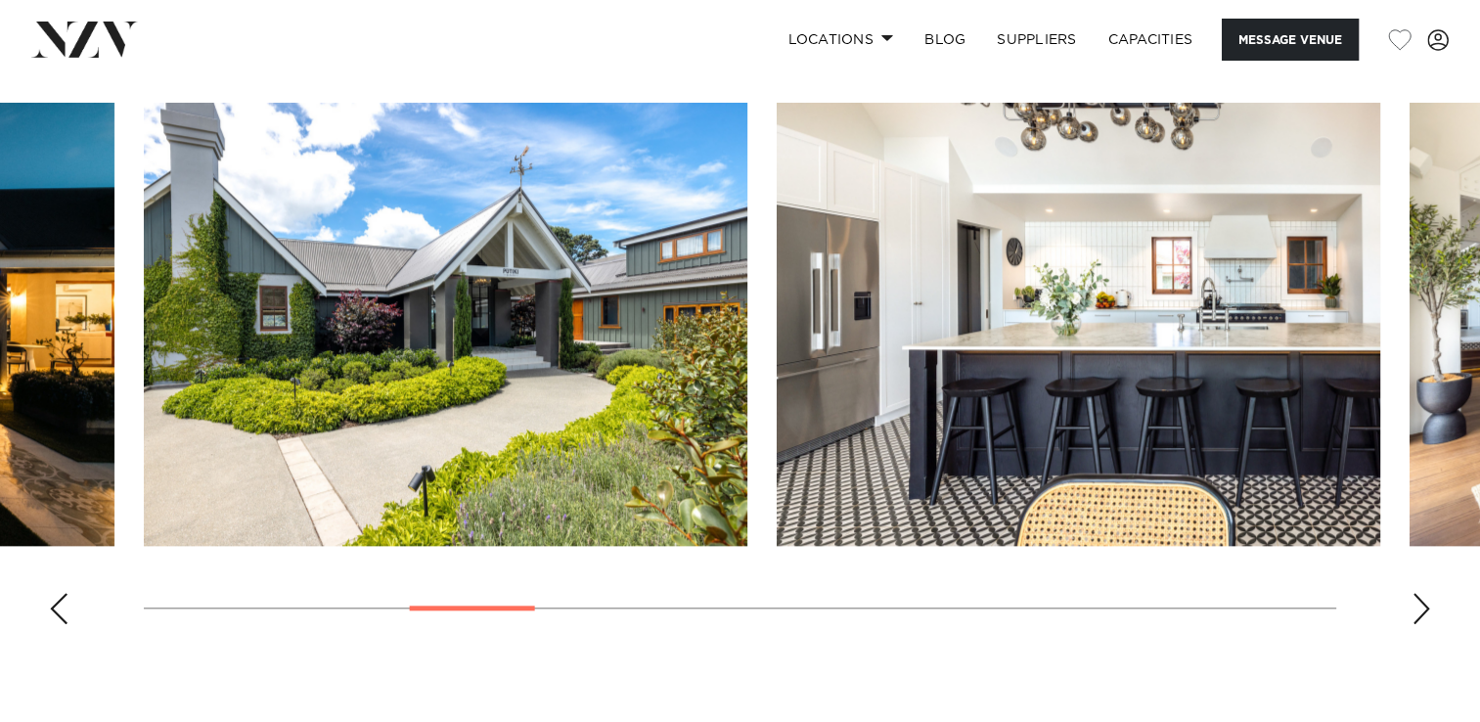
click at [1416, 616] on div "Next slide" at bounding box center [1422, 608] width 20 height 31
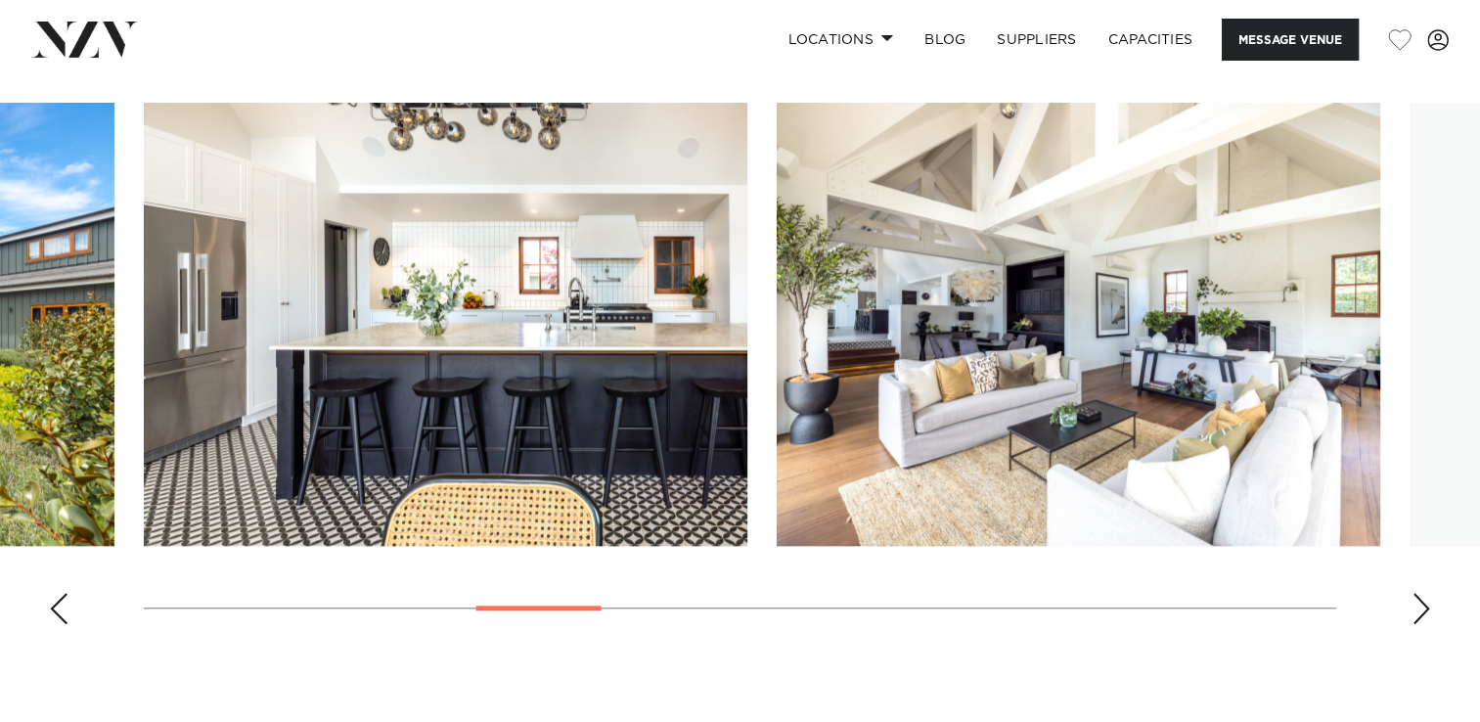
click at [1416, 616] on div "Next slide" at bounding box center [1422, 608] width 20 height 31
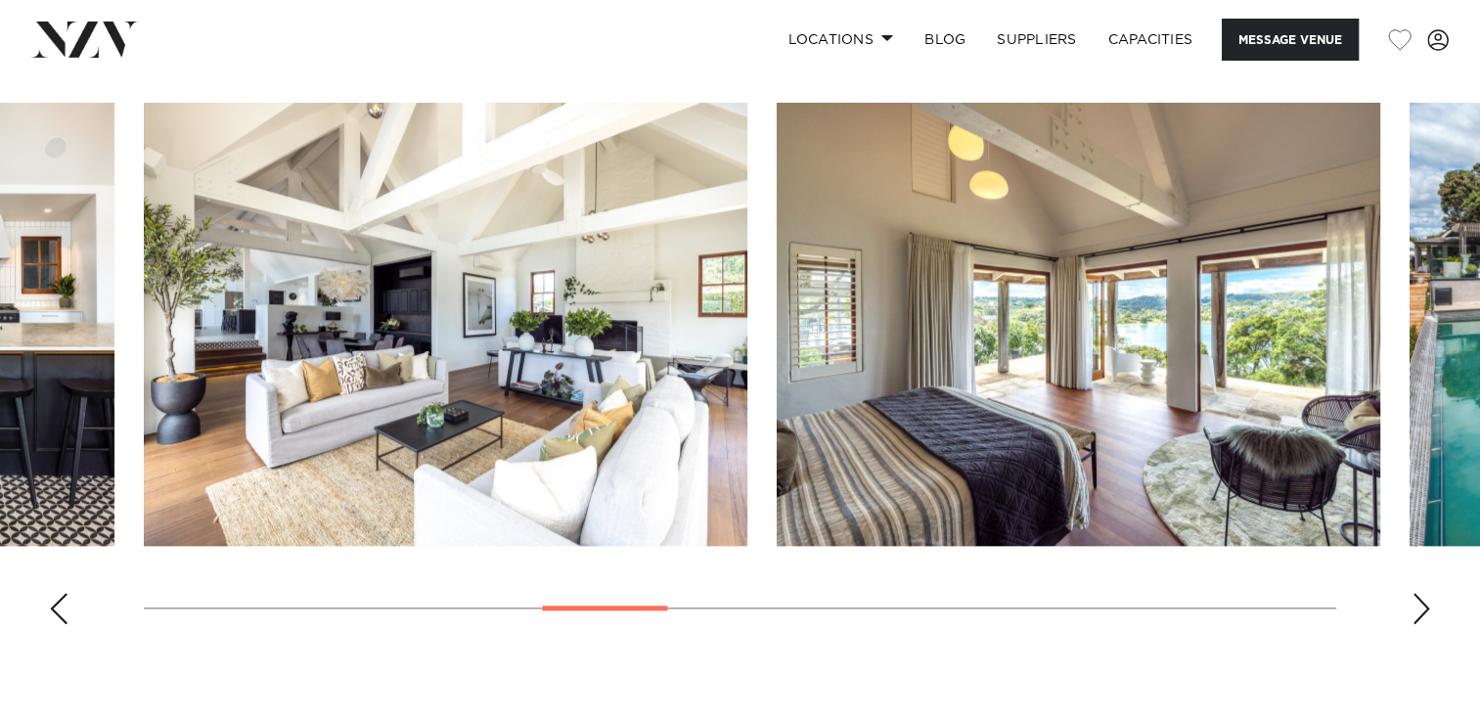
click at [1416, 616] on div "Next slide" at bounding box center [1422, 608] width 20 height 31
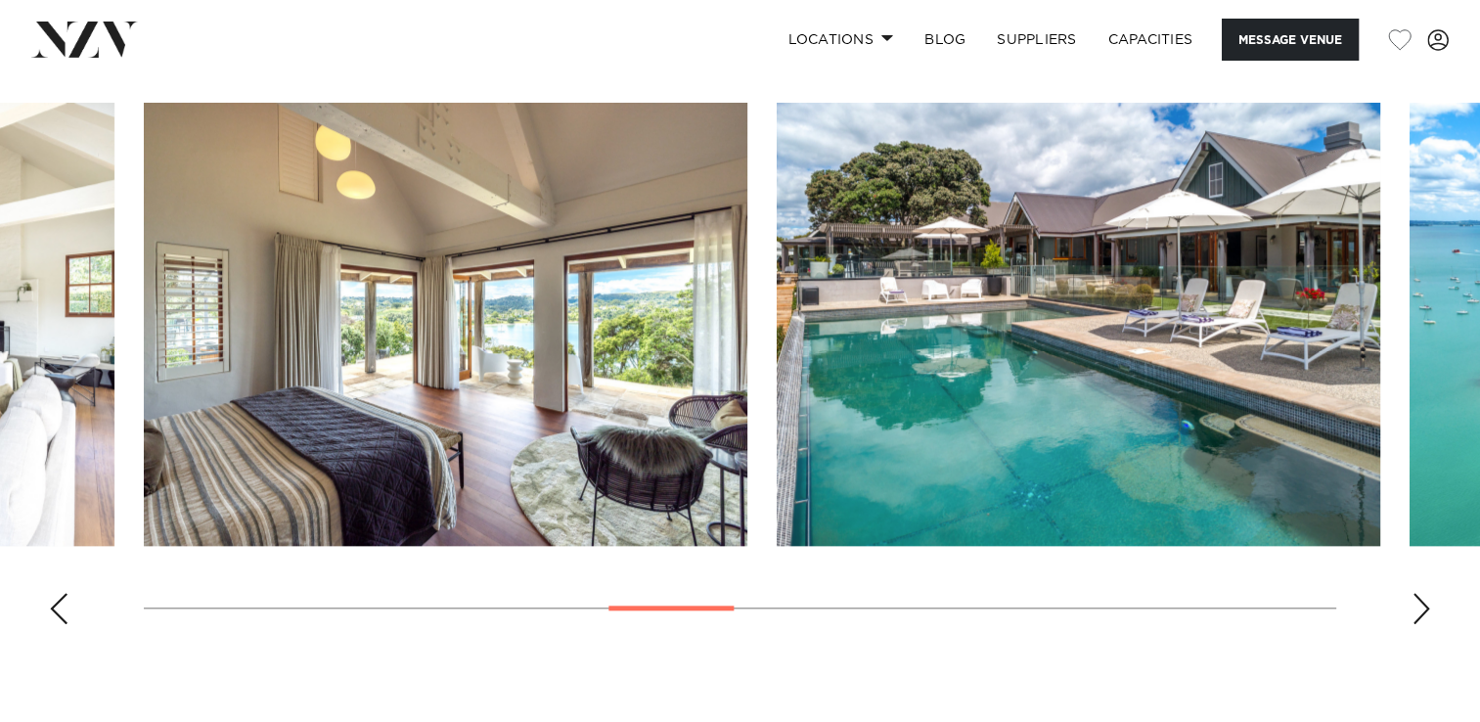
click at [1416, 616] on div "Next slide" at bounding box center [1422, 608] width 20 height 31
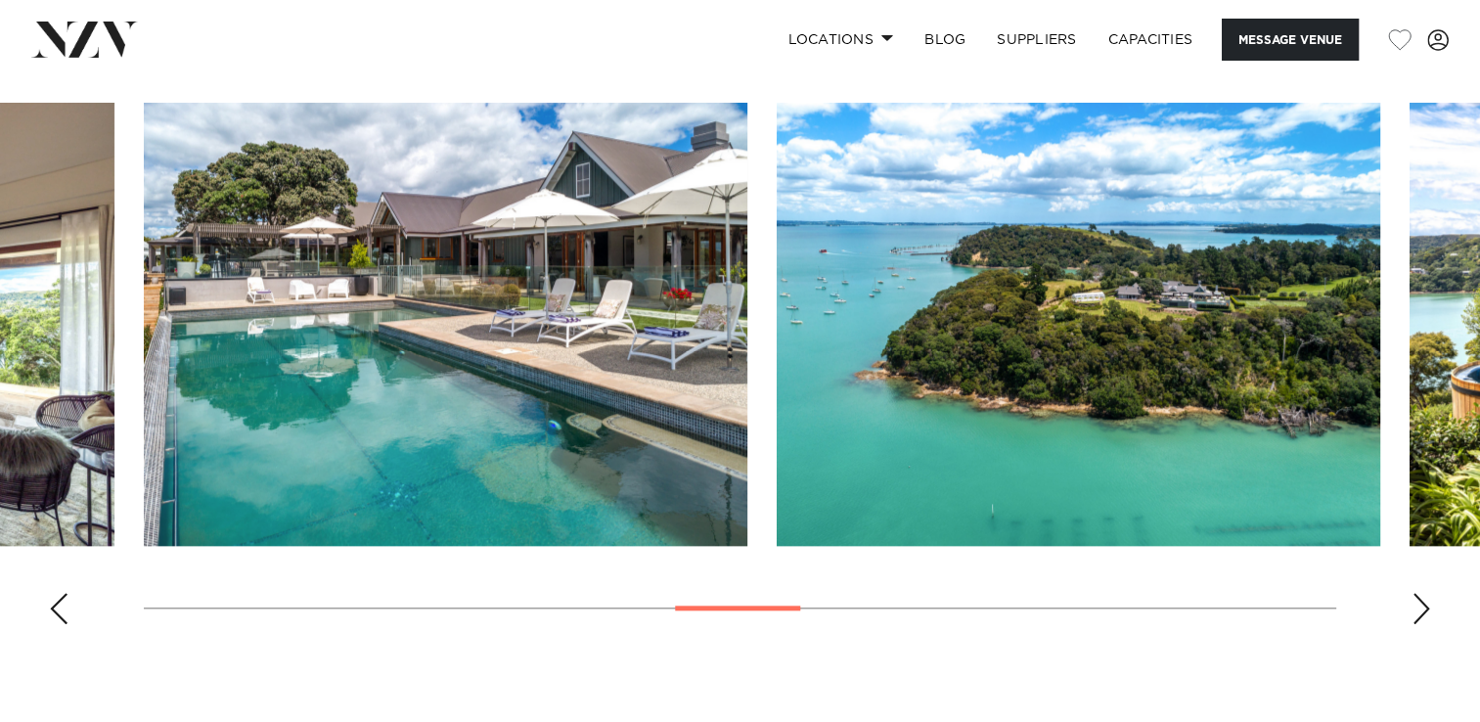
click at [1416, 616] on div "Next slide" at bounding box center [1422, 608] width 20 height 31
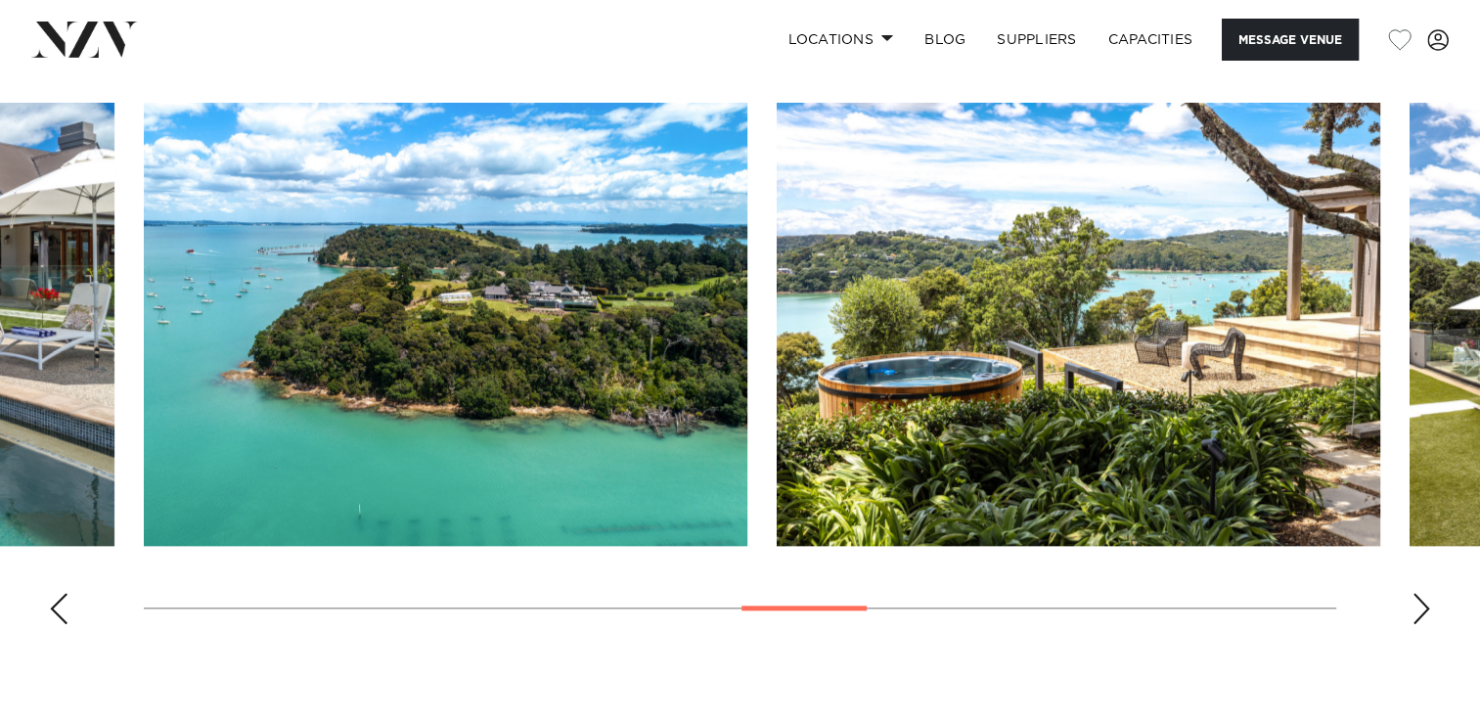
click at [1416, 616] on div "Next slide" at bounding box center [1422, 608] width 20 height 31
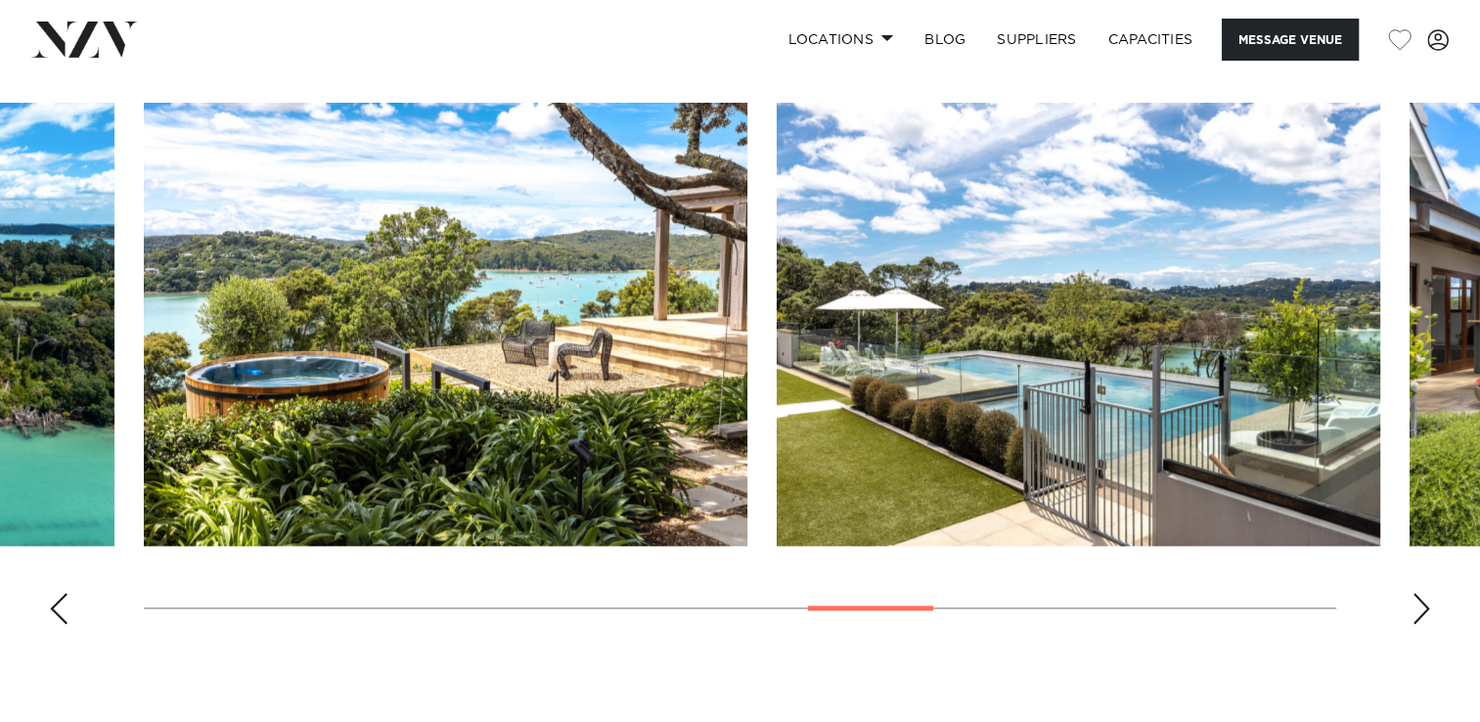
click at [1416, 616] on div "Next slide" at bounding box center [1422, 608] width 20 height 31
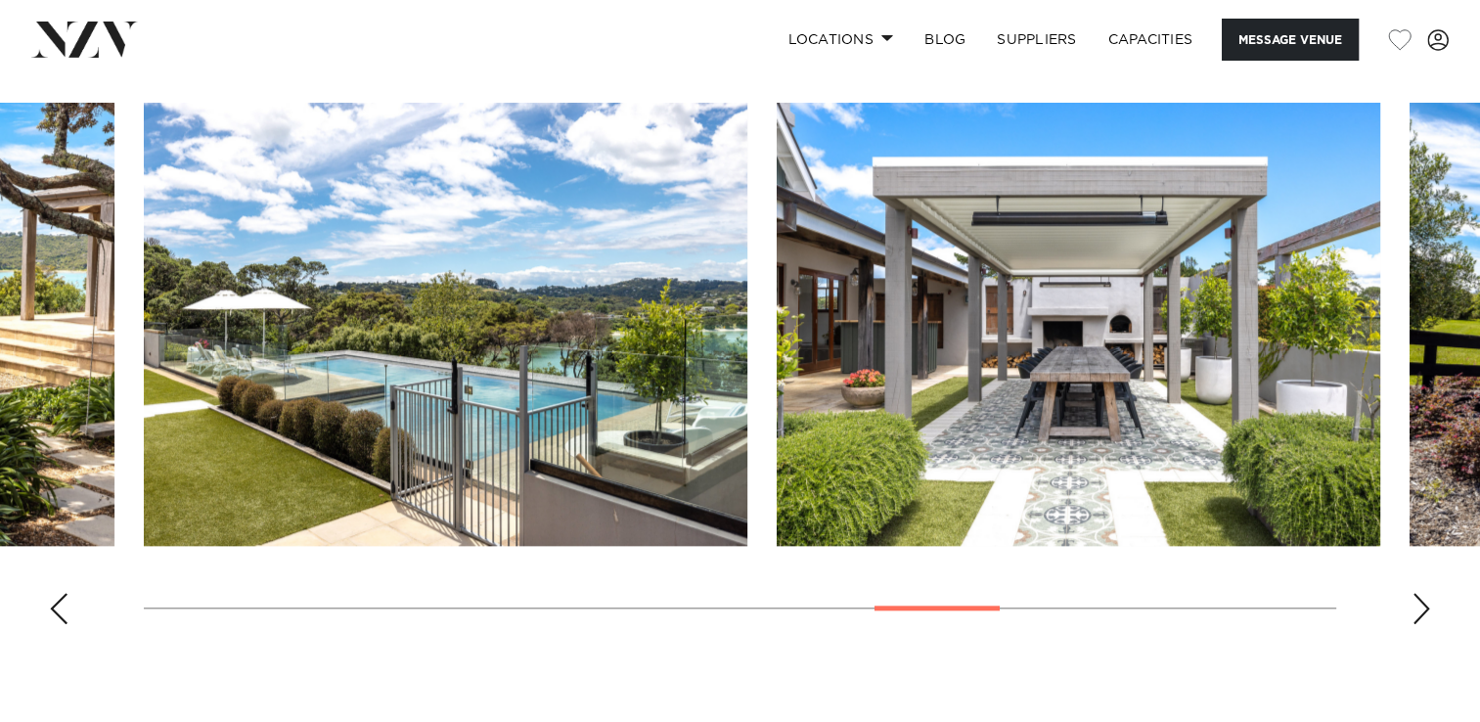
click at [1416, 616] on div "Next slide" at bounding box center [1422, 608] width 20 height 31
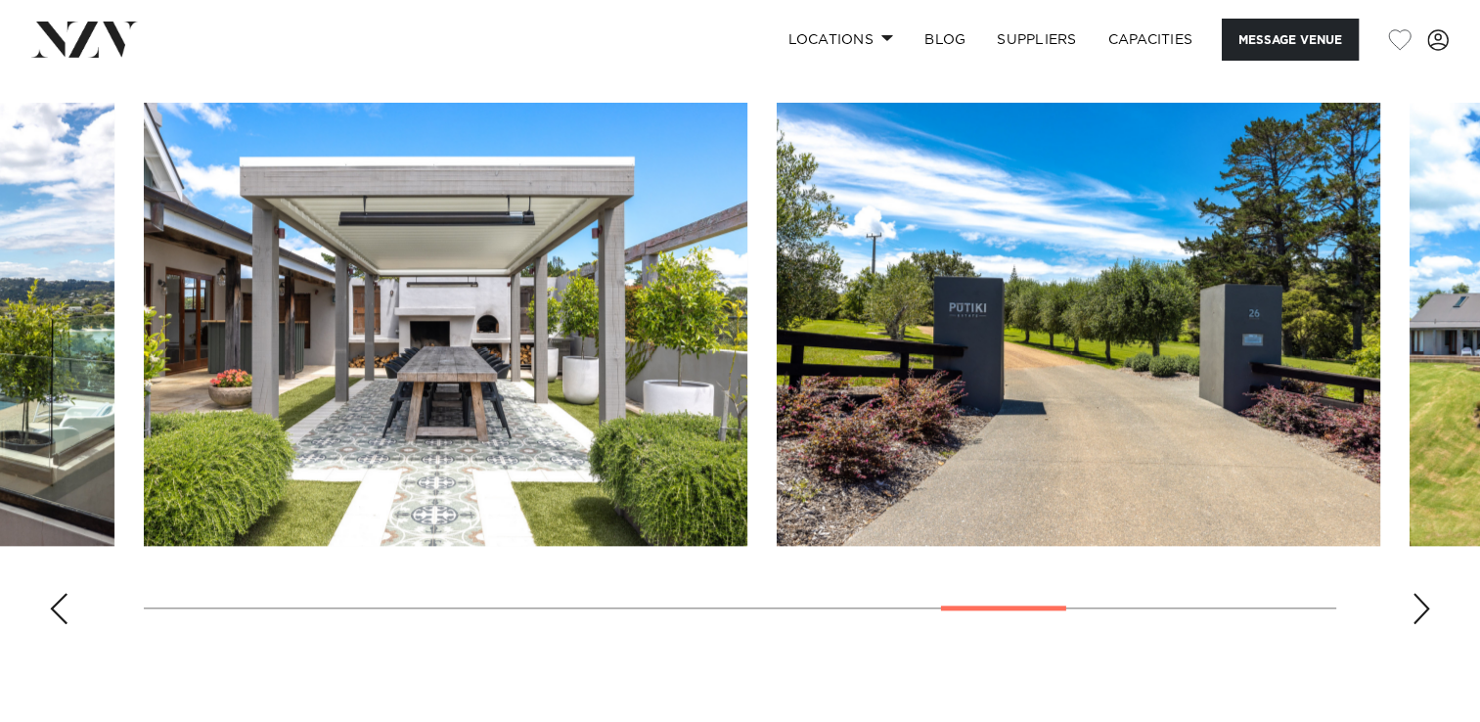
click at [1416, 616] on div "Next slide" at bounding box center [1422, 608] width 20 height 31
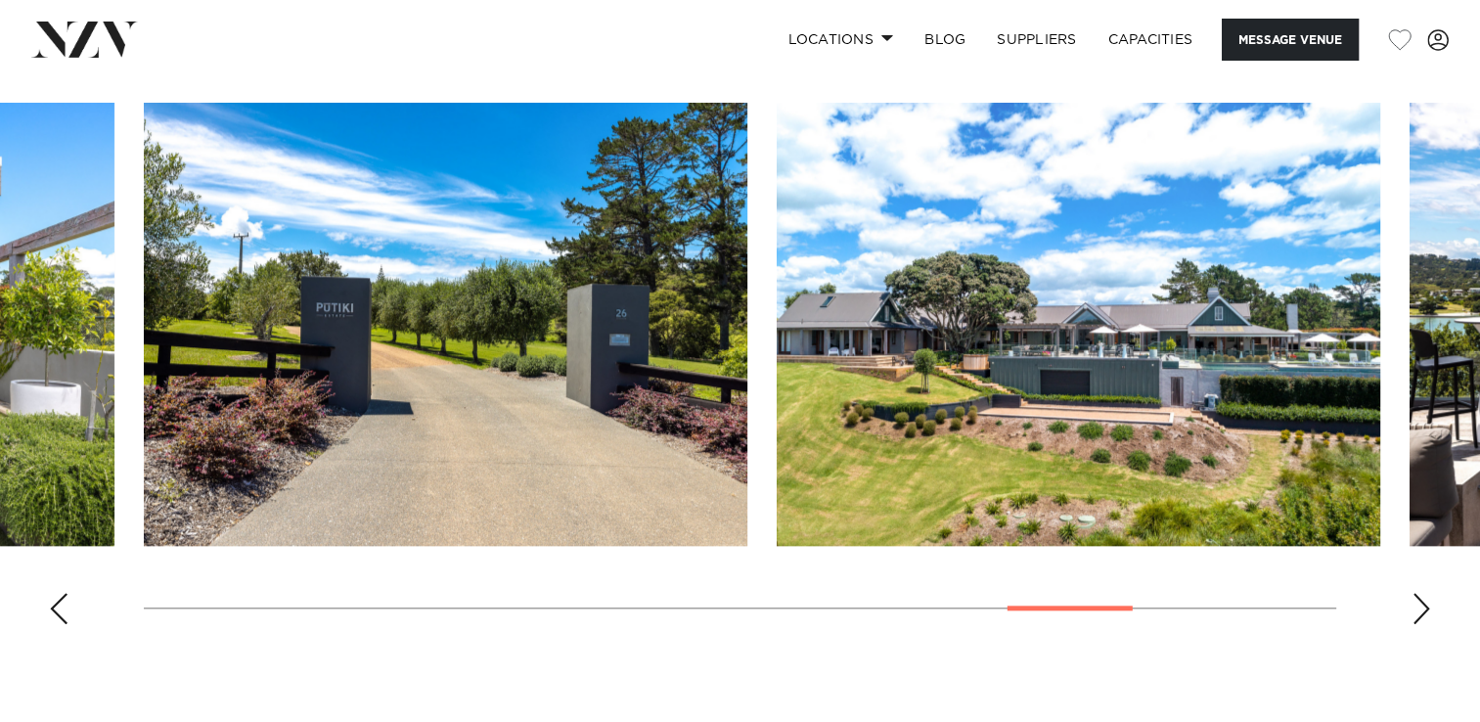
click at [1416, 616] on div "Next slide" at bounding box center [1422, 608] width 20 height 31
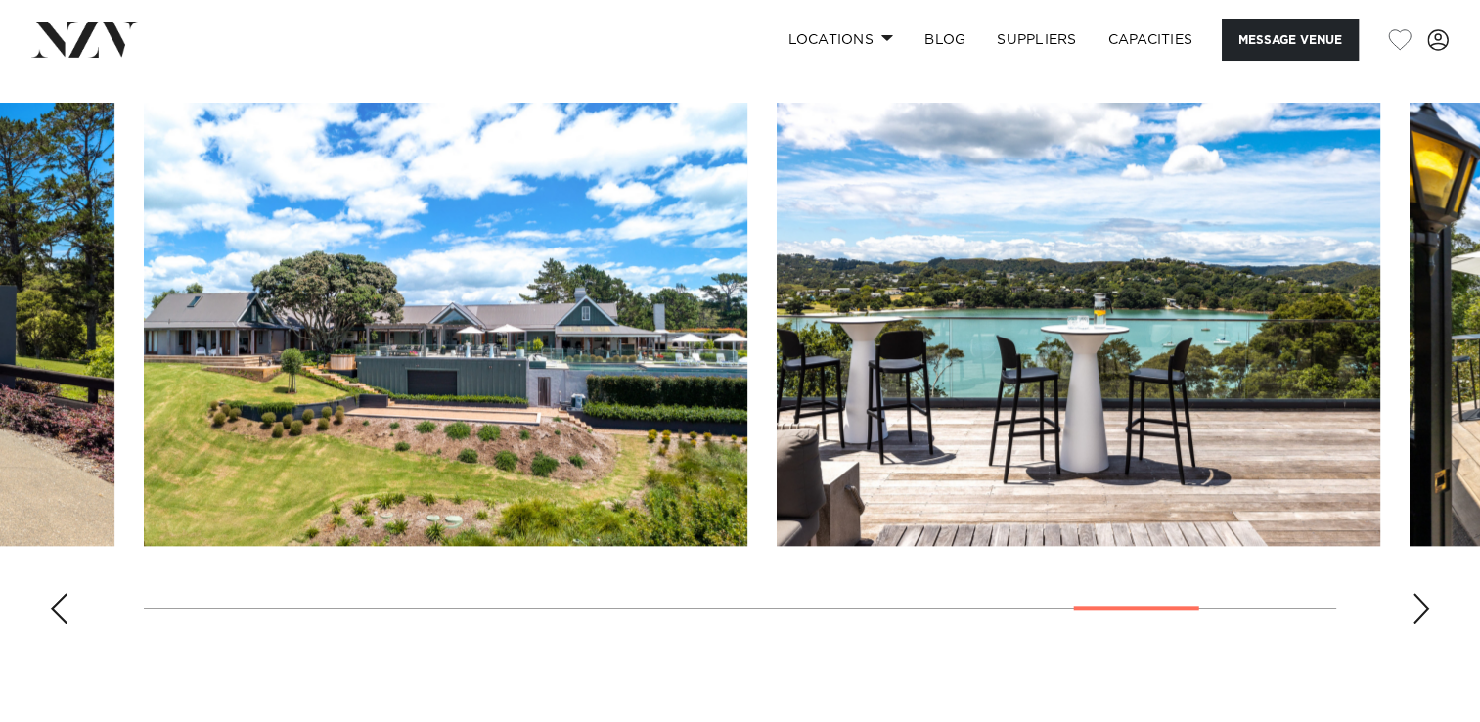
click at [1416, 616] on div "Next slide" at bounding box center [1422, 608] width 20 height 31
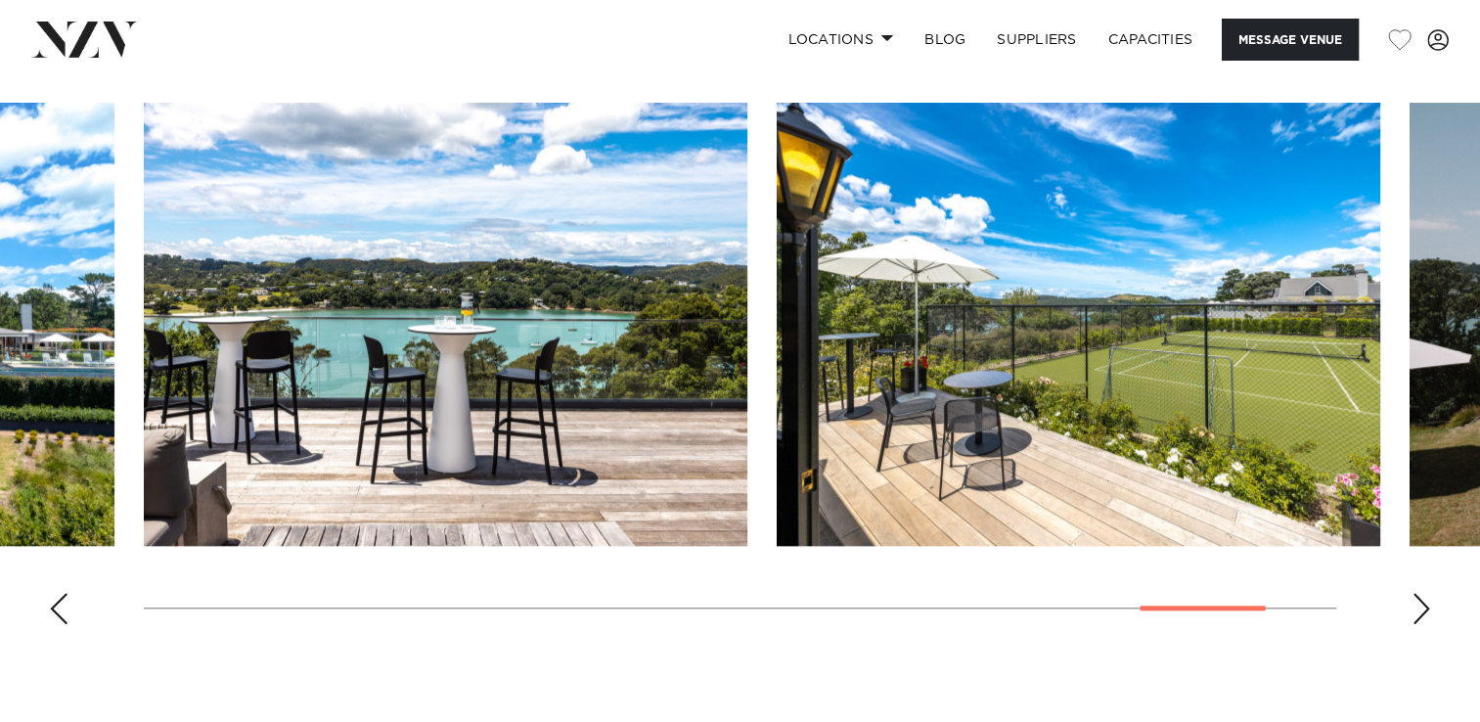
click at [1416, 616] on div "Next slide" at bounding box center [1422, 608] width 20 height 31
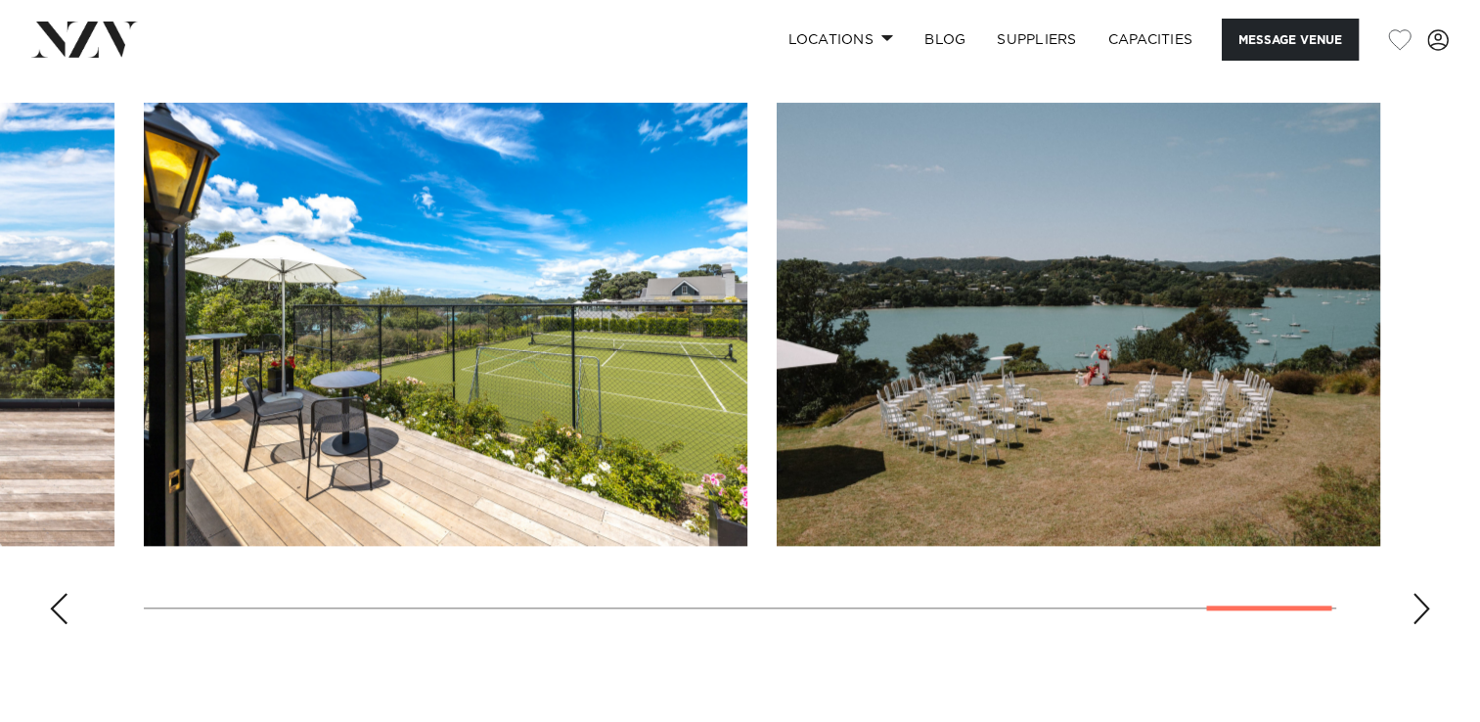
click at [1416, 616] on div "Next slide" at bounding box center [1422, 608] width 20 height 31
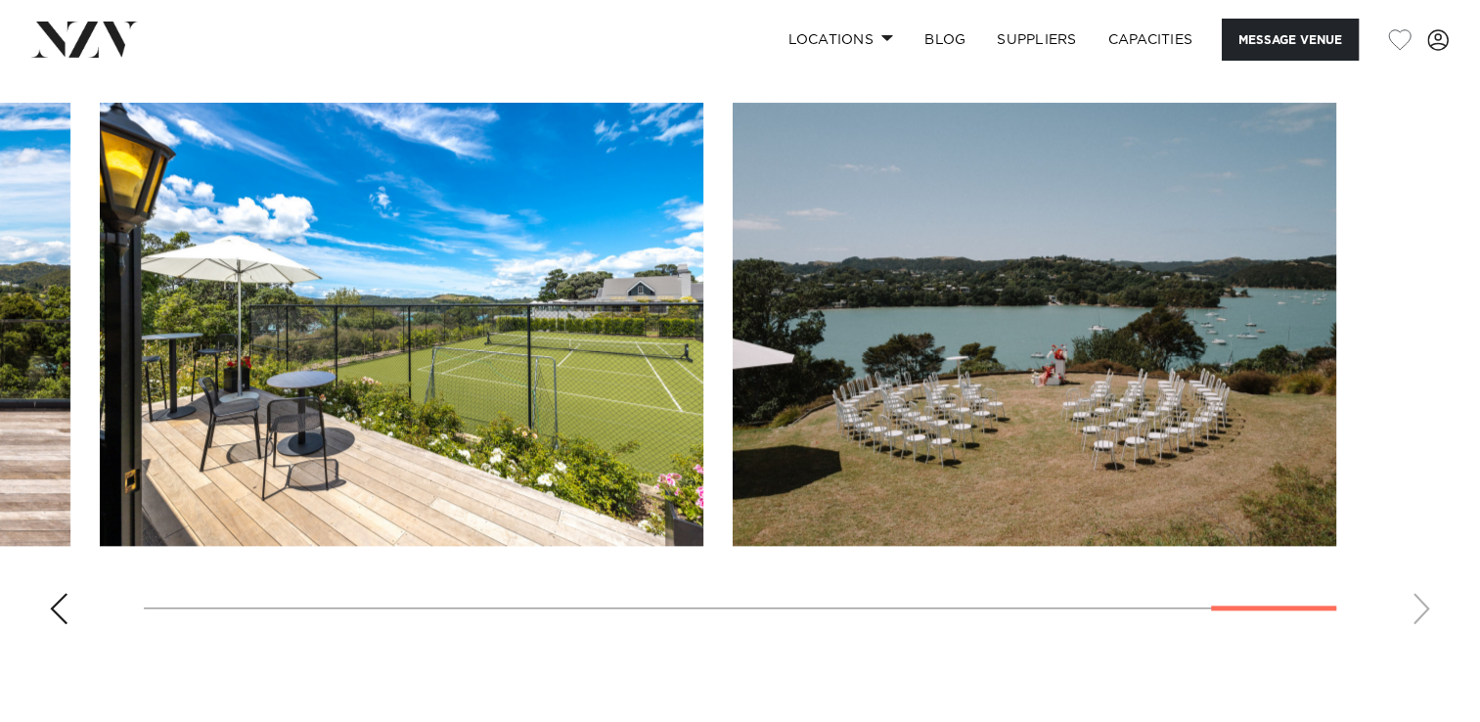
click at [1152, 424] on img "18 / 18" at bounding box center [1035, 324] width 604 height 443
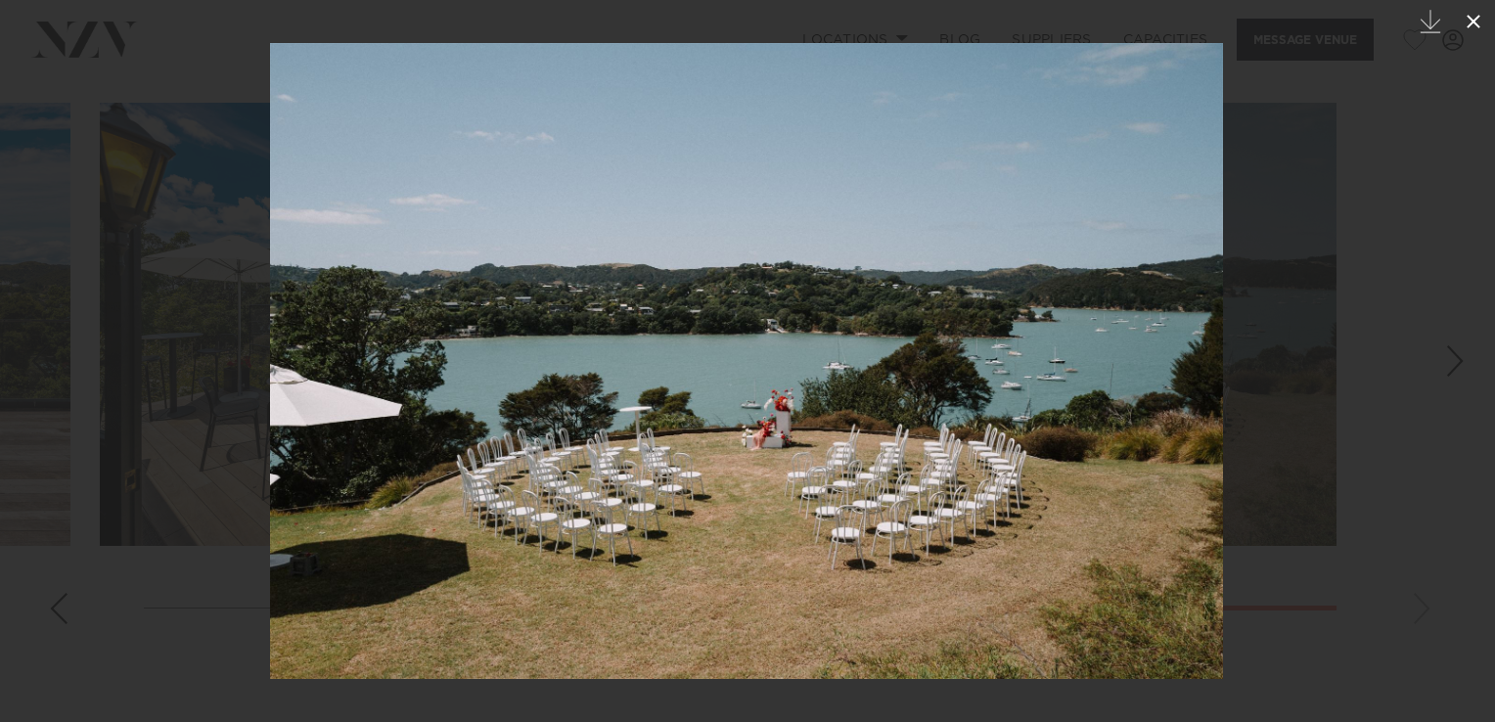
click at [1471, 23] on icon at bounding box center [1473, 22] width 14 height 14
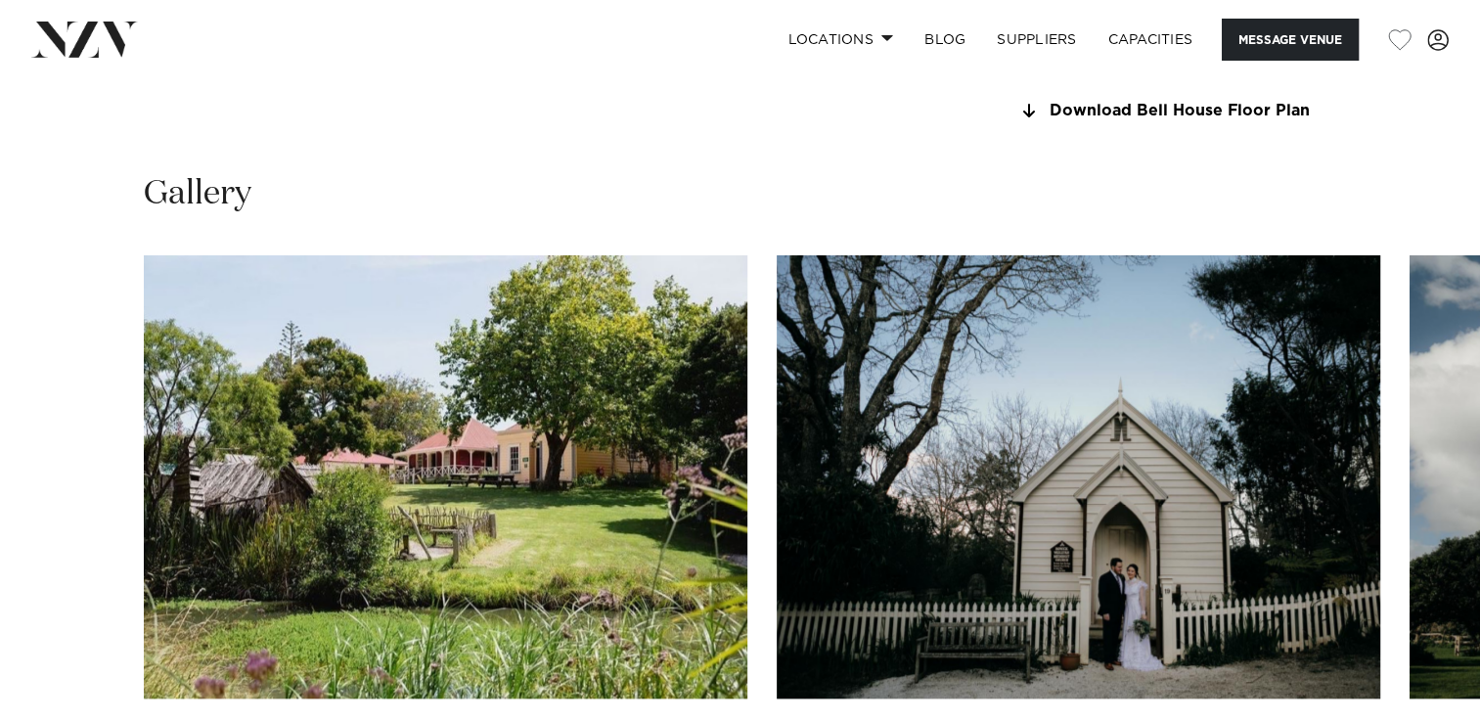
scroll to position [1784, 0]
click at [1414, 687] on swiper-container at bounding box center [740, 522] width 1480 height 537
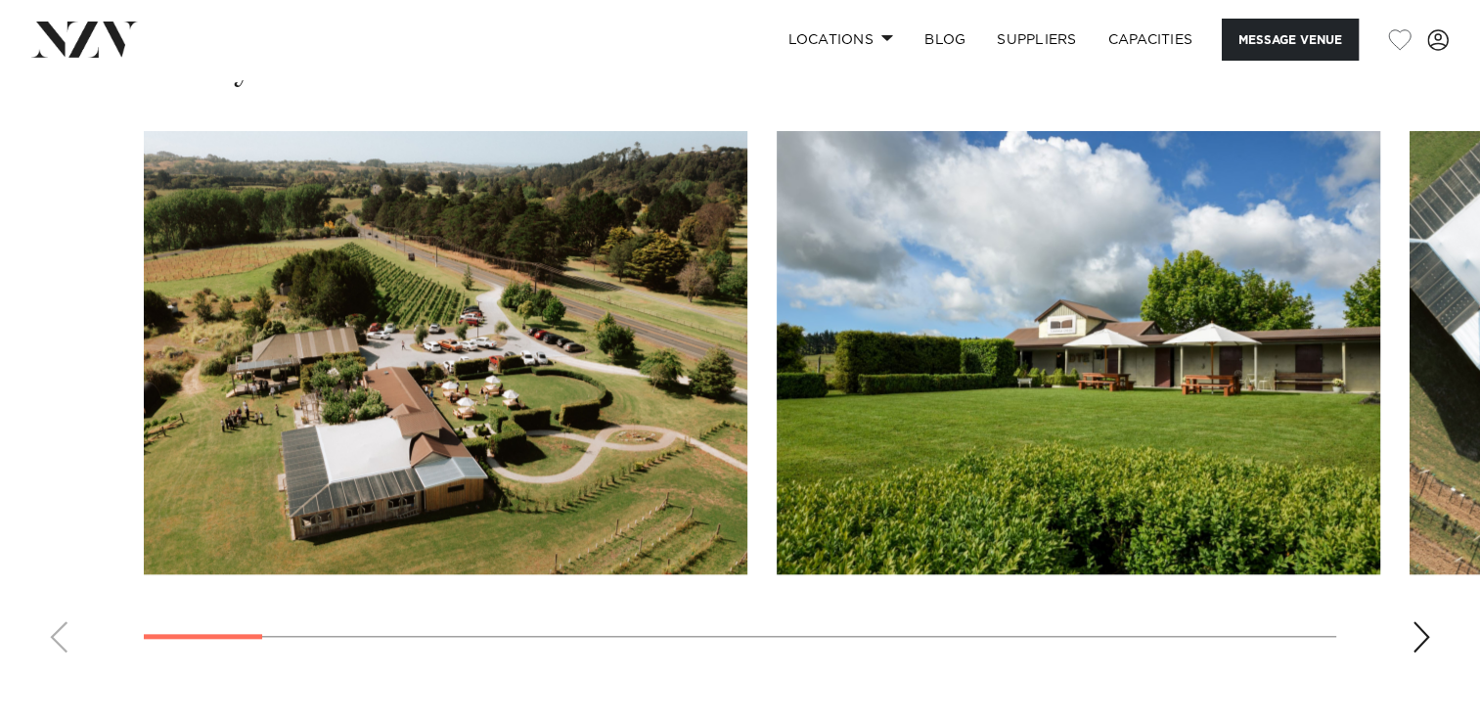
scroll to position [1884, 0]
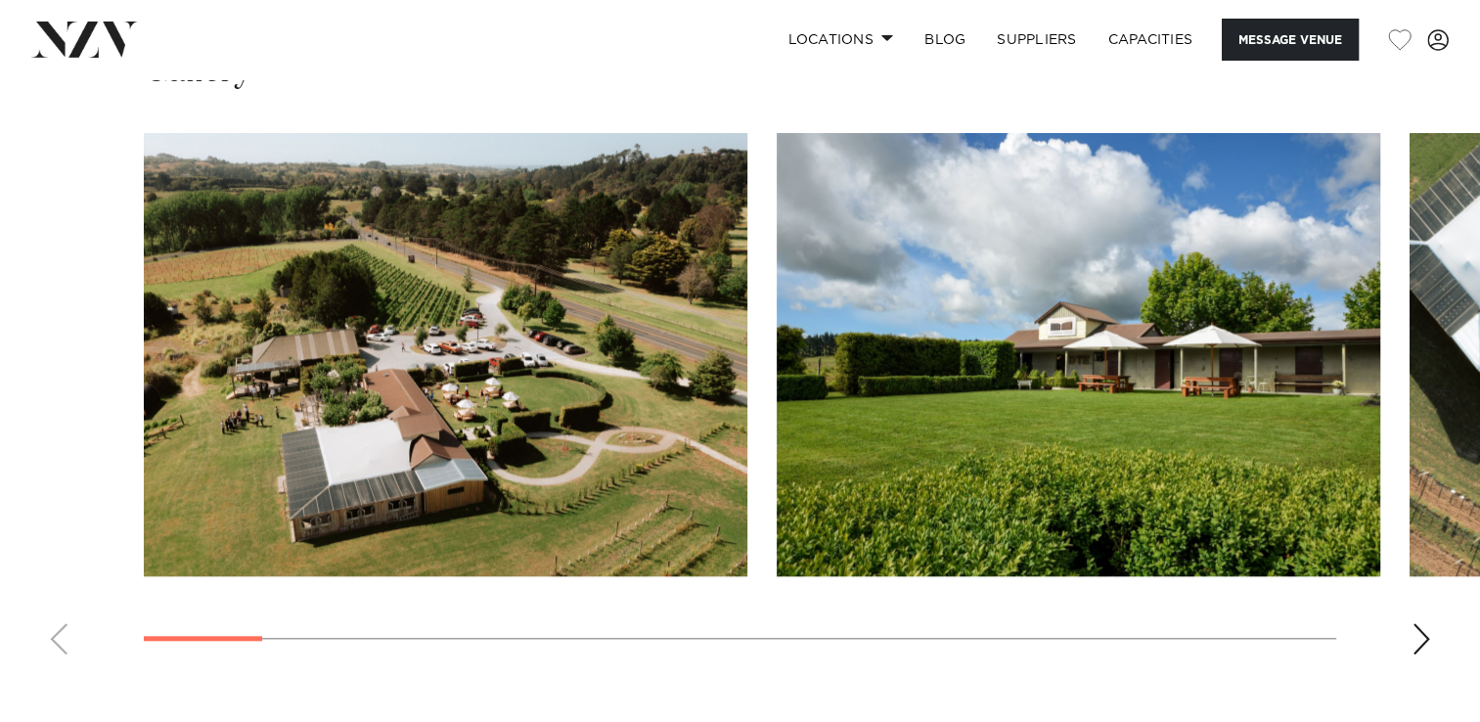
click at [1420, 623] on div "Next slide" at bounding box center [1422, 638] width 20 height 31
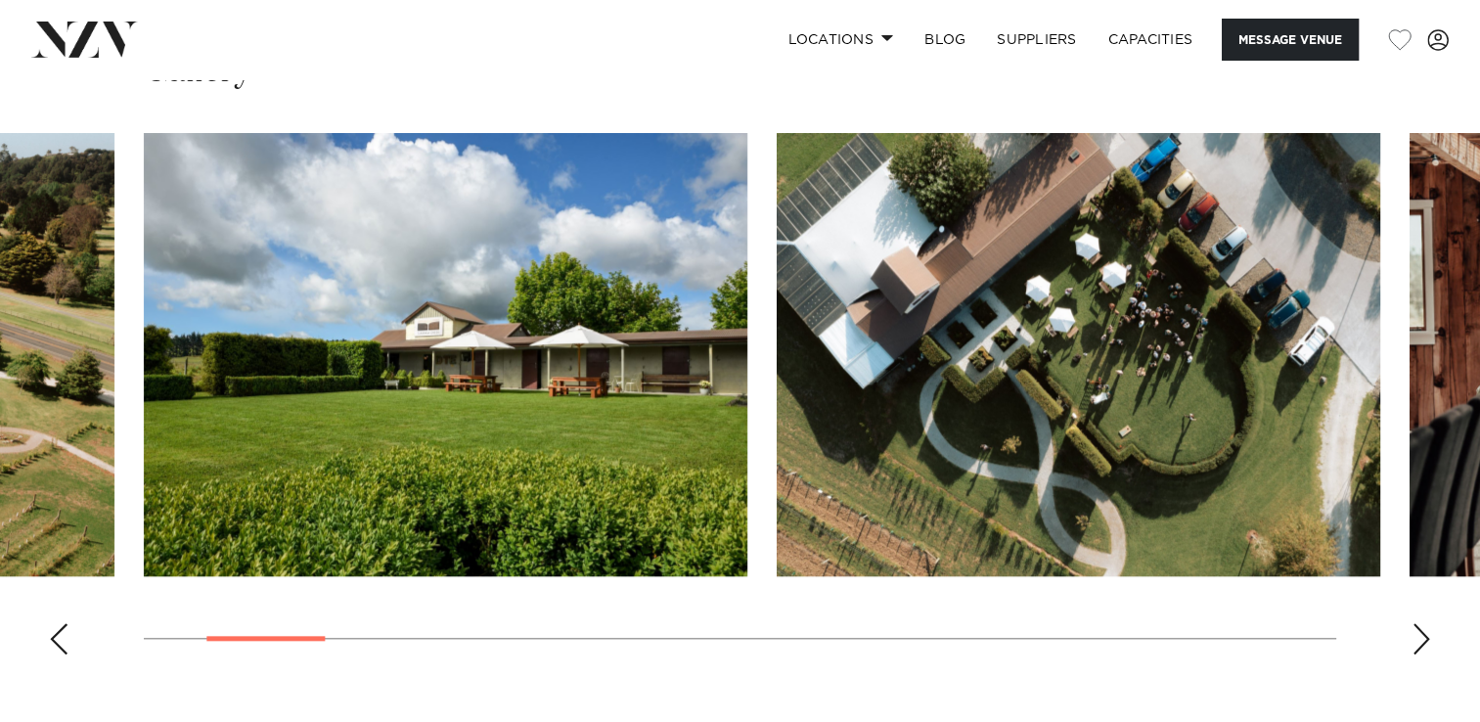
click at [1420, 623] on div "Next slide" at bounding box center [1422, 638] width 20 height 31
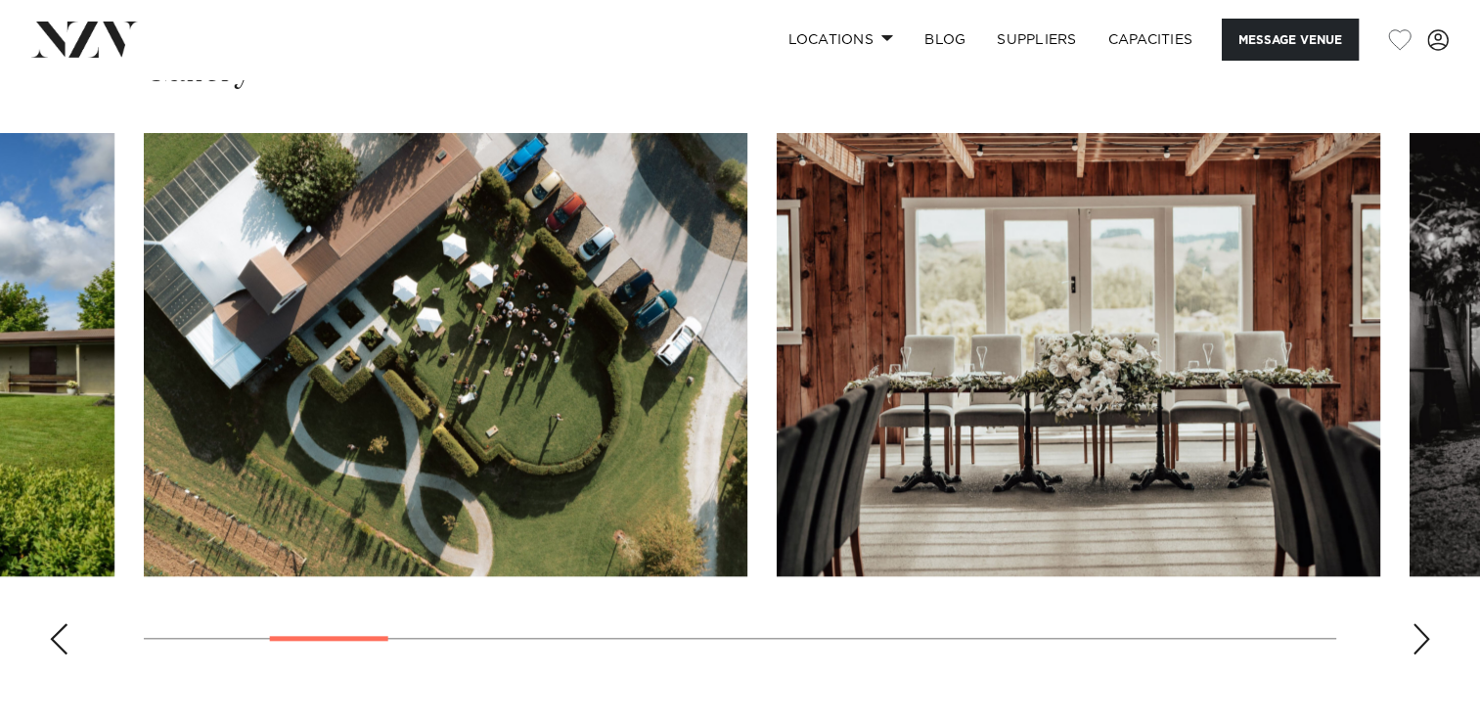
click at [1420, 623] on div "Next slide" at bounding box center [1422, 638] width 20 height 31
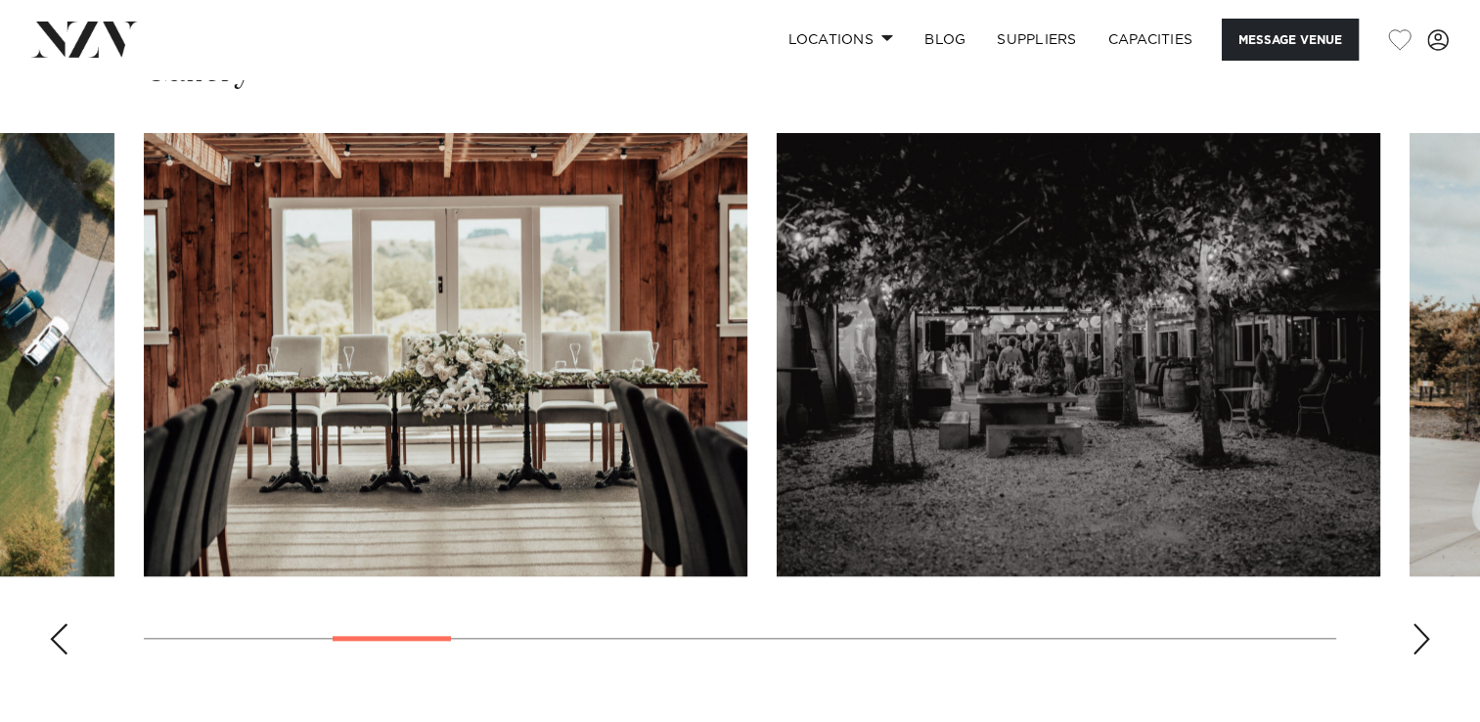
click at [1420, 623] on div "Next slide" at bounding box center [1422, 638] width 20 height 31
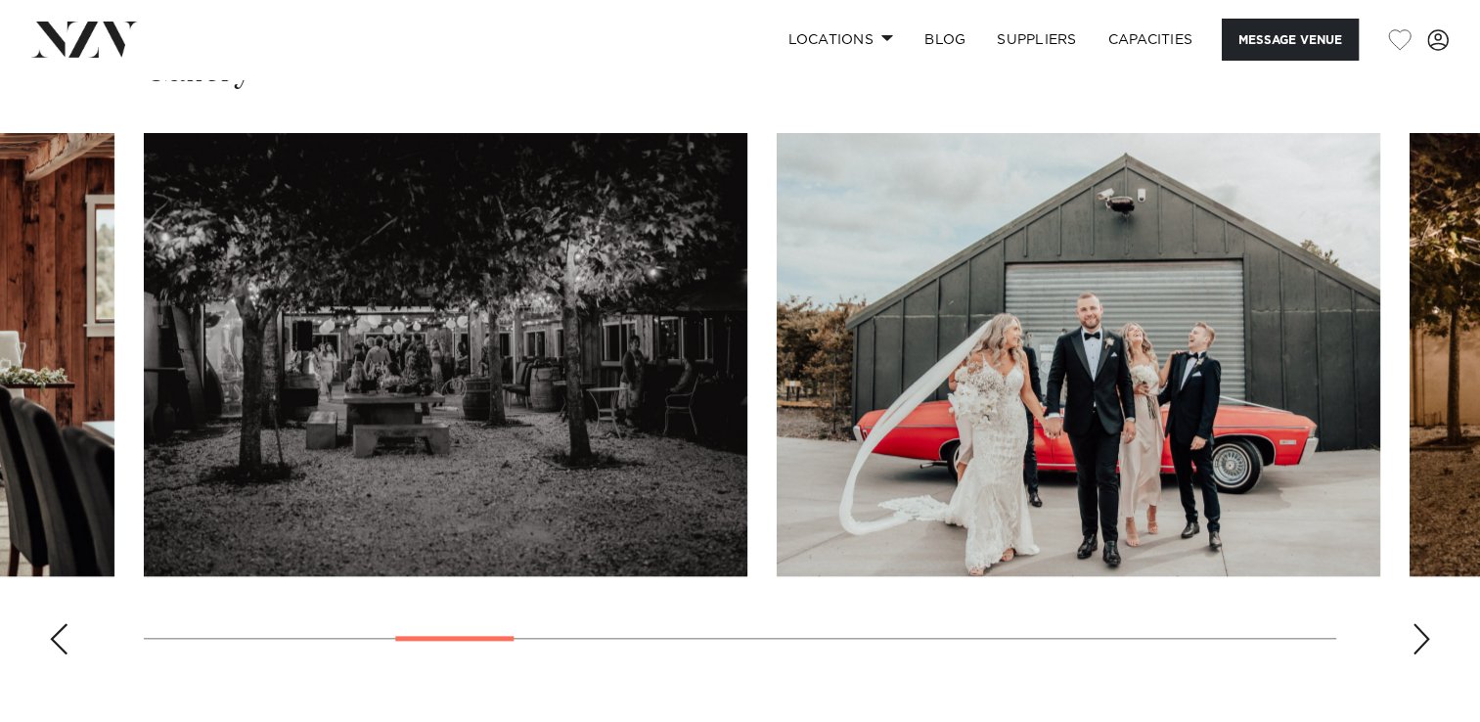
click at [1420, 623] on div "Next slide" at bounding box center [1422, 638] width 20 height 31
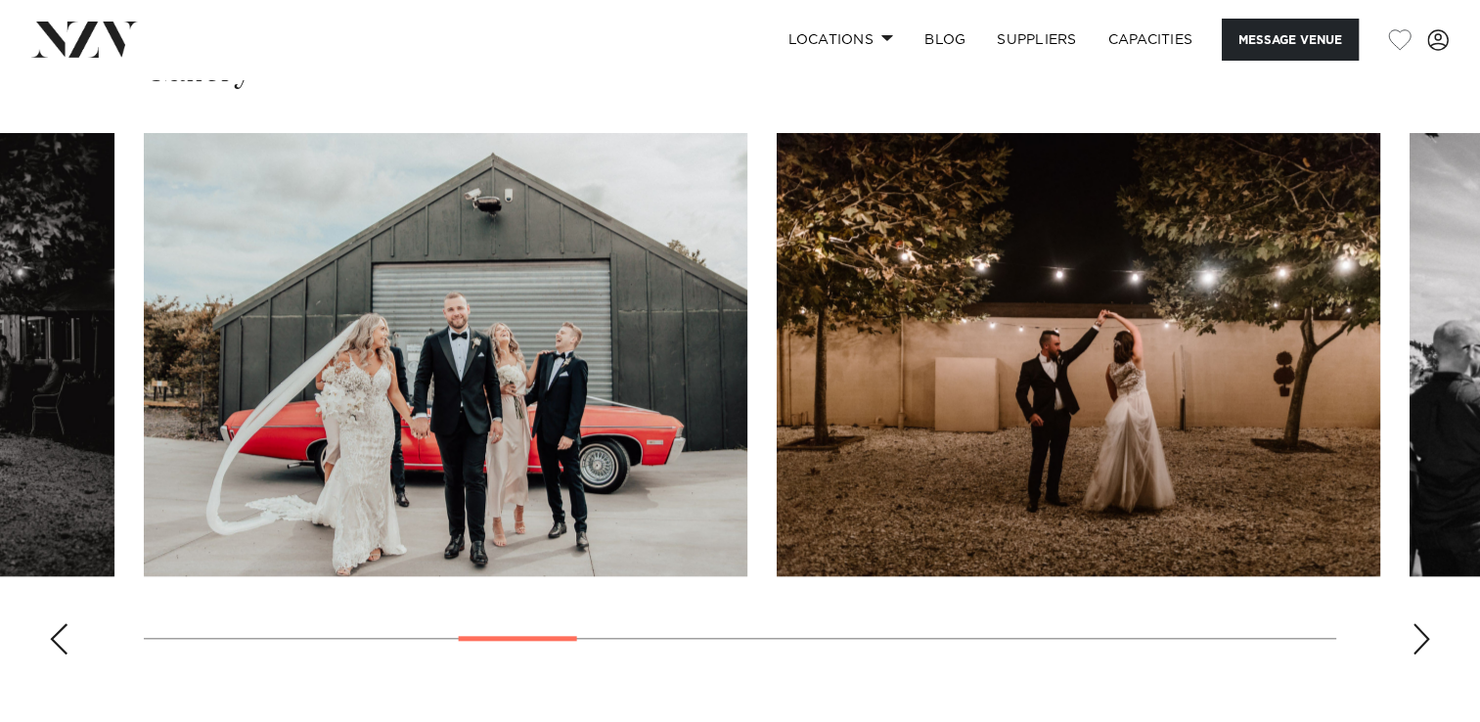
click at [1420, 623] on div "Next slide" at bounding box center [1422, 638] width 20 height 31
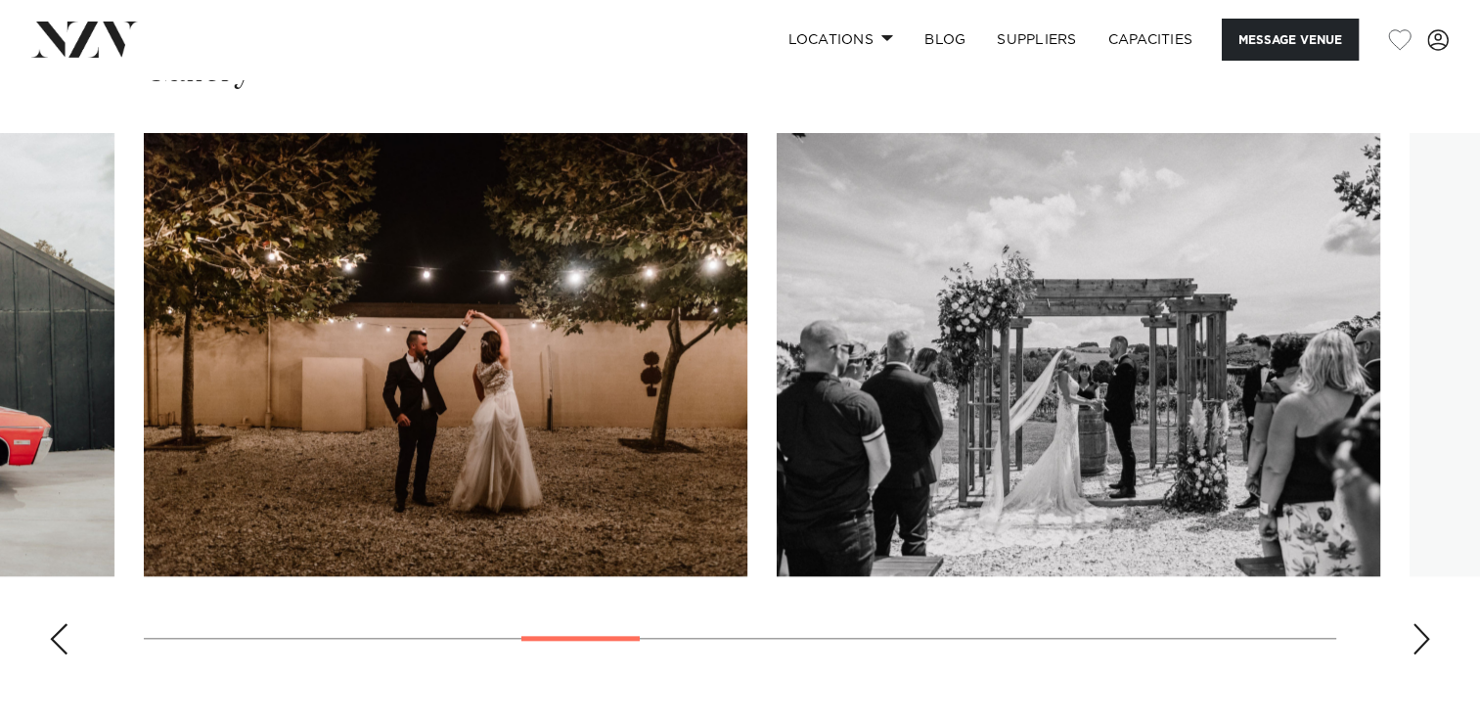
click at [1420, 623] on div "Next slide" at bounding box center [1422, 638] width 20 height 31
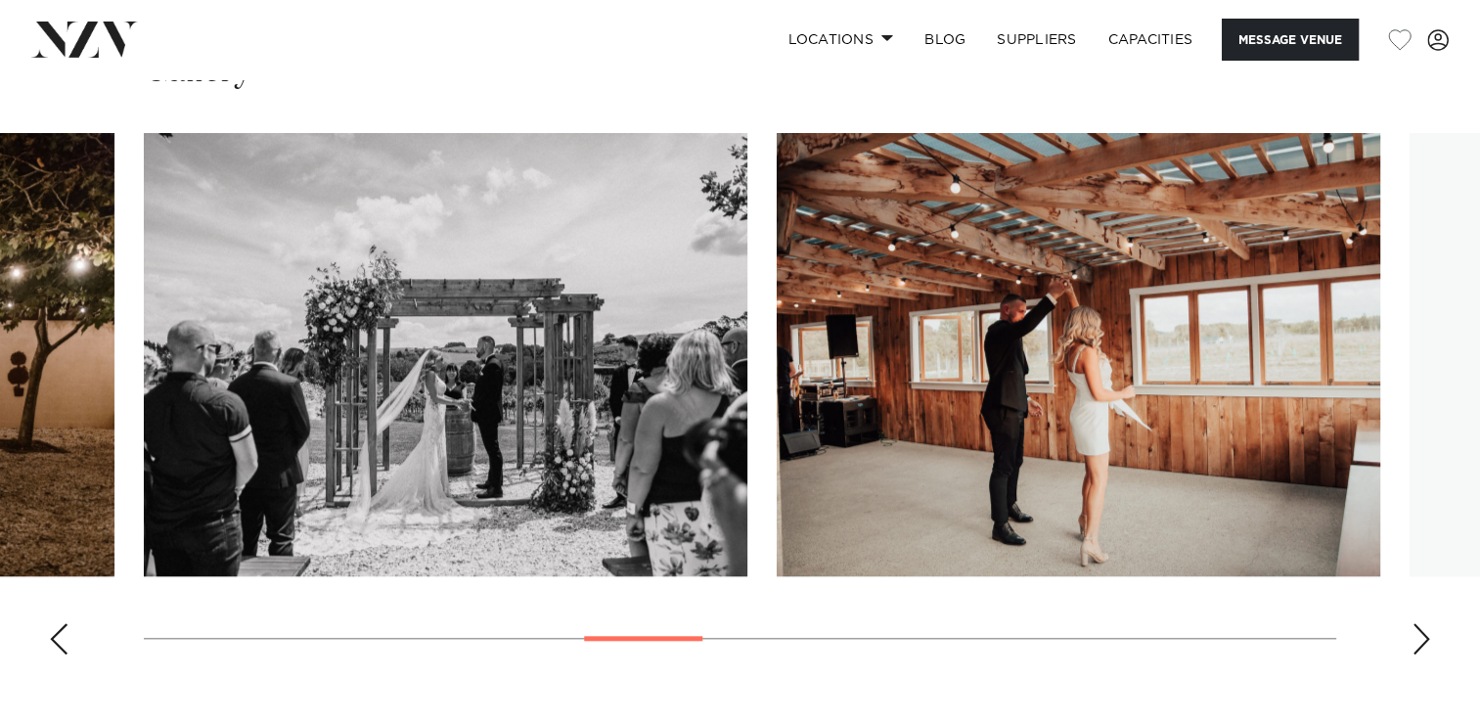
click at [1420, 623] on div "Next slide" at bounding box center [1422, 638] width 20 height 31
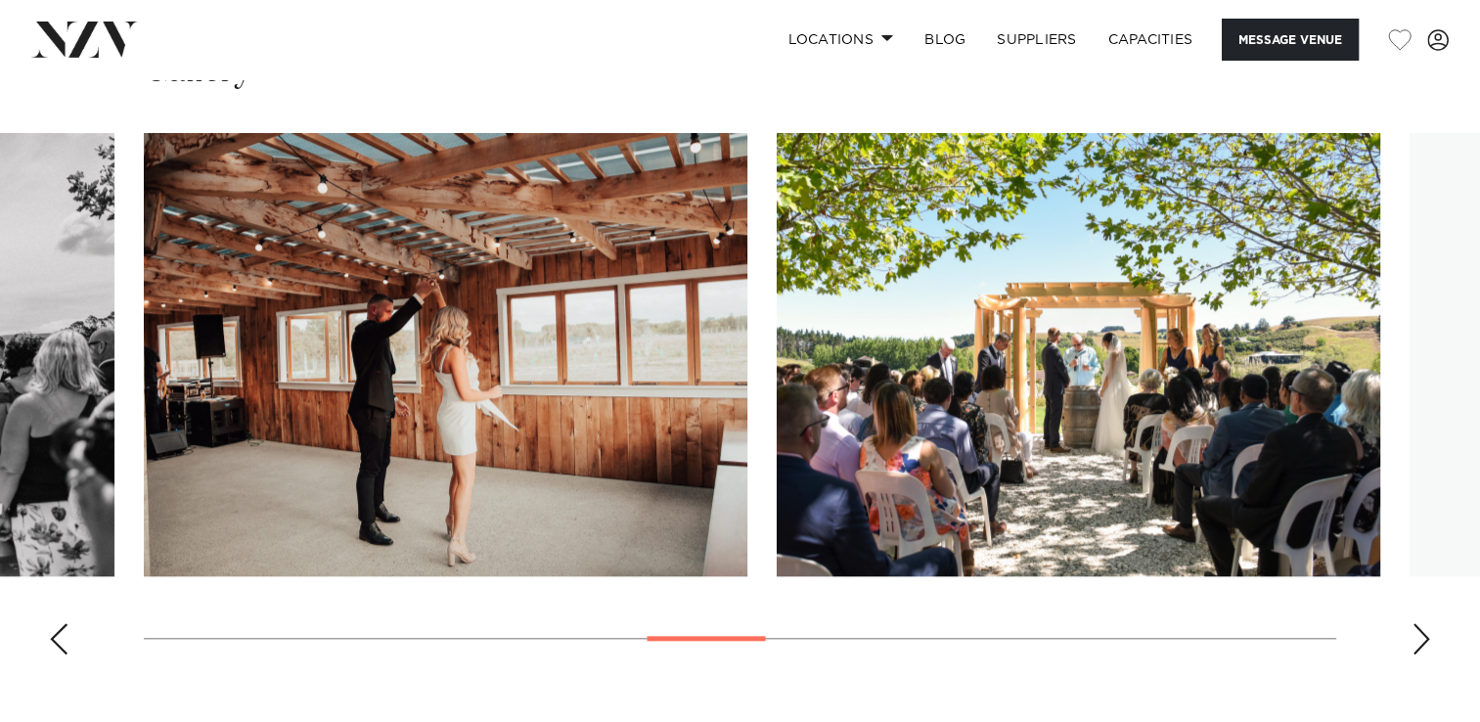
click at [1420, 623] on div "Next slide" at bounding box center [1422, 638] width 20 height 31
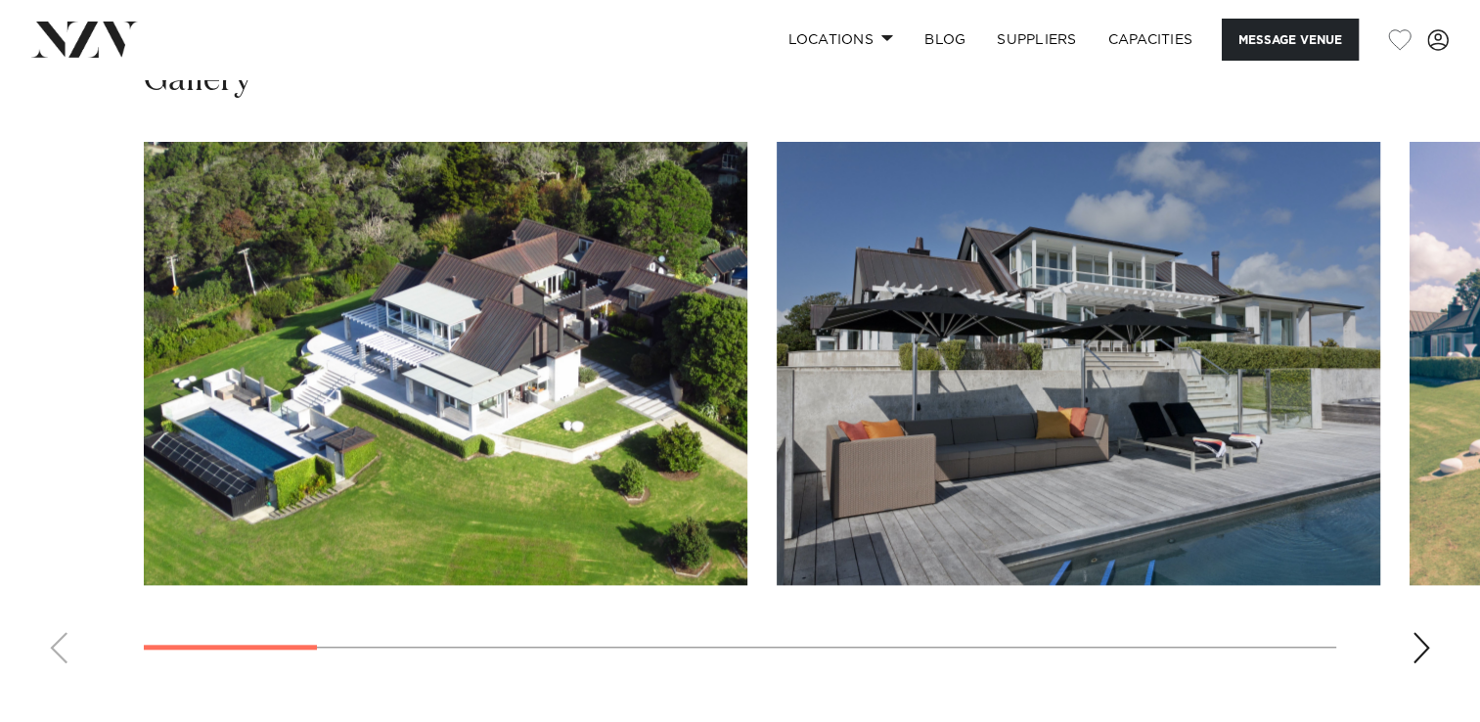
scroll to position [1755, 0]
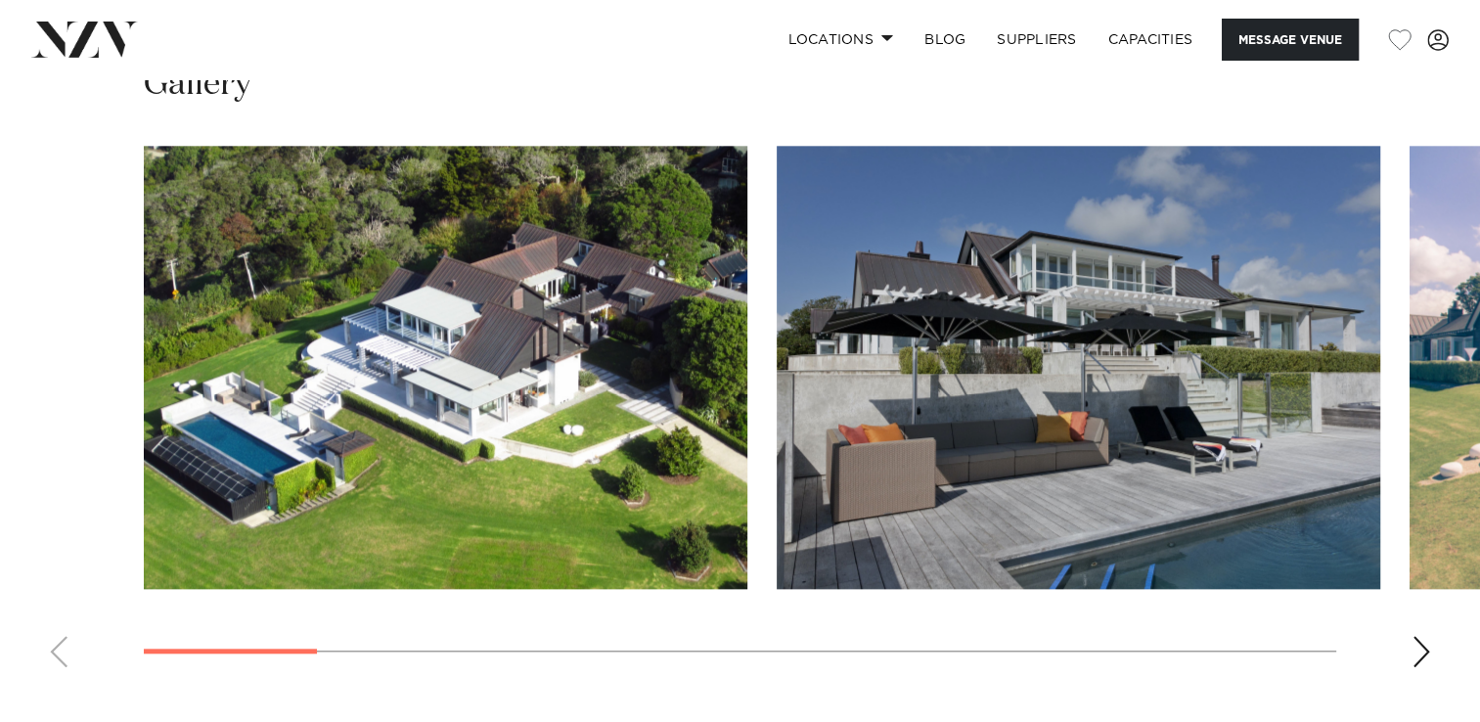
click at [1413, 656] on div "Next slide" at bounding box center [1422, 651] width 20 height 31
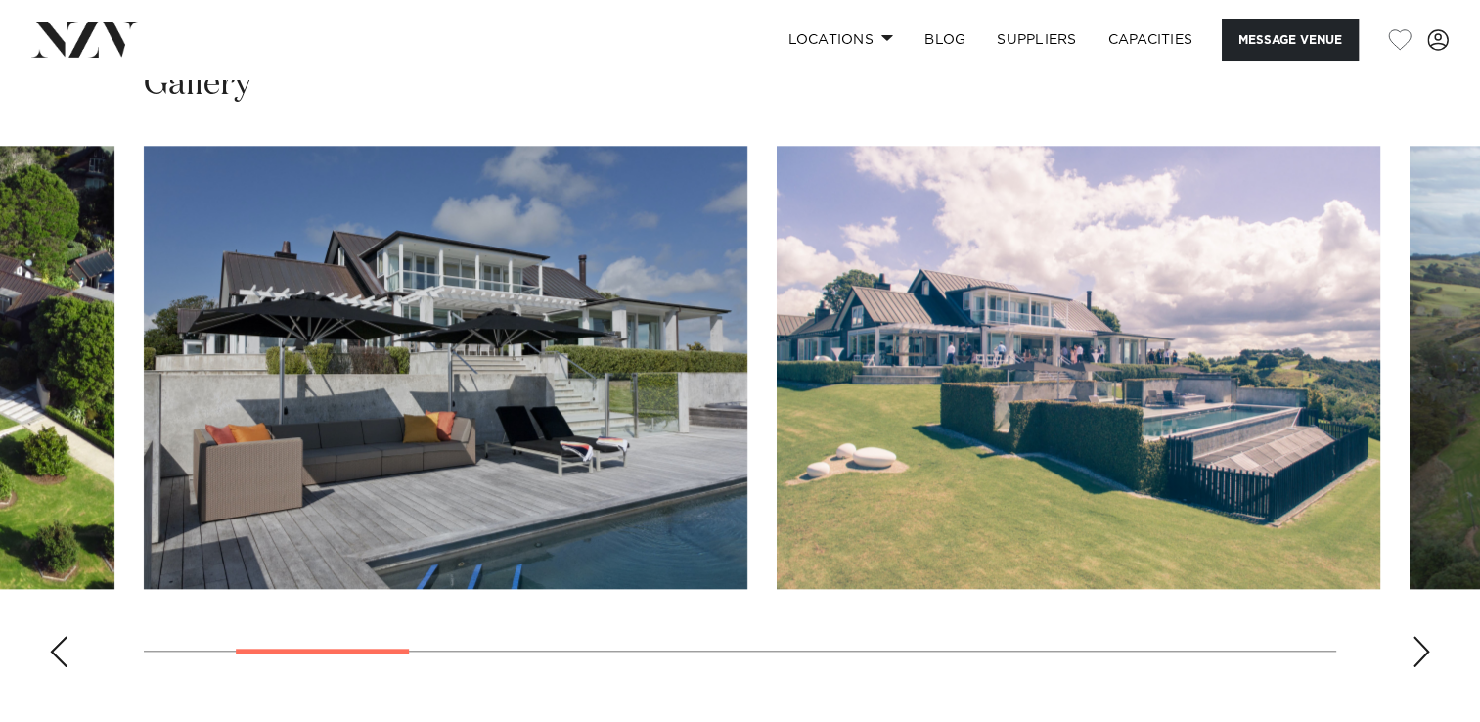
click at [1413, 656] on div "Next slide" at bounding box center [1422, 651] width 20 height 31
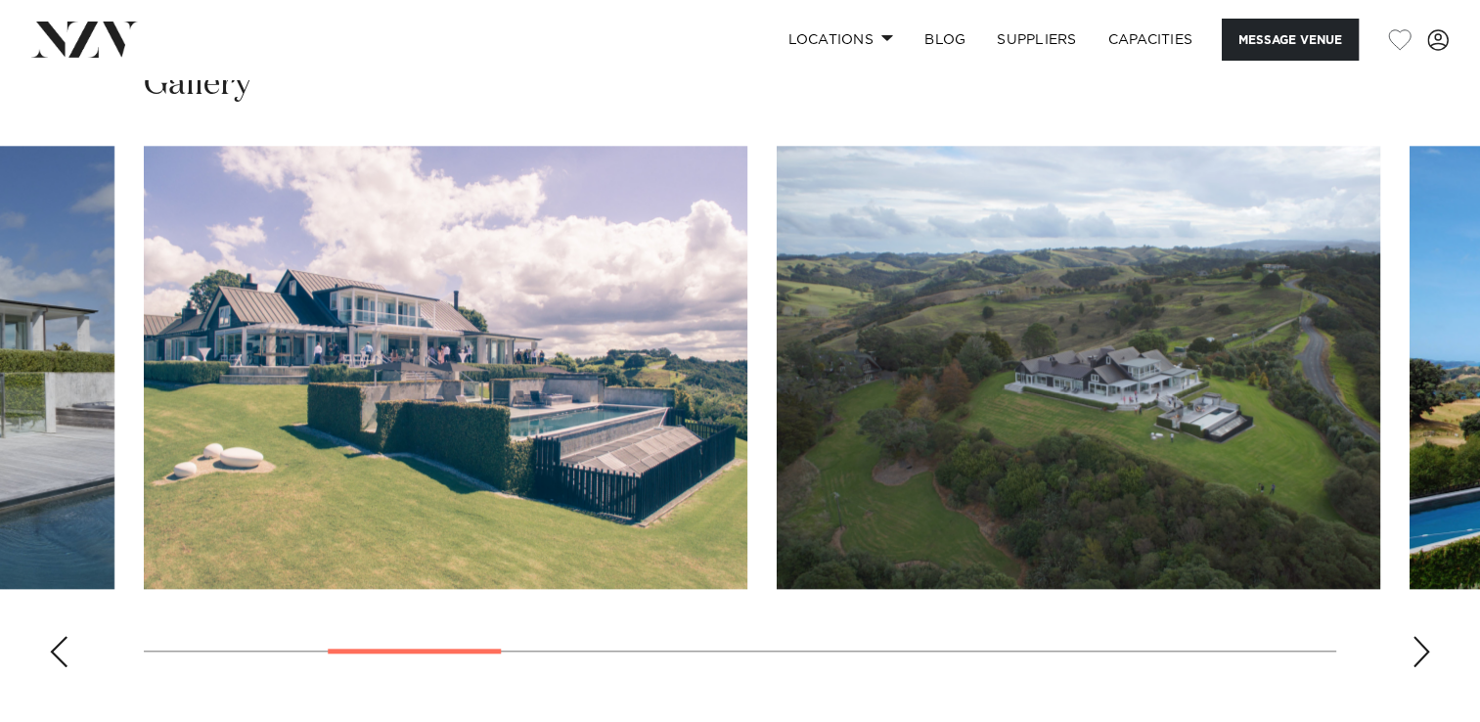
click at [1413, 656] on div "Next slide" at bounding box center [1422, 651] width 20 height 31
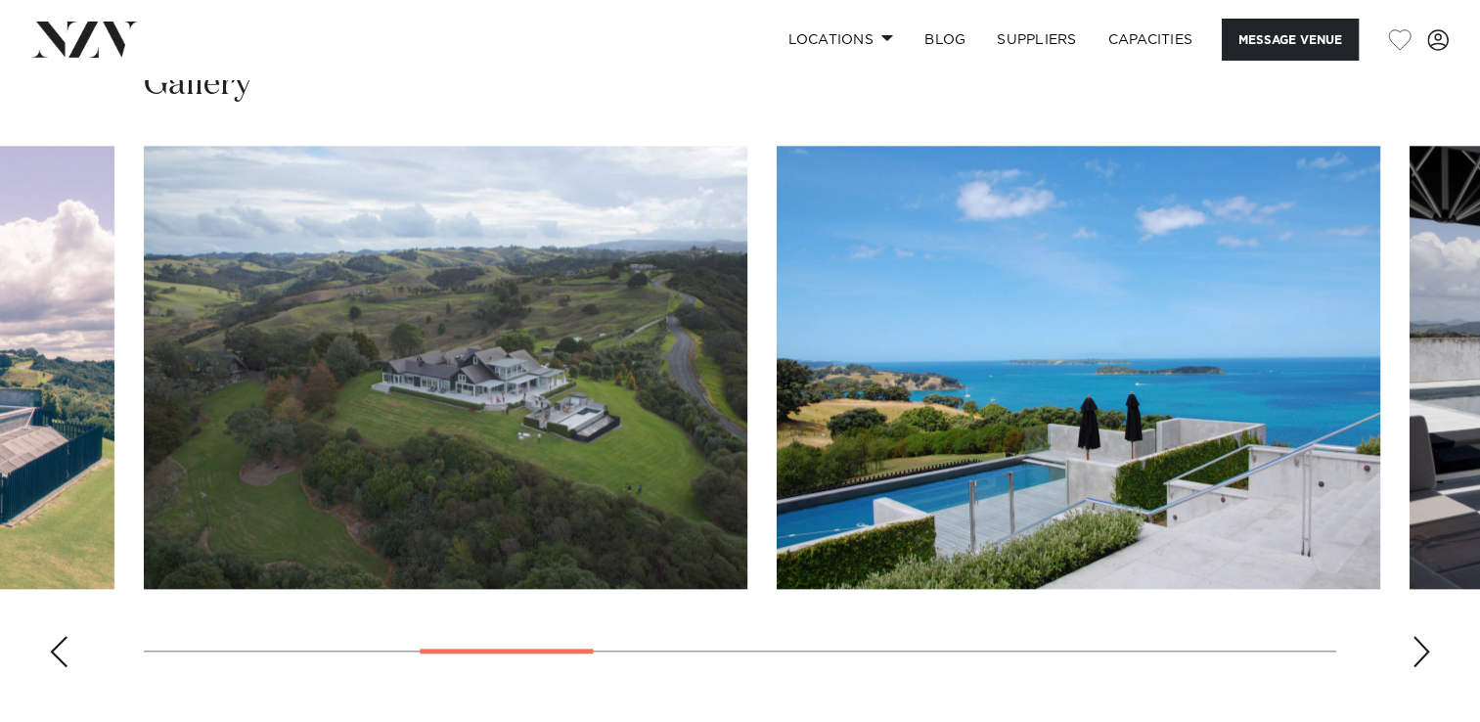
click at [1413, 656] on div "Next slide" at bounding box center [1422, 651] width 20 height 31
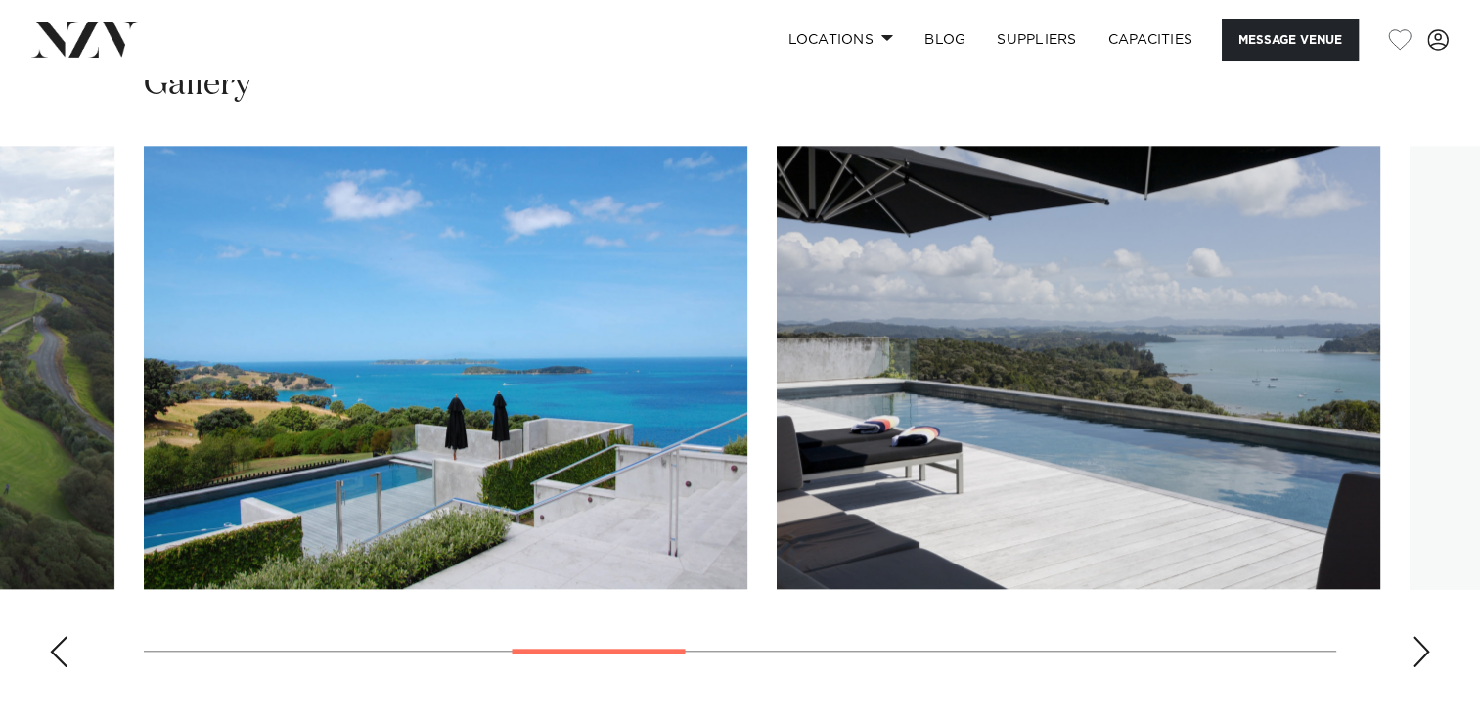
click at [1413, 656] on div "Next slide" at bounding box center [1422, 651] width 20 height 31
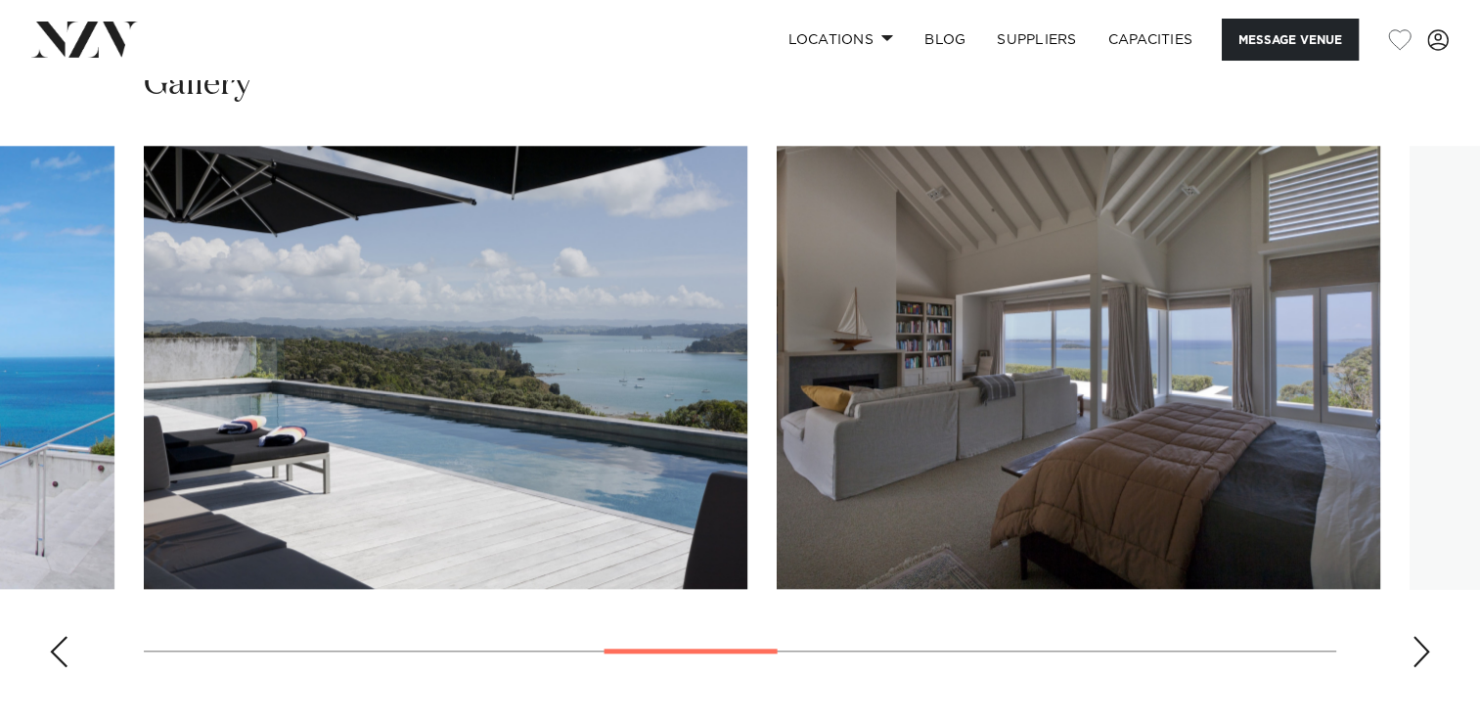
click at [1413, 656] on div "Next slide" at bounding box center [1422, 651] width 20 height 31
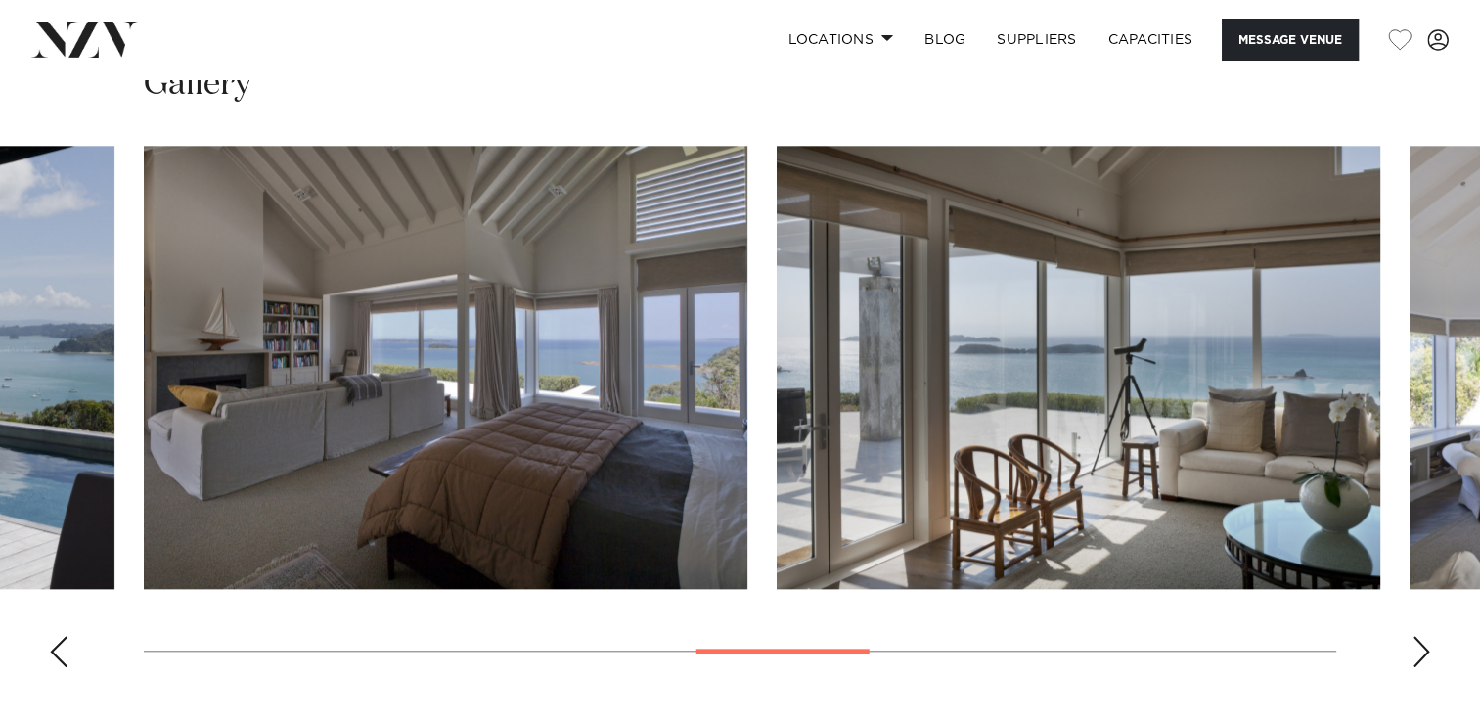
click at [58, 644] on div "Previous slide" at bounding box center [59, 651] width 20 height 31
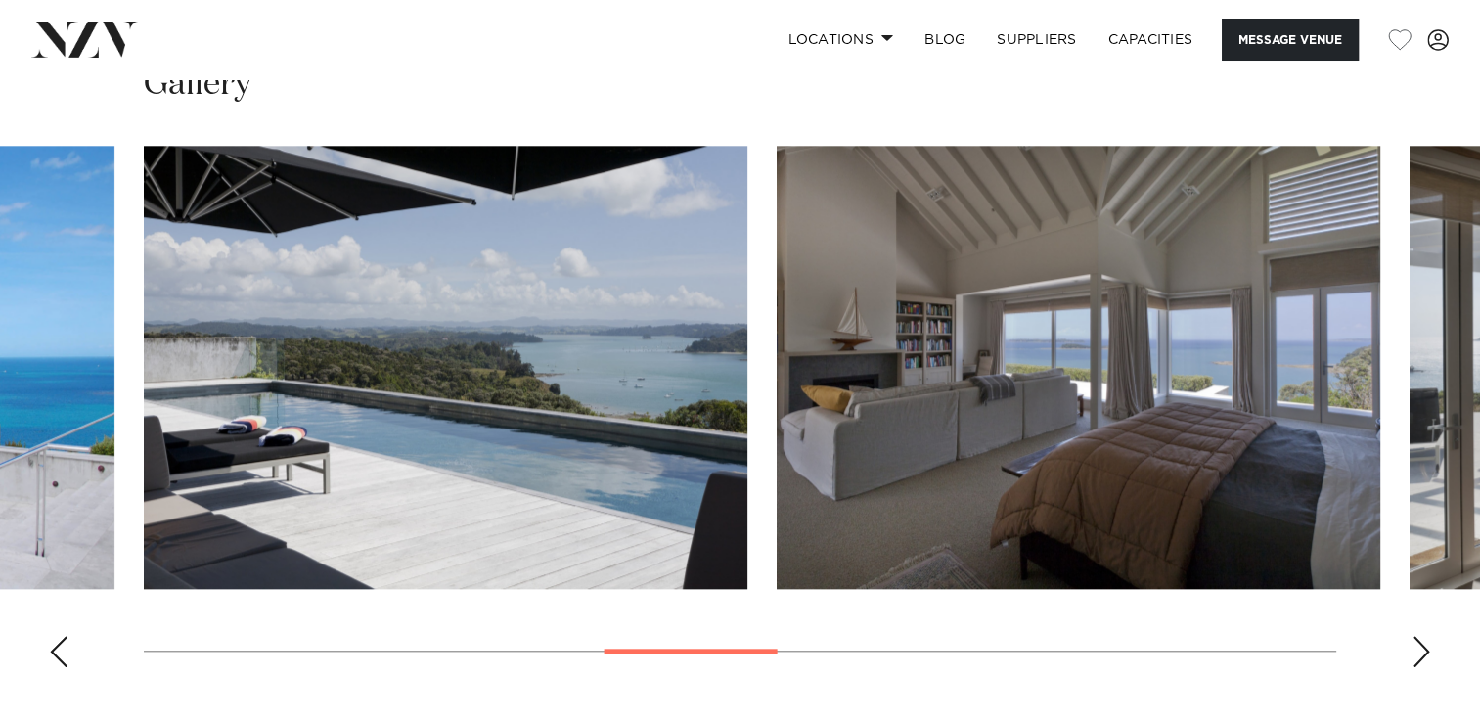
click at [58, 644] on div "Previous slide" at bounding box center [59, 651] width 20 height 31
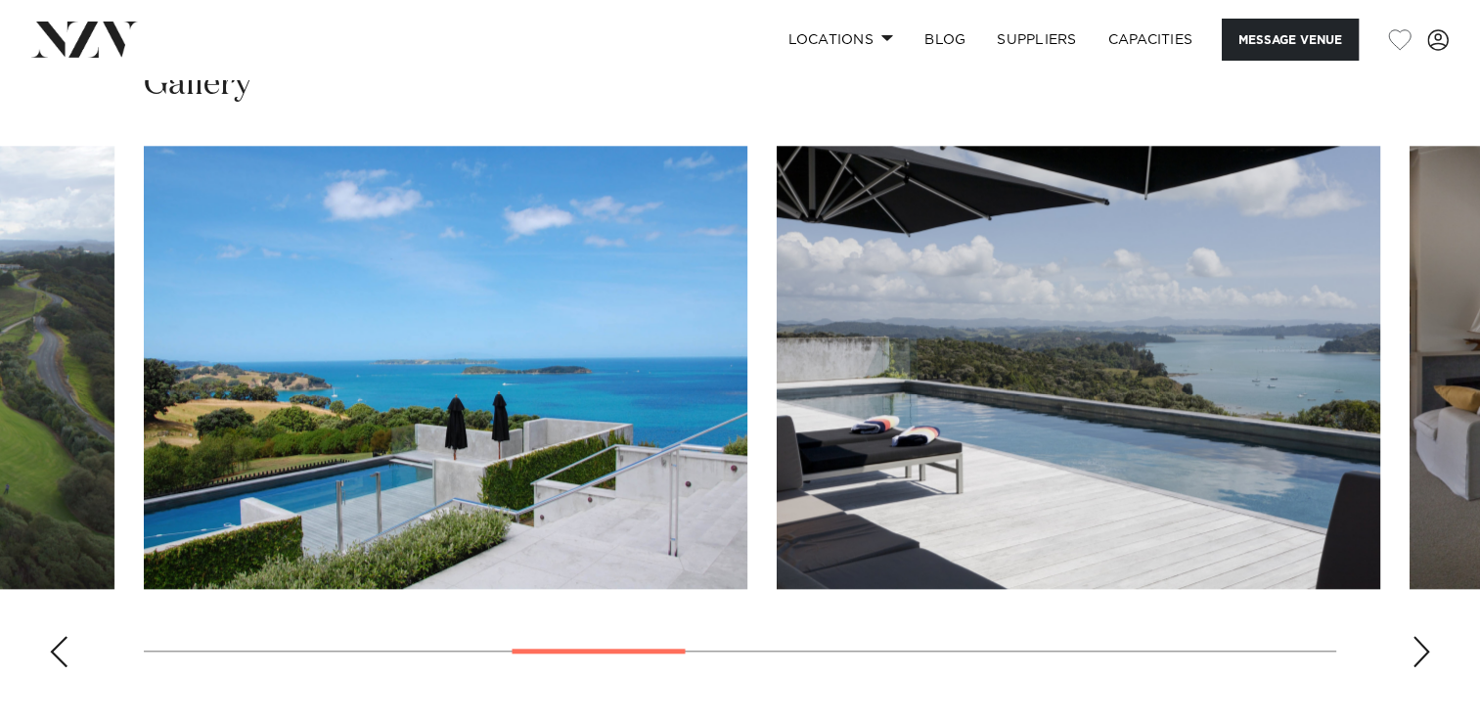
click at [58, 644] on div "Previous slide" at bounding box center [59, 651] width 20 height 31
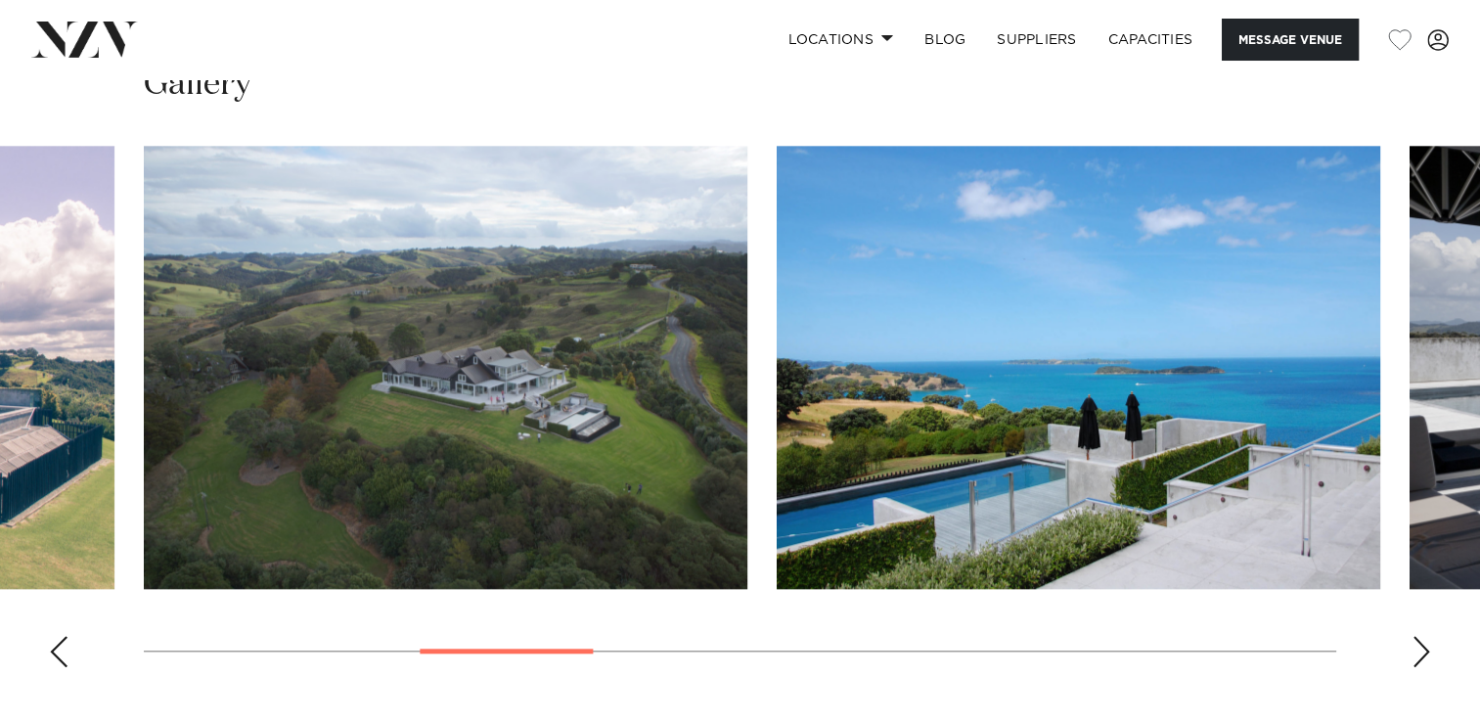
click at [58, 644] on div "Previous slide" at bounding box center [59, 651] width 20 height 31
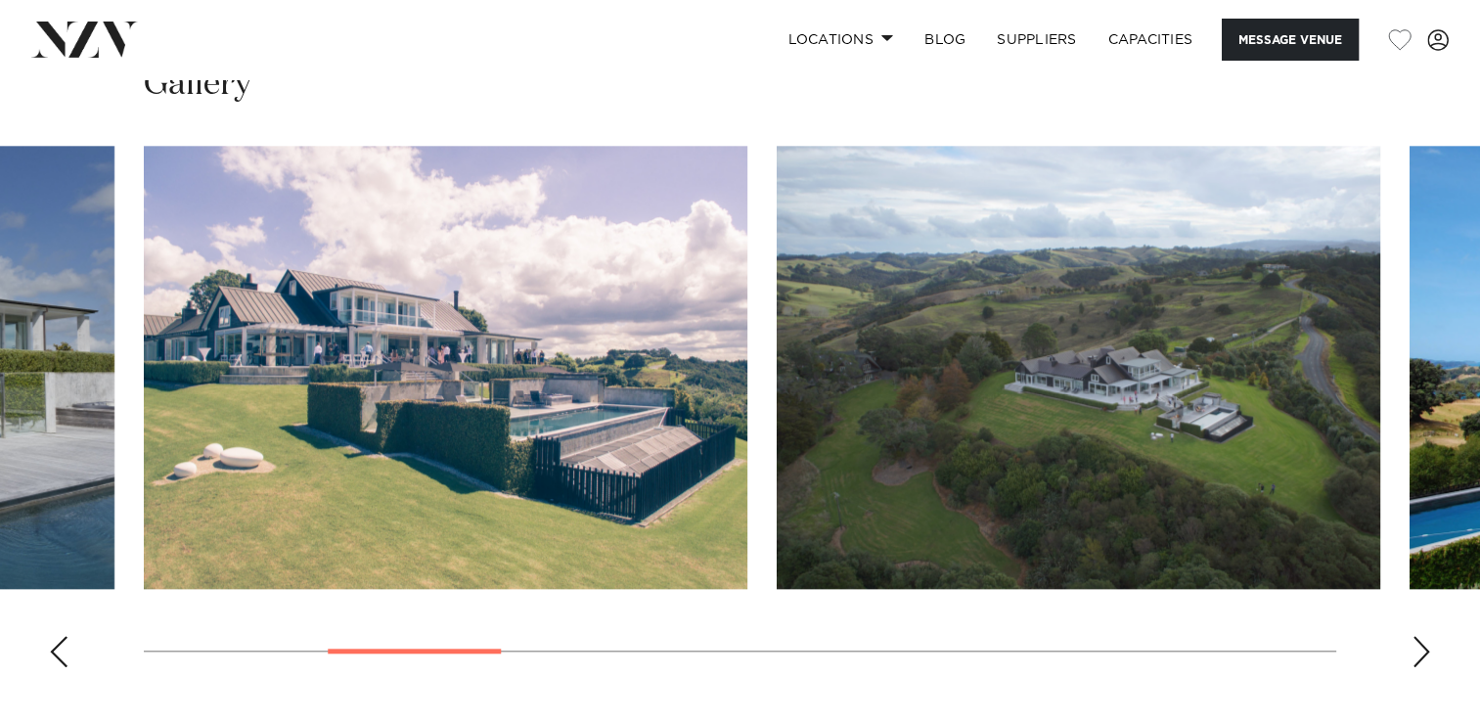
click at [58, 644] on div "Previous slide" at bounding box center [59, 651] width 20 height 31
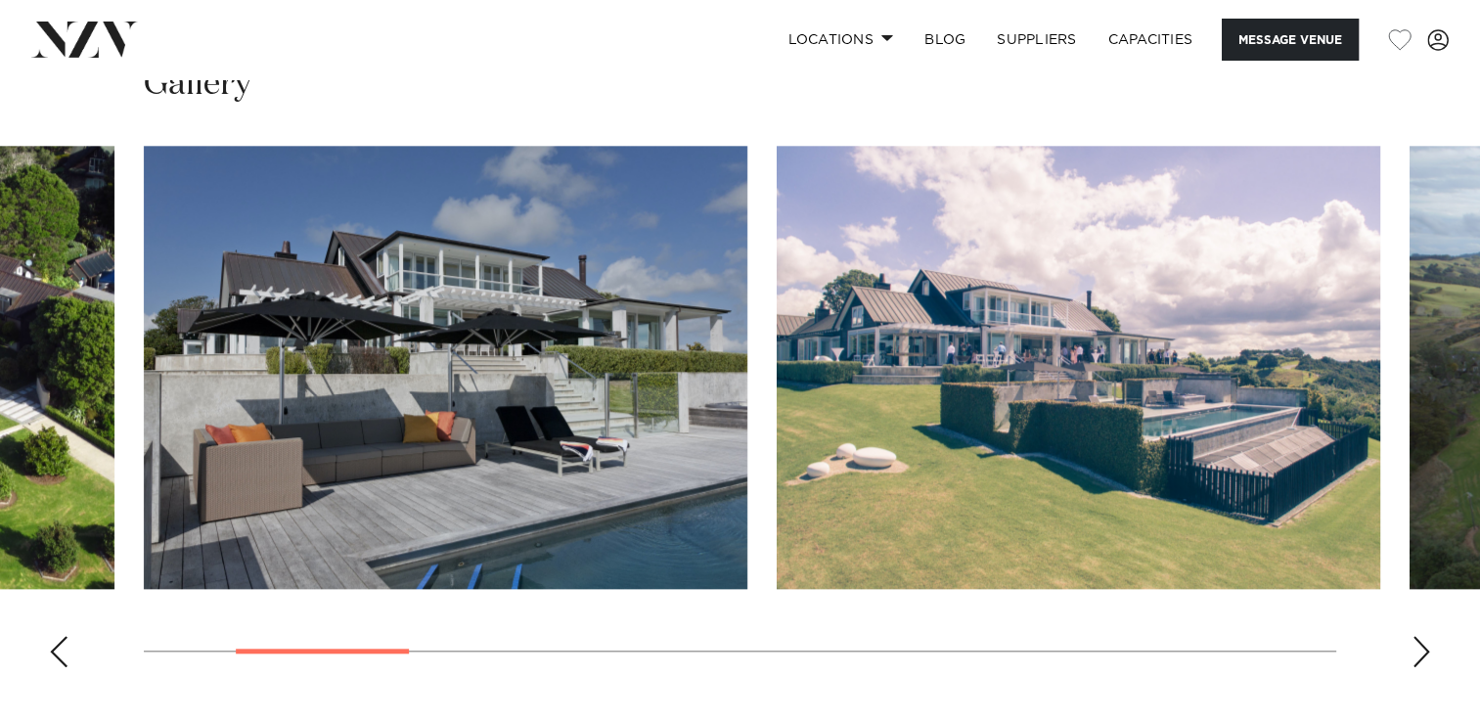
click at [58, 644] on div "Previous slide" at bounding box center [59, 651] width 20 height 31
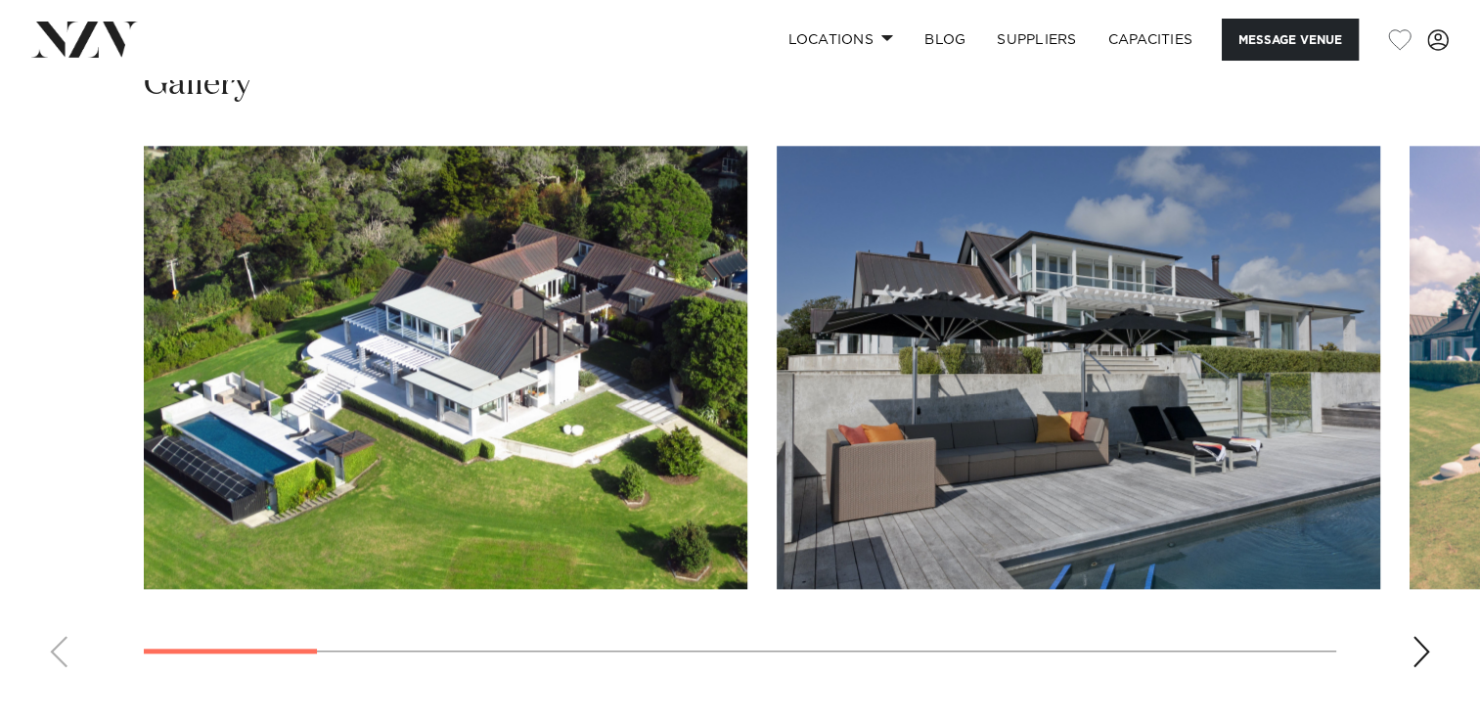
click at [629, 501] on img "1 / 13" at bounding box center [446, 367] width 604 height 443
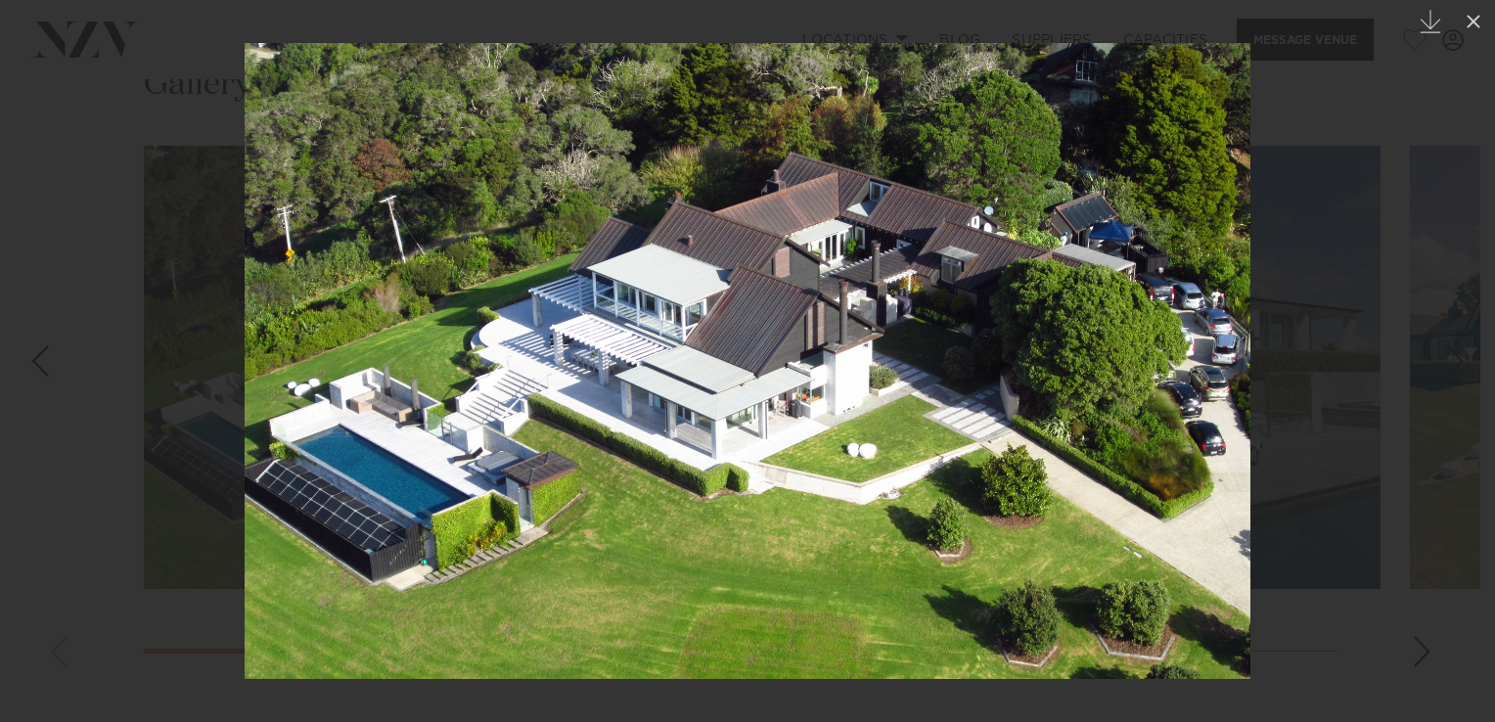
click at [1453, 361] on div "Next slide" at bounding box center [1455, 360] width 26 height 37
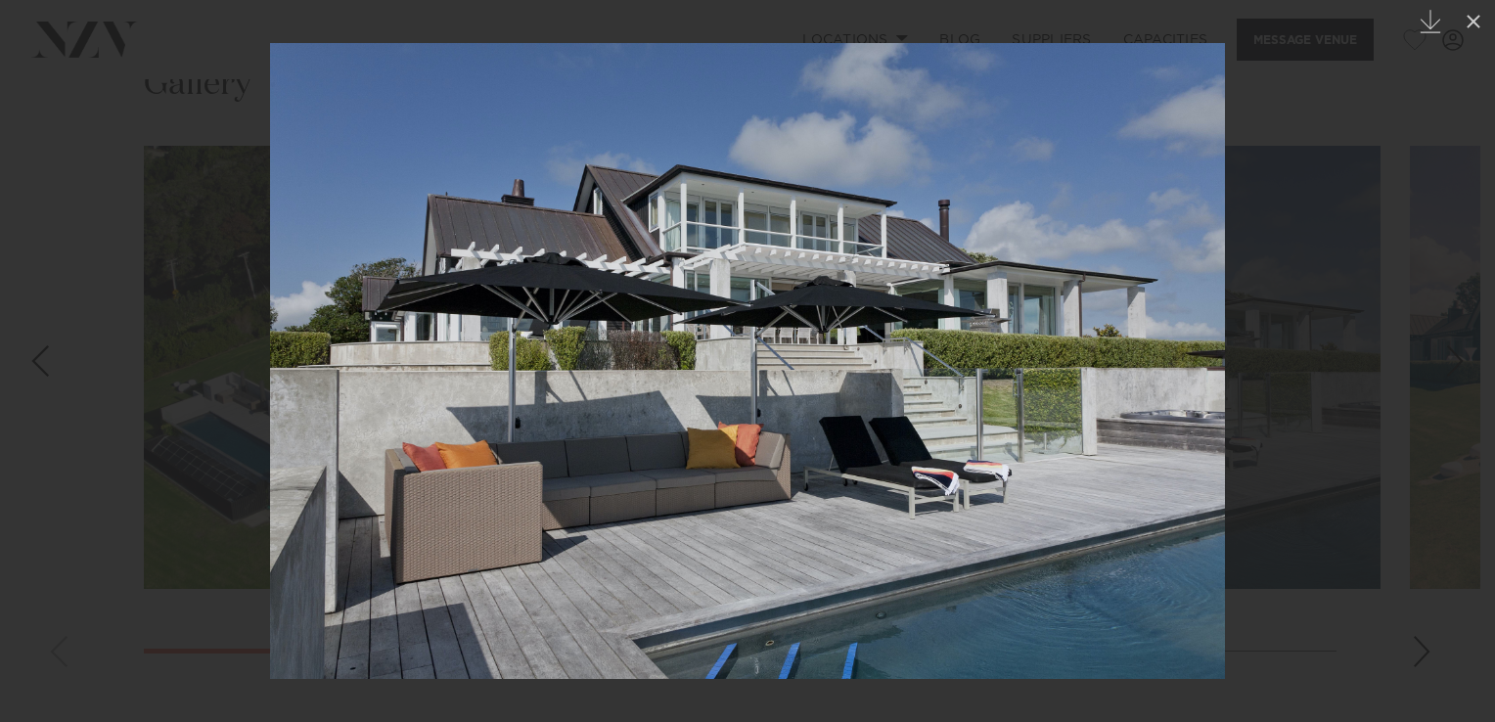
click at [1453, 361] on div "Next slide" at bounding box center [1455, 360] width 26 height 37
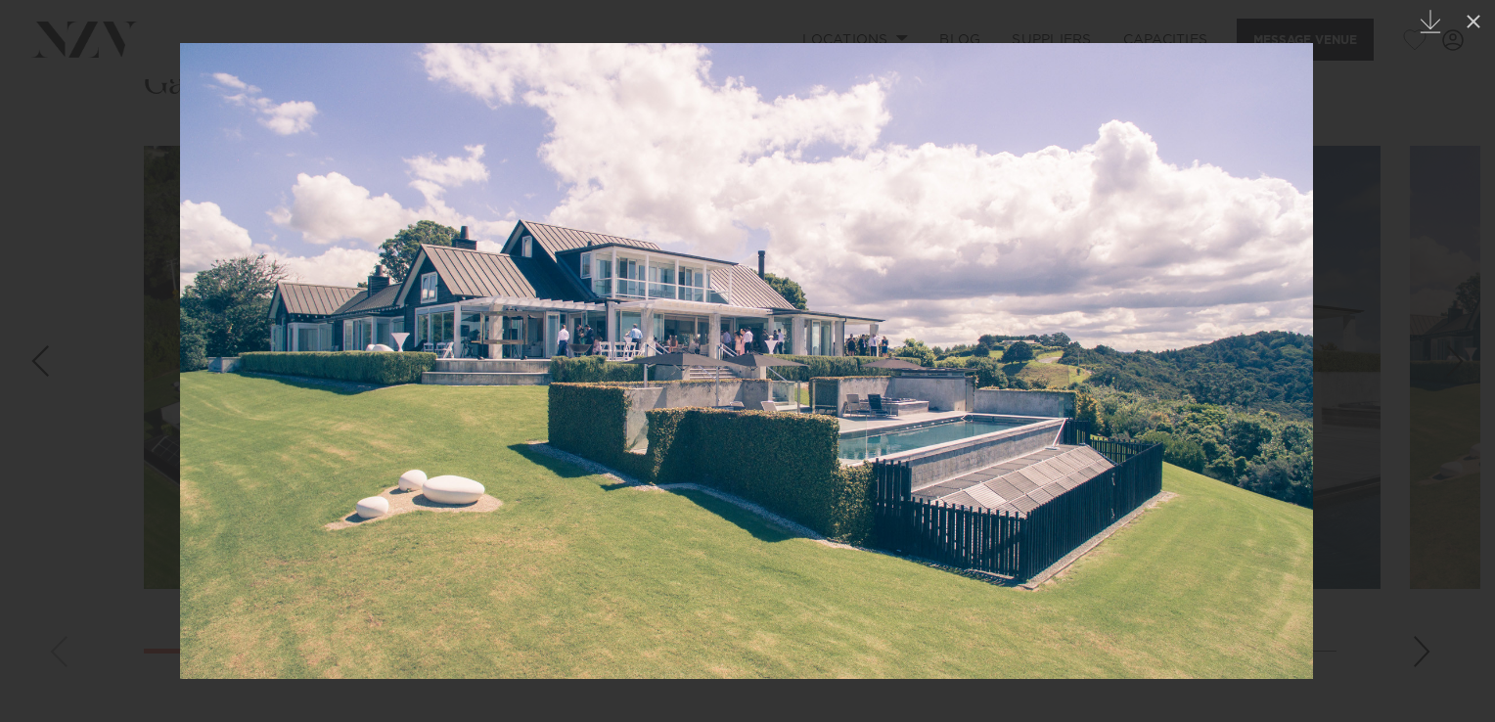
click at [1453, 361] on div "Next slide" at bounding box center [1455, 360] width 26 height 37
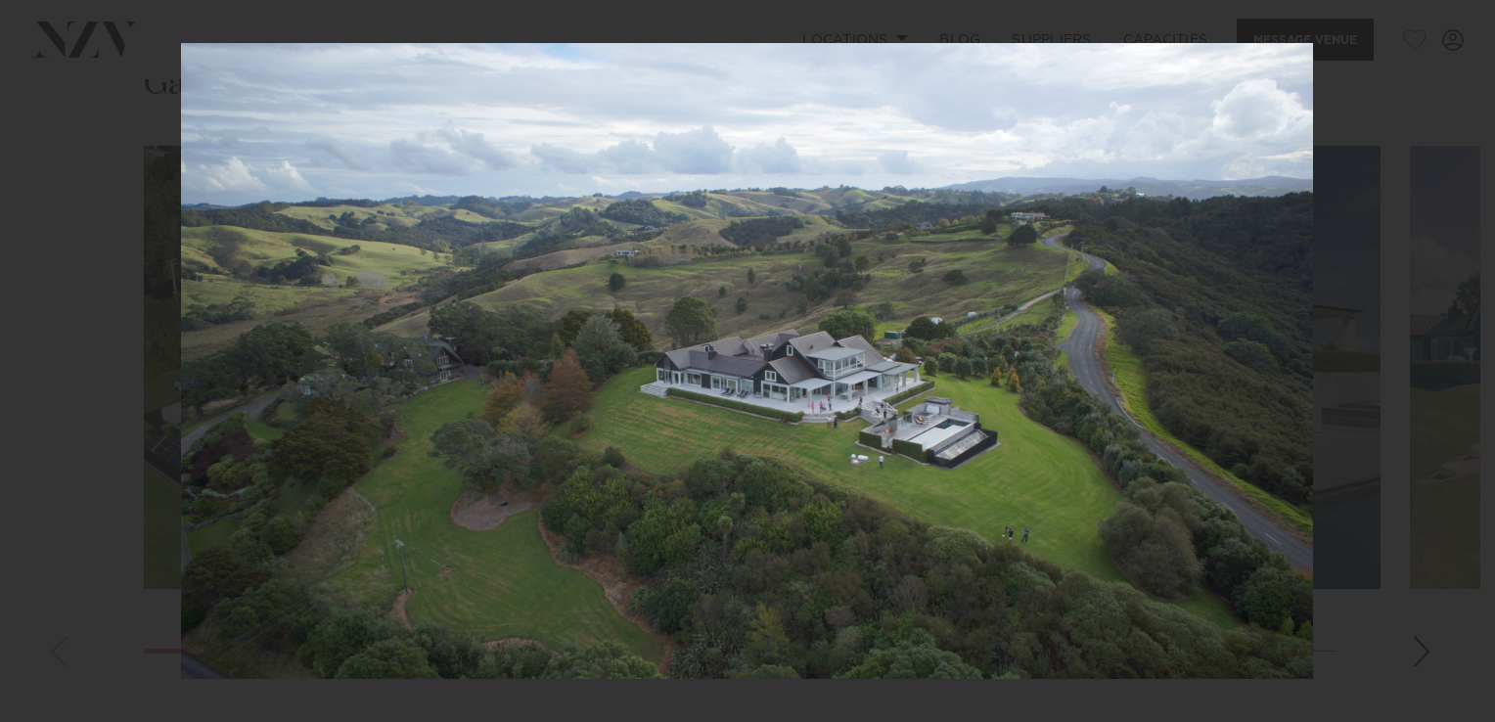
click at [1453, 361] on div "4 / 13 Created with Sketch." at bounding box center [747, 361] width 1495 height 722
click at [1464, 352] on div "Next slide" at bounding box center [1455, 360] width 26 height 37
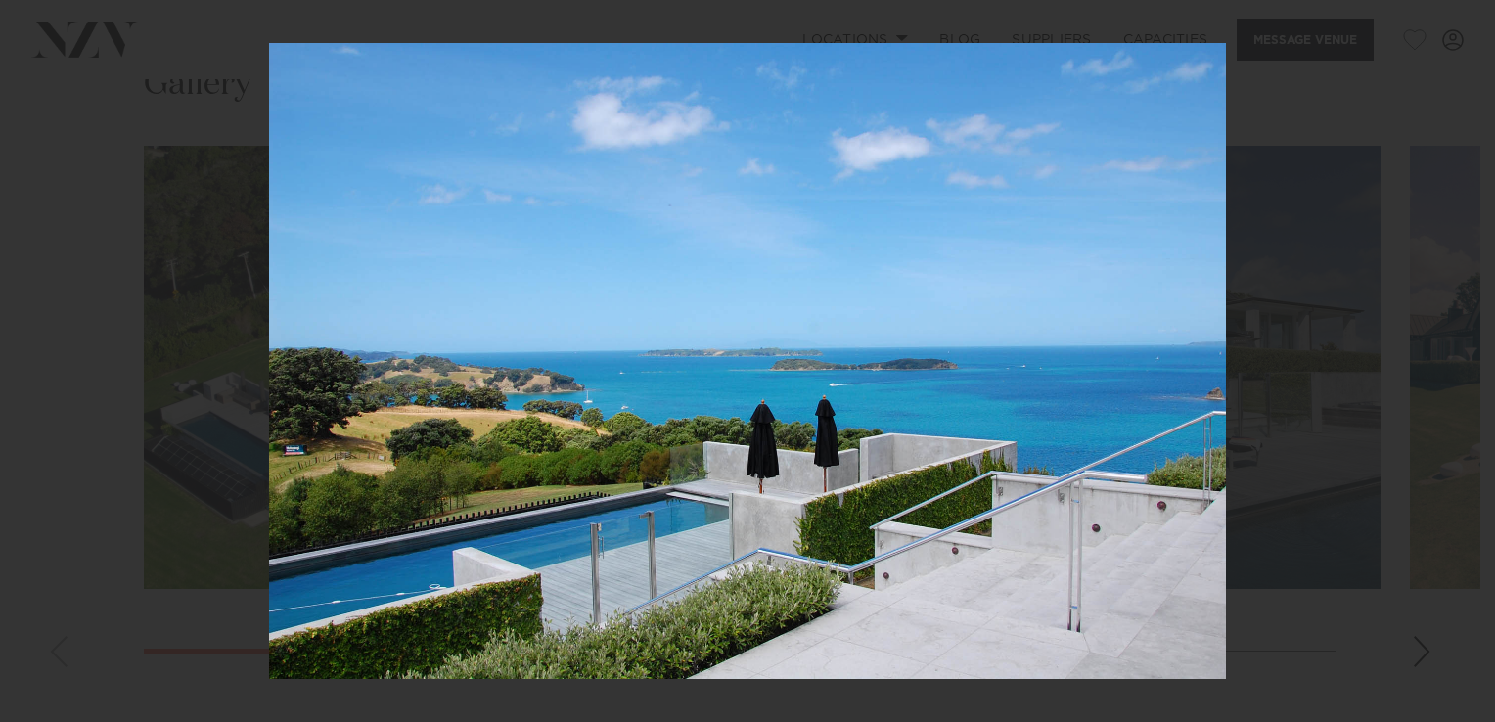
click at [1464, 352] on div "5 / 13 Created with Sketch." at bounding box center [747, 361] width 1495 height 722
click at [1459, 359] on div "Next slide" at bounding box center [1455, 360] width 26 height 37
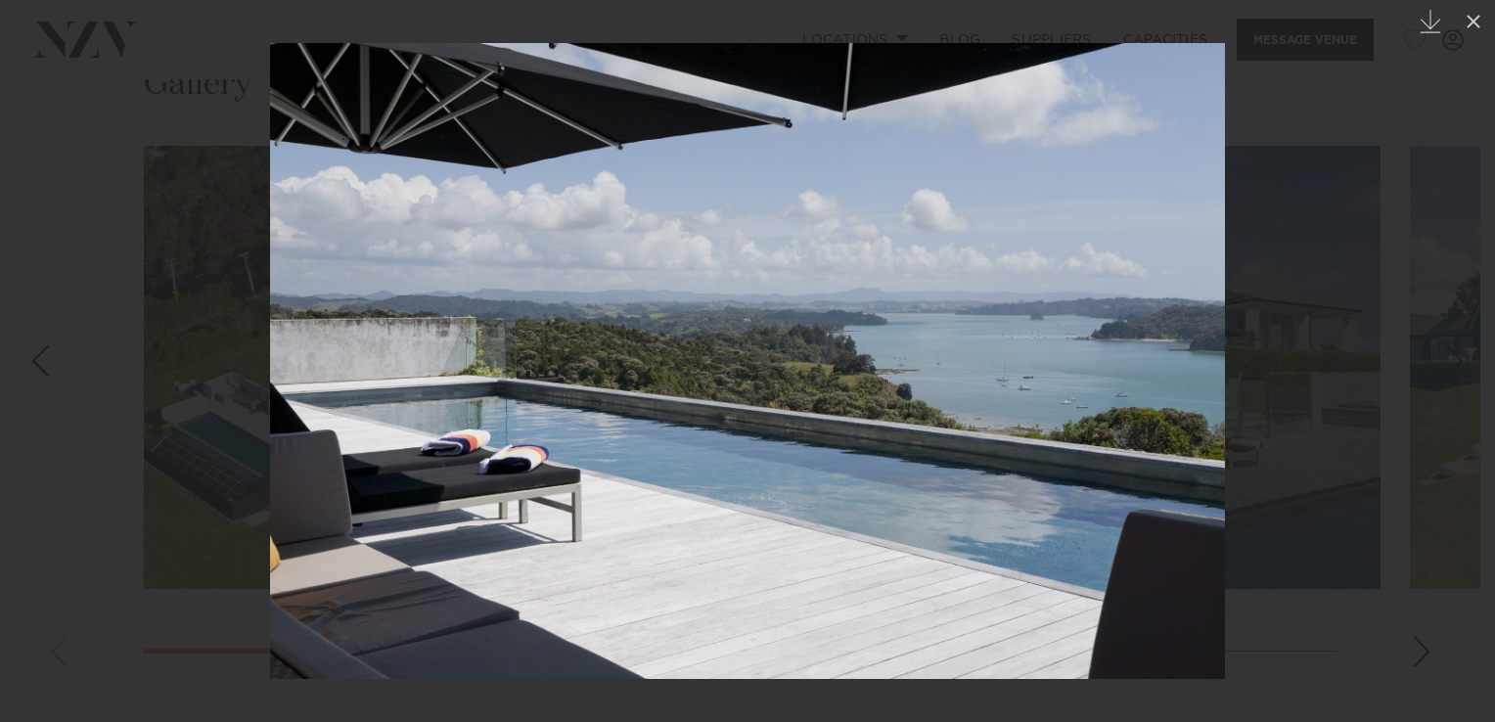
click at [1459, 359] on div "Next slide" at bounding box center [1455, 360] width 26 height 37
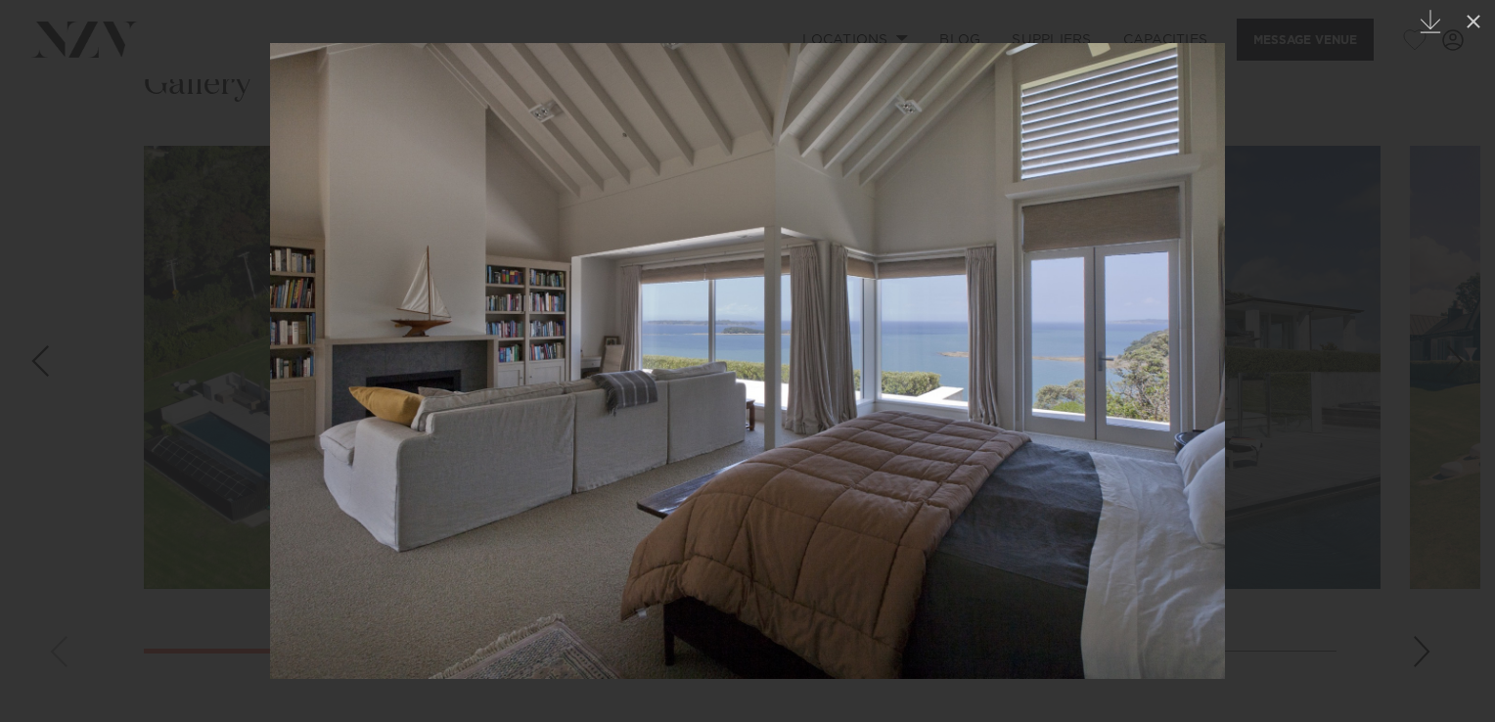
click at [1459, 359] on div "Next slide" at bounding box center [1455, 360] width 26 height 37
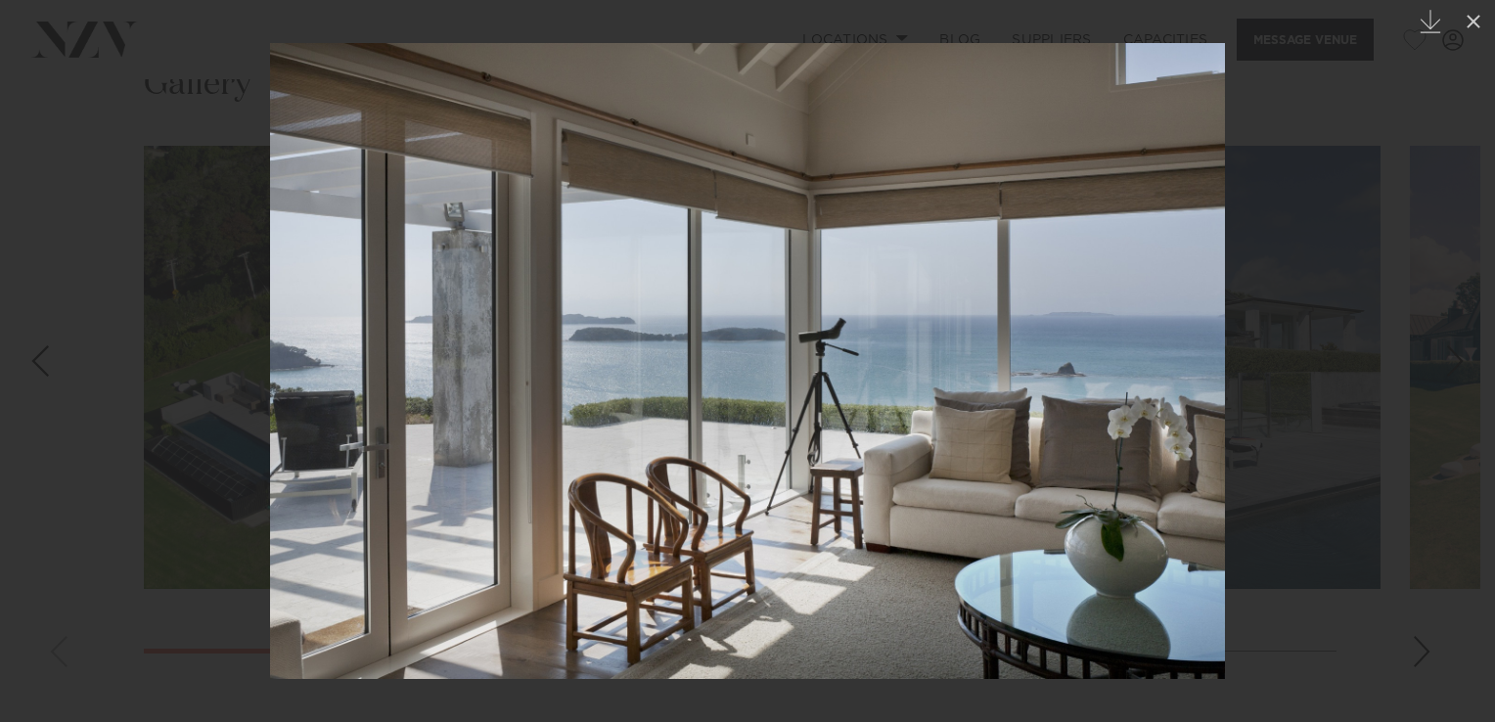
click at [1459, 359] on div "Next slide" at bounding box center [1455, 360] width 26 height 37
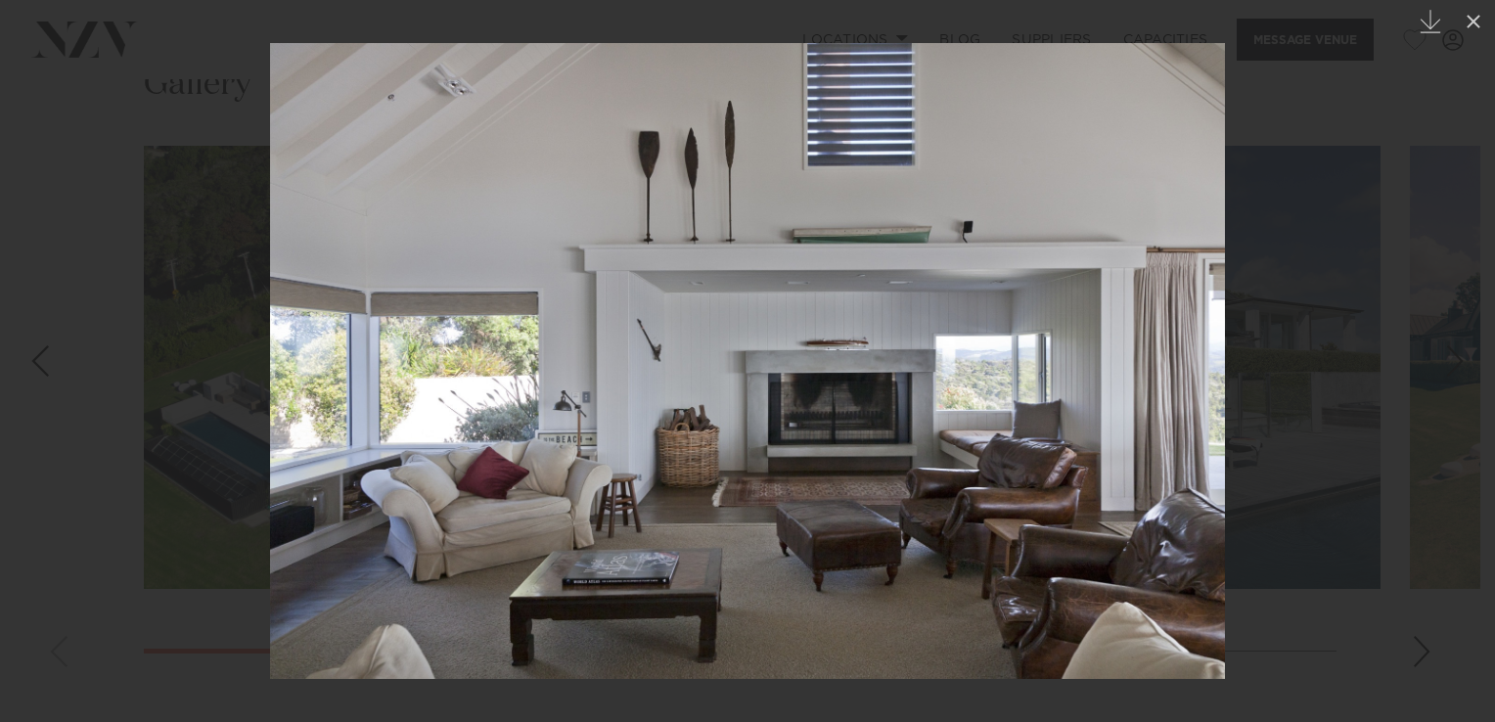
click at [1459, 359] on div "Next slide" at bounding box center [1455, 360] width 26 height 37
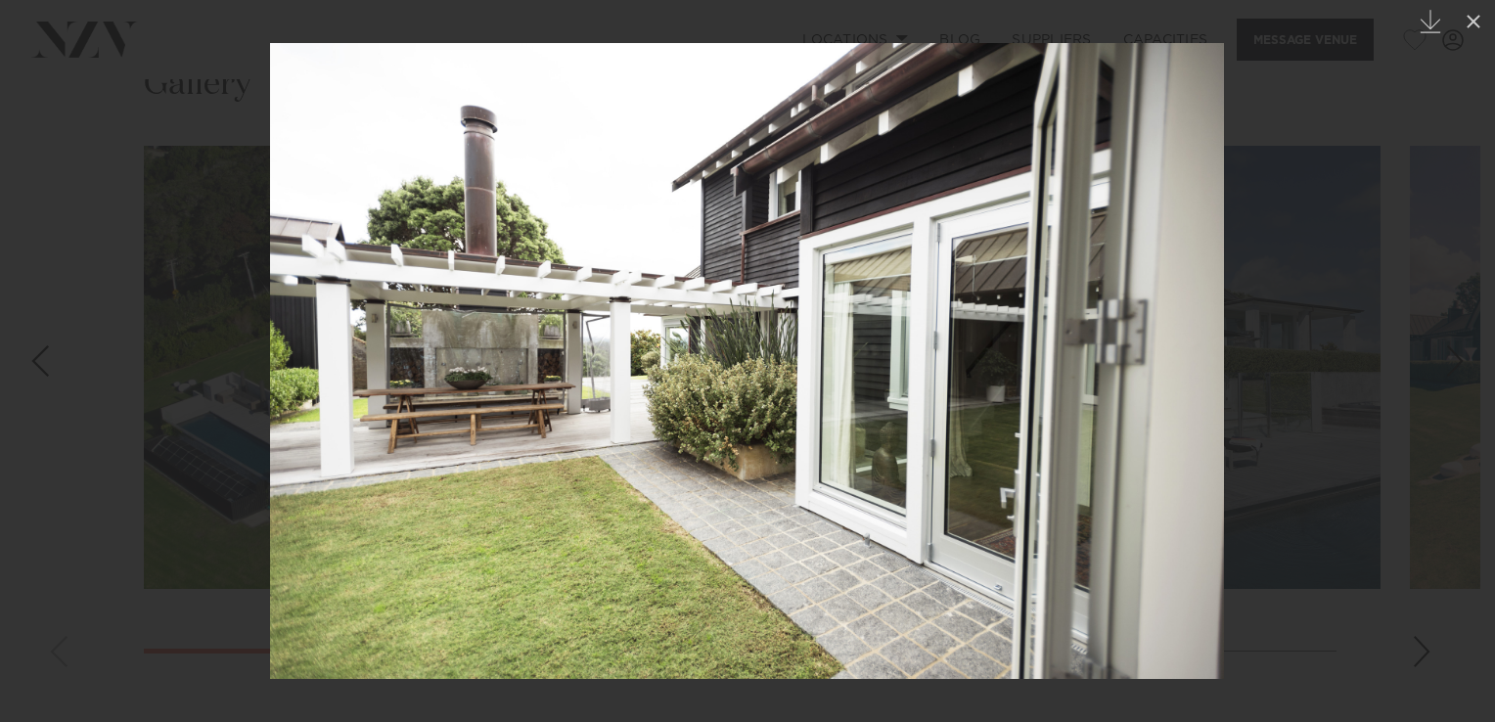
click at [1459, 359] on div "Next slide" at bounding box center [1455, 360] width 26 height 37
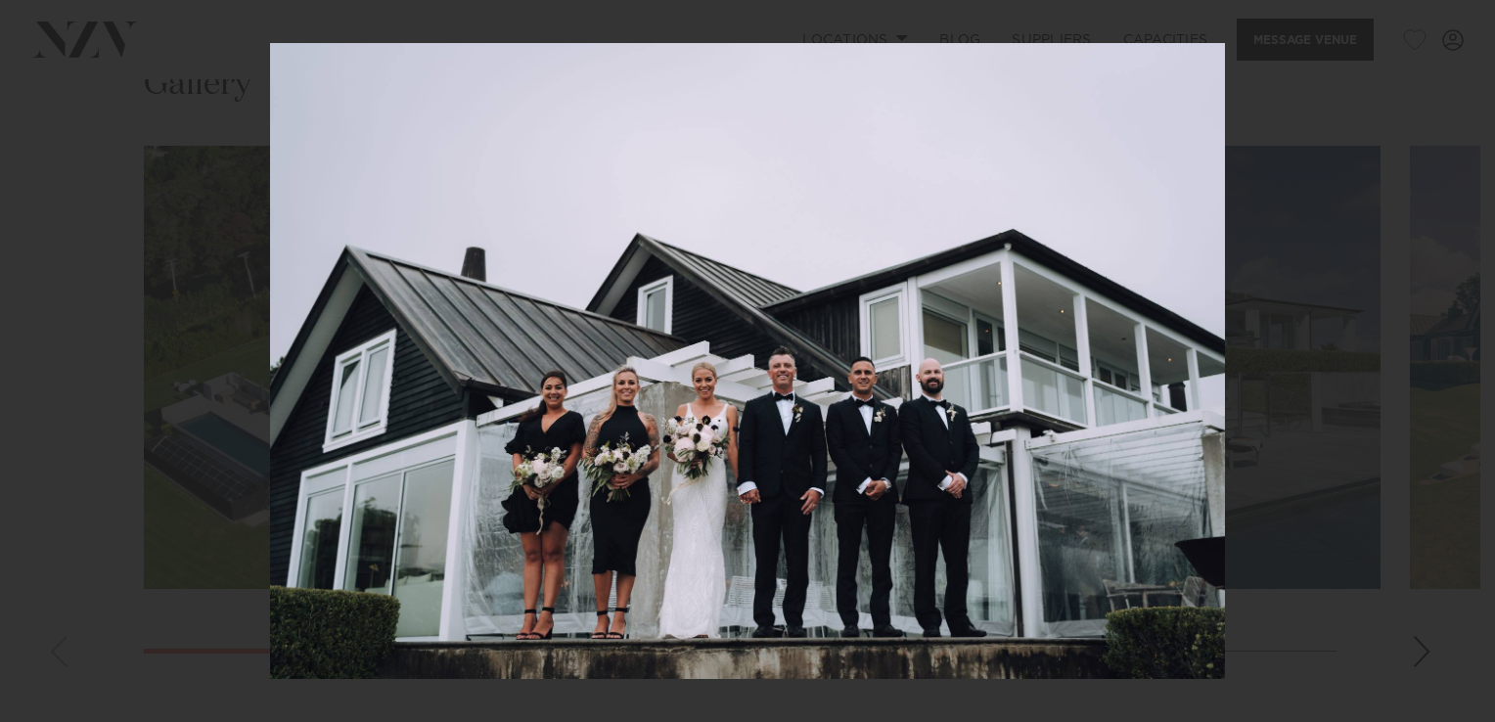
click at [1459, 359] on div "11 / 13 Created with Sketch." at bounding box center [747, 361] width 1495 height 722
click at [1459, 366] on div "Next slide" at bounding box center [1455, 360] width 26 height 37
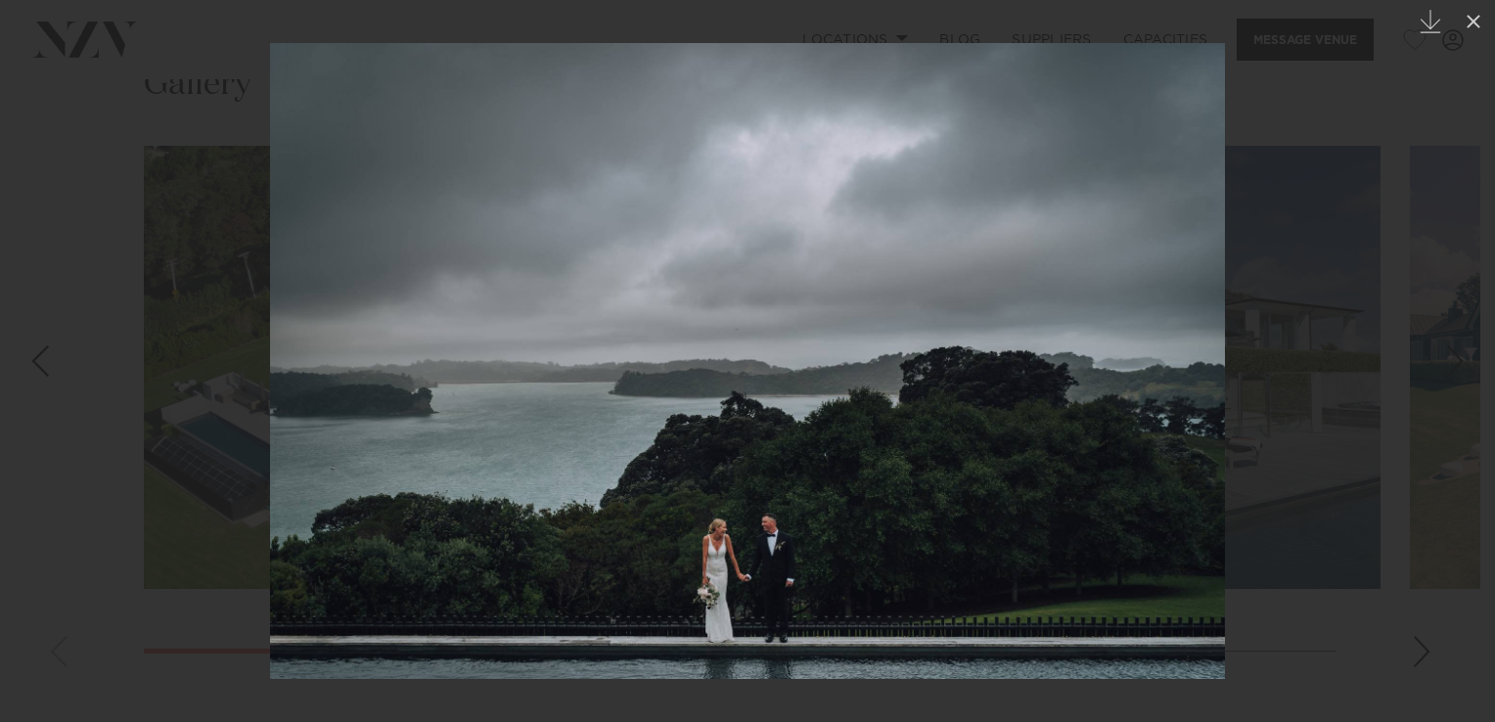
click at [1459, 366] on div "Next slide" at bounding box center [1455, 360] width 26 height 37
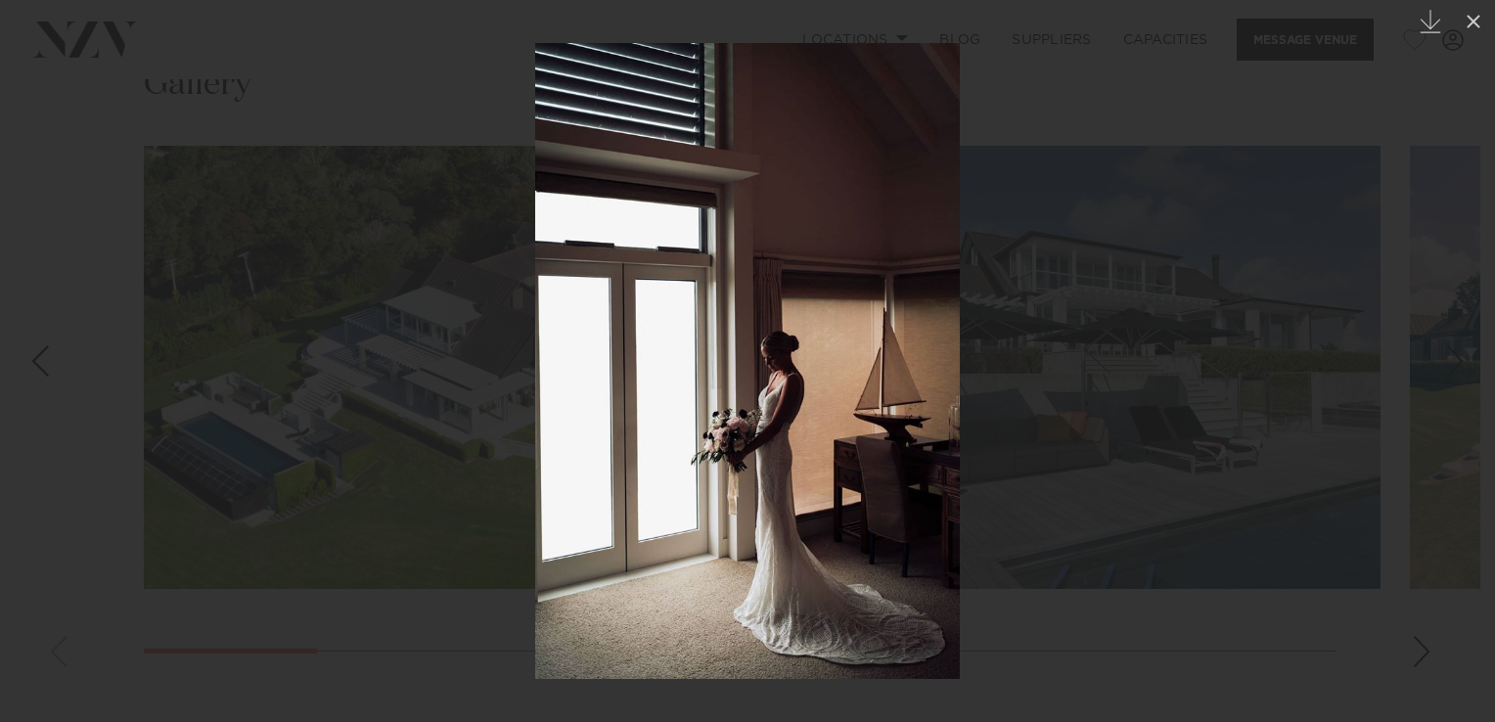
click at [1459, 366] on div "Next slide" at bounding box center [1455, 360] width 26 height 37
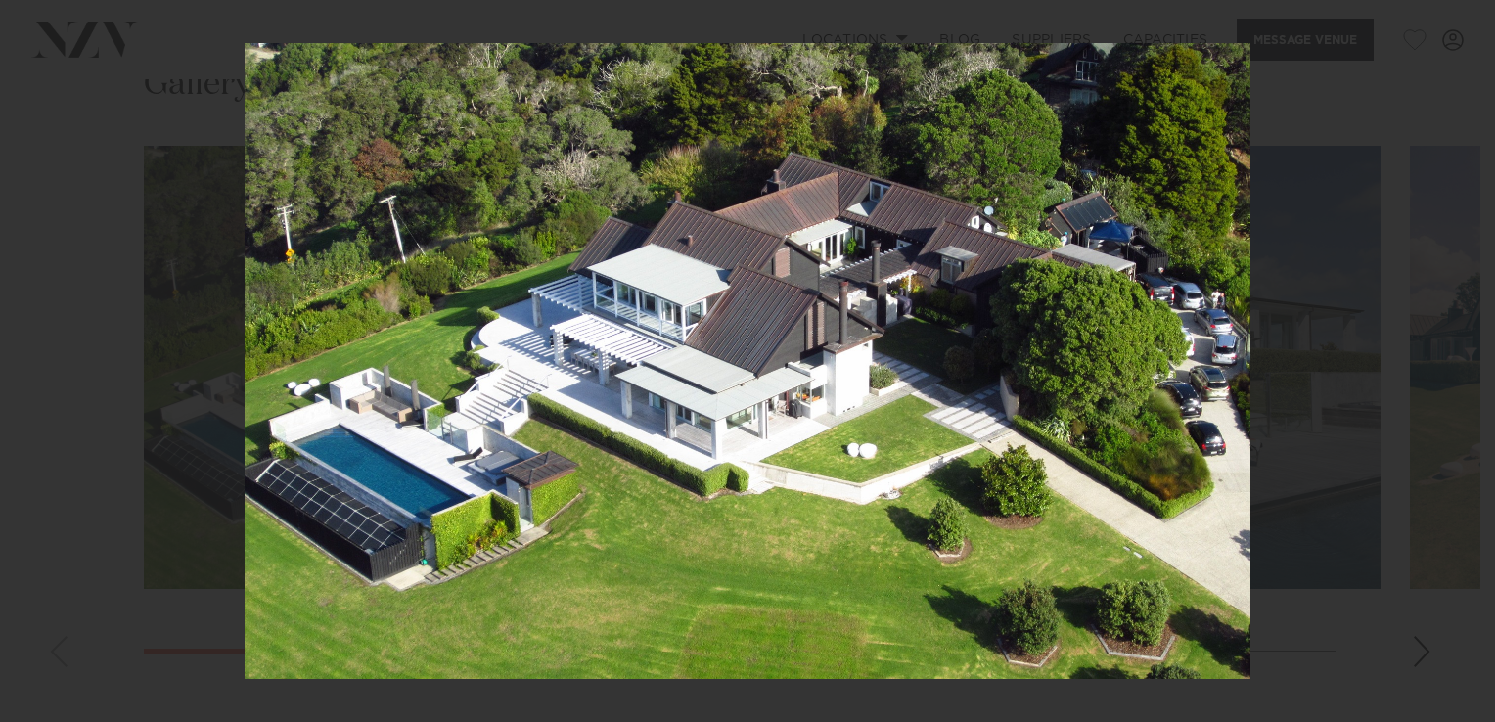
click at [1459, 366] on div "1 / 13 Created with Sketch." at bounding box center [747, 361] width 1495 height 722
click at [1456, 366] on div "Next slide" at bounding box center [1455, 360] width 26 height 37
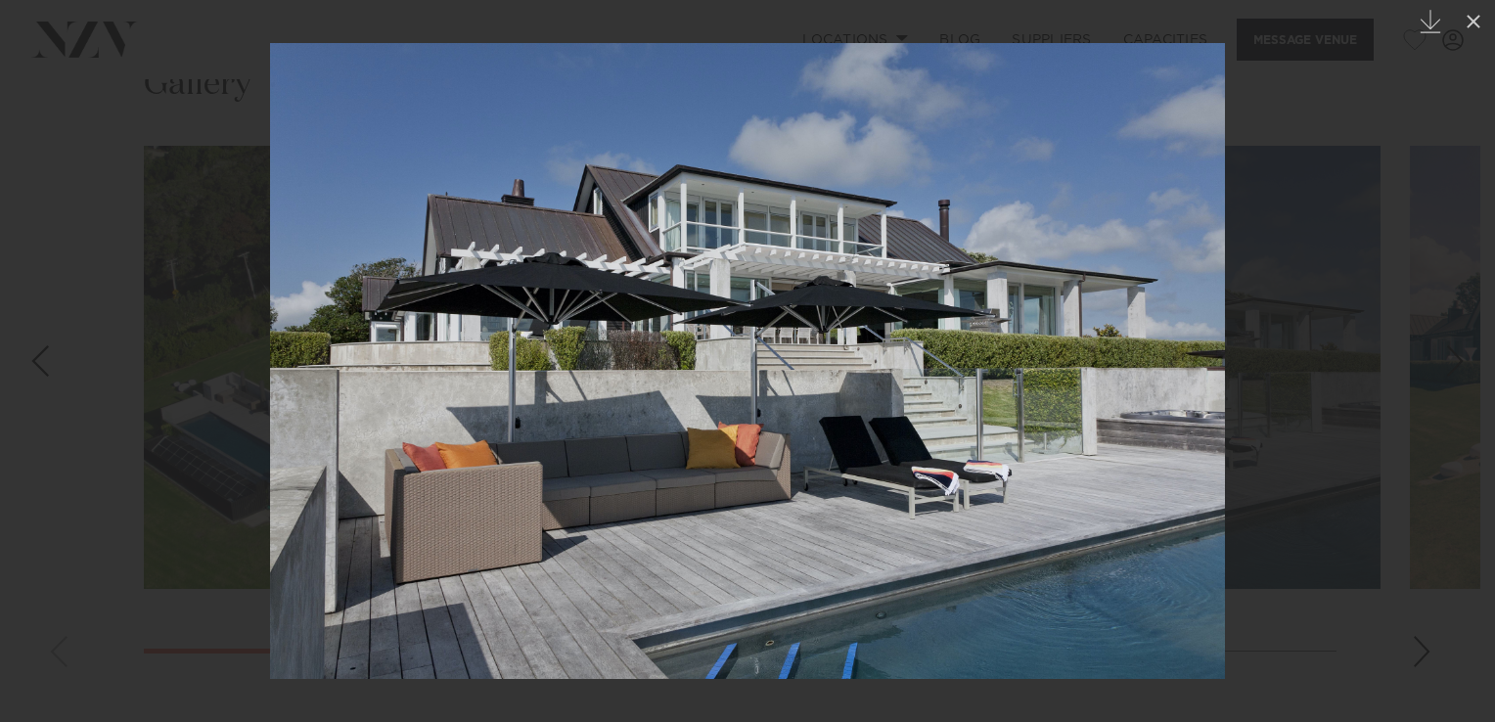
click at [1456, 366] on div "Next slide" at bounding box center [1455, 360] width 26 height 37
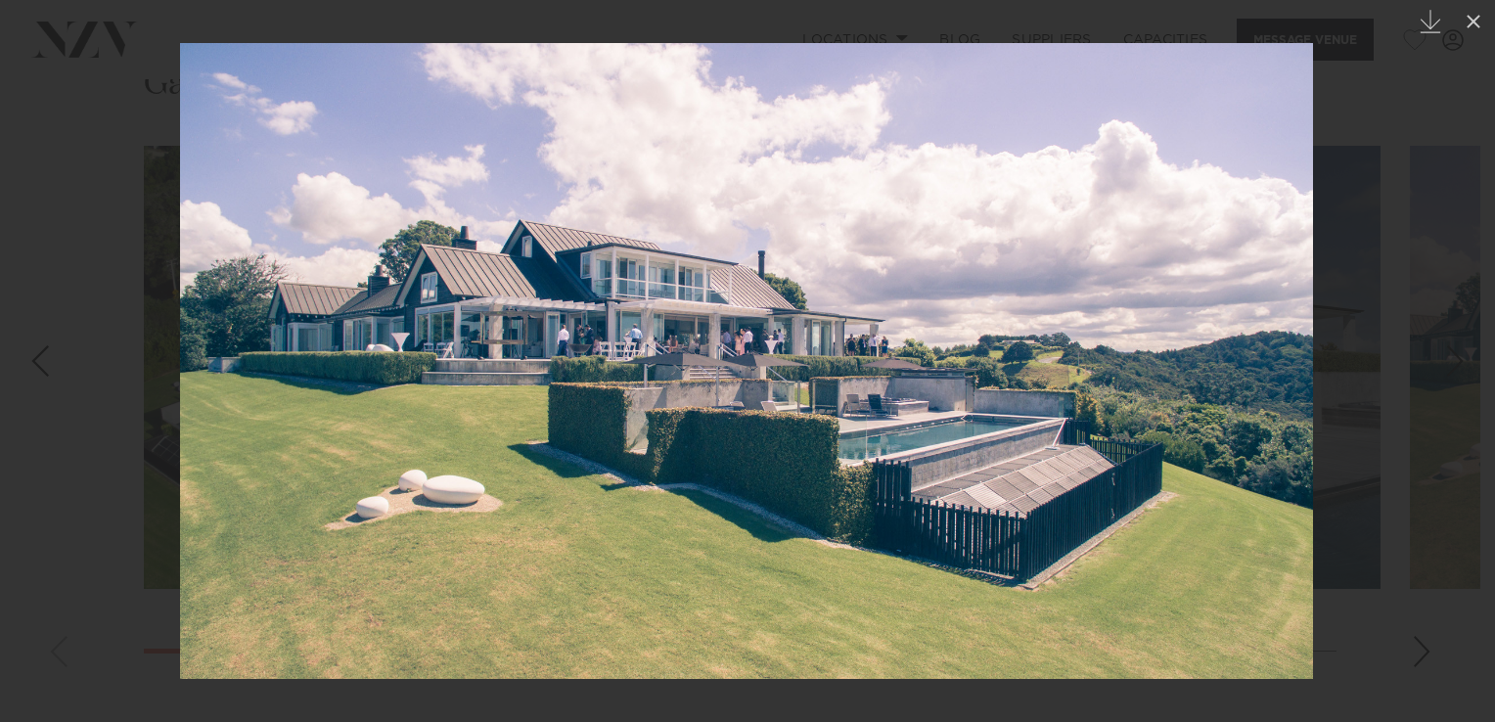
click at [1456, 366] on div "Next slide" at bounding box center [1455, 360] width 26 height 37
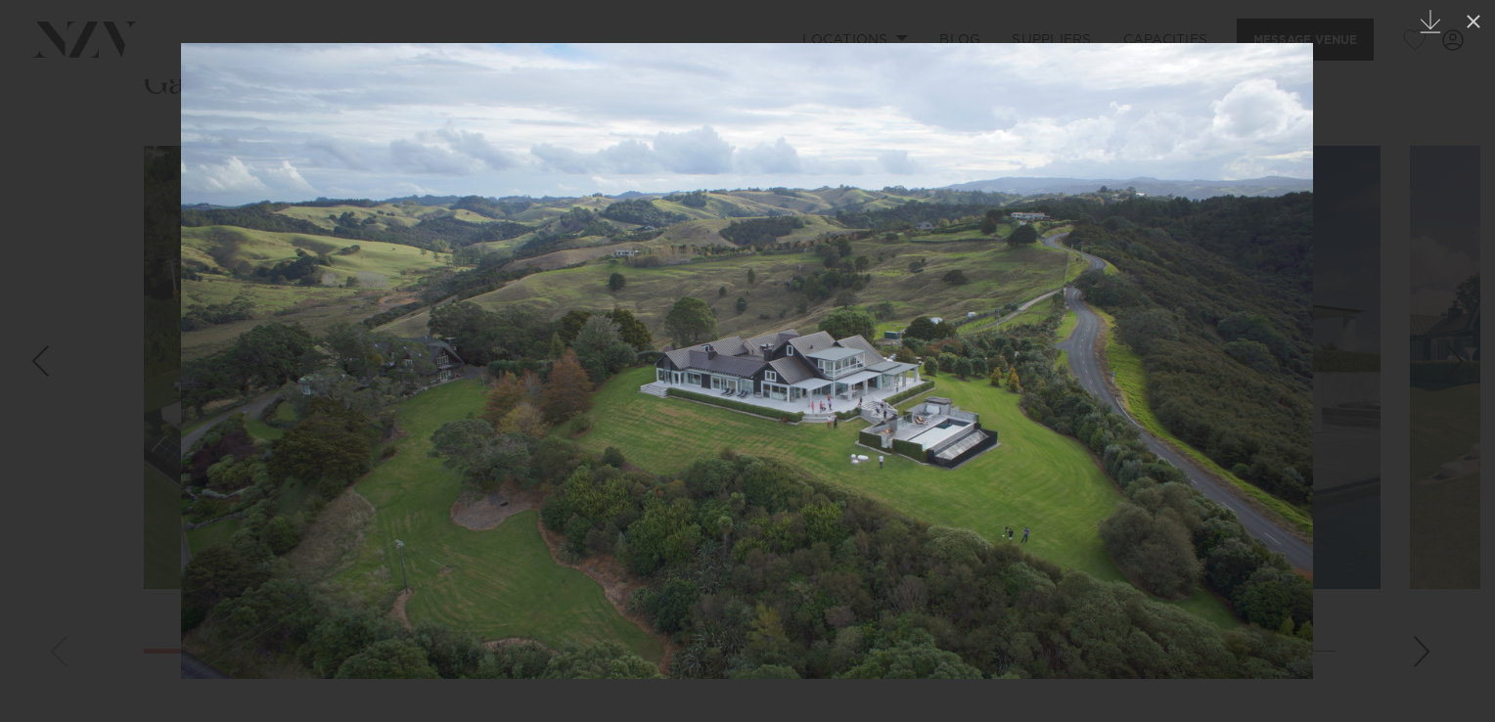
click at [1456, 366] on div "Next slide" at bounding box center [1455, 360] width 26 height 37
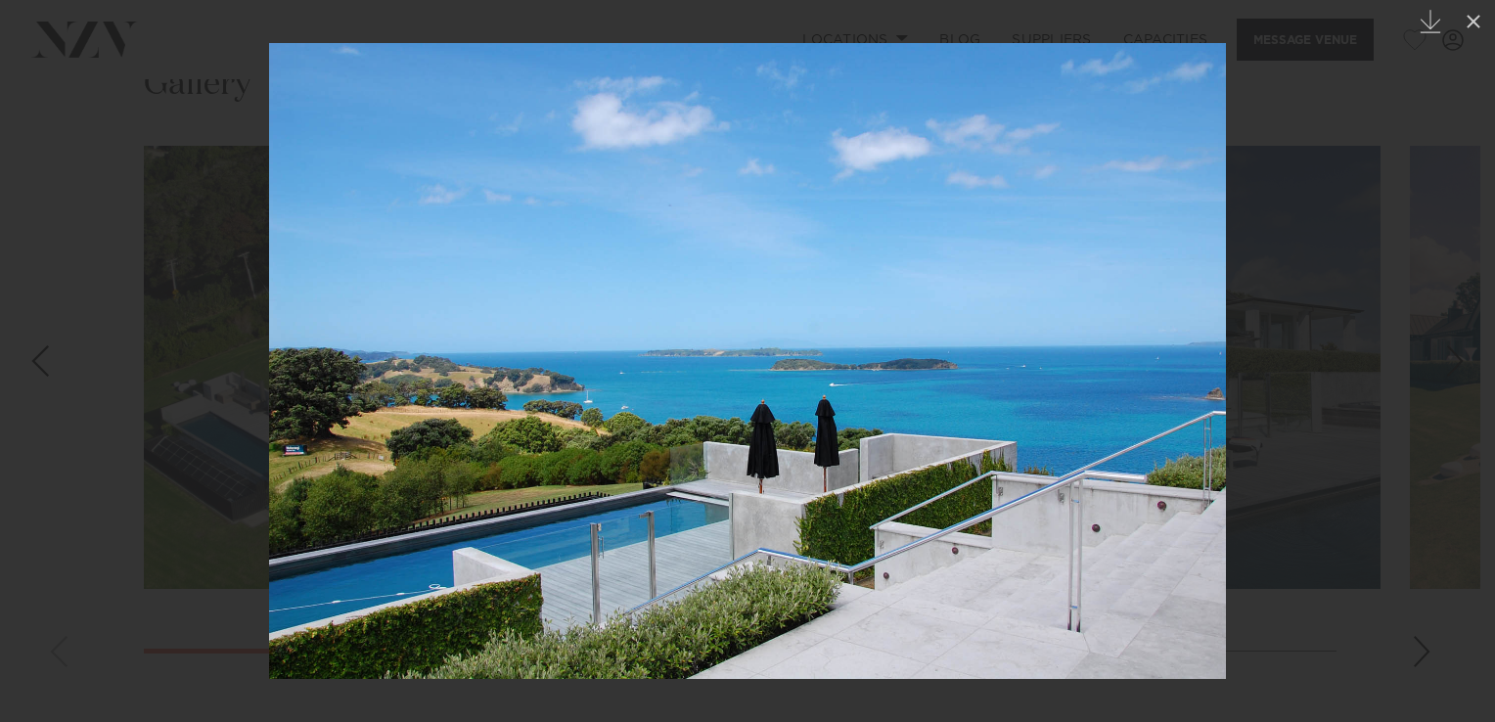
click at [1456, 366] on div "Next slide" at bounding box center [1455, 360] width 26 height 37
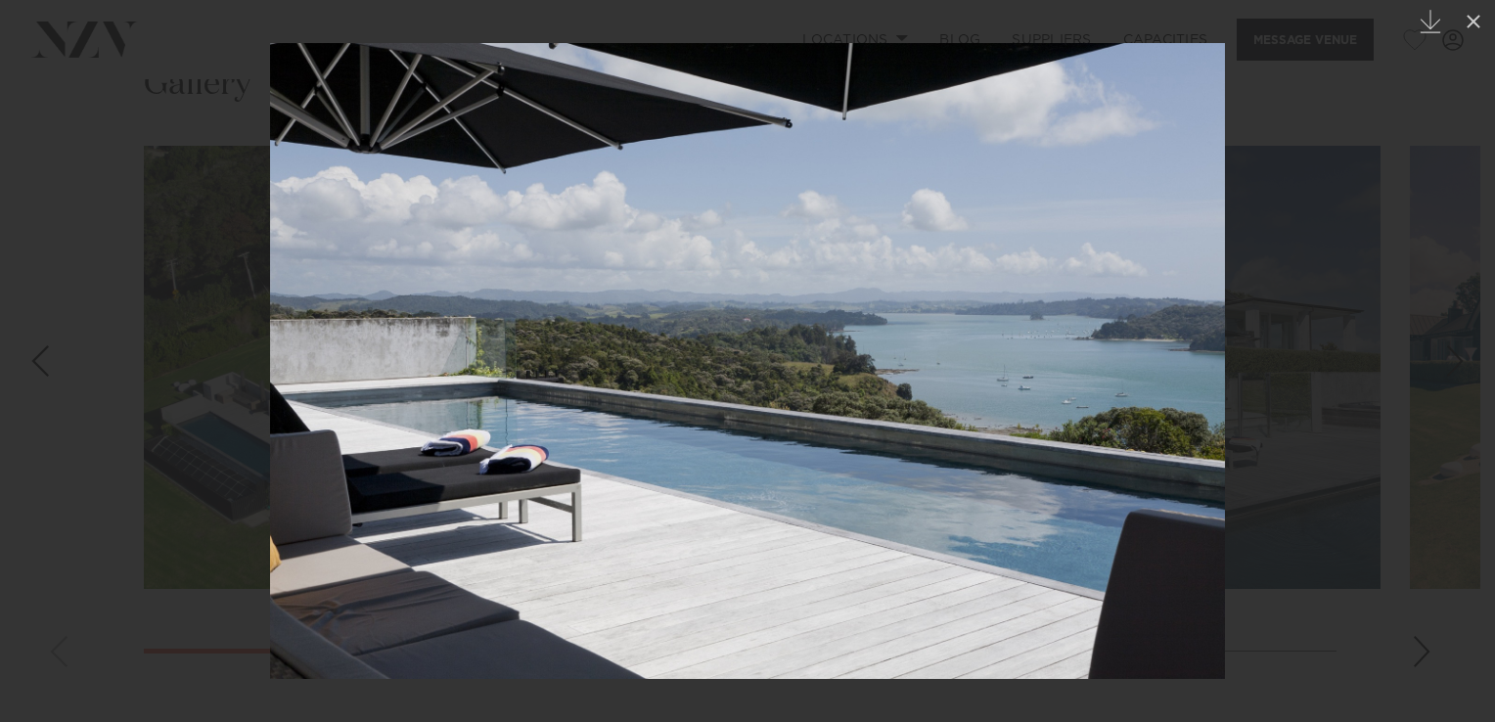
click at [1426, 131] on div at bounding box center [747, 361] width 1495 height 722
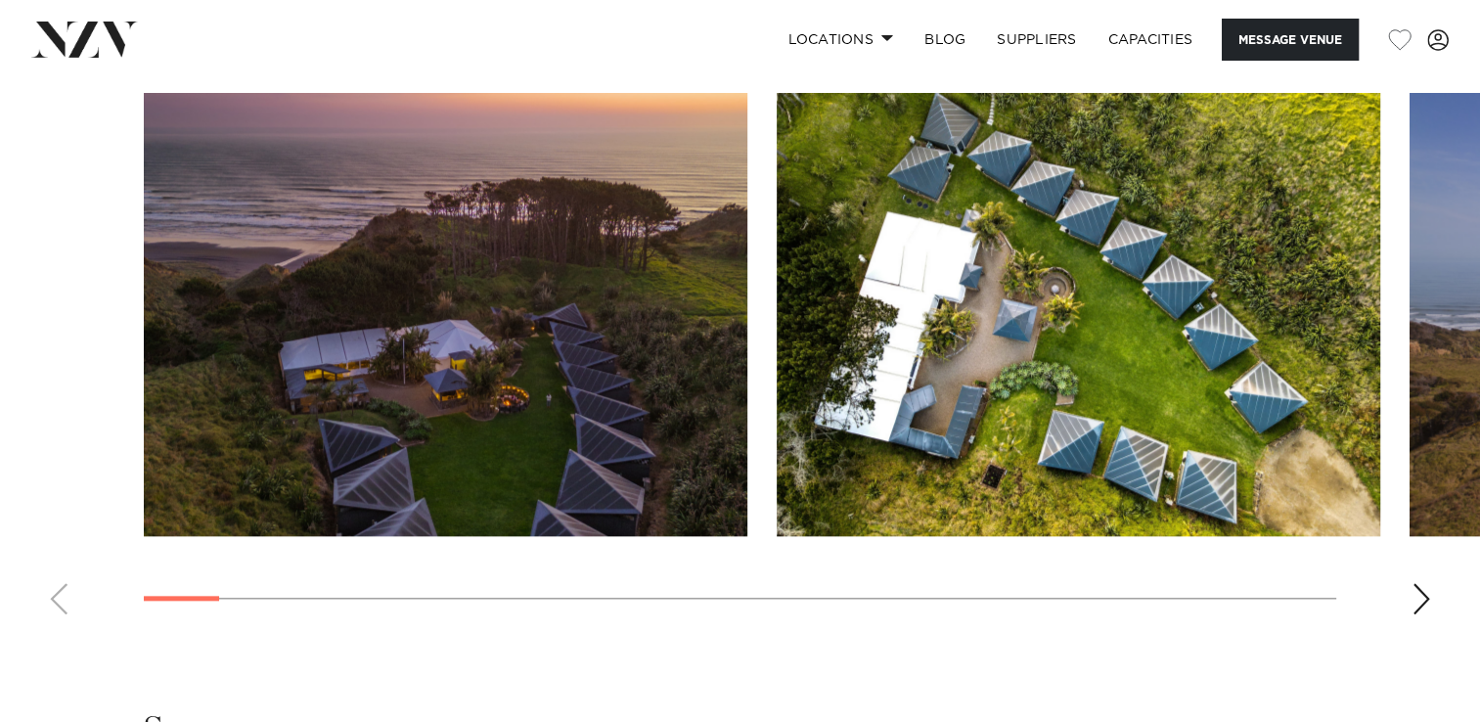
scroll to position [2030, 0]
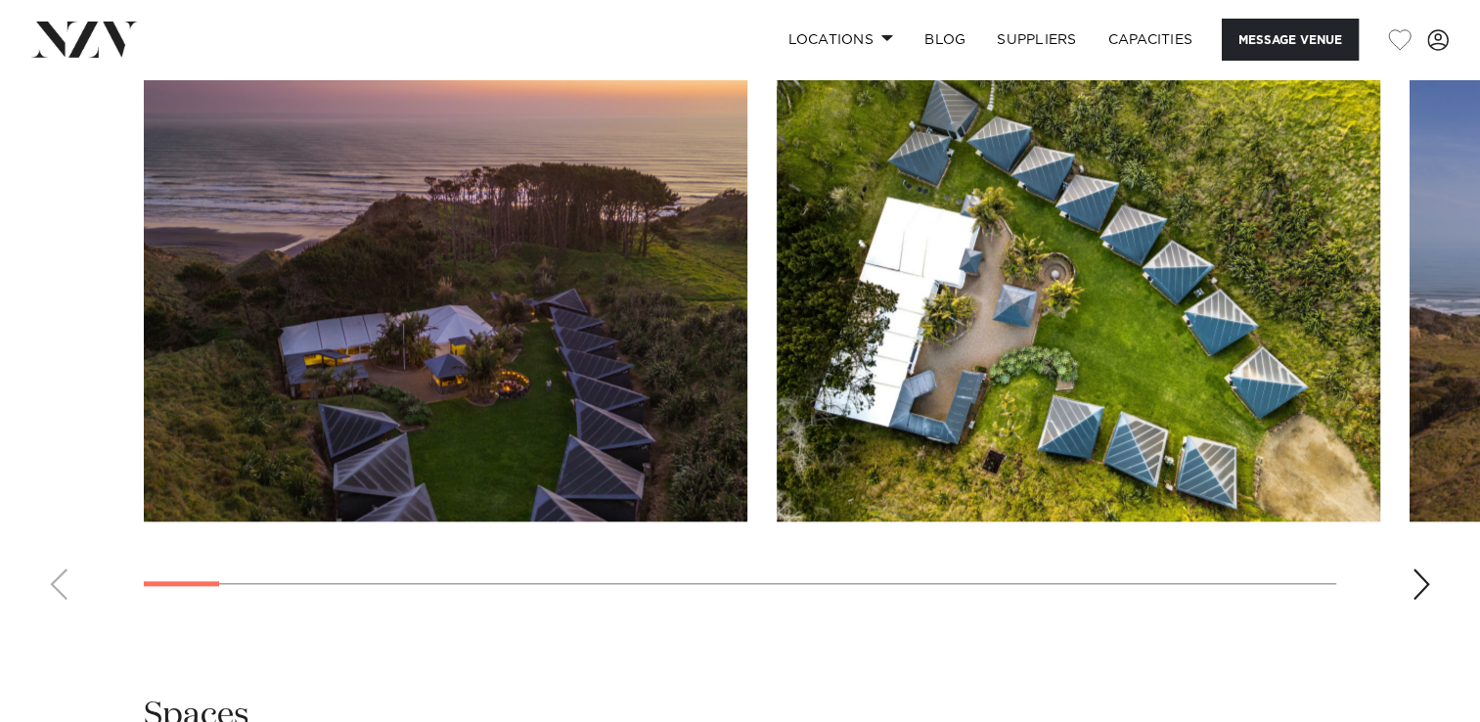
click at [1420, 568] on div "Next slide" at bounding box center [1422, 583] width 20 height 31
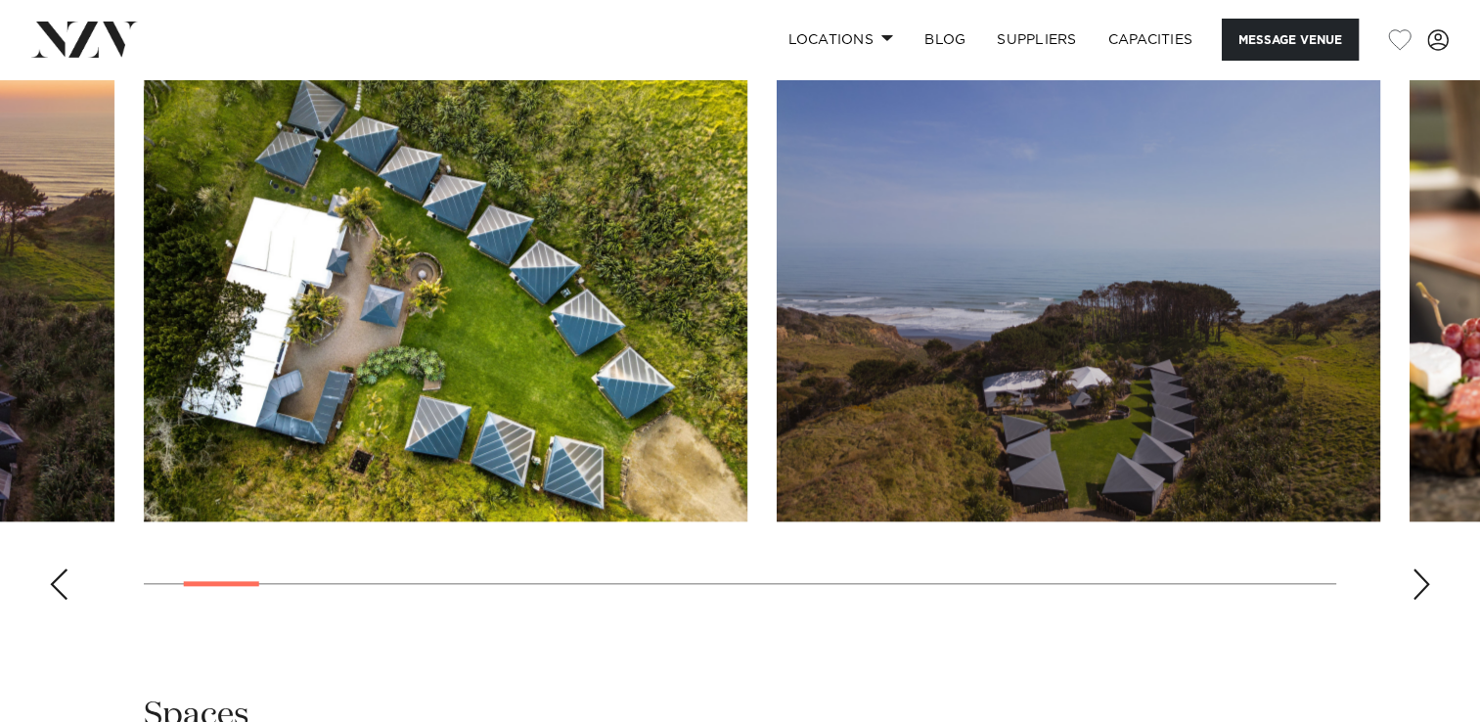
click at [1420, 568] on div "Next slide" at bounding box center [1422, 583] width 20 height 31
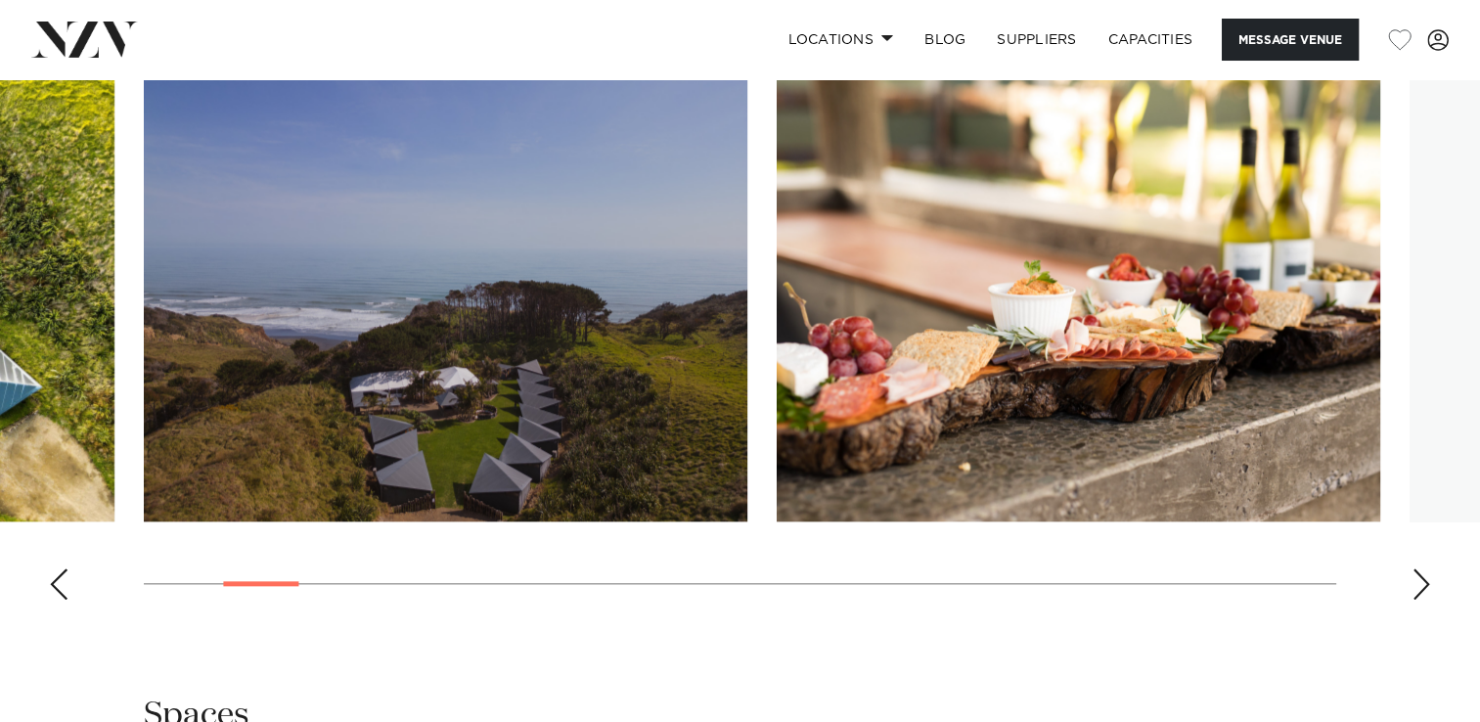
click at [1420, 568] on div "Next slide" at bounding box center [1422, 583] width 20 height 31
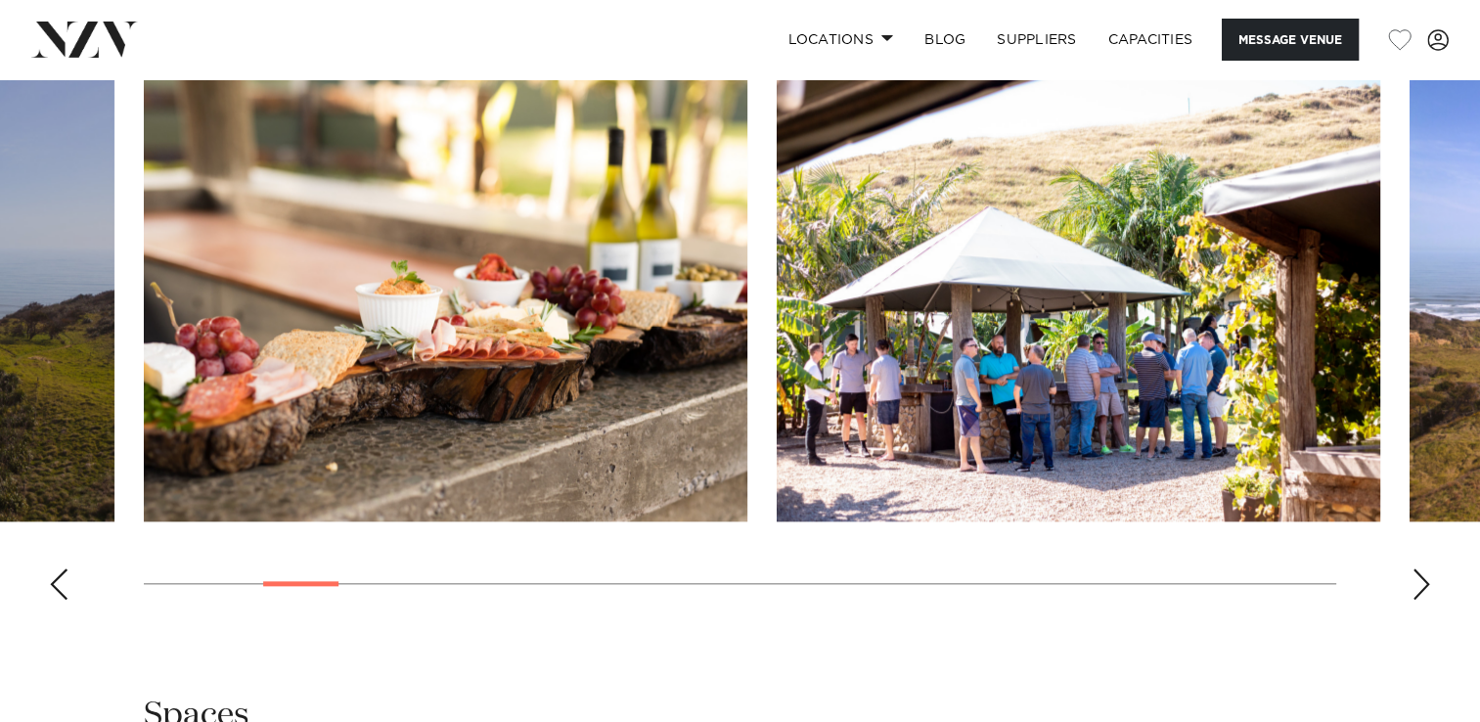
click at [1420, 568] on div "Next slide" at bounding box center [1422, 583] width 20 height 31
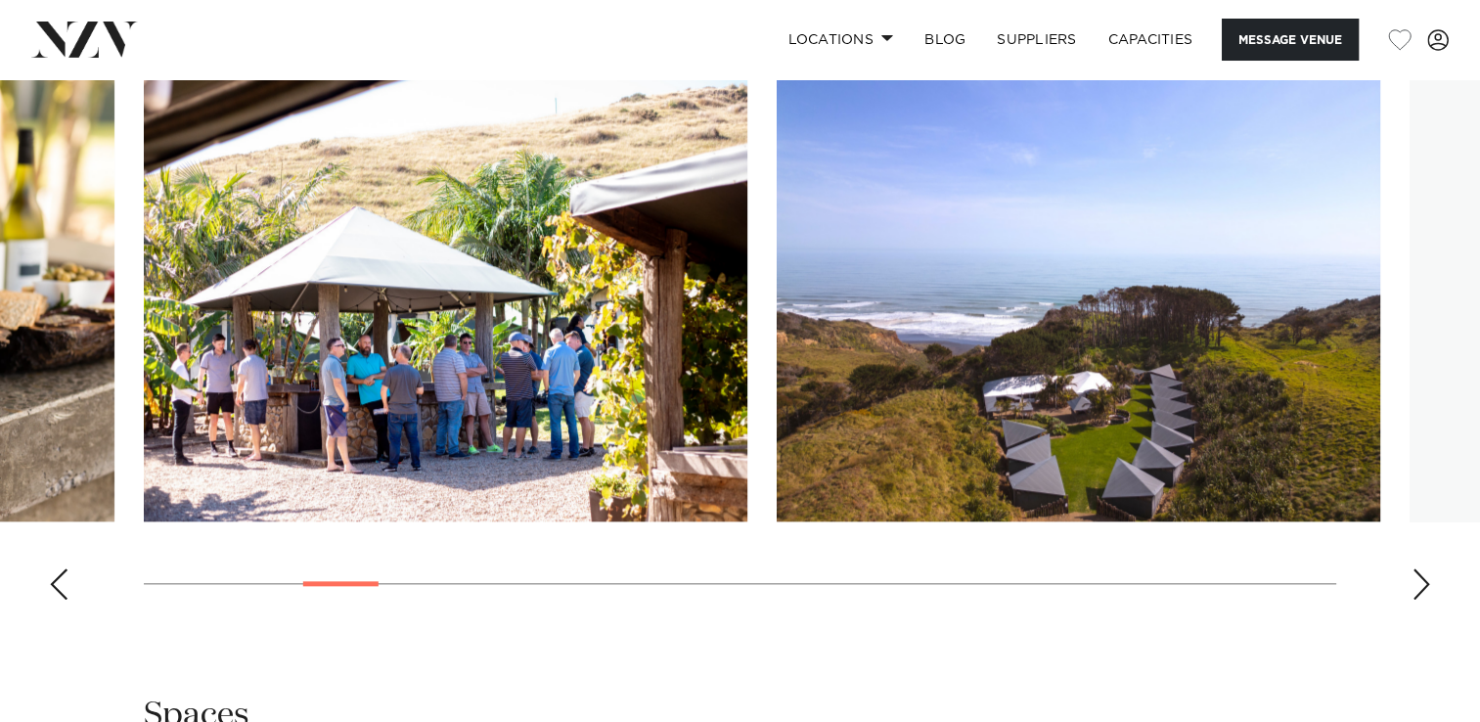
click at [1420, 568] on div "Next slide" at bounding box center [1422, 583] width 20 height 31
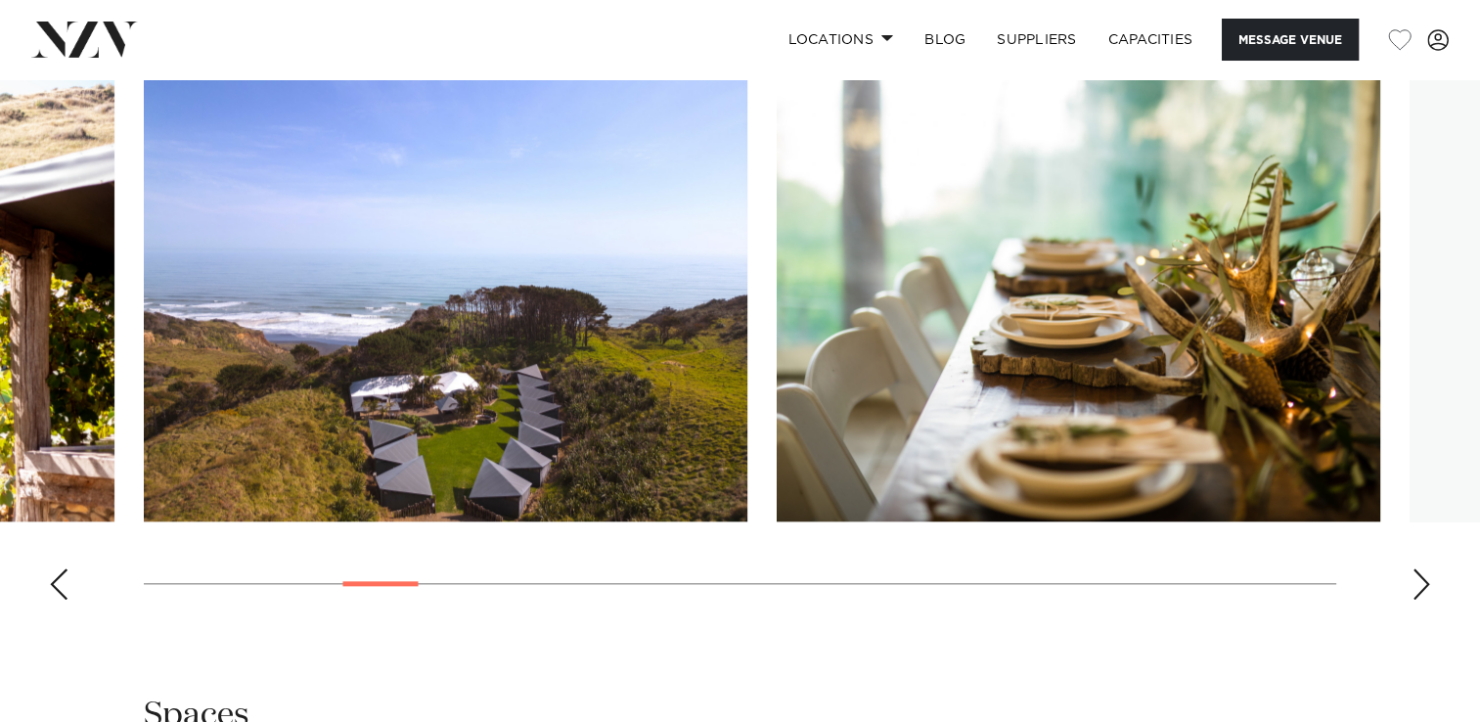
click at [1420, 568] on div "Next slide" at bounding box center [1422, 583] width 20 height 31
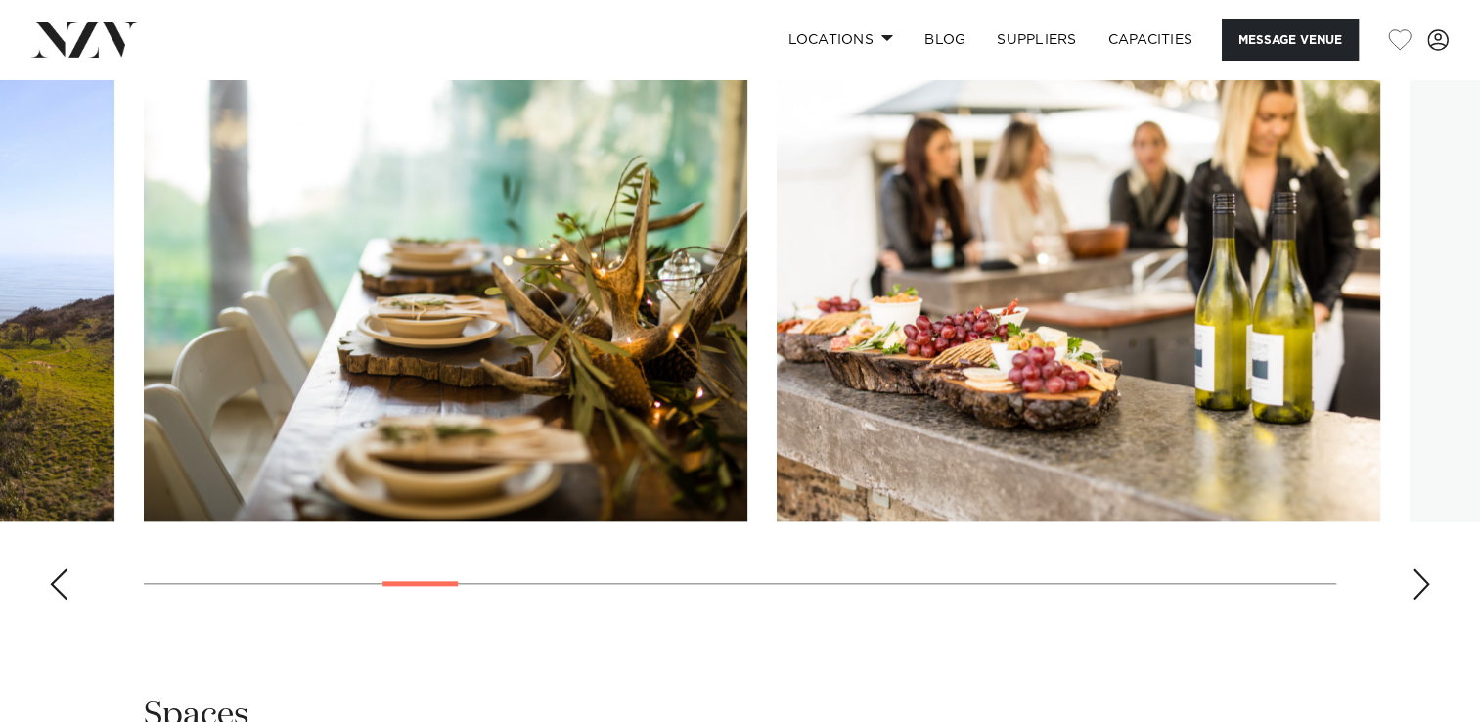
click at [1420, 568] on div "Next slide" at bounding box center [1422, 583] width 20 height 31
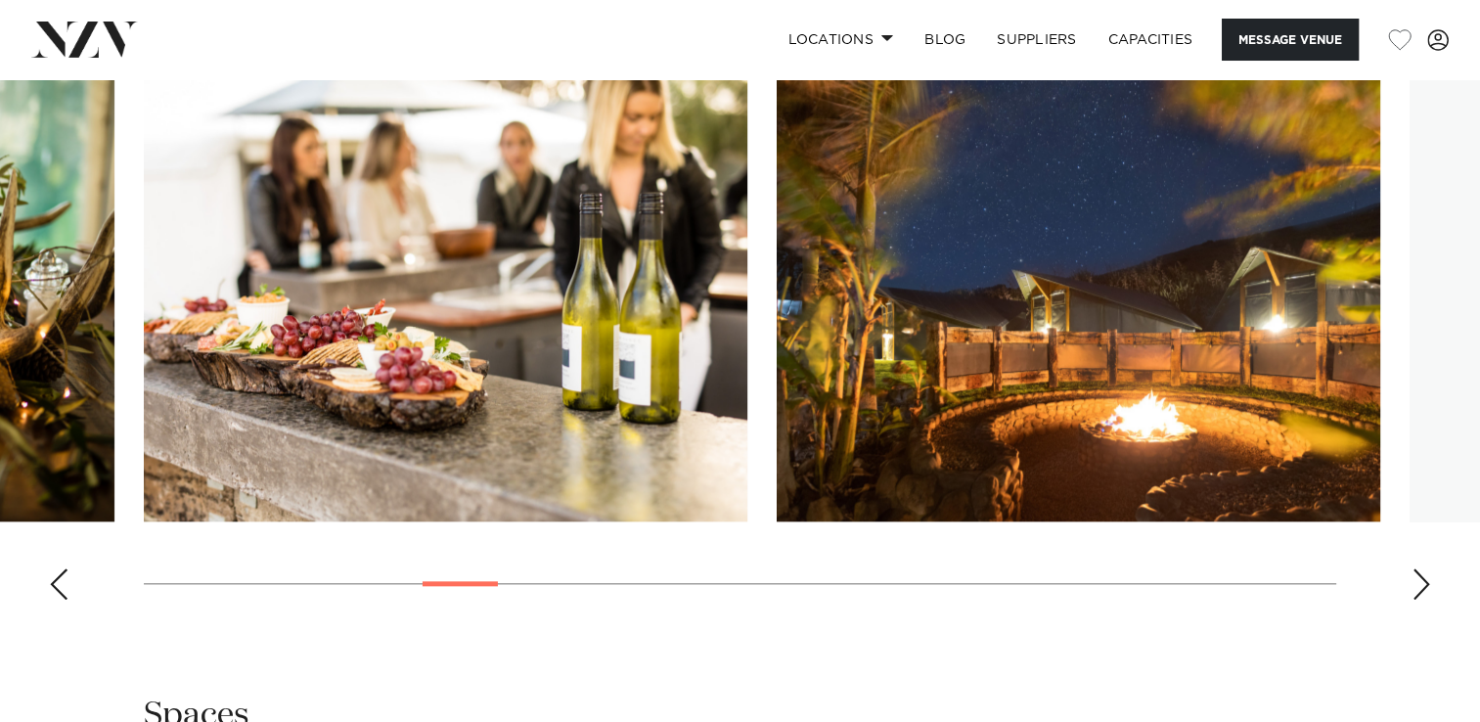
click at [1420, 568] on div "Next slide" at bounding box center [1422, 583] width 20 height 31
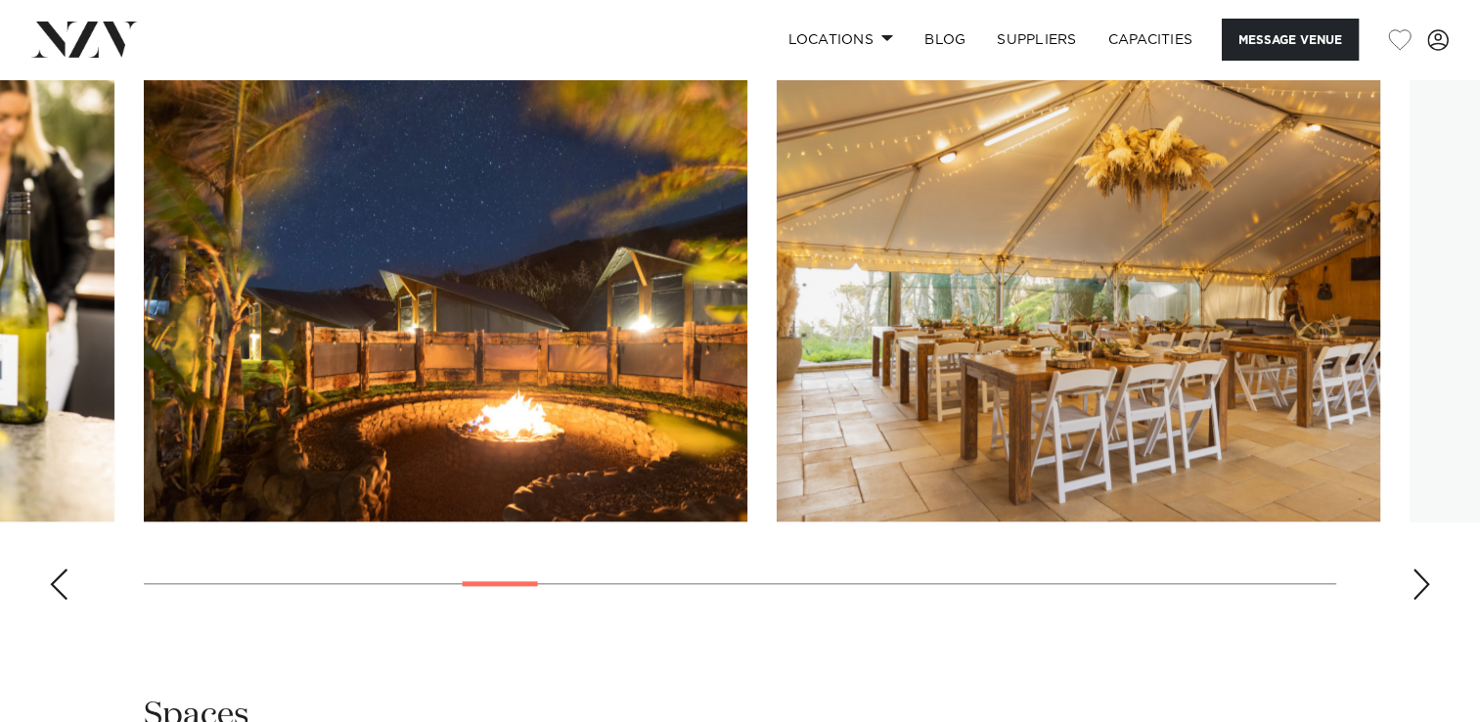
click at [1420, 568] on div "Next slide" at bounding box center [1422, 583] width 20 height 31
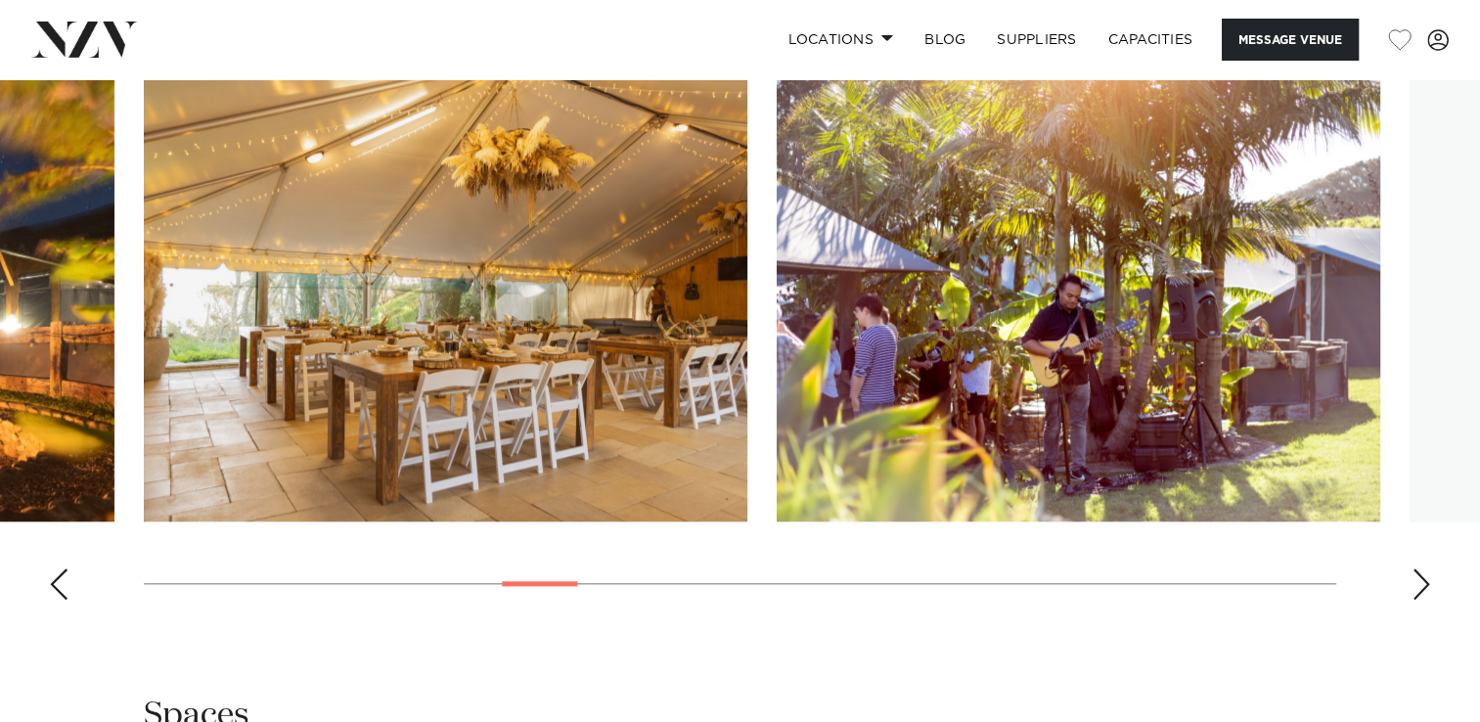
click at [1420, 568] on div "Next slide" at bounding box center [1422, 583] width 20 height 31
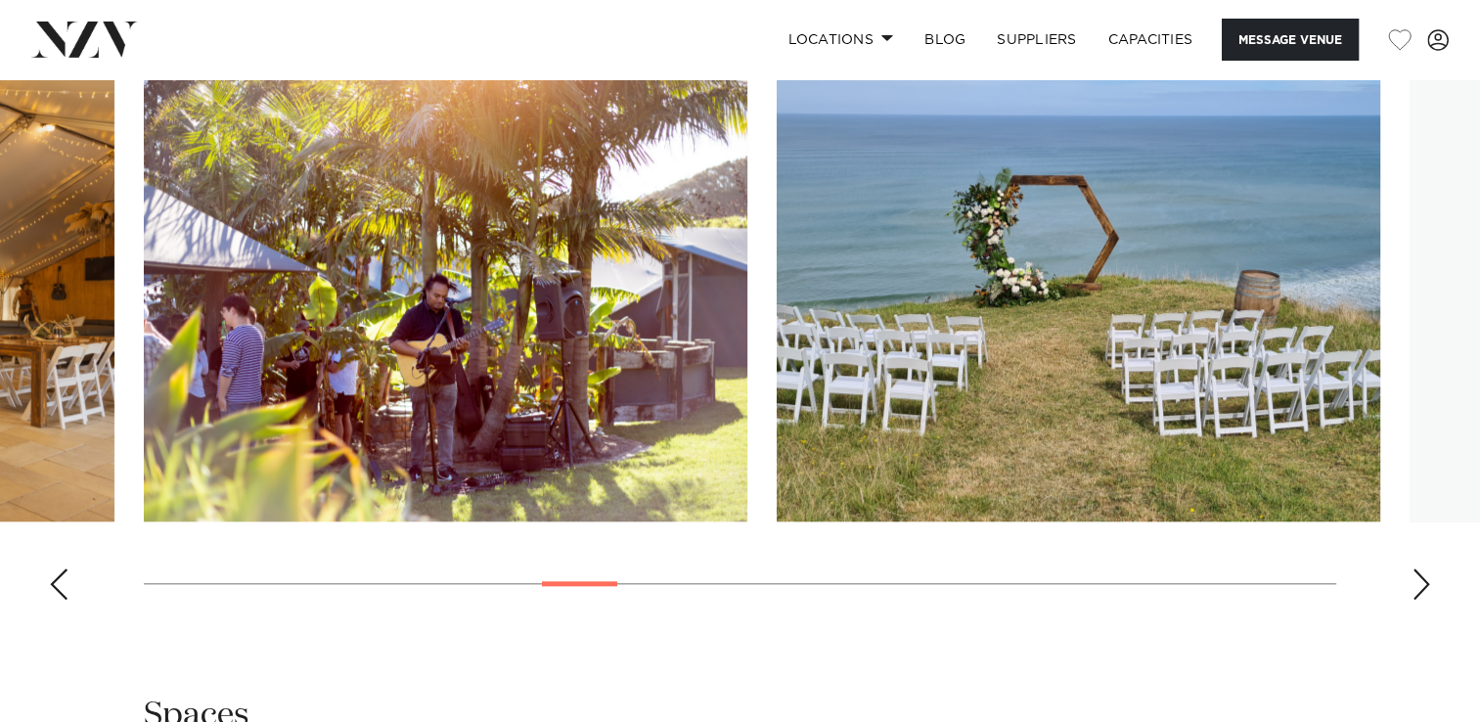
click at [1420, 568] on div "Next slide" at bounding box center [1422, 583] width 20 height 31
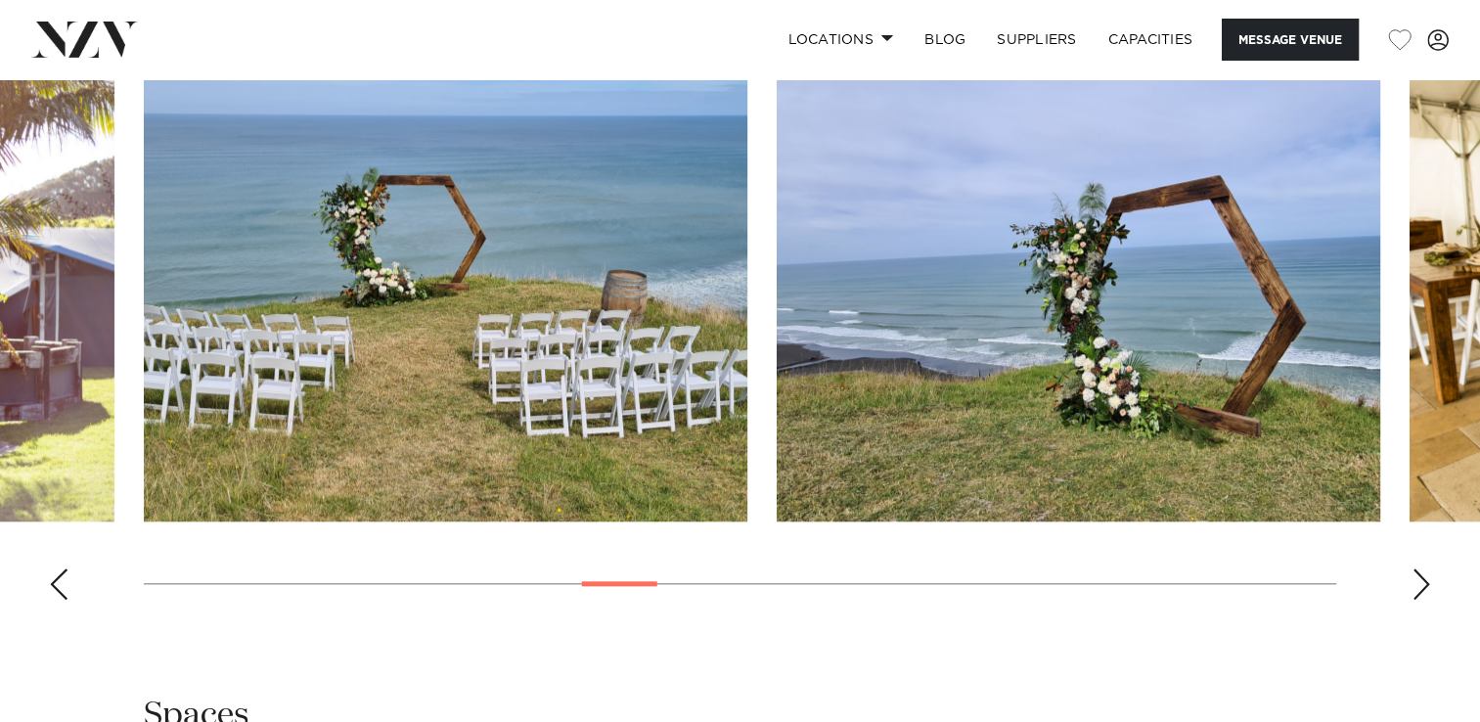
click at [1420, 568] on div "Next slide" at bounding box center [1422, 583] width 20 height 31
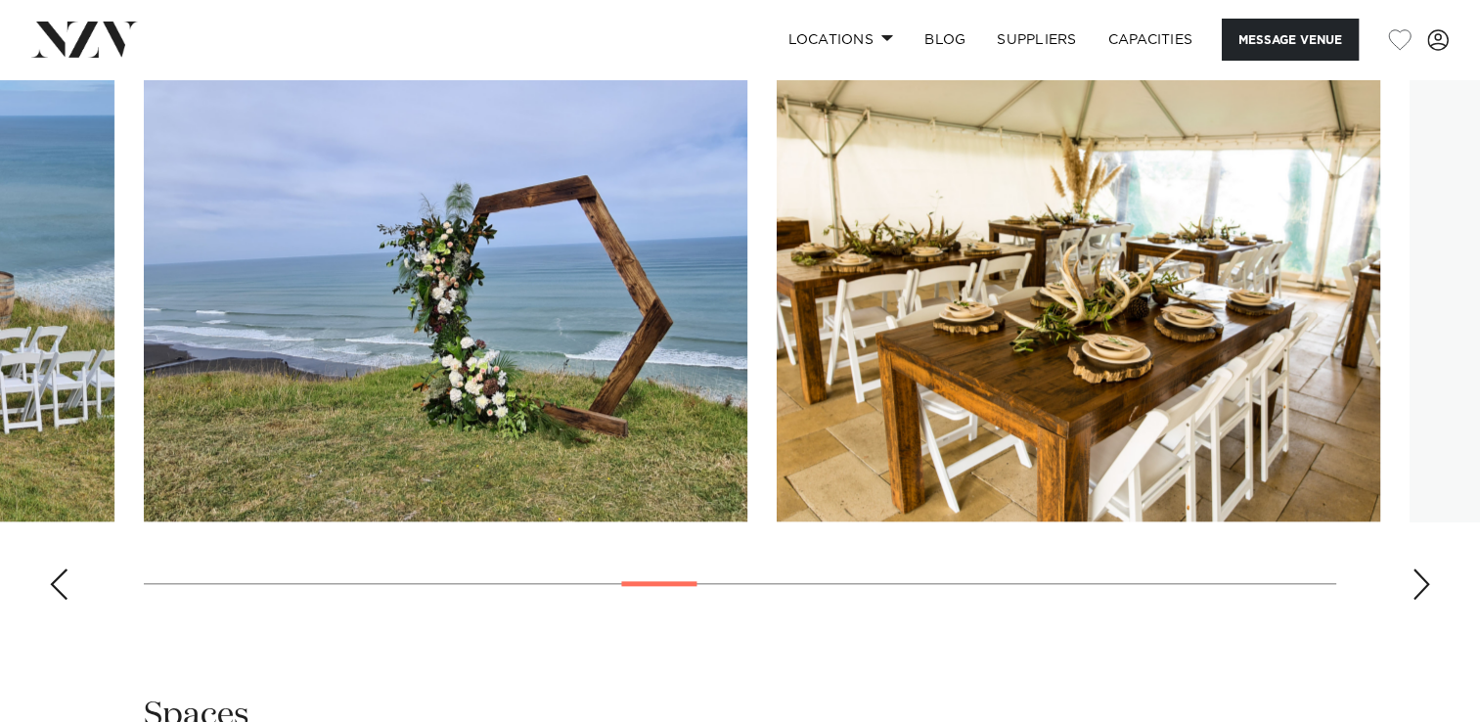
click at [1420, 568] on div "Next slide" at bounding box center [1422, 583] width 20 height 31
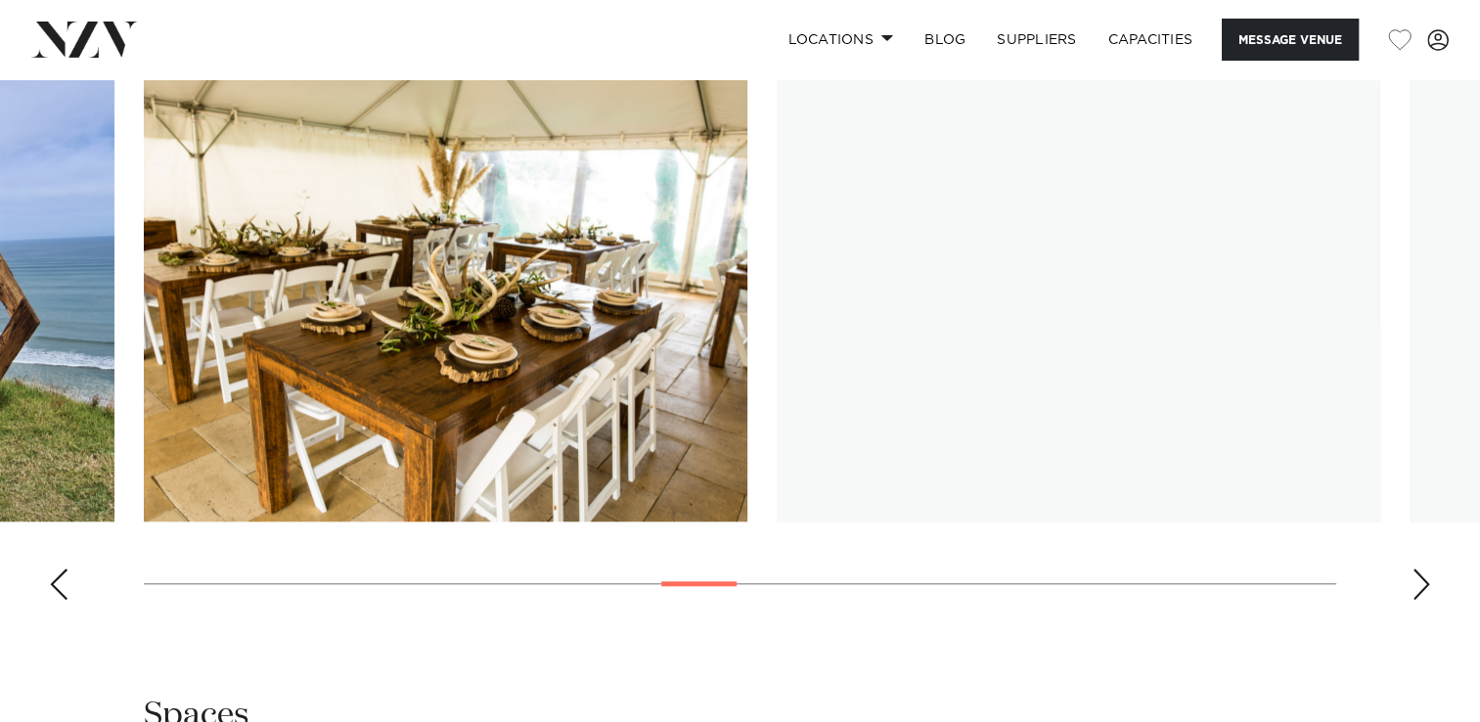
click at [1420, 568] on div "Next slide" at bounding box center [1422, 583] width 20 height 31
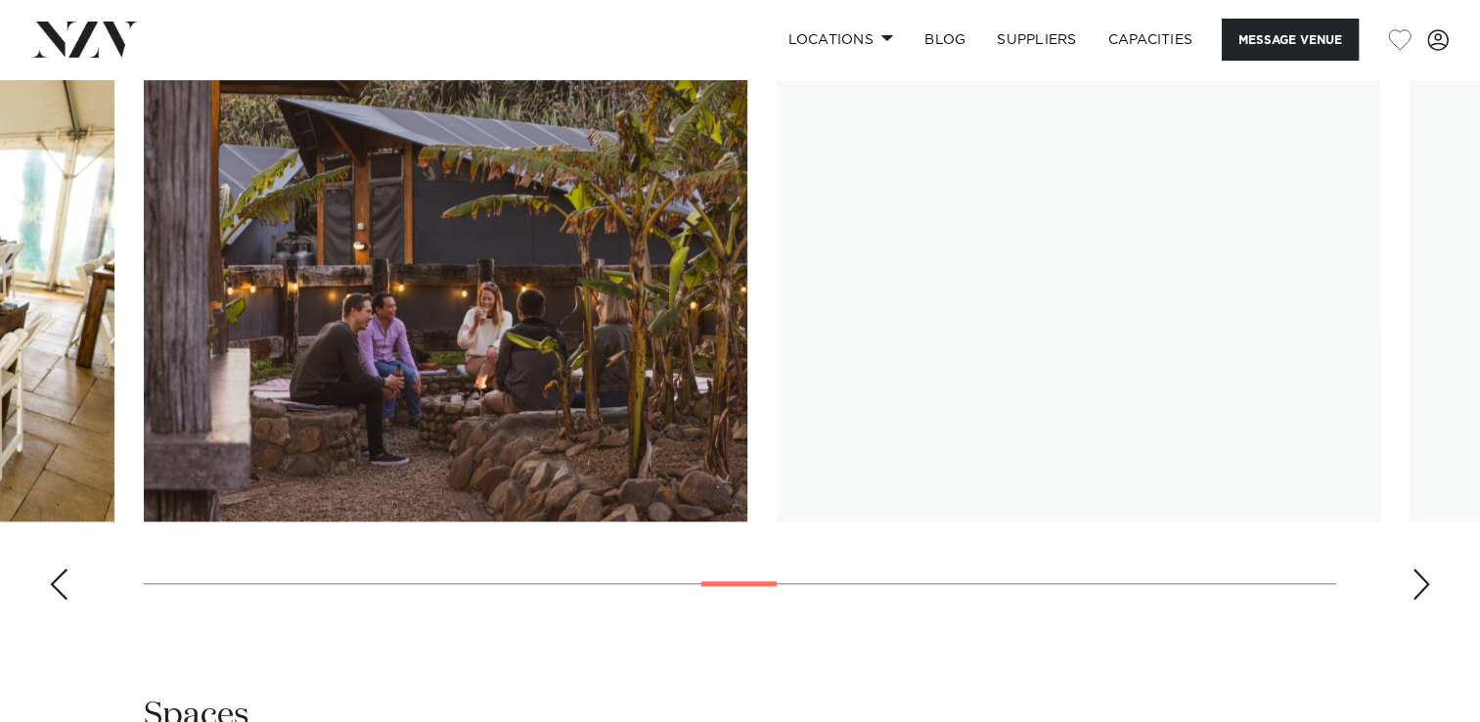
click at [1420, 568] on div "Next slide" at bounding box center [1422, 583] width 20 height 31
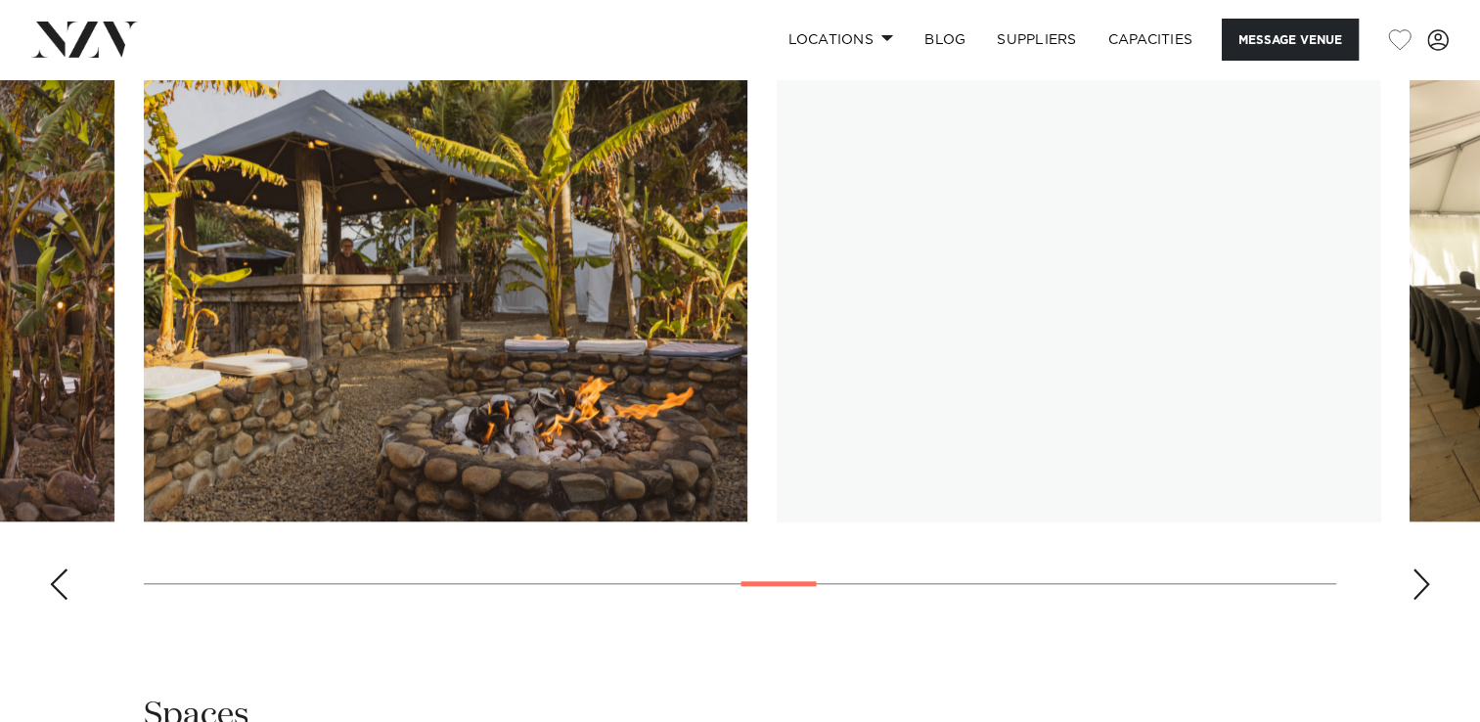
click at [1420, 568] on div "Next slide" at bounding box center [1422, 583] width 20 height 31
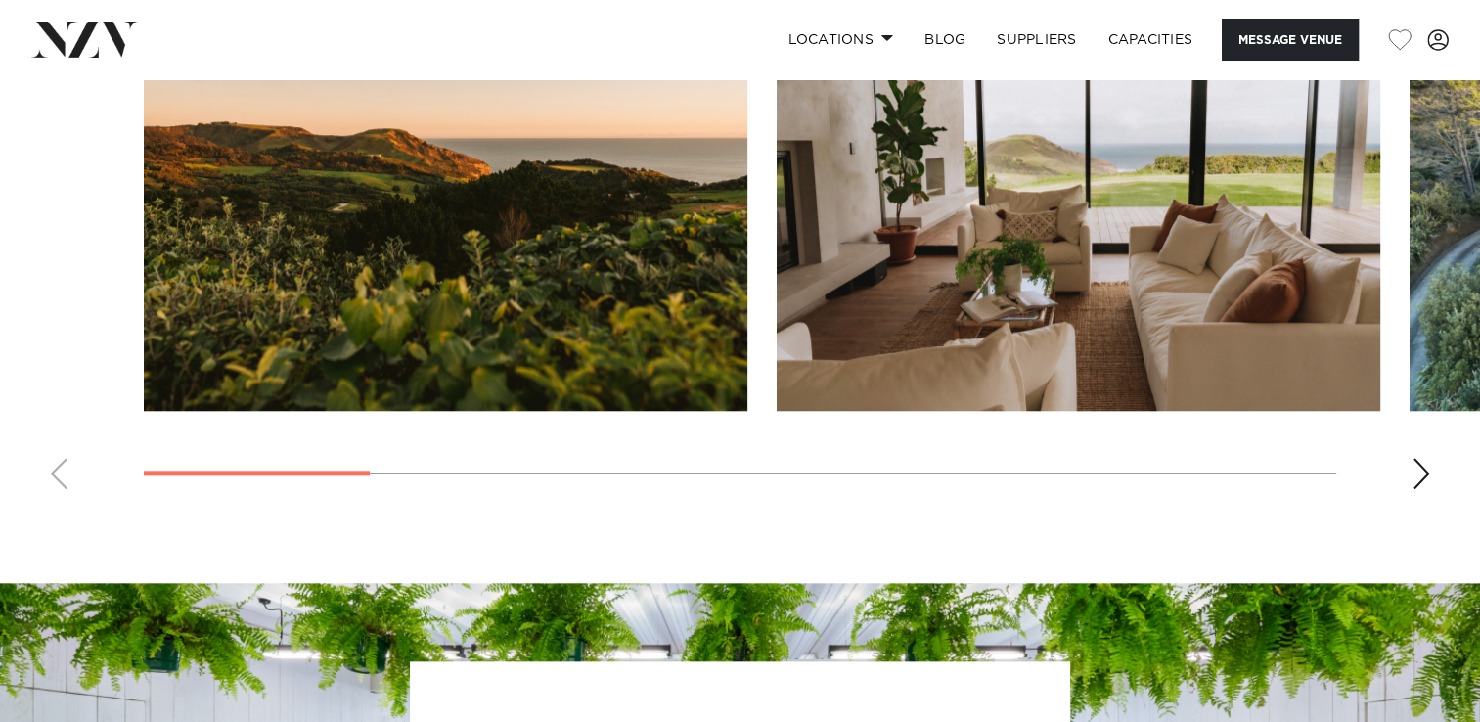
scroll to position [1857, 0]
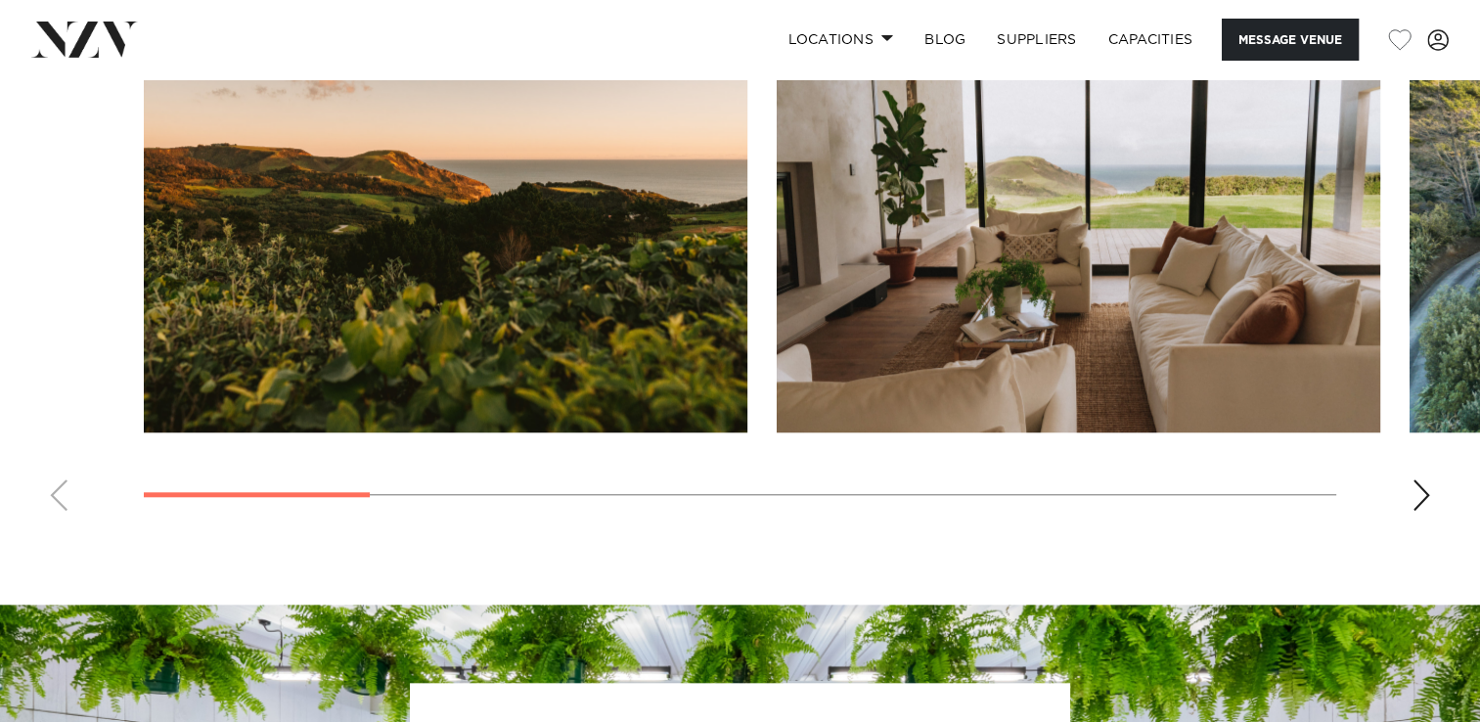
click at [1417, 488] on div "Next slide" at bounding box center [1422, 494] width 20 height 31
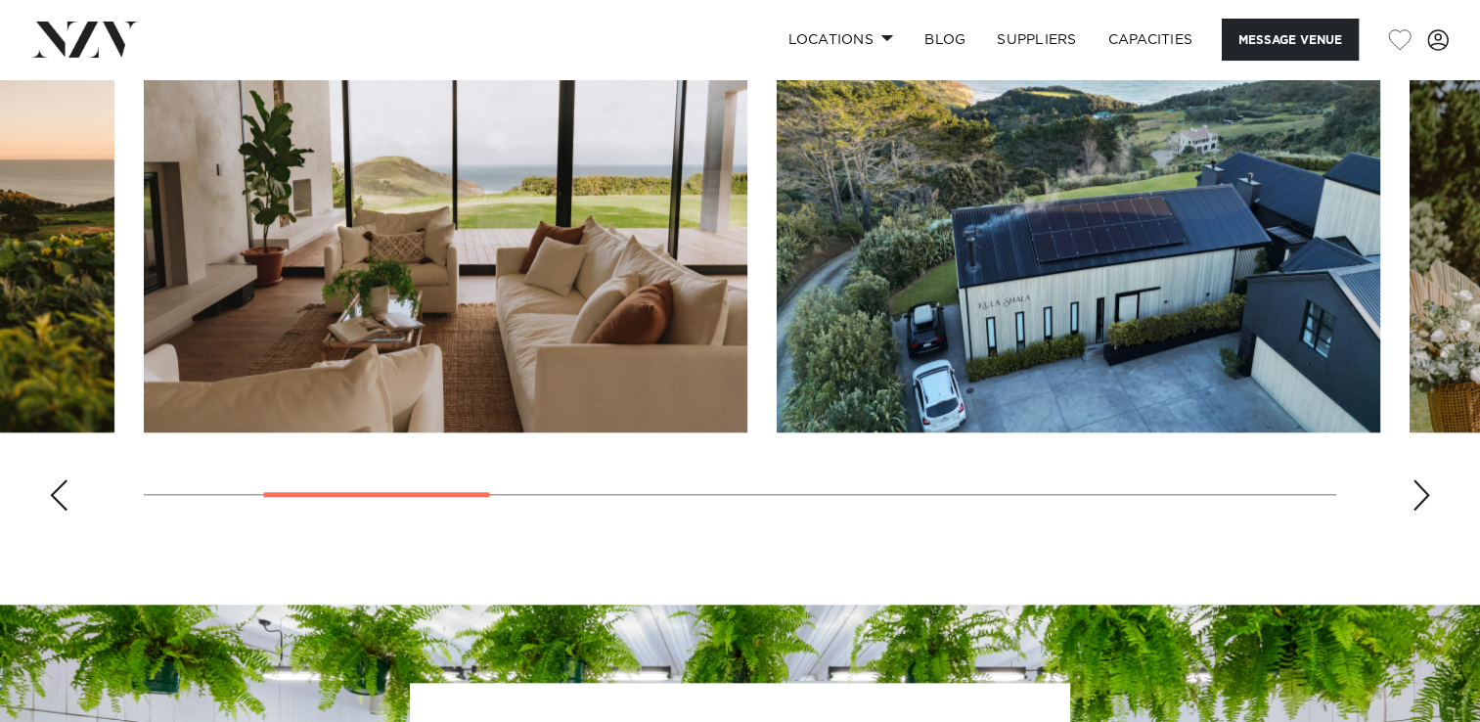
click at [1417, 488] on div "Next slide" at bounding box center [1422, 494] width 20 height 31
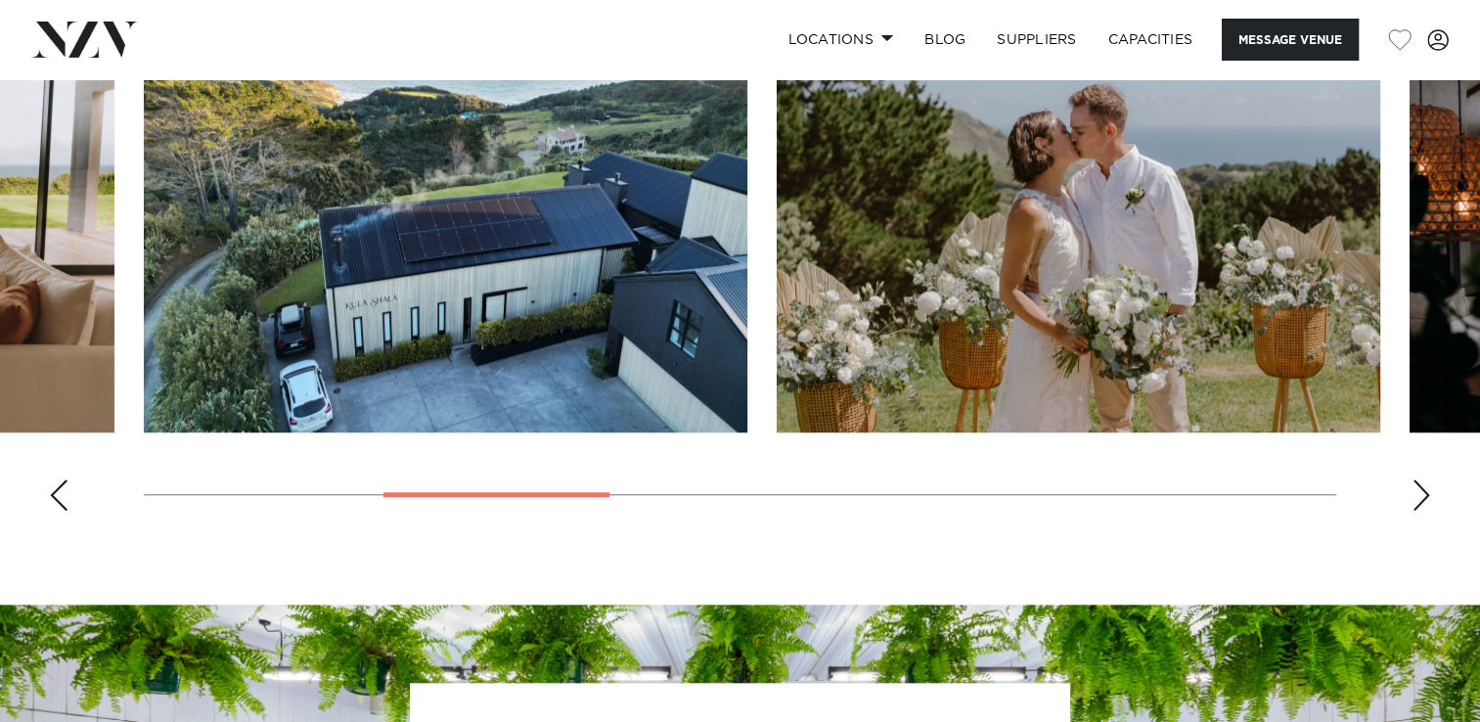
click at [1417, 489] on div "Next slide" at bounding box center [1422, 494] width 20 height 31
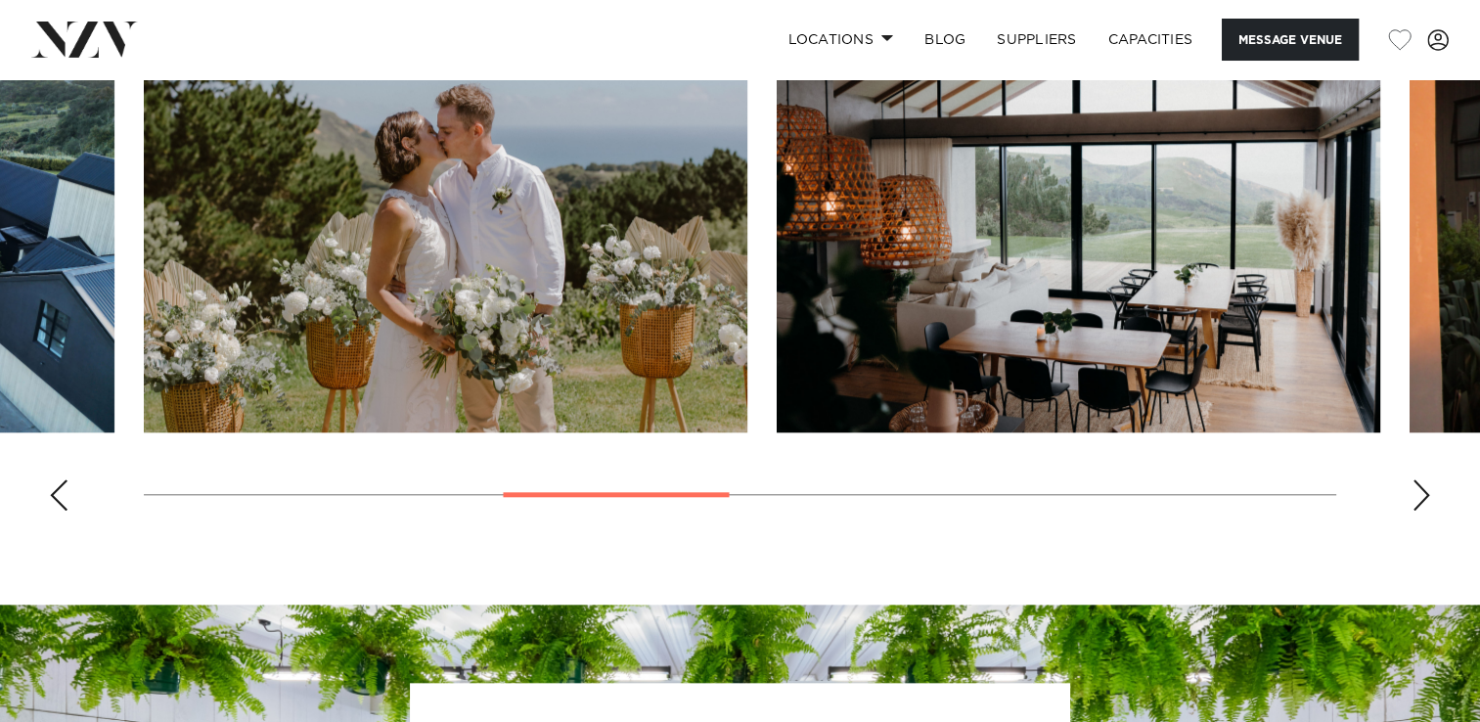
click at [1417, 489] on div "Next slide" at bounding box center [1422, 494] width 20 height 31
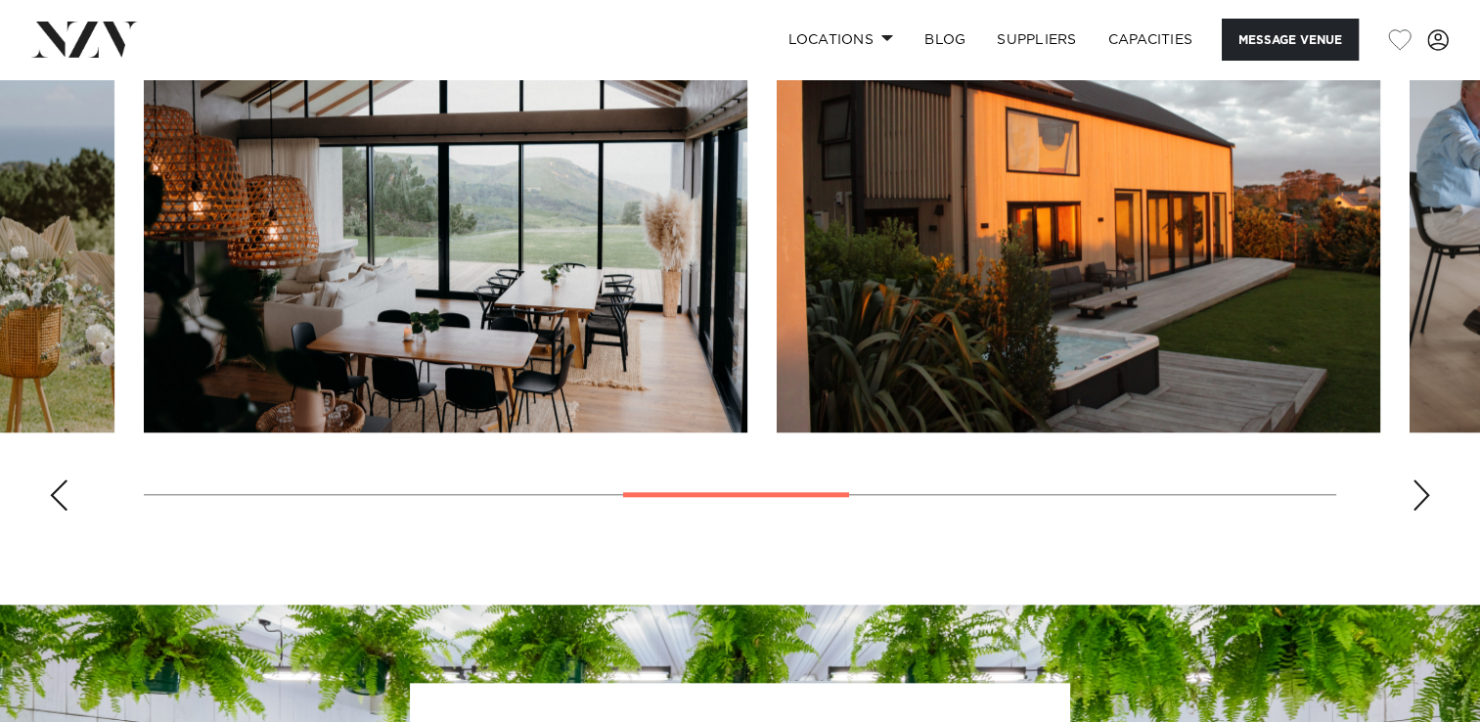
click at [1417, 489] on div "Next slide" at bounding box center [1422, 494] width 20 height 31
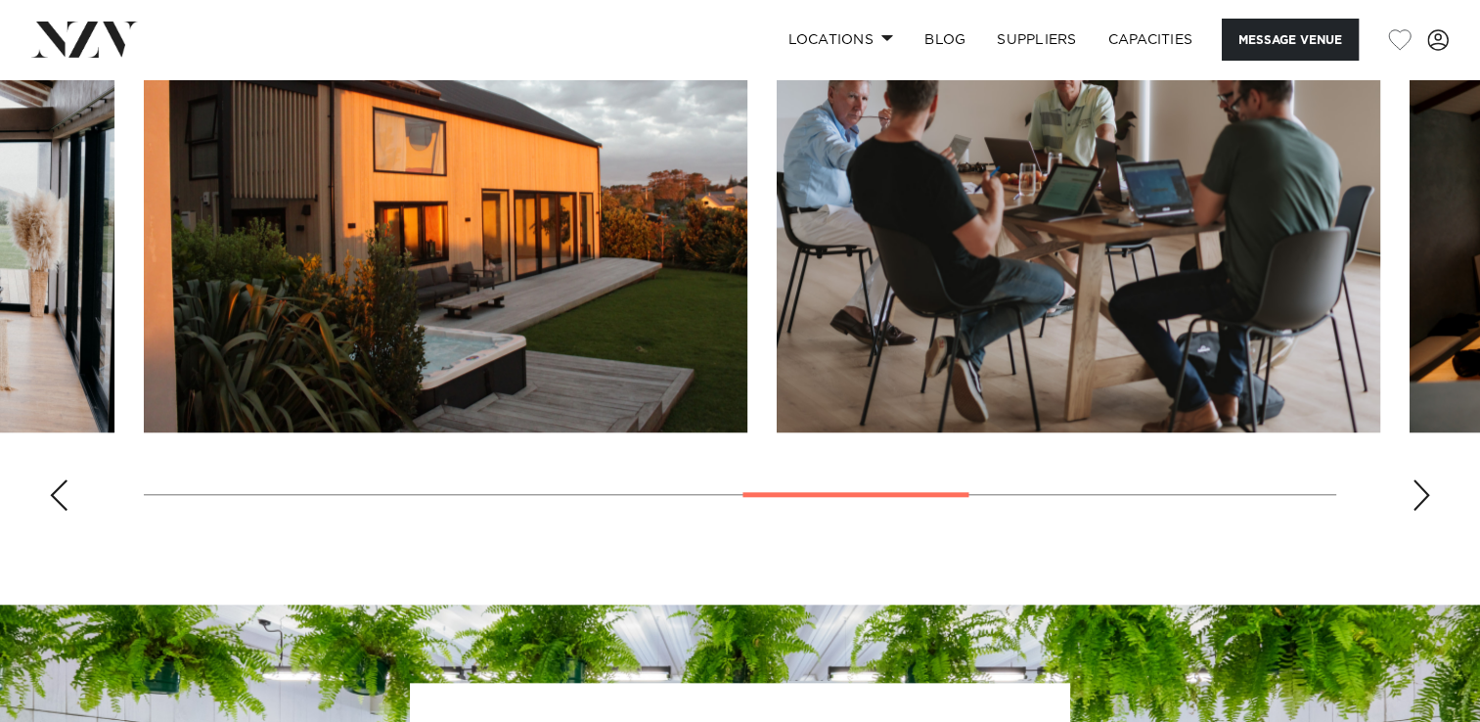
click at [1417, 489] on div "Next slide" at bounding box center [1422, 494] width 20 height 31
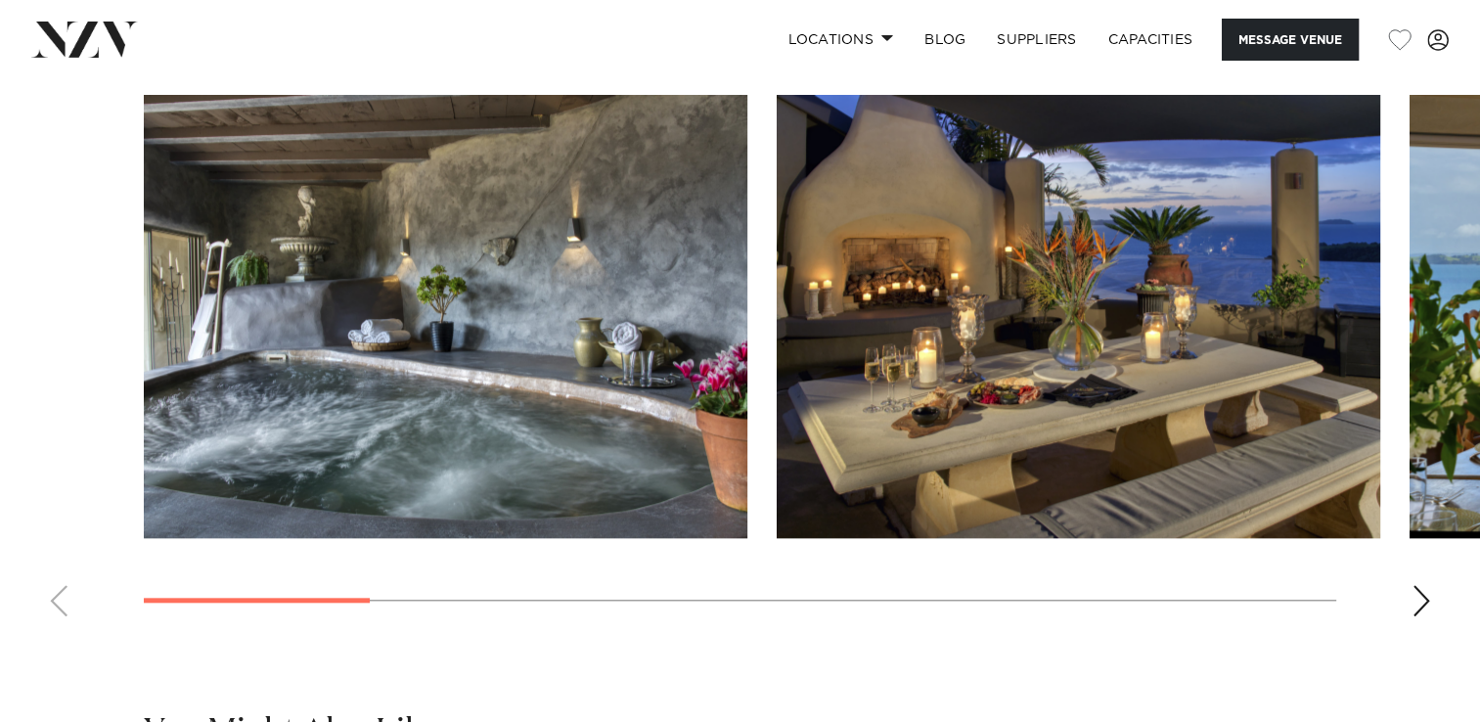
scroll to position [1831, 0]
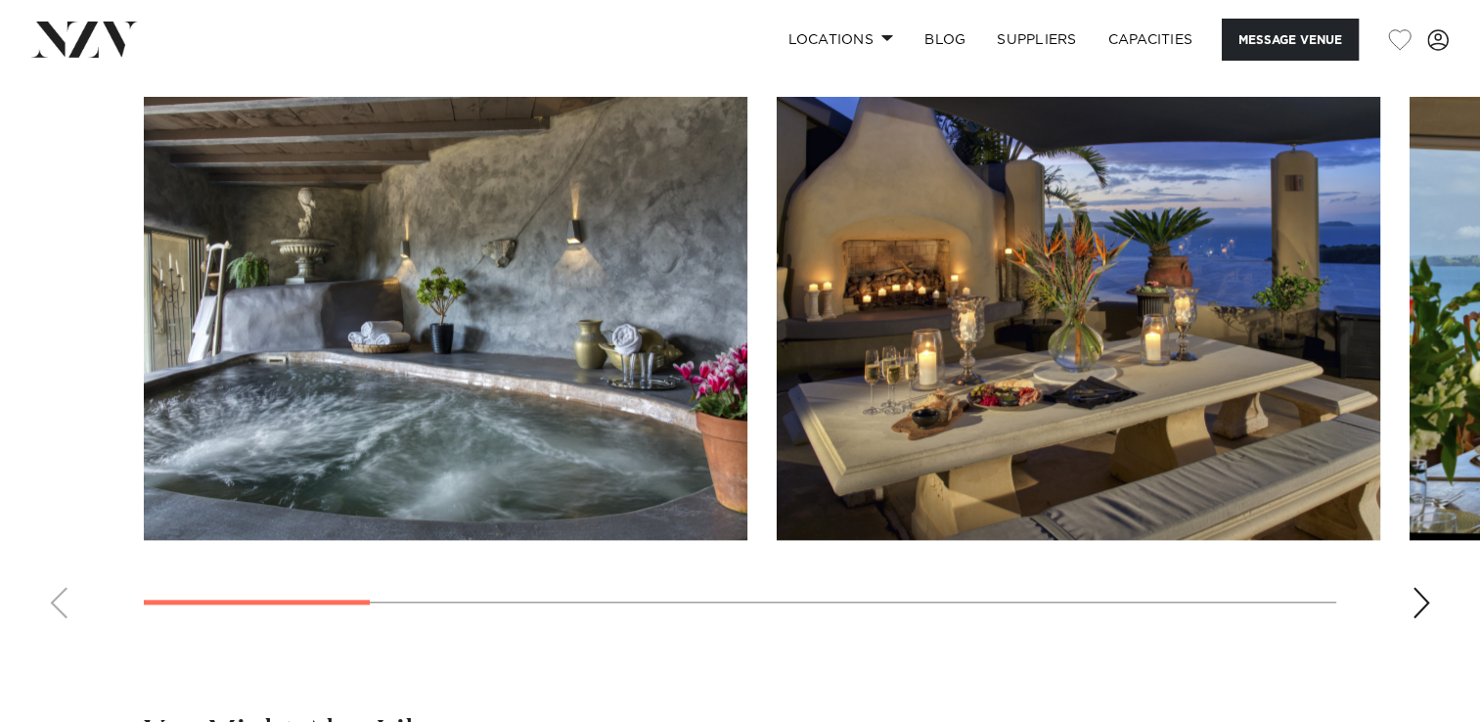
click at [1420, 599] on div "Next slide" at bounding box center [1422, 602] width 20 height 31
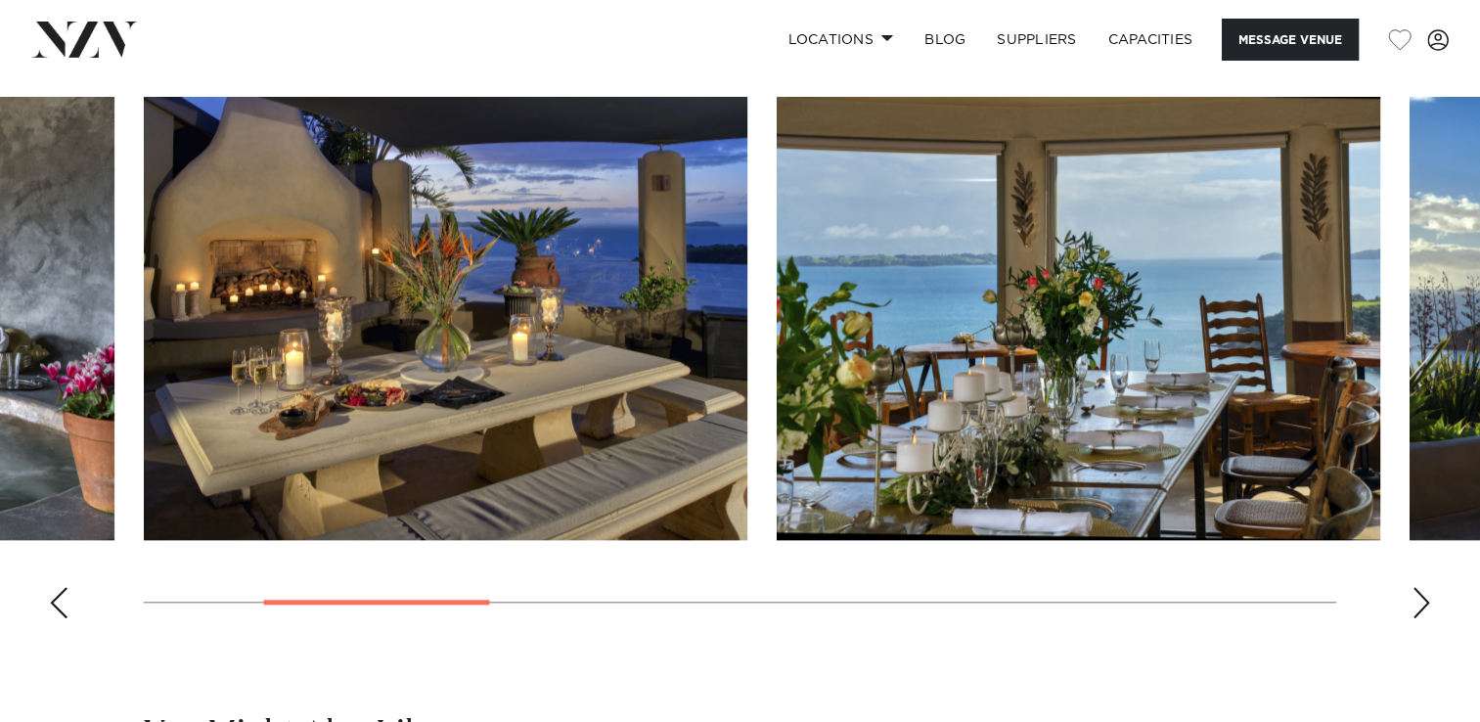
click at [1420, 599] on div "Next slide" at bounding box center [1422, 602] width 20 height 31
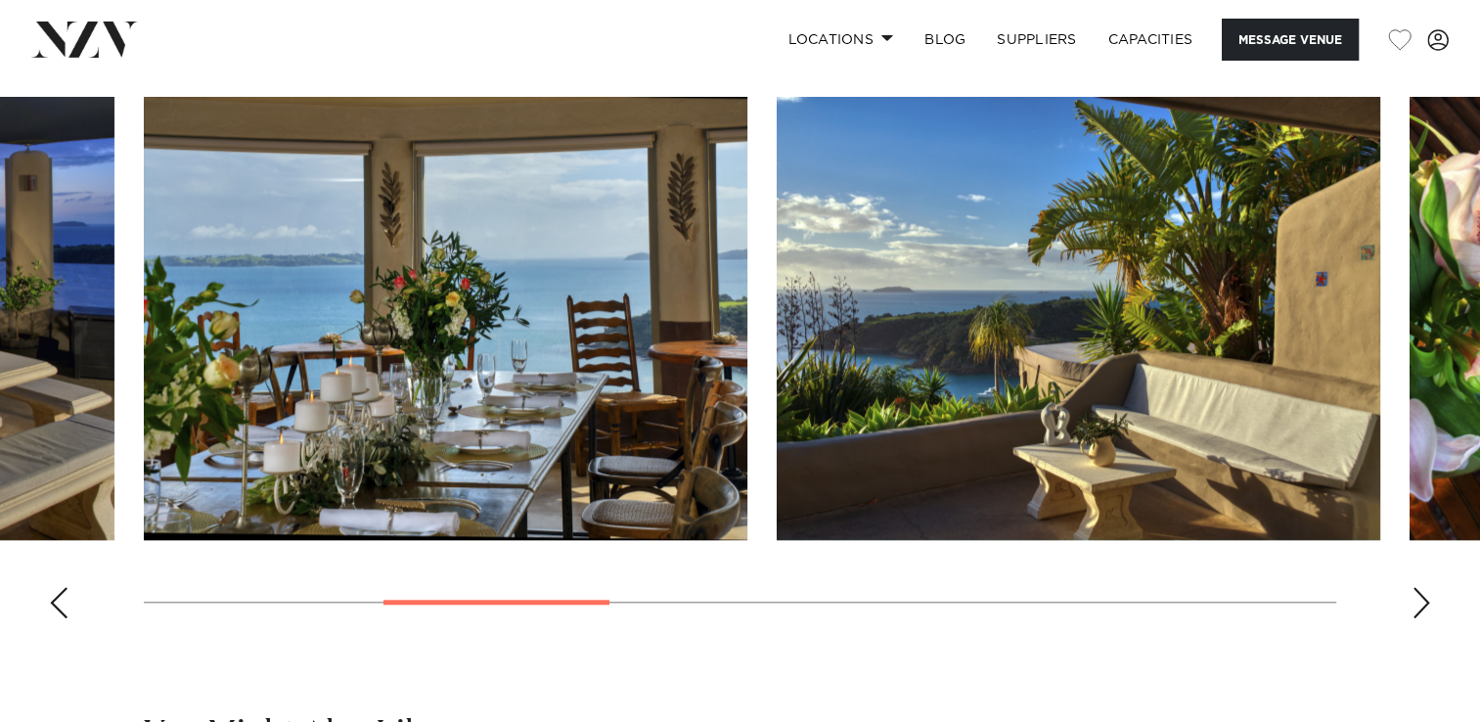
click at [1420, 599] on div "Next slide" at bounding box center [1422, 602] width 20 height 31
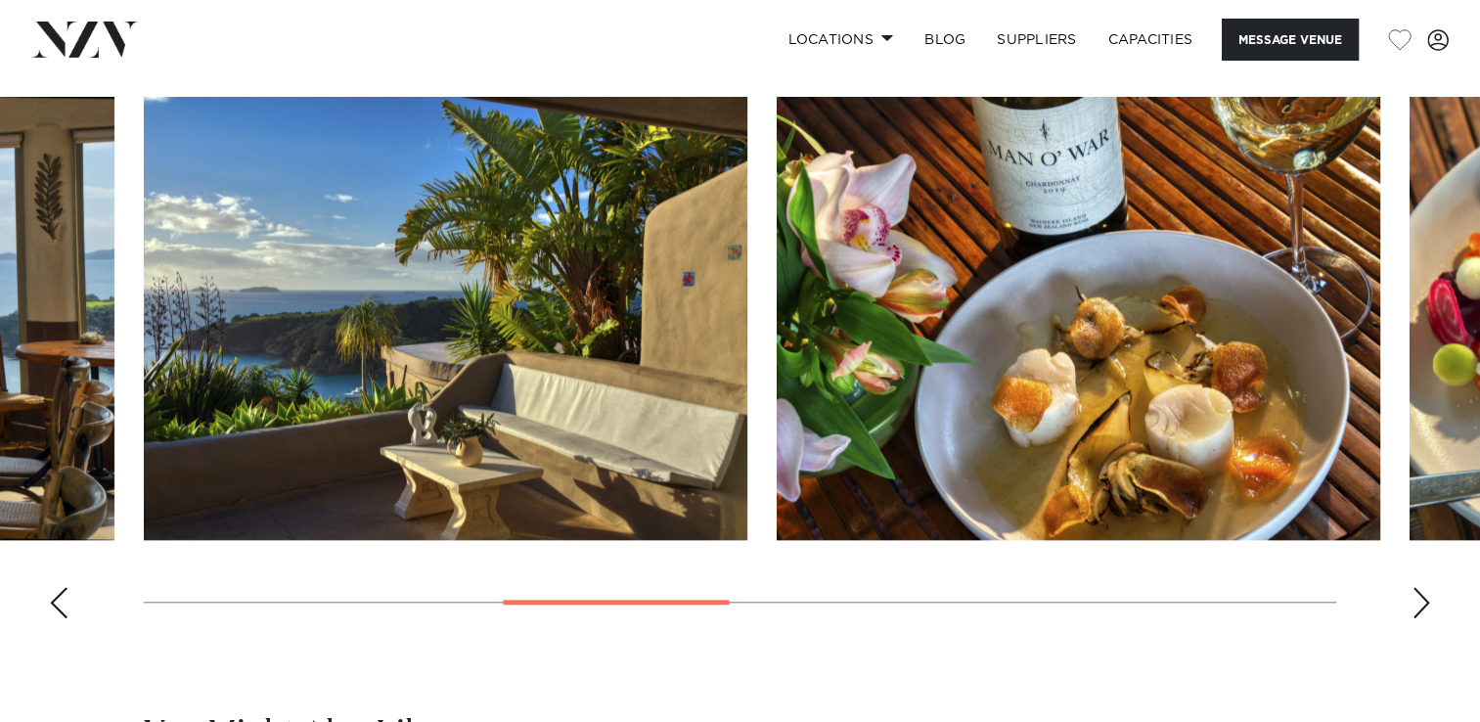
click at [1420, 599] on div "Next slide" at bounding box center [1422, 602] width 20 height 31
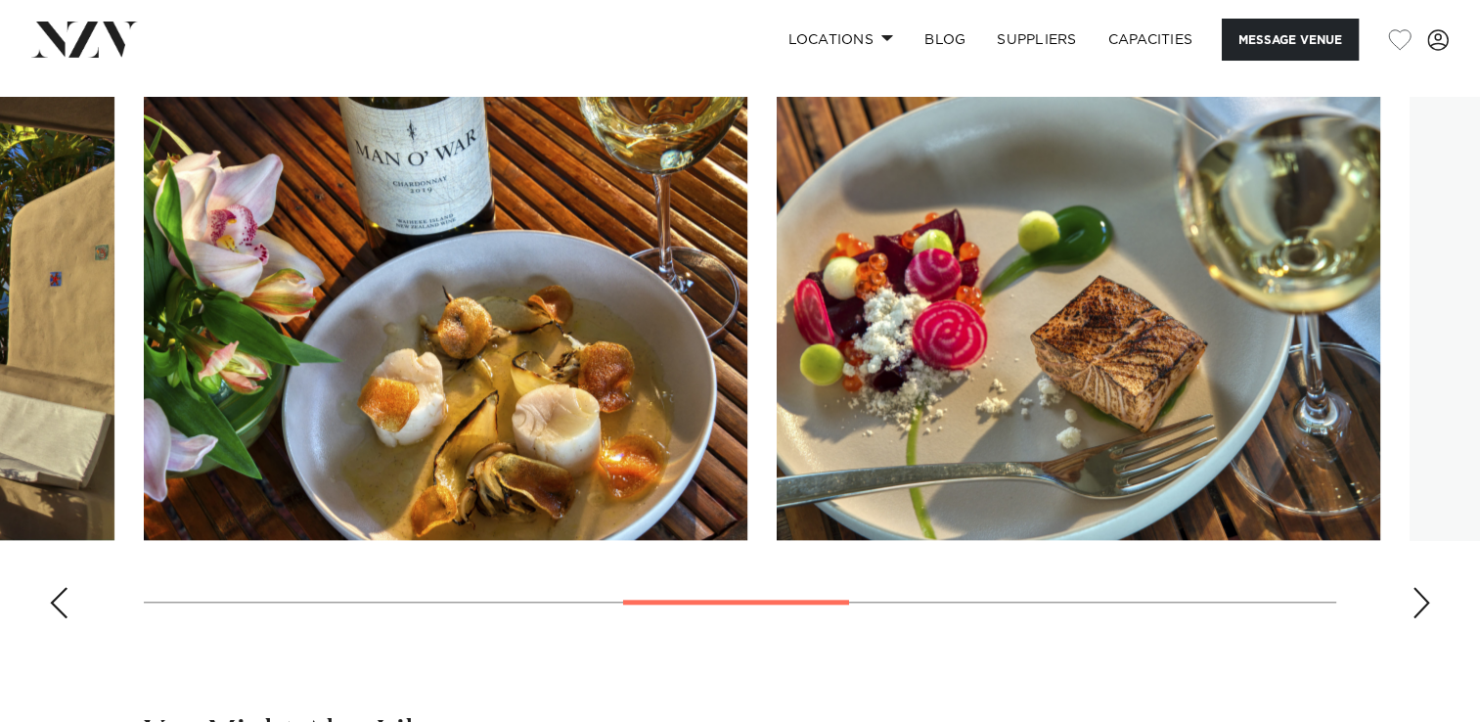
click at [1420, 599] on div "Next slide" at bounding box center [1422, 602] width 20 height 31
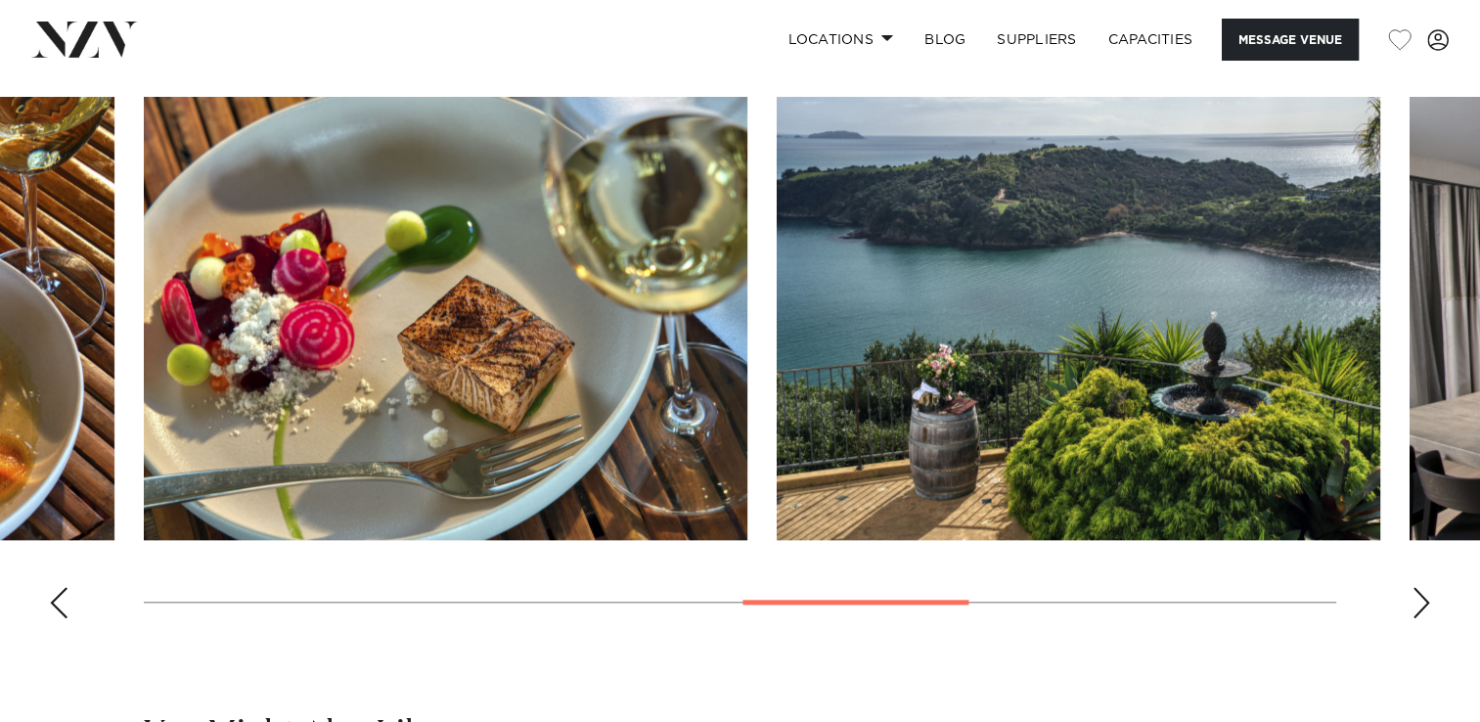
click at [1420, 599] on div "Next slide" at bounding box center [1422, 602] width 20 height 31
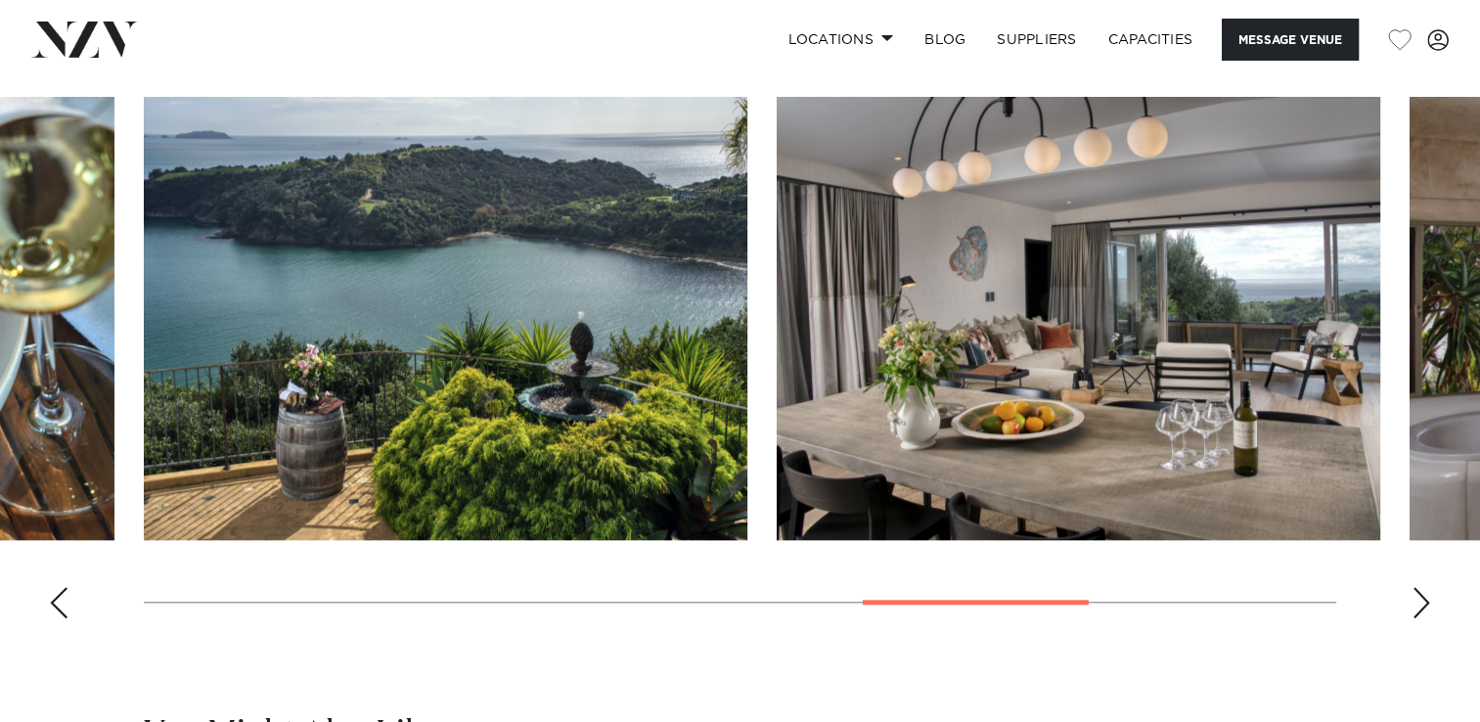
click at [1420, 599] on div "Next slide" at bounding box center [1422, 602] width 20 height 31
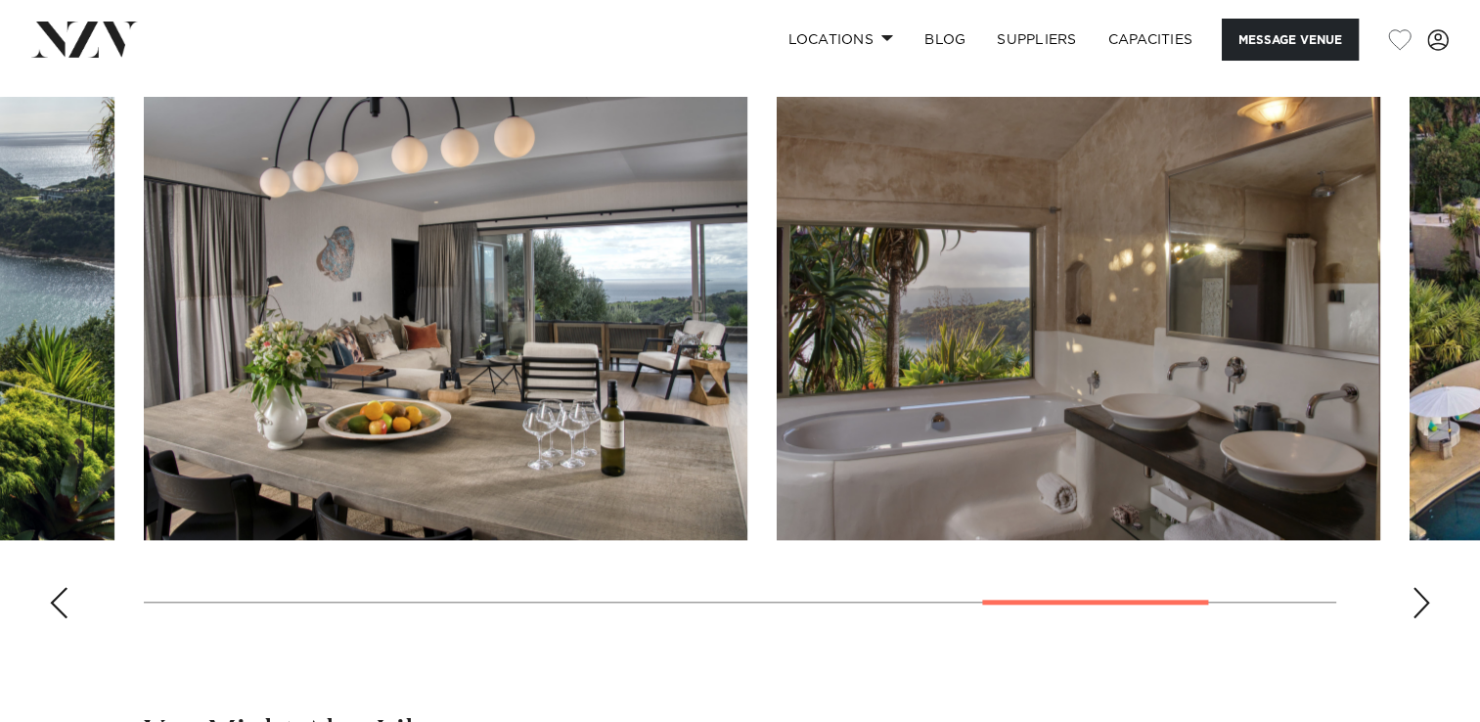
click at [1420, 599] on div "Next slide" at bounding box center [1422, 602] width 20 height 31
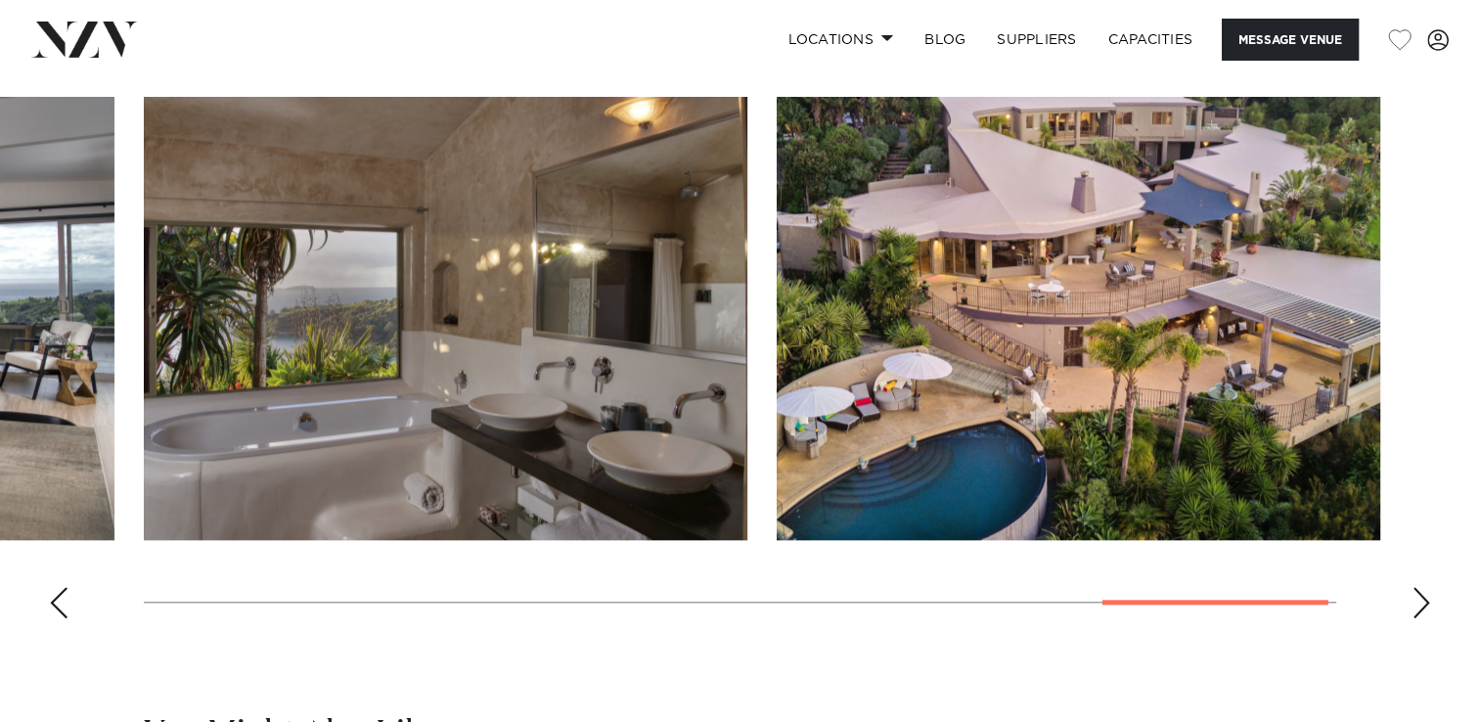
click at [1420, 599] on div "Next slide" at bounding box center [1422, 602] width 20 height 31
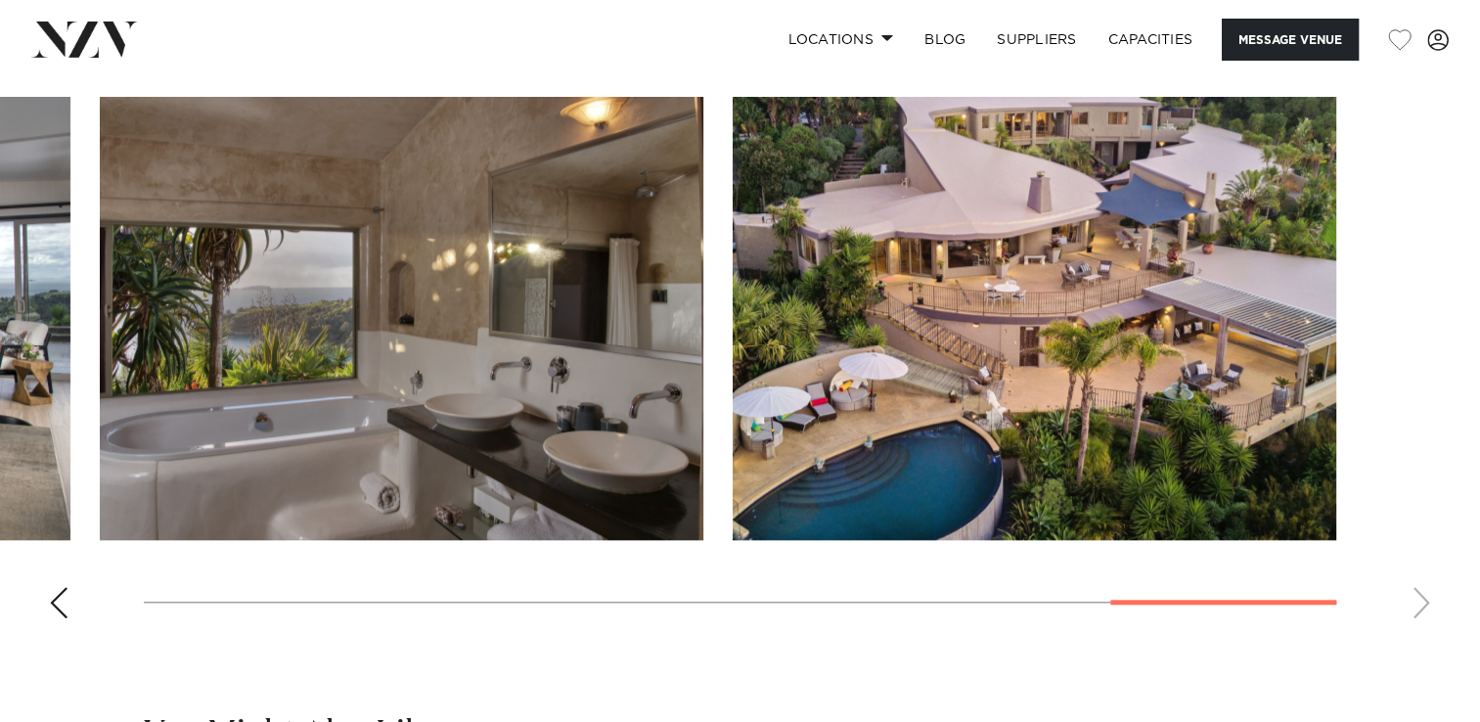
click at [1420, 599] on swiper-container at bounding box center [740, 365] width 1480 height 537
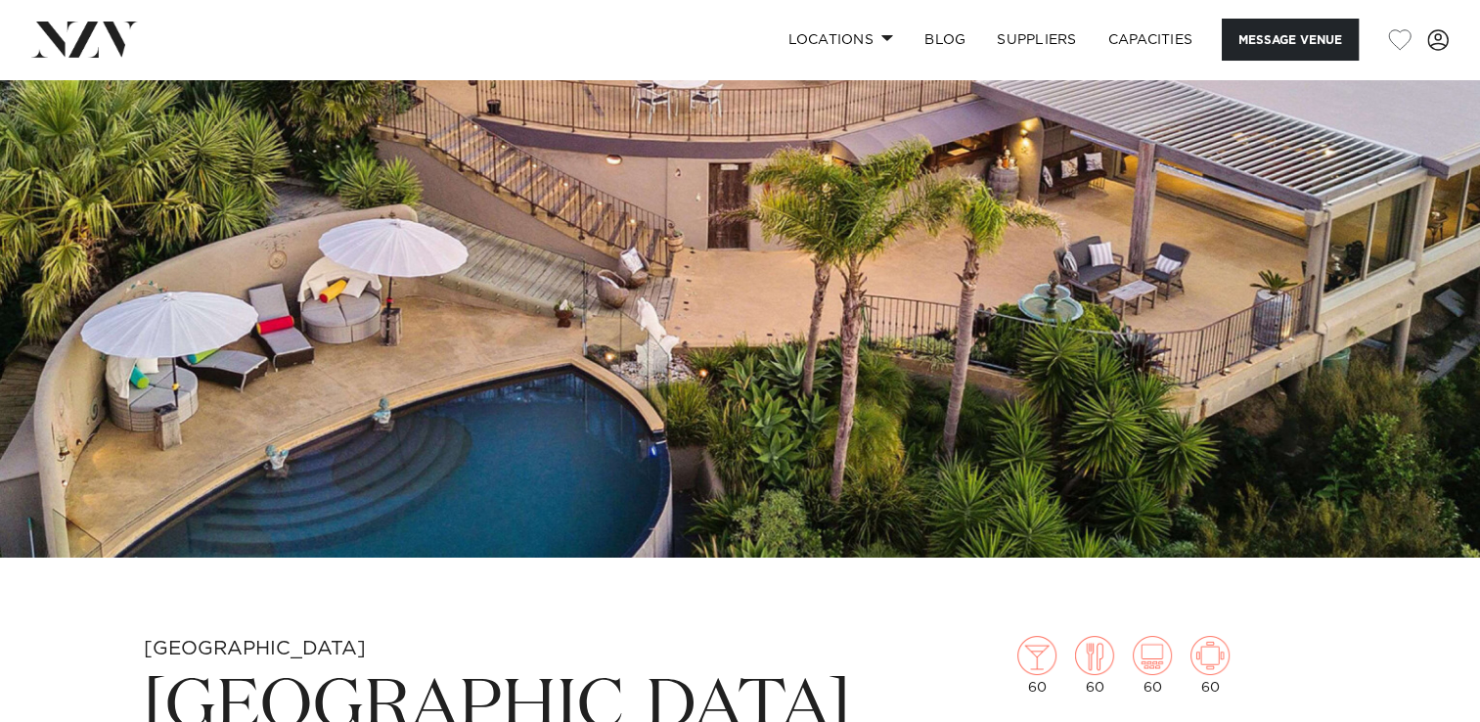
scroll to position [0, 0]
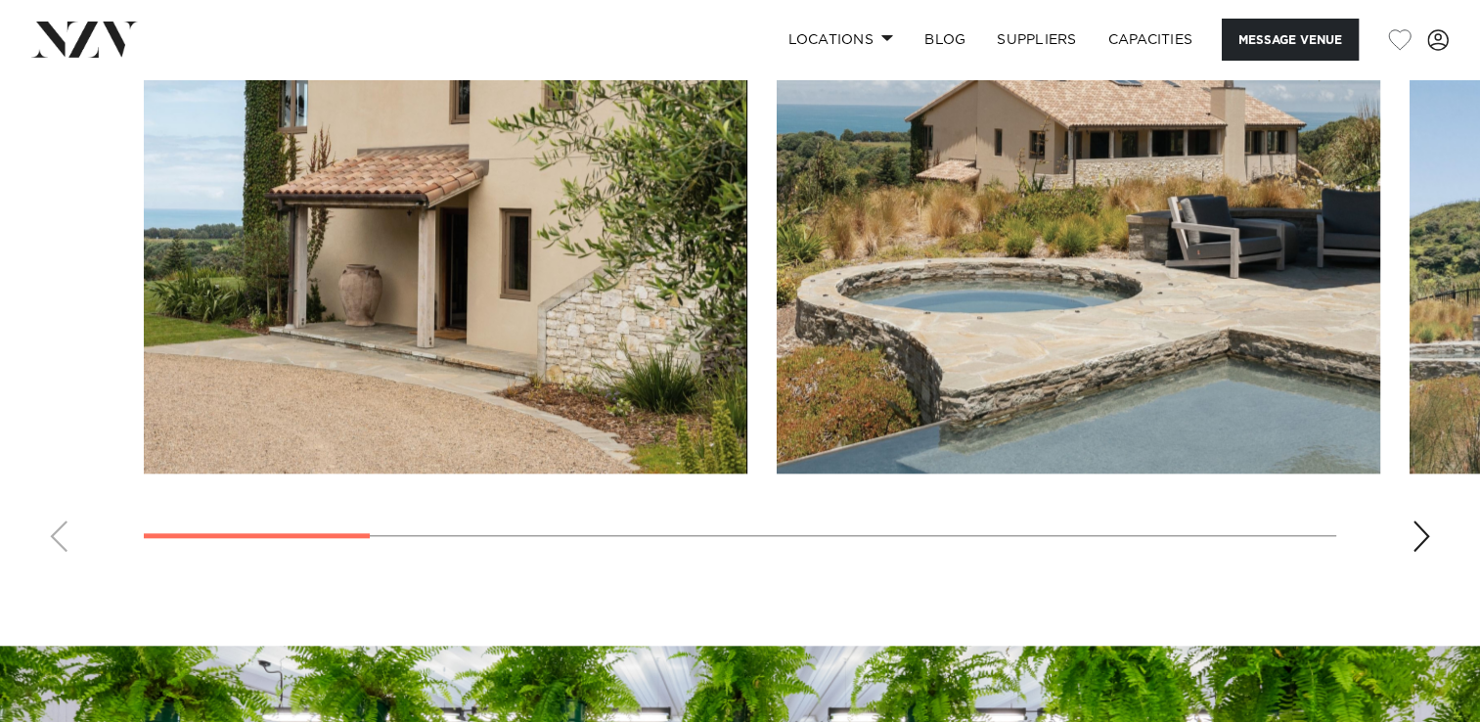
scroll to position [1777, 0]
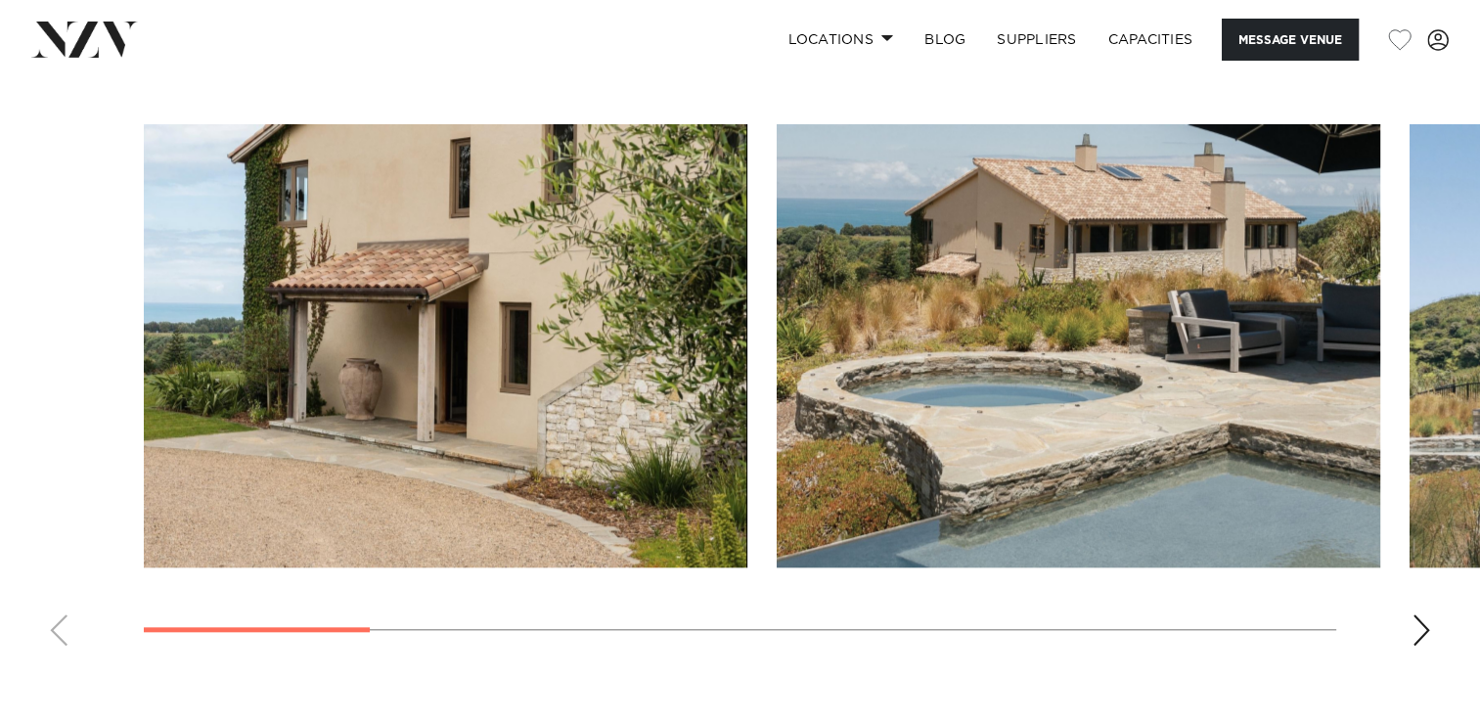
click at [1427, 621] on div "Next slide" at bounding box center [1422, 629] width 20 height 31
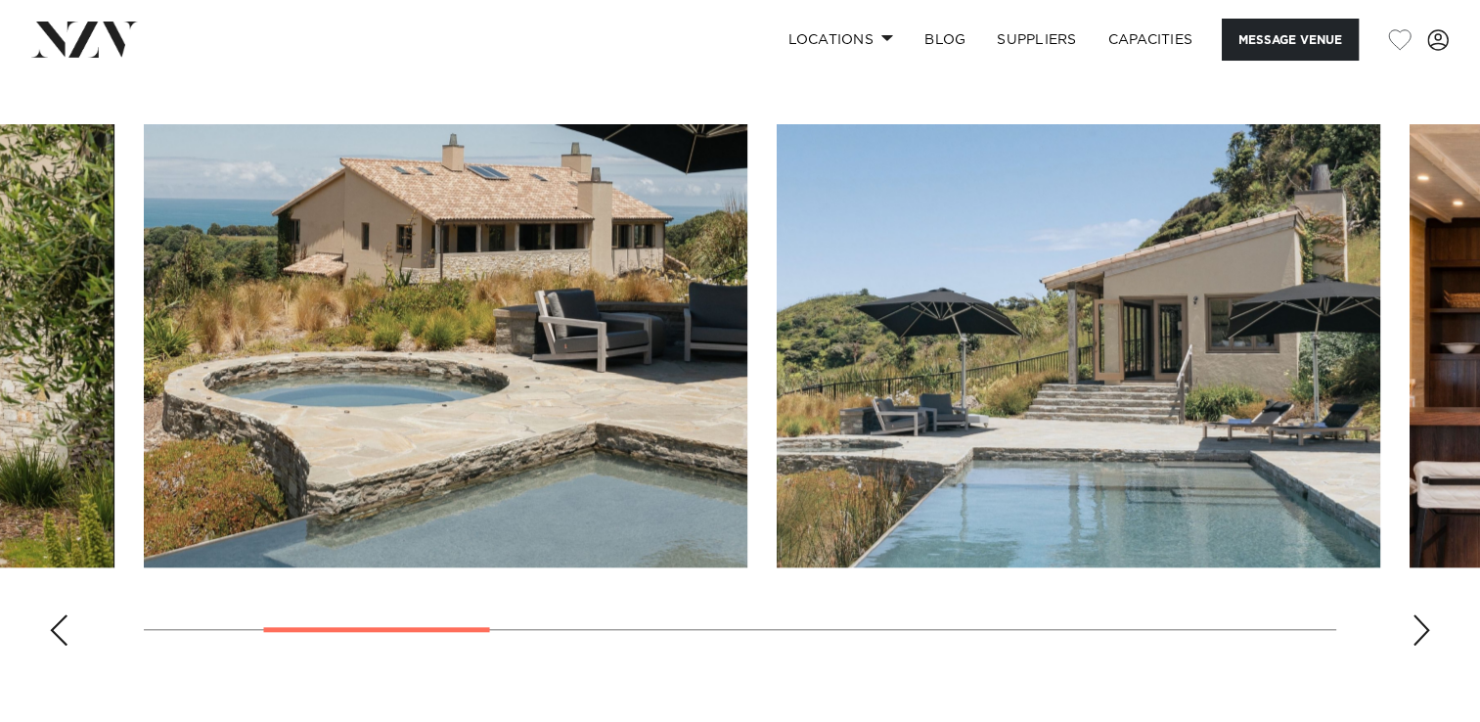
click at [1427, 621] on div "Next slide" at bounding box center [1422, 629] width 20 height 31
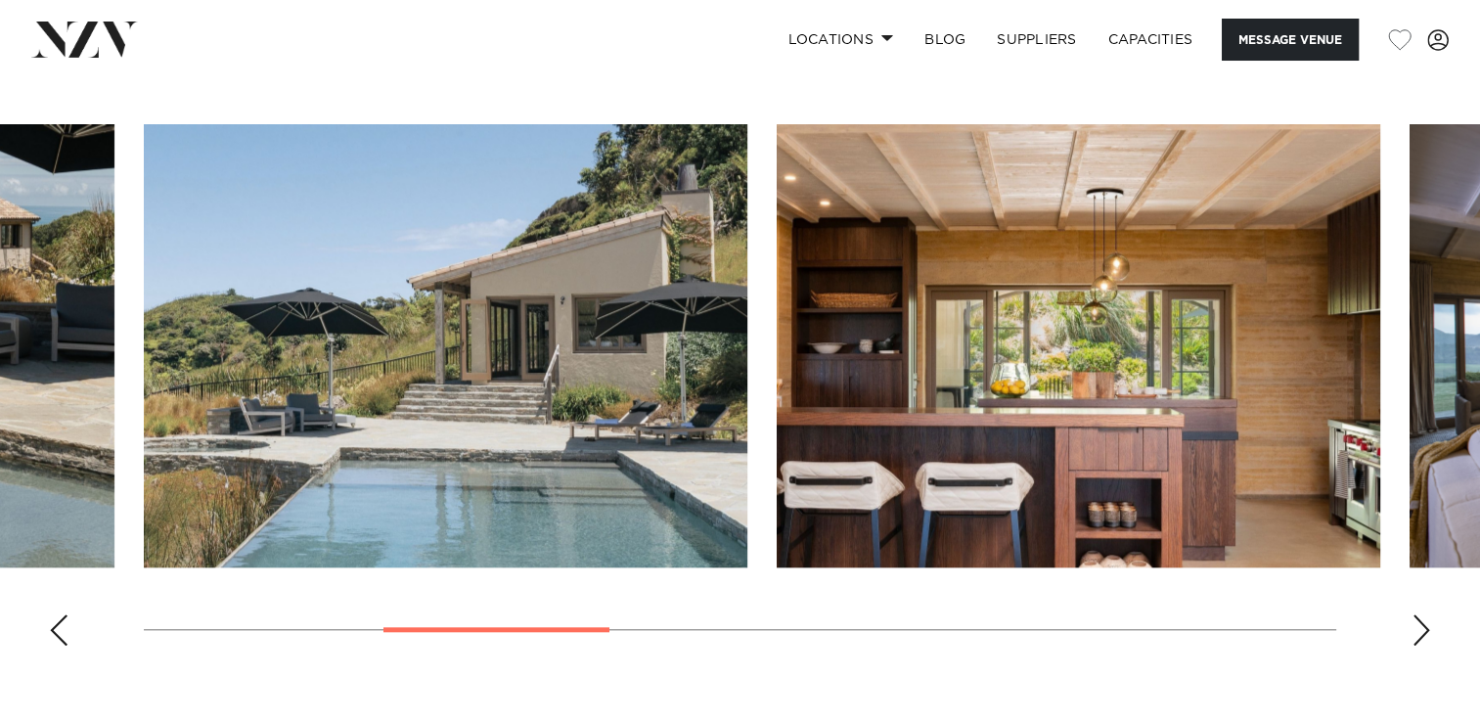
click at [1427, 621] on div "Next slide" at bounding box center [1422, 629] width 20 height 31
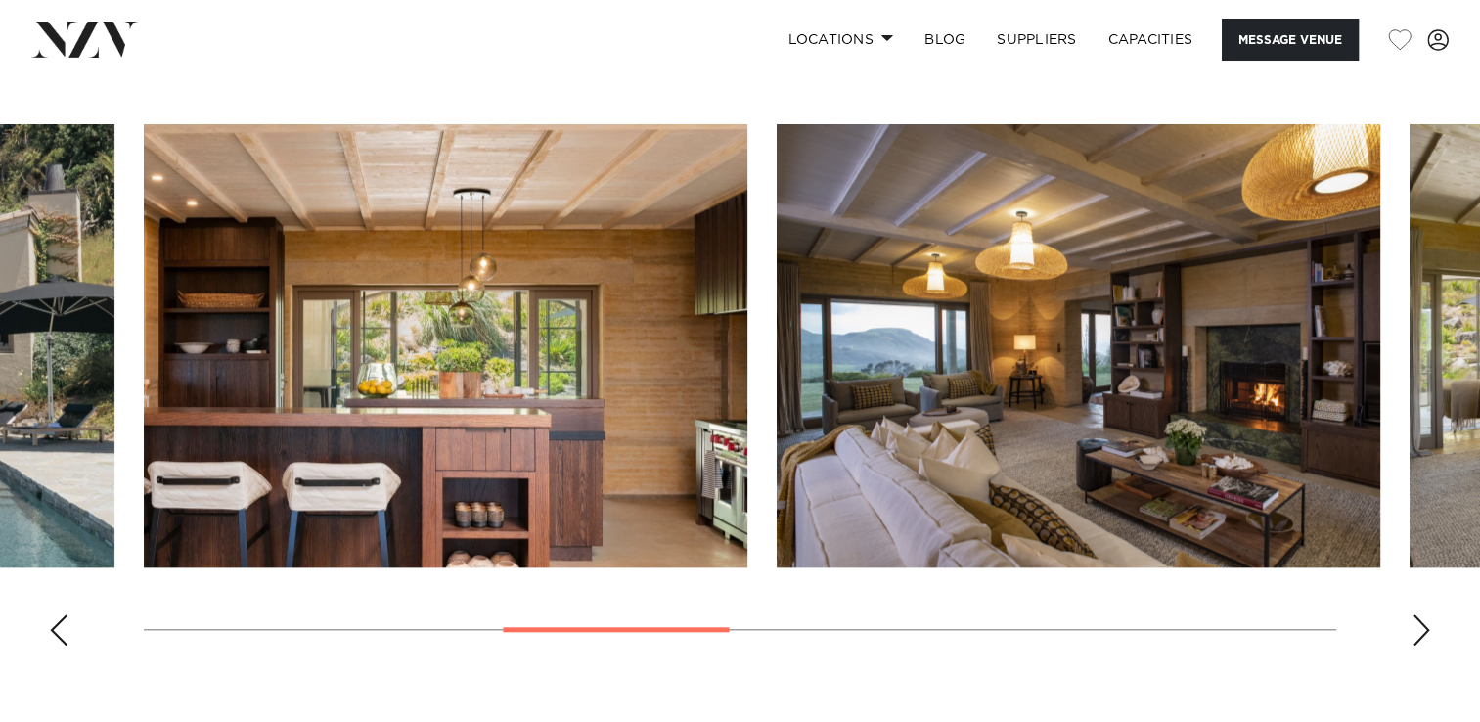
click at [1427, 621] on div "Next slide" at bounding box center [1422, 629] width 20 height 31
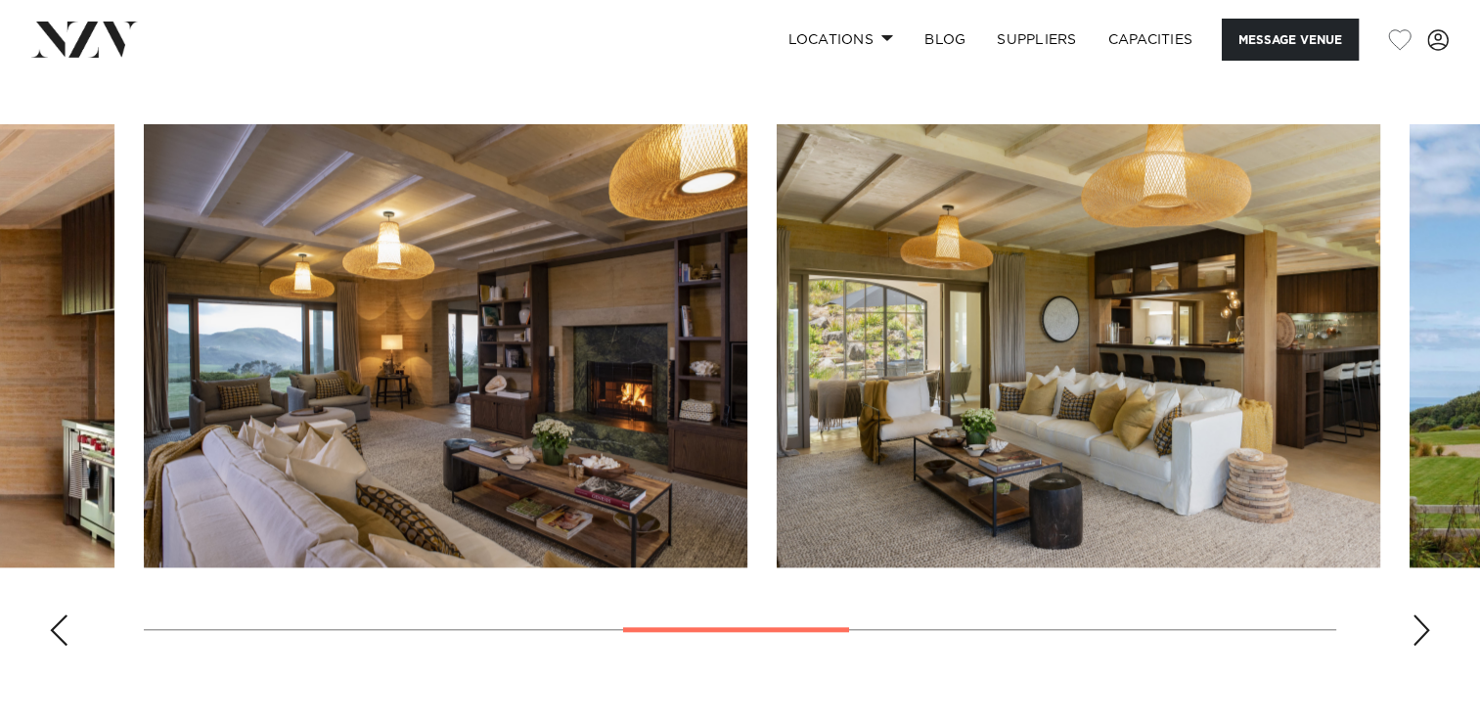
click at [1427, 621] on div "Next slide" at bounding box center [1422, 629] width 20 height 31
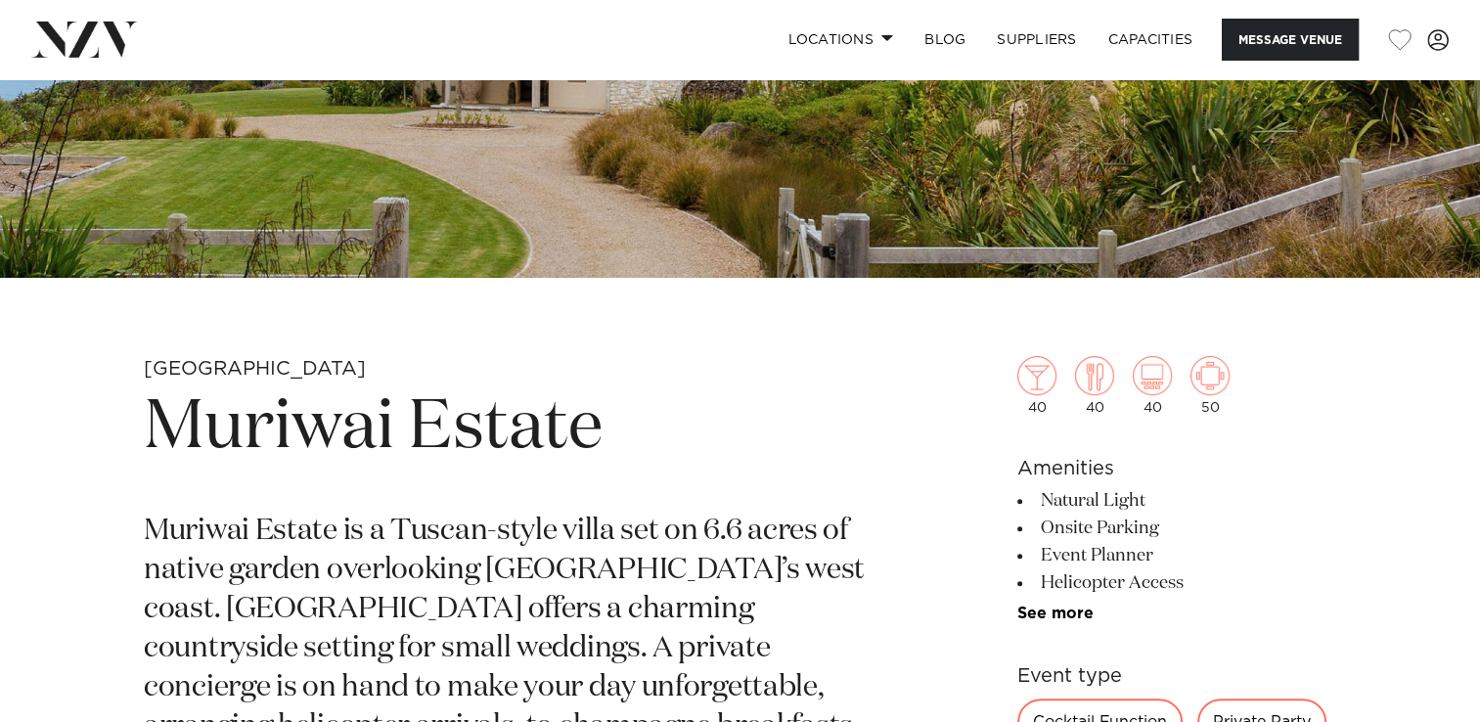
scroll to position [375, 0]
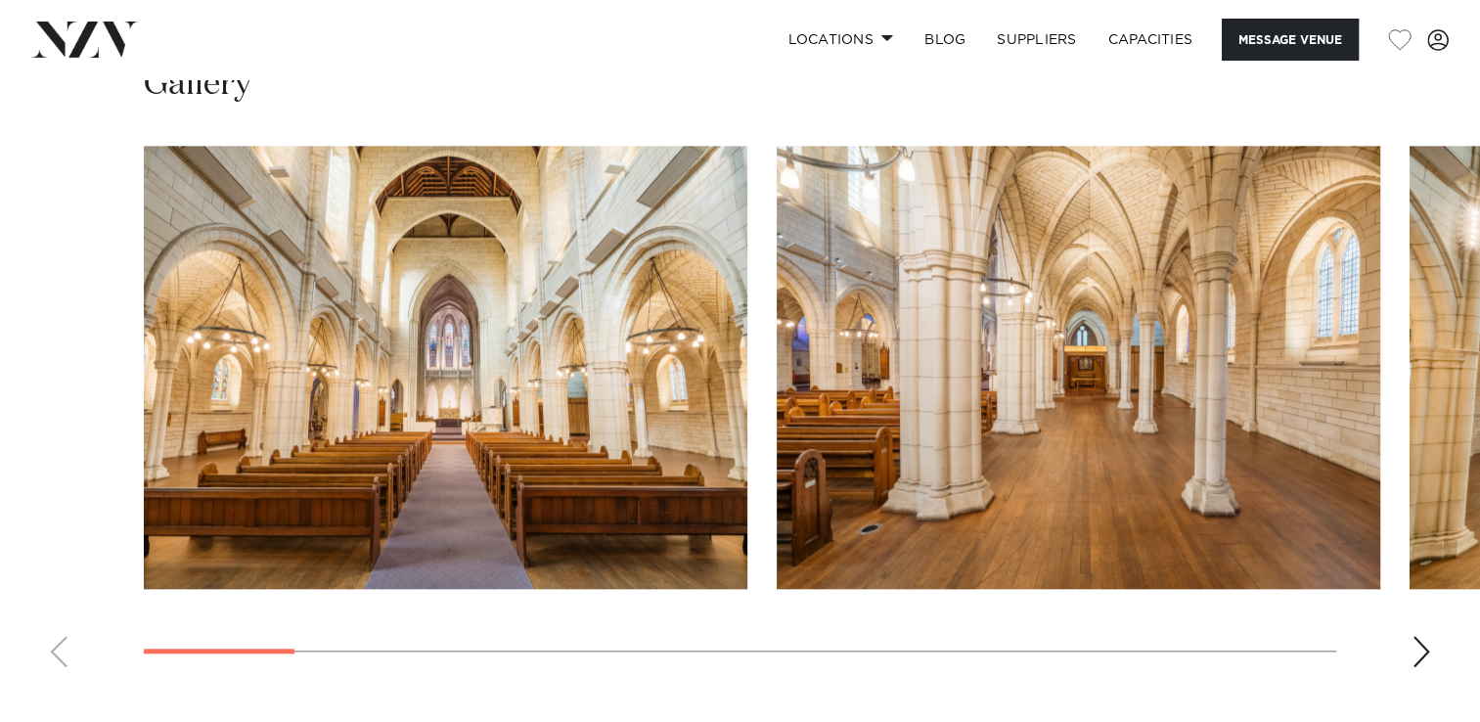
scroll to position [1717, 0]
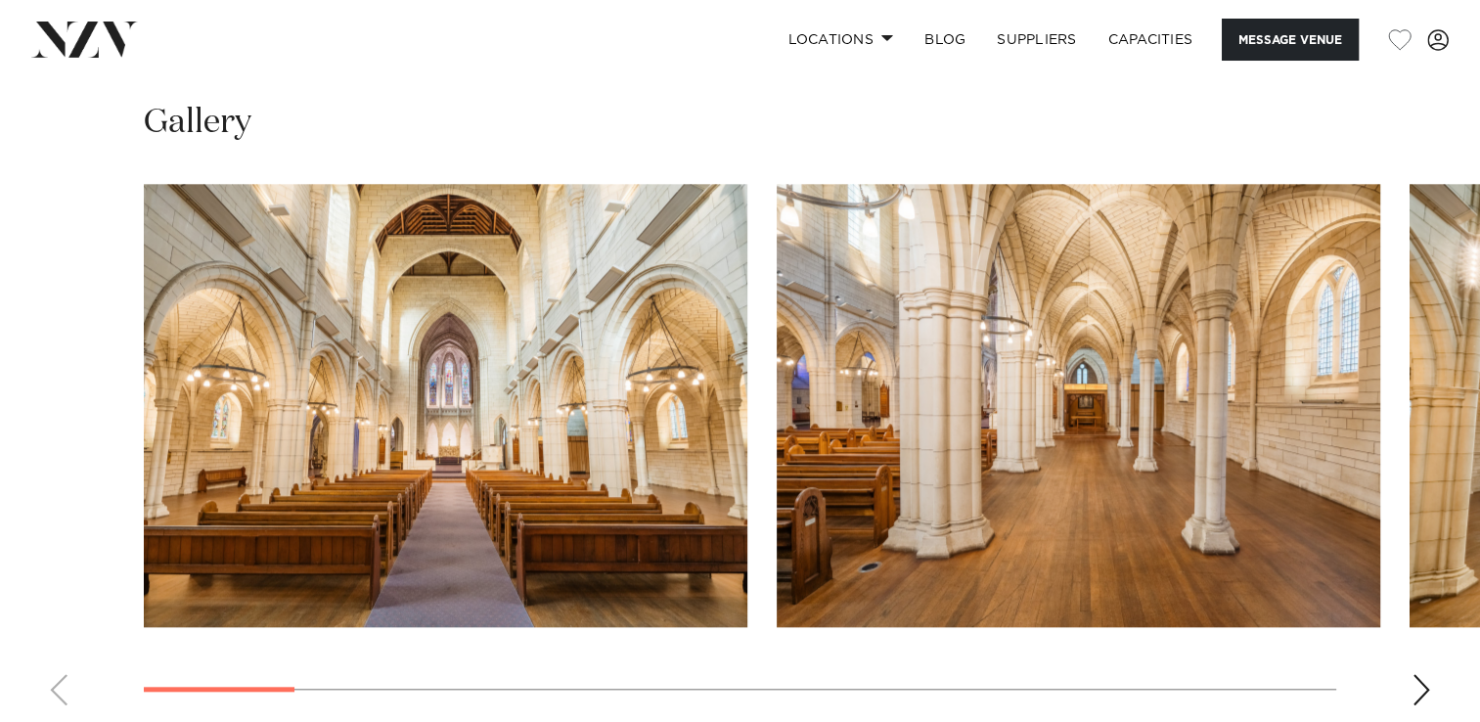
click at [1420, 674] on div "Next slide" at bounding box center [1422, 689] width 20 height 31
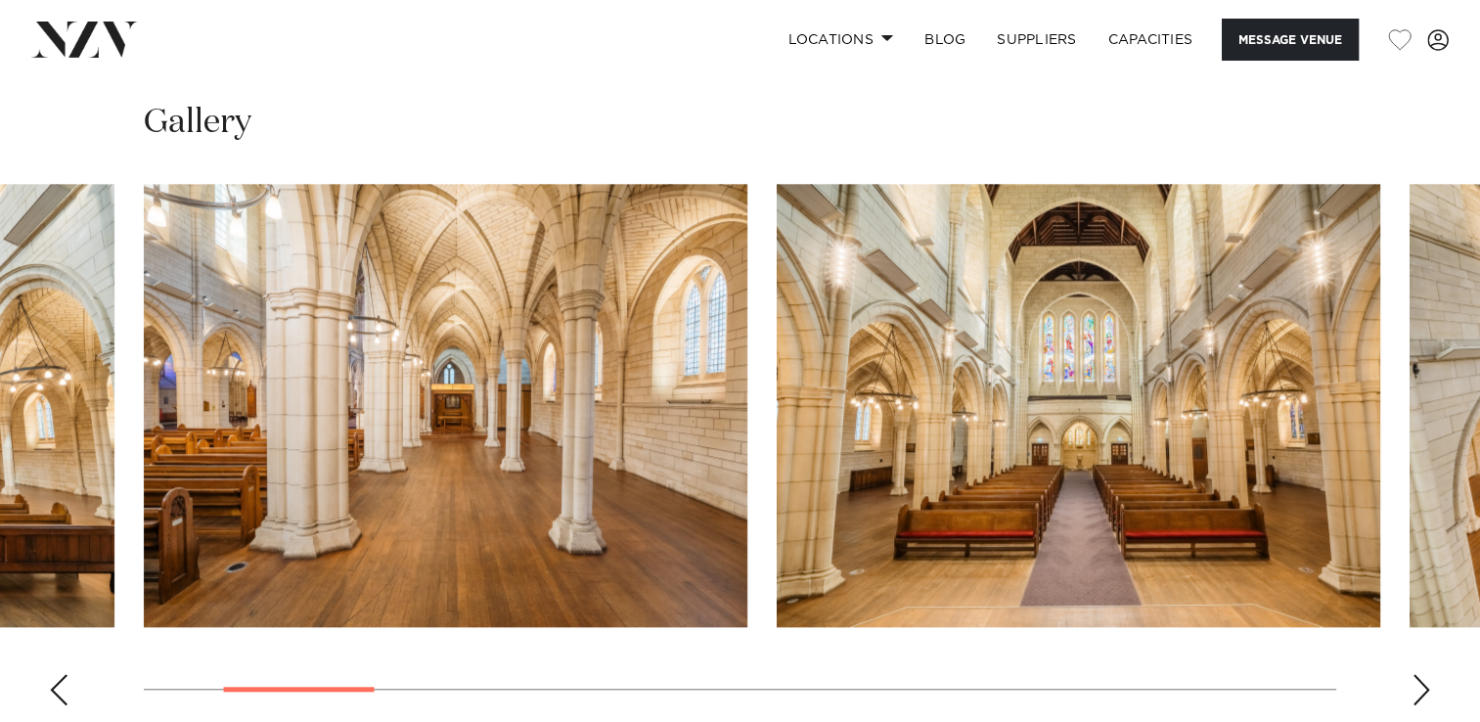
click at [1420, 674] on div "Next slide" at bounding box center [1422, 689] width 20 height 31
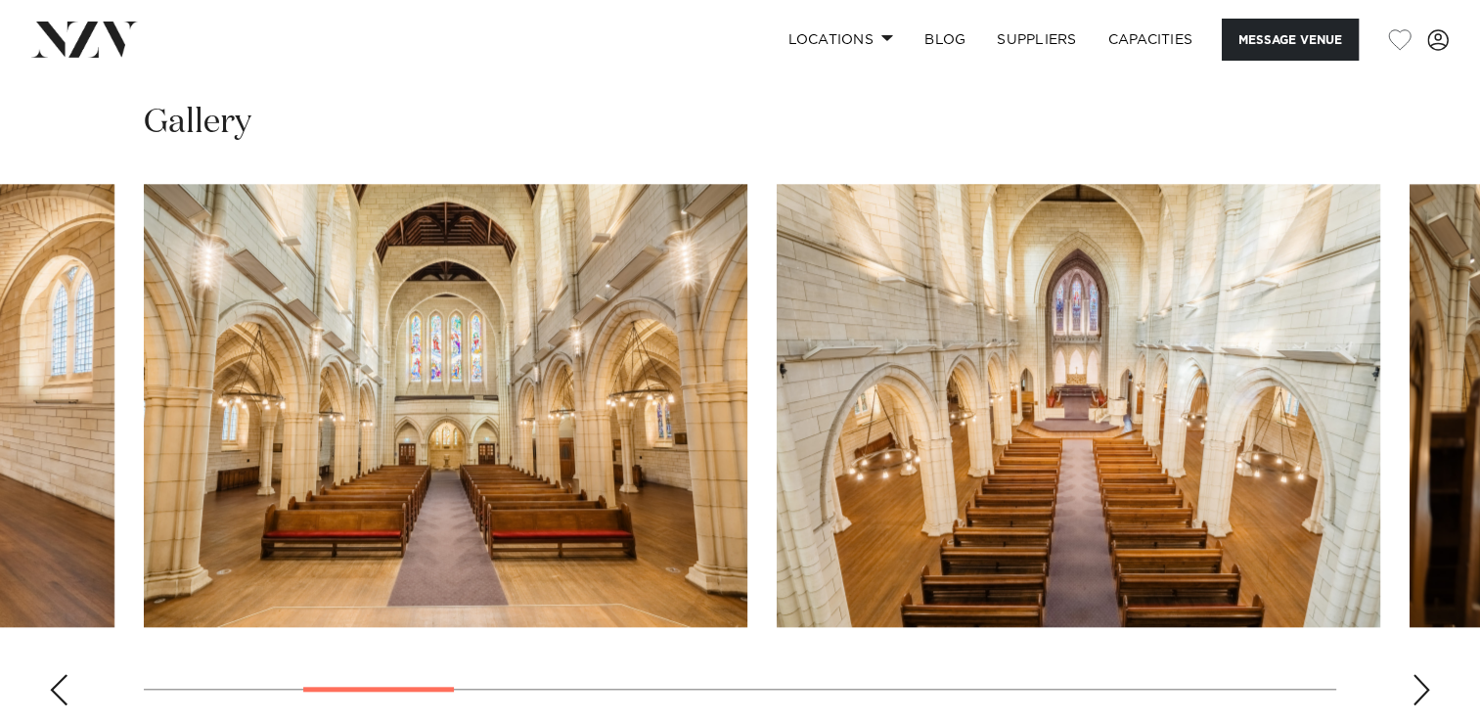
click at [1420, 674] on div "Next slide" at bounding box center [1422, 689] width 20 height 31
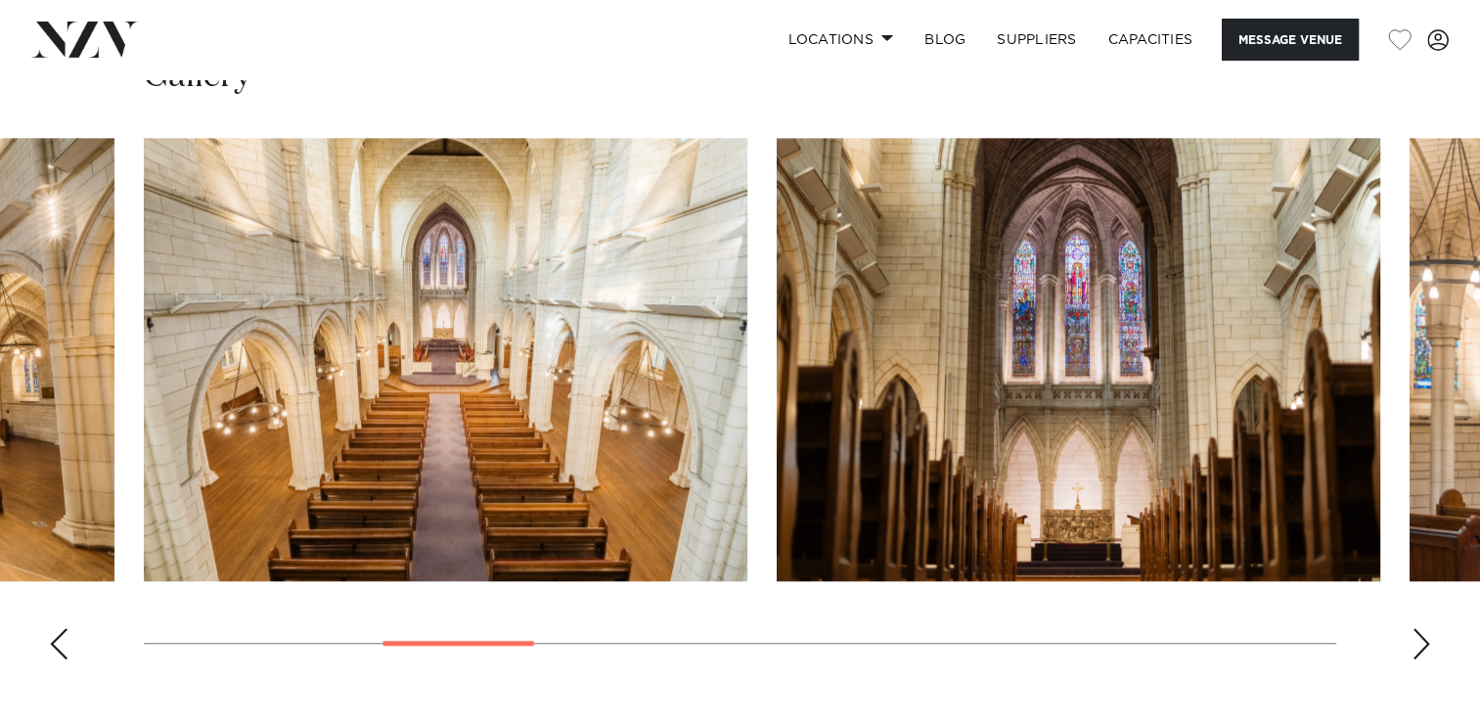
scroll to position [1762, 0]
click at [1420, 629] on div "Next slide" at bounding box center [1422, 644] width 20 height 31
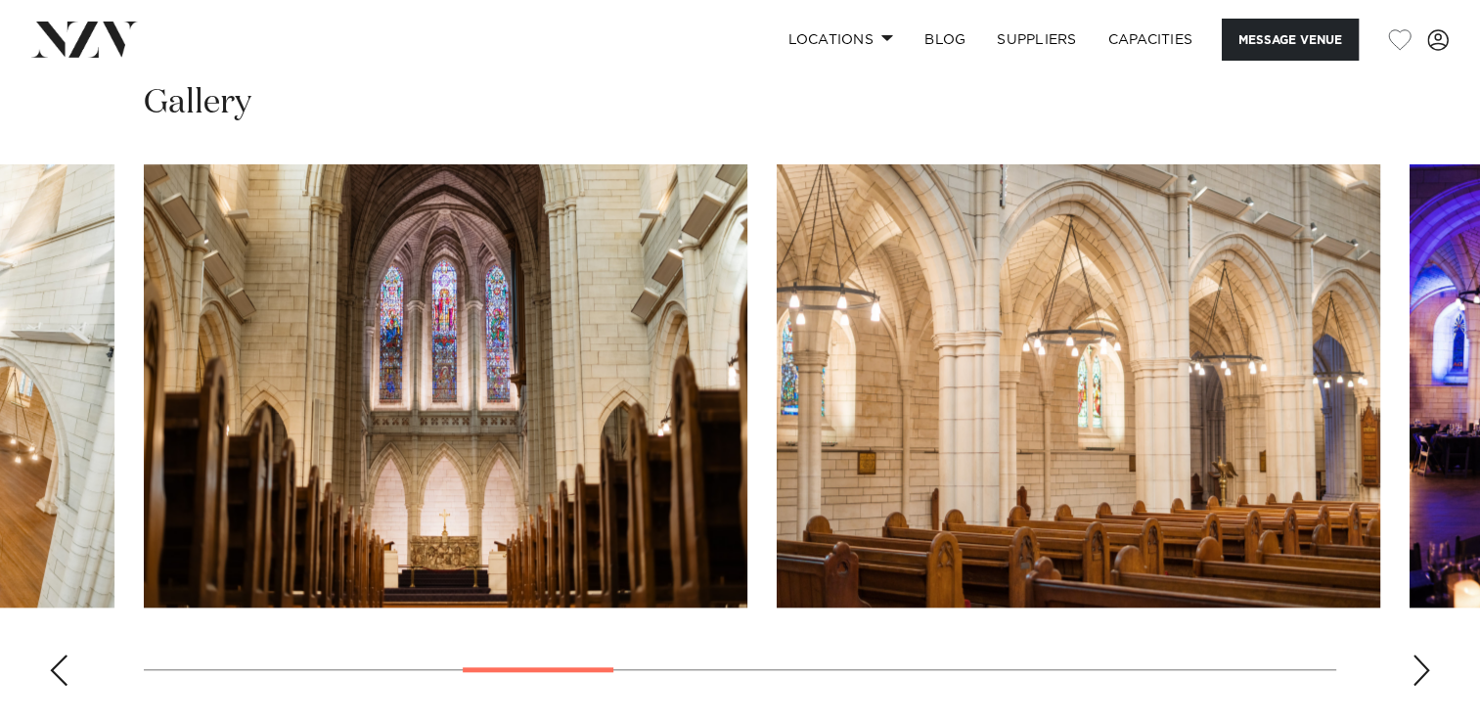
scroll to position [1735, 0]
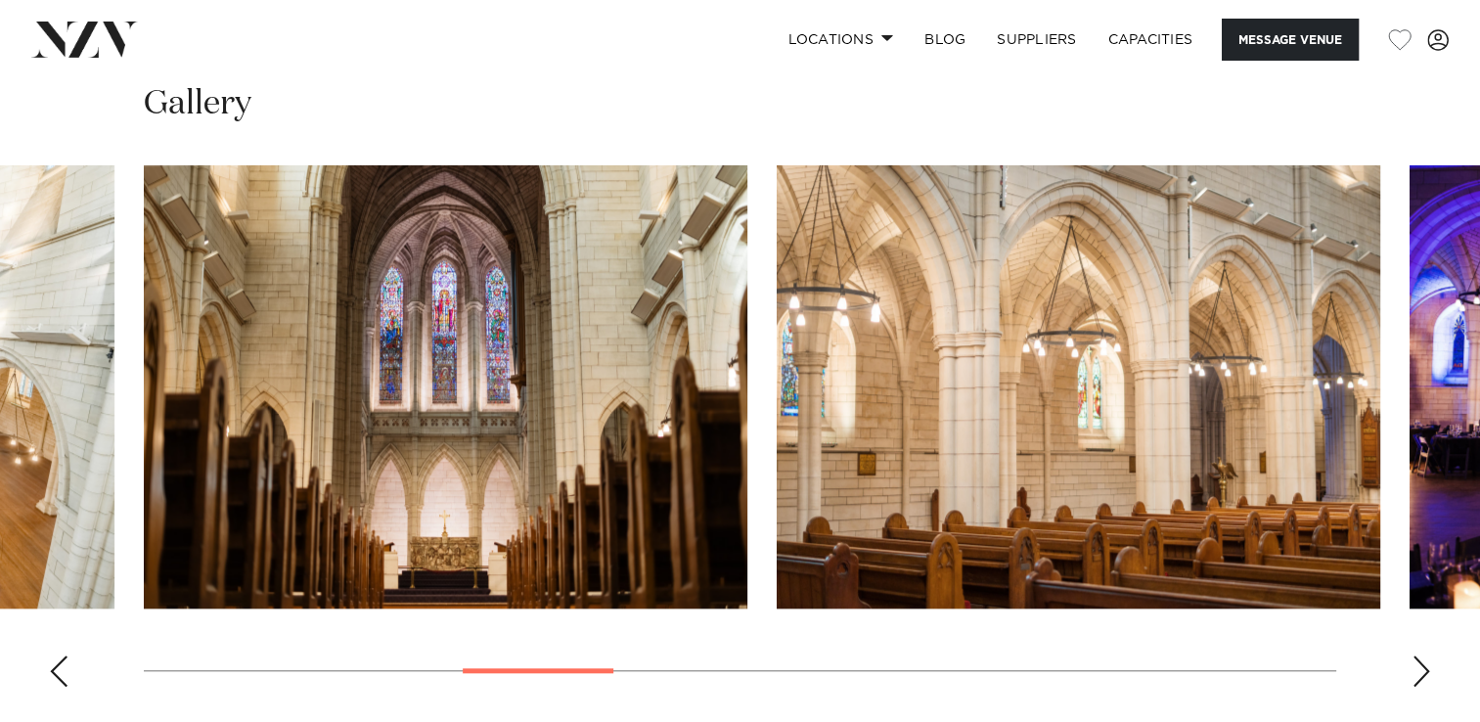
click at [1428, 655] on div "Next slide" at bounding box center [1422, 670] width 20 height 31
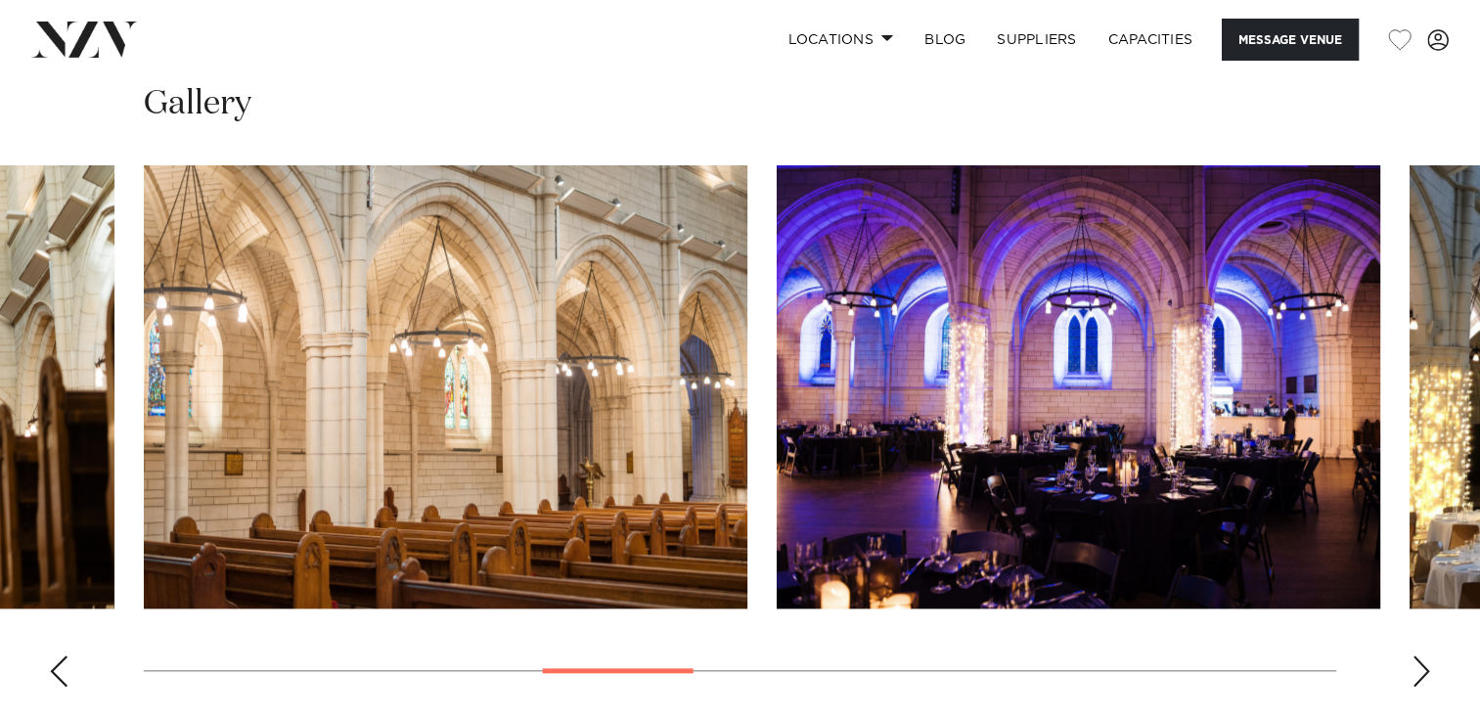
click at [1428, 655] on div "Next slide" at bounding box center [1422, 670] width 20 height 31
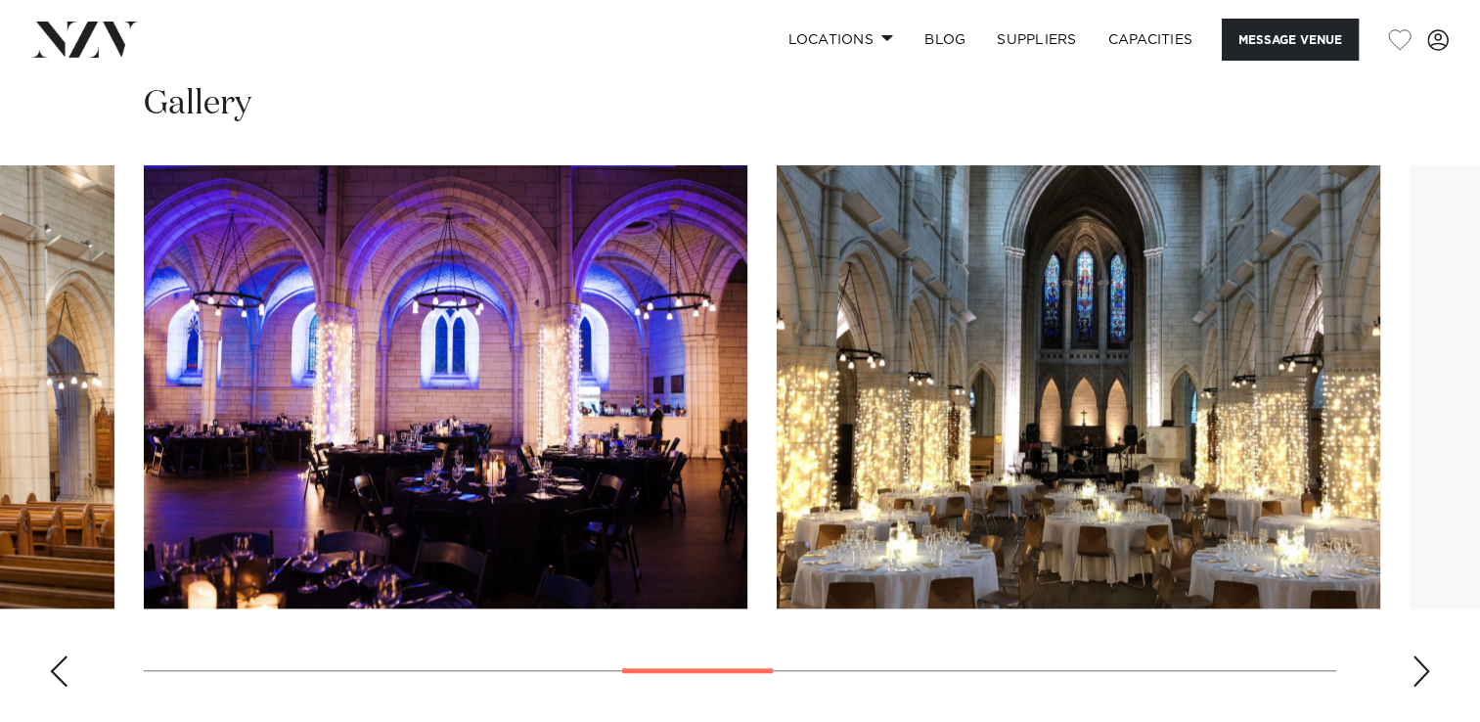
click at [1428, 655] on div "Next slide" at bounding box center [1422, 670] width 20 height 31
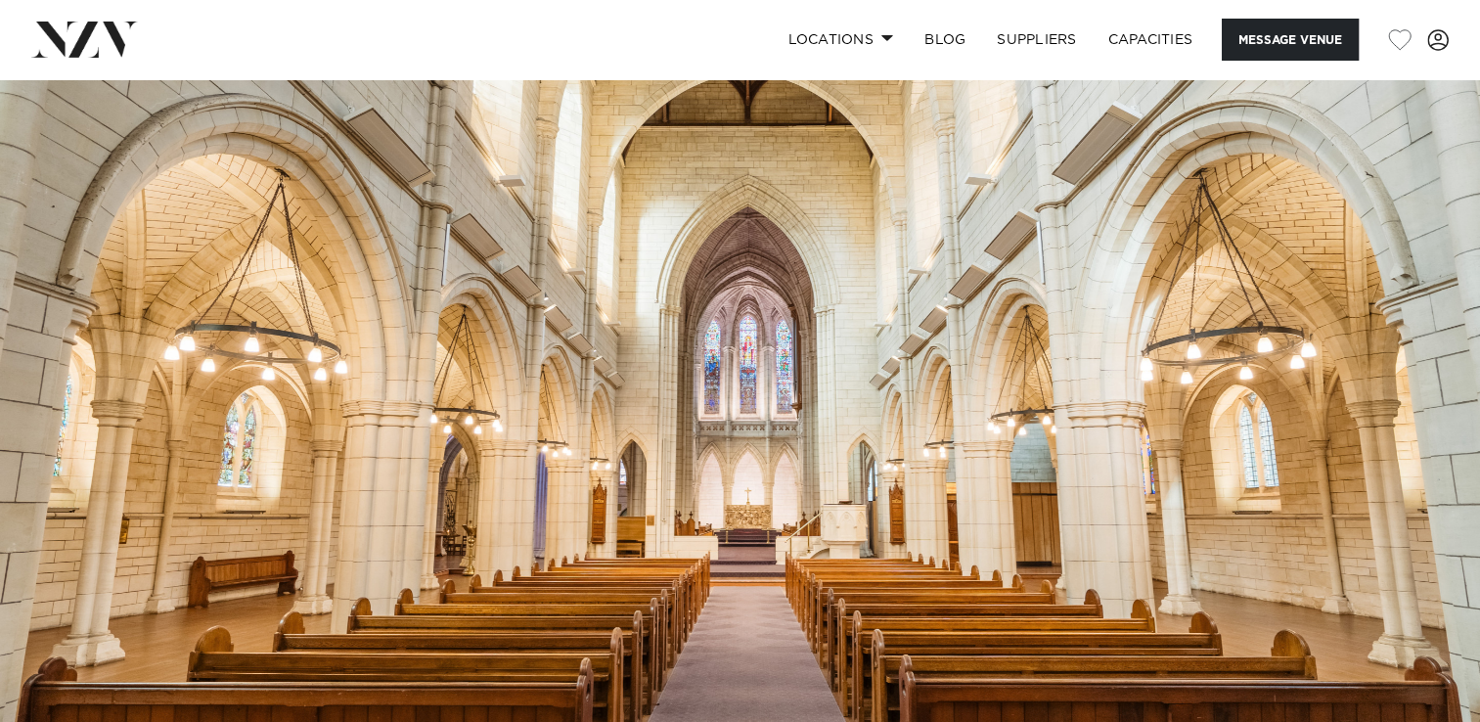
scroll to position [0, 0]
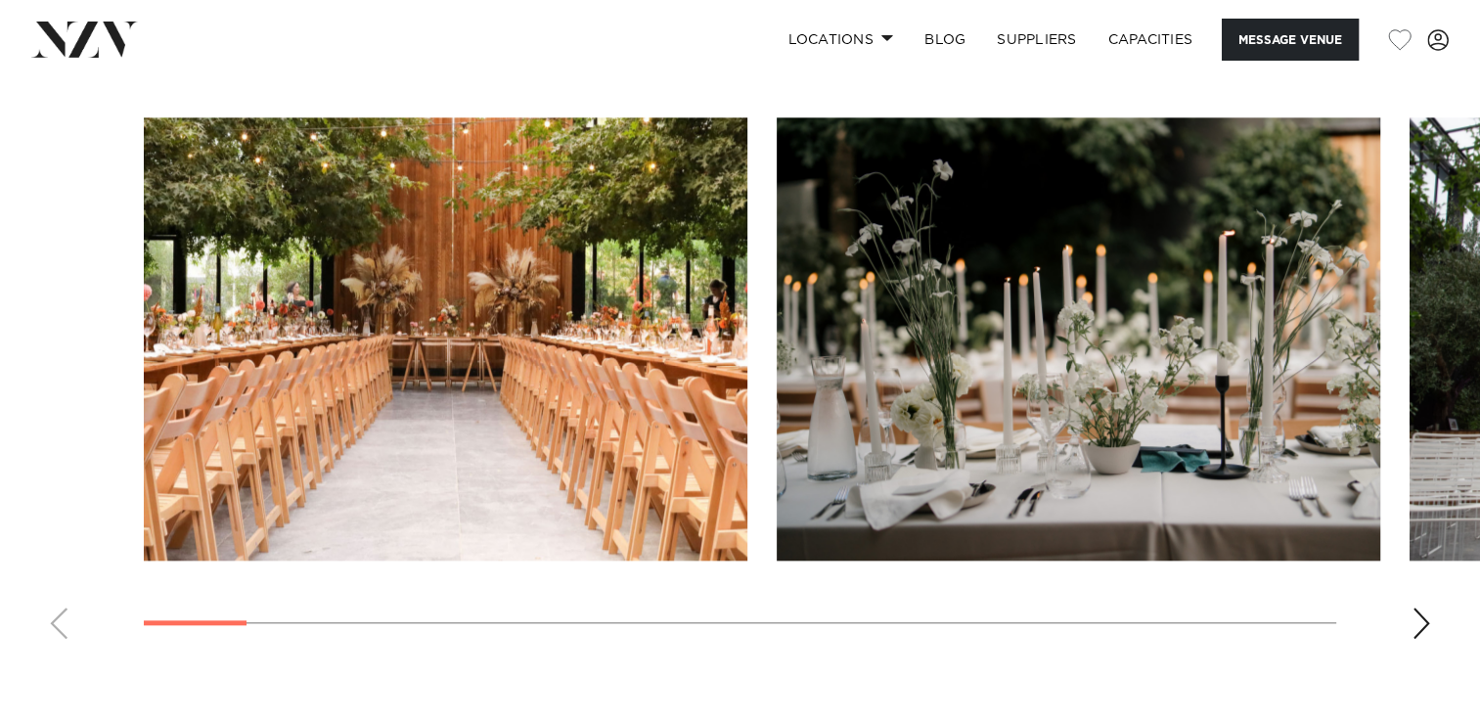
scroll to position [1971, 0]
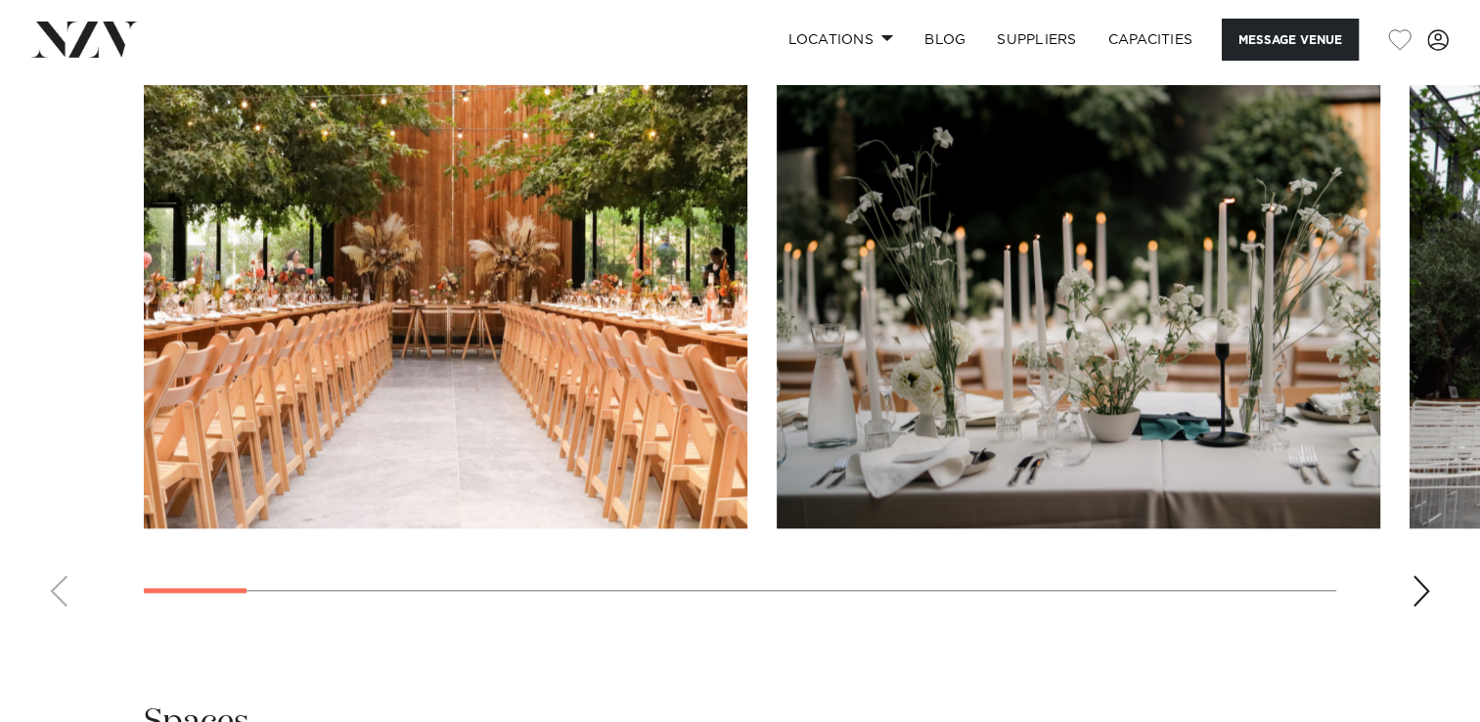
click at [1428, 592] on div "Next slide" at bounding box center [1422, 590] width 20 height 31
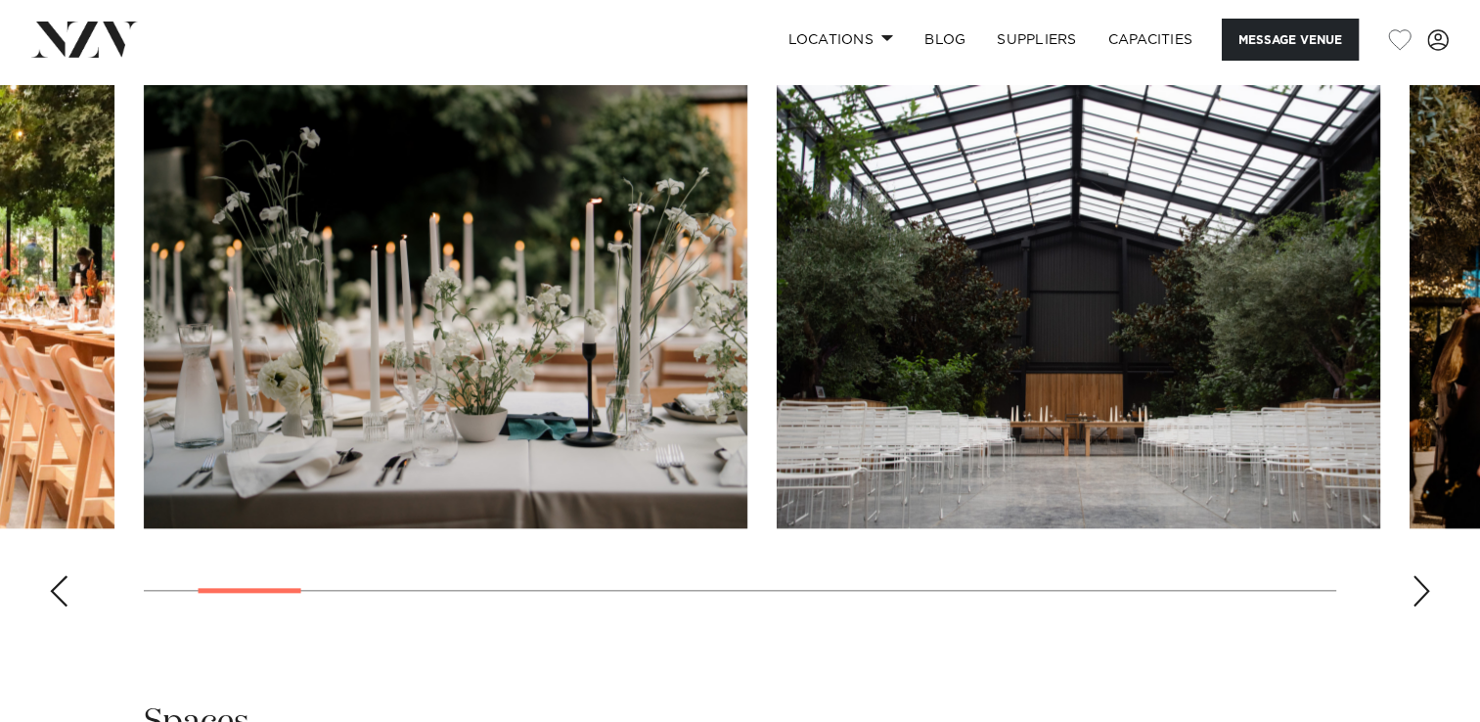
click at [1428, 590] on div "Next slide" at bounding box center [1422, 590] width 20 height 31
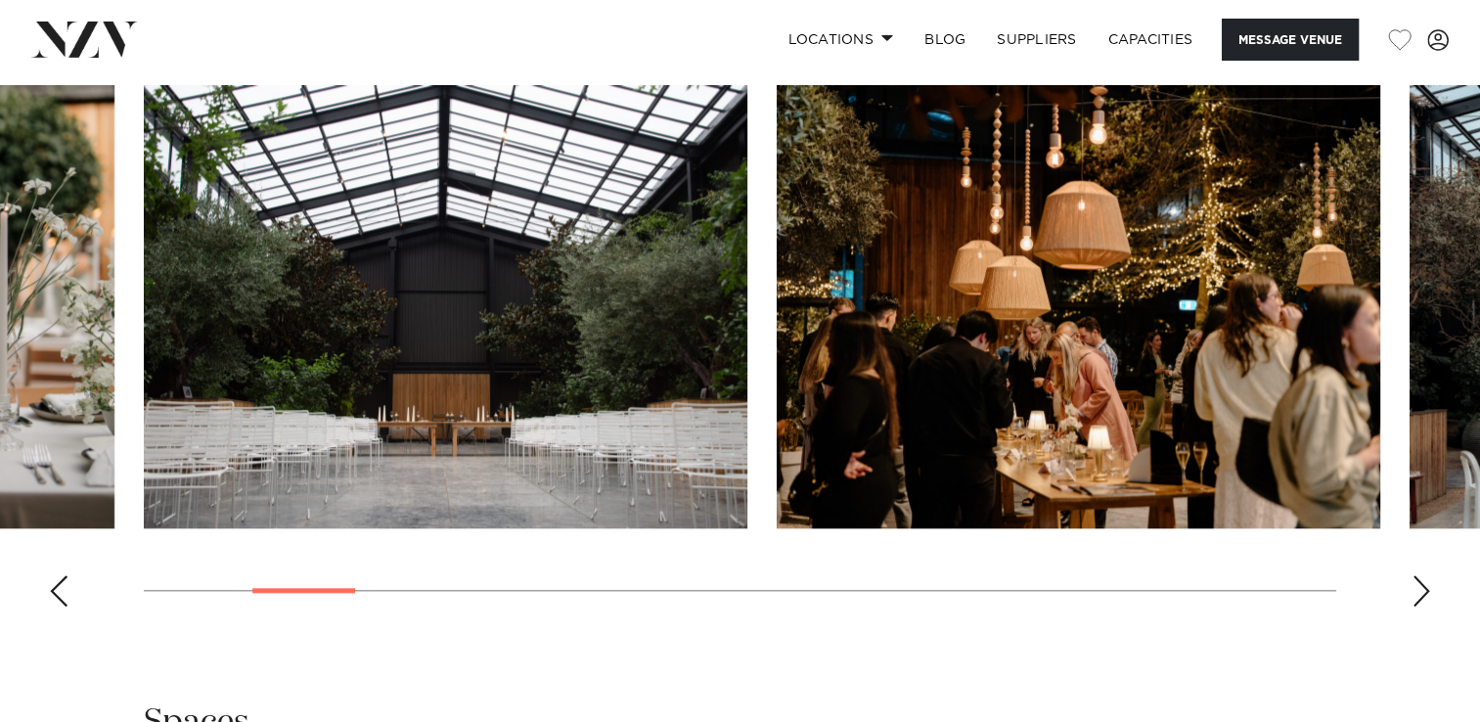
click at [1428, 590] on div "Next slide" at bounding box center [1422, 590] width 20 height 31
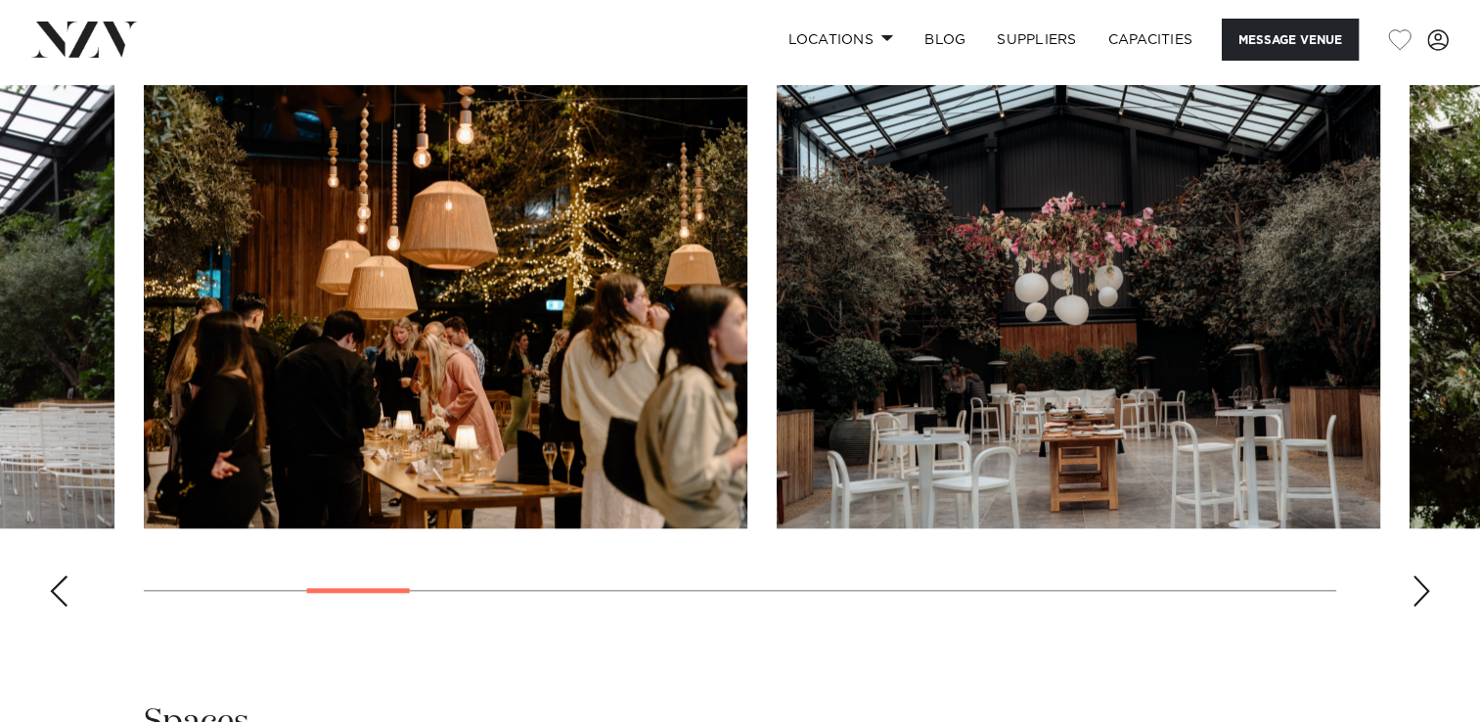
click at [1428, 589] on div "Next slide" at bounding box center [1422, 590] width 20 height 31
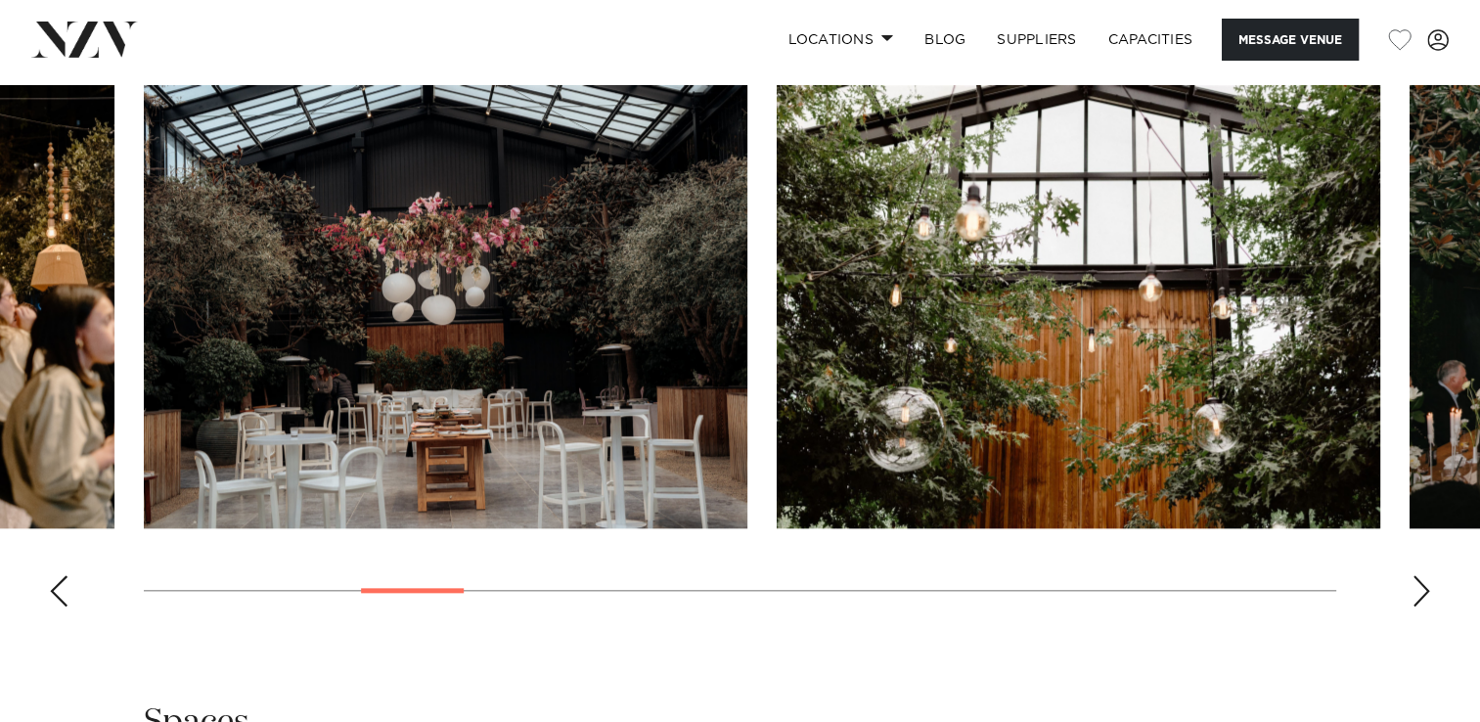
click at [1428, 589] on div "Next slide" at bounding box center [1422, 590] width 20 height 31
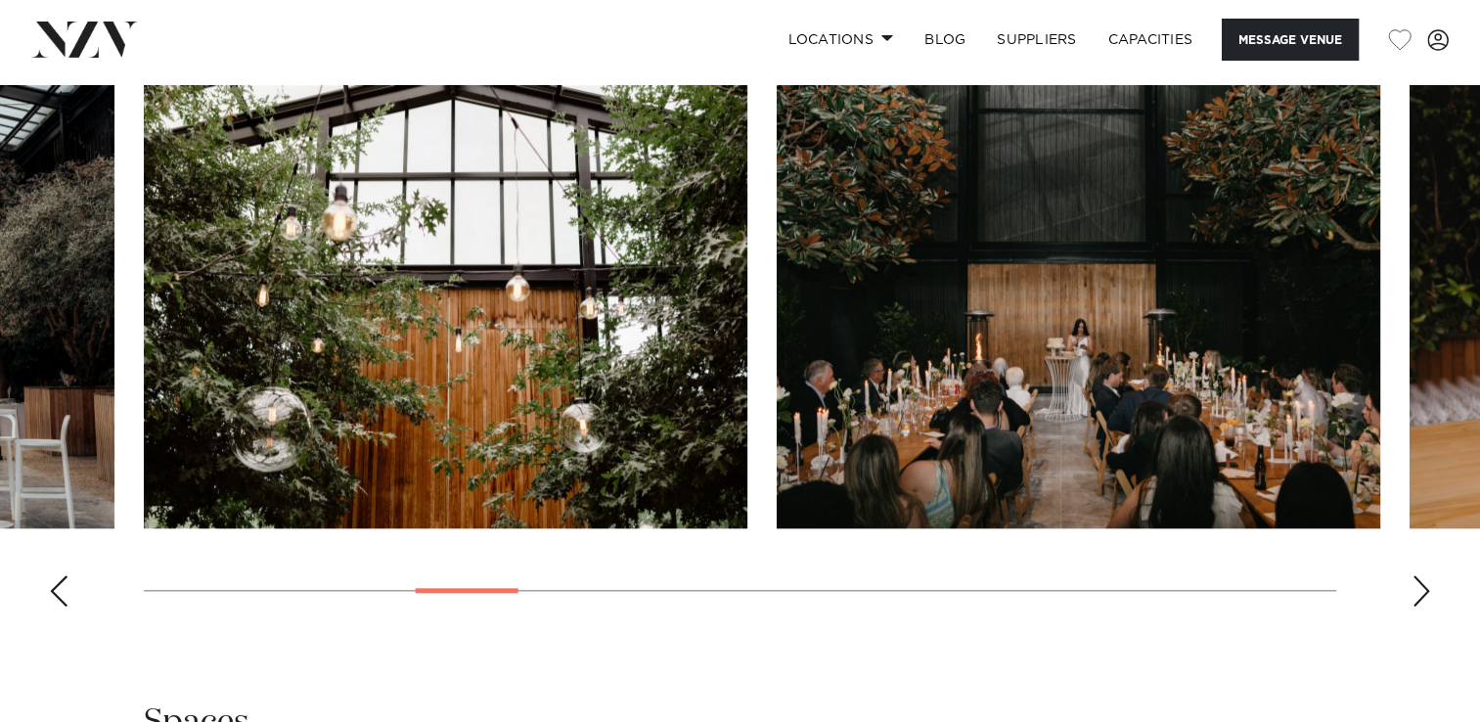
click at [1427, 587] on div "Next slide" at bounding box center [1422, 590] width 20 height 31
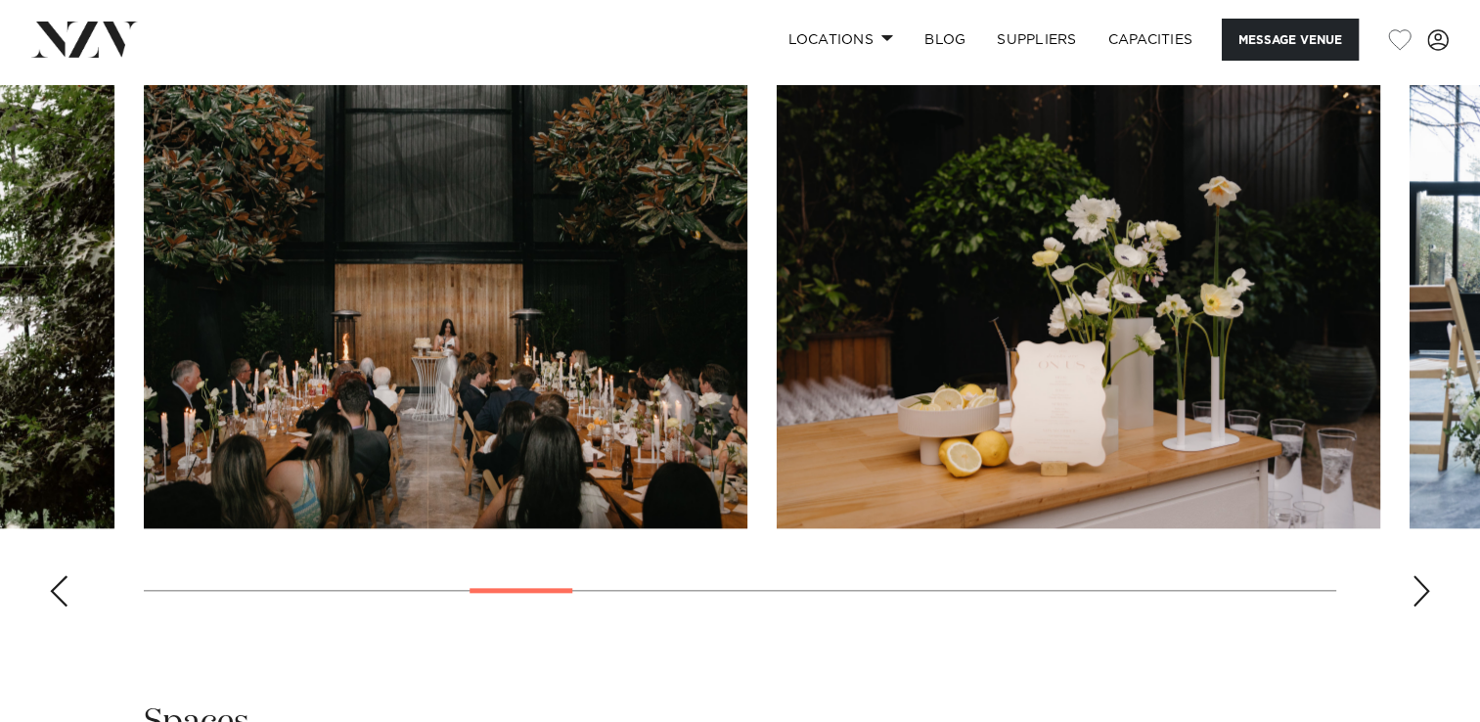
click at [1427, 587] on div "Next slide" at bounding box center [1422, 590] width 20 height 31
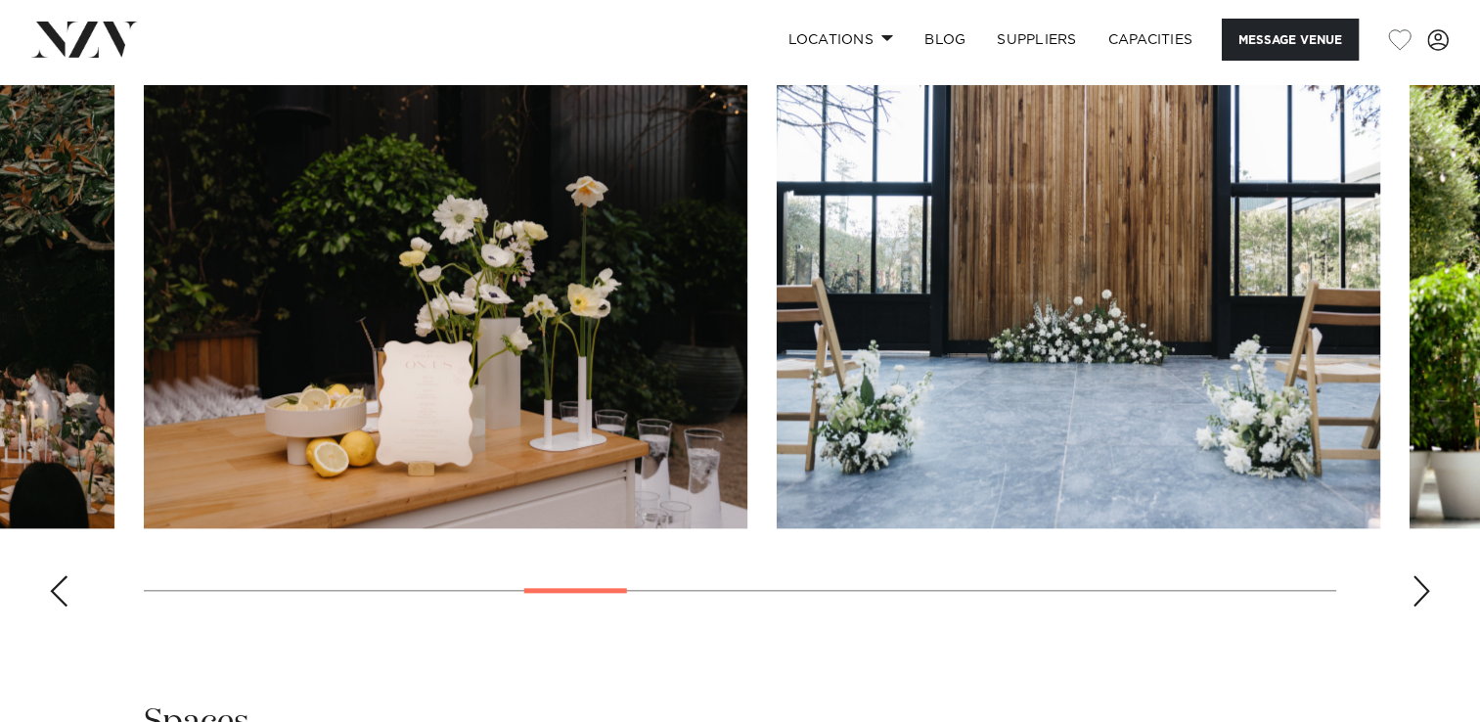
click at [1427, 587] on div "Next slide" at bounding box center [1422, 590] width 20 height 31
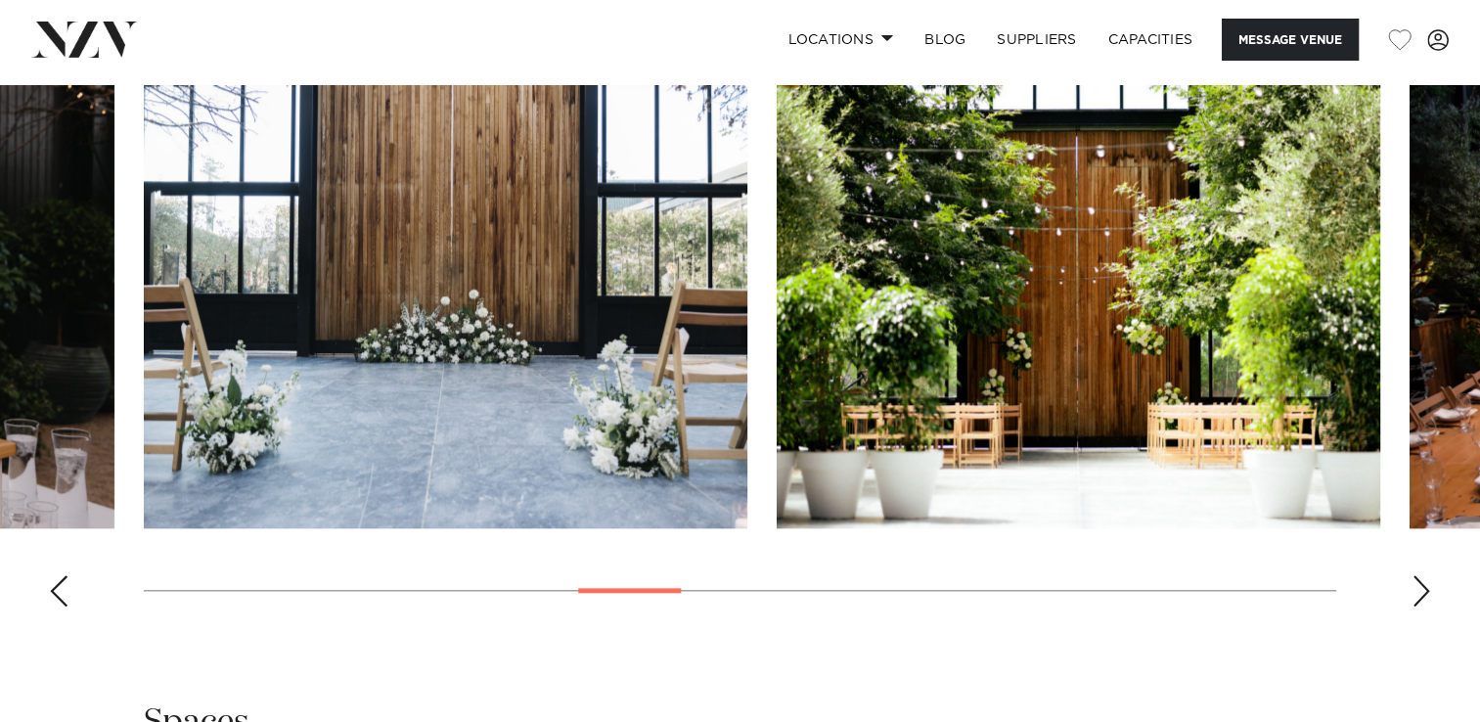
click at [1427, 587] on div "Next slide" at bounding box center [1422, 590] width 20 height 31
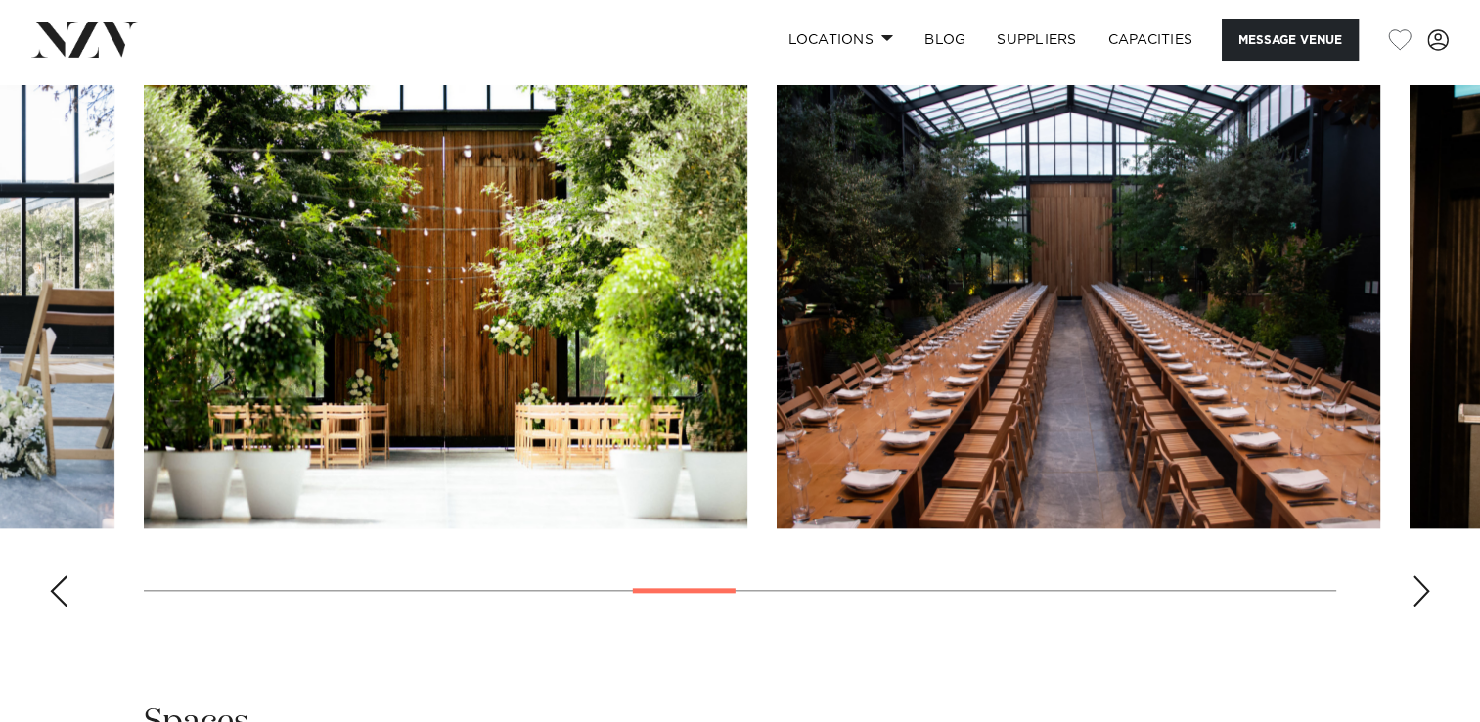
click at [1427, 587] on div "Next slide" at bounding box center [1422, 590] width 20 height 31
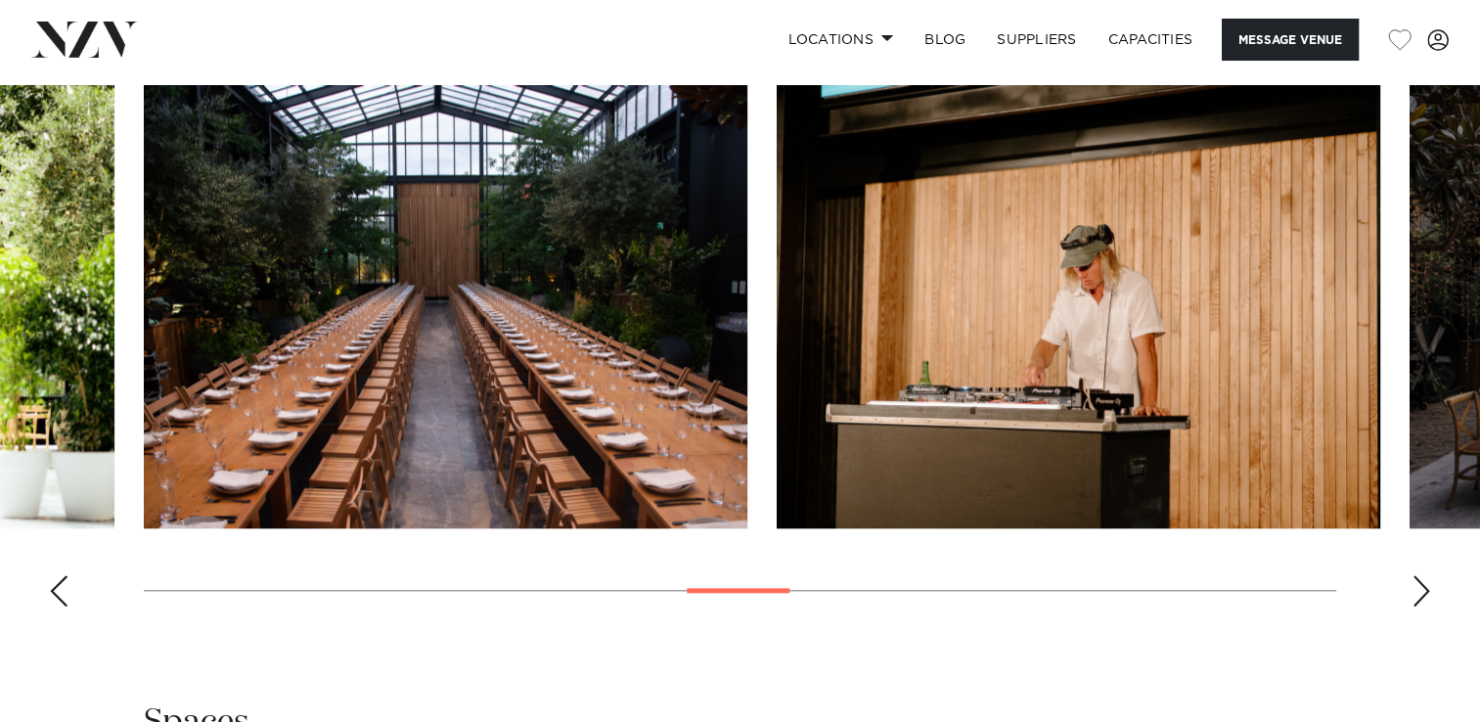
click at [1427, 587] on div "Next slide" at bounding box center [1422, 590] width 20 height 31
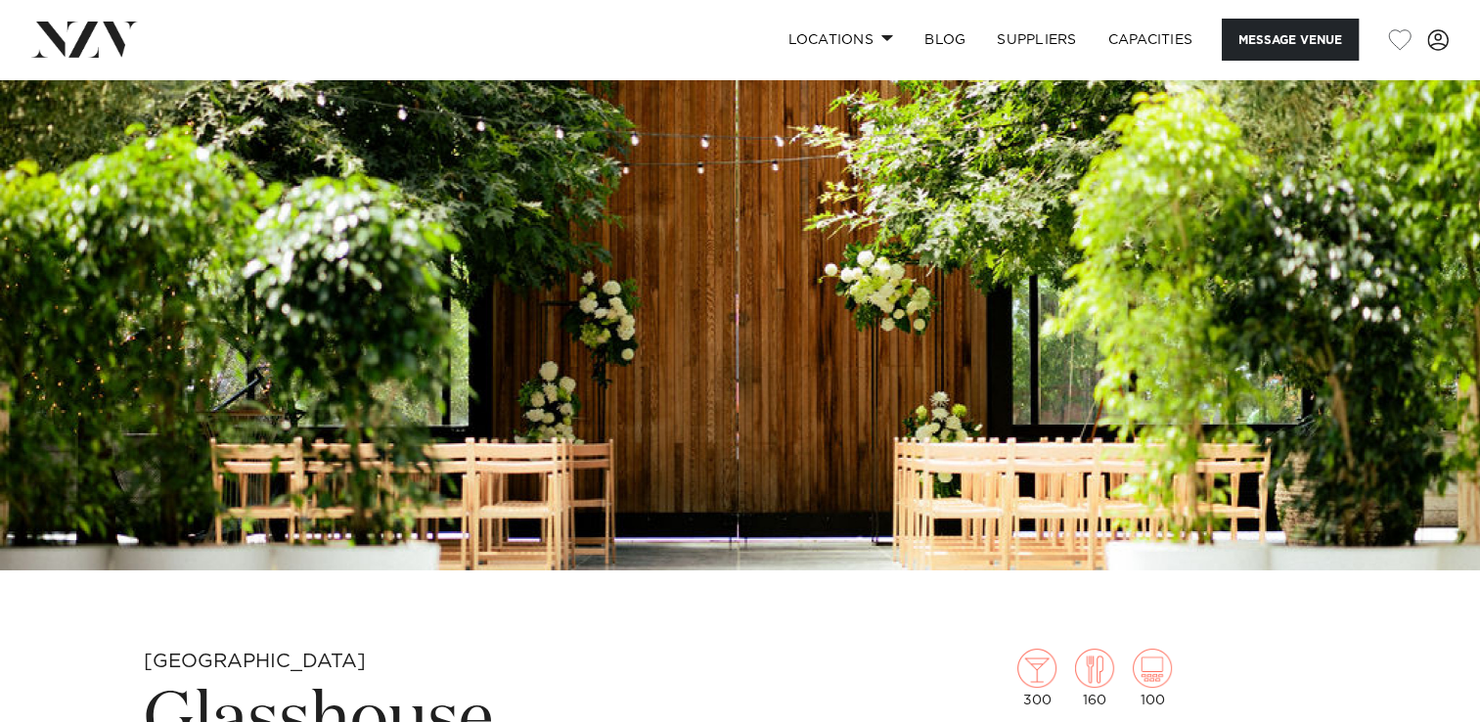
scroll to position [46, 0]
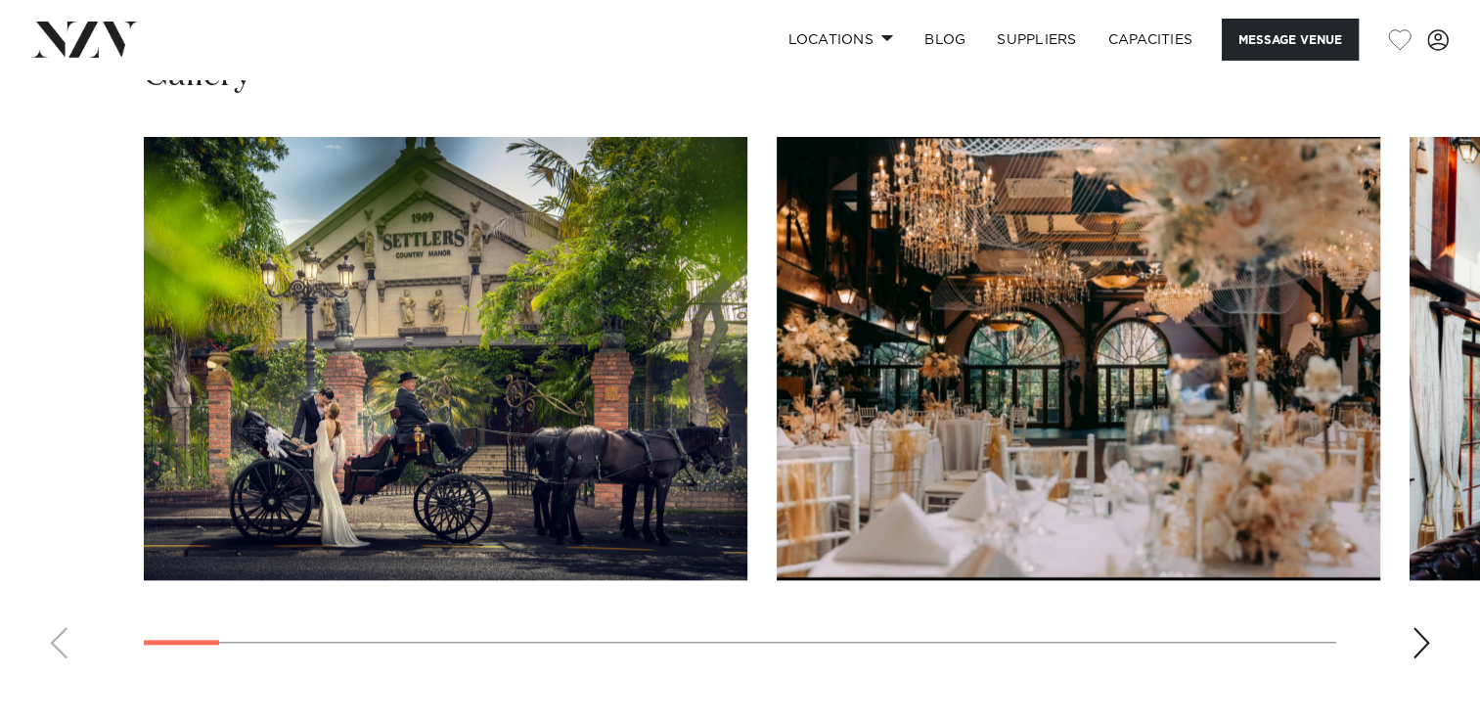
scroll to position [1917, 0]
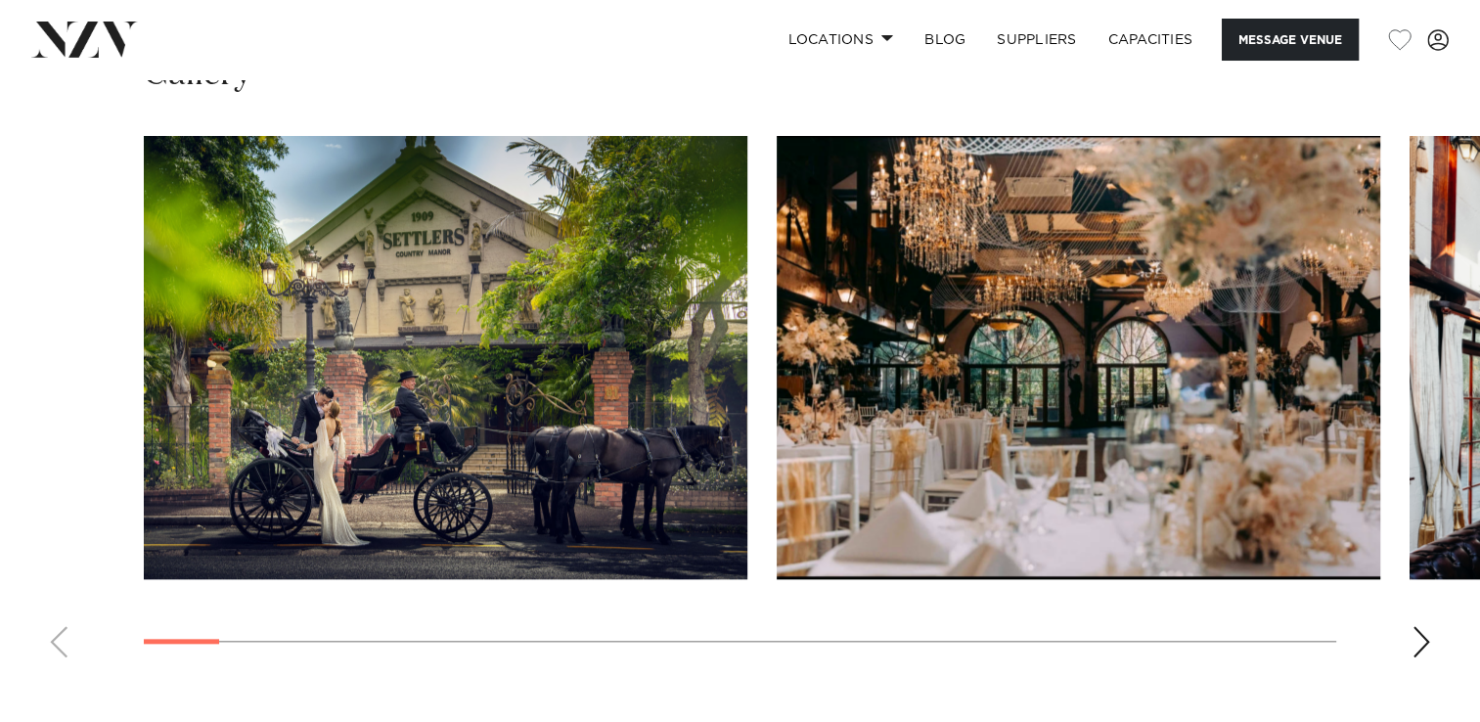
click at [1428, 648] on div "Next slide" at bounding box center [1422, 641] width 20 height 31
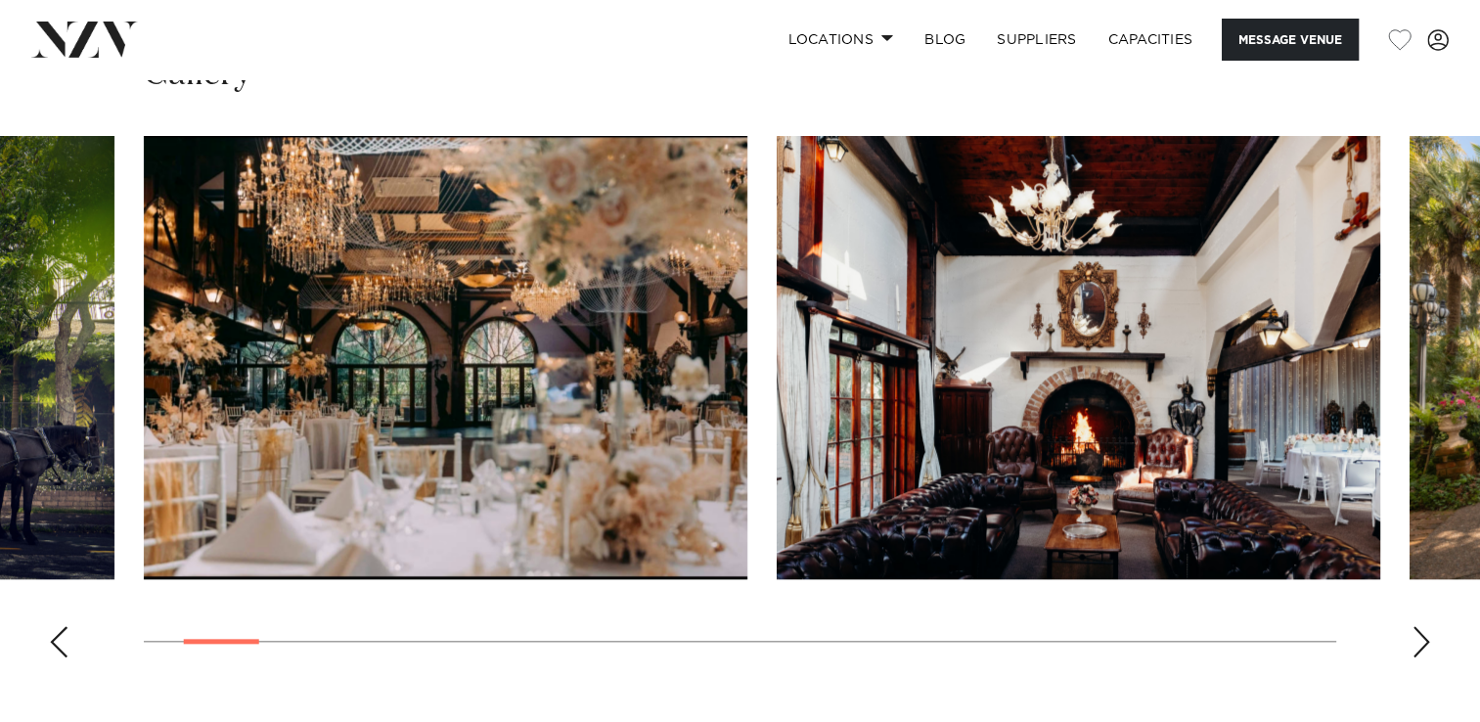
click at [1428, 648] on div "Next slide" at bounding box center [1422, 641] width 20 height 31
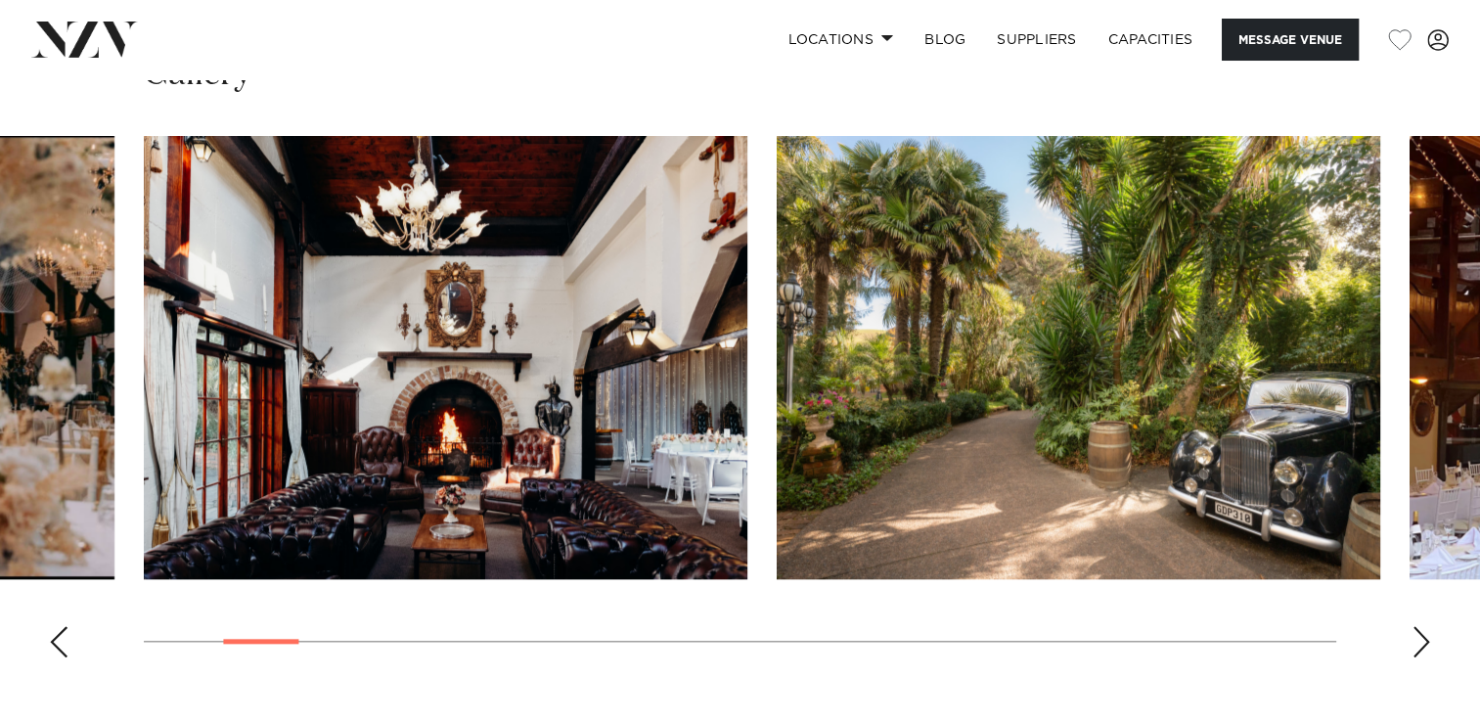
click at [1428, 648] on div "Next slide" at bounding box center [1422, 641] width 20 height 31
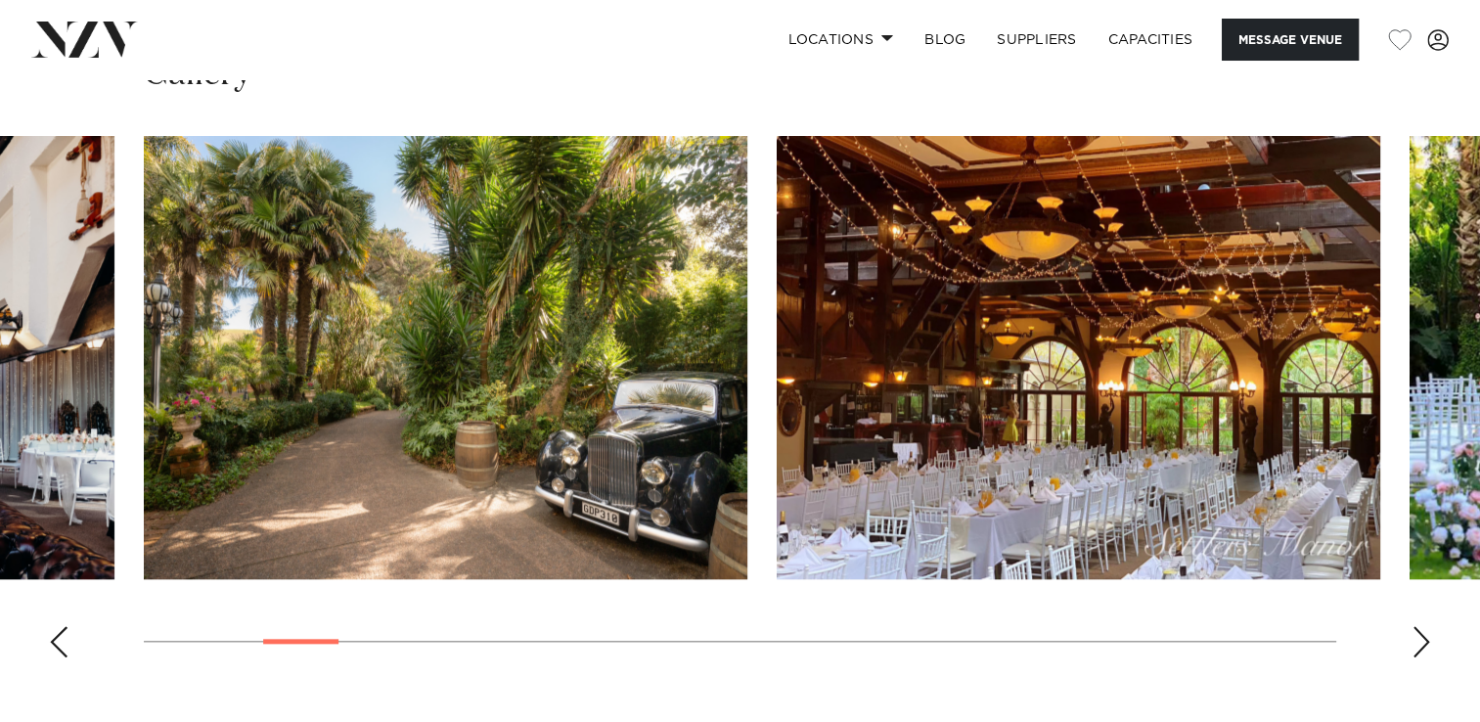
click at [1428, 648] on div "Next slide" at bounding box center [1422, 641] width 20 height 31
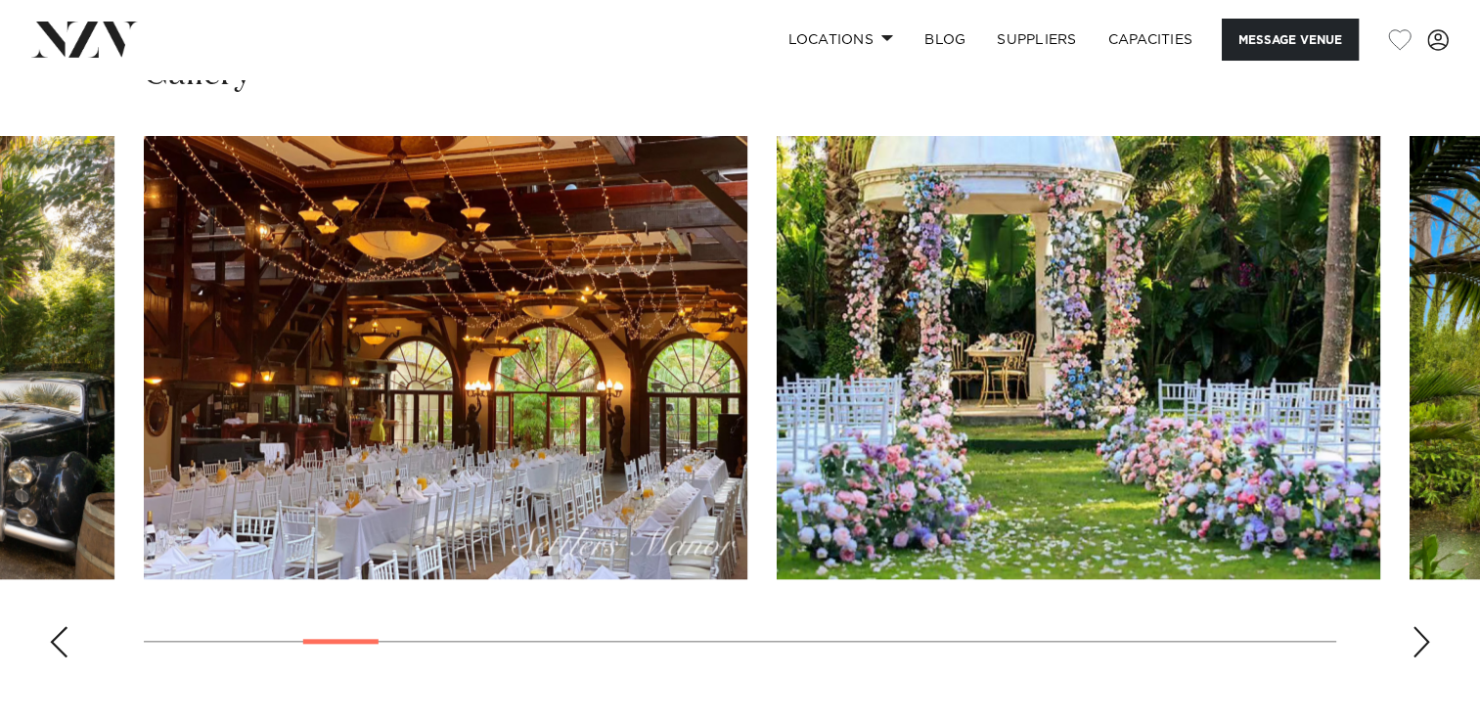
click at [1428, 648] on div "Next slide" at bounding box center [1422, 641] width 20 height 31
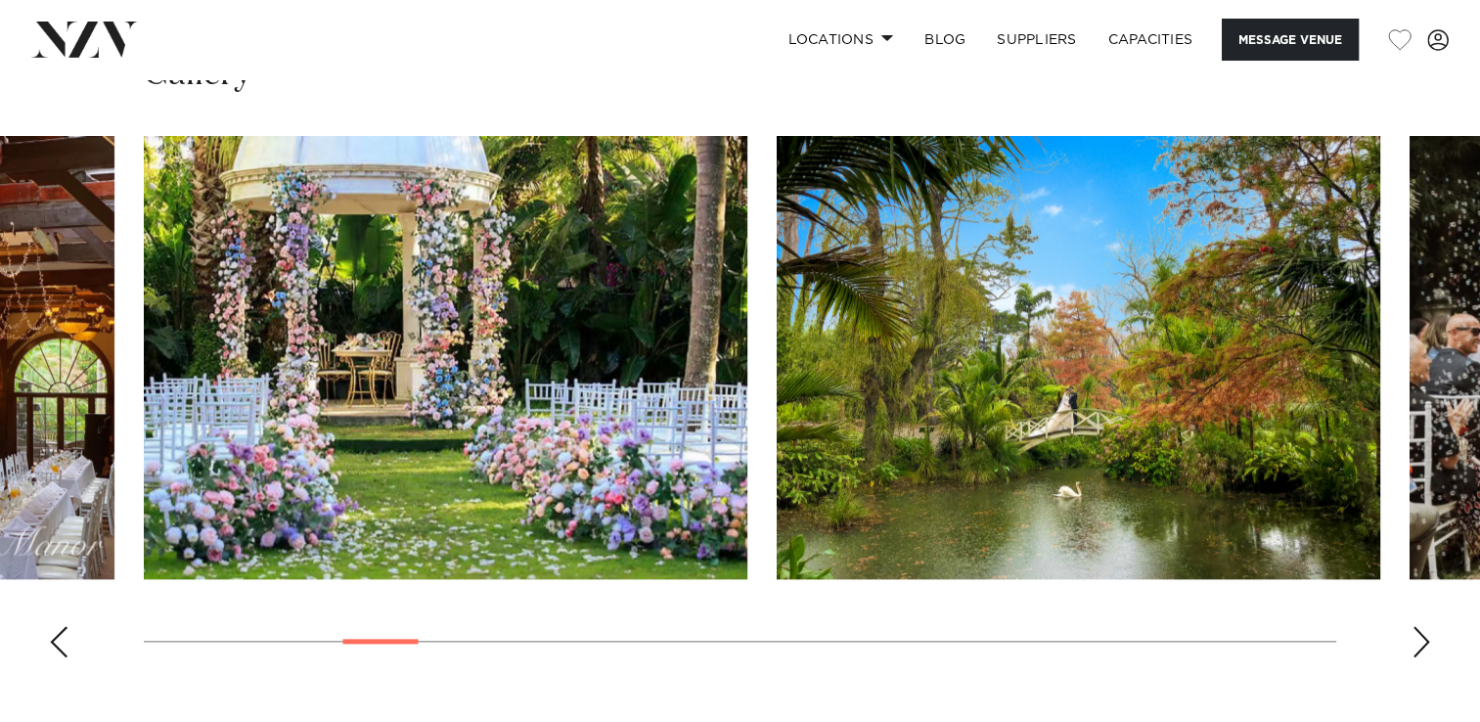
click at [1428, 648] on div "Next slide" at bounding box center [1422, 641] width 20 height 31
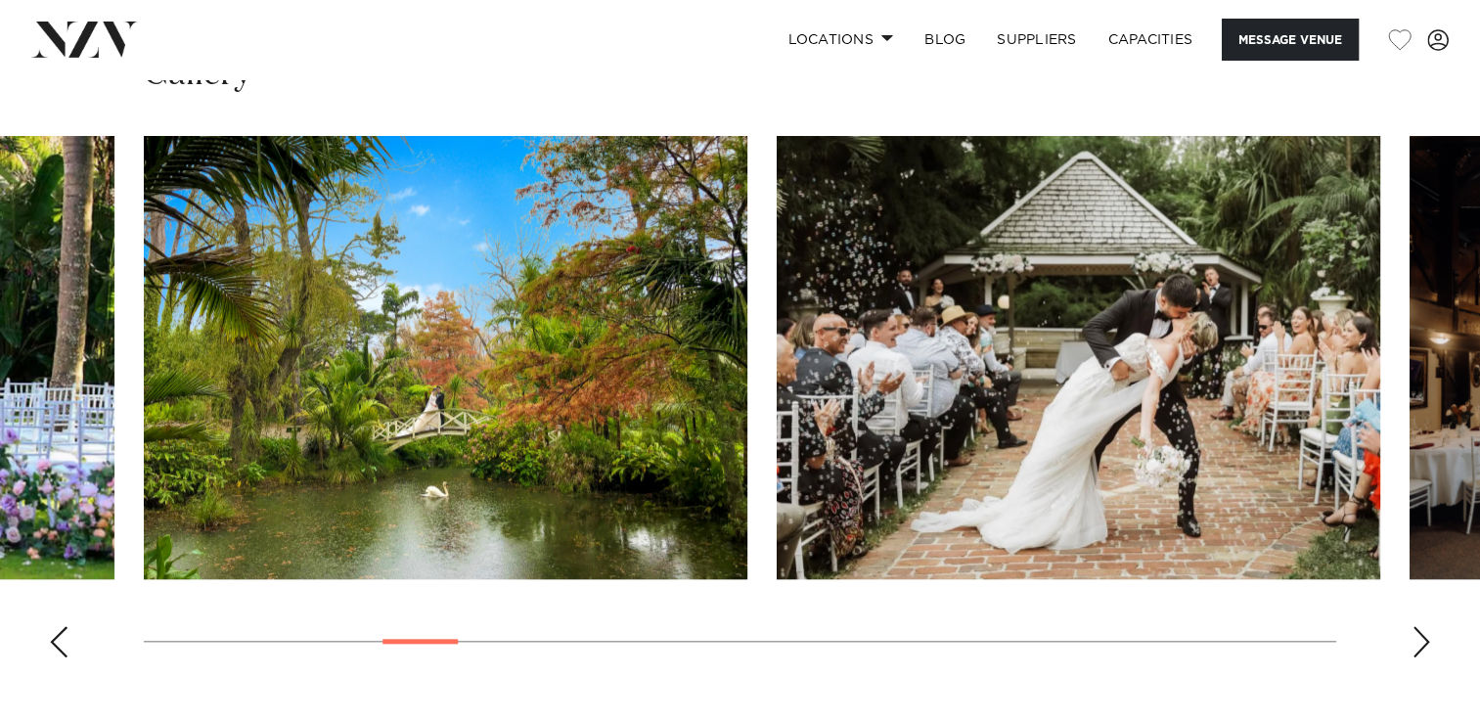
click at [1428, 648] on div "Next slide" at bounding box center [1422, 641] width 20 height 31
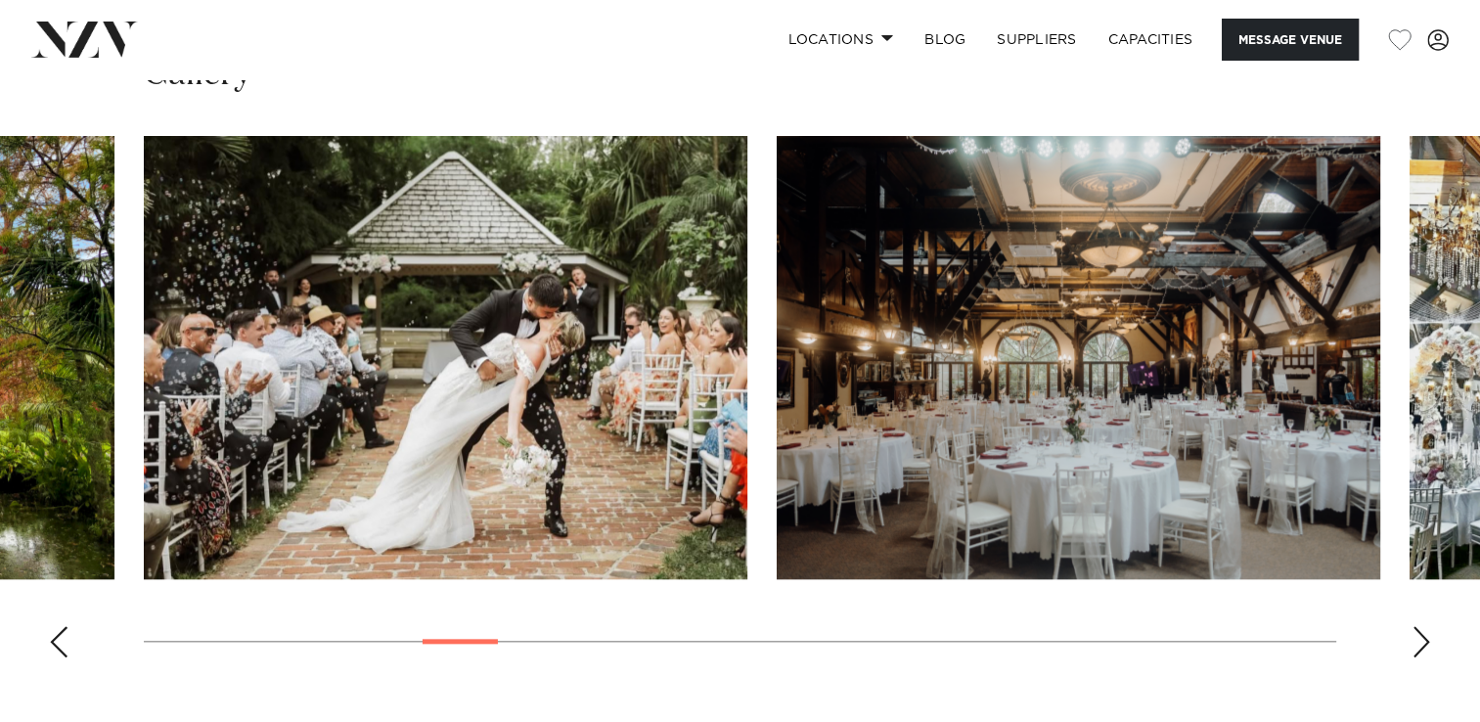
click at [1428, 648] on div "Next slide" at bounding box center [1422, 641] width 20 height 31
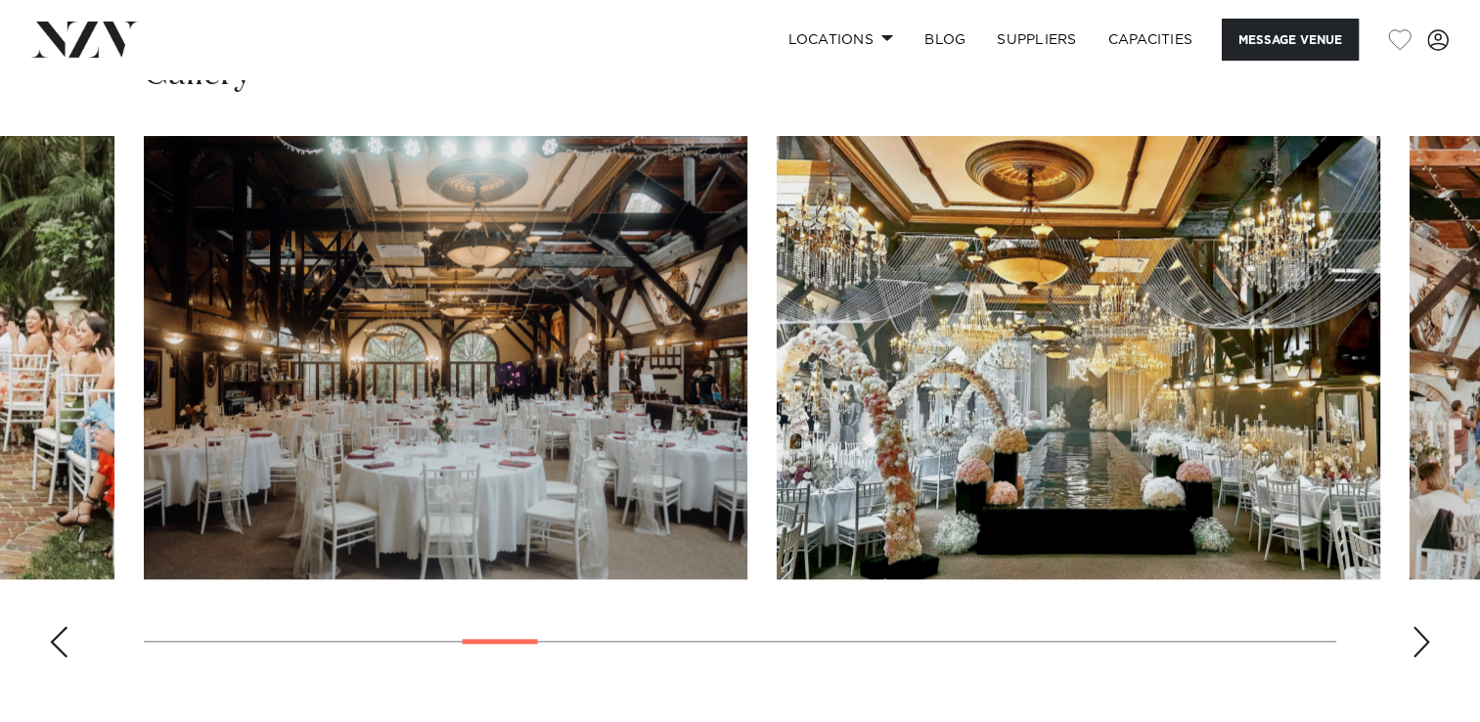
click at [1428, 648] on div "Next slide" at bounding box center [1422, 641] width 20 height 31
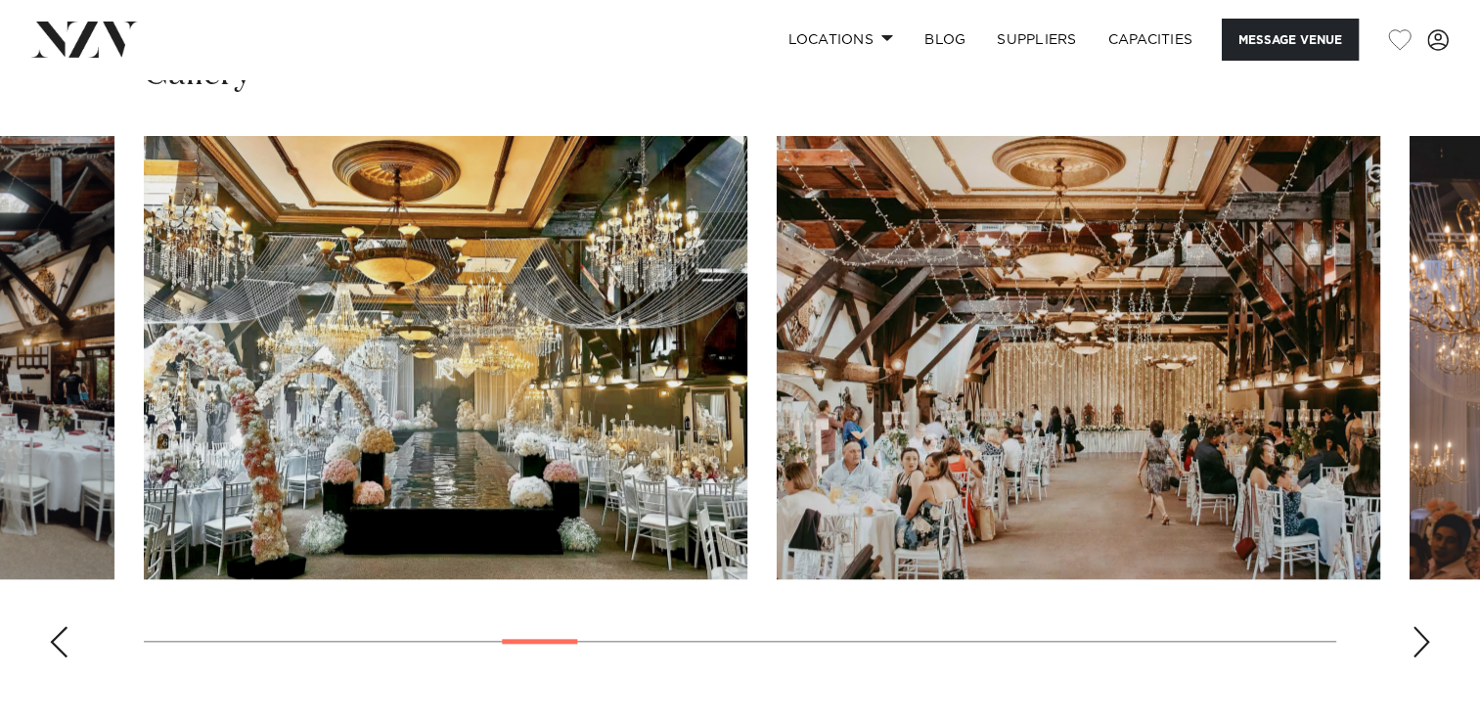
click at [1428, 648] on div "Next slide" at bounding box center [1422, 641] width 20 height 31
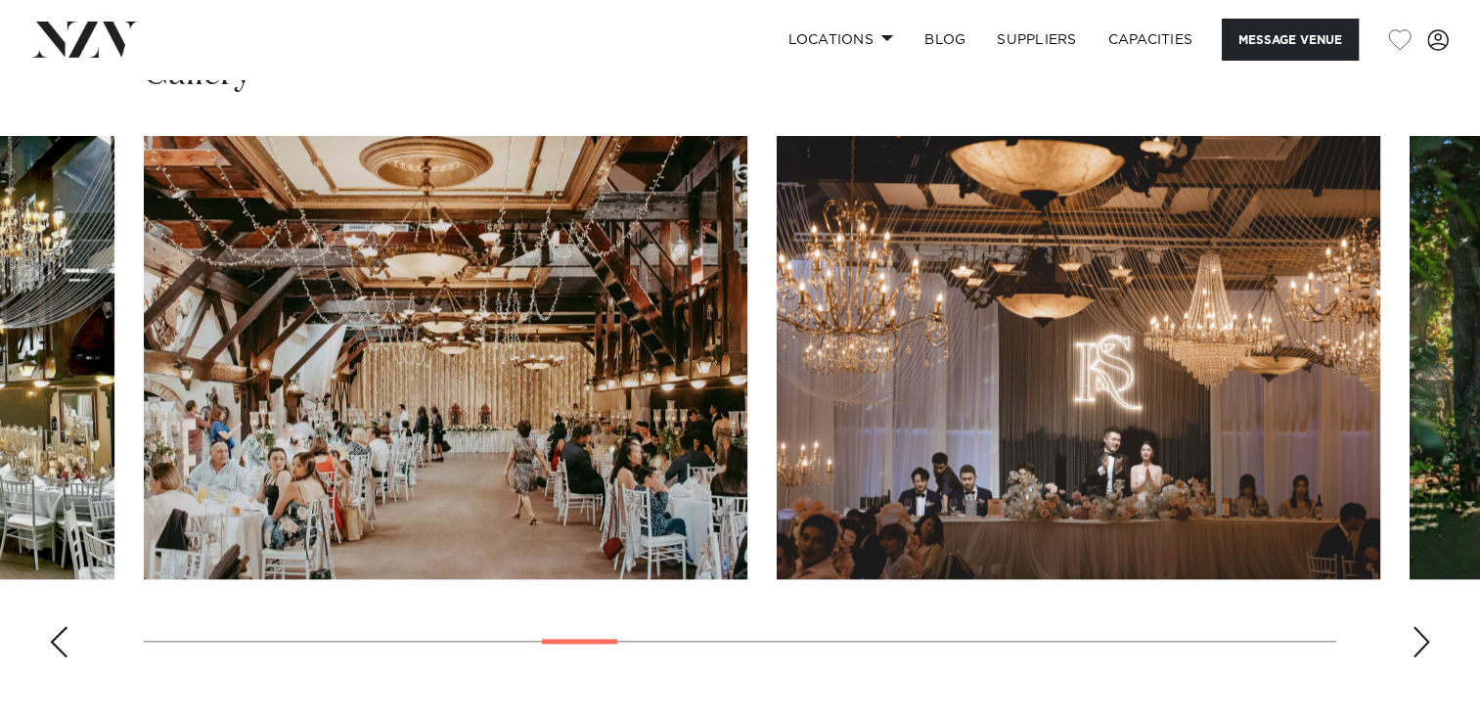
click at [1428, 648] on div "Next slide" at bounding box center [1422, 641] width 20 height 31
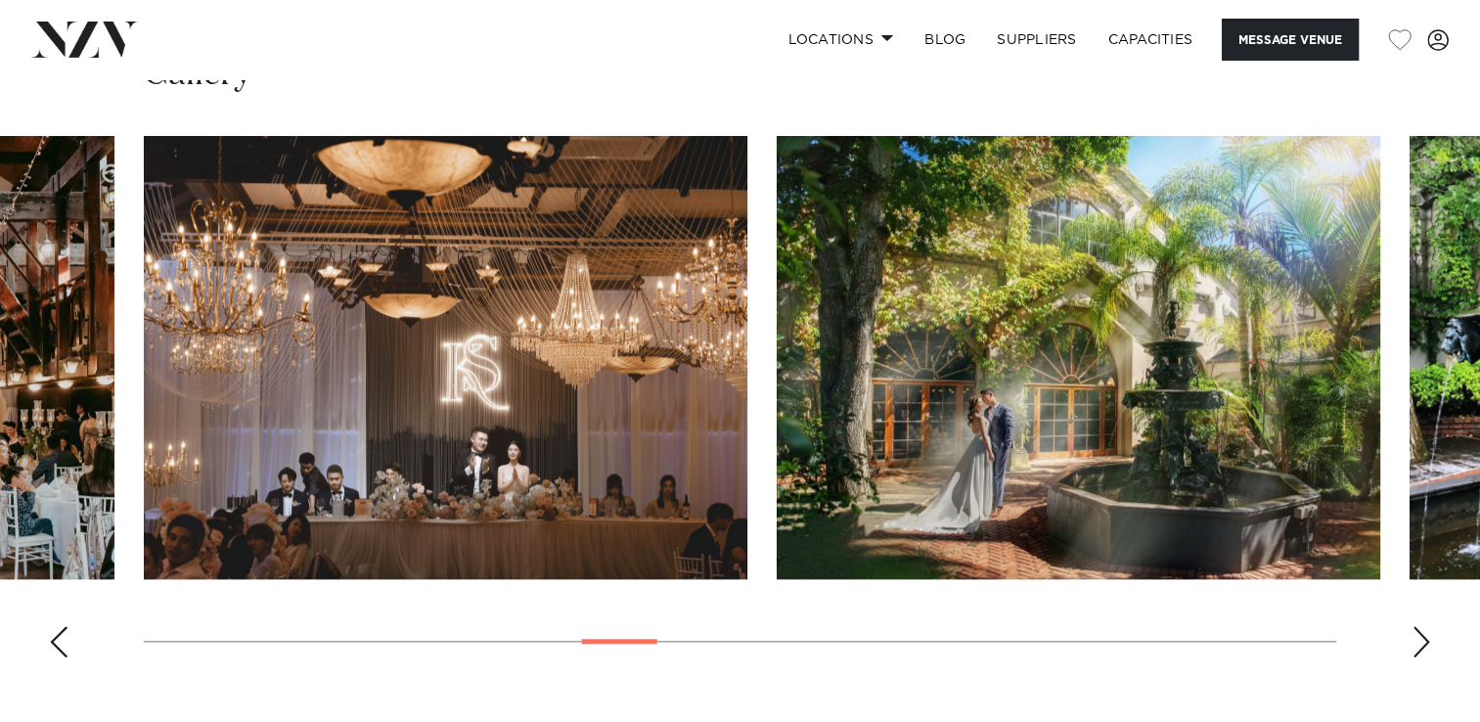
click at [1428, 648] on div "Next slide" at bounding box center [1422, 641] width 20 height 31
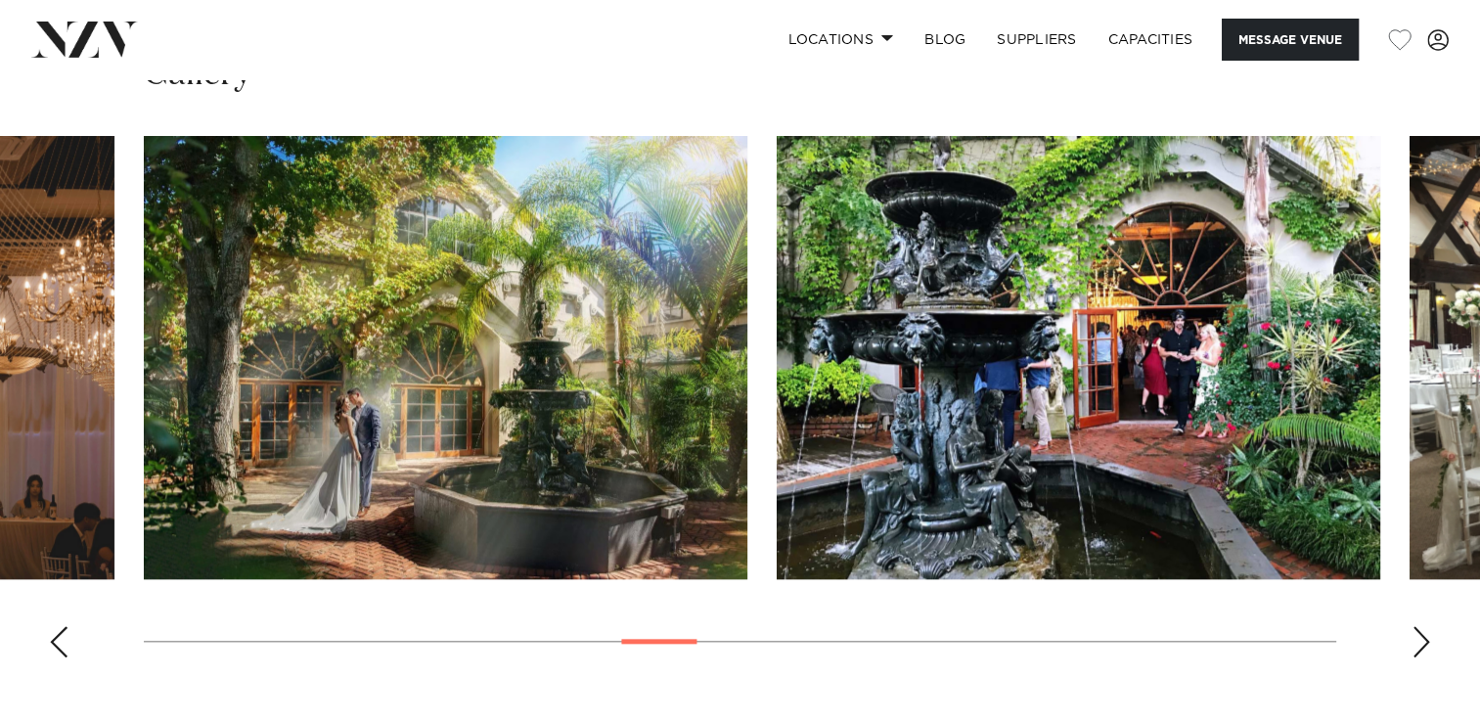
click at [1428, 648] on div "Next slide" at bounding box center [1422, 641] width 20 height 31
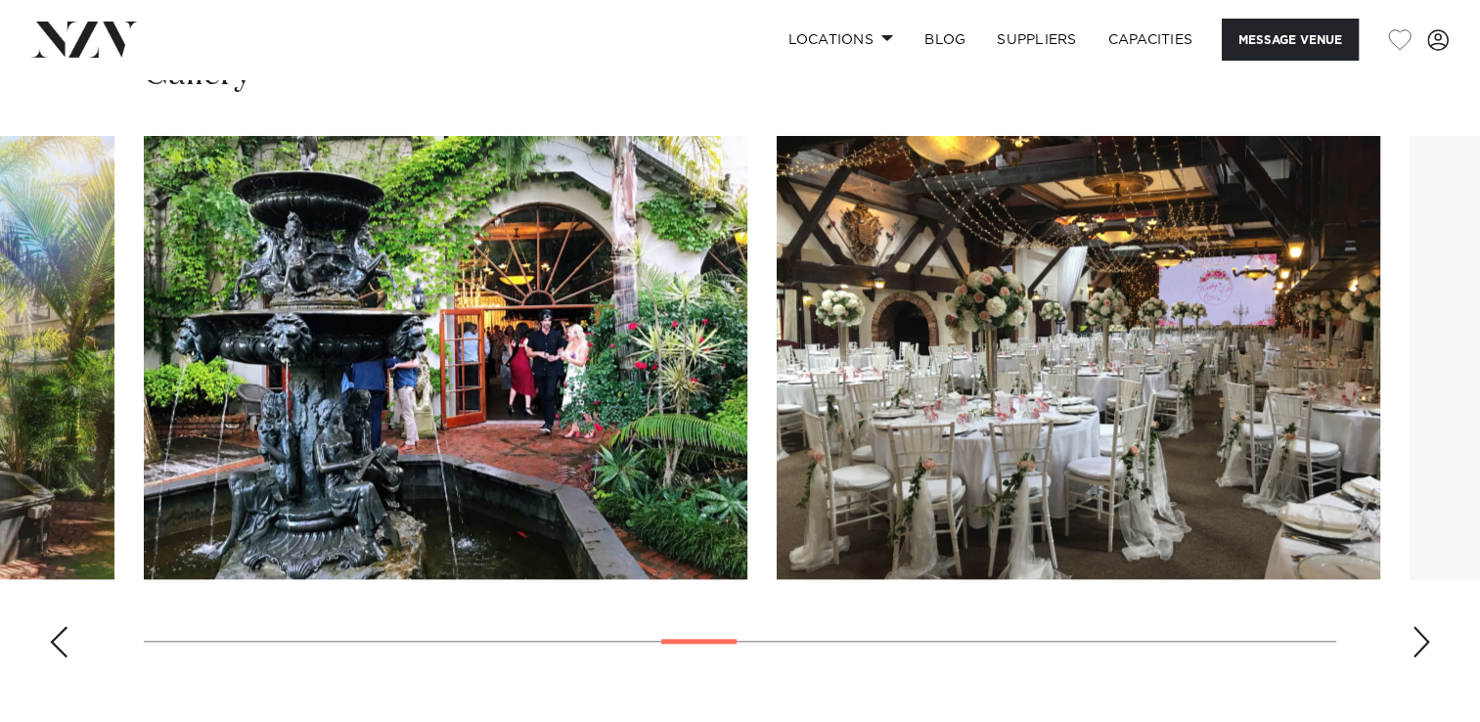
click at [1428, 648] on div "Next slide" at bounding box center [1422, 641] width 20 height 31
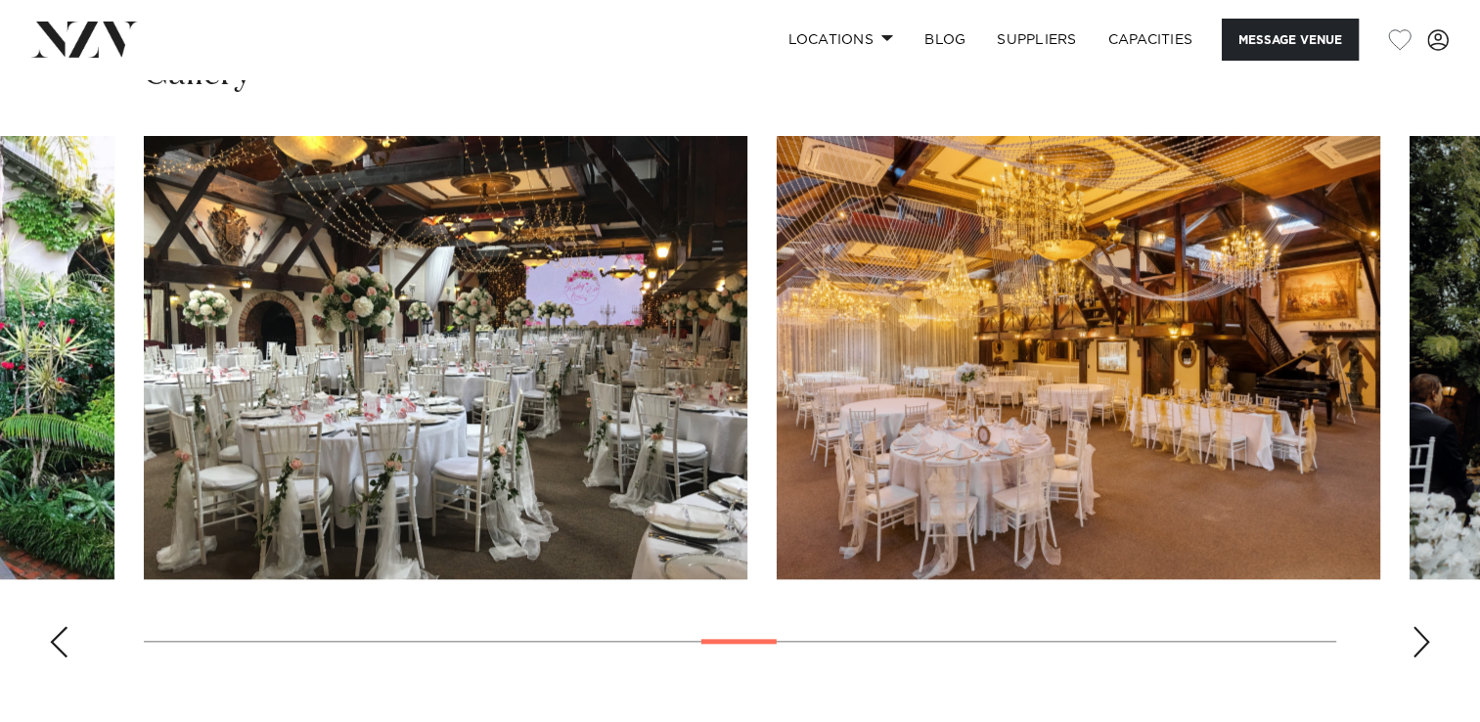
click at [1428, 648] on div "Next slide" at bounding box center [1422, 641] width 20 height 31
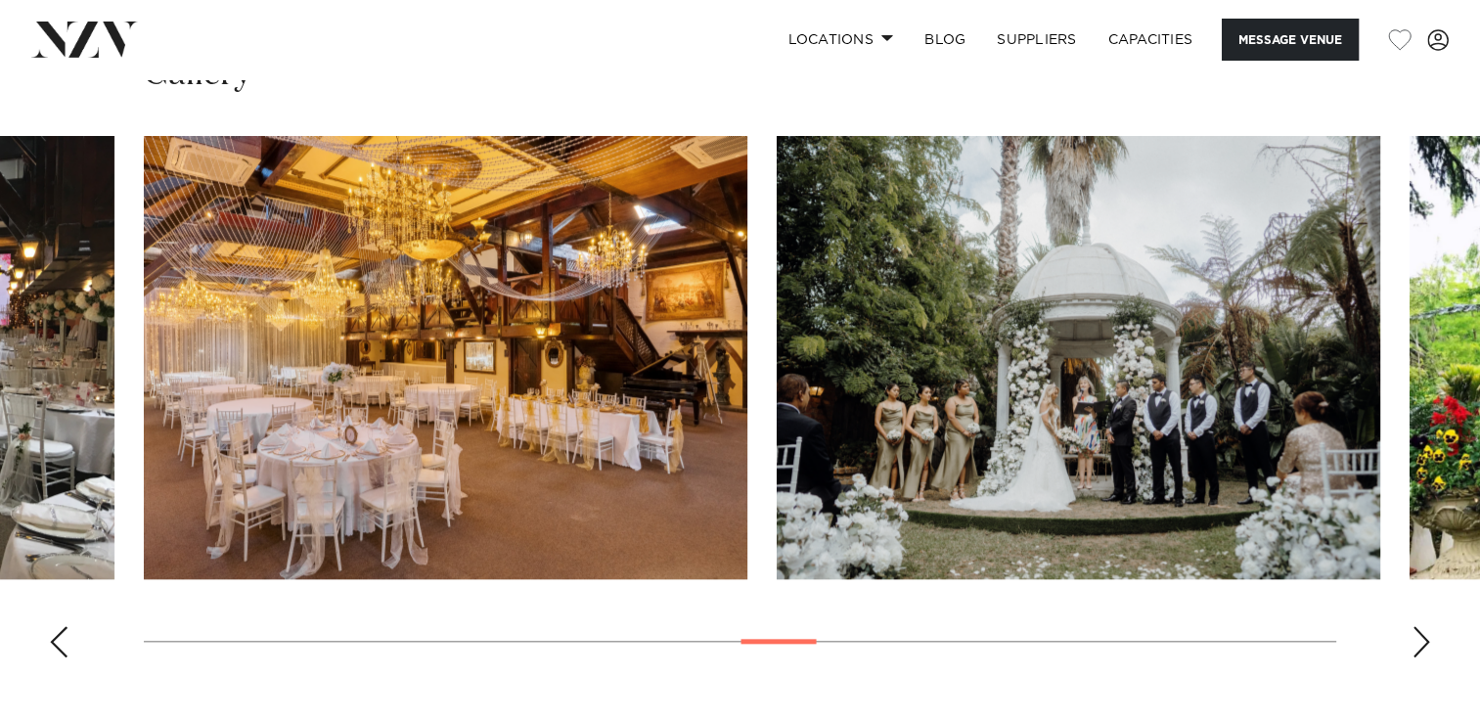
click at [1428, 648] on div "Next slide" at bounding box center [1422, 641] width 20 height 31
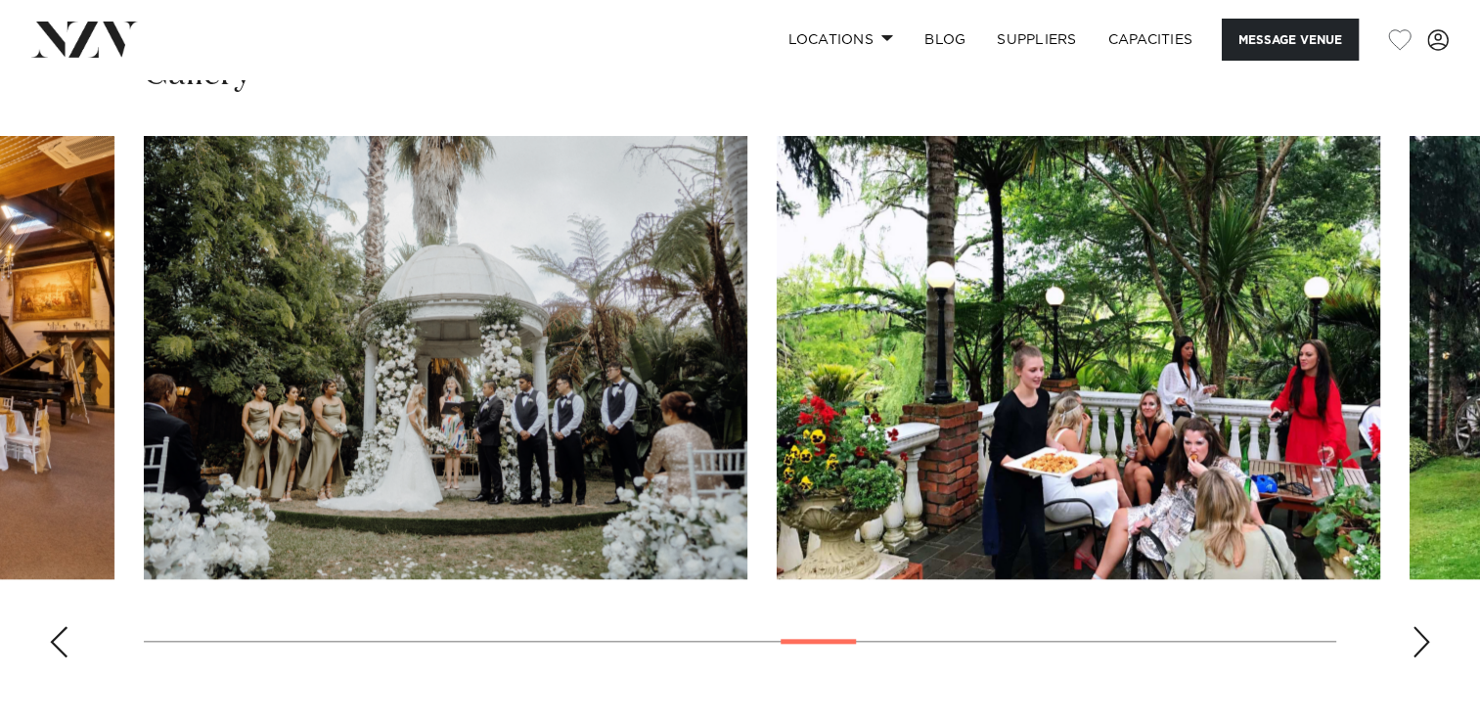
click at [1428, 648] on div "Next slide" at bounding box center [1422, 641] width 20 height 31
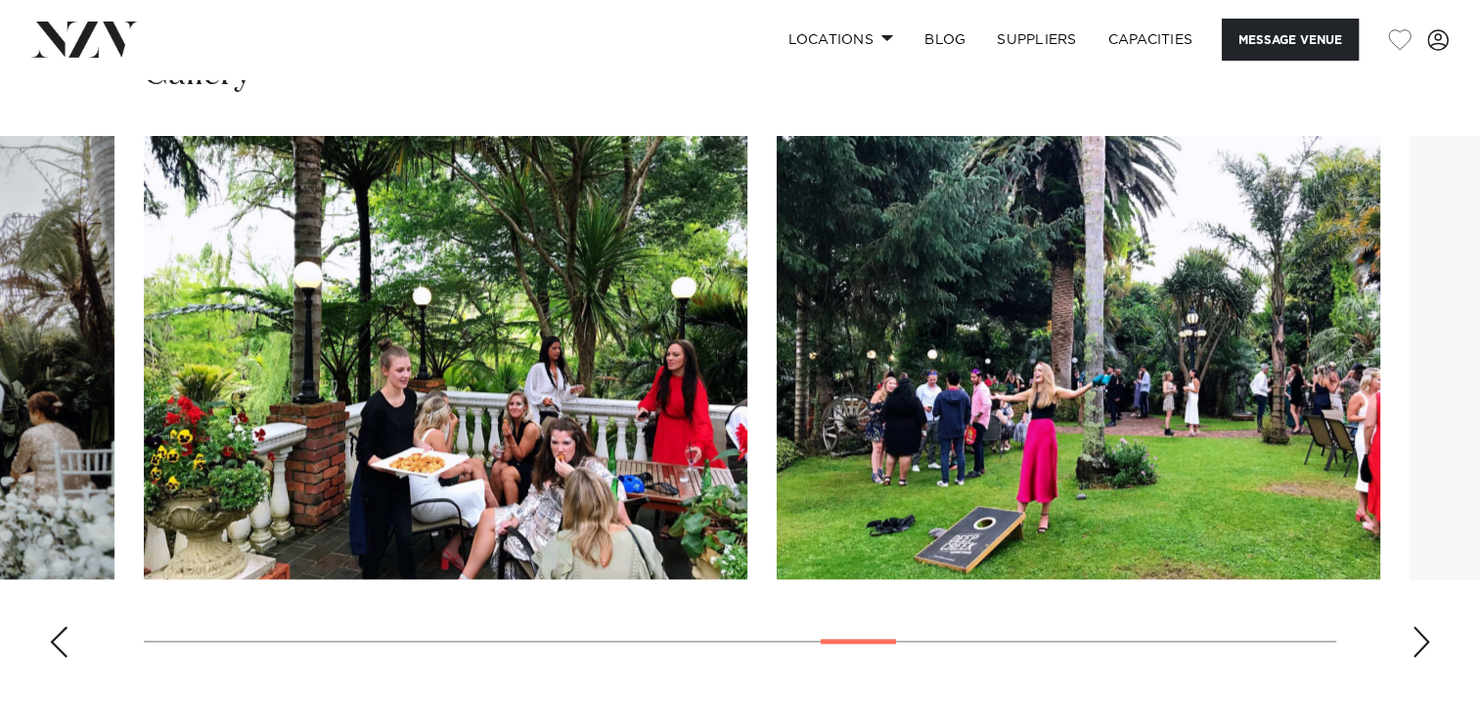
click at [1428, 648] on div "Next slide" at bounding box center [1422, 641] width 20 height 31
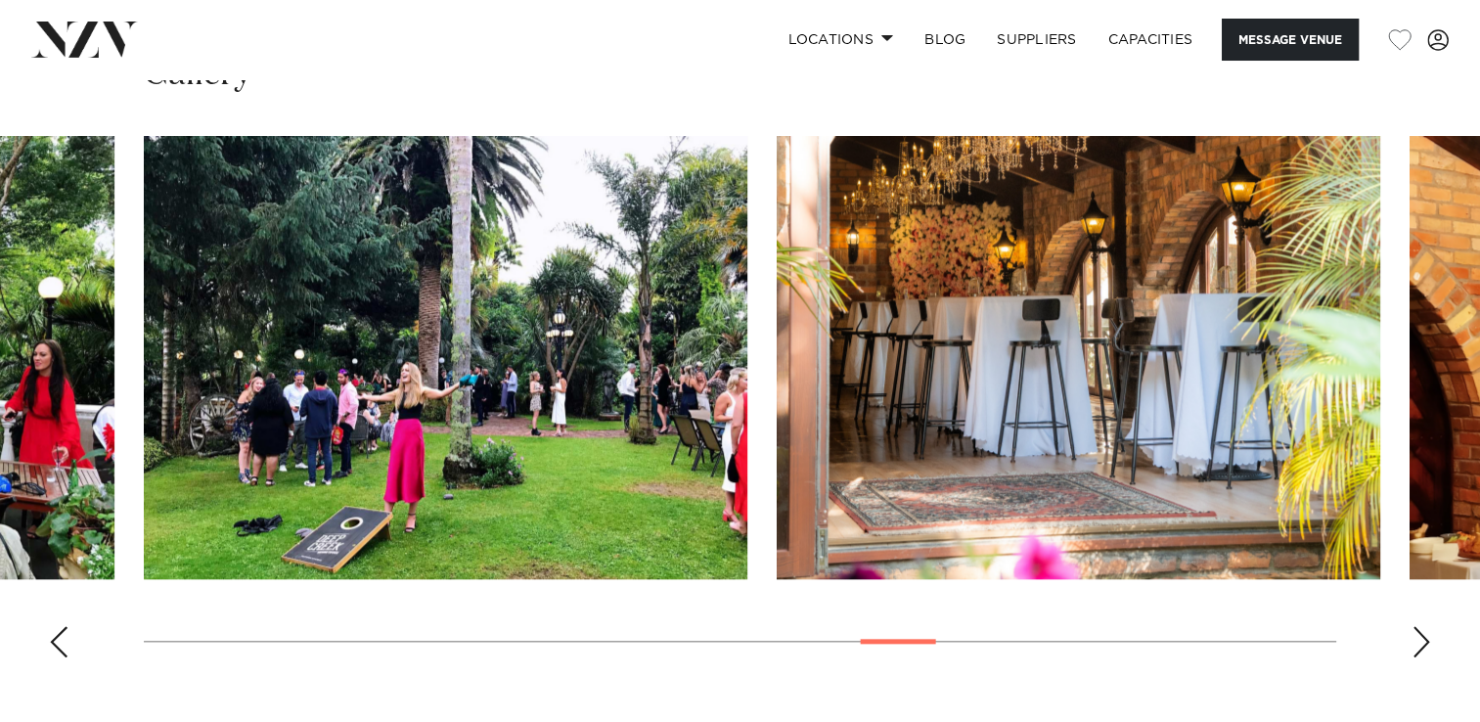
click at [1428, 648] on div "Next slide" at bounding box center [1422, 641] width 20 height 31
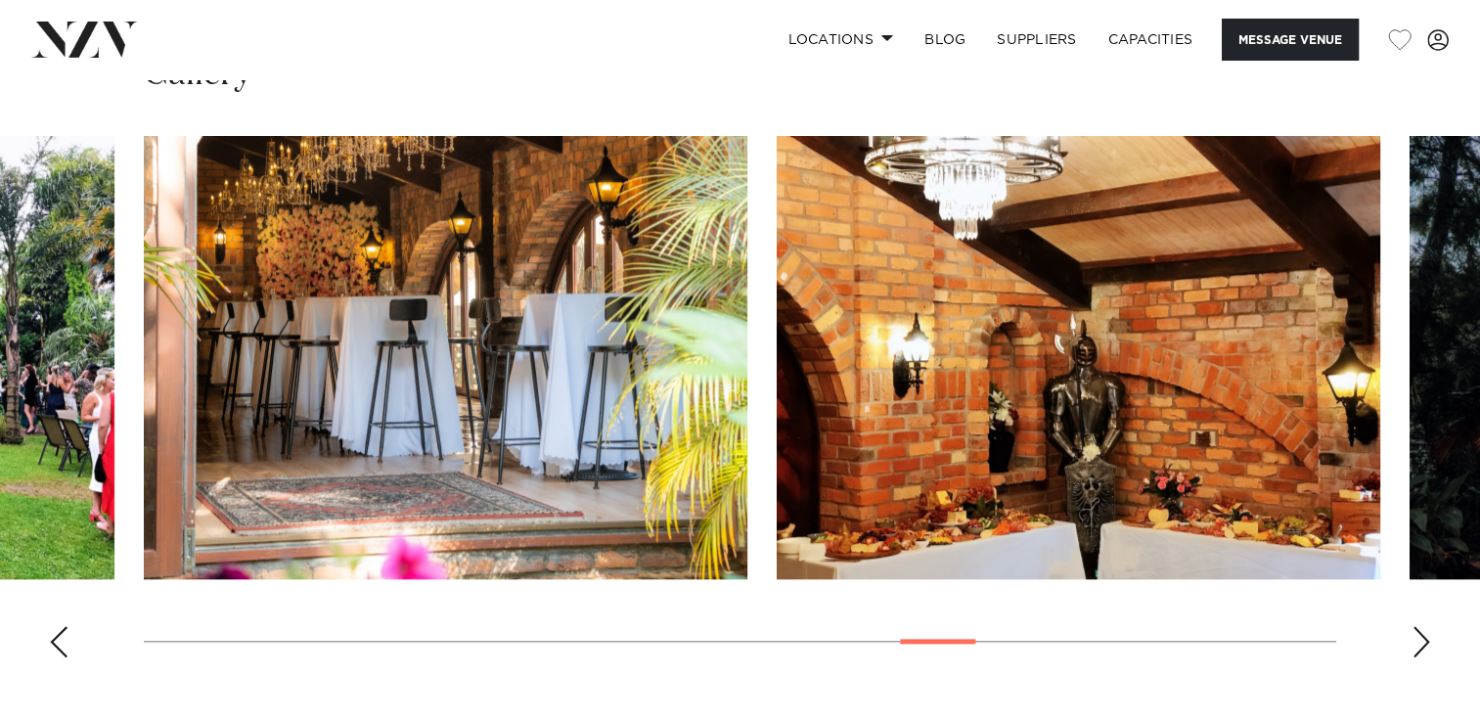
click at [1428, 648] on div "Next slide" at bounding box center [1422, 641] width 20 height 31
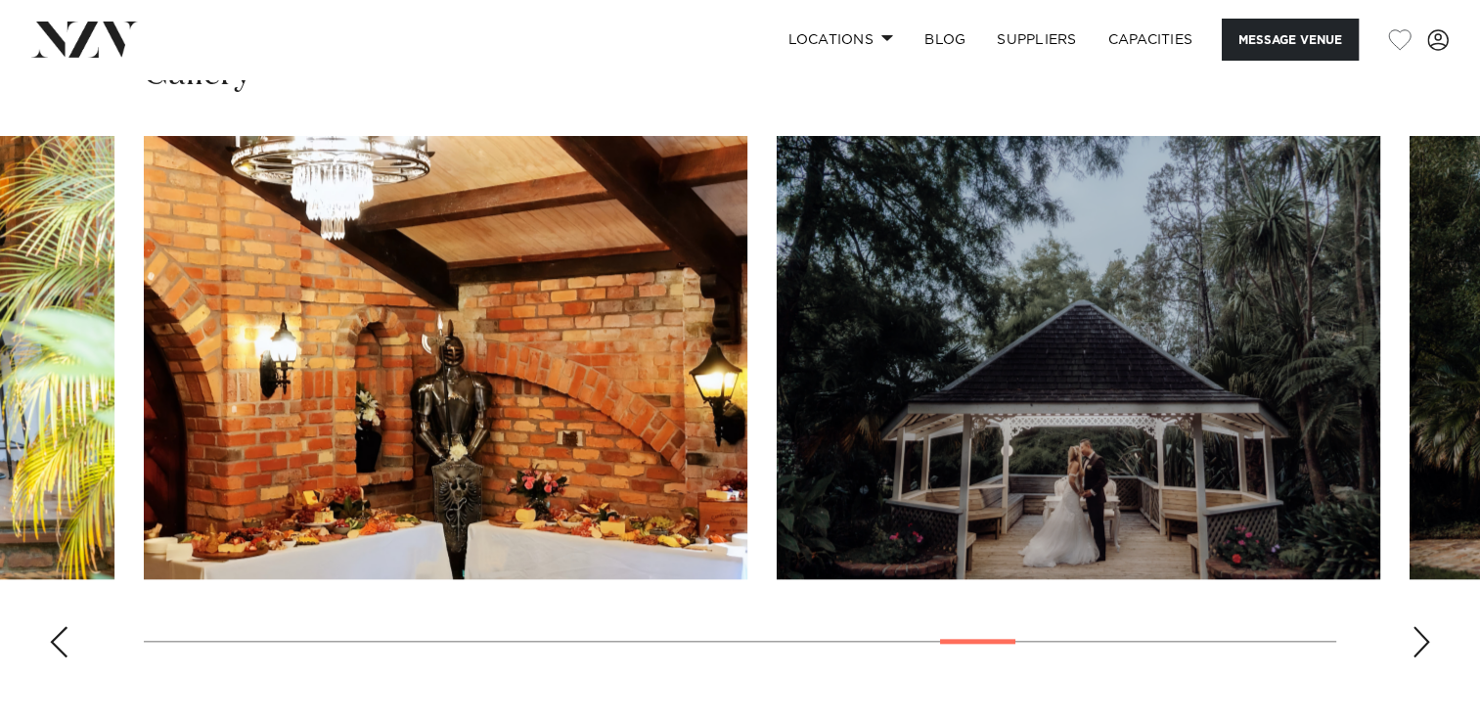
click at [1428, 648] on div "Next slide" at bounding box center [1422, 641] width 20 height 31
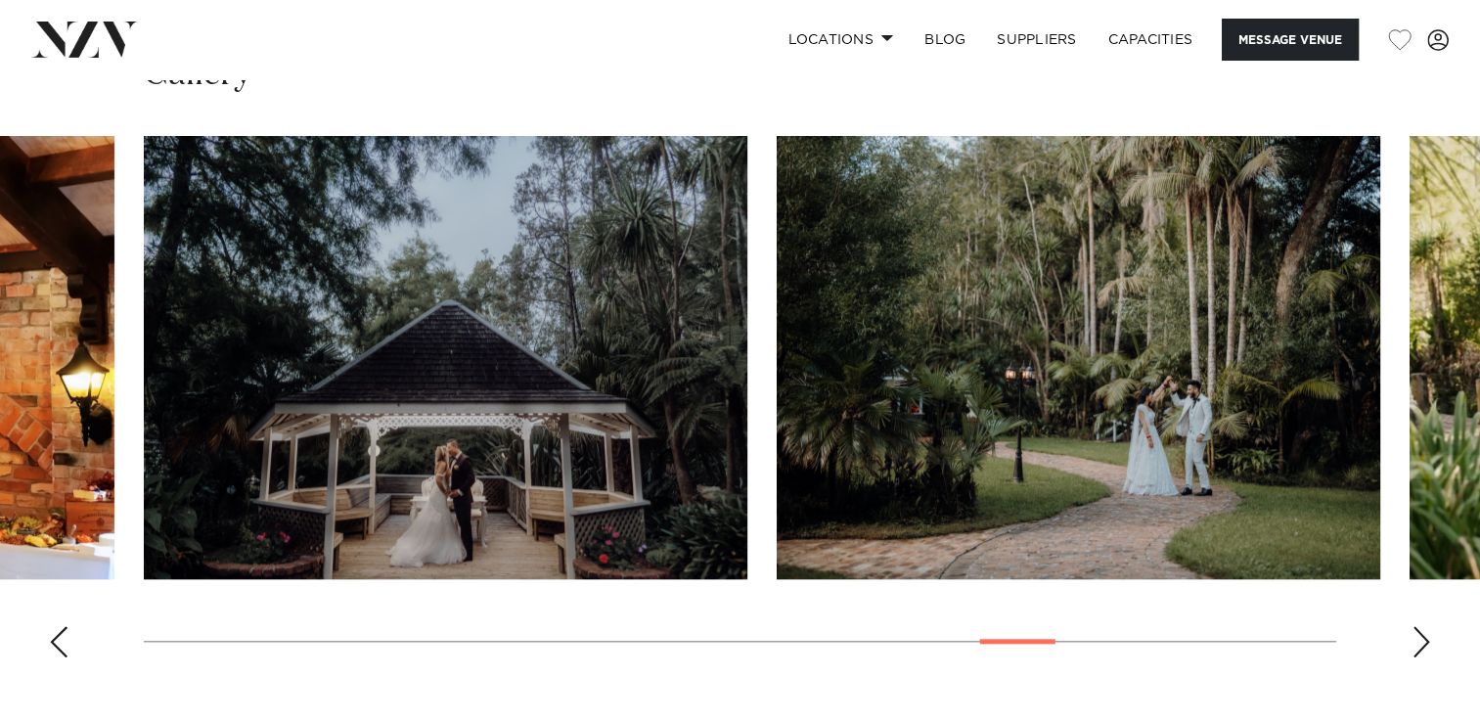
click at [1428, 648] on div "Next slide" at bounding box center [1422, 641] width 20 height 31
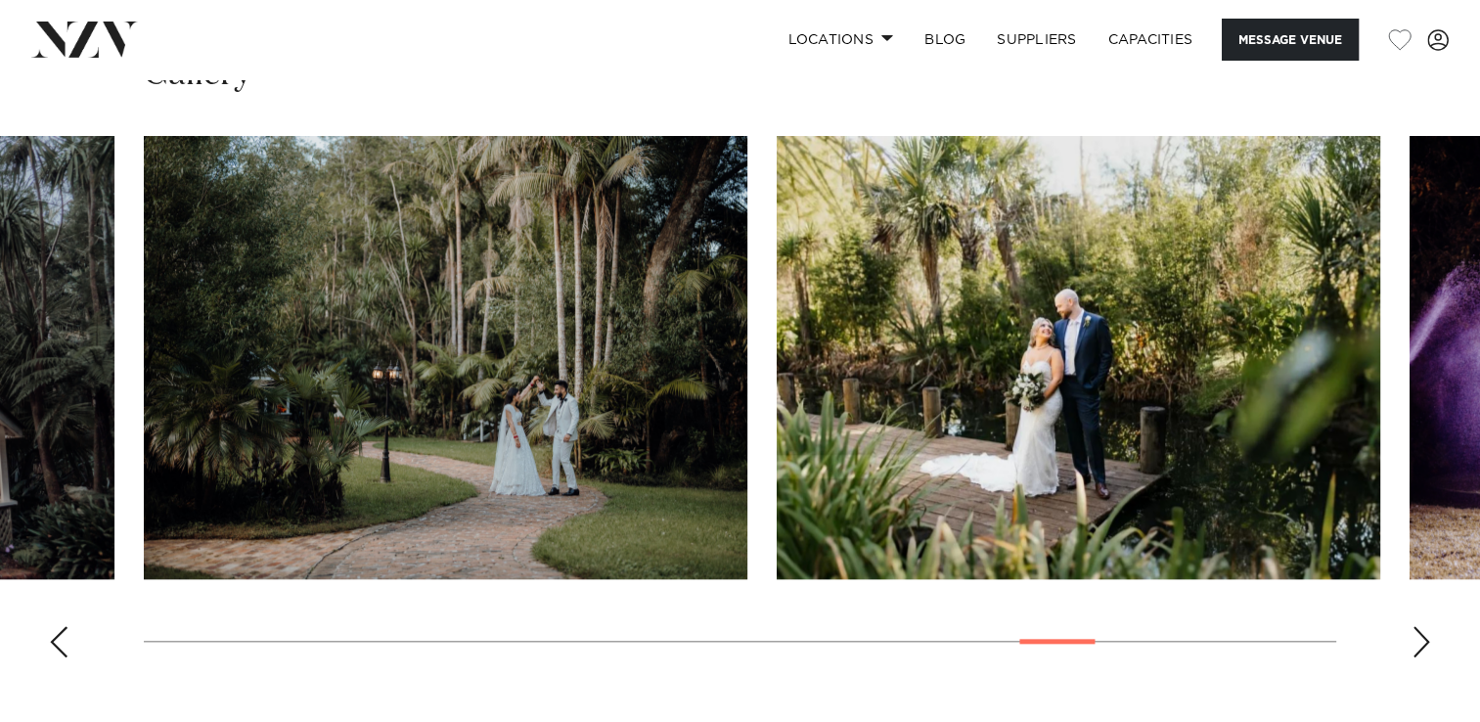
click at [1428, 648] on div "Next slide" at bounding box center [1422, 641] width 20 height 31
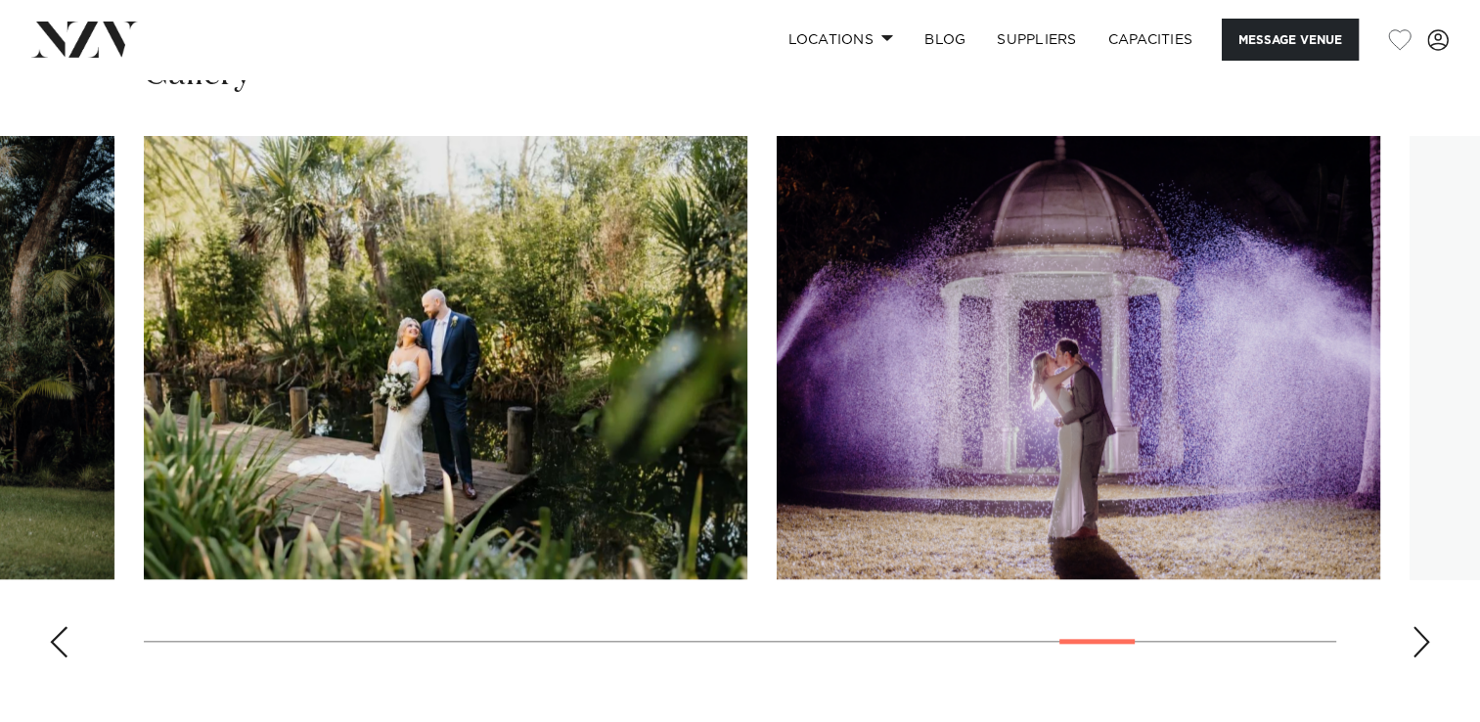
click at [1428, 648] on div "Next slide" at bounding box center [1422, 641] width 20 height 31
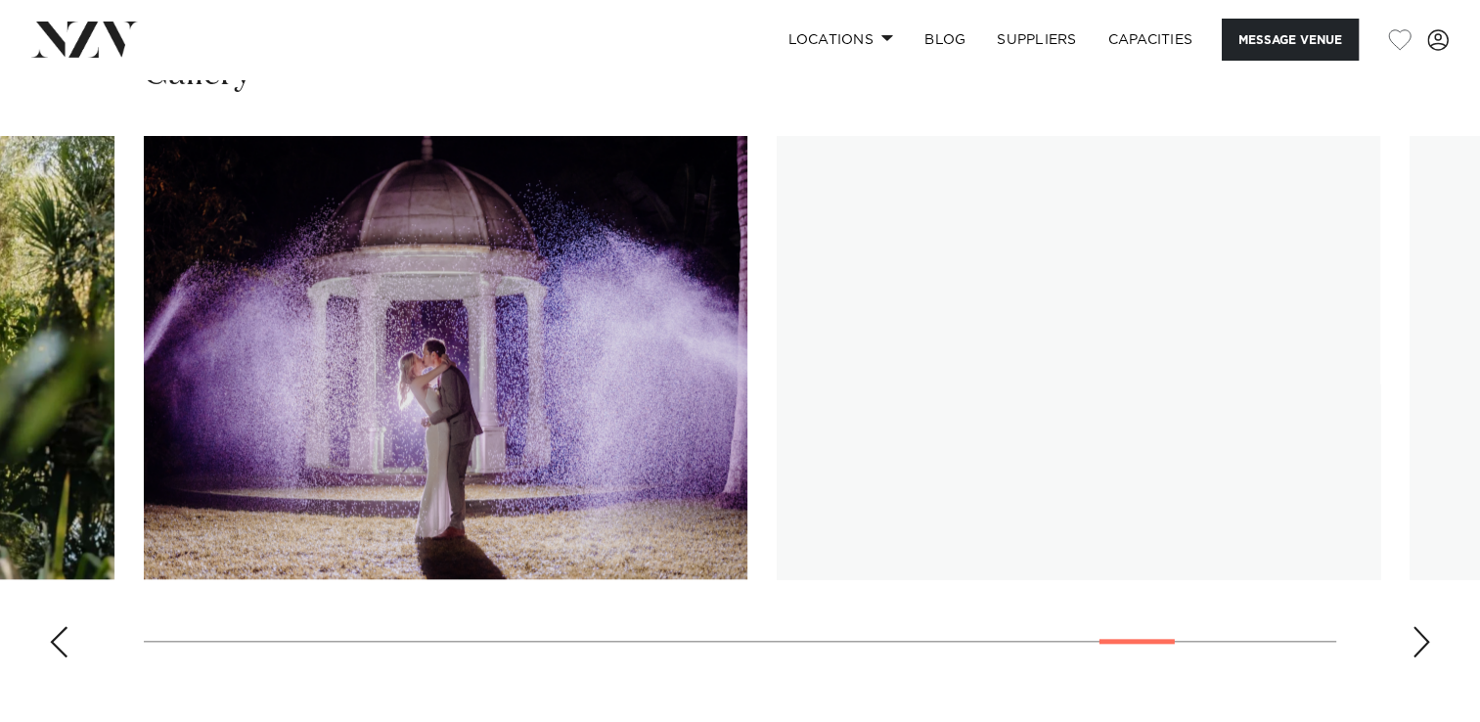
click at [1428, 648] on div "Next slide" at bounding box center [1422, 641] width 20 height 31
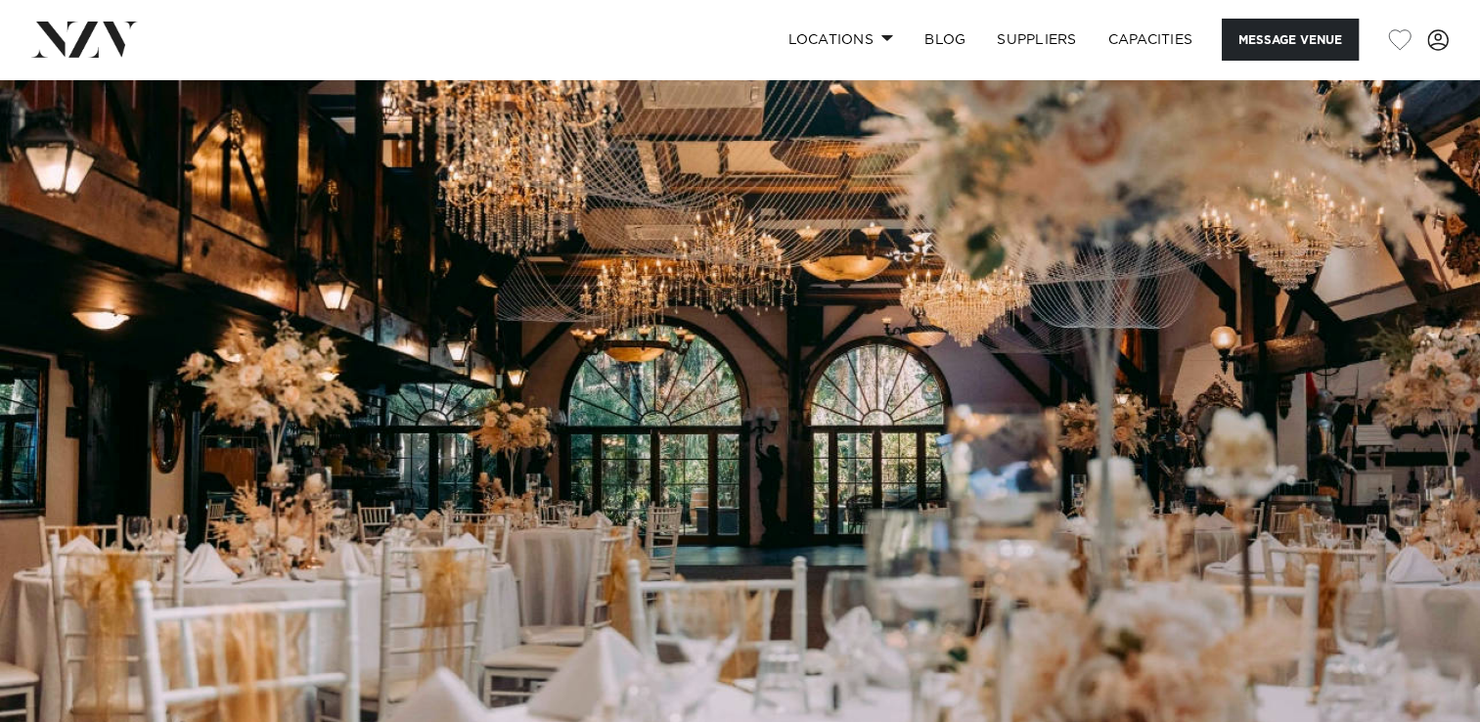
scroll to position [0, 0]
